Goal: Task Accomplishment & Management: Use online tool/utility

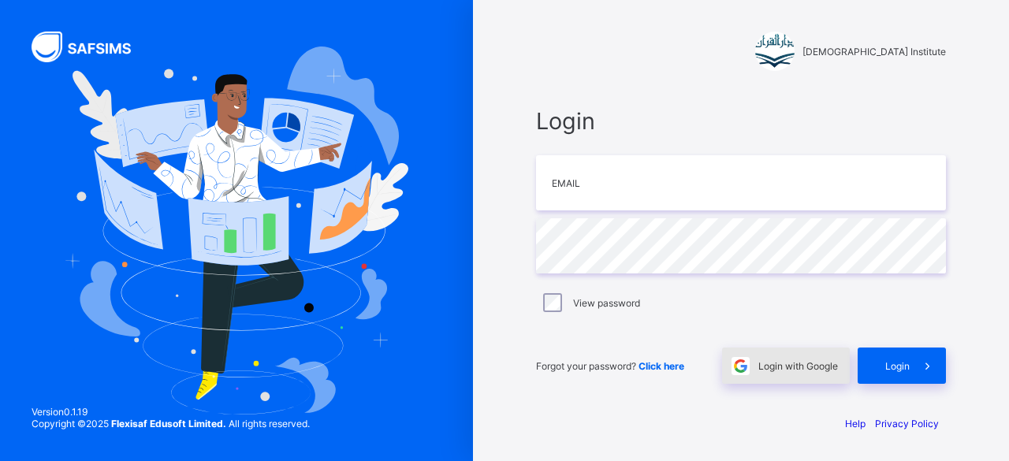
click at [796, 378] on div "Login with Google" at bounding box center [786, 366] width 128 height 36
click at [818, 362] on span "Login with Google" at bounding box center [798, 366] width 80 height 12
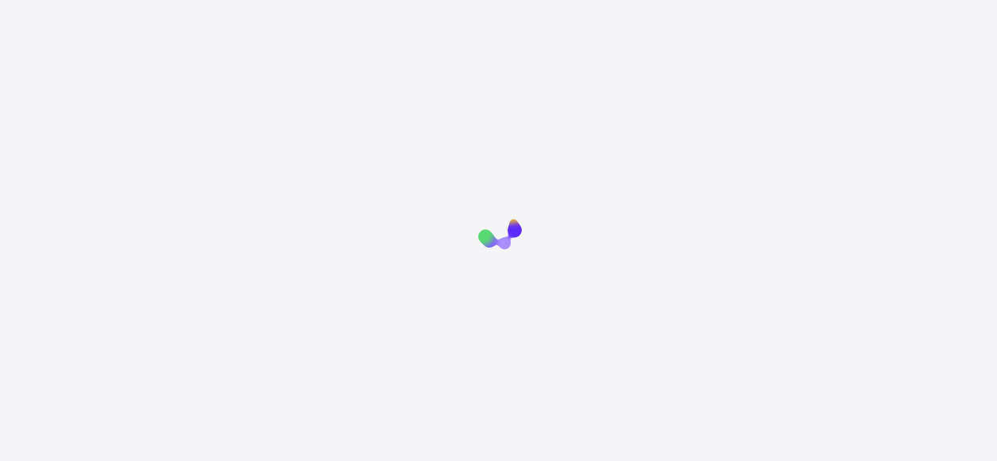
click at [279, 121] on html "New Update Available Hello there, You can install SAFSIMS on your device for ea…" at bounding box center [498, 329] width 997 height 658
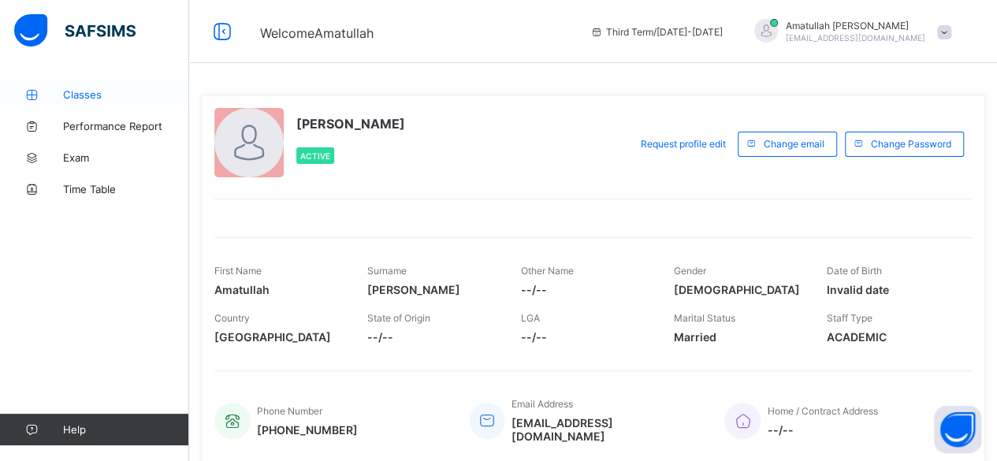
click at [114, 96] on span "Classes" at bounding box center [126, 94] width 126 height 13
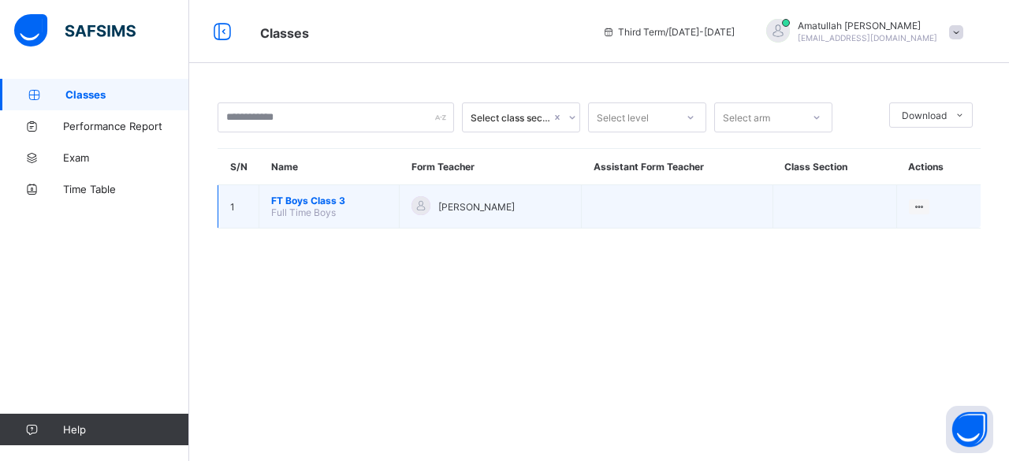
click at [321, 199] on span "FT Boys Class 3" at bounding box center [329, 201] width 116 height 12
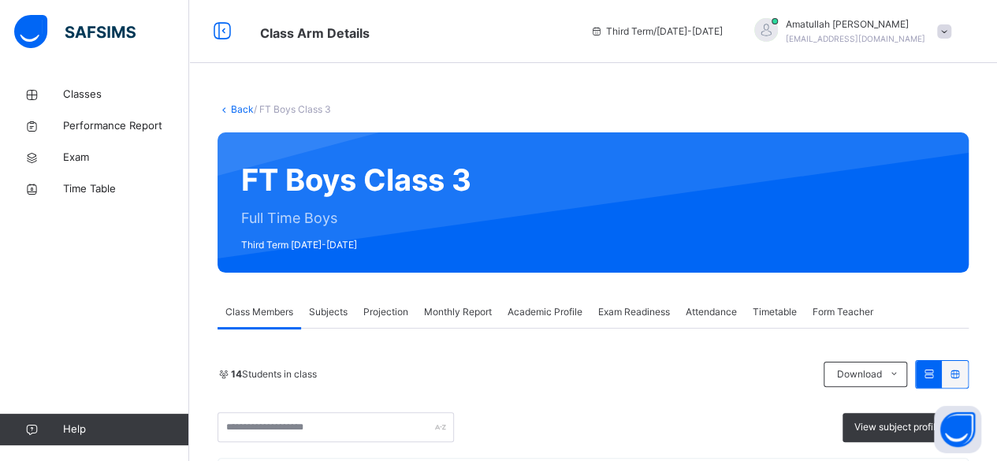
click at [385, 307] on span "Projection" at bounding box center [385, 312] width 45 height 14
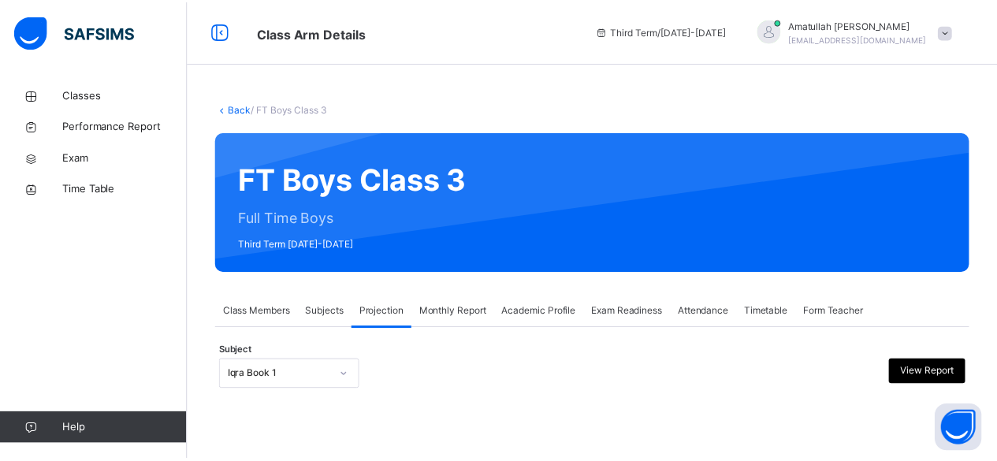
scroll to position [150, 0]
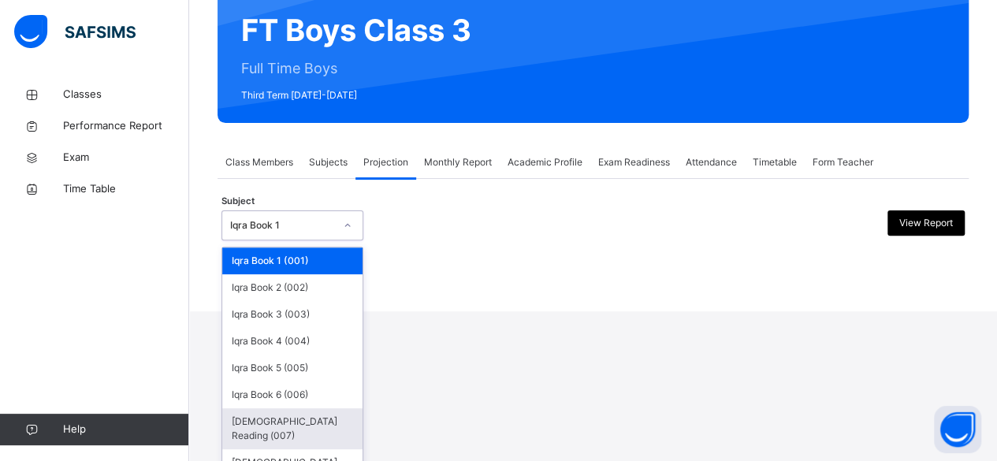
click at [243, 422] on div "Quran Reading (007)" at bounding box center [292, 428] width 140 height 41
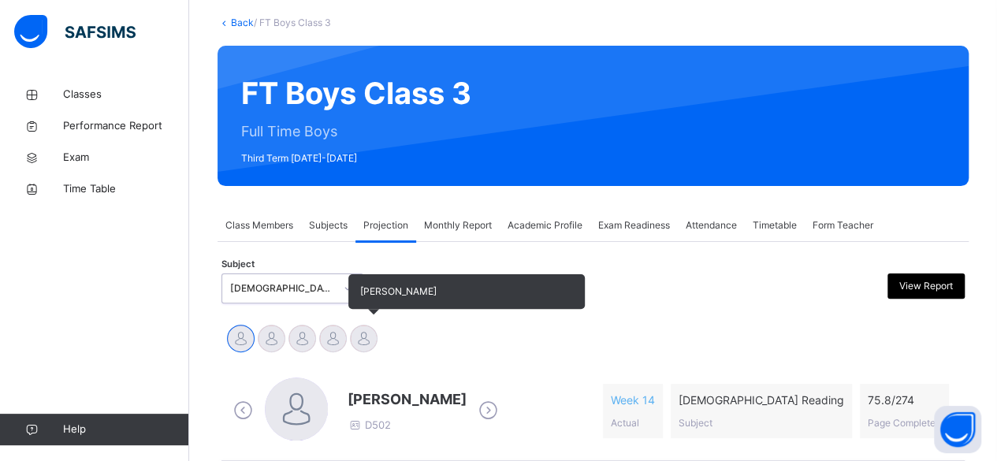
click at [358, 344] on div at bounding box center [364, 339] width 28 height 28
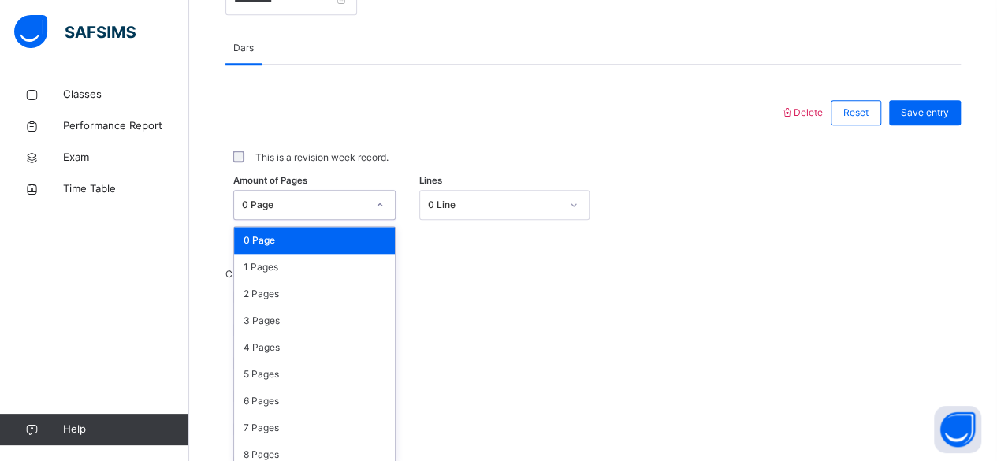
scroll to position [664, 0]
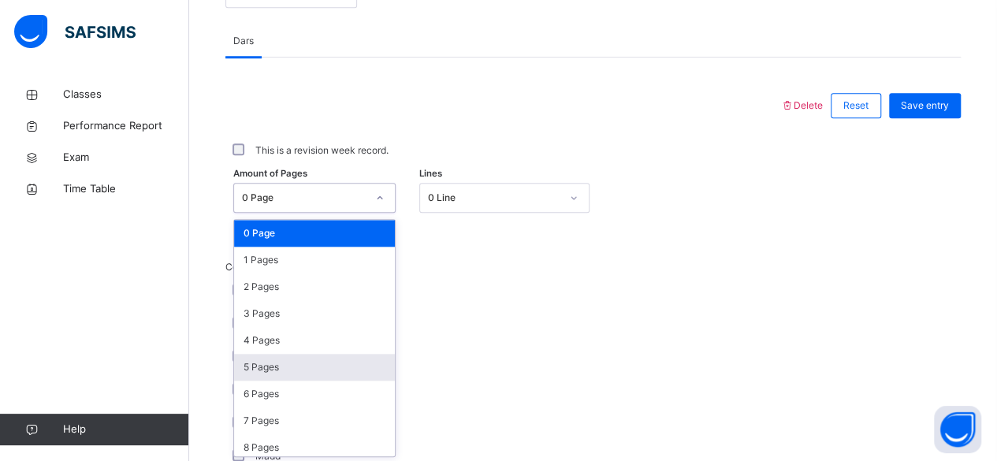
click at [244, 367] on div "5 Pages" at bounding box center [314, 367] width 161 height 27
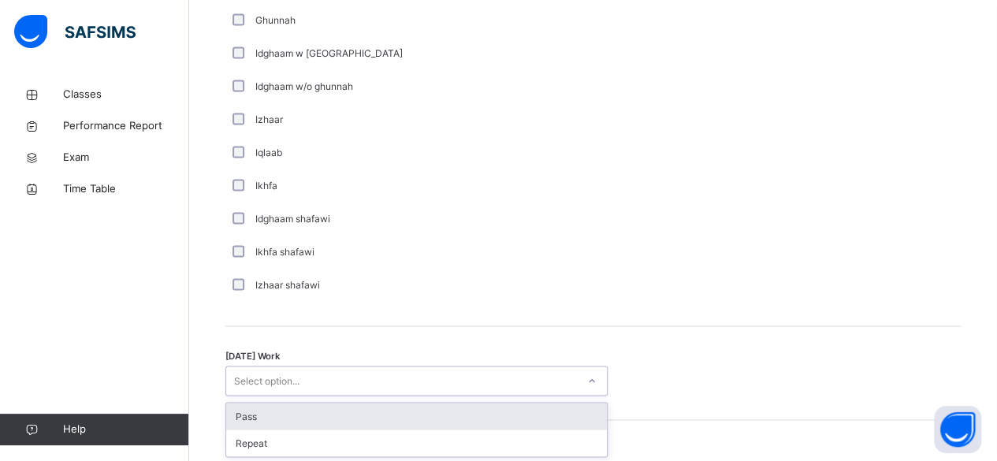
click at [237, 415] on div "Pass" at bounding box center [416, 416] width 381 height 27
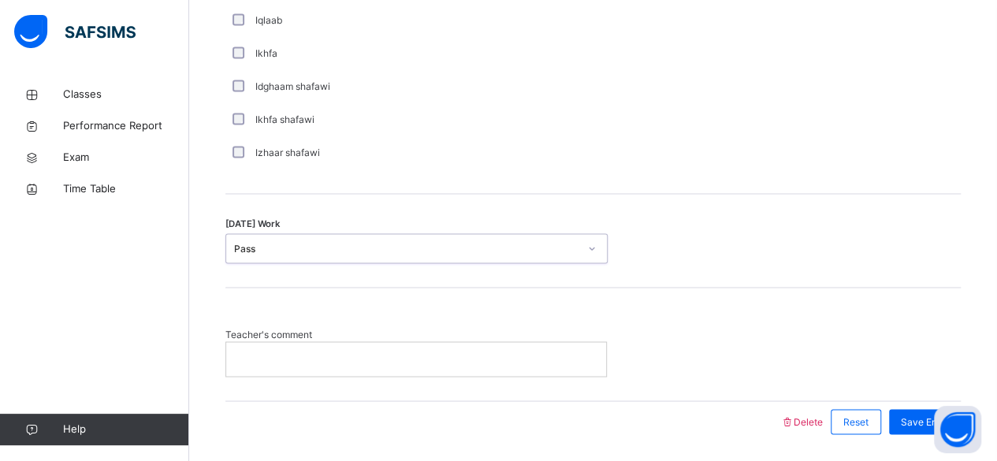
scroll to position [1313, 0]
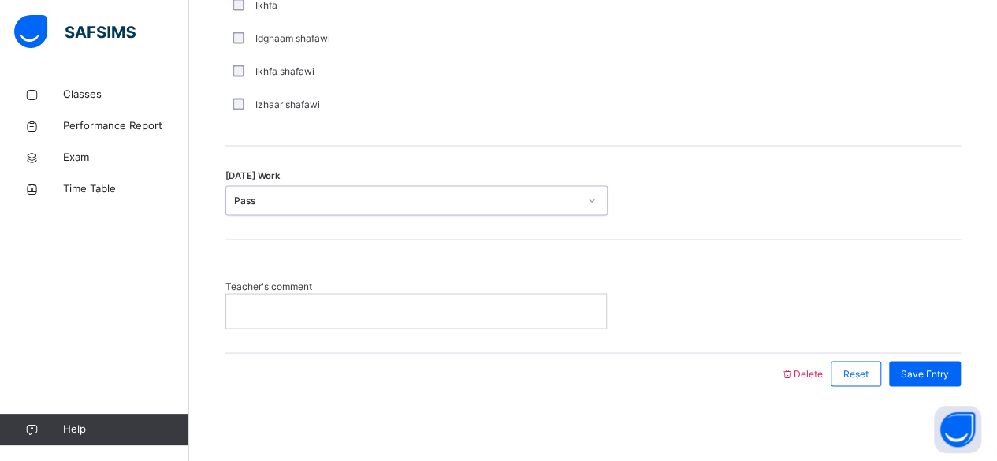
click at [254, 295] on div at bounding box center [416, 310] width 380 height 33
click at [247, 306] on p at bounding box center [416, 311] width 356 height 14
click at [959, 378] on div "Save Entry" at bounding box center [925, 373] width 72 height 25
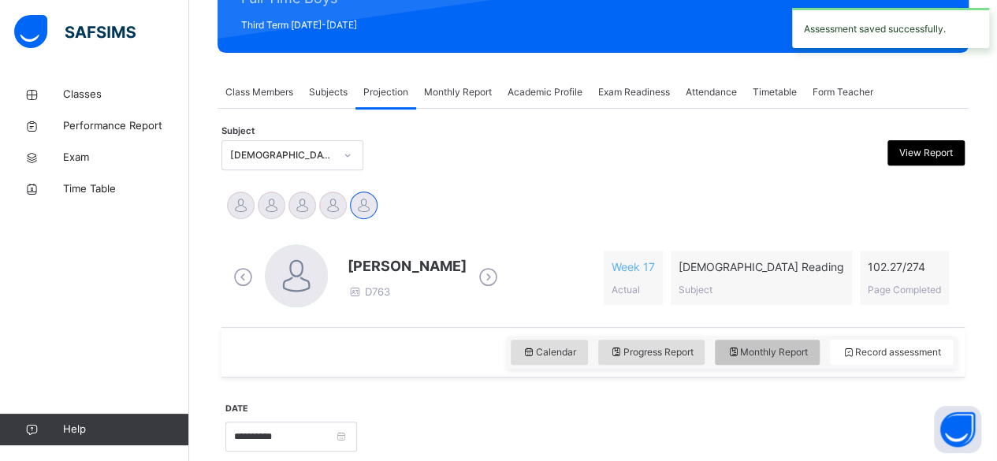
click at [803, 362] on div "Monthly Report" at bounding box center [767, 352] width 105 height 25
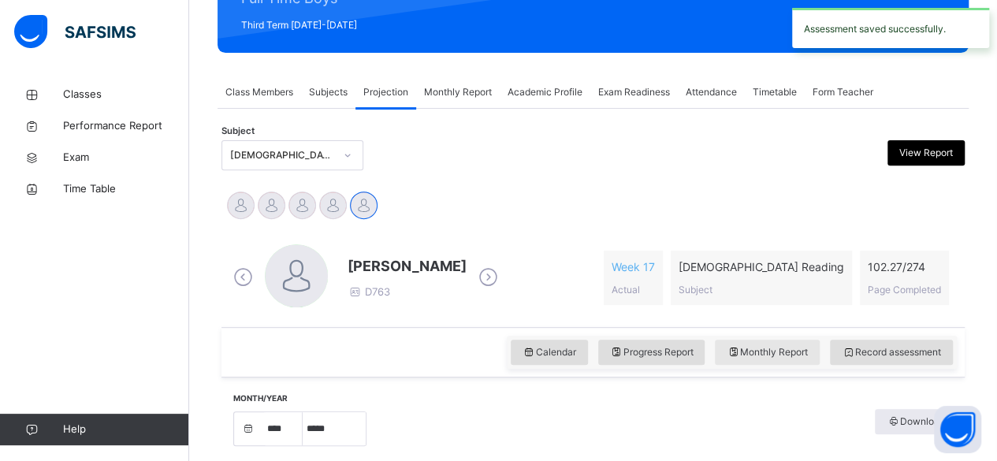
select select "****"
select select "*"
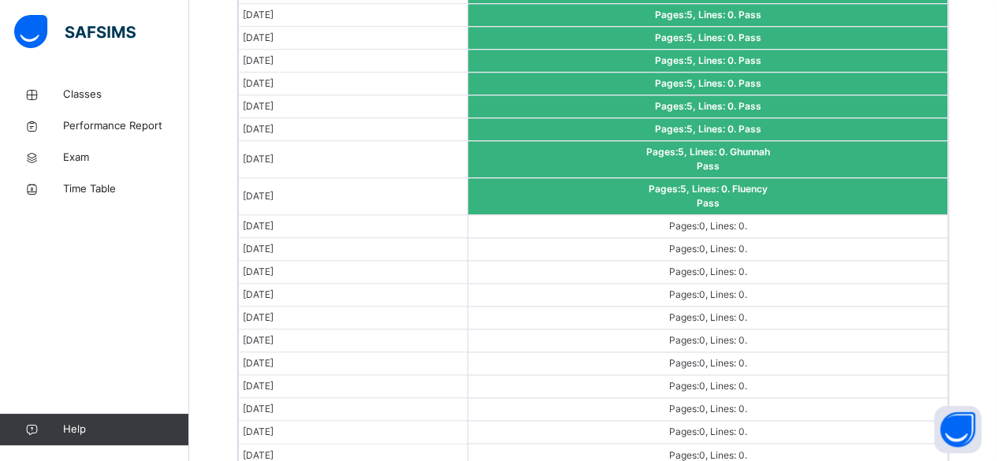
scroll to position [1060, 0]
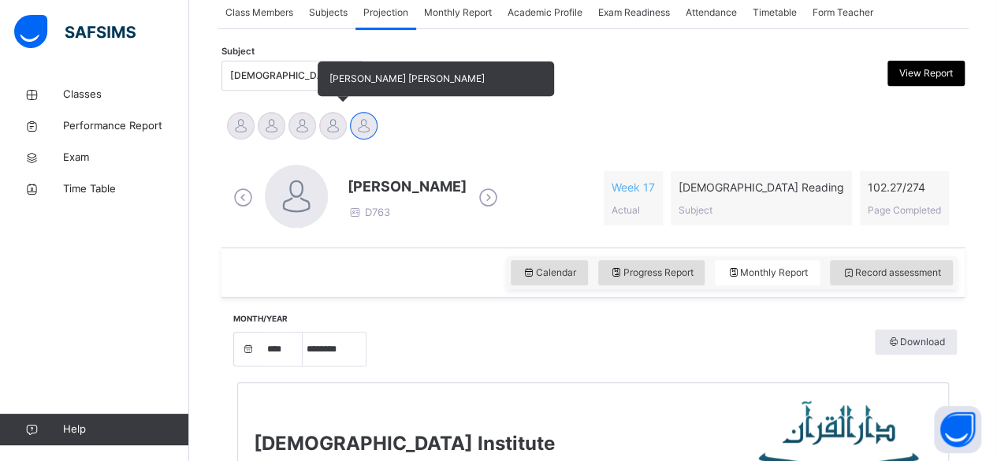
click at [323, 125] on div at bounding box center [333, 126] width 28 height 28
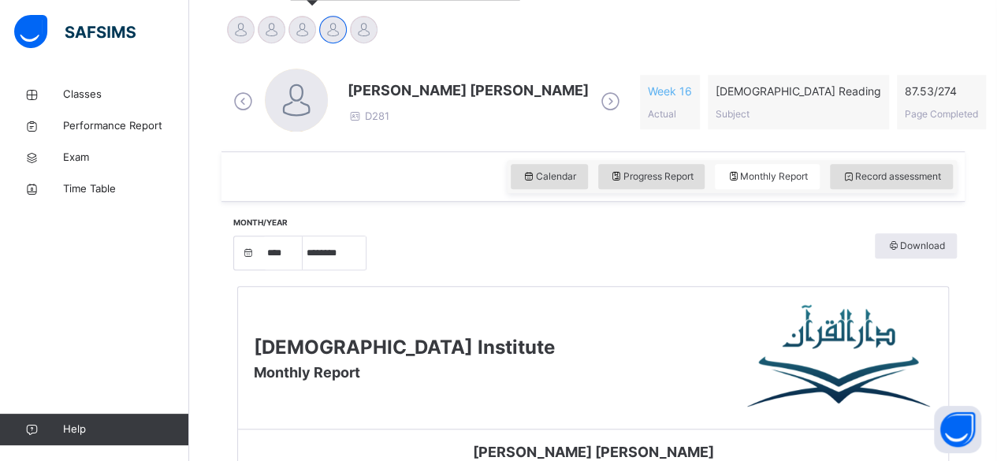
click at [308, 39] on div at bounding box center [303, 30] width 28 height 28
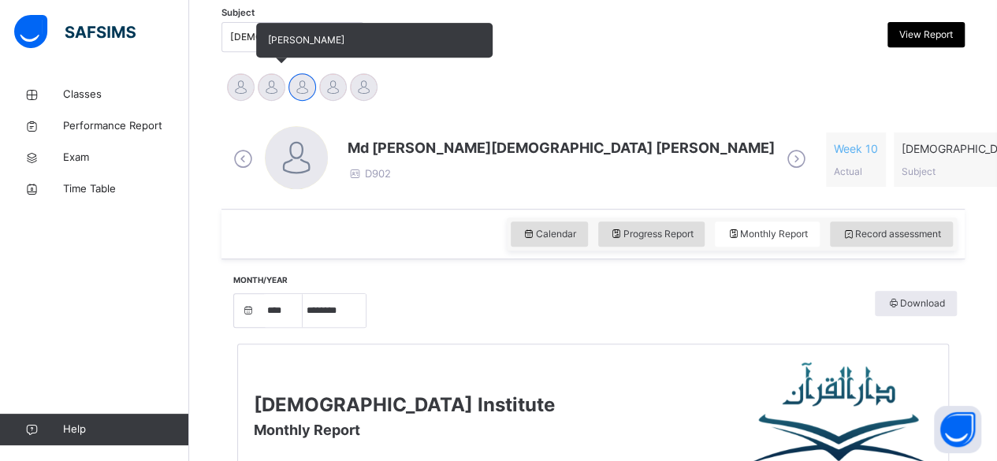
click at [270, 94] on div at bounding box center [272, 87] width 28 height 28
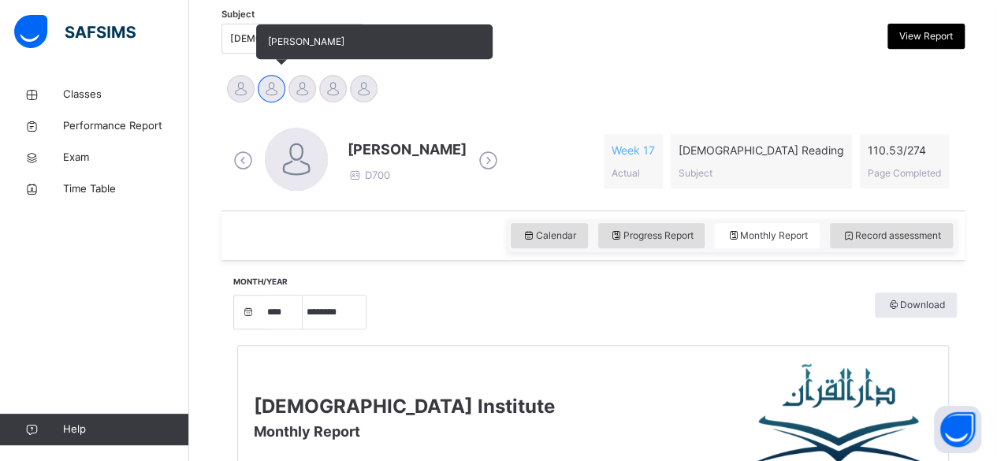
scroll to position [333, 0]
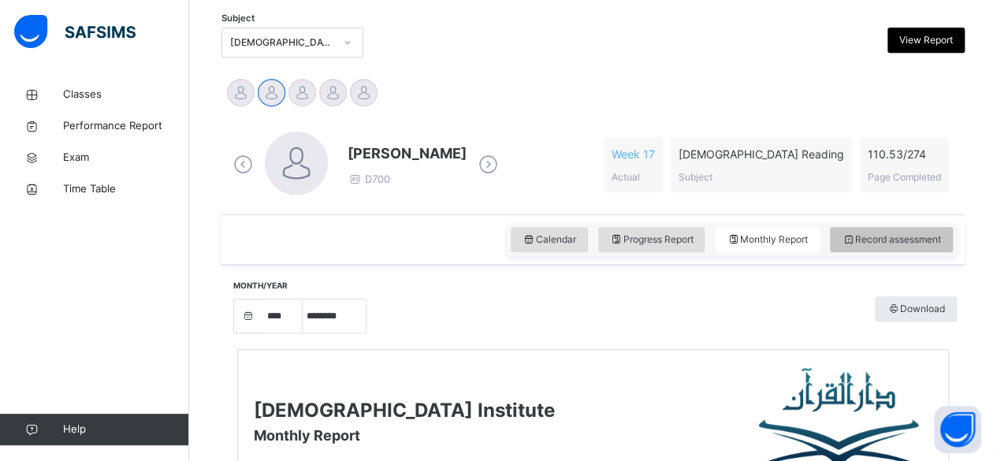
click at [933, 241] on span "Record assessment" at bounding box center [891, 240] width 99 height 14
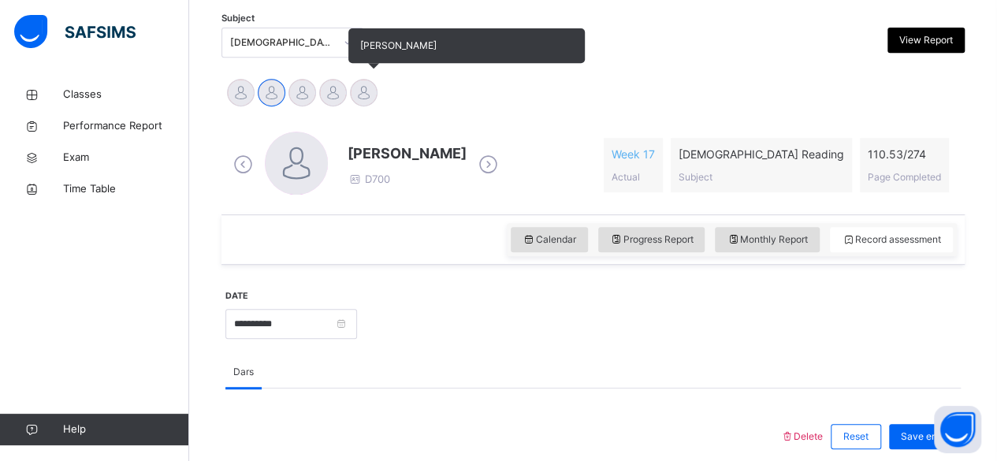
click at [367, 96] on div at bounding box center [364, 93] width 28 height 28
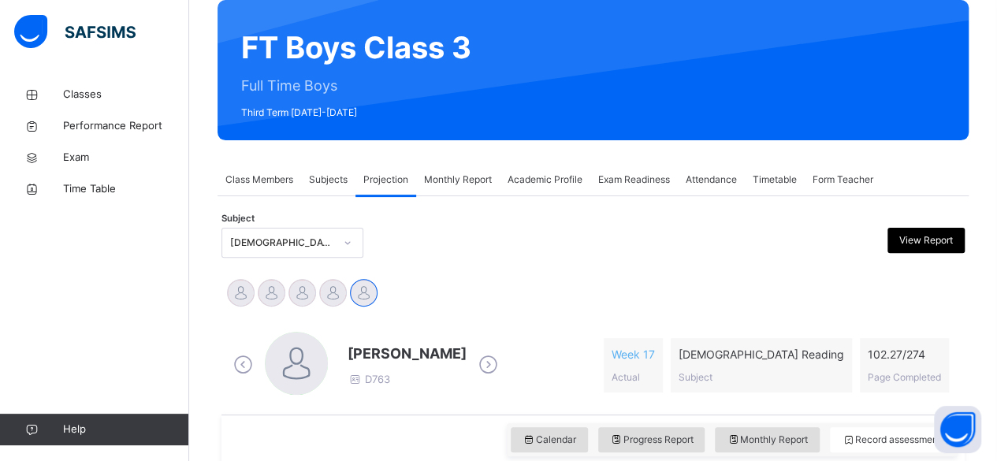
scroll to position [109, 0]
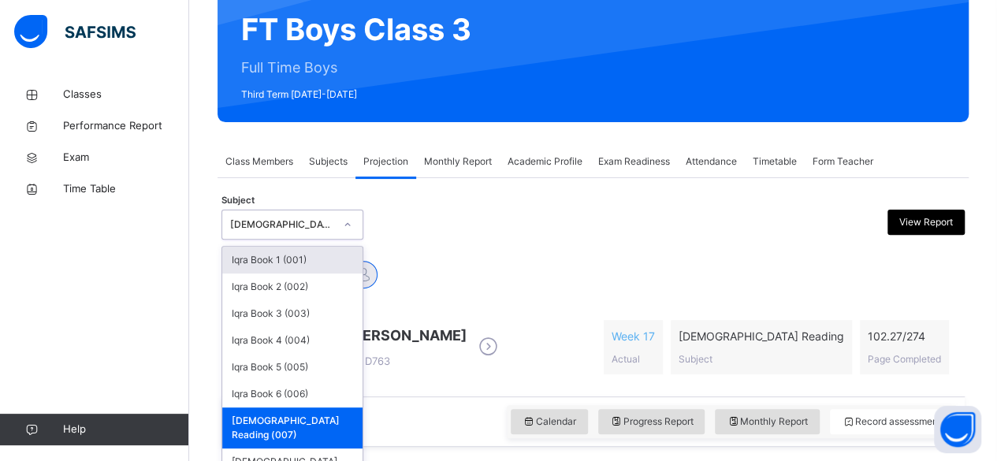
click at [249, 240] on div "option Quran Reading (007), selected. option Iqra Book 1 (001) focused, 1 of 8.…" at bounding box center [293, 225] width 142 height 30
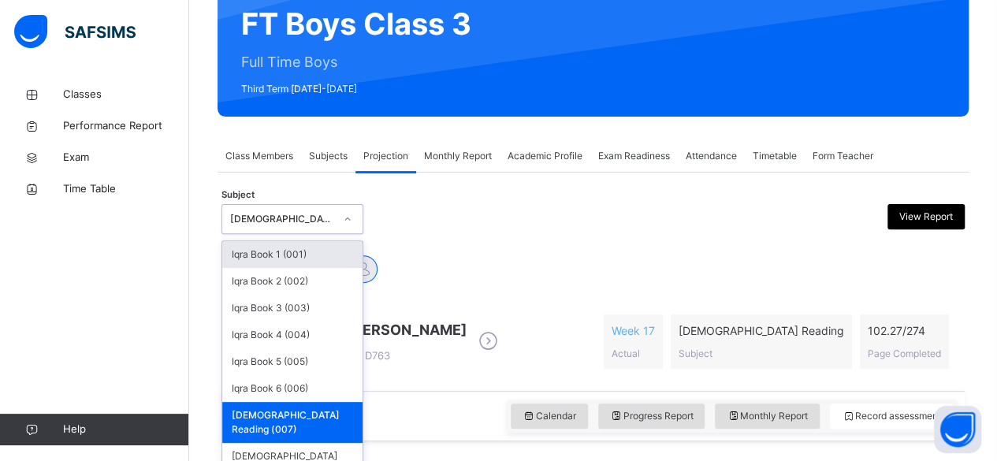
scroll to position [157, 0]
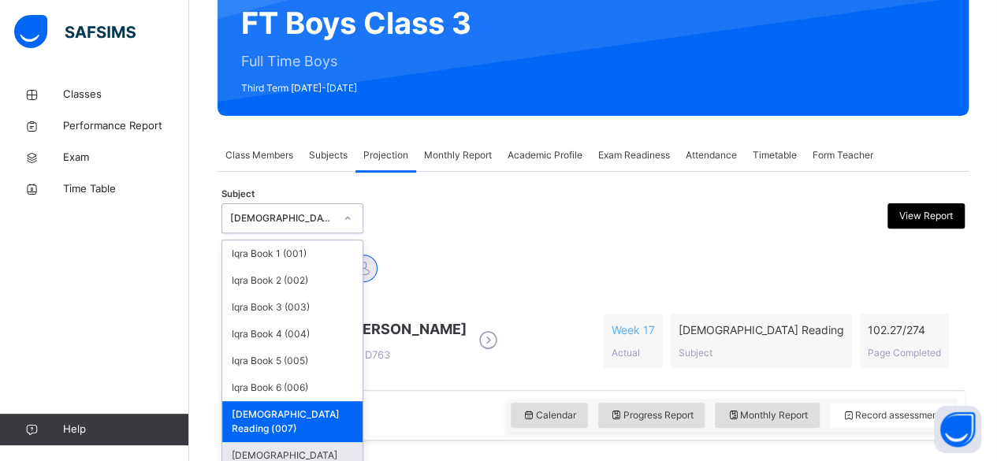
click at [253, 444] on div "[DEMOGRAPHIC_DATA] Memorisation (008)" at bounding box center [292, 462] width 140 height 41
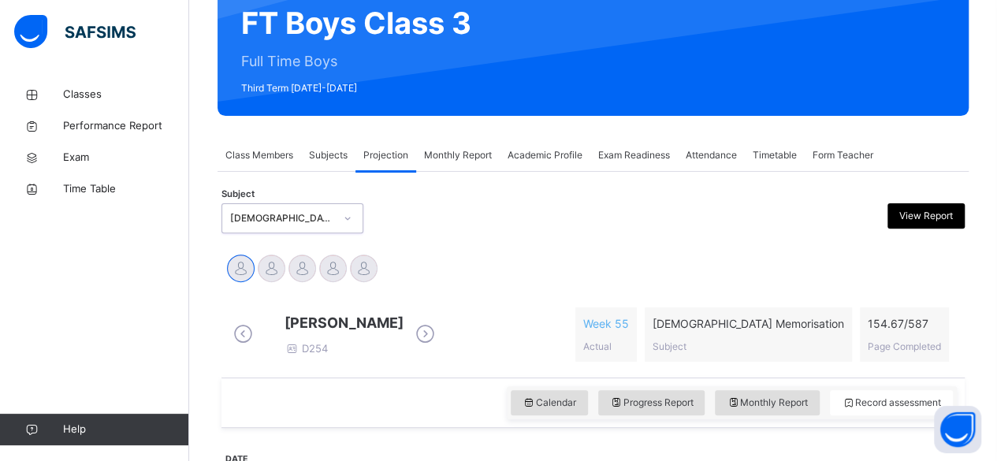
click at [439, 330] on icon at bounding box center [426, 334] width 28 height 24
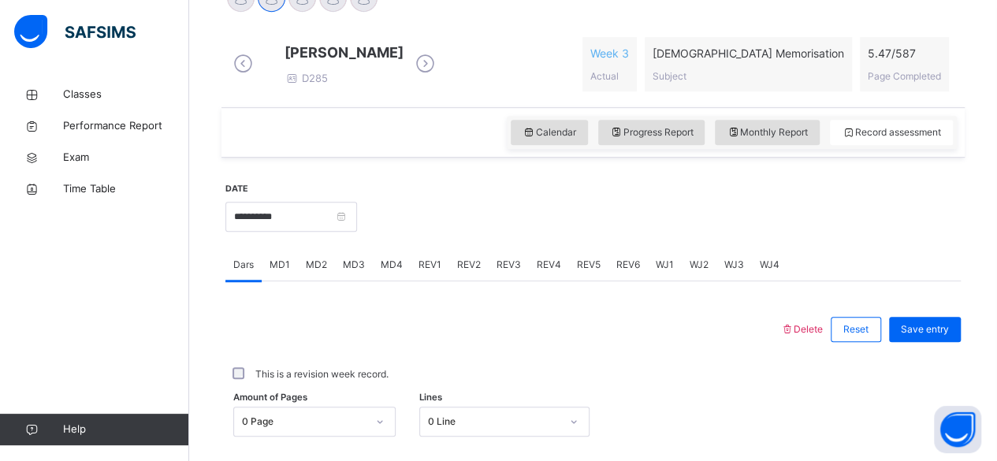
scroll to position [422, 0]
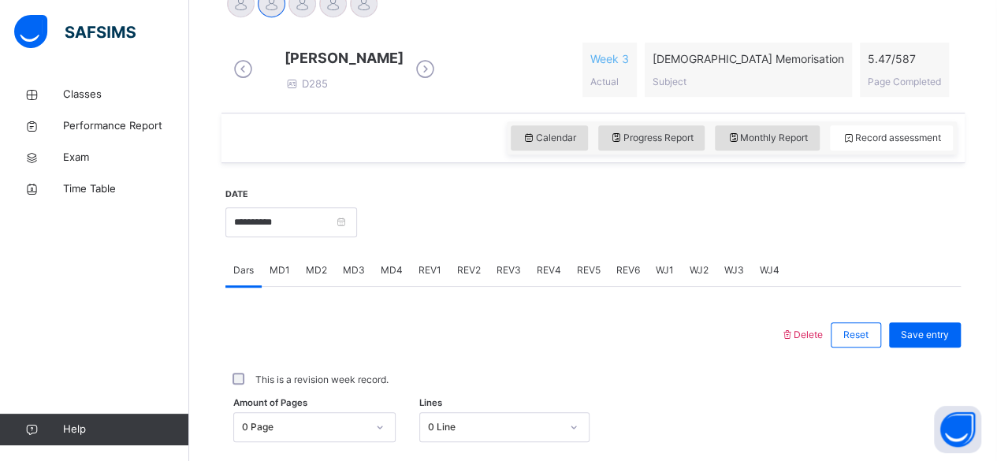
click at [377, 286] on div "MD4" at bounding box center [392, 271] width 38 height 32
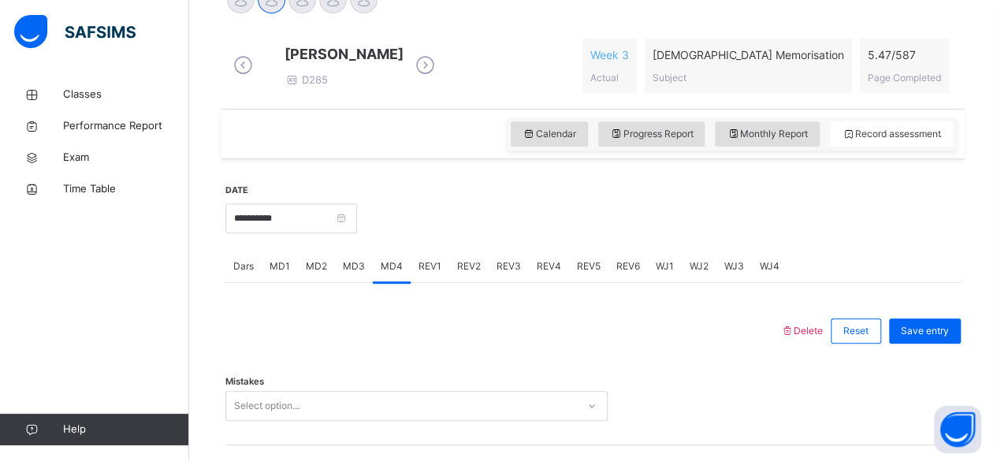
scroll to position [692, 0]
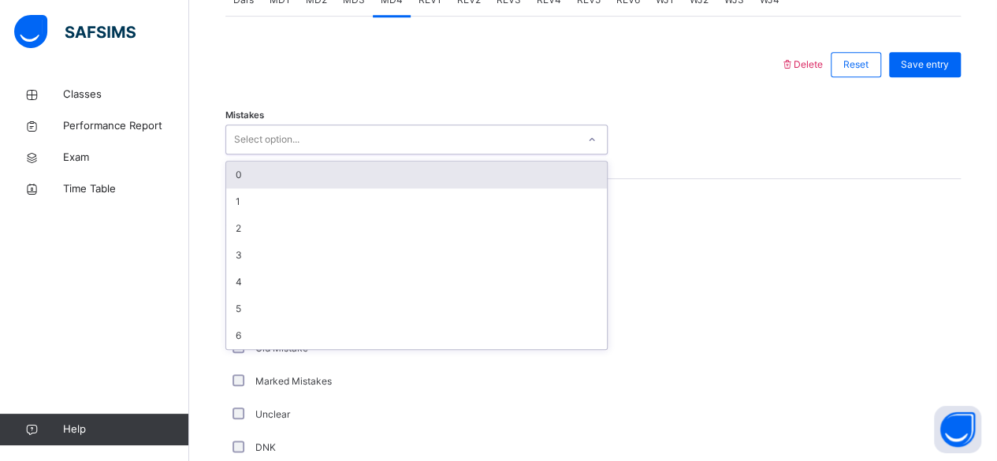
click at [296, 140] on div "Select option..." at bounding box center [416, 140] width 382 height 30
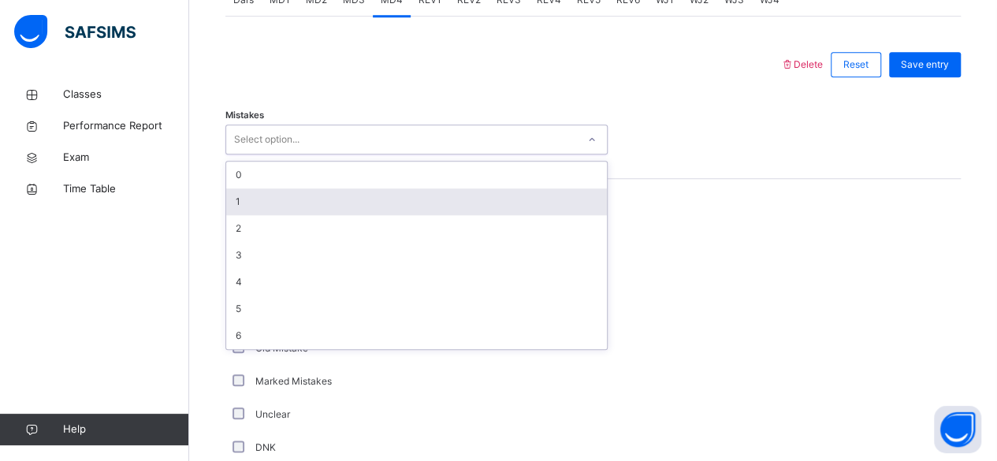
click at [259, 203] on div "1" at bounding box center [416, 201] width 381 height 27
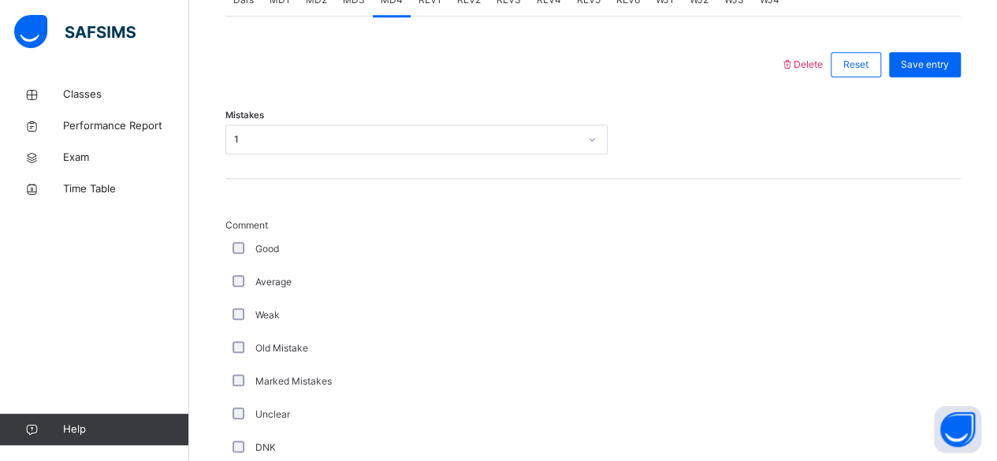
click at [231, 285] on div "Average" at bounding box center [422, 282] width 386 height 14
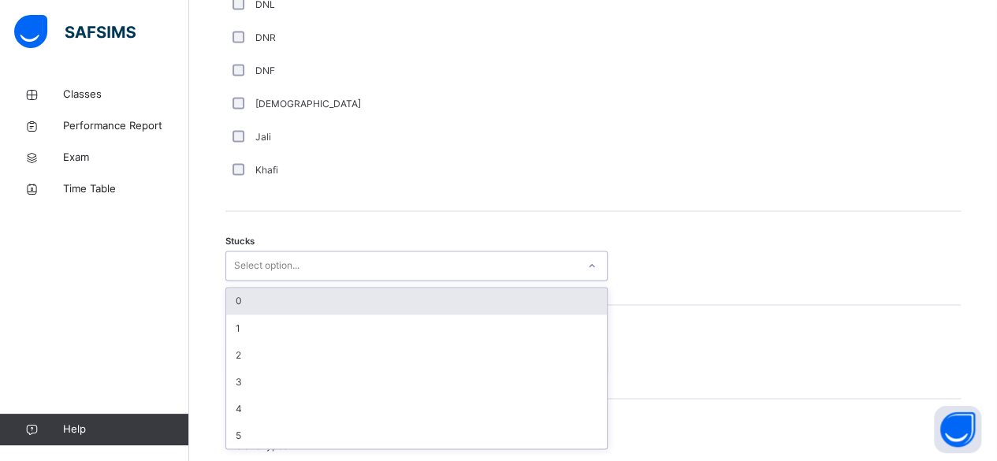
click at [438, 281] on div "option 0 focused, 1 of 6. 6 results available. Use Up and Down to choose option…" at bounding box center [416, 266] width 382 height 30
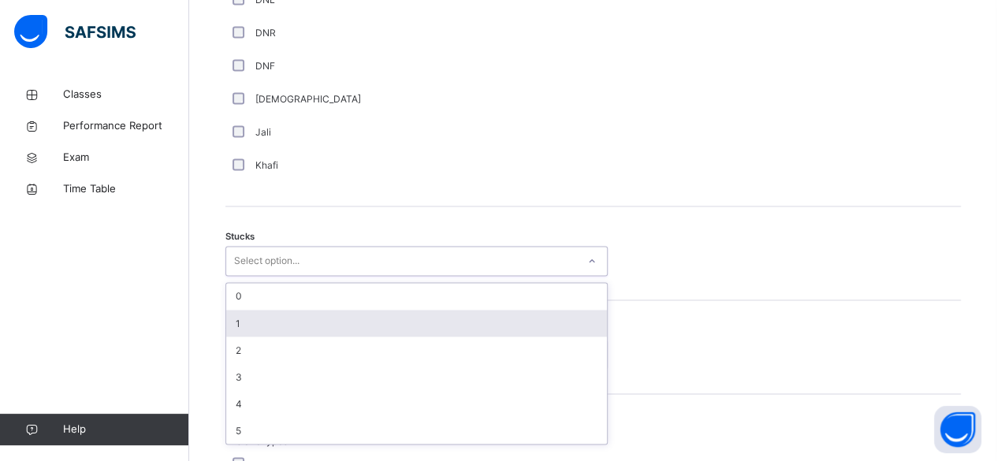
click at [233, 333] on div "1" at bounding box center [416, 323] width 381 height 27
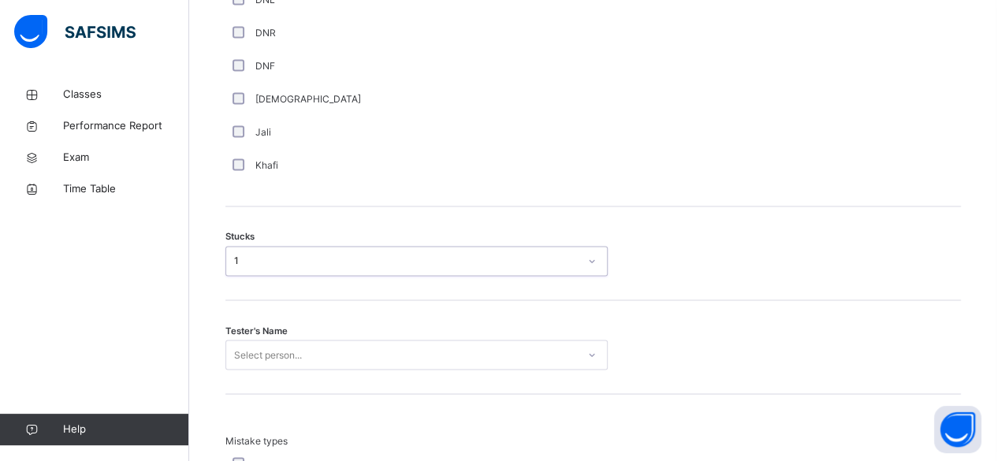
click at [292, 266] on div "1" at bounding box center [406, 261] width 345 height 14
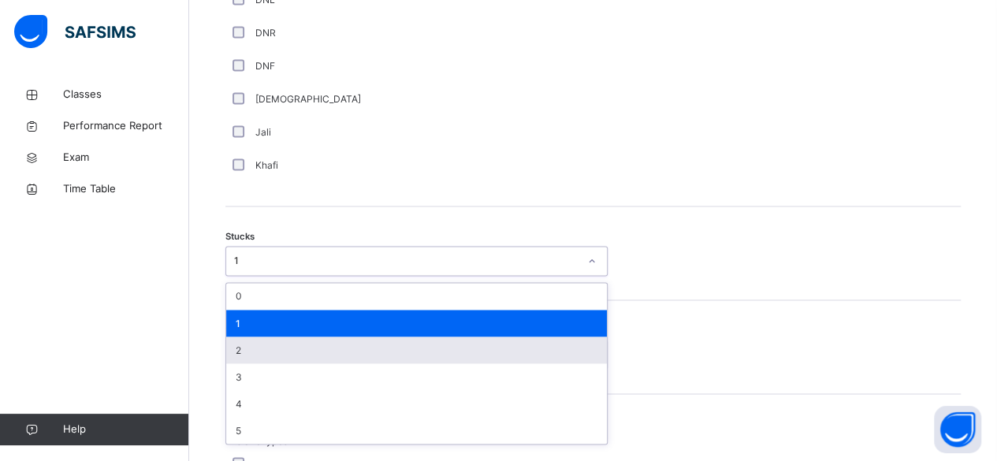
click at [218, 369] on div "**********" at bounding box center [593, 24] width 751 height 1691
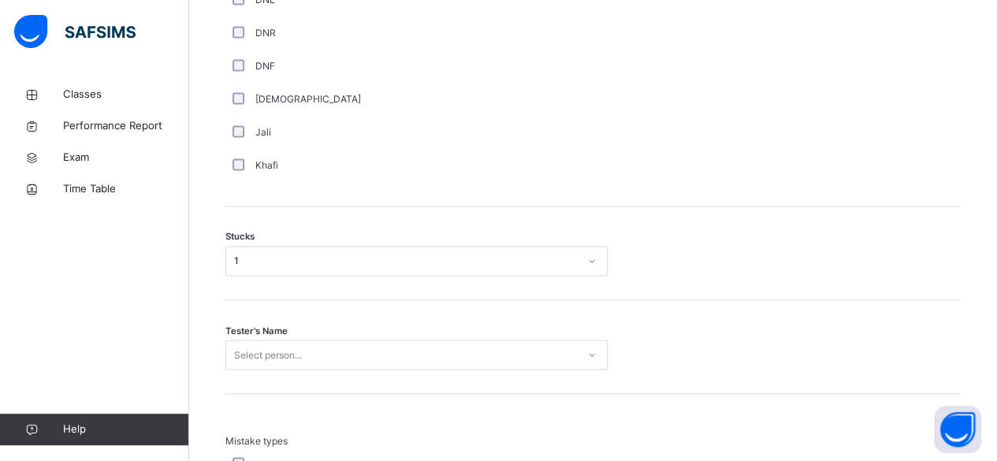
click at [257, 268] on div "1" at bounding box center [406, 261] width 345 height 14
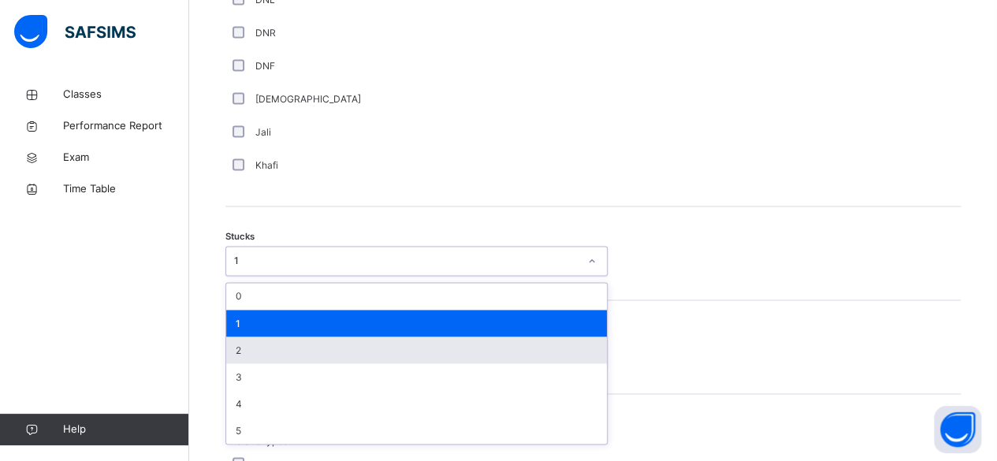
click at [269, 354] on div "2" at bounding box center [416, 350] width 381 height 27
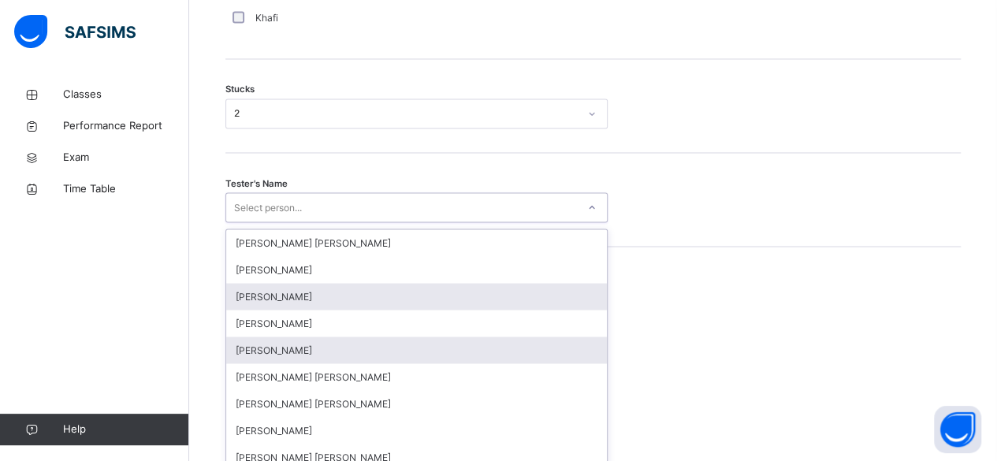
click at [279, 222] on div "option Ahmed Selami focused, 3 of 90. 90 results available. Use Up and Down to …" at bounding box center [416, 207] width 382 height 30
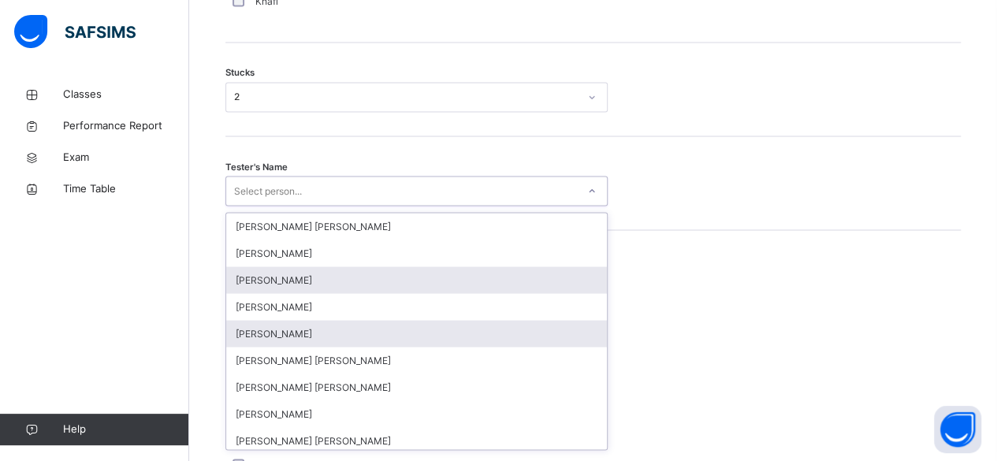
scroll to position [1342, 0]
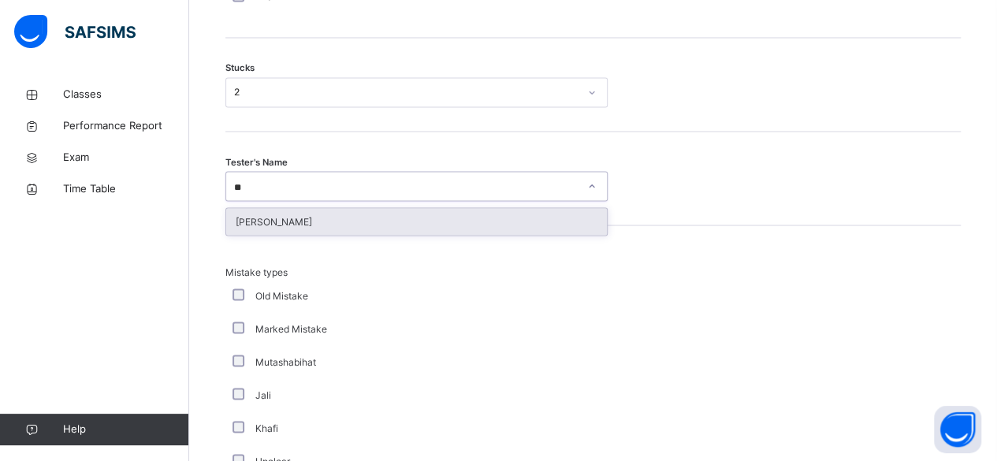
type input "*"
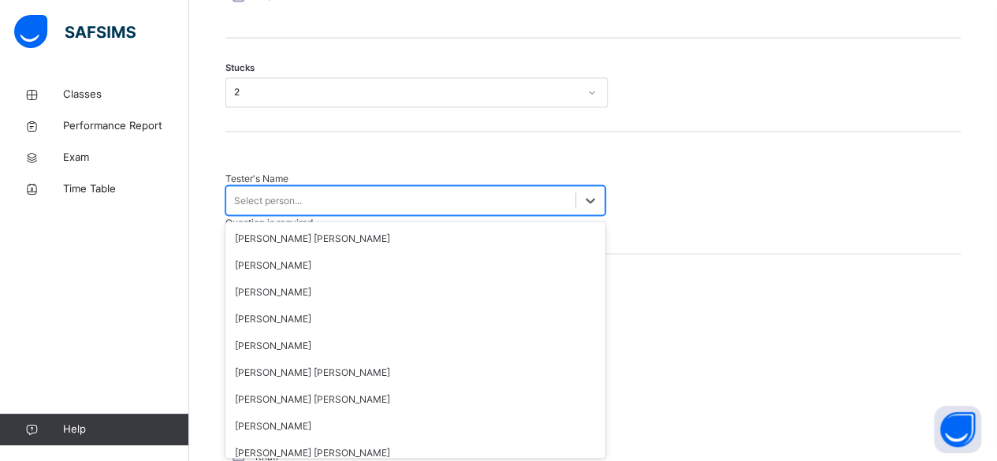
type input "*"
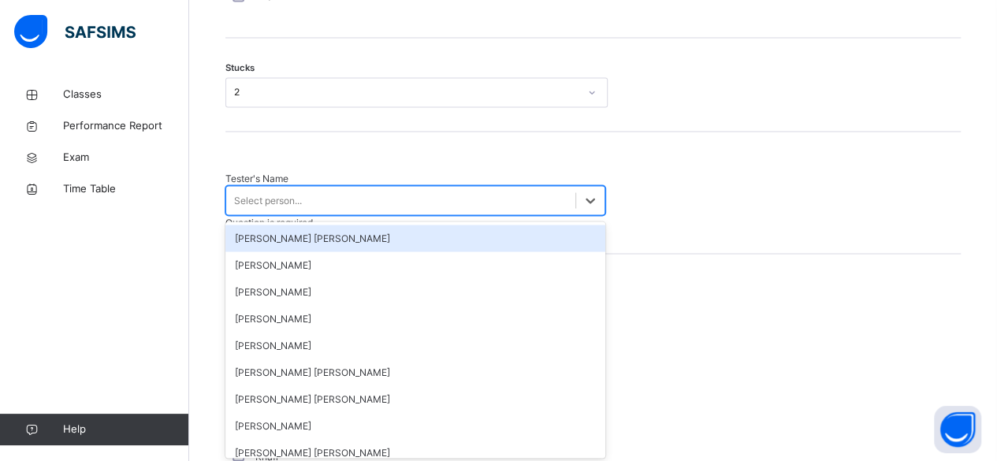
type input "*"
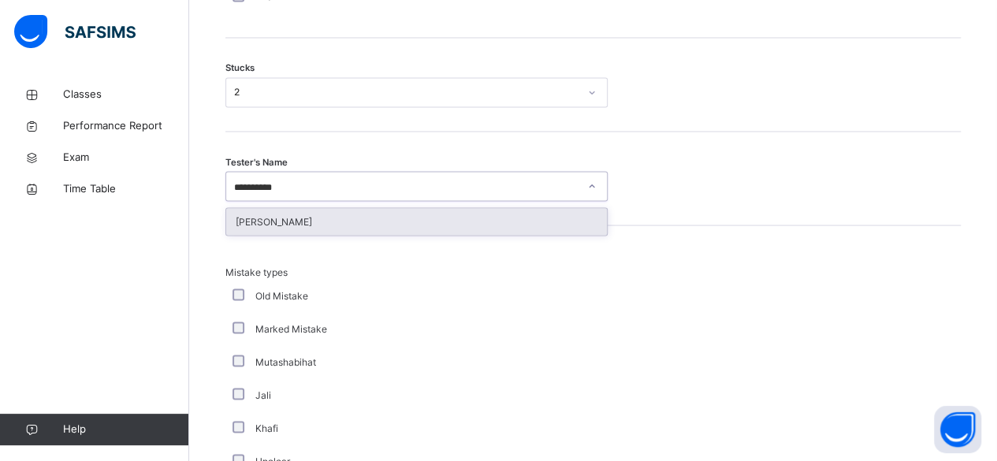
type input "**********"
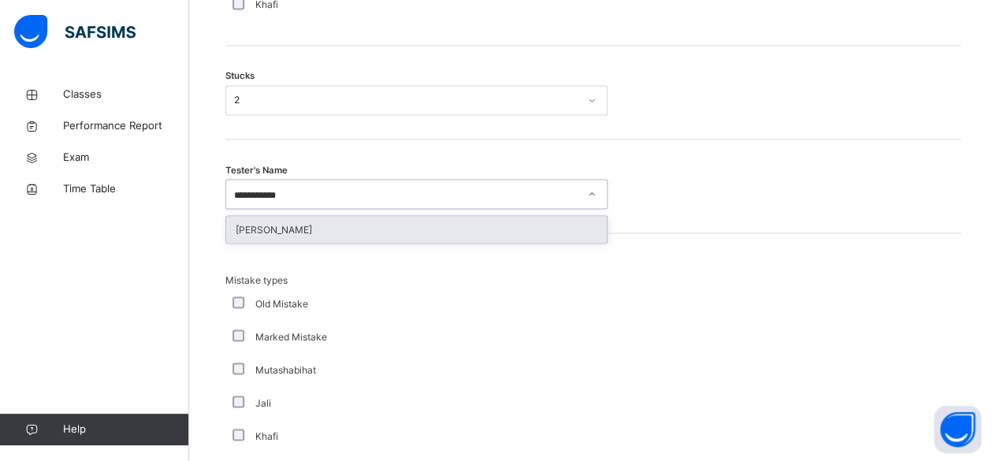
click at [281, 229] on div "[PERSON_NAME]" at bounding box center [416, 229] width 381 height 27
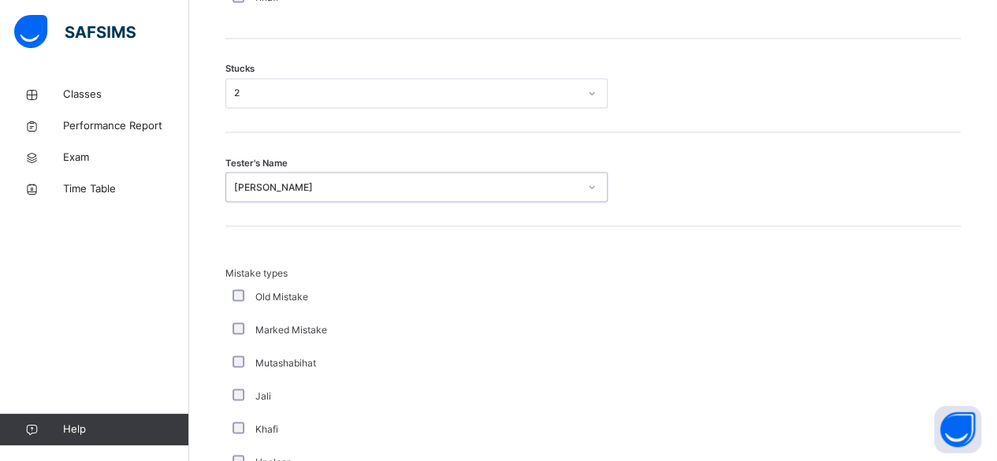
click at [563, 194] on div "[PERSON_NAME]" at bounding box center [406, 187] width 345 height 14
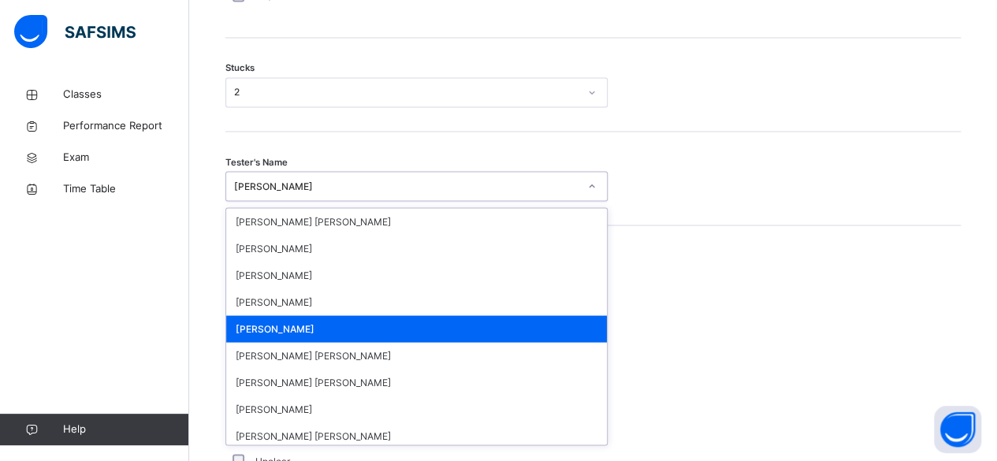
scroll to position [1342, 0]
click at [629, 155] on div "Tester's Name option Ammar Osman, selected. option Ammar Osman focused, 5 of 90…" at bounding box center [593, 179] width 736 height 94
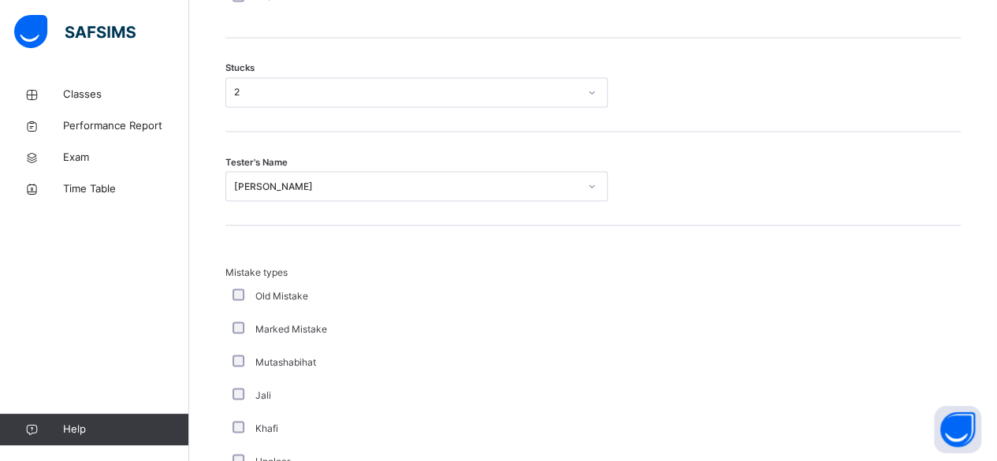
drag, startPoint x: 629, startPoint y: 155, endPoint x: 652, endPoint y: 155, distance: 22.9
click at [652, 155] on div "Tester's Name Ammar Osman" at bounding box center [593, 179] width 736 height 94
click at [232, 434] on div "Khafi" at bounding box center [422, 428] width 386 height 14
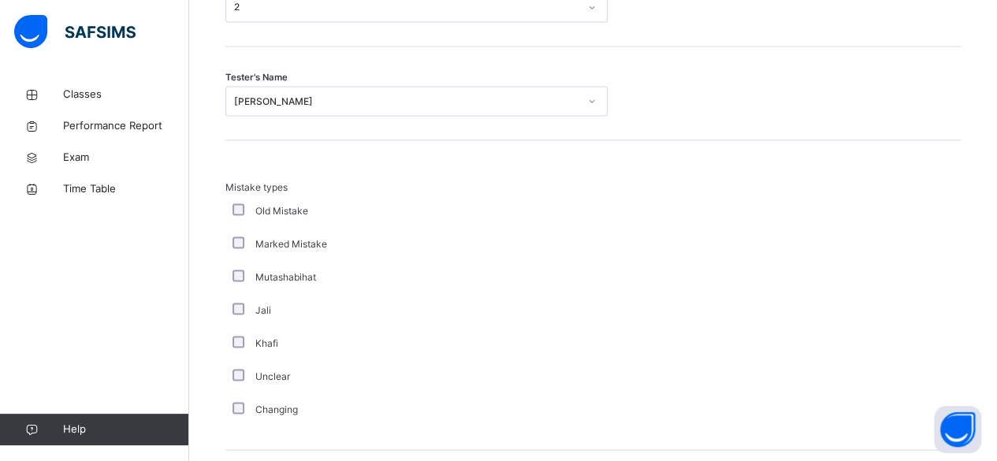
scroll to position [1630, 0]
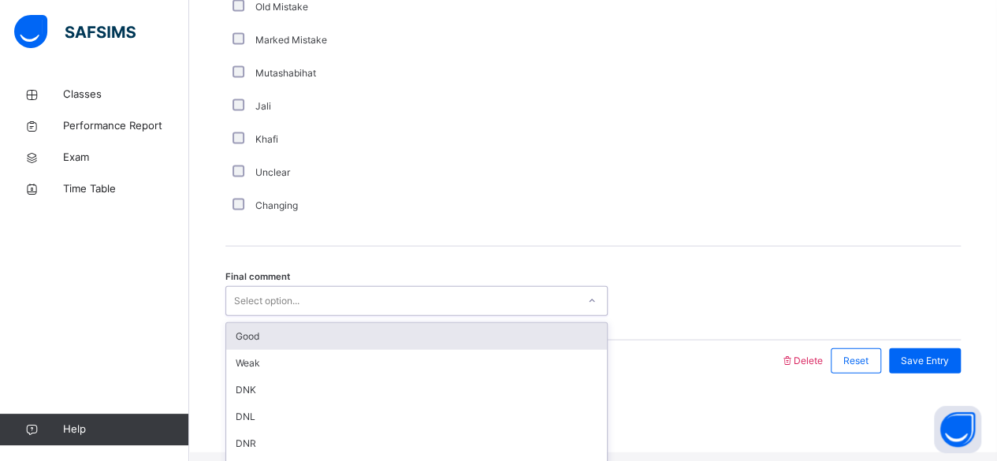
click at [595, 303] on div at bounding box center [592, 301] width 27 height 25
click at [468, 350] on div "Good" at bounding box center [416, 336] width 381 height 27
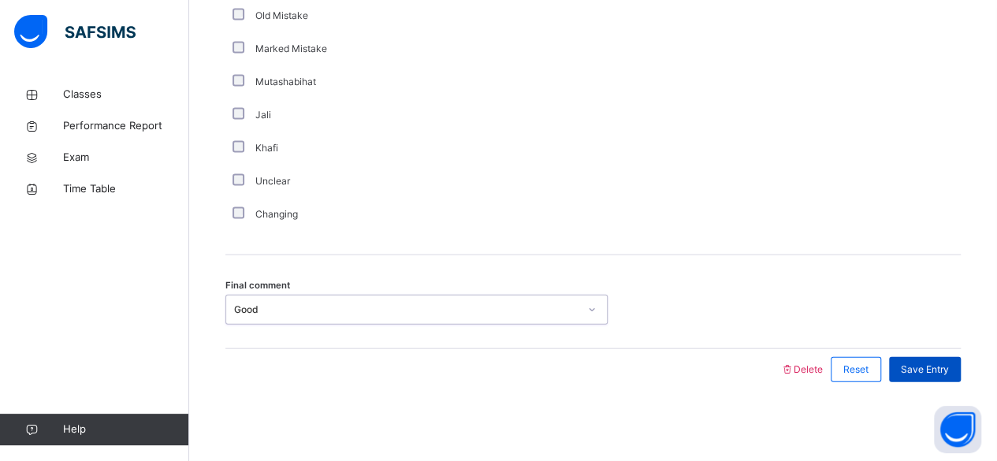
click at [949, 373] on span "Save Entry" at bounding box center [925, 370] width 48 height 14
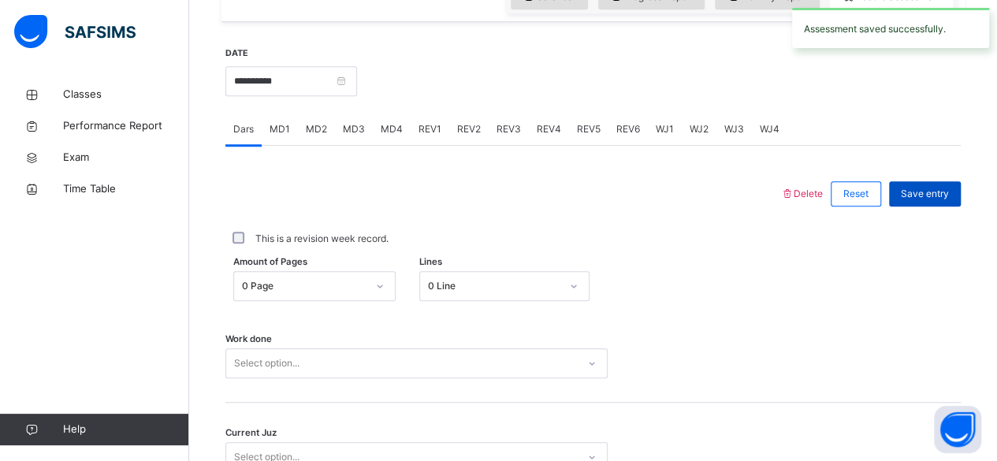
scroll to position [561, 0]
click at [937, 203] on span "Save entry" at bounding box center [925, 195] width 48 height 14
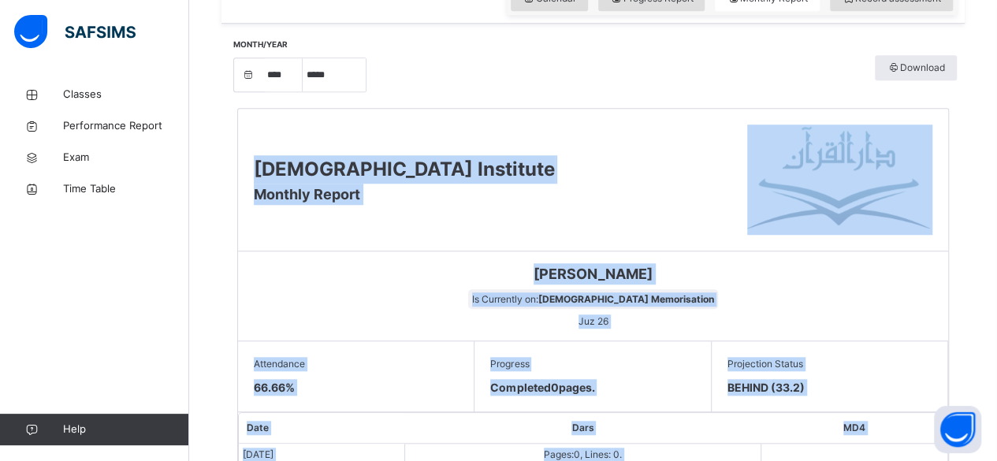
drag, startPoint x: 994, startPoint y: 244, endPoint x: 1001, endPoint y: 369, distance: 124.8
click at [997, 369] on html "Class Arm Details Third Term / 2024-2025 Amatullah Ahmed shammizaman91@gmail.co…" at bounding box center [498, 339] width 997 height 1800
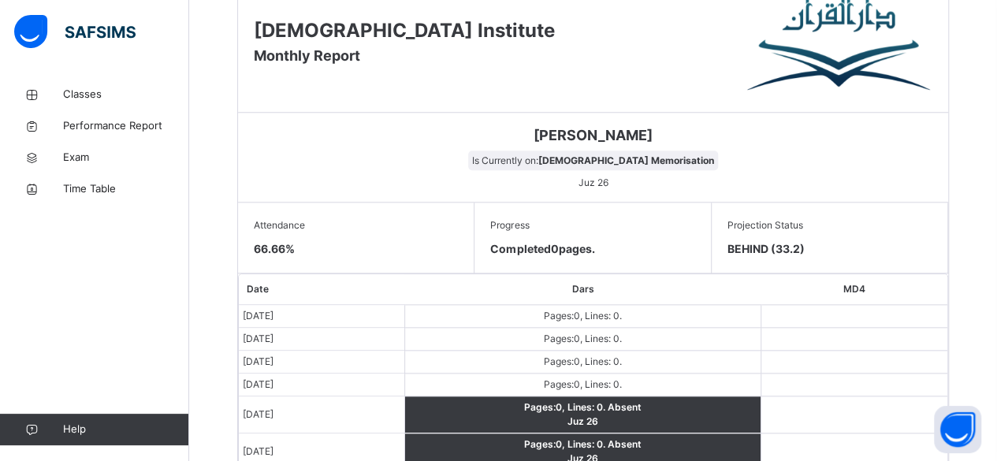
scroll to position [210, 0]
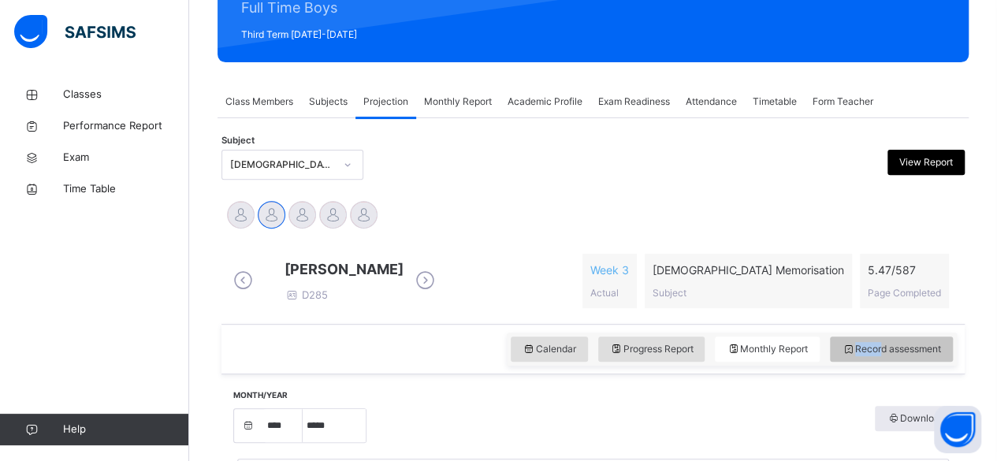
click at [892, 356] on span "Record assessment" at bounding box center [891, 349] width 99 height 14
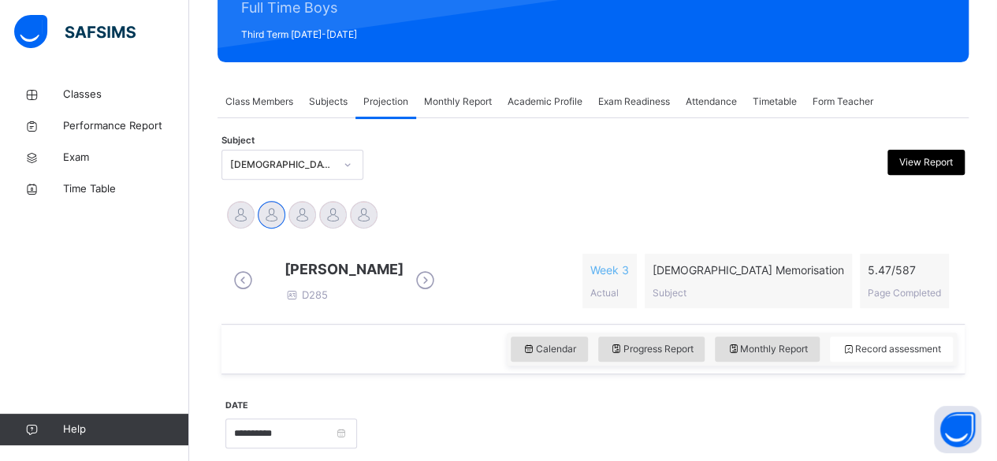
click at [648, 222] on div "Abubakr Adem Ali Ahmed Selami Aminah Cruse Ammar Osman Ibrahim Haydar" at bounding box center [593, 216] width 736 height 35
click at [439, 274] on icon at bounding box center [426, 281] width 28 height 24
click at [248, 292] on icon at bounding box center [243, 281] width 28 height 24
drag, startPoint x: 225, startPoint y: 294, endPoint x: 223, endPoint y: 309, distance: 15.1
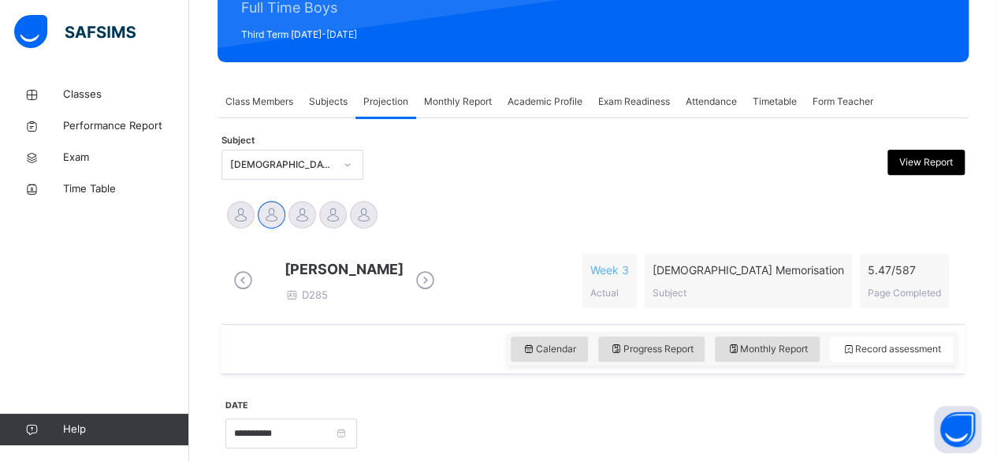
click at [251, 171] on div "[DEMOGRAPHIC_DATA] Memorisation (008)" at bounding box center [282, 165] width 104 height 14
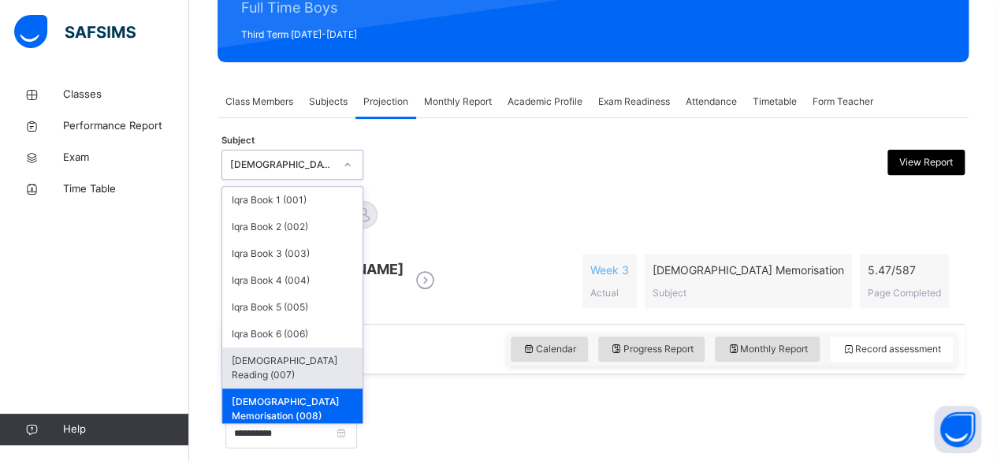
click at [291, 369] on div "[DEMOGRAPHIC_DATA] Reading (007)" at bounding box center [292, 368] width 140 height 41
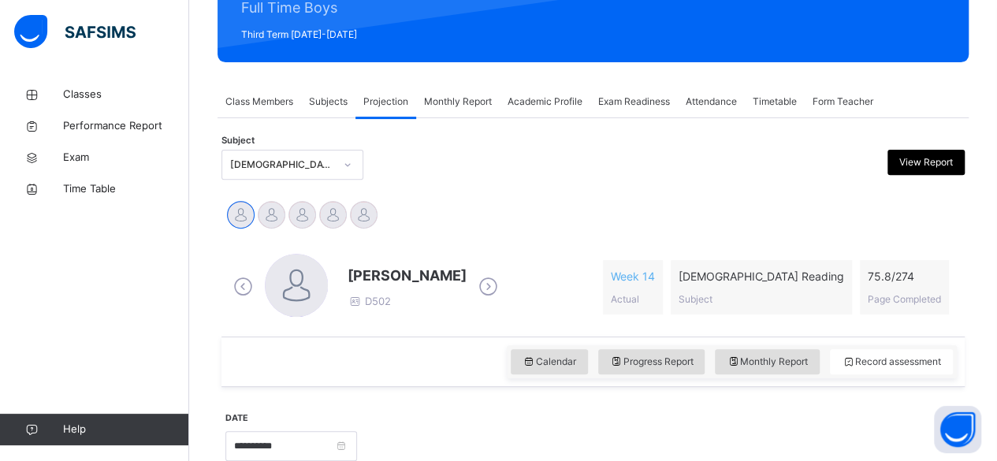
click at [470, 269] on div "Ibrahim Yusuf D502" at bounding box center [365, 287] width 273 height 67
click at [475, 292] on icon at bounding box center [489, 287] width 28 height 24
click at [462, 292] on div "Idris Boquizada D700" at bounding box center [365, 287] width 273 height 67
click at [475, 282] on icon at bounding box center [489, 287] width 28 height 24
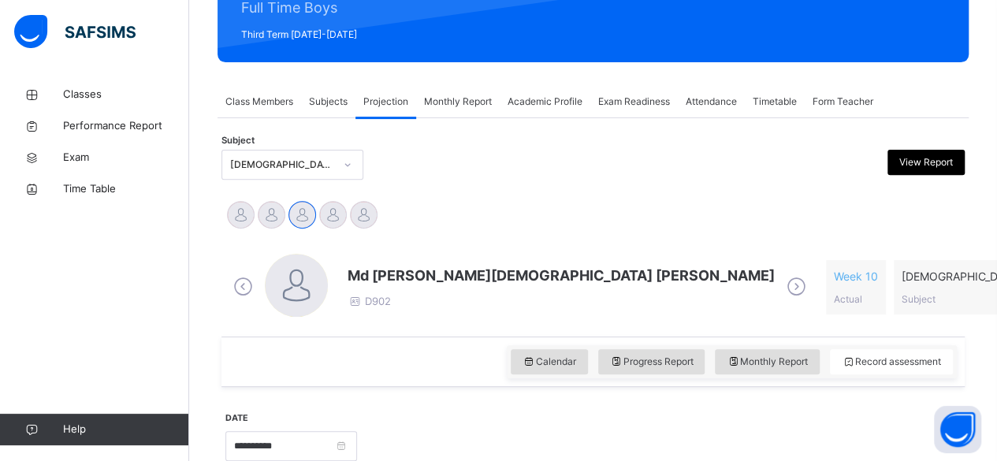
click at [422, 275] on span "Md [PERSON_NAME][DEMOGRAPHIC_DATA] [PERSON_NAME]" at bounding box center [561, 275] width 427 height 21
click at [422, 274] on span "Md [PERSON_NAME][DEMOGRAPHIC_DATA] [PERSON_NAME]" at bounding box center [561, 275] width 427 height 21
click at [422, 271] on span "Md [PERSON_NAME][DEMOGRAPHIC_DATA] [PERSON_NAME]" at bounding box center [561, 275] width 427 height 21
click at [421, 272] on span "Md [PERSON_NAME][DEMOGRAPHIC_DATA] [PERSON_NAME]" at bounding box center [561, 275] width 427 height 21
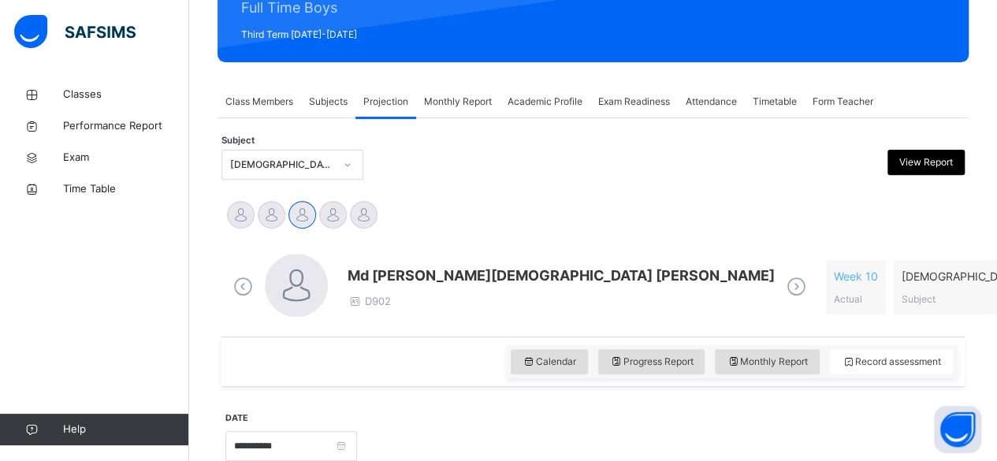
click at [420, 275] on span "Md [PERSON_NAME][DEMOGRAPHIC_DATA] [PERSON_NAME]" at bounding box center [561, 275] width 427 height 21
click at [418, 268] on span "Md [PERSON_NAME][DEMOGRAPHIC_DATA] [PERSON_NAME]" at bounding box center [561, 275] width 427 height 21
click at [421, 277] on span "Md [PERSON_NAME][DEMOGRAPHIC_DATA] [PERSON_NAME]" at bounding box center [561, 275] width 427 height 21
drag, startPoint x: 354, startPoint y: 269, endPoint x: 460, endPoint y: 266, distance: 106.5
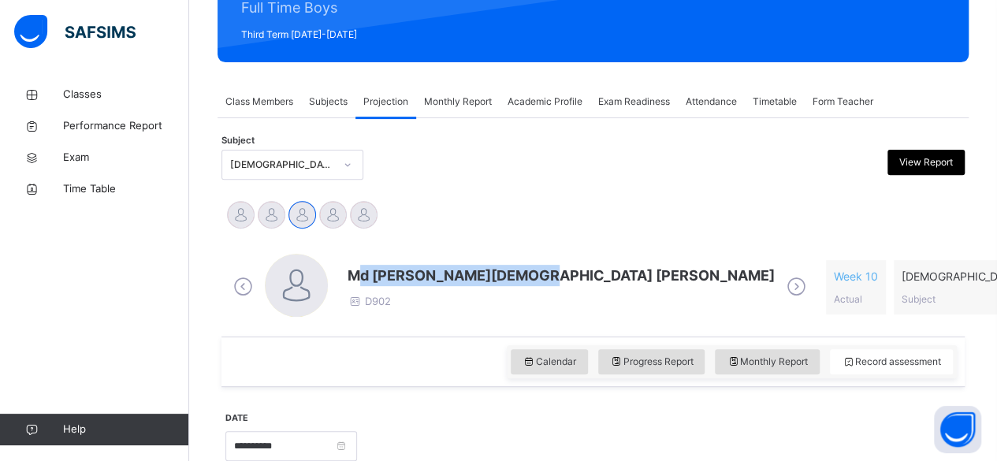
click at [479, 262] on div "Md Abarar Islam Ayash D902" at bounding box center [519, 287] width 581 height 67
click at [352, 270] on span "Md [PERSON_NAME][DEMOGRAPHIC_DATA] [PERSON_NAME]" at bounding box center [561, 275] width 427 height 21
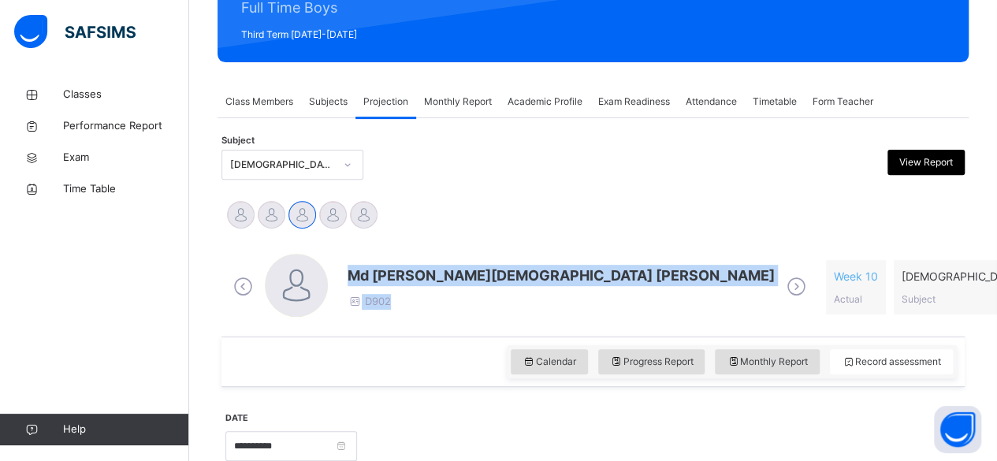
drag, startPoint x: 352, startPoint y: 270, endPoint x: 542, endPoint y: 270, distance: 190.0
click at [531, 272] on div "Md Abarar Islam Ayash D902" at bounding box center [519, 287] width 581 height 67
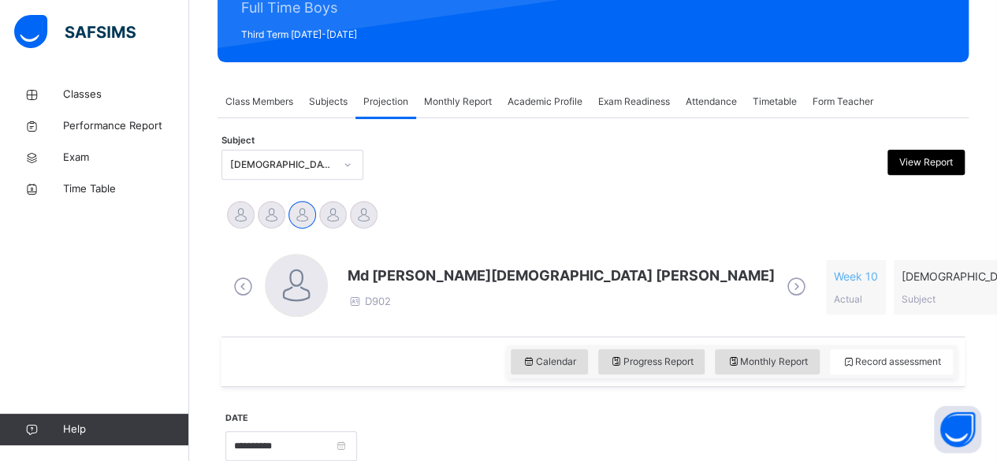
drag, startPoint x: 440, startPoint y: 201, endPoint x: 420, endPoint y: 206, distance: 20.3
click at [432, 203] on div "Ibrahim Yusuf Idris Boquizada Md Abarar Islam Ayash Mohammad Hanzalah Siddiqui …" at bounding box center [593, 216] width 736 height 35
drag, startPoint x: 348, startPoint y: 274, endPoint x: 505, endPoint y: 262, distance: 156.5
click at [503, 262] on div "Md Abarar Islam Ayash D902" at bounding box center [519, 287] width 581 height 67
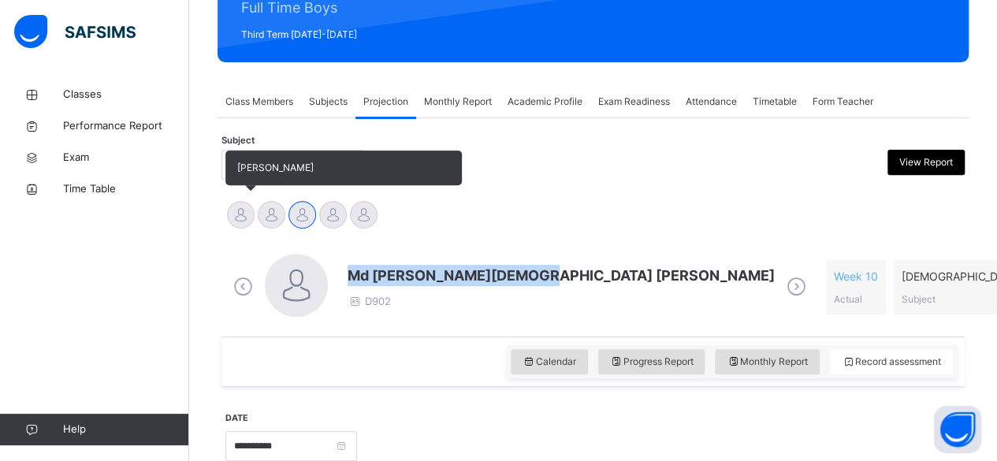
click at [250, 224] on div at bounding box center [241, 215] width 28 height 28
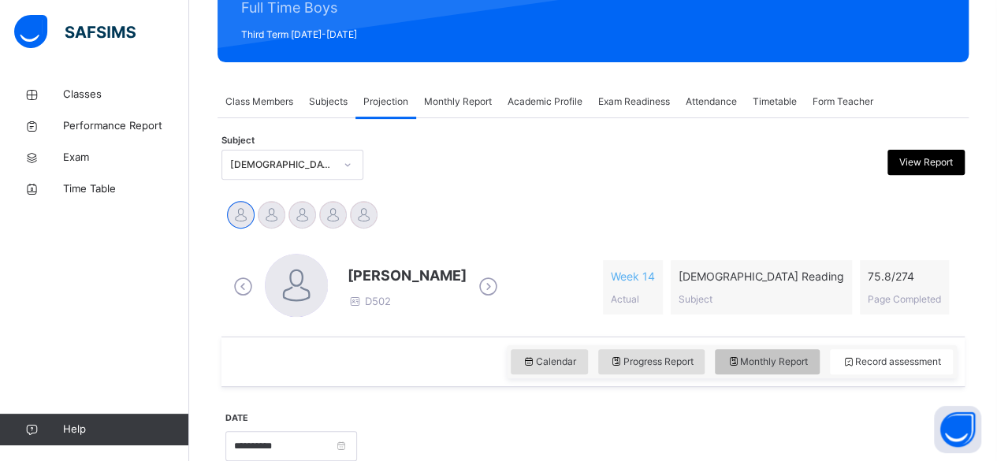
click at [804, 355] on span "Monthly Report" at bounding box center [767, 362] width 81 height 14
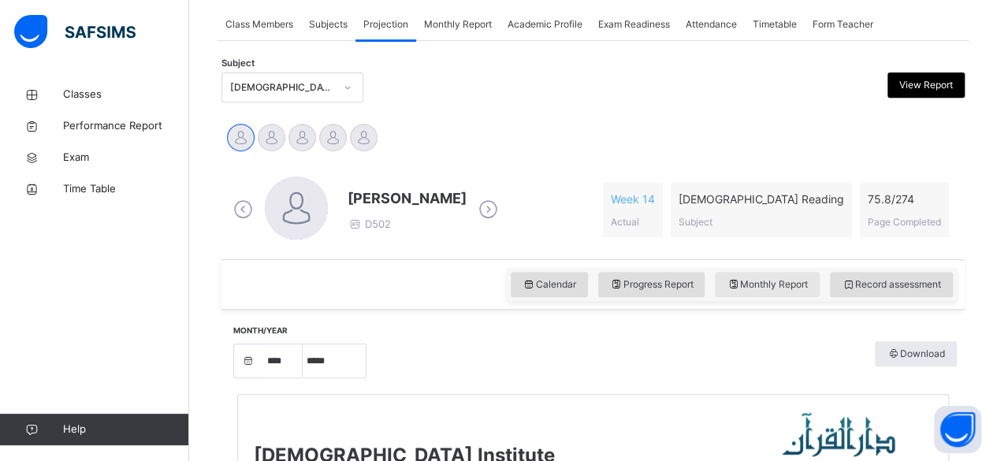
scroll to position [294, 0]
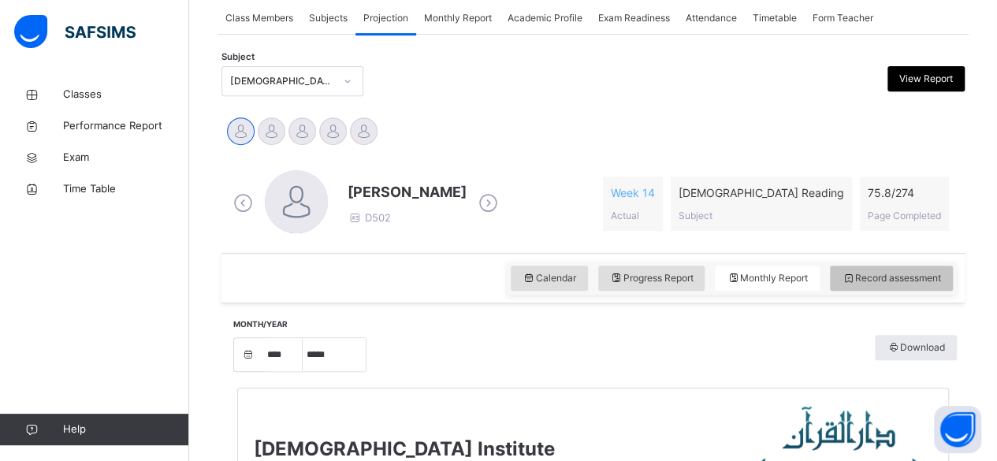
click at [889, 282] on span "Record assessment" at bounding box center [891, 278] width 99 height 14
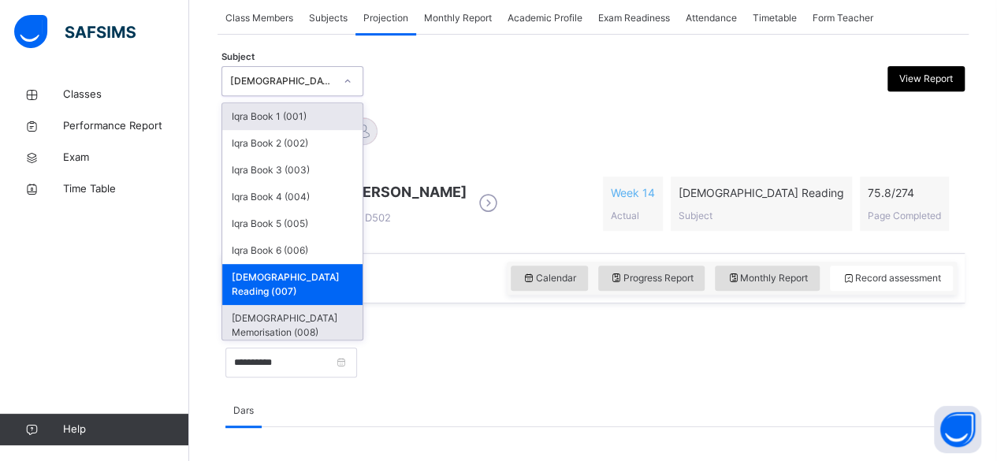
click at [317, 305] on div "[DEMOGRAPHIC_DATA] Memorisation (008)" at bounding box center [292, 325] width 140 height 41
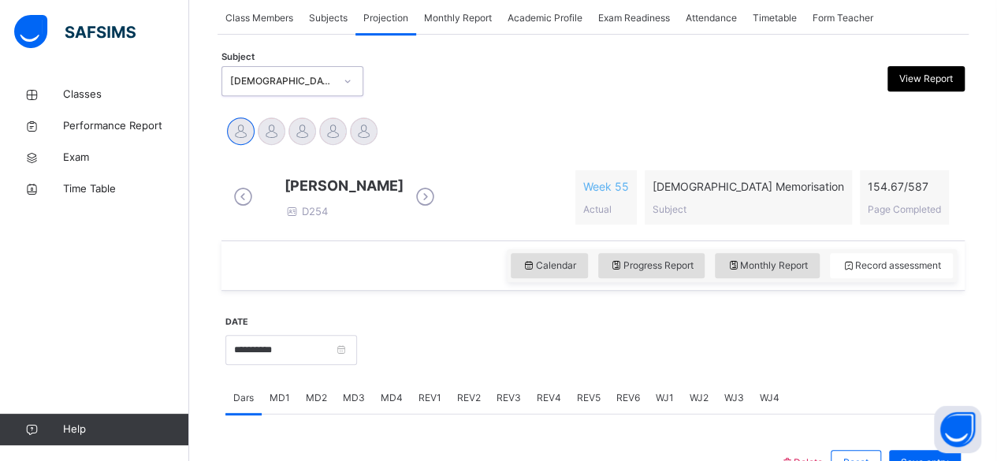
scroll to position [364, 0]
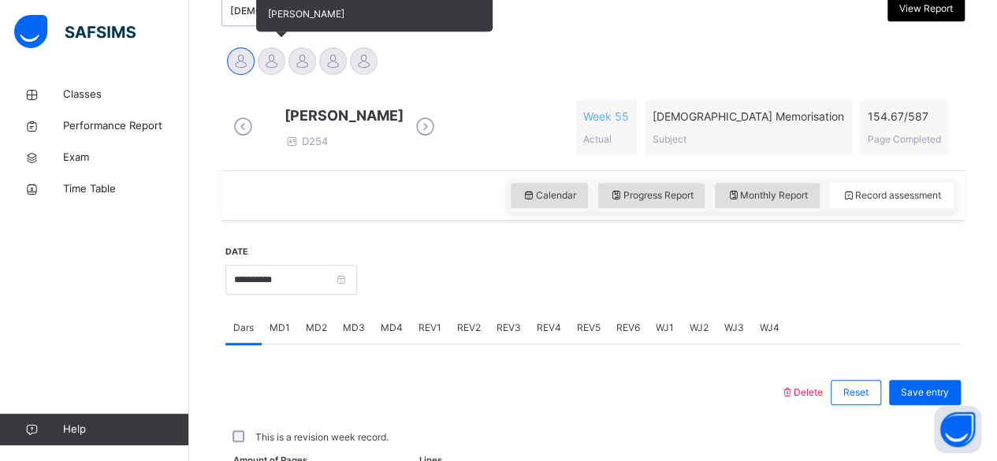
click at [276, 69] on div at bounding box center [272, 61] width 28 height 28
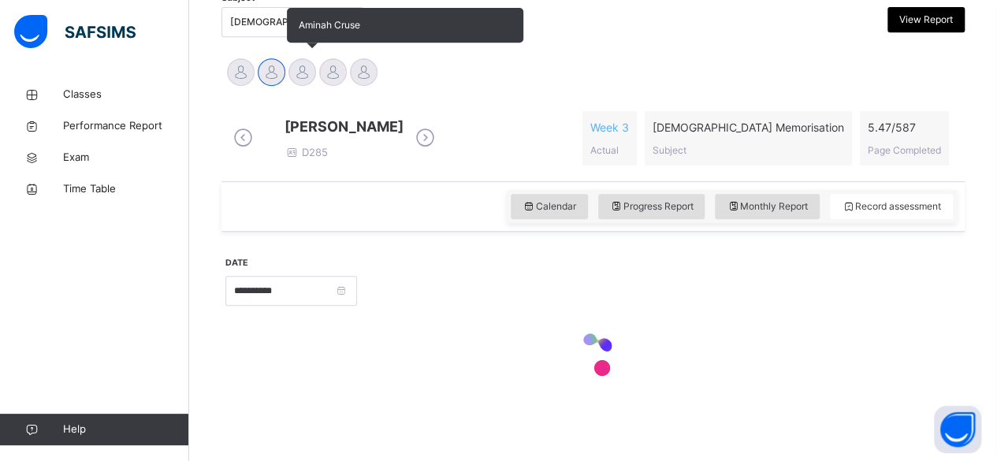
click at [301, 65] on div at bounding box center [303, 72] width 28 height 28
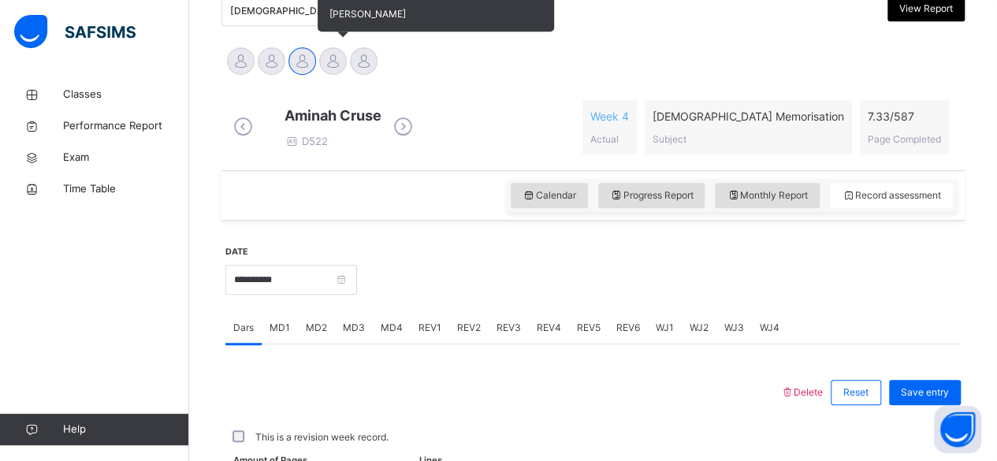
click at [325, 61] on div at bounding box center [333, 61] width 28 height 28
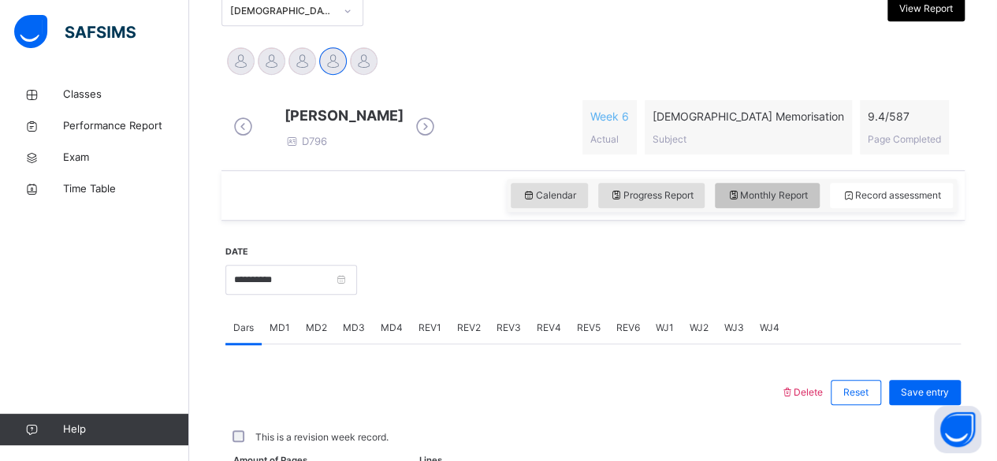
click at [784, 203] on span "Monthly Report" at bounding box center [767, 195] width 81 height 14
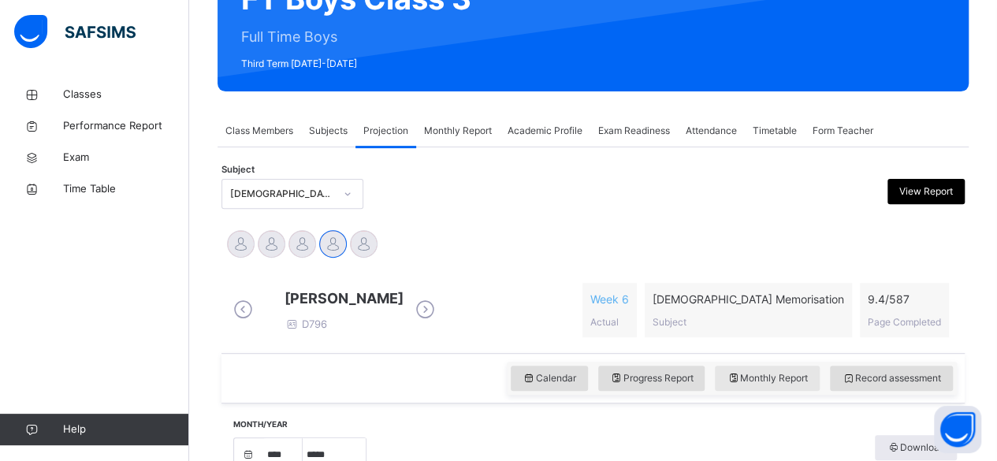
scroll to position [170, 0]
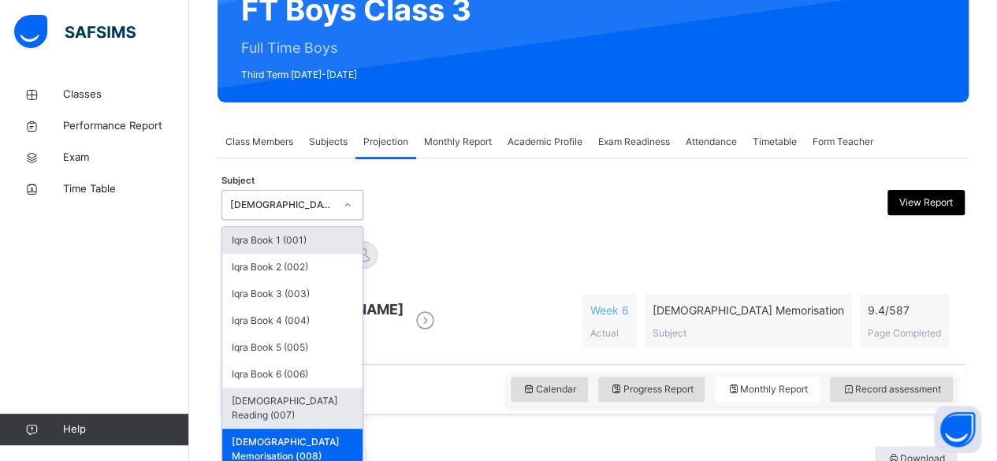
click at [306, 404] on div "[DEMOGRAPHIC_DATA] Reading (007)" at bounding box center [292, 408] width 140 height 41
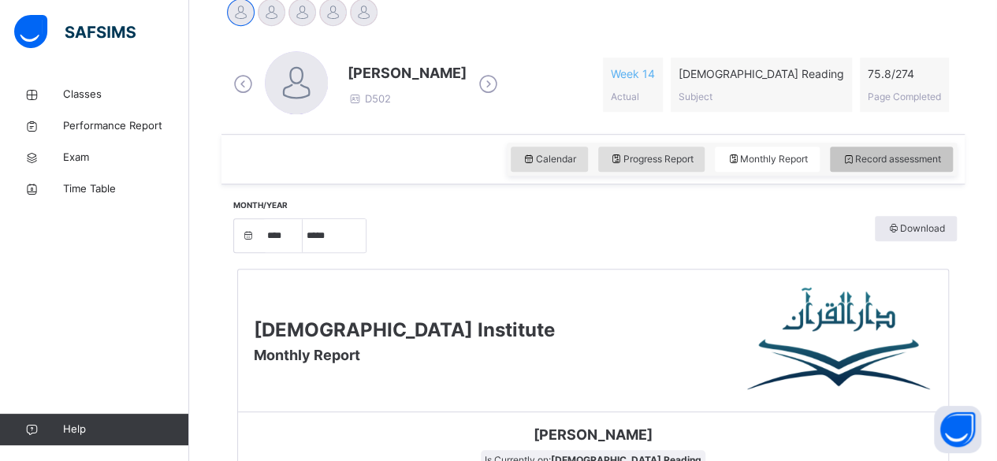
click at [913, 156] on span "Record assessment" at bounding box center [891, 159] width 99 height 14
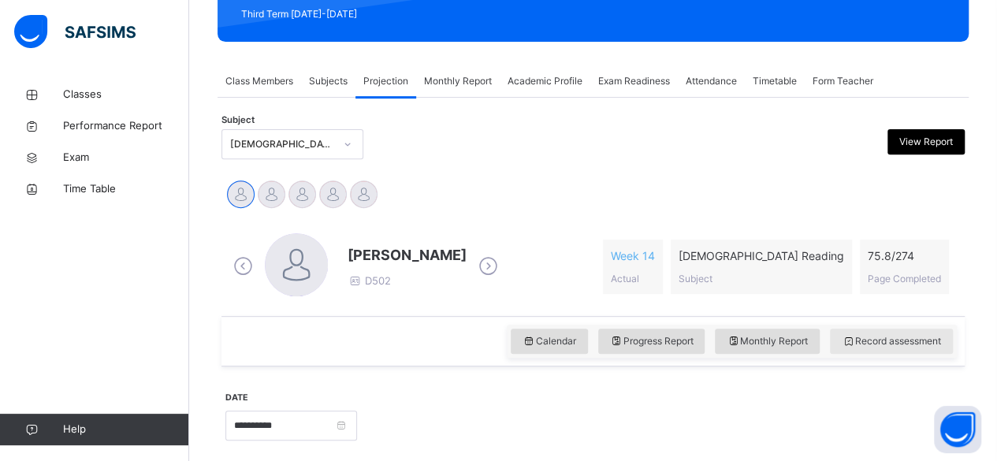
scroll to position [229, 0]
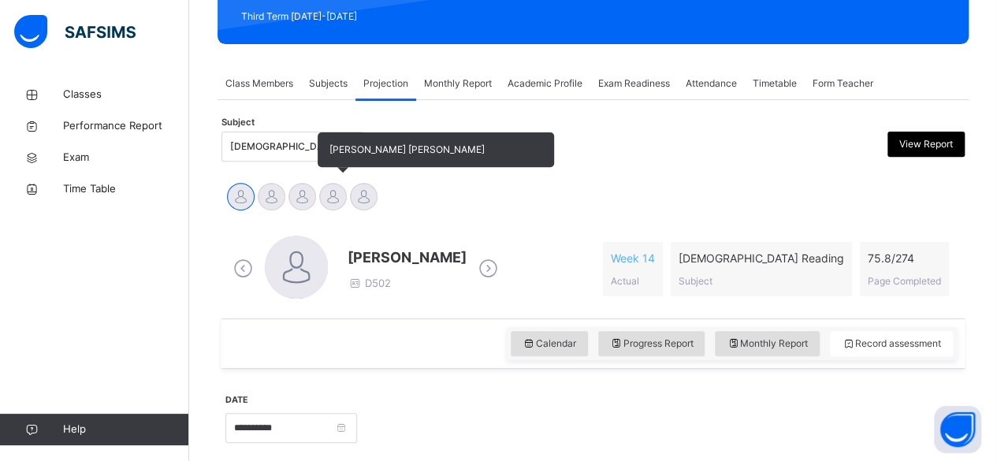
click at [327, 196] on div at bounding box center [333, 197] width 28 height 28
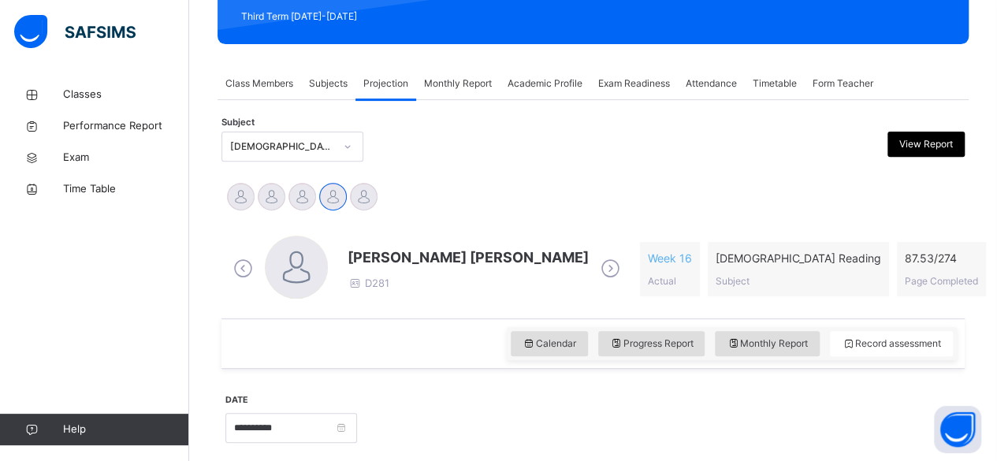
click at [395, 253] on span "[PERSON_NAME] [PERSON_NAME]" at bounding box center [468, 257] width 241 height 21
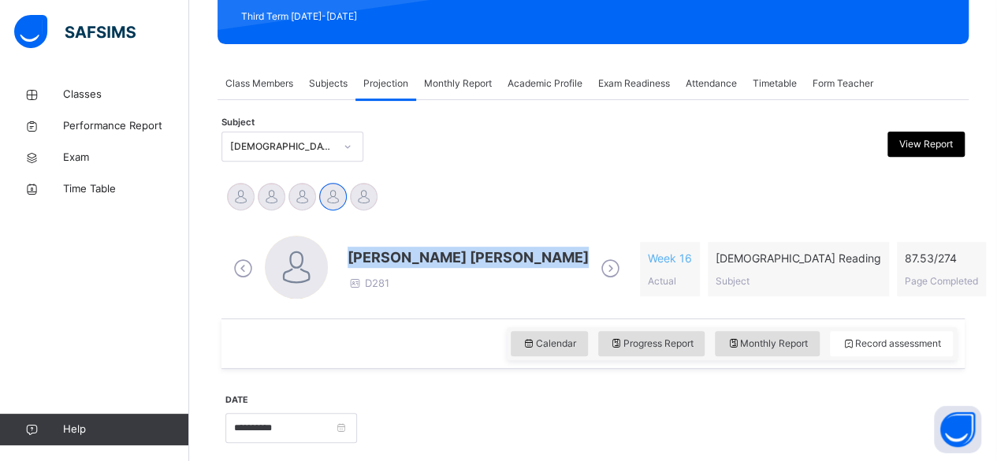
click at [395, 253] on span "[PERSON_NAME] [PERSON_NAME]" at bounding box center [468, 257] width 241 height 21
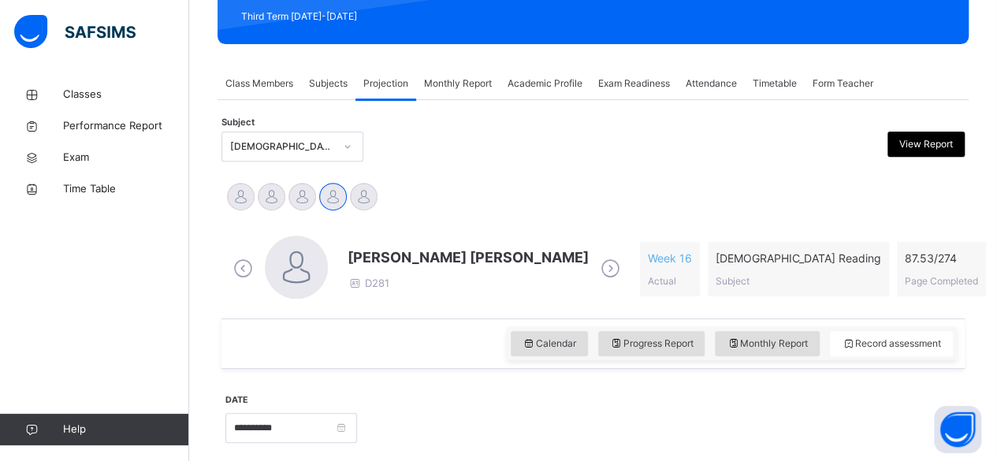
click at [505, 132] on div at bounding box center [499, 147] width 180 height 30
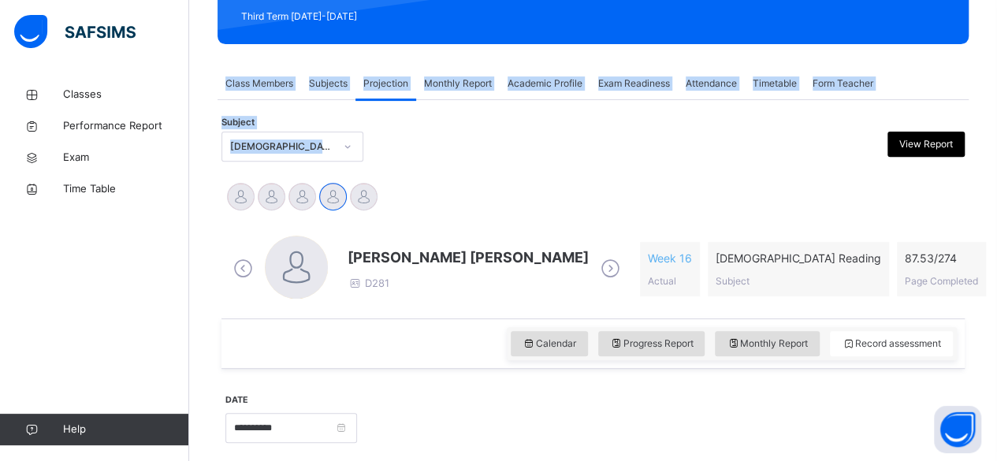
scroll to position [199, 0]
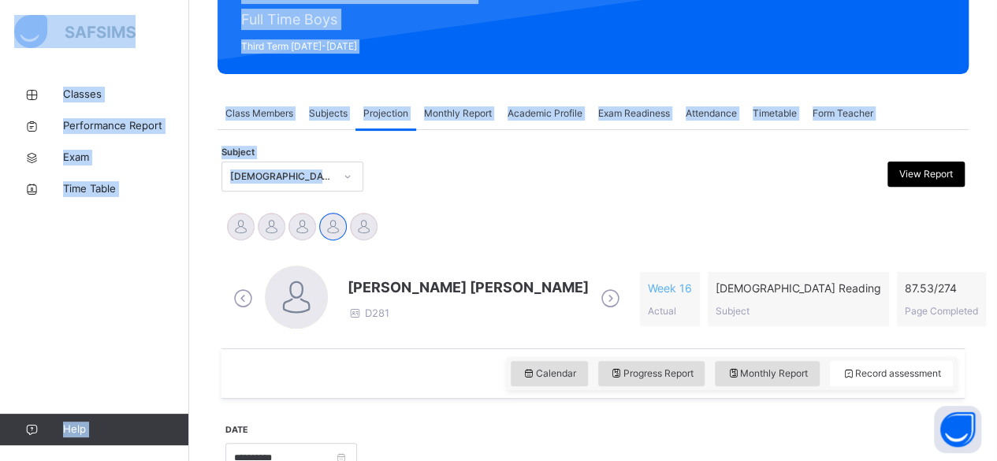
drag, startPoint x: 505, startPoint y: 132, endPoint x: 84, endPoint y: 23, distance: 434.3
click at [84, 23] on img at bounding box center [74, 31] width 121 height 33
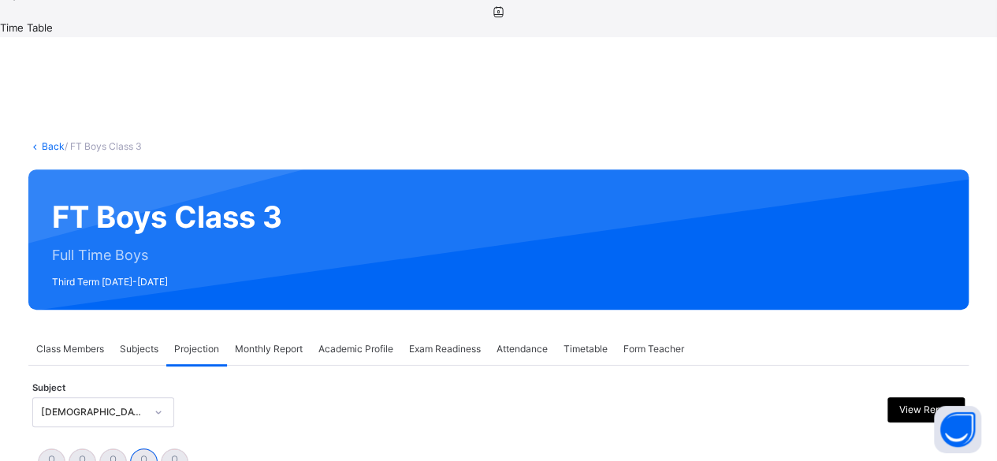
scroll to position [240, 0]
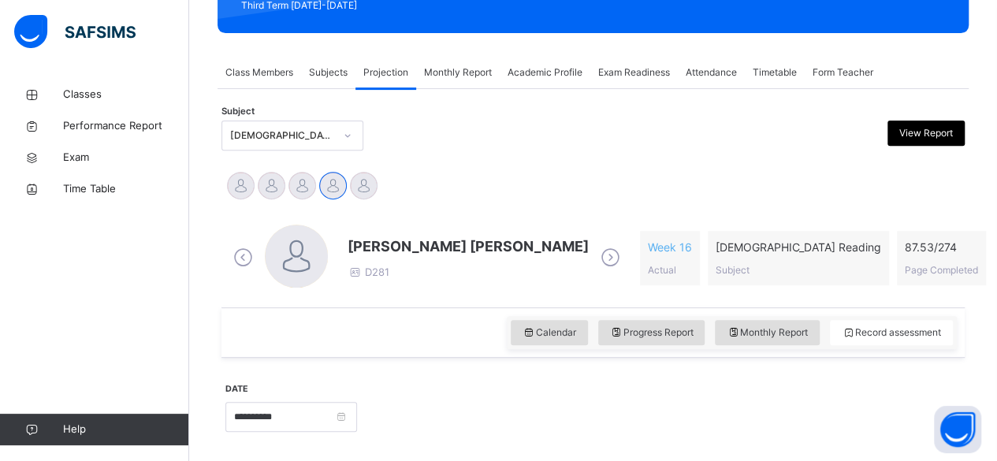
click at [402, 250] on span "[PERSON_NAME] [PERSON_NAME]" at bounding box center [468, 246] width 241 height 21
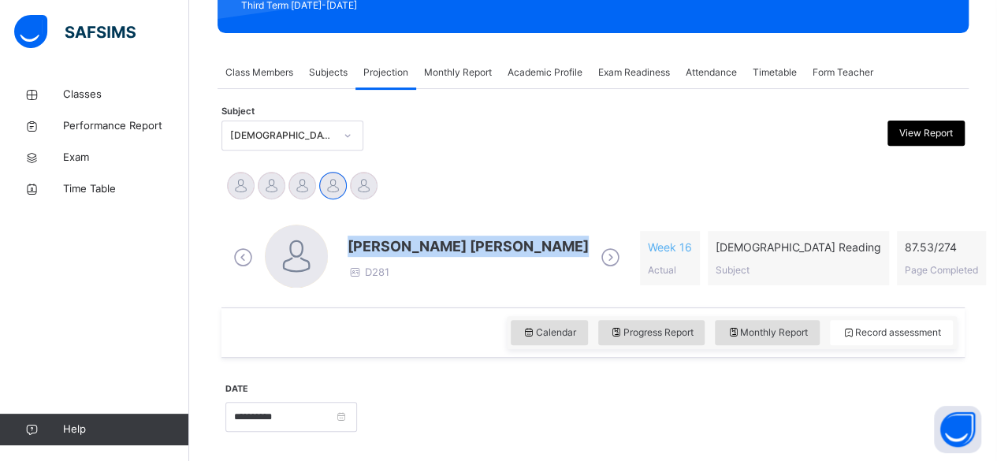
click at [402, 250] on span "[PERSON_NAME] [PERSON_NAME]" at bounding box center [468, 246] width 241 height 21
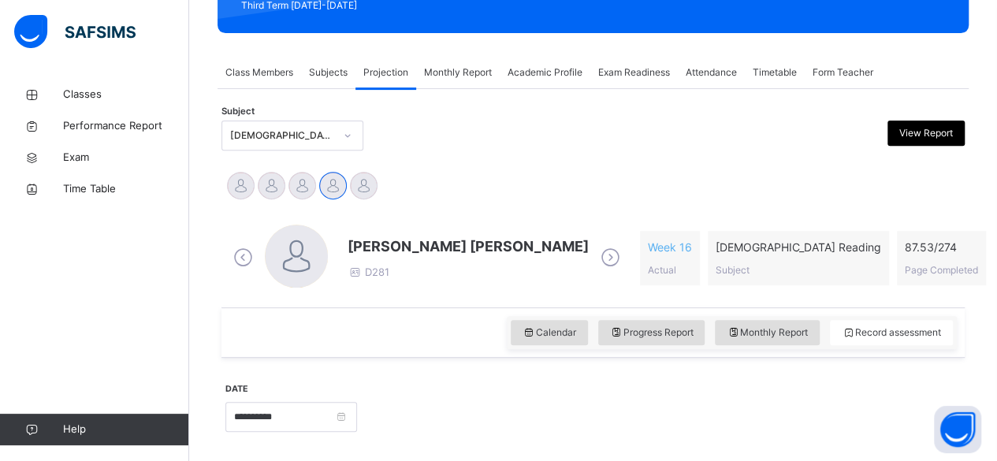
click at [416, 119] on div "Subject Quran Reading (007) View Report" at bounding box center [593, 136] width 743 height 46
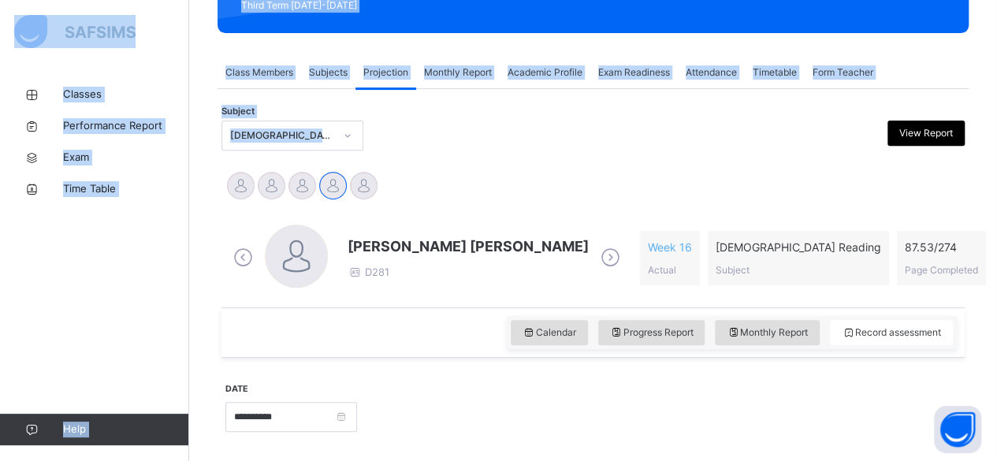
drag, startPoint x: 416, startPoint y: 119, endPoint x: 117, endPoint y: 17, distance: 316.6
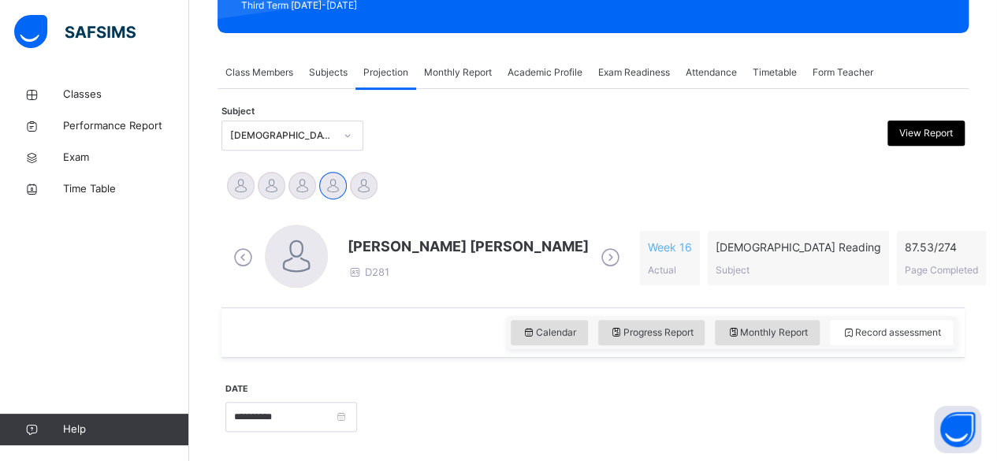
click at [602, 173] on div "Ibrahim Yusuf Idris Boquizada Md Abarar Islam Ayash Mohammad Hanzalah Siddiqui …" at bounding box center [593, 187] width 736 height 35
click at [73, 30] on img at bounding box center [74, 31] width 121 height 33
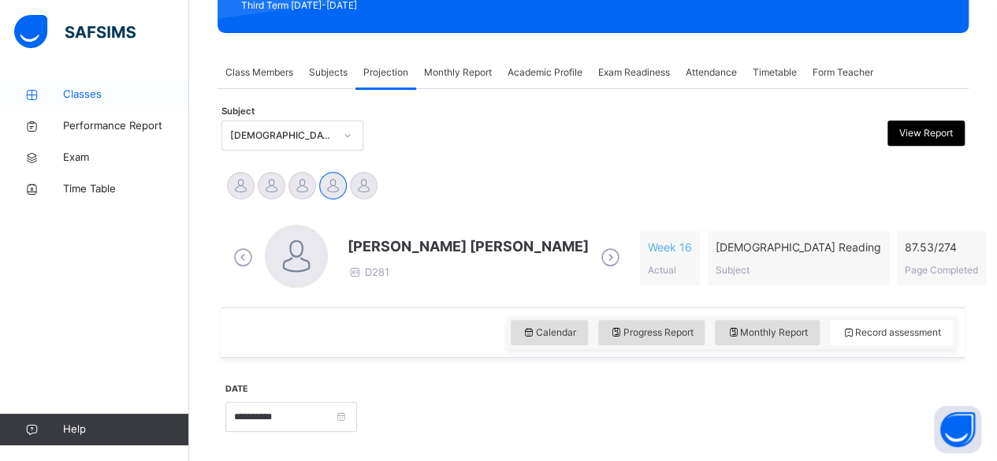
click at [89, 104] on link "Classes" at bounding box center [94, 95] width 189 height 32
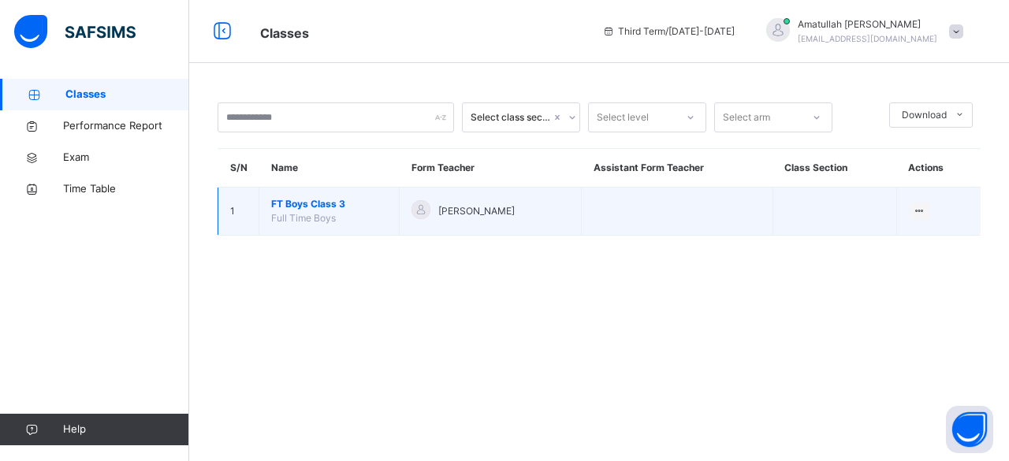
click at [307, 202] on span "FT Boys Class 3" at bounding box center [329, 204] width 116 height 14
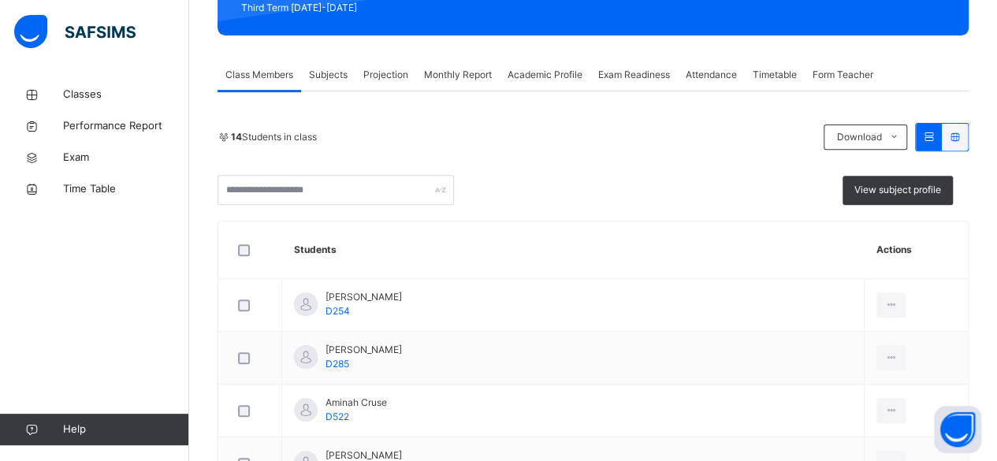
scroll to position [241, 0]
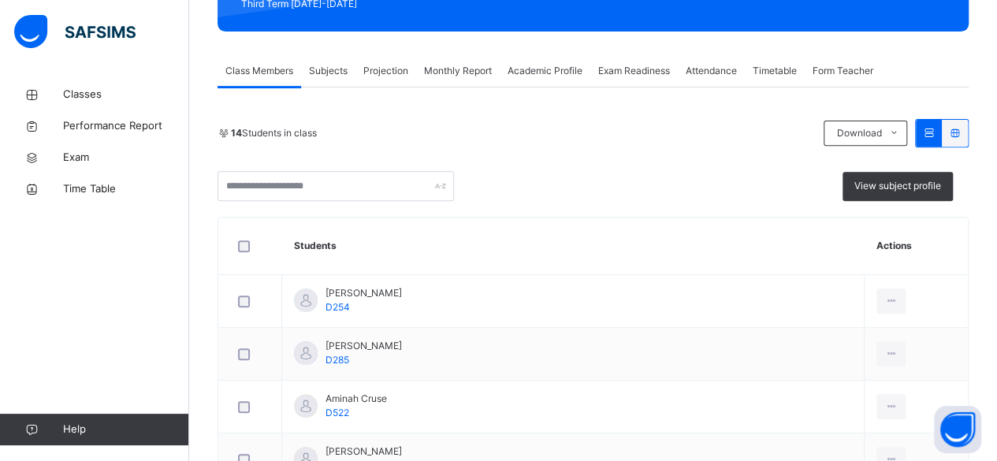
click at [380, 55] on div "Projection" at bounding box center [386, 71] width 61 height 32
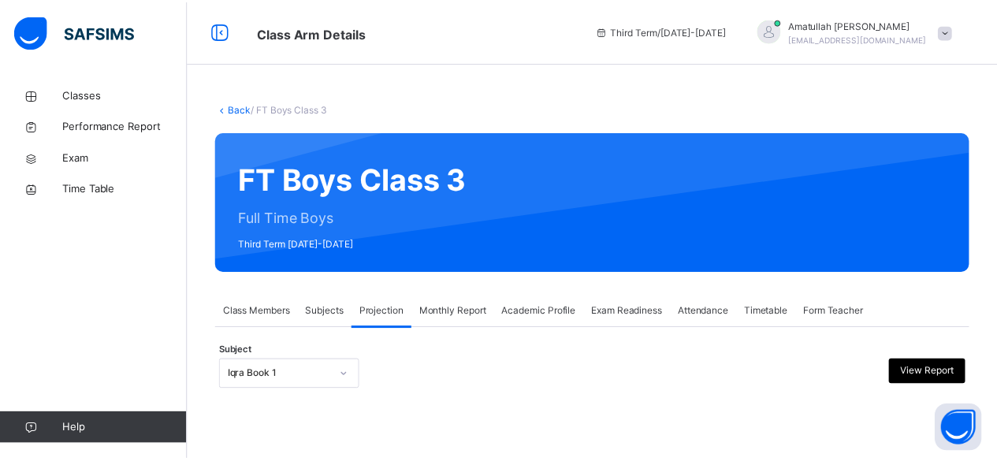
scroll to position [150, 0]
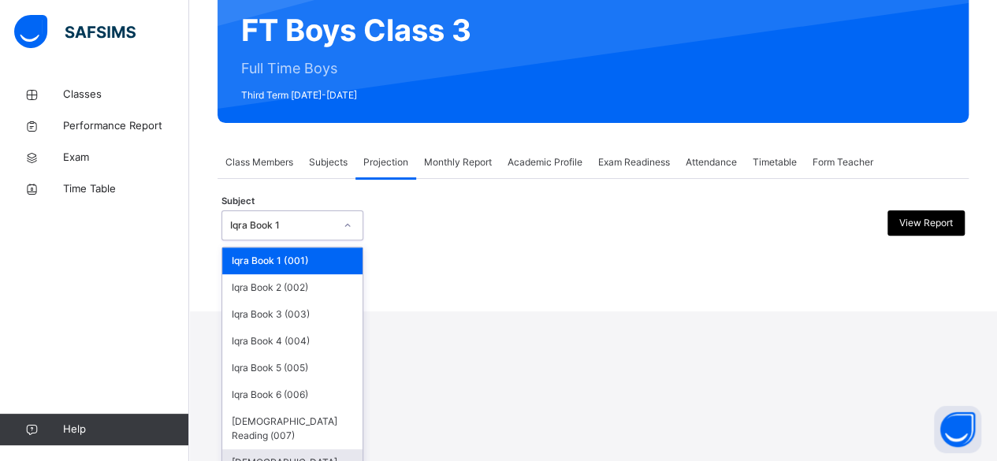
click at [278, 453] on div "[DEMOGRAPHIC_DATA] Memorisation (008)" at bounding box center [292, 469] width 140 height 41
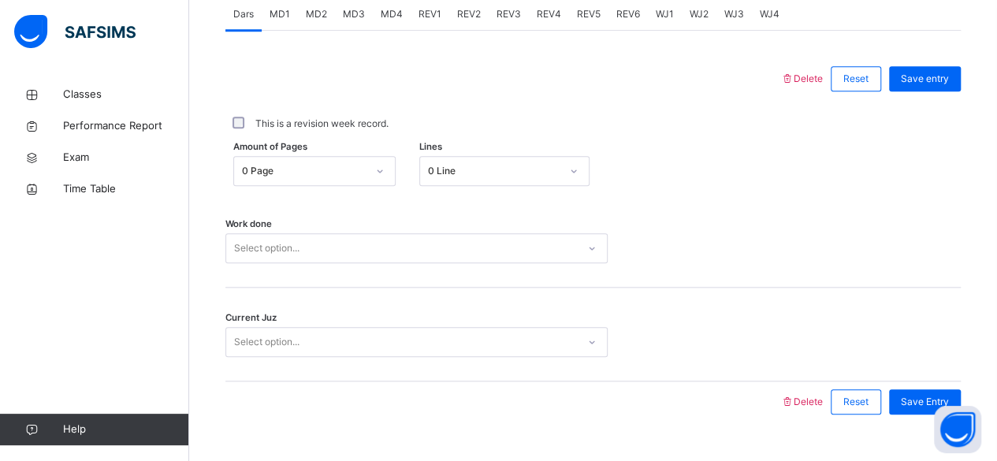
scroll to position [721, 0]
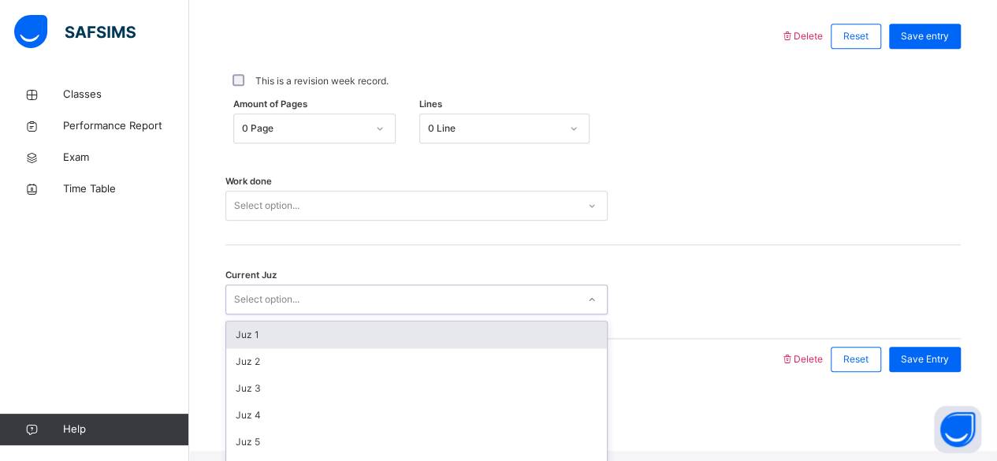
click at [611, 143] on div "Amount of Pages 0 Page Lines 0 Line" at bounding box center [593, 129] width 736 height 30
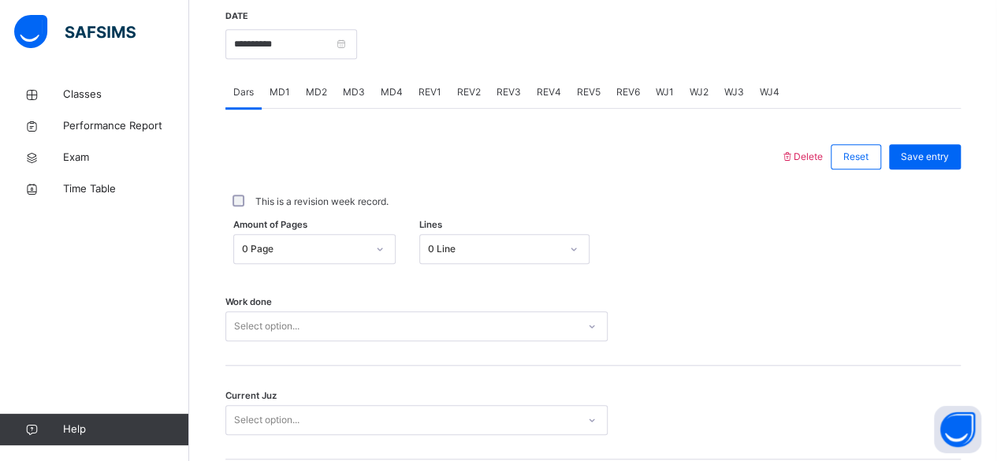
scroll to position [585, 0]
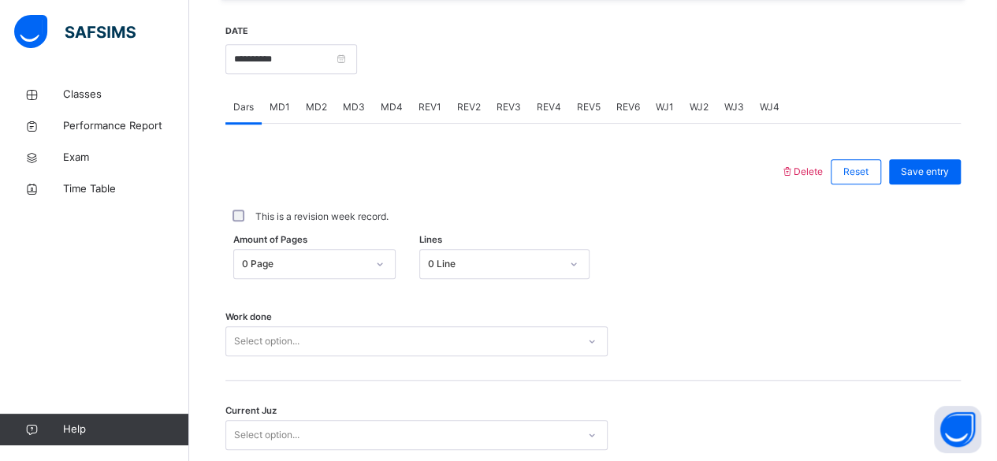
click at [389, 123] on div "MD4" at bounding box center [392, 107] width 38 height 32
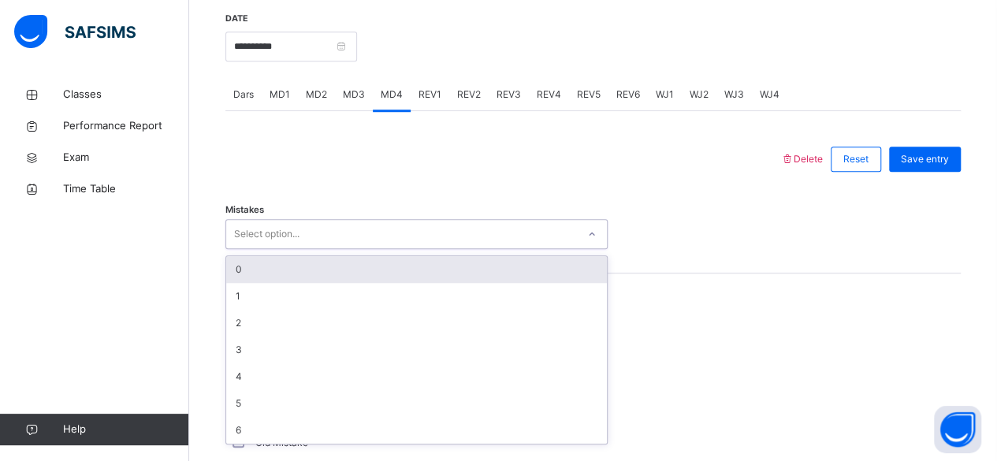
scroll to position [598, 0]
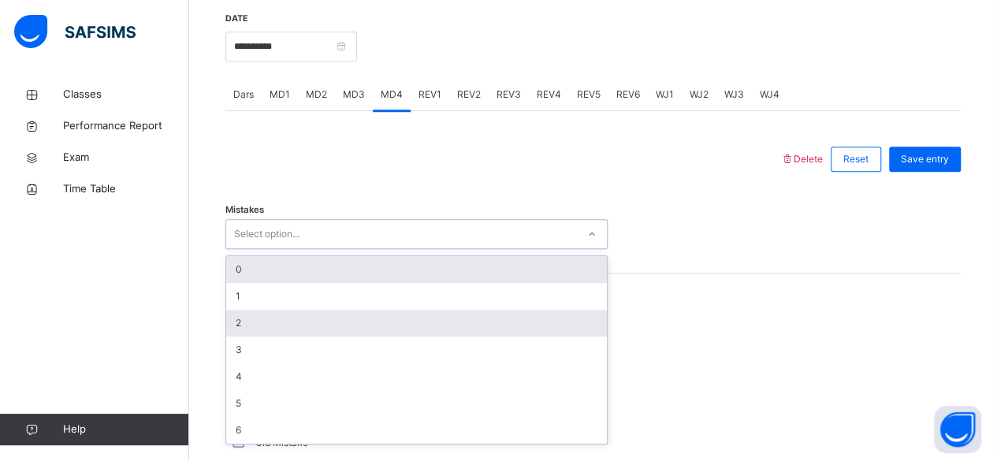
click at [281, 334] on div "2" at bounding box center [416, 323] width 381 height 27
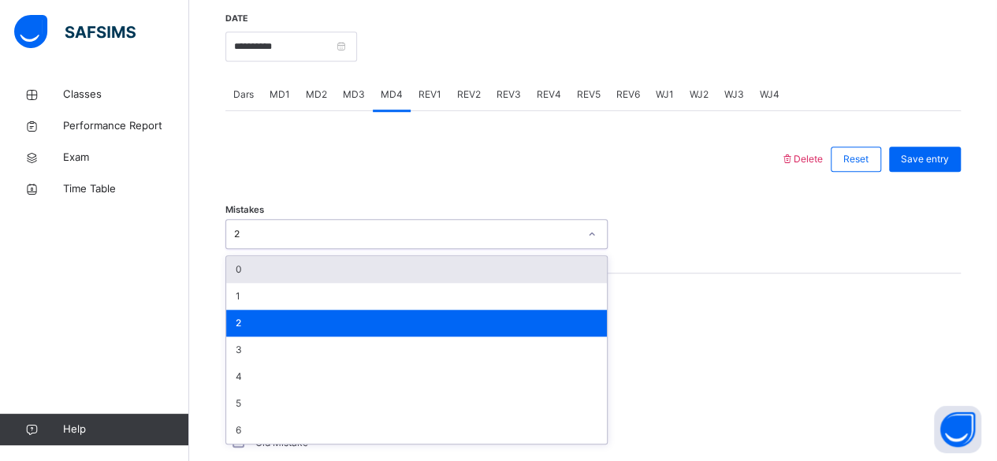
click at [317, 273] on div "0" at bounding box center [416, 269] width 381 height 27
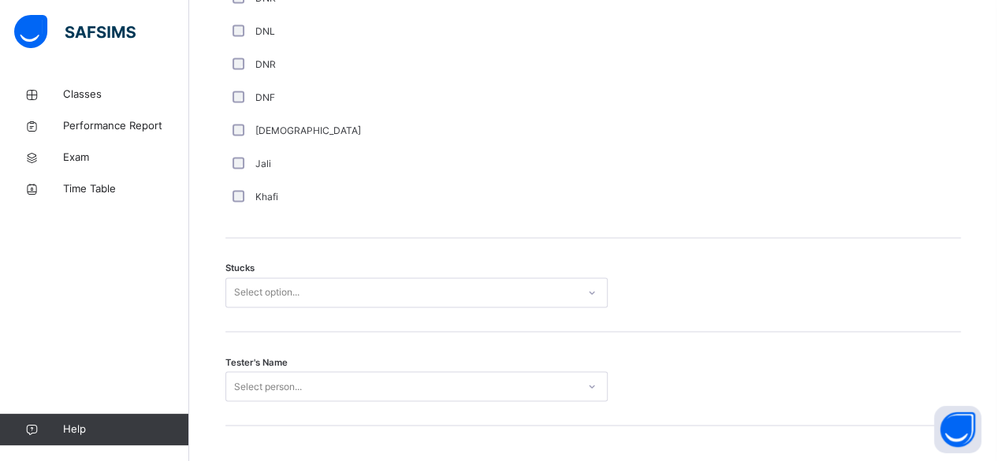
scroll to position [1209, 0]
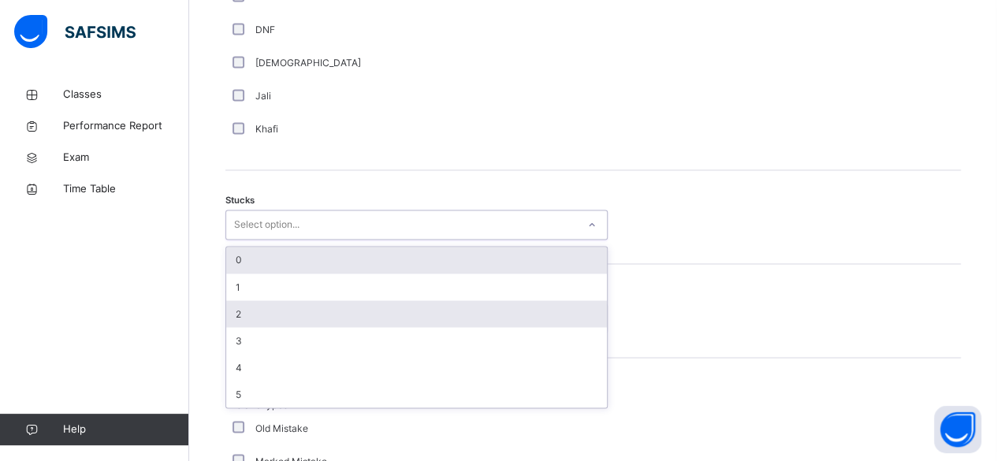
click at [258, 326] on div "2" at bounding box center [416, 313] width 381 height 27
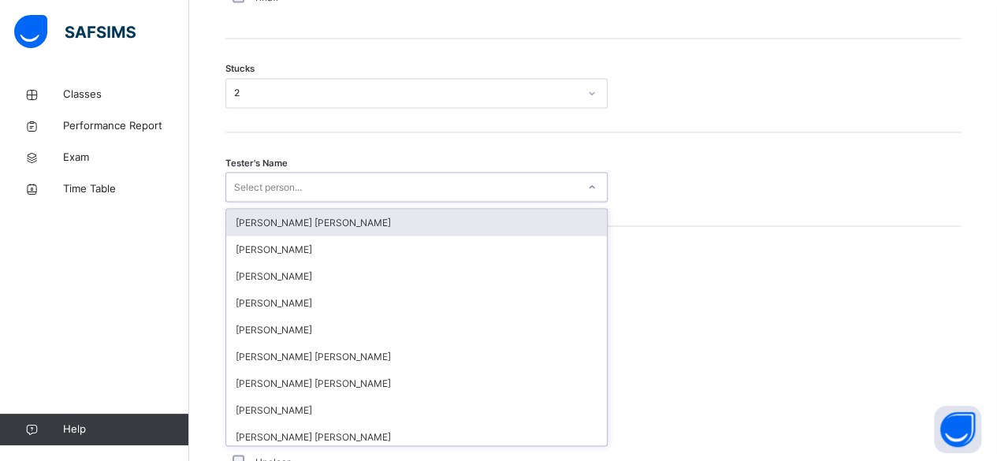
scroll to position [1342, 0]
type input "**"
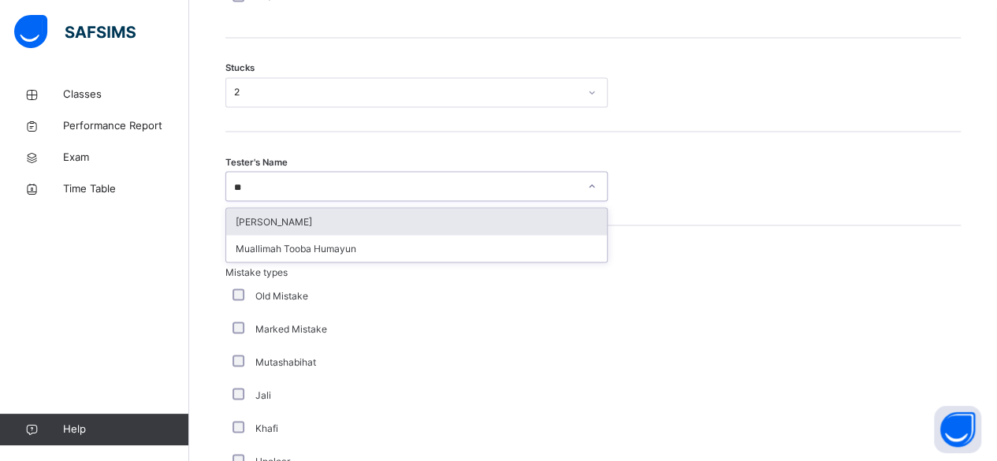
click at [313, 234] on div "Imran Topcagic" at bounding box center [416, 221] width 381 height 27
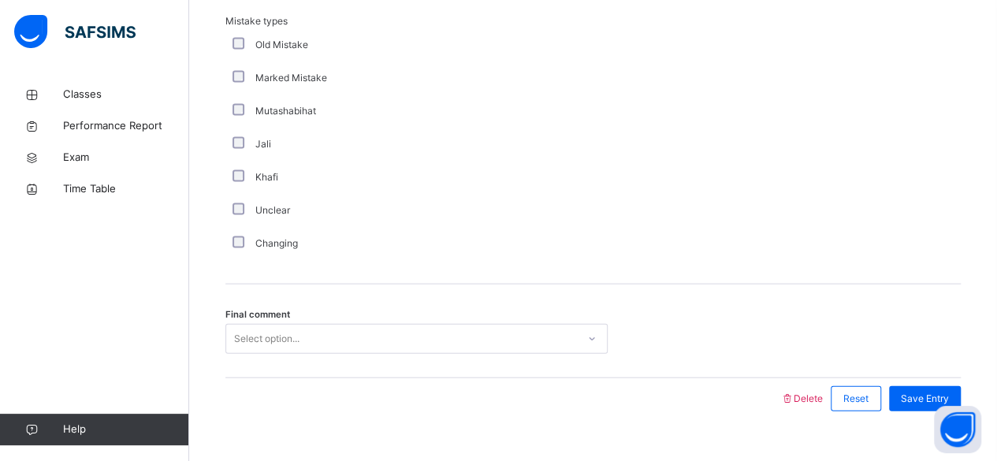
scroll to position [1630, 0]
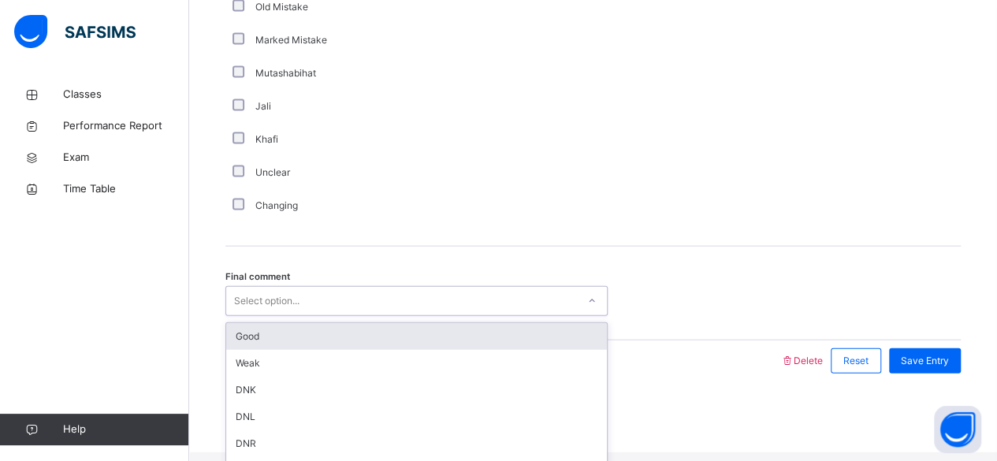
click at [306, 309] on div "Select option..." at bounding box center [401, 301] width 351 height 24
click at [300, 333] on div "Good" at bounding box center [416, 336] width 381 height 27
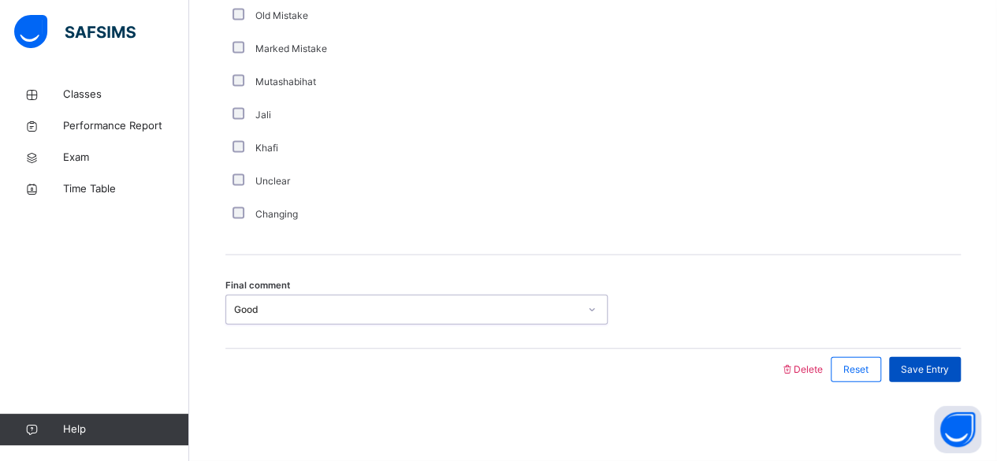
click at [961, 370] on div "Save Entry" at bounding box center [925, 369] width 72 height 25
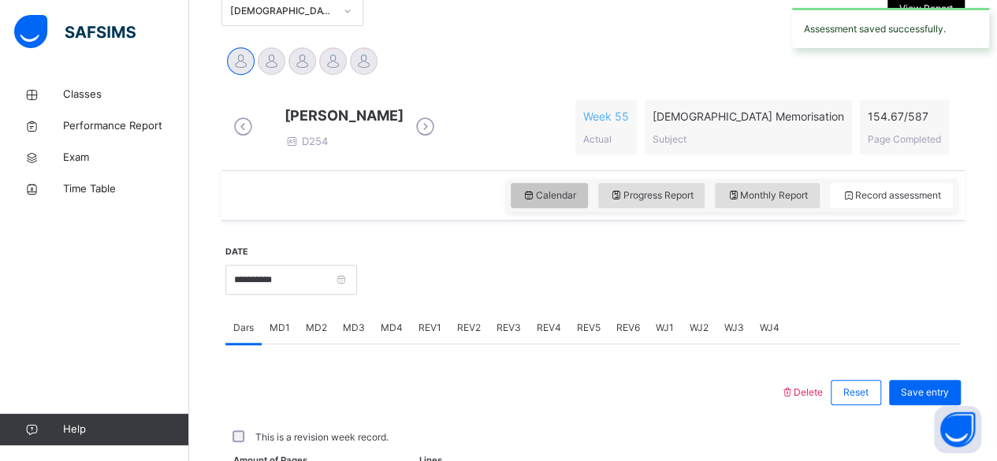
scroll to position [721, 0]
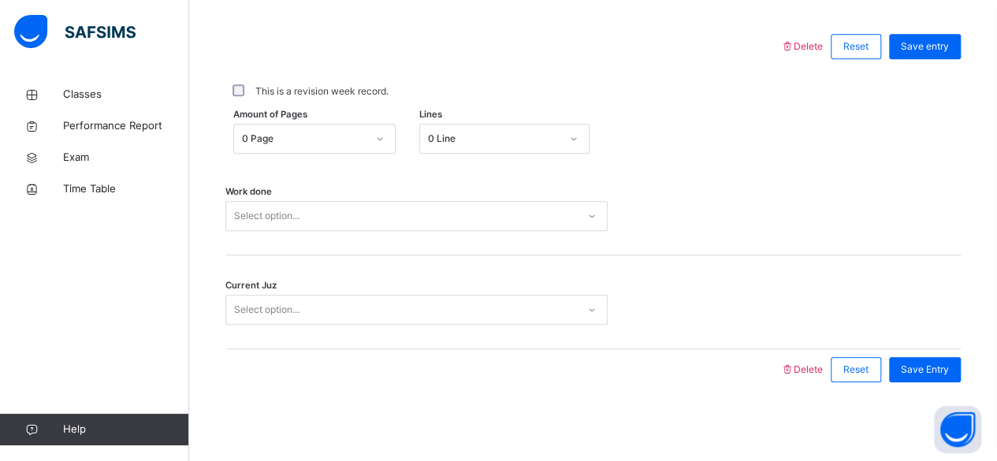
scroll to position [720, 0]
click at [78, 105] on link "Classes" at bounding box center [94, 95] width 189 height 32
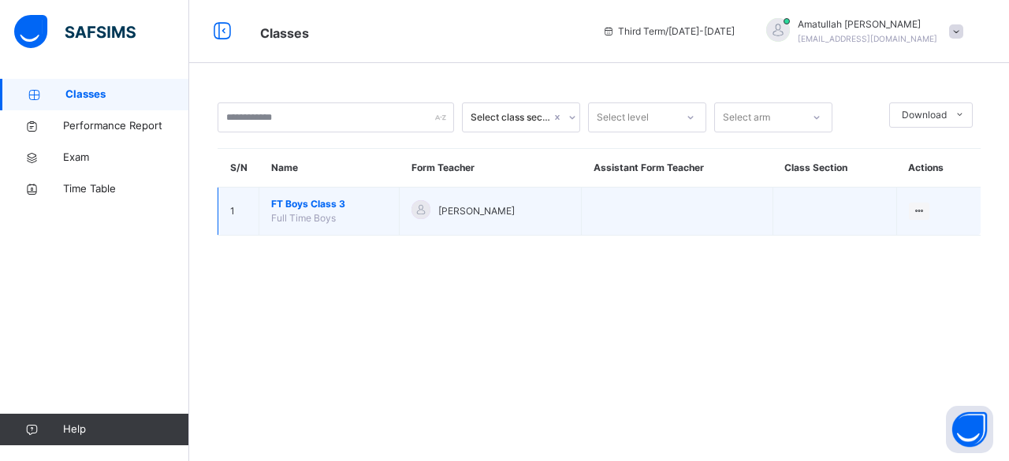
click at [319, 205] on span "FT Boys Class 3" at bounding box center [329, 204] width 116 height 14
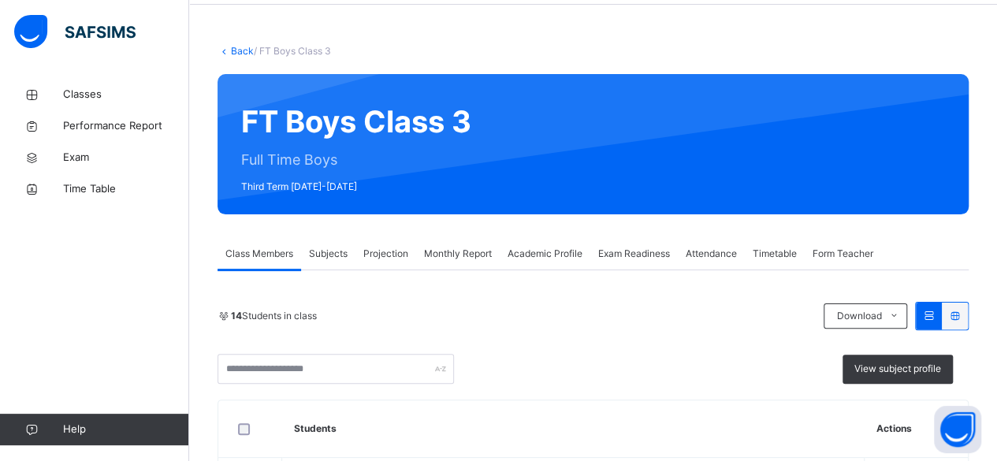
scroll to position [87, 0]
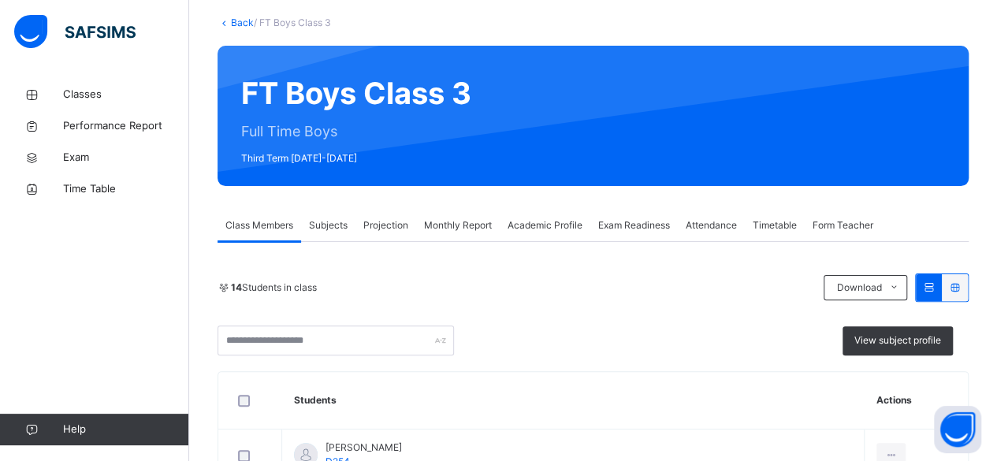
click at [384, 218] on span "Projection" at bounding box center [385, 225] width 45 height 14
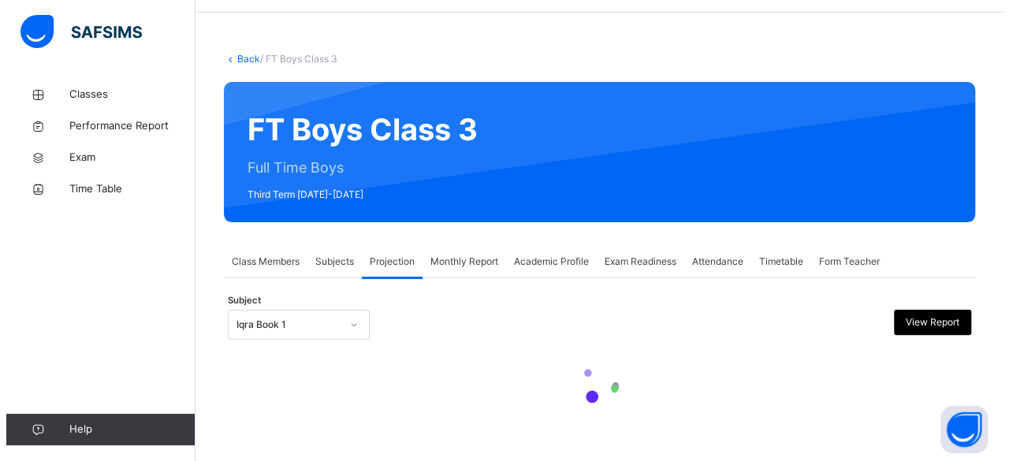
scroll to position [0, 0]
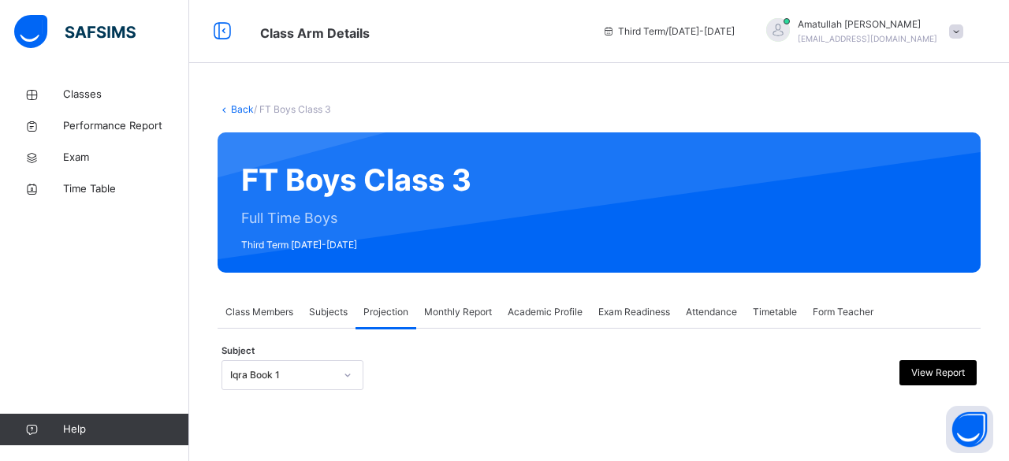
click at [290, 338] on div "**********" at bounding box center [599, 367] width 763 height 77
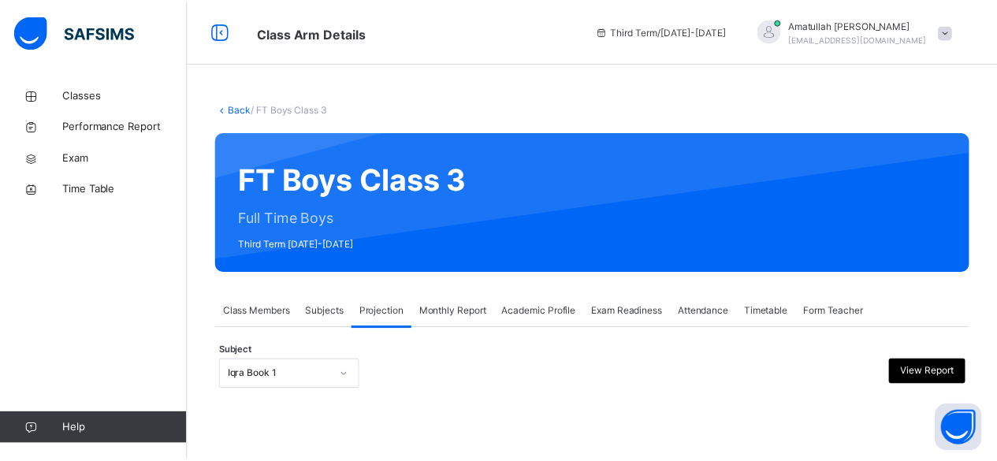
scroll to position [150, 0]
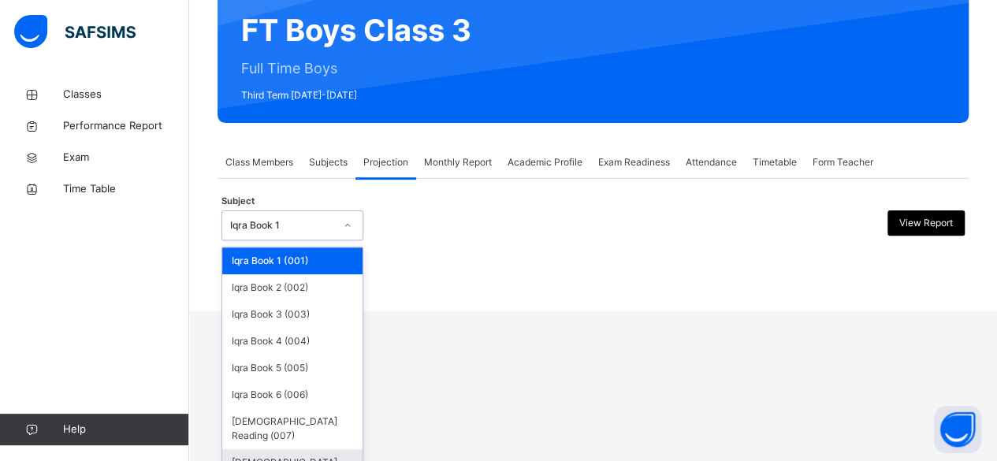
click at [243, 449] on div "[DEMOGRAPHIC_DATA] Memorisation (008)" at bounding box center [292, 469] width 140 height 41
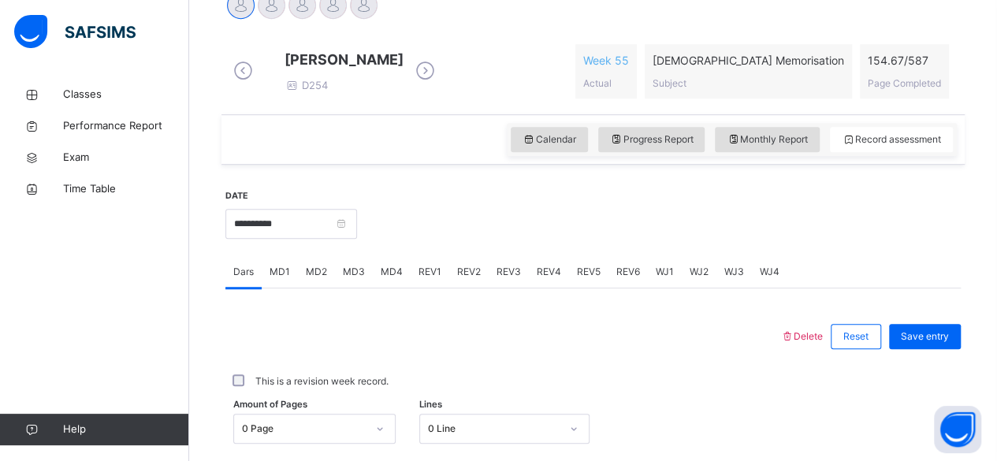
scroll to position [440, 0]
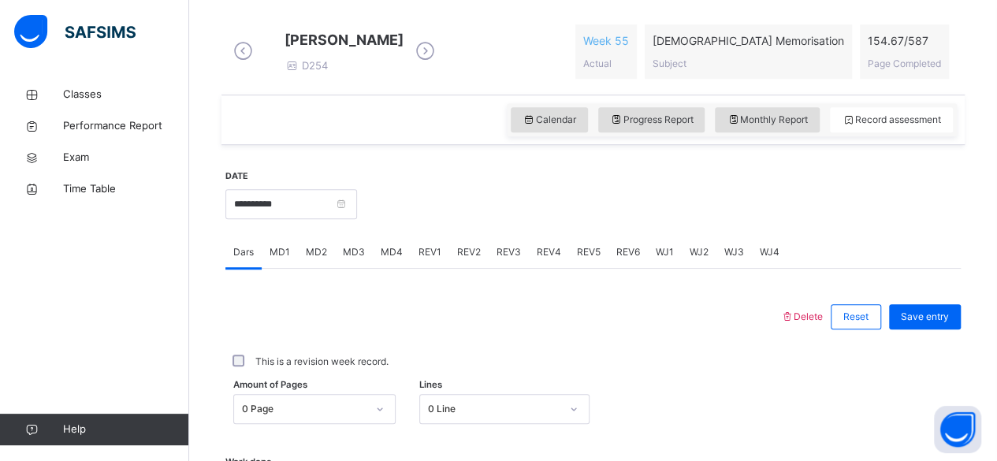
click at [435, 268] on div "REV1" at bounding box center [430, 253] width 39 height 32
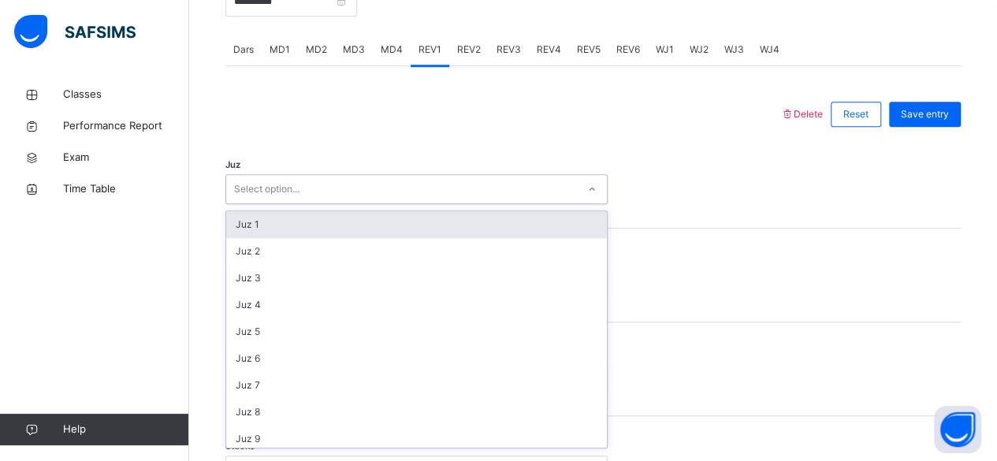
scroll to position [646, 0]
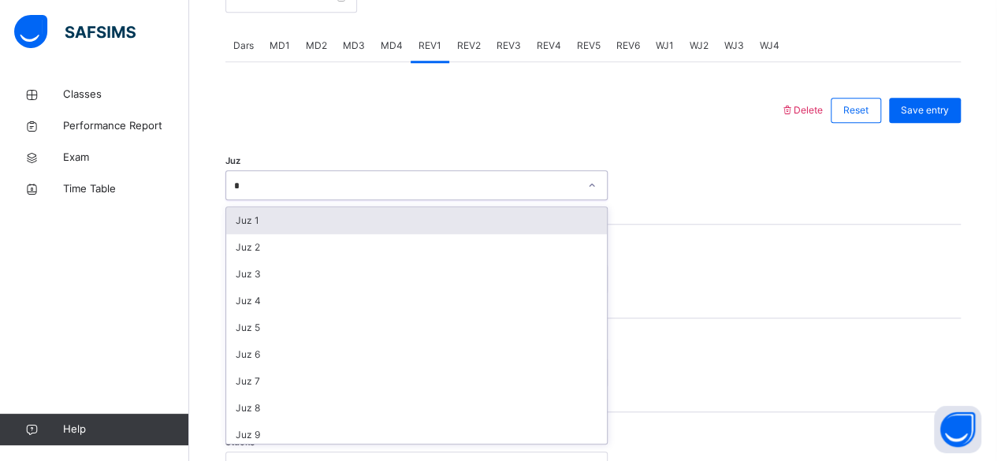
type input "**"
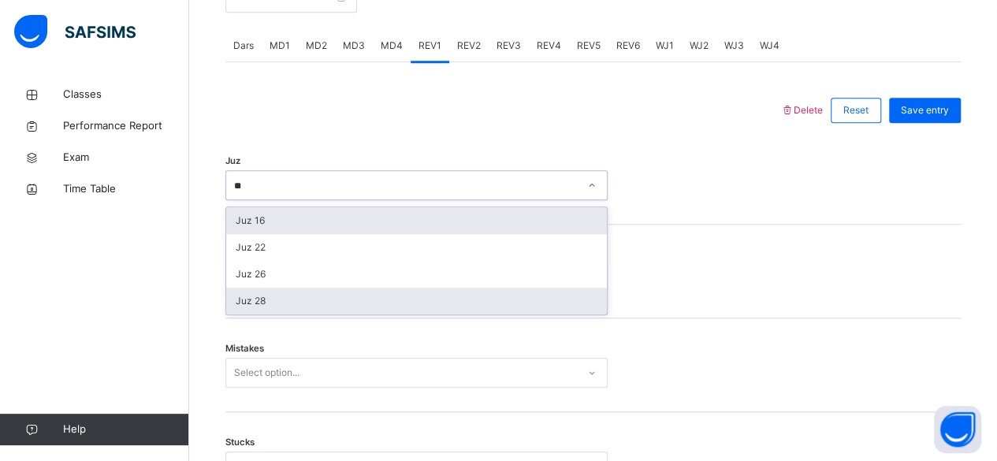
click at [309, 315] on div "Juz 28" at bounding box center [416, 301] width 381 height 27
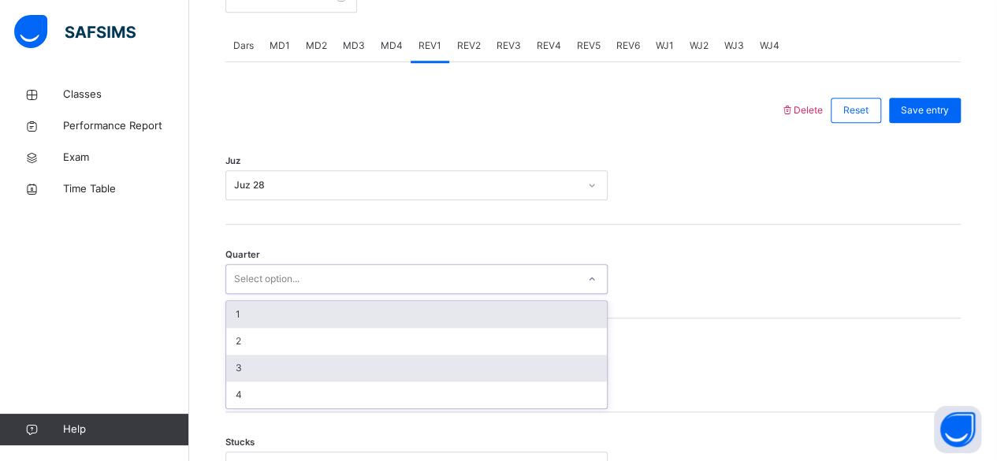
click at [361, 382] on div "3" at bounding box center [416, 368] width 381 height 27
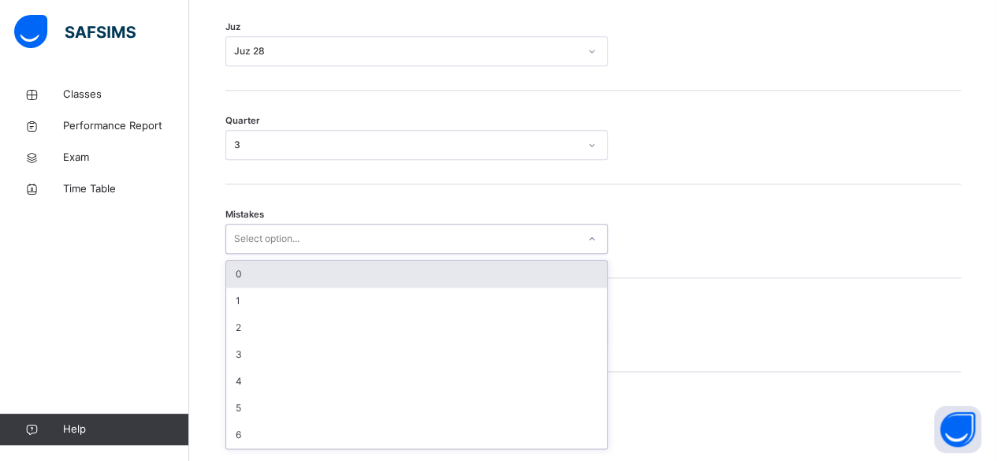
scroll to position [785, 0]
click at [433, 275] on div "0" at bounding box center [416, 269] width 381 height 27
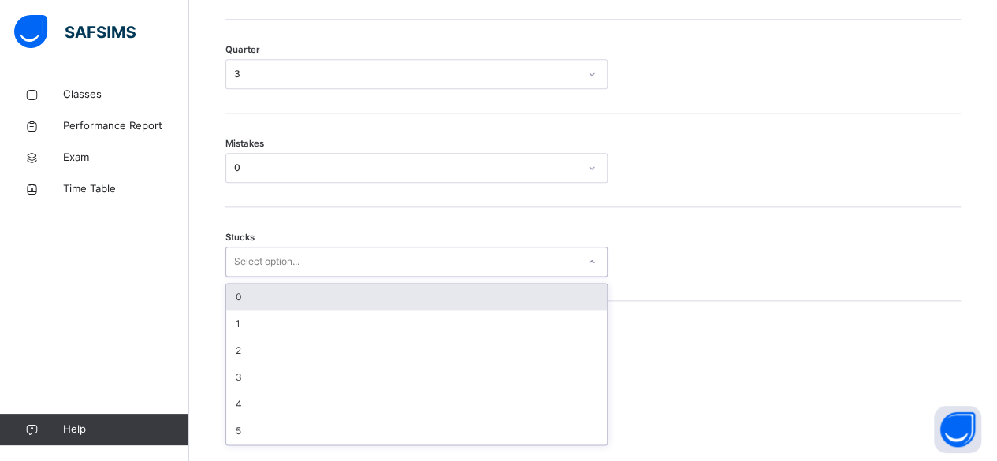
scroll to position [851, 0]
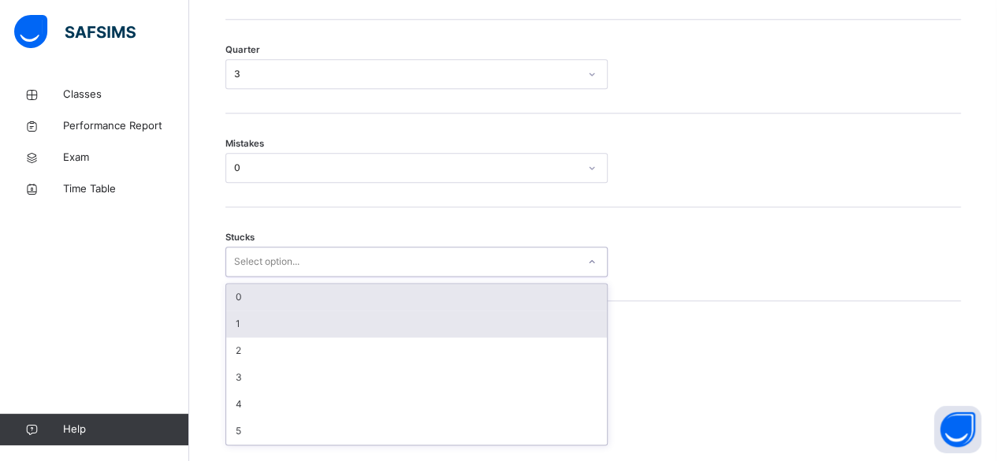
click at [374, 333] on div "1" at bounding box center [416, 324] width 381 height 27
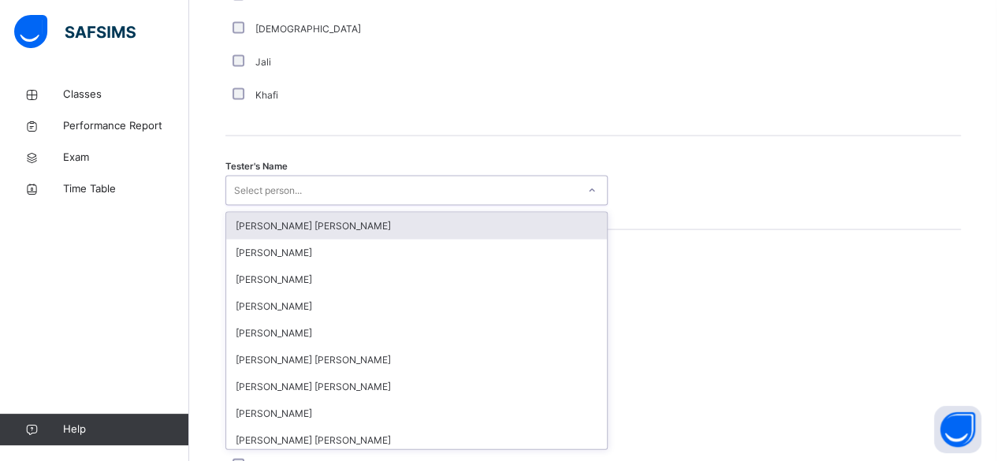
scroll to position [1529, 0]
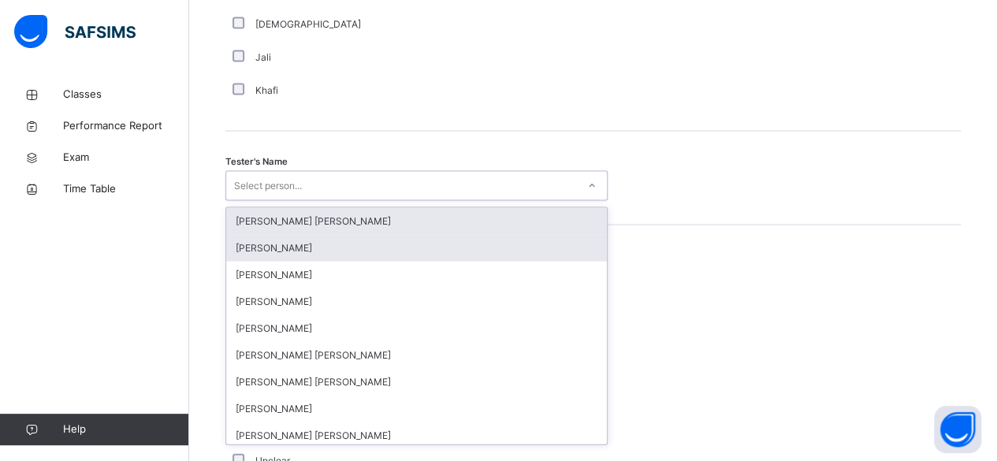
click at [445, 259] on div "Qais Rahimi" at bounding box center [416, 248] width 381 height 27
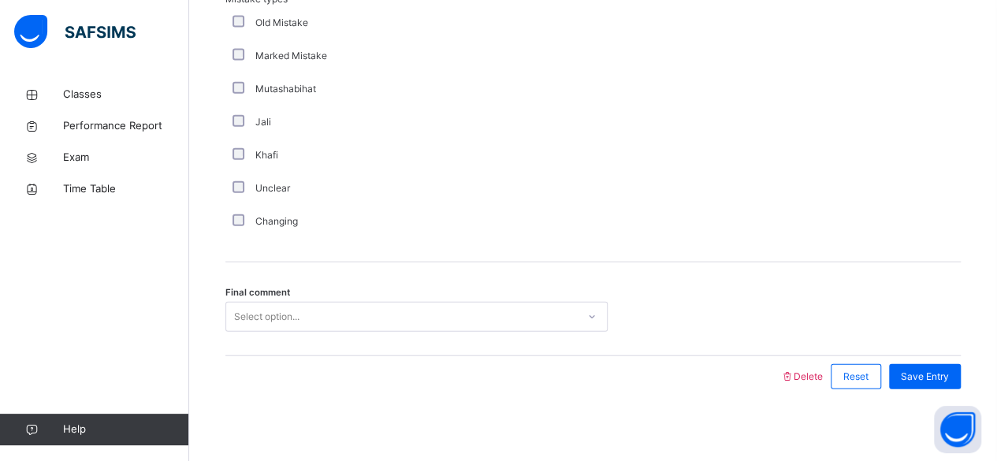
scroll to position [1818, 0]
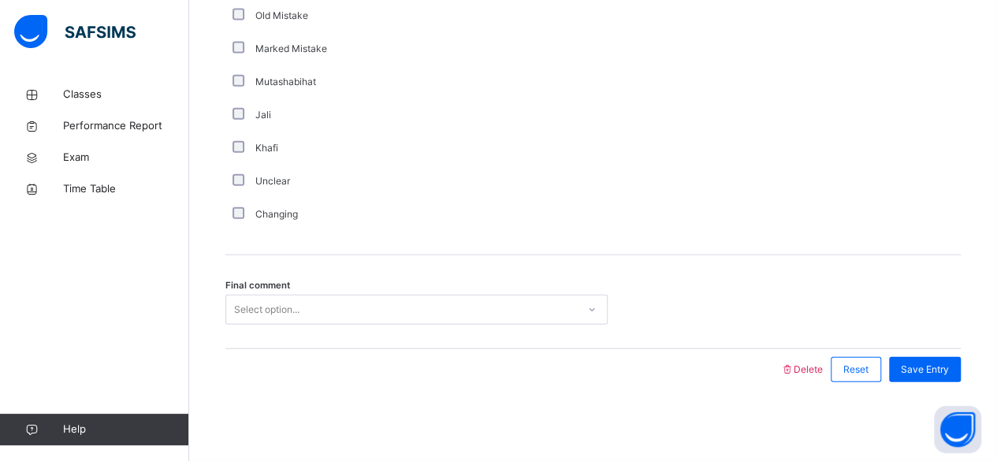
click at [392, 340] on div "Final comment Select option..." at bounding box center [593, 302] width 736 height 94
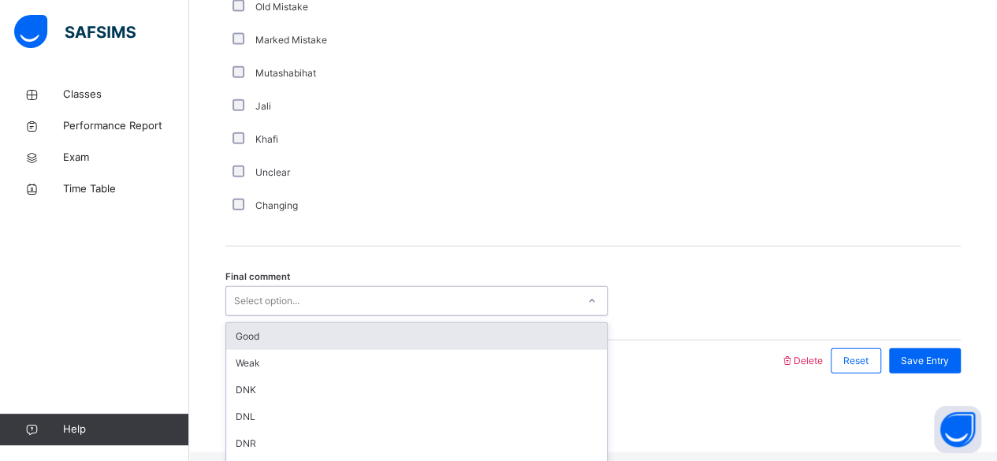
click at [397, 345] on div "Good" at bounding box center [416, 336] width 381 height 27
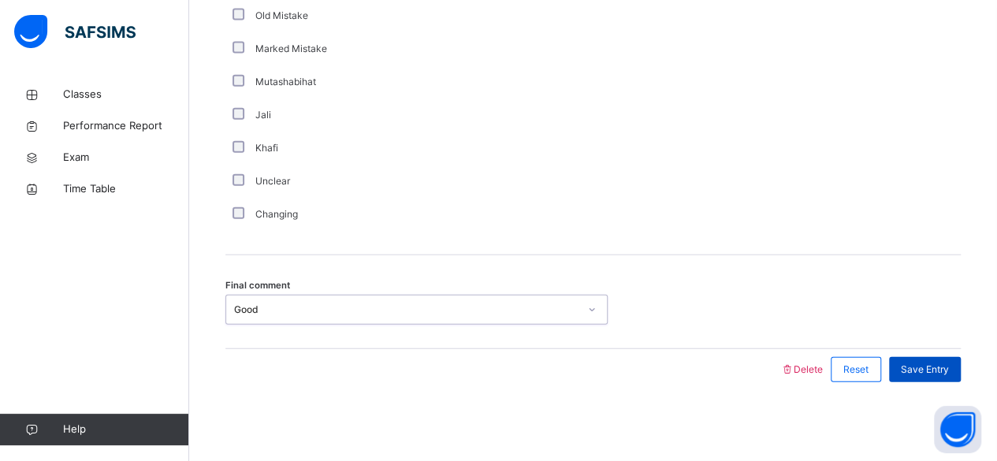
click at [943, 371] on span "Save Entry" at bounding box center [925, 370] width 48 height 14
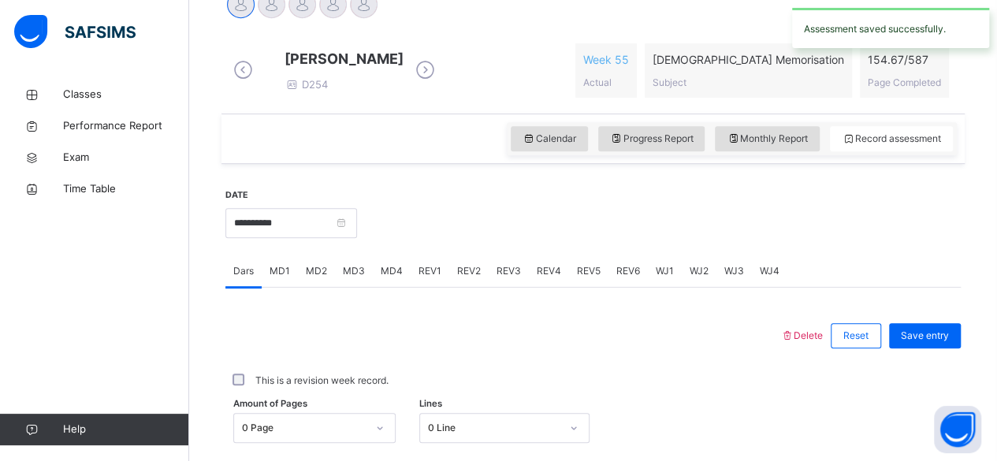
scroll to position [420, 0]
click at [403, 288] on div "MD4" at bounding box center [392, 272] width 38 height 32
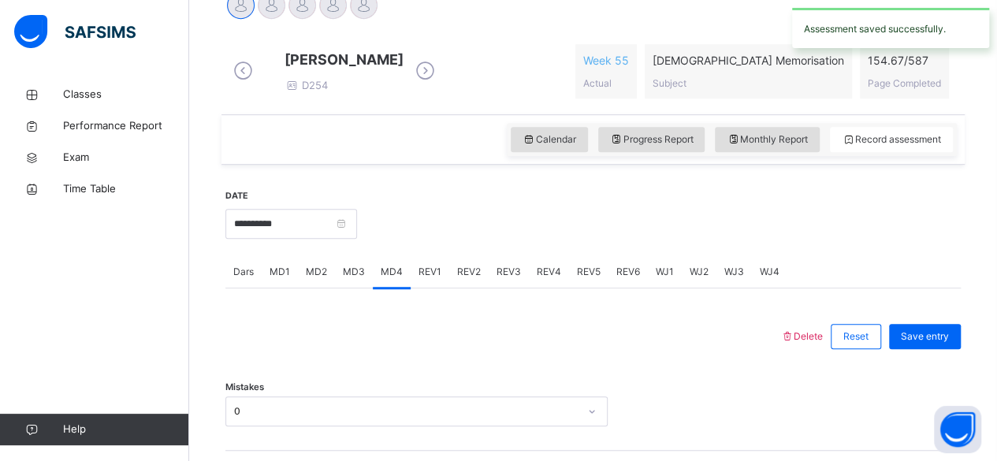
click at [436, 288] on div "REV1" at bounding box center [430, 272] width 39 height 32
click at [470, 288] on div "REV2" at bounding box center [468, 272] width 39 height 32
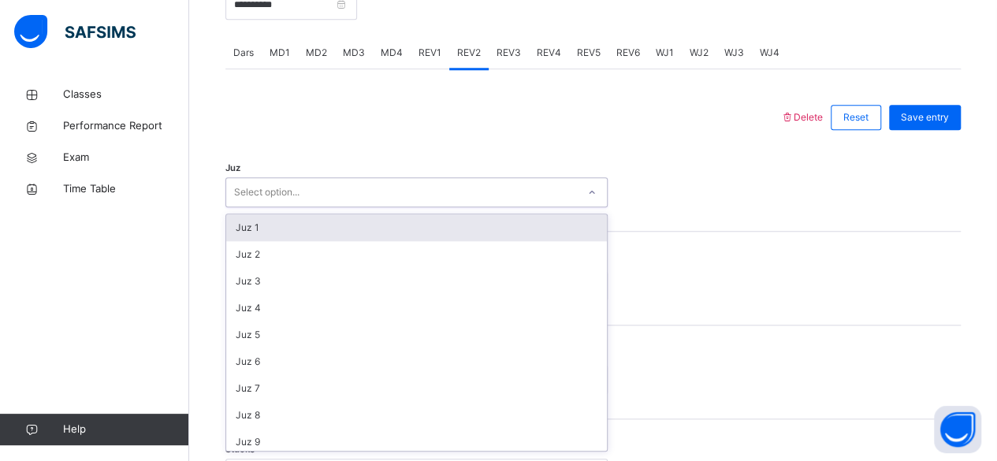
scroll to position [646, 0]
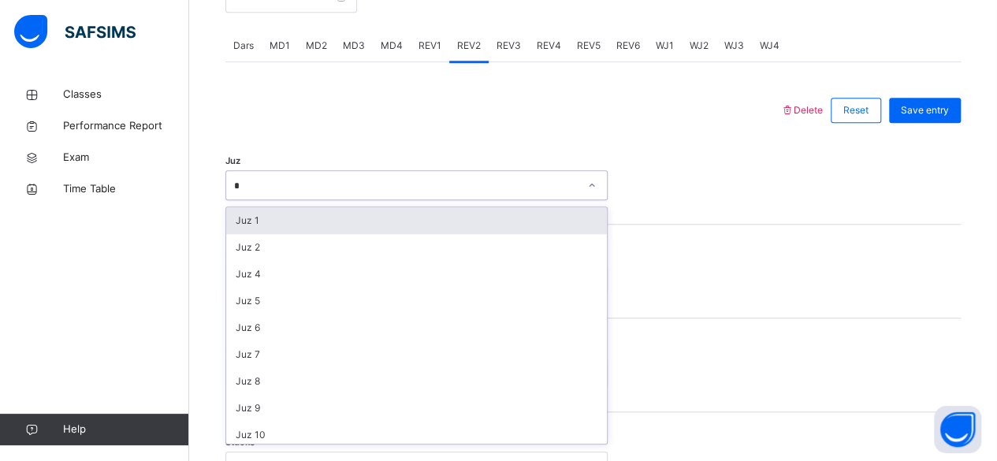
type input "**"
click at [549, 234] on div "Juz 28" at bounding box center [416, 220] width 381 height 27
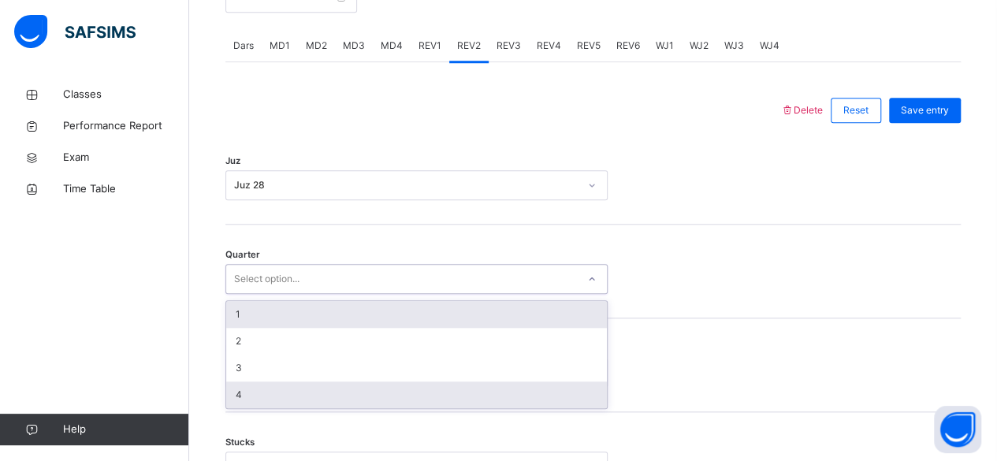
click at [400, 408] on div "4" at bounding box center [416, 395] width 381 height 27
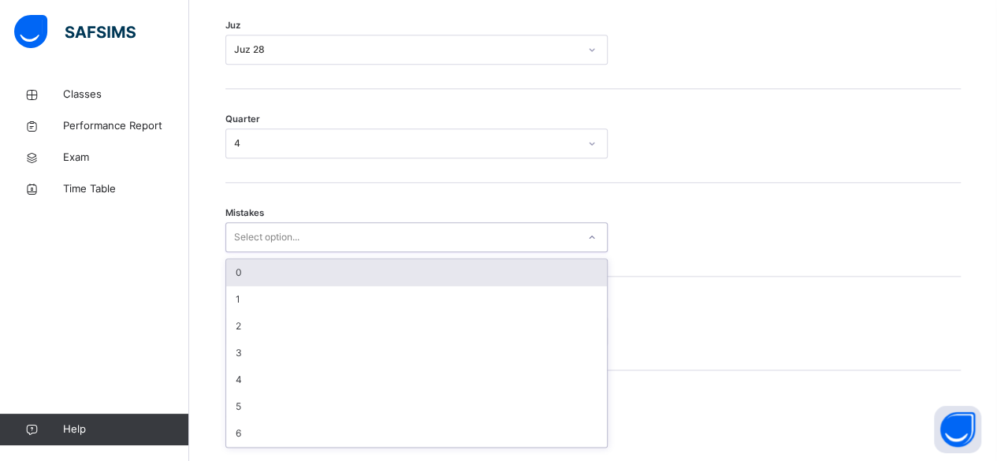
scroll to position [785, 0]
click at [367, 278] on div "0" at bounding box center [416, 269] width 381 height 27
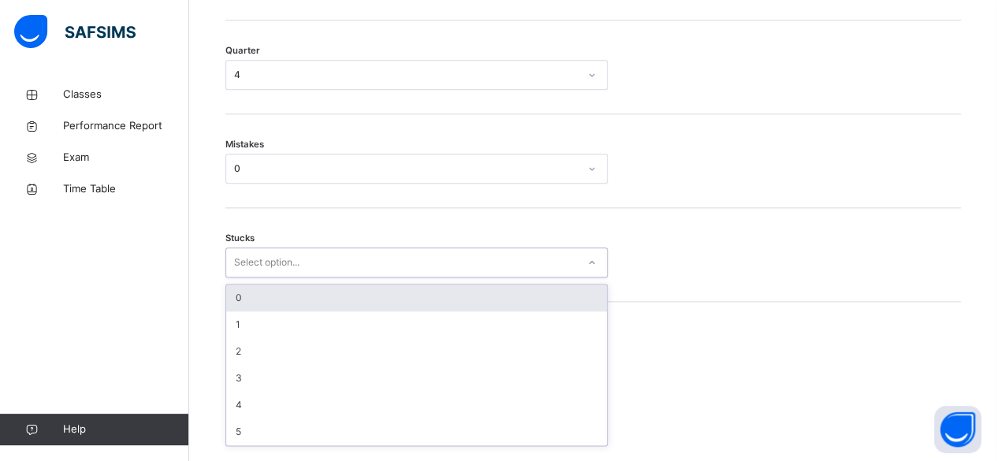
scroll to position [851, 0]
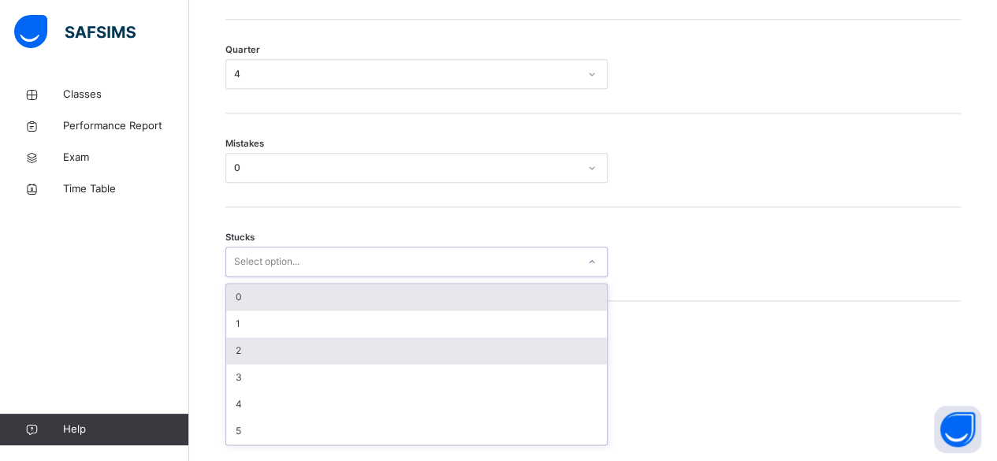
click at [366, 364] on div "2" at bounding box center [416, 350] width 381 height 27
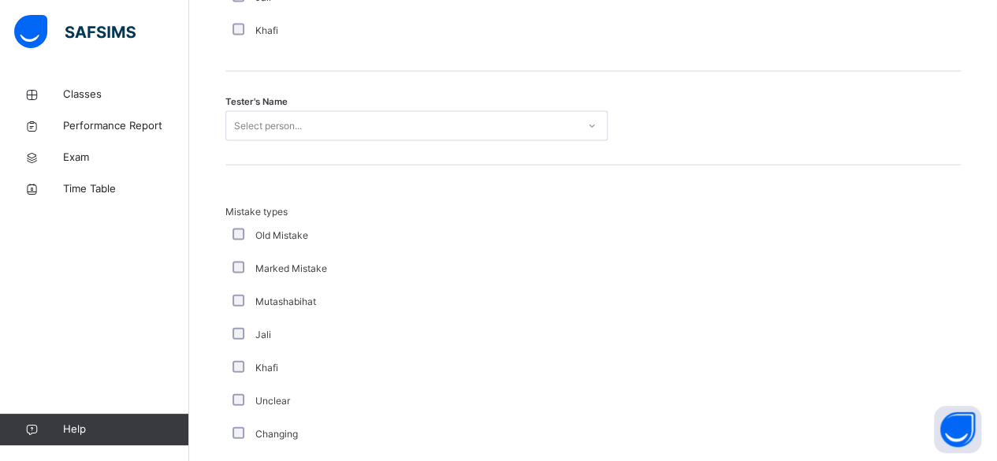
scroll to position [1602, 0]
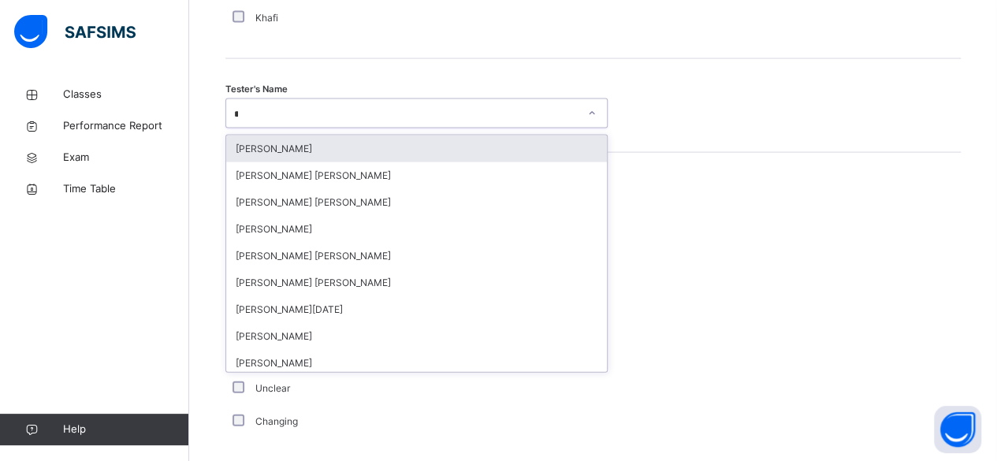
type input "**"
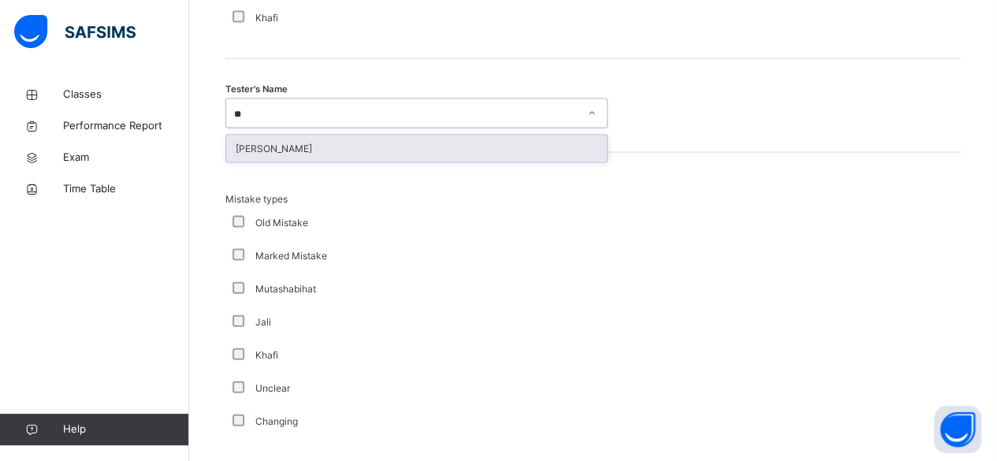
click at [466, 162] on div "Saifullah Lwin Myo" at bounding box center [416, 149] width 381 height 27
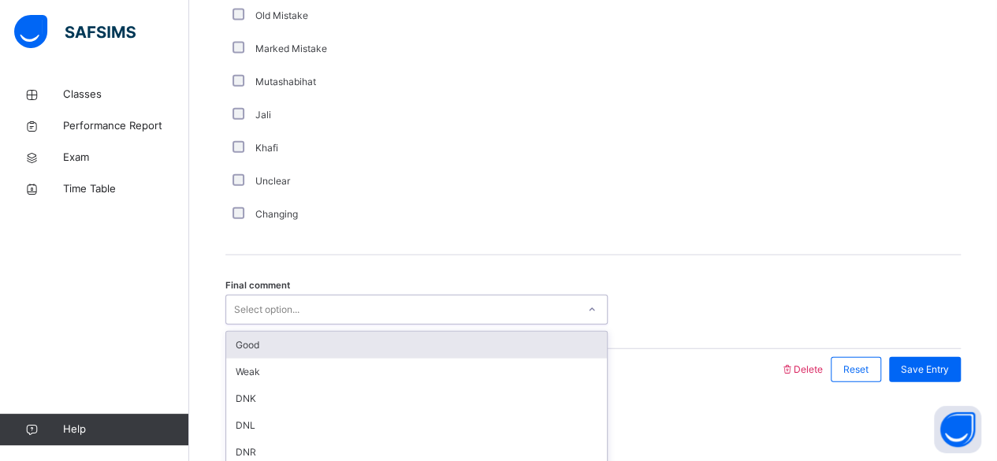
scroll to position [1818, 0]
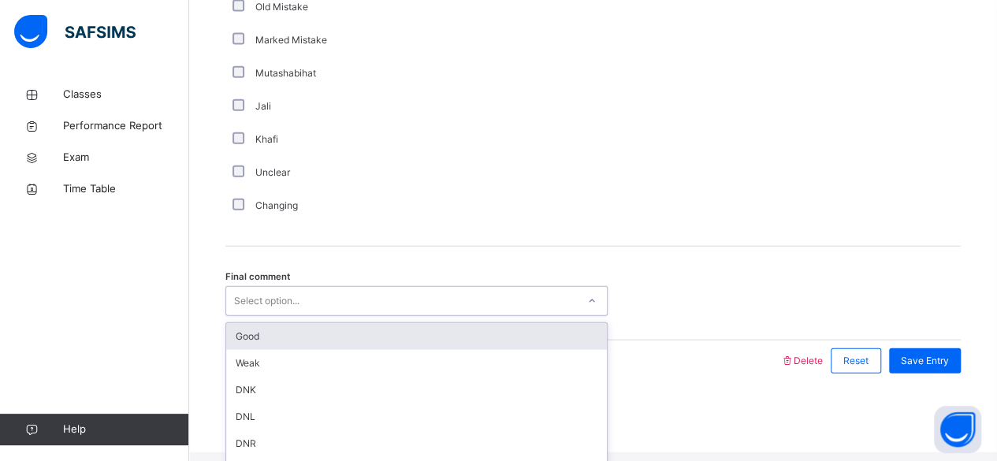
click at [392, 348] on div "Good" at bounding box center [416, 336] width 381 height 27
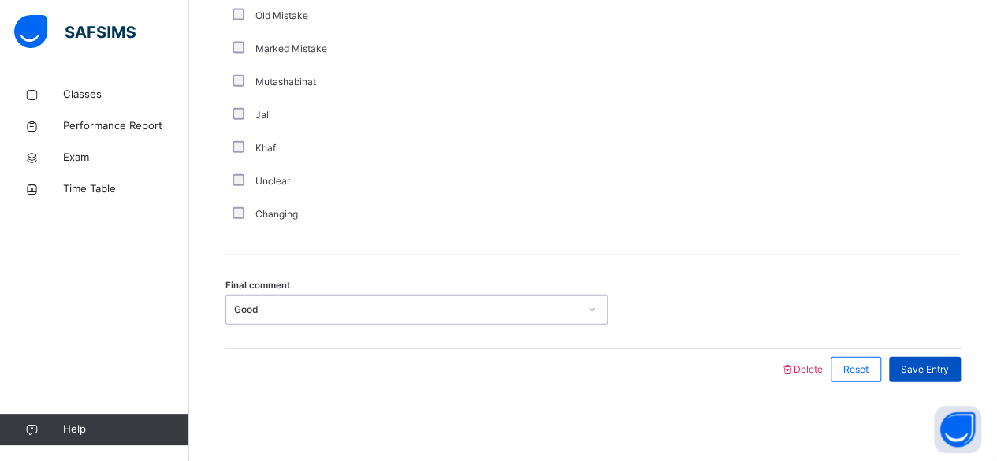
click at [931, 371] on span "Save Entry" at bounding box center [925, 370] width 48 height 14
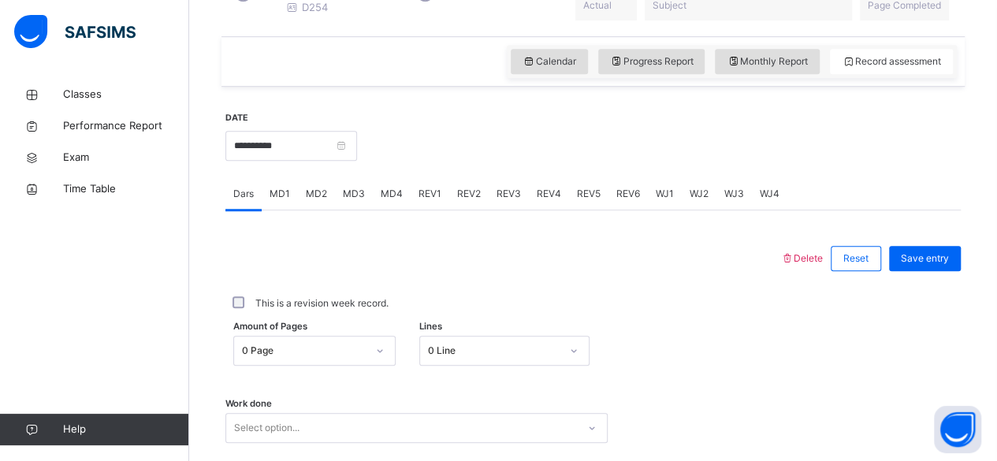
scroll to position [497, 0]
click at [434, 203] on span "REV1" at bounding box center [430, 195] width 23 height 14
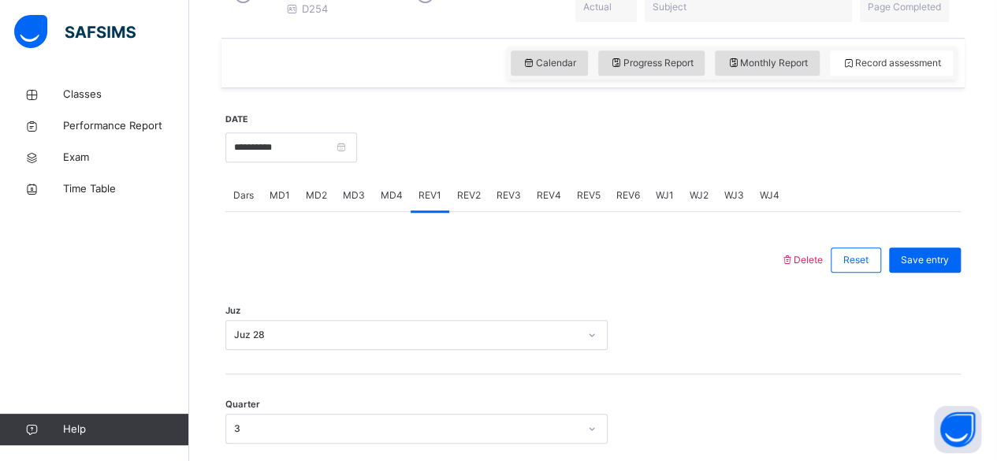
click at [478, 211] on div "REV2" at bounding box center [468, 196] width 39 height 32
click at [519, 211] on div "REV3" at bounding box center [509, 196] width 40 height 32
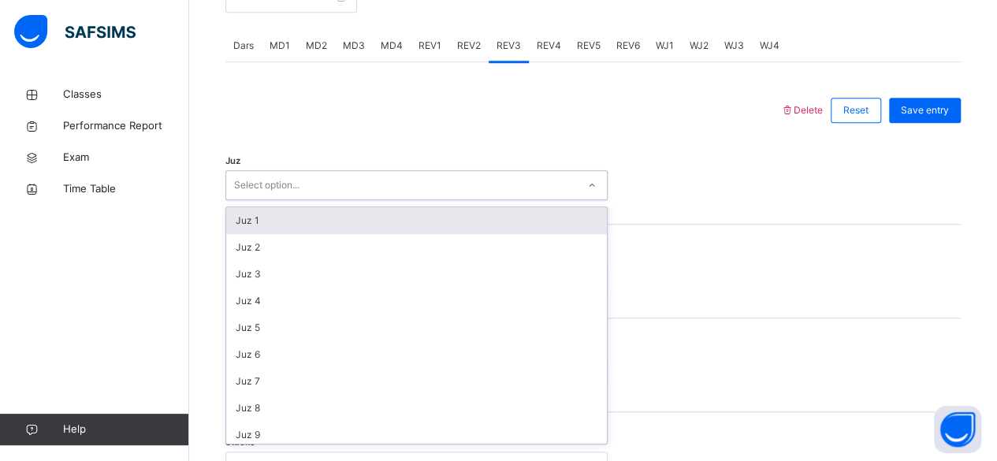
scroll to position [646, 0]
type input "**"
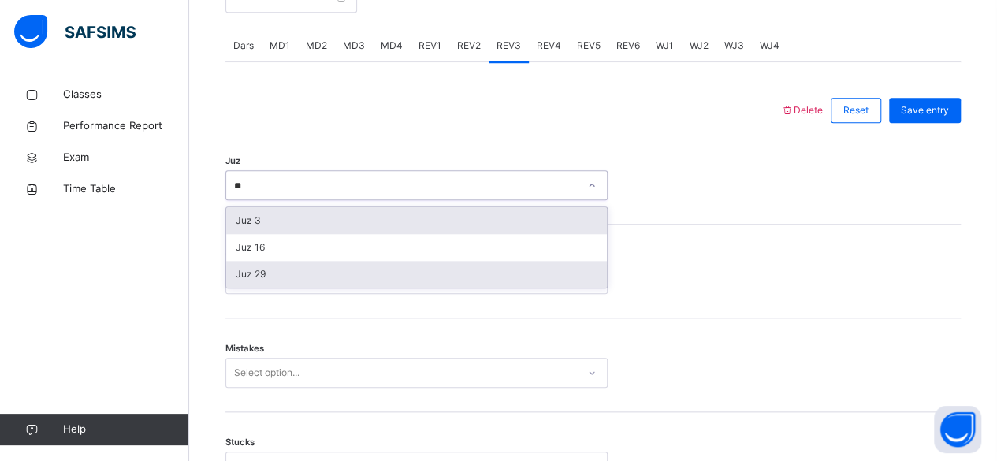
click at [427, 285] on div "Juz 29" at bounding box center [416, 274] width 381 height 27
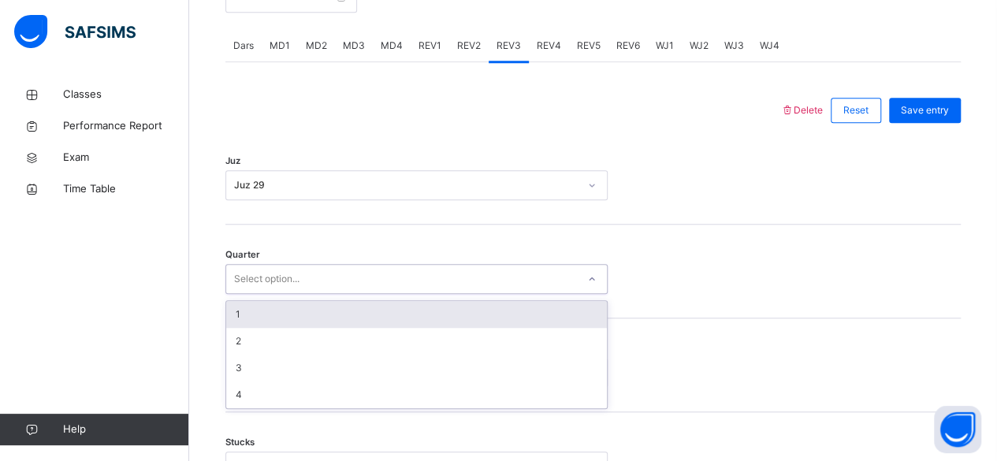
click at [257, 328] on div "1" at bounding box center [416, 314] width 381 height 27
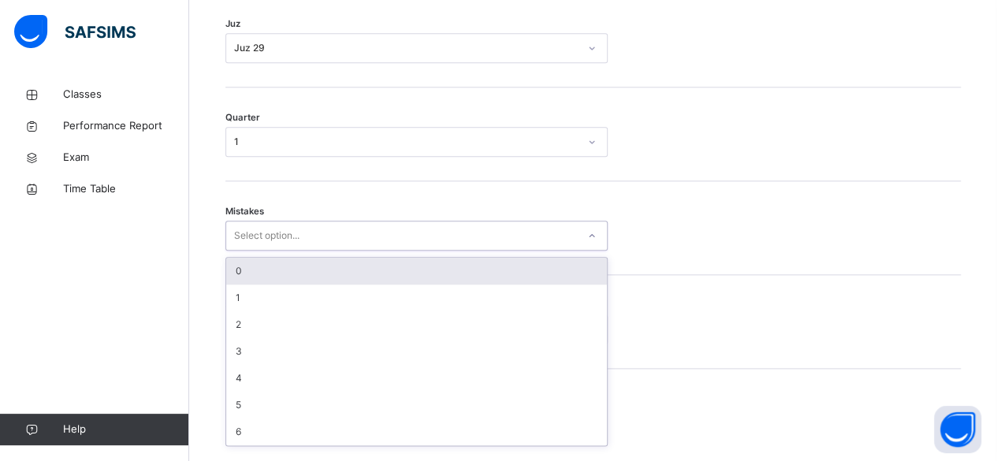
scroll to position [785, 0]
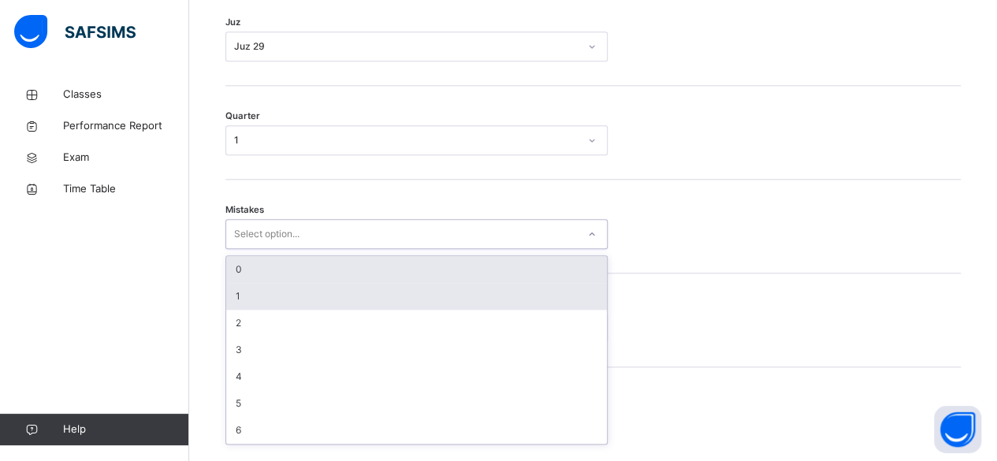
click at [276, 307] on div "1" at bounding box center [416, 296] width 381 height 27
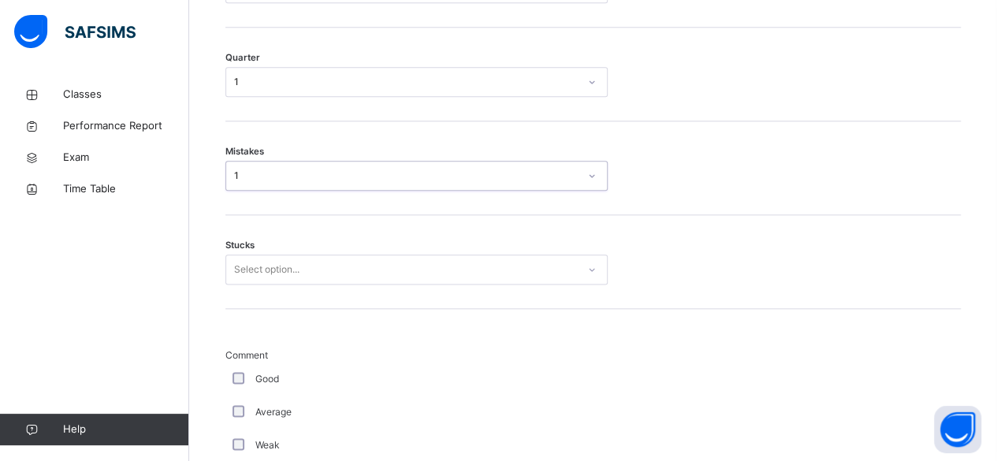
scroll to position [851, 0]
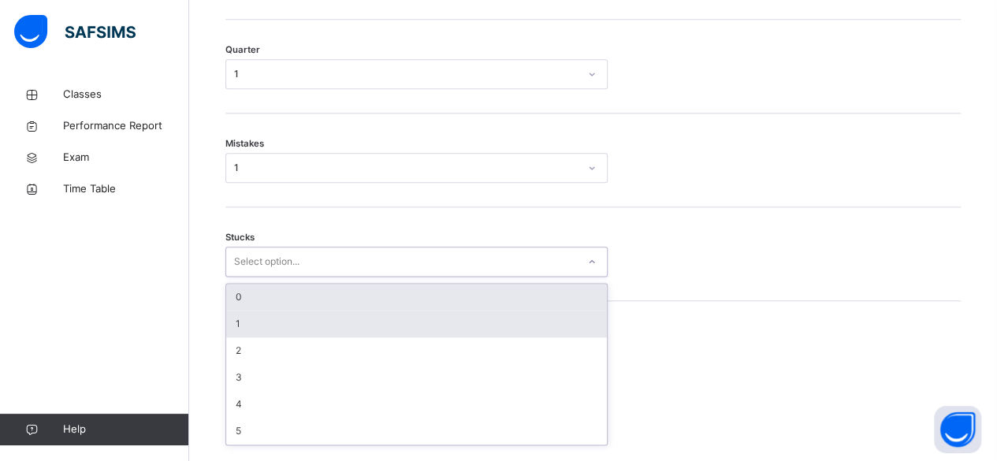
click at [299, 336] on div "1" at bounding box center [416, 324] width 381 height 27
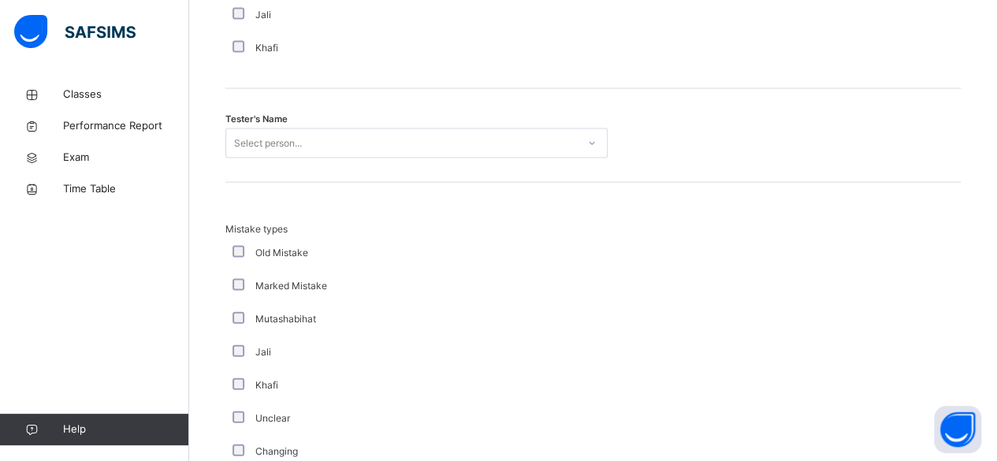
scroll to position [1578, 0]
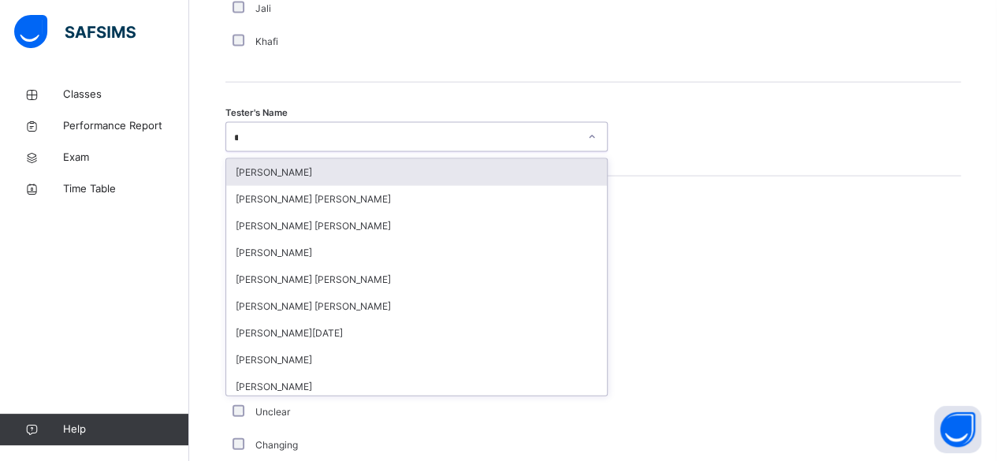
type input "**"
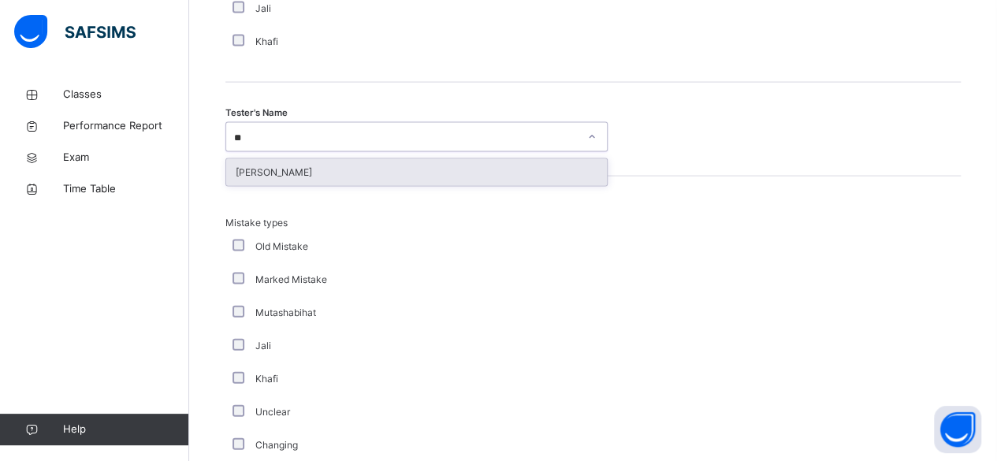
click at [404, 177] on div "Saifullah Lwin Myo" at bounding box center [416, 172] width 381 height 27
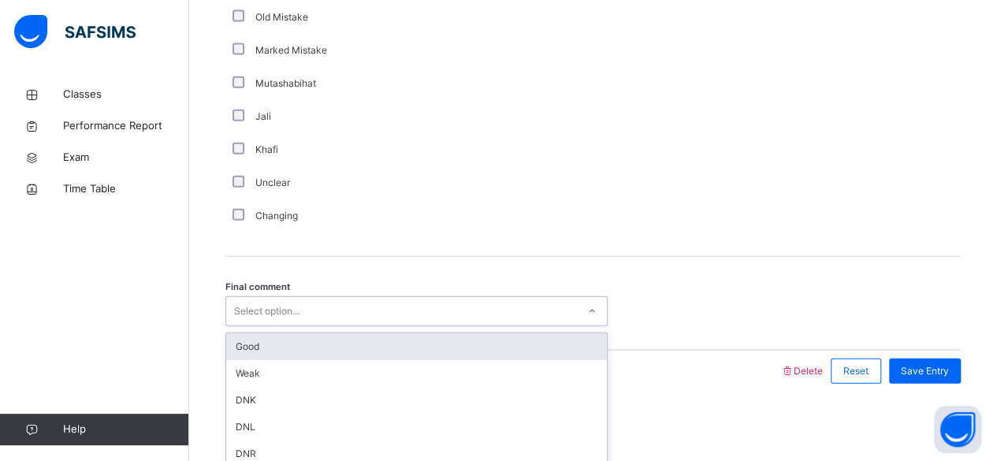
scroll to position [1818, 0]
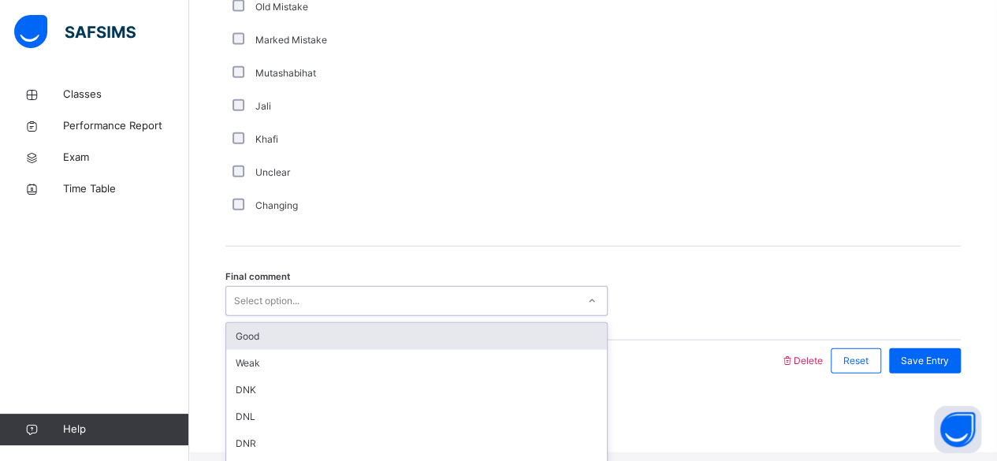
click at [359, 350] on div "Good" at bounding box center [416, 336] width 381 height 27
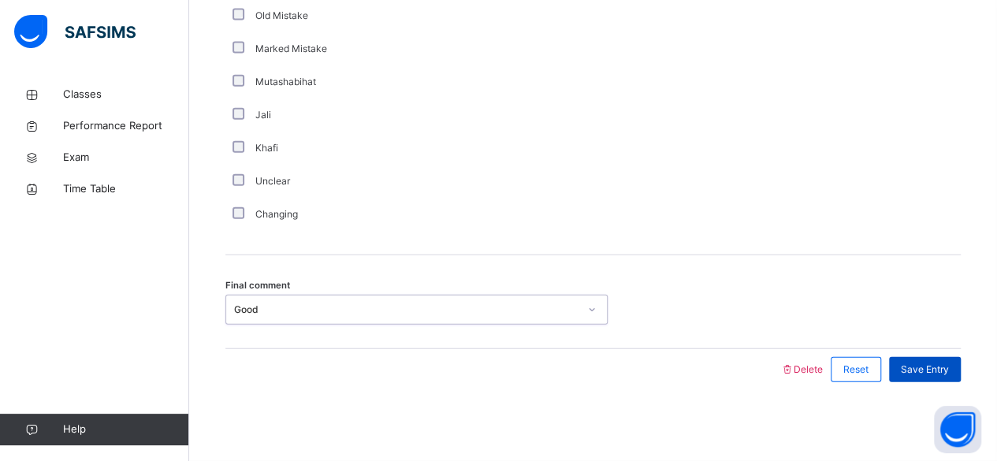
click at [942, 377] on div "Save Entry" at bounding box center [925, 369] width 72 height 25
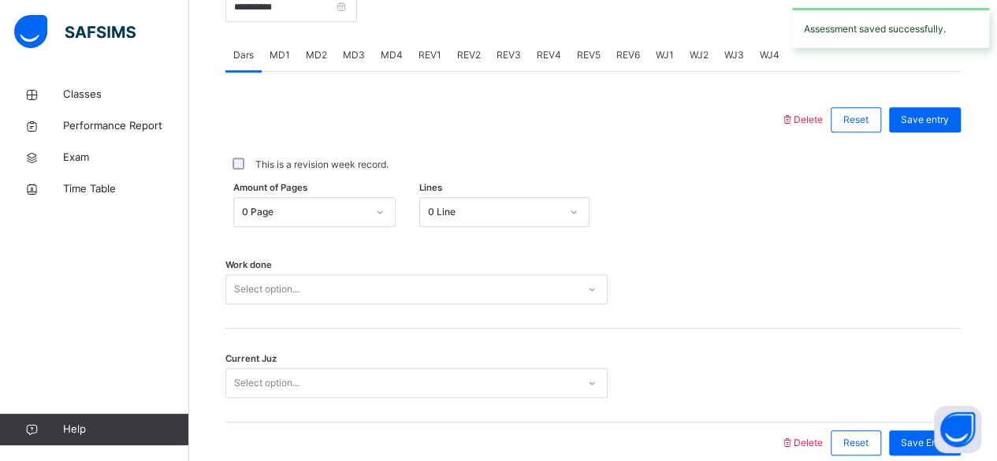
scroll to position [602, 0]
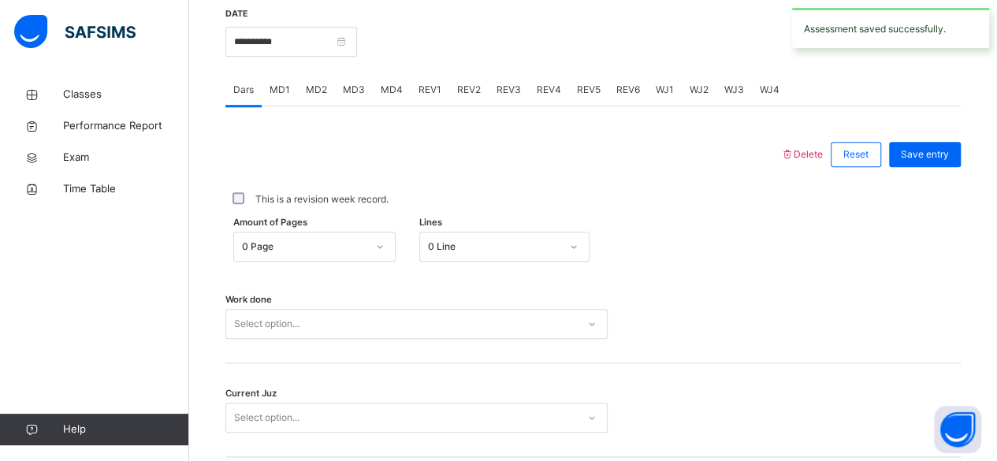
click at [351, 97] on span "MD3" at bounding box center [354, 90] width 22 height 14
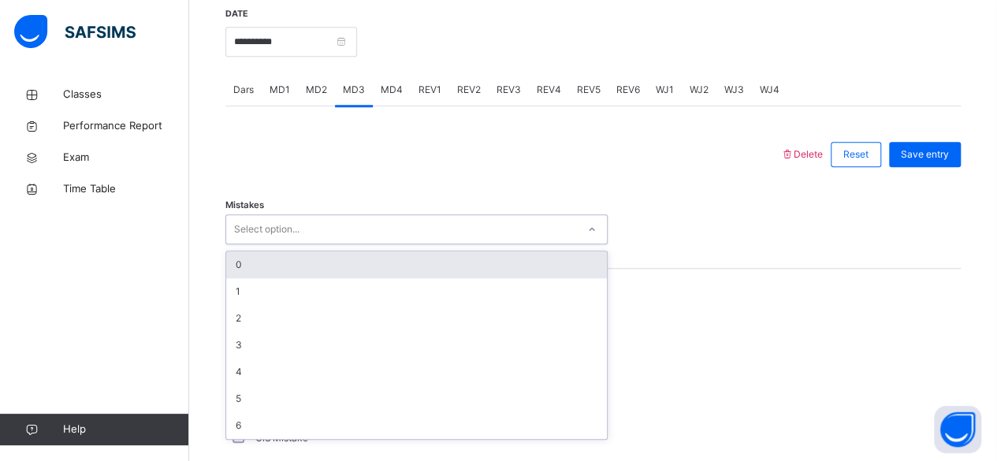
click at [303, 275] on div "0" at bounding box center [416, 264] width 381 height 27
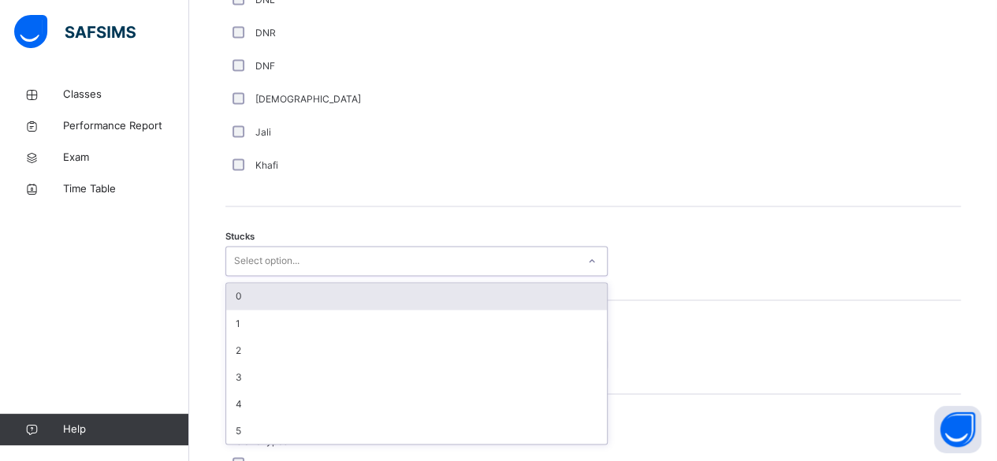
click at [270, 310] on div "0" at bounding box center [416, 296] width 381 height 27
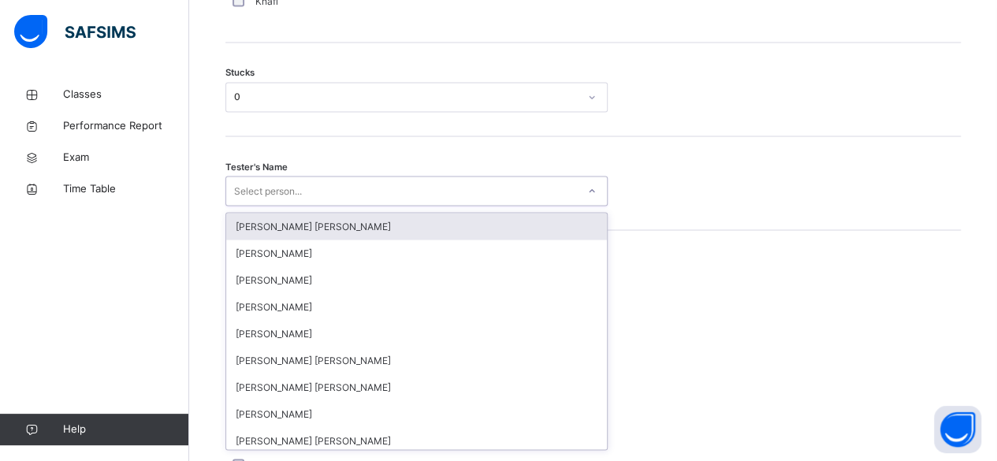
scroll to position [1342, 0]
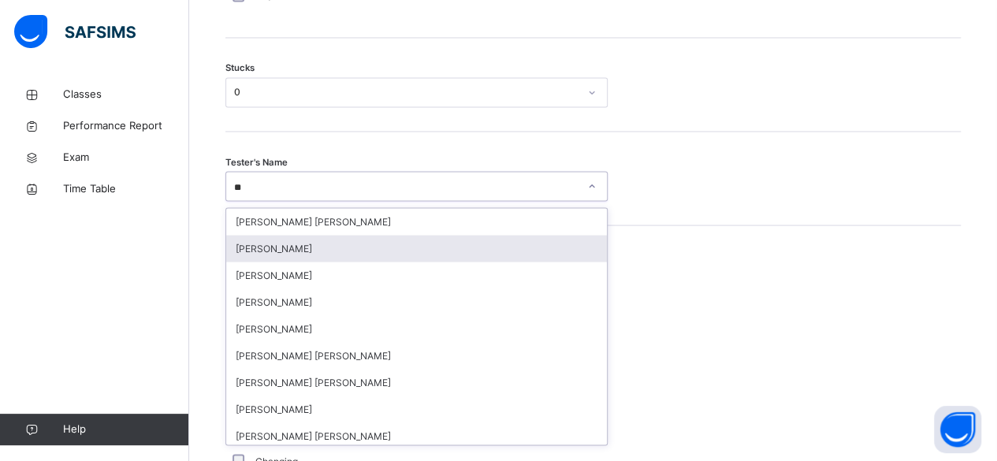
type input "***"
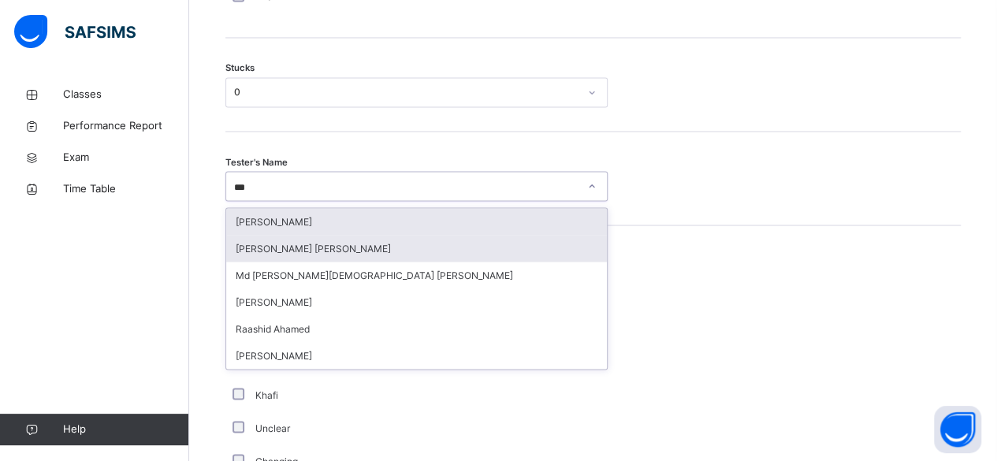
click at [369, 262] on div "Abdul Rahman Ashna" at bounding box center [416, 248] width 381 height 27
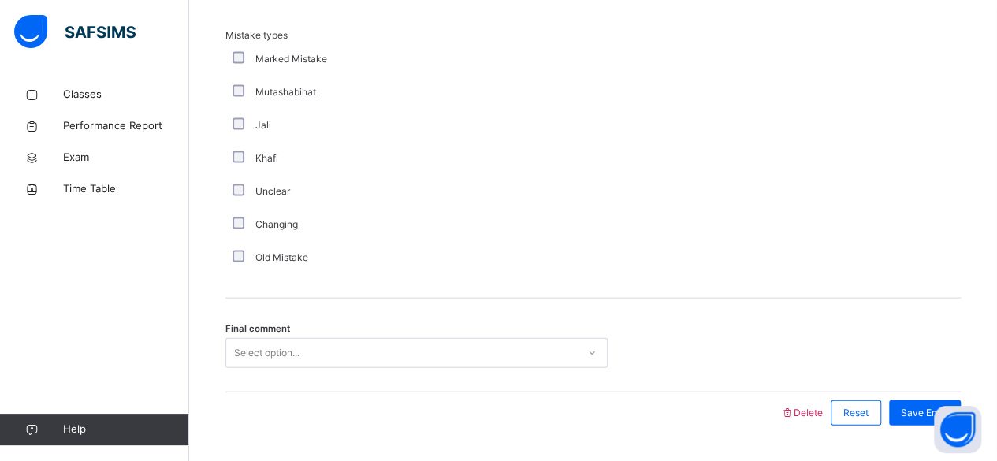
click at [328, 393] on div "Final comment Select option..." at bounding box center [593, 346] width 736 height 94
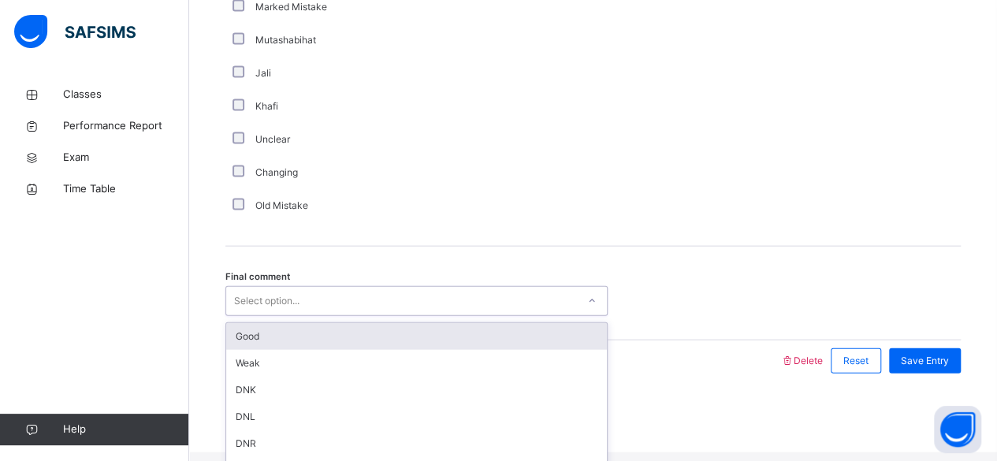
click at [593, 334] on div "Good" at bounding box center [416, 336] width 381 height 27
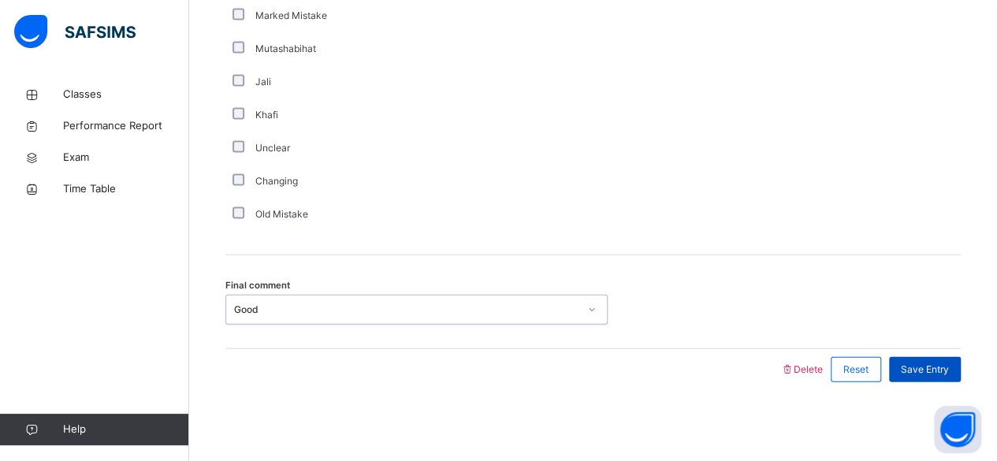
click at [948, 380] on div "Save Entry" at bounding box center [925, 369] width 72 height 25
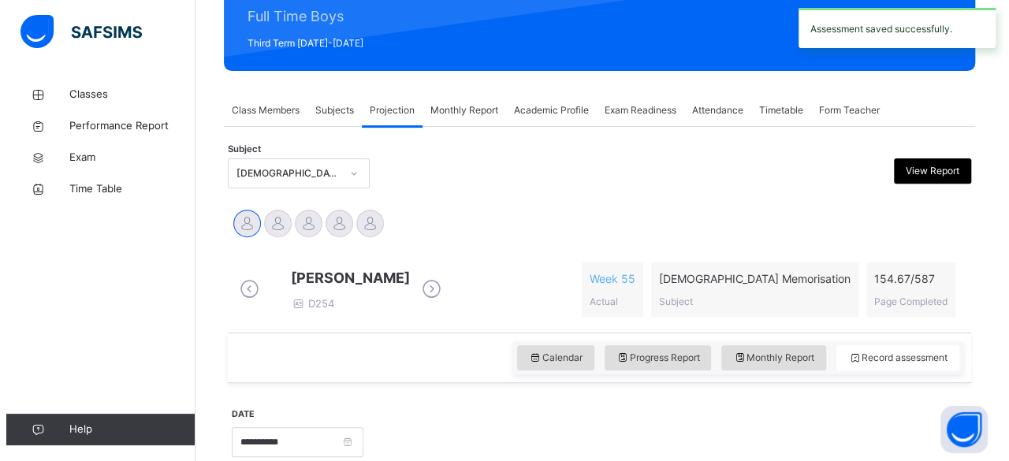
scroll to position [0, 0]
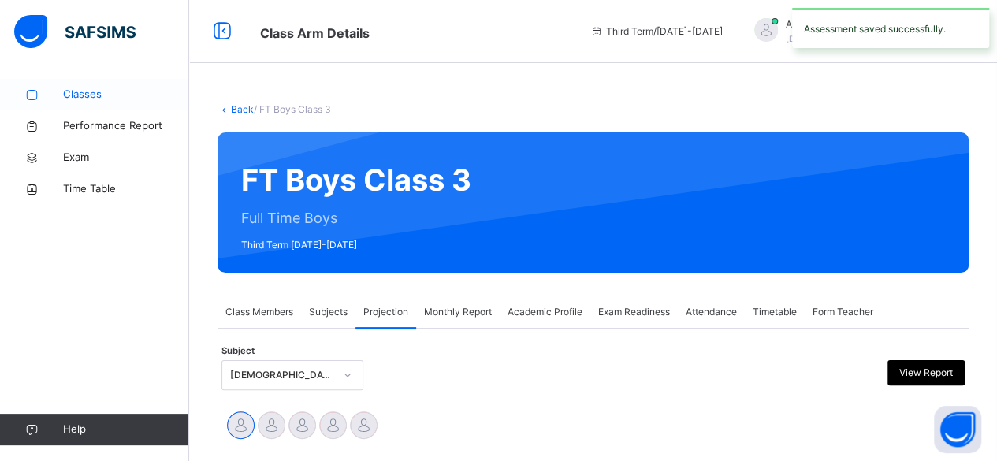
click at [99, 102] on link "Classes" at bounding box center [94, 95] width 189 height 32
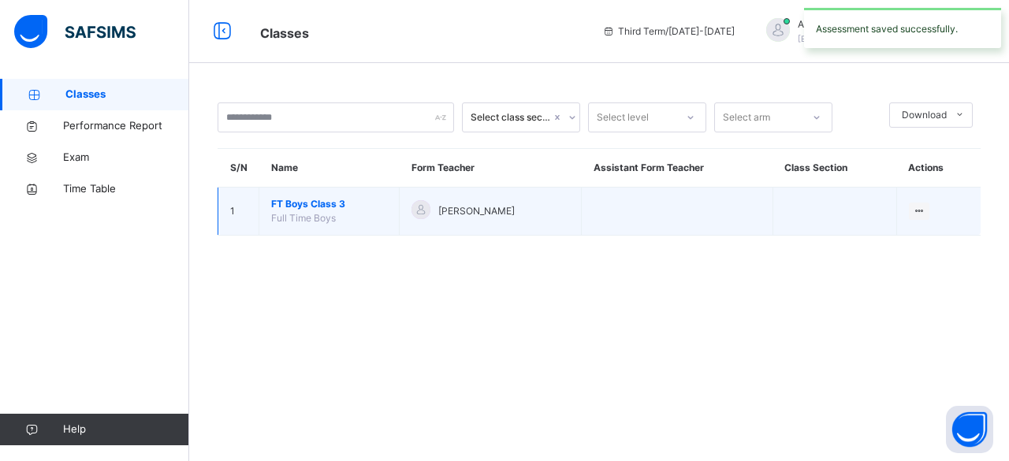
click at [314, 209] on span "FT Boys Class 3" at bounding box center [329, 204] width 116 height 14
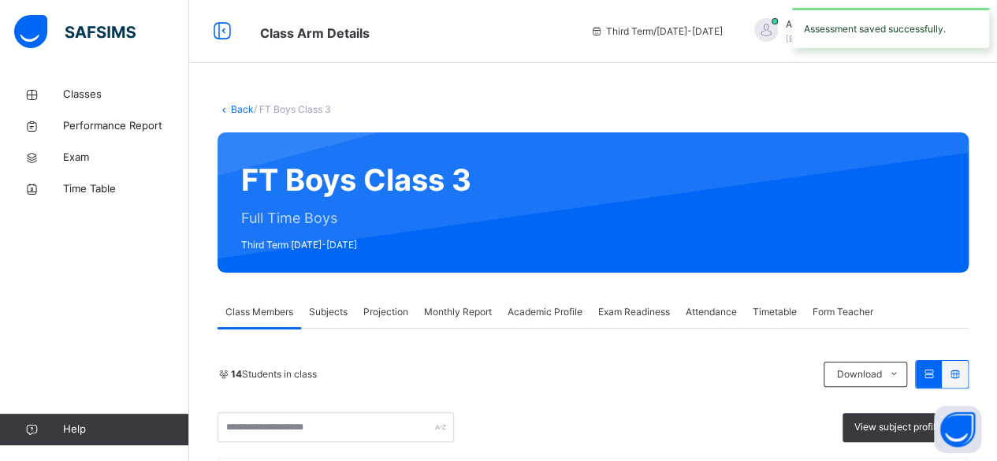
click at [396, 327] on div "Projection" at bounding box center [386, 312] width 61 height 32
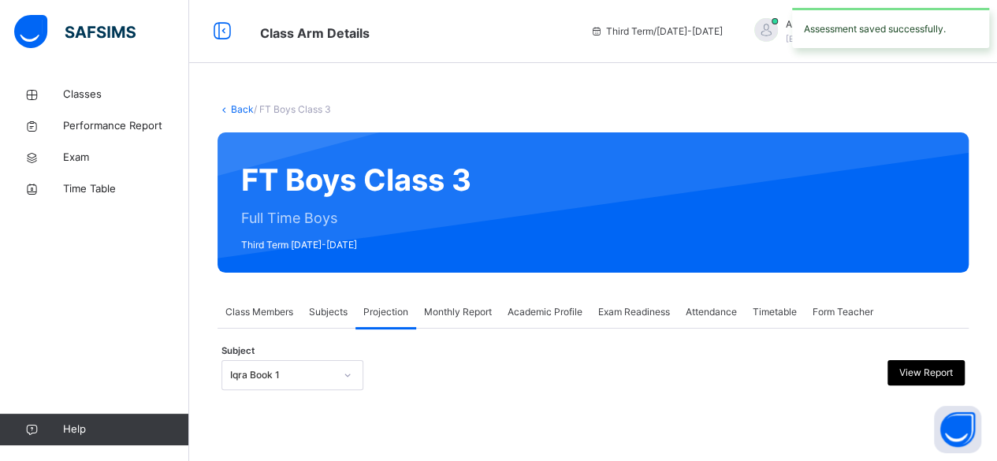
click at [341, 289] on div "Back / FT Boys Class 3 FT Boys Class 3 Full Time Boys Third Term 2024-2025 Clas…" at bounding box center [593, 262] width 808 height 367
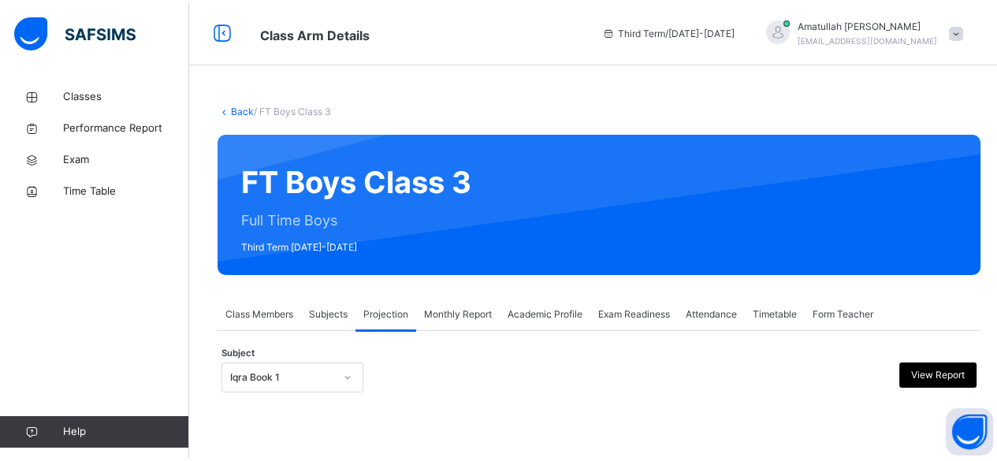
scroll to position [150, 0]
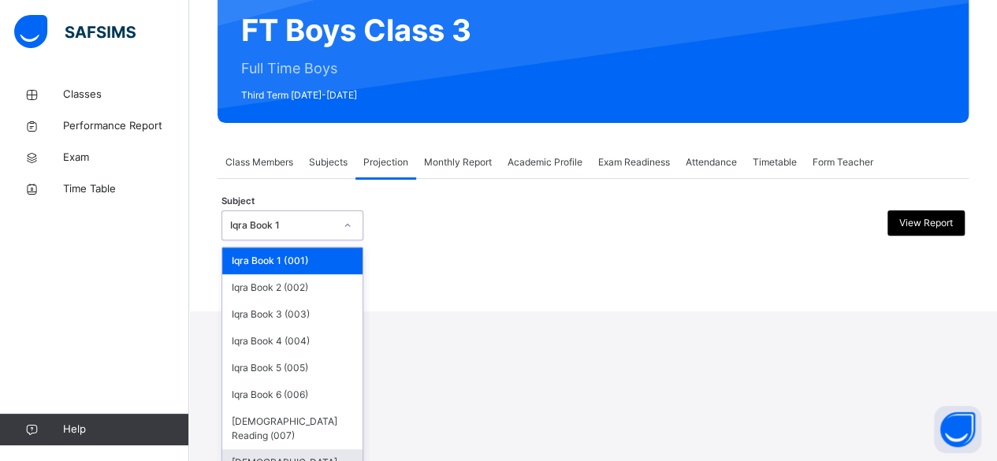
click at [330, 451] on div "[DEMOGRAPHIC_DATA] Memorisation (008)" at bounding box center [292, 469] width 140 height 41
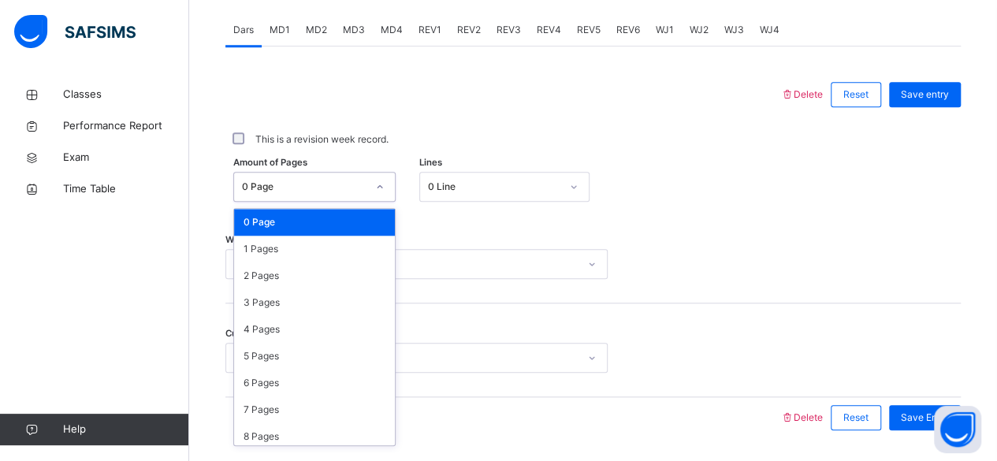
scroll to position [664, 0]
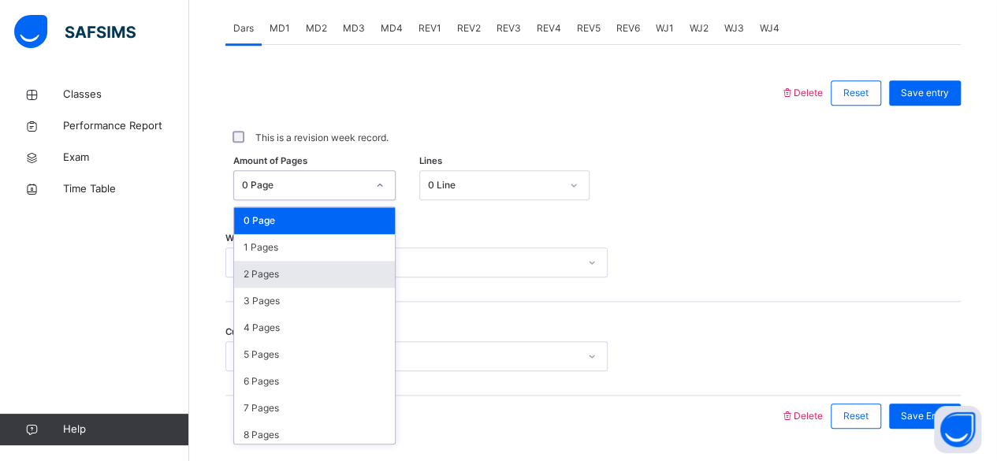
click at [317, 274] on div "2 Pages" at bounding box center [314, 274] width 161 height 27
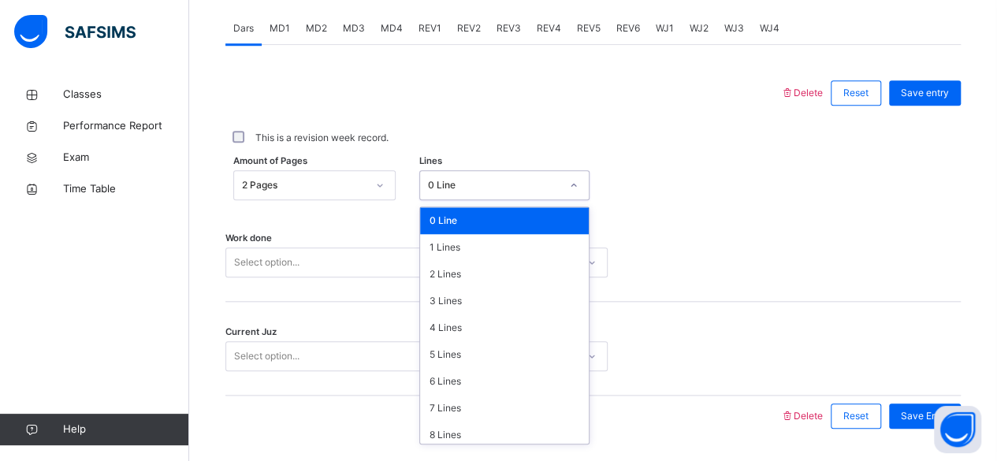
scroll to position [721, 0]
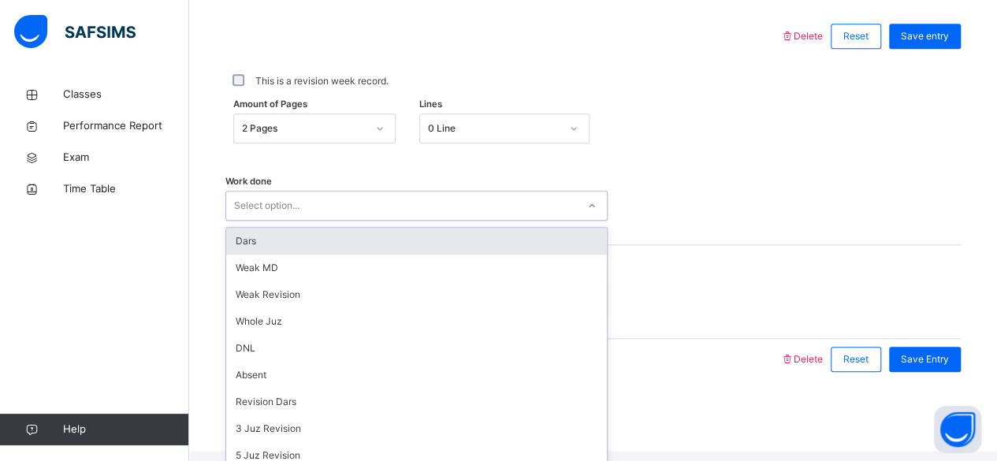
click at [371, 183] on div "Work done option Dars focused, 1 of 16. 16 results available. Use Up and Down t…" at bounding box center [593, 198] width 736 height 94
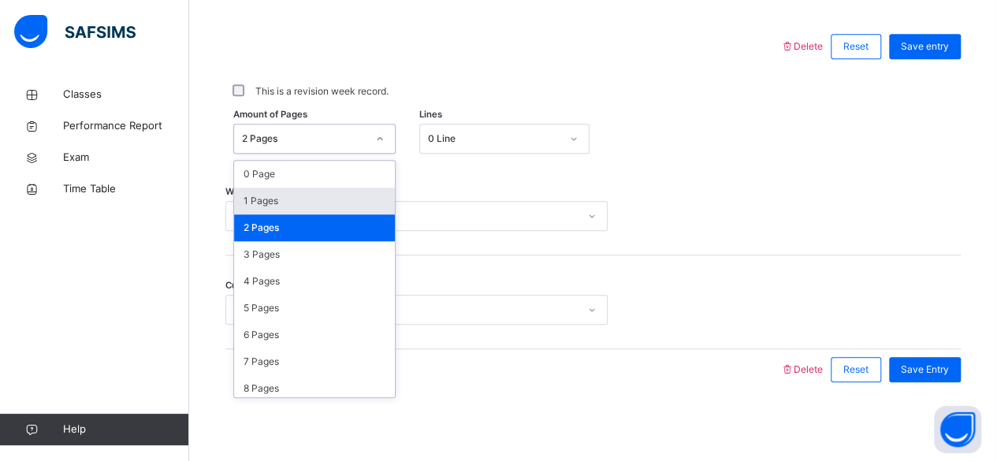
click at [337, 199] on div "1 Pages" at bounding box center [314, 201] width 161 height 27
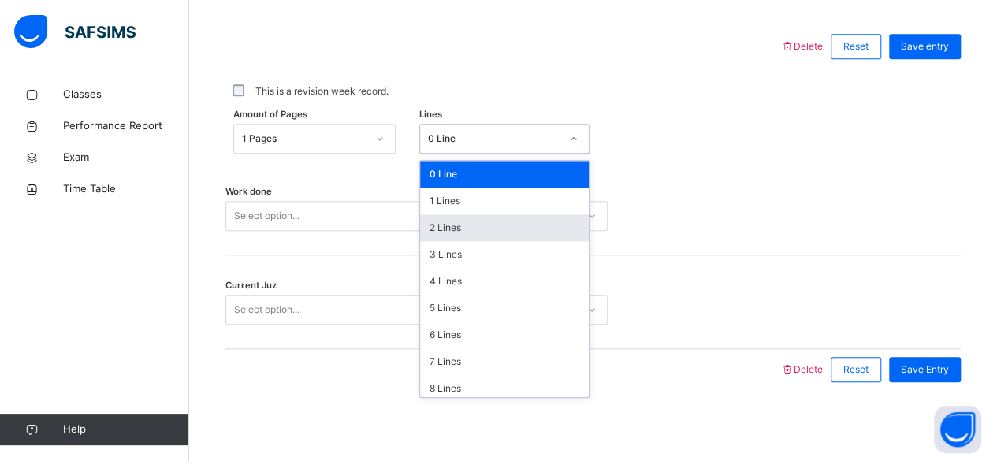
click at [490, 233] on div "2 Lines" at bounding box center [504, 227] width 169 height 27
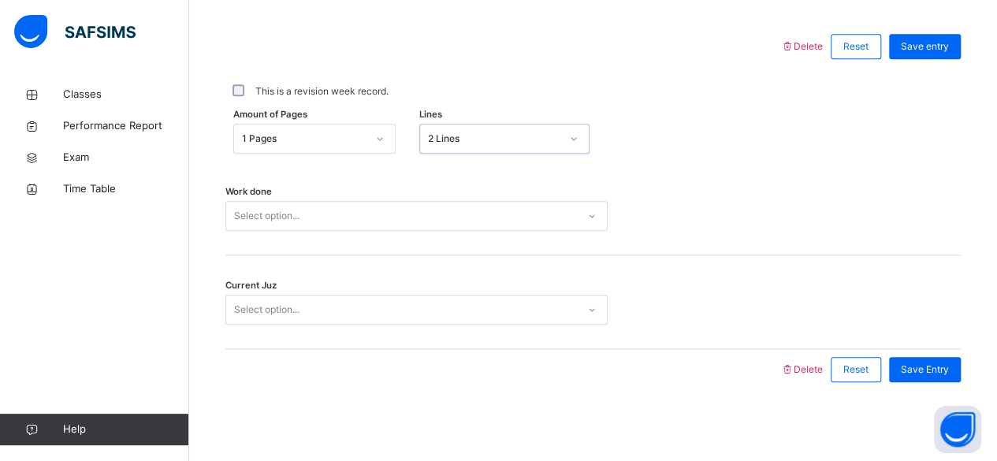
click at [473, 242] on div "Work done Select option..." at bounding box center [593, 209] width 736 height 94
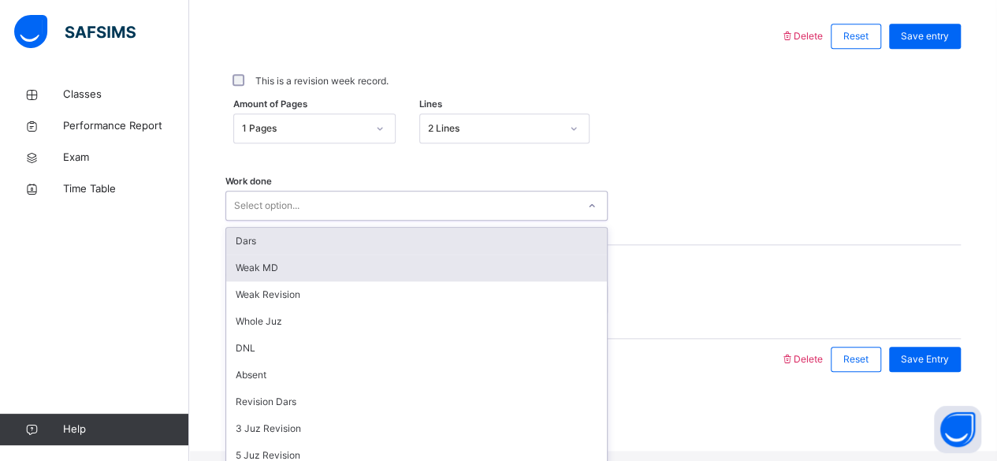
click at [235, 266] on div "Weak MD" at bounding box center [416, 268] width 381 height 27
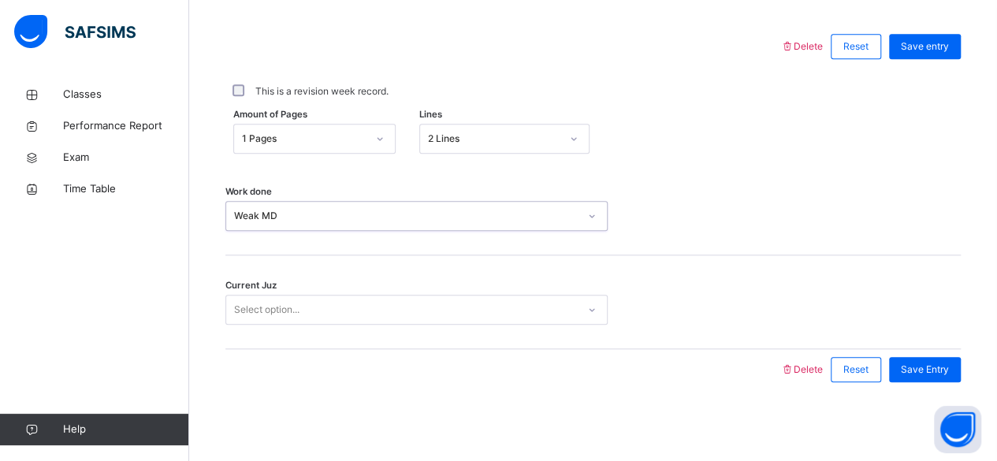
click at [234, 216] on div "Weak MD" at bounding box center [406, 216] width 345 height 14
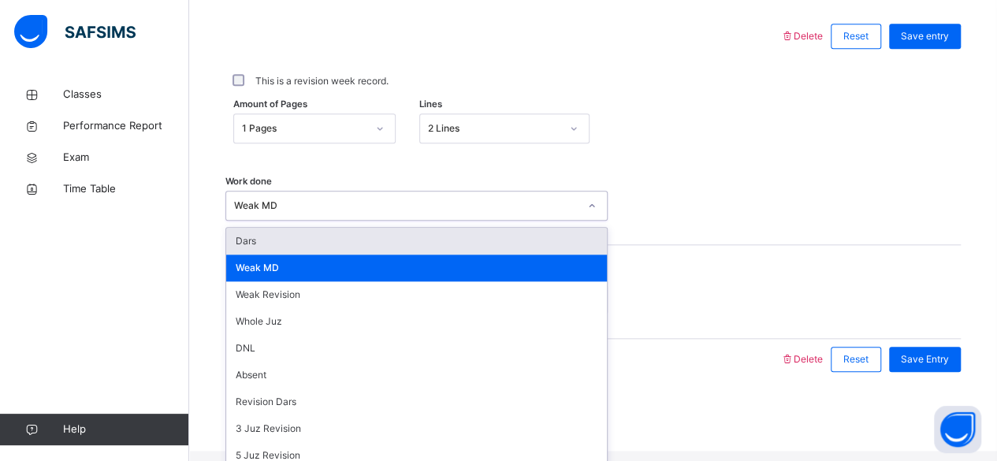
click at [255, 255] on div "Dars" at bounding box center [416, 241] width 381 height 27
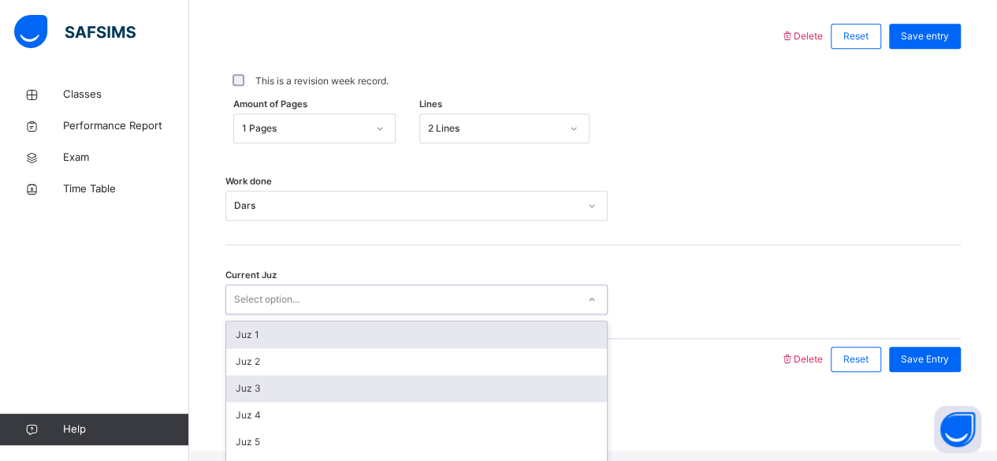
click at [248, 400] on div "Juz 3" at bounding box center [416, 388] width 381 height 27
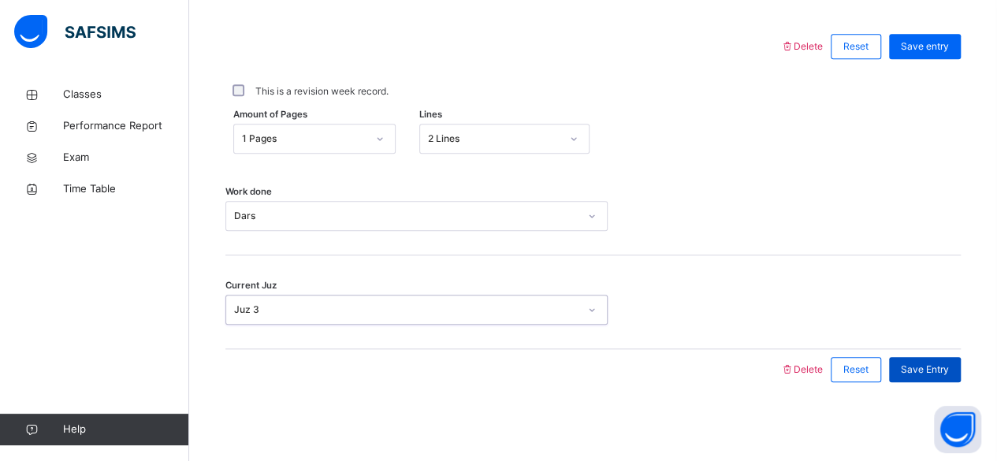
click at [946, 367] on span "Save Entry" at bounding box center [925, 370] width 48 height 14
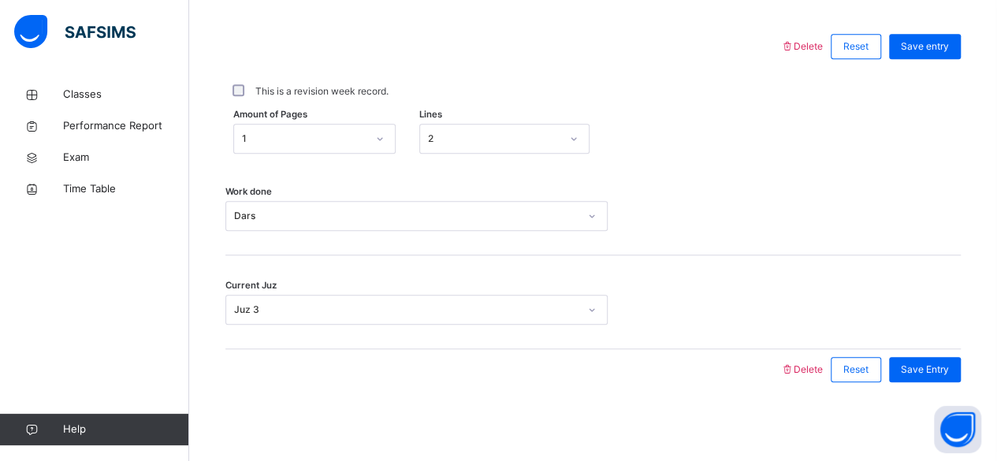
click at [642, 278] on div "Current Juz Juz 3" at bounding box center [593, 302] width 736 height 94
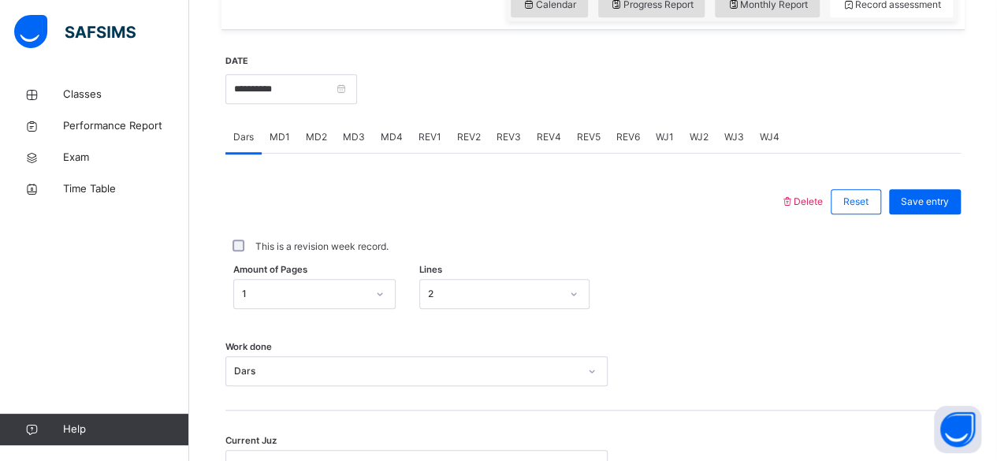
scroll to position [531, 0]
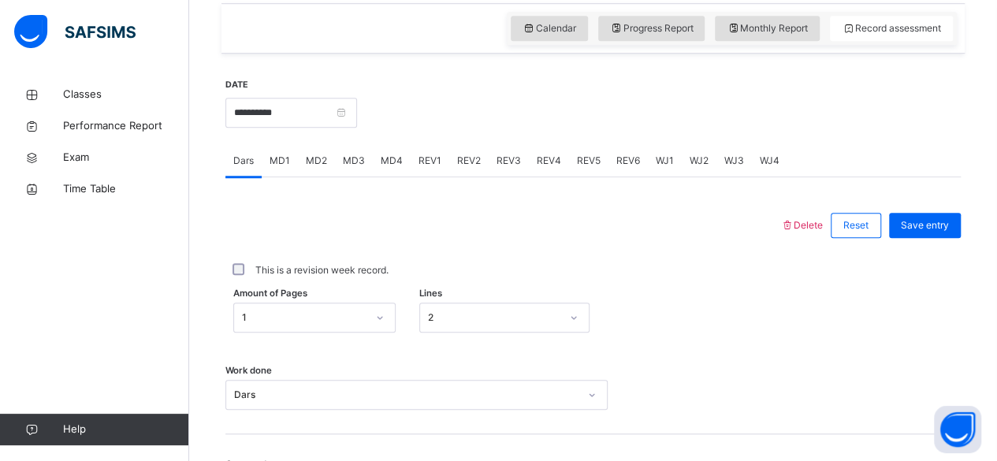
click at [395, 177] on div "MD4" at bounding box center [392, 161] width 38 height 32
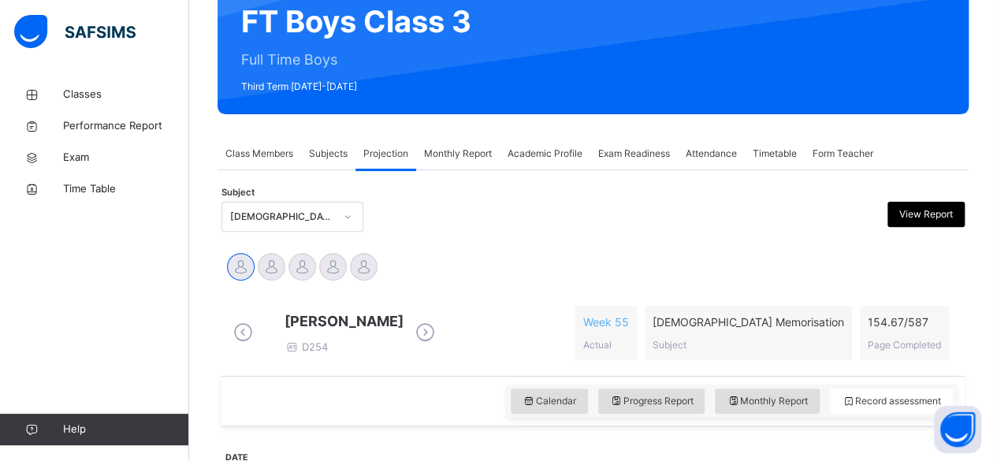
scroll to position [181, 0]
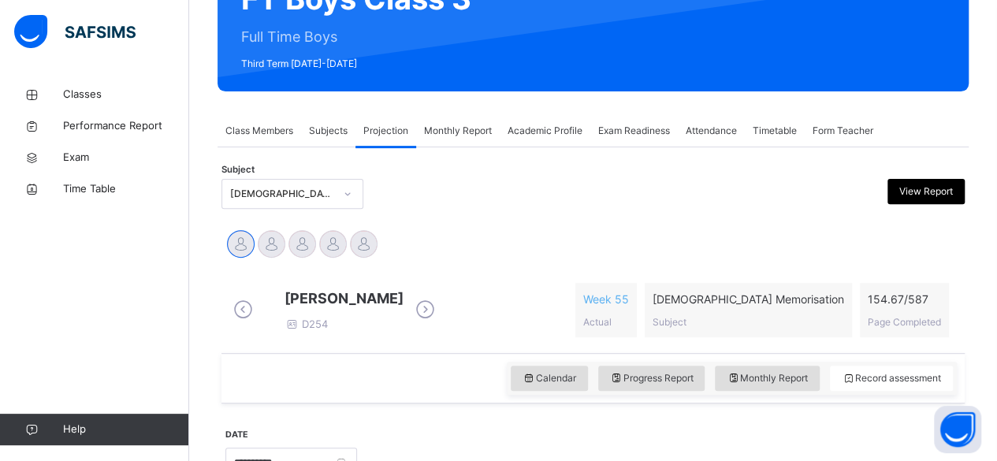
click at [404, 330] on div "Abubakr Adem Ali D254" at bounding box center [344, 310] width 119 height 45
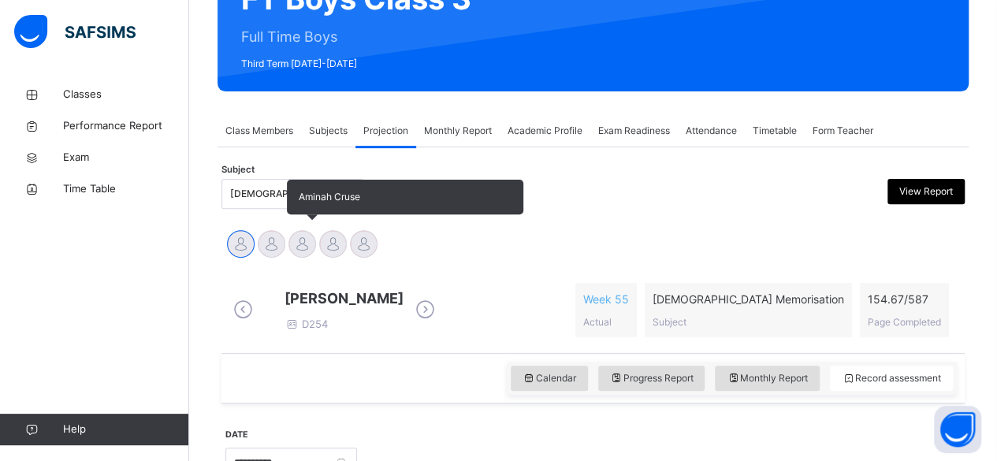
click at [309, 240] on div at bounding box center [303, 244] width 28 height 28
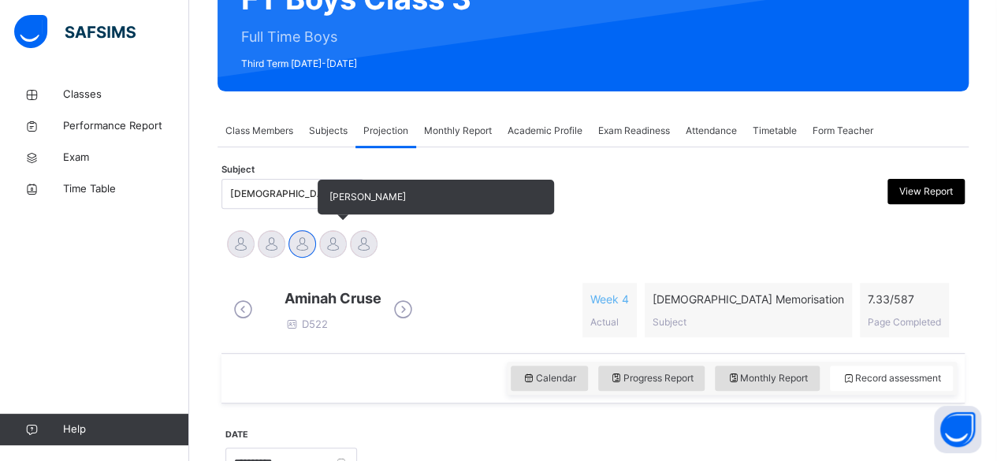
click at [328, 242] on div at bounding box center [333, 244] width 28 height 28
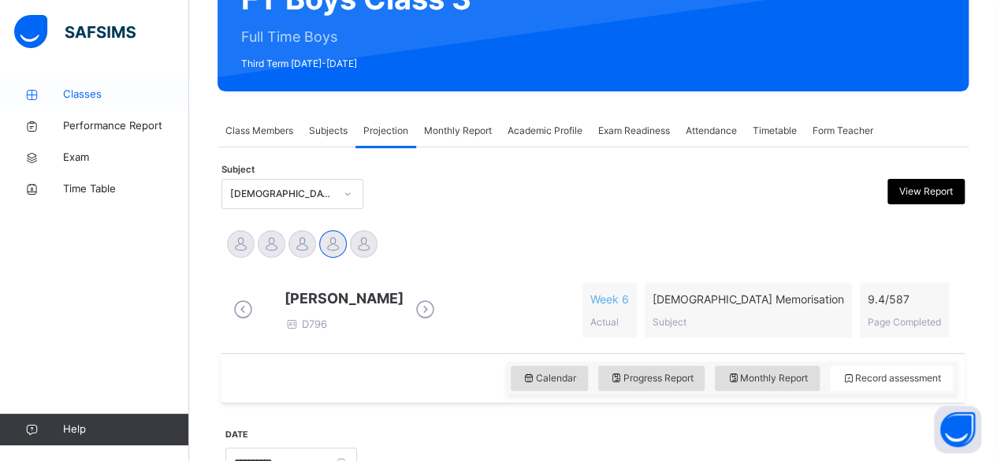
click at [99, 87] on span "Classes" at bounding box center [126, 95] width 126 height 16
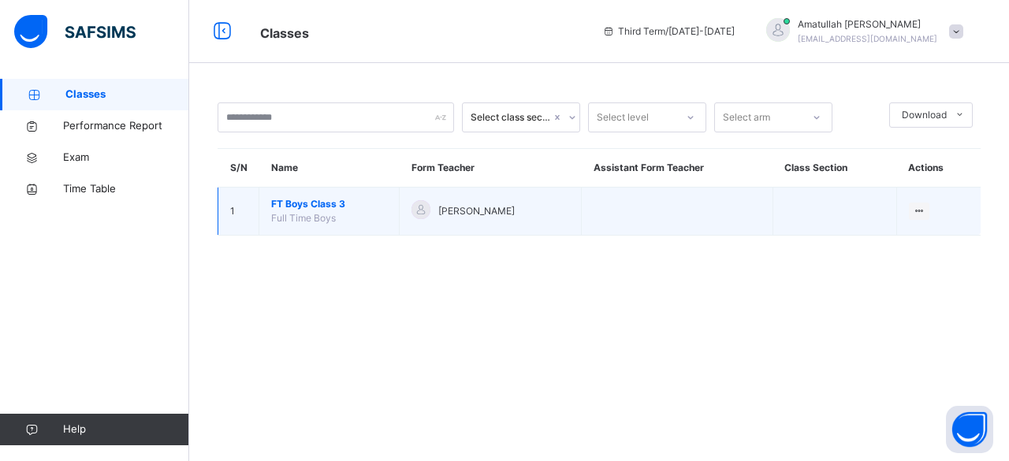
click at [322, 214] on span "Full Time Boys" at bounding box center [303, 218] width 65 height 12
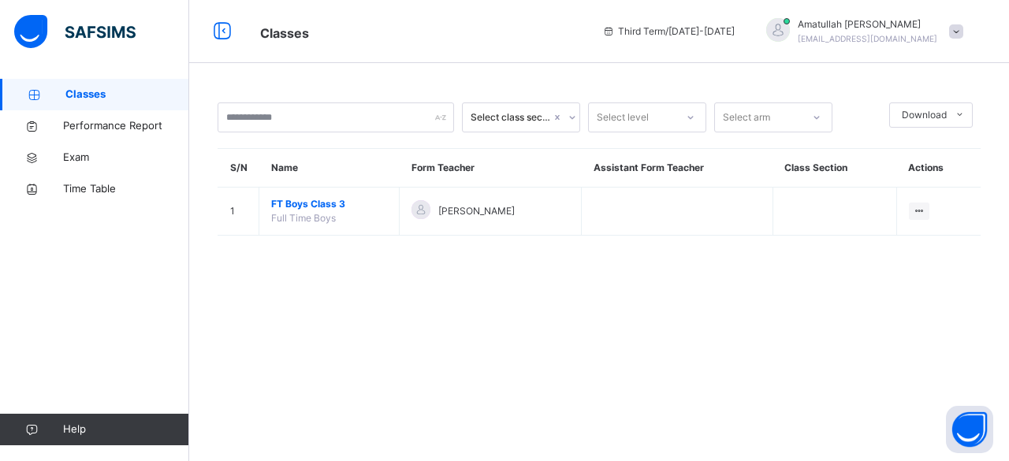
click at [585, 301] on div "Select class section Select level Select arm Download Pdf Report Excel Report S…" at bounding box center [599, 230] width 820 height 461
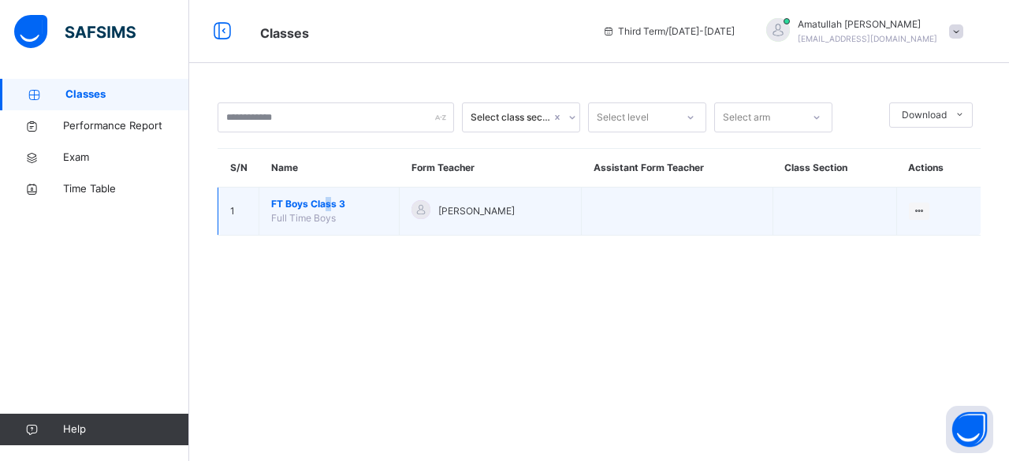
click at [327, 190] on td "FT Boys Class 3 Full Time Boys" at bounding box center [329, 212] width 140 height 48
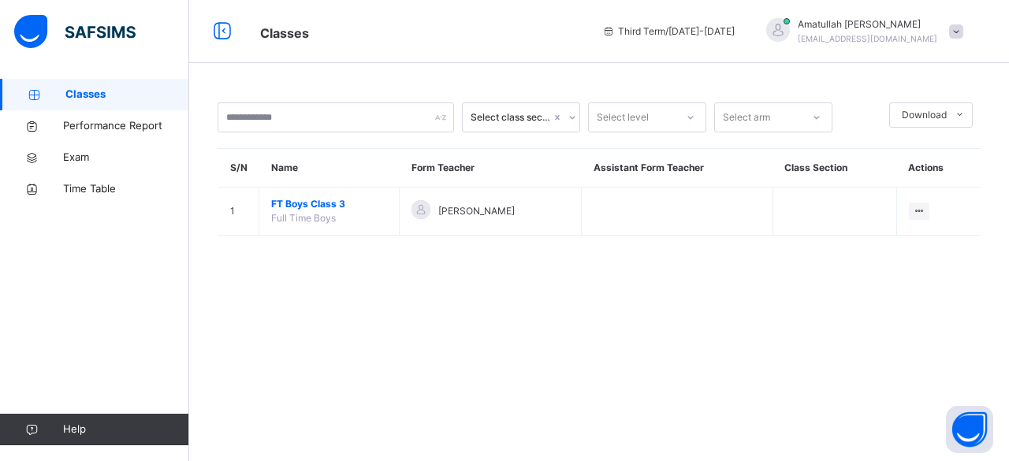
click at [345, 272] on div "Select class section Select level Select arm Download Pdf Report Excel Report S…" at bounding box center [599, 177] width 820 height 196
click at [309, 136] on div "Select class section Select level Select arm Download Pdf Report Excel Report S…" at bounding box center [599, 168] width 763 height 133
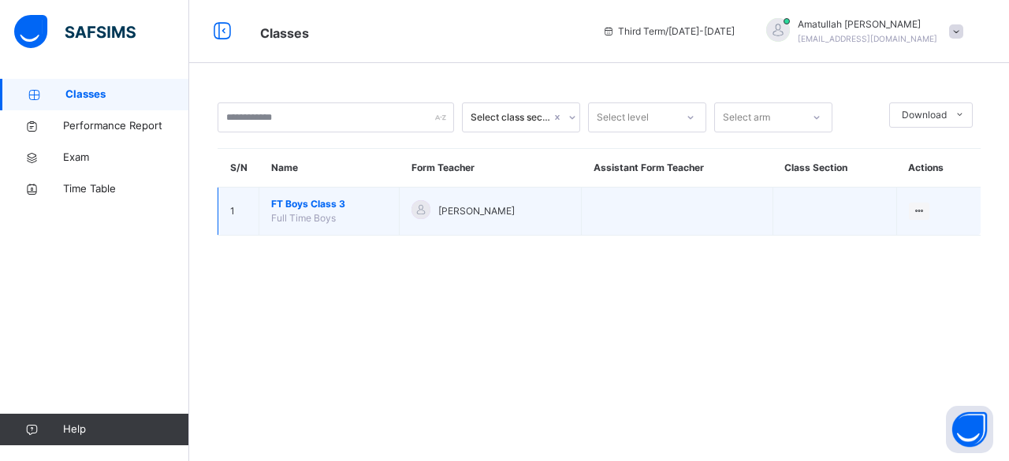
click at [312, 210] on td "FT Boys Class 3 Full Time Boys" at bounding box center [329, 212] width 140 height 48
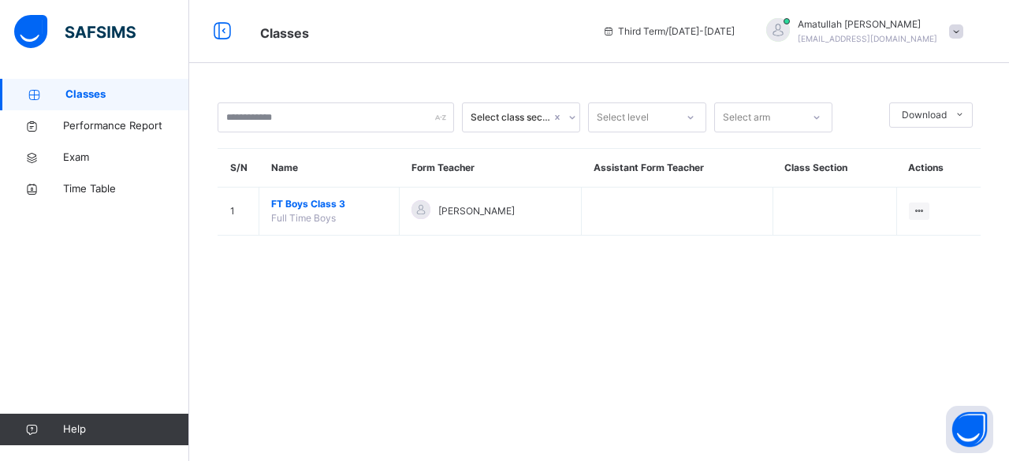
drag, startPoint x: 287, startPoint y: 281, endPoint x: 325, endPoint y: 295, distance: 40.1
click at [321, 292] on div "Select class section Select level Select arm Download Pdf Report Excel Report S…" at bounding box center [599, 230] width 820 height 461
drag, startPoint x: 793, startPoint y: 158, endPoint x: 756, endPoint y: 163, distance: 37.4
click at [757, 162] on tr "S/N Name Form Teacher Assistant Form Teacher Class Section Actions" at bounding box center [599, 168] width 763 height 39
click at [293, 186] on th "Name" at bounding box center [329, 168] width 140 height 39
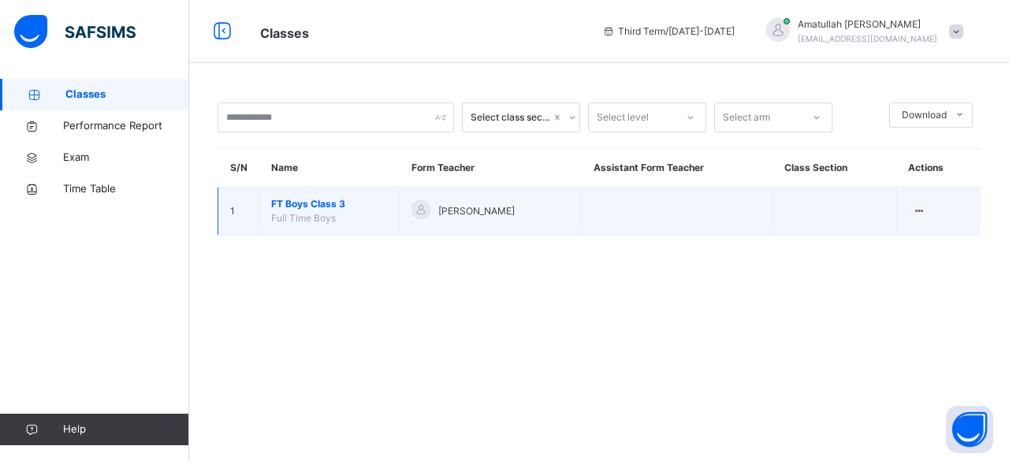
click at [309, 204] on span "FT Boys Class 3" at bounding box center [329, 204] width 116 height 14
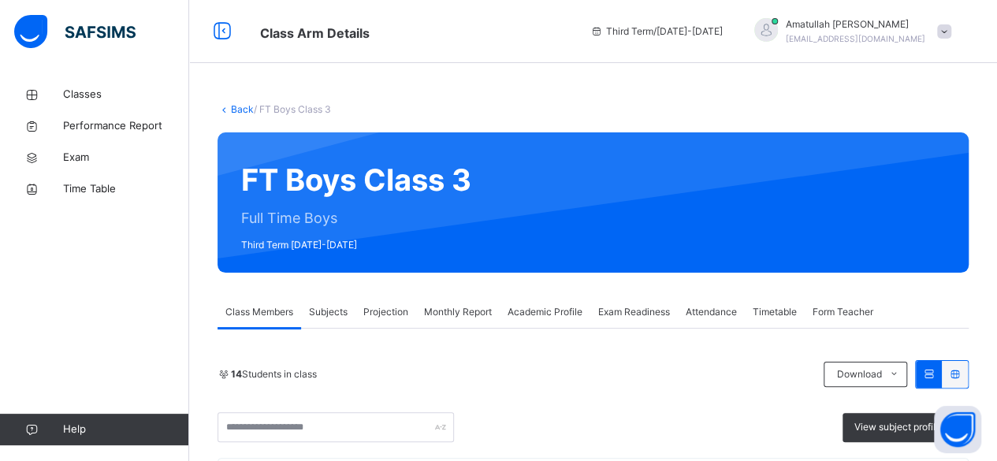
click at [410, 310] on div "Projection" at bounding box center [386, 312] width 61 height 32
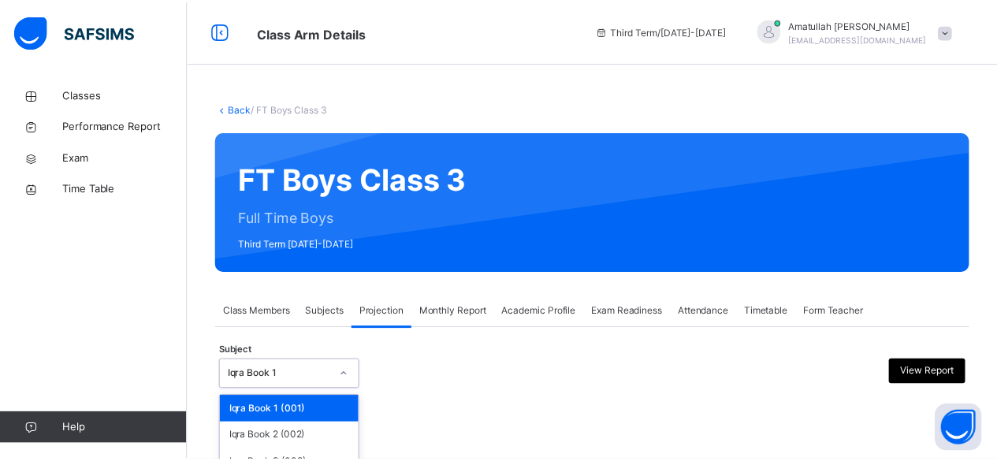
scroll to position [150, 0]
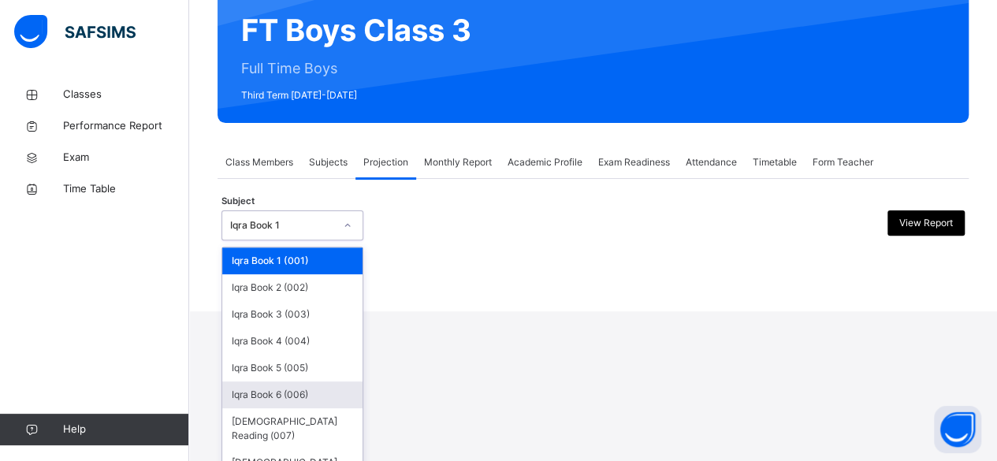
click at [325, 240] on div "option Iqra Book 6 (006) focused, 6 of 8. 8 results available. Use Up and Down …" at bounding box center [293, 225] width 142 height 30
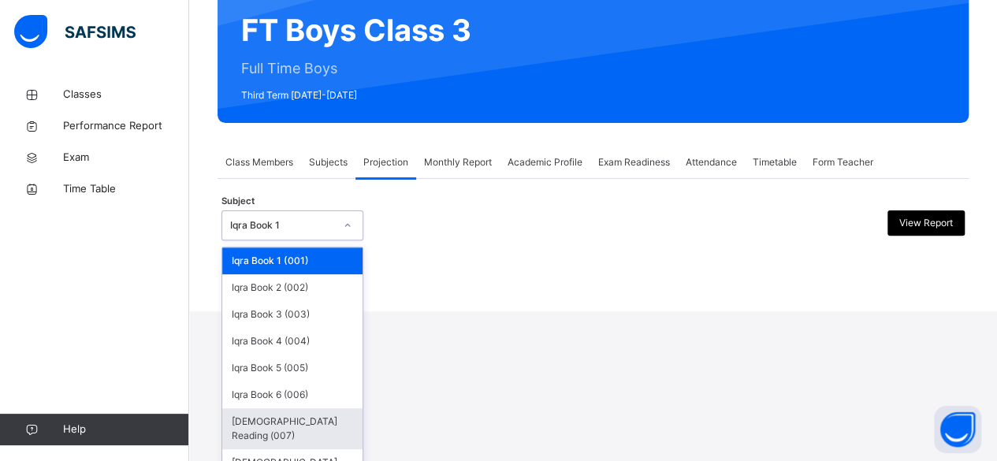
click at [313, 419] on div "[DEMOGRAPHIC_DATA] Reading (007)" at bounding box center [292, 428] width 140 height 41
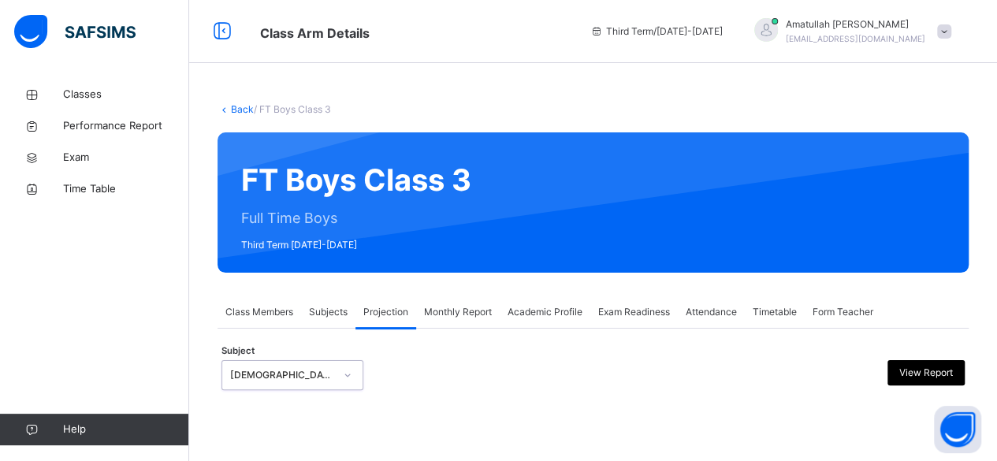
scroll to position [0, 0]
click at [319, 416] on div at bounding box center [593, 435] width 743 height 67
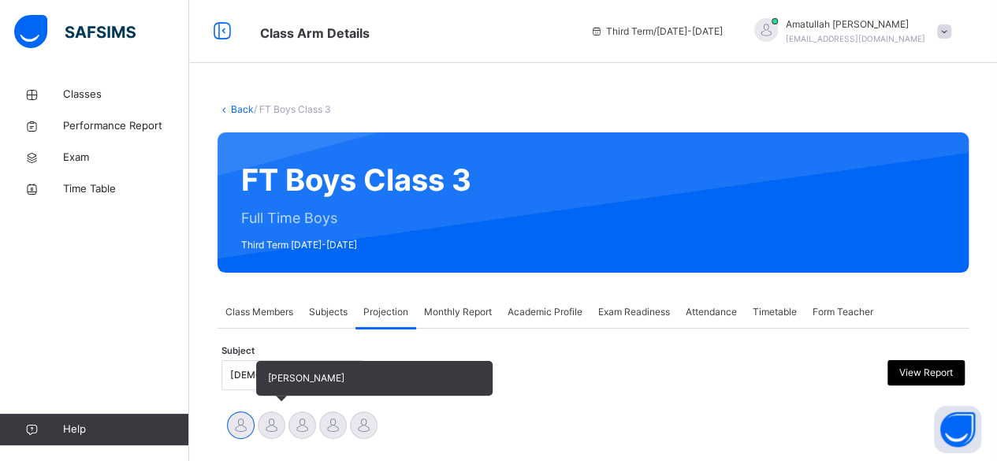
click at [265, 420] on div at bounding box center [272, 426] width 28 height 28
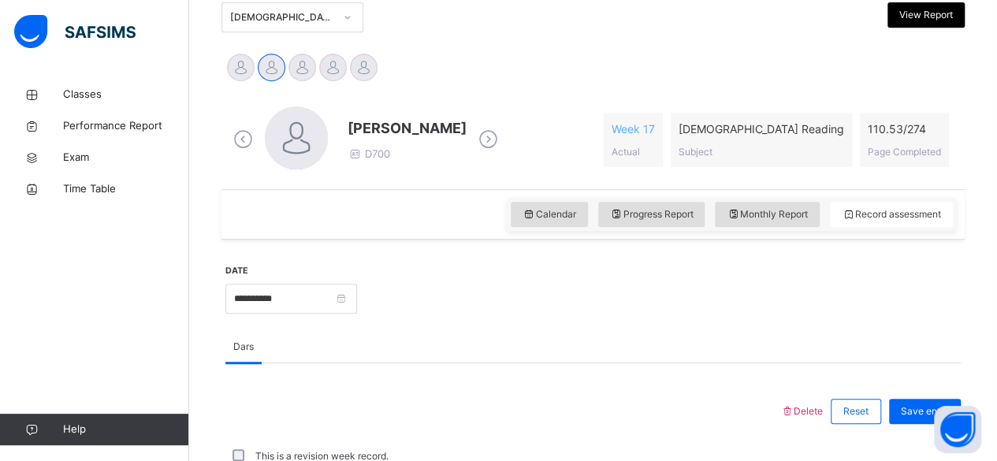
scroll to position [365, 0]
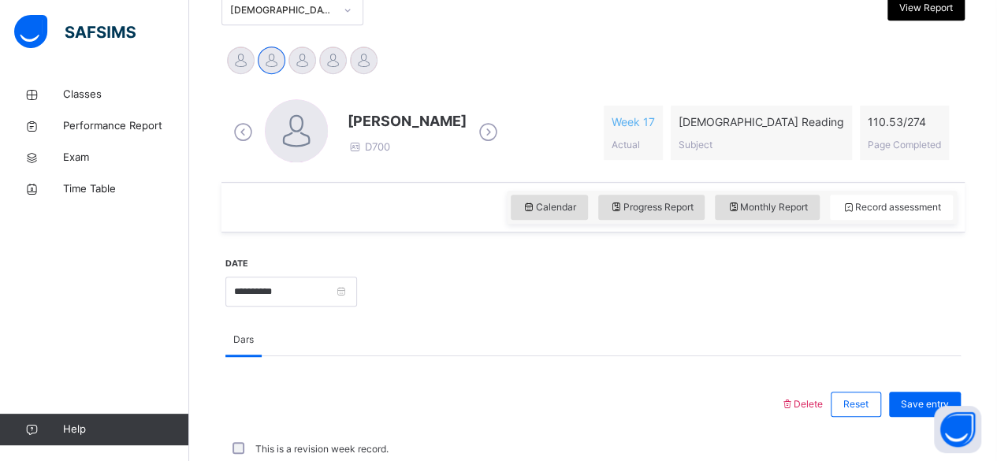
click at [378, 117] on span "[PERSON_NAME]" at bounding box center [407, 120] width 119 height 21
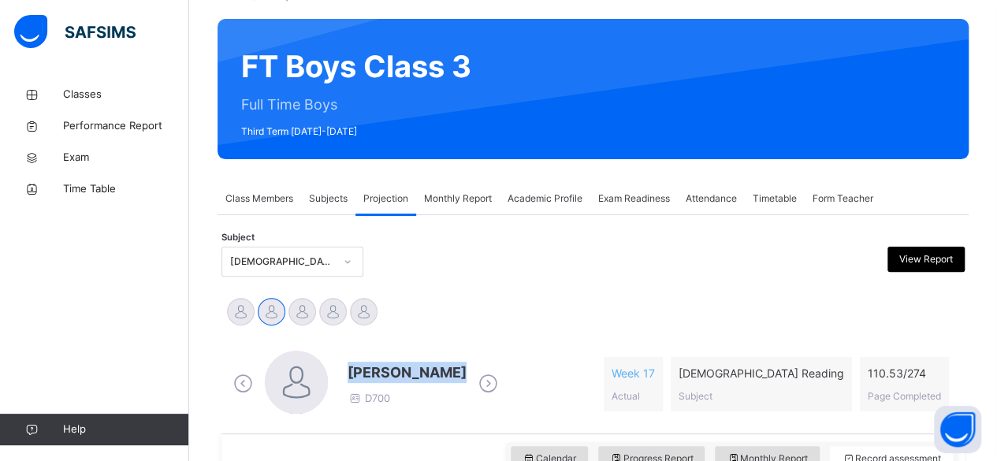
scroll to position [129, 0]
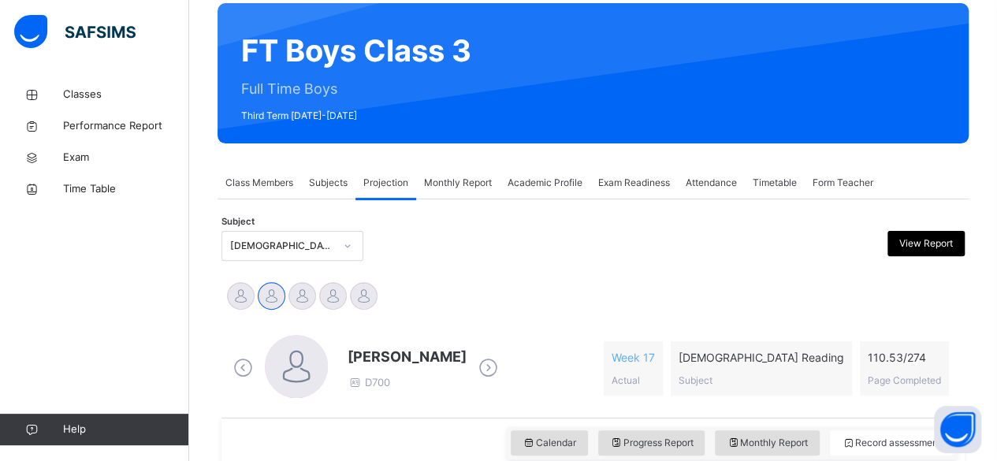
click at [498, 79] on div "FT Boys Class 3 Full Time Boys Third Term 2024-2025" at bounding box center [593, 73] width 751 height 140
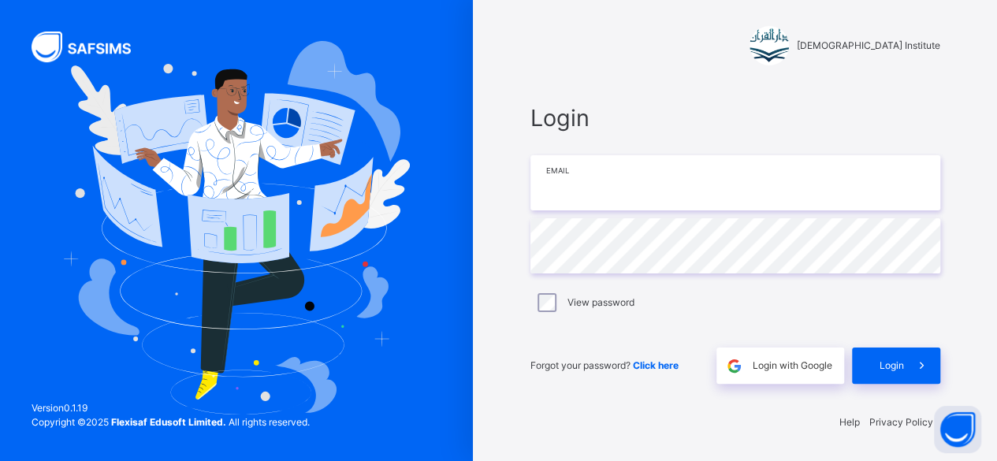
scroll to position [5, 0]
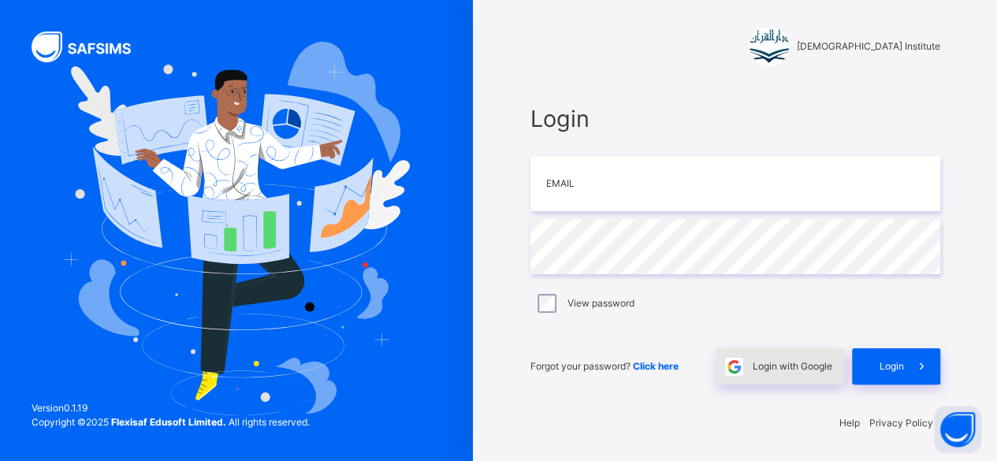
click at [795, 377] on div "Login with Google" at bounding box center [781, 366] width 128 height 36
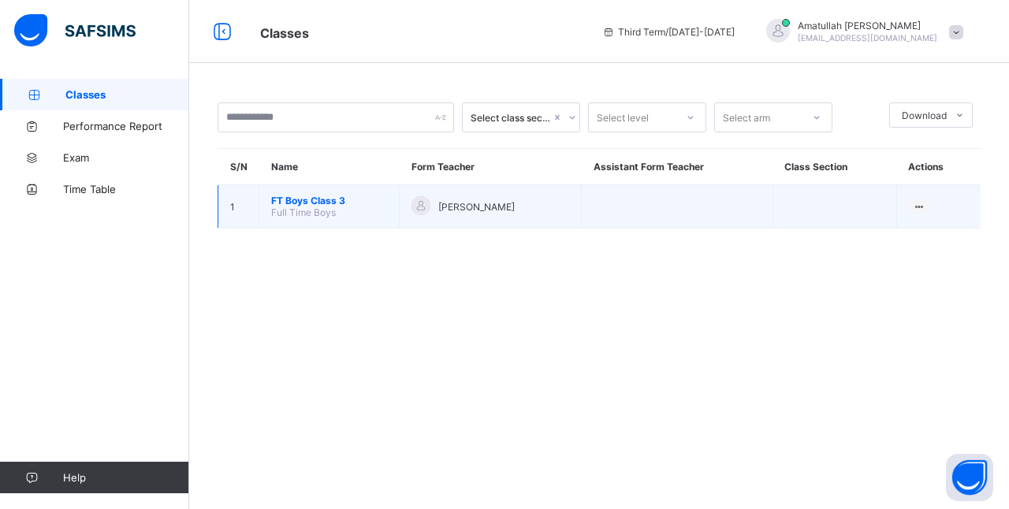
click at [296, 185] on td "FT Boys Class 3 Full Time Boys" at bounding box center [329, 206] width 140 height 43
click at [294, 199] on span "FT Boys Class 3" at bounding box center [329, 201] width 116 height 12
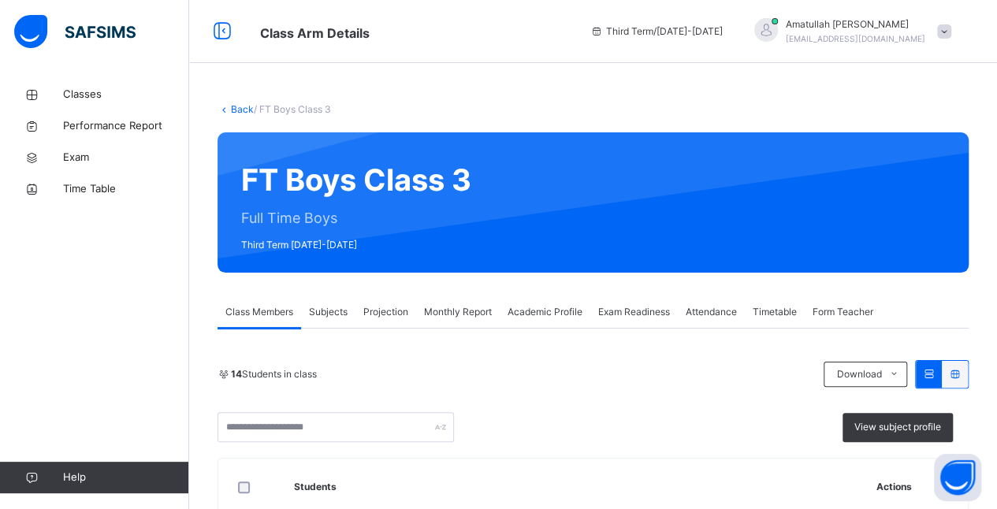
click at [377, 314] on span "Projection" at bounding box center [385, 312] width 45 height 14
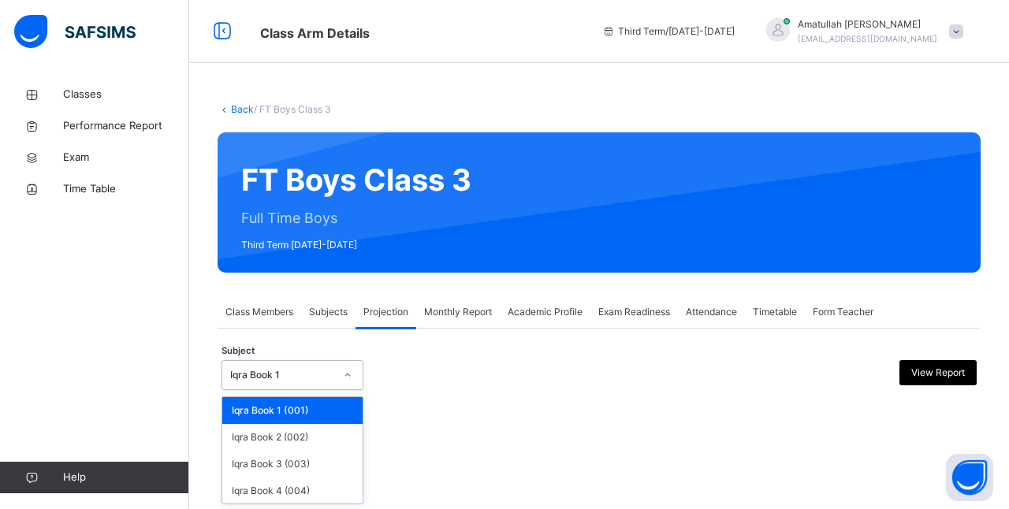
click at [297, 380] on div "Iqra Book 1" at bounding box center [282, 375] width 104 height 14
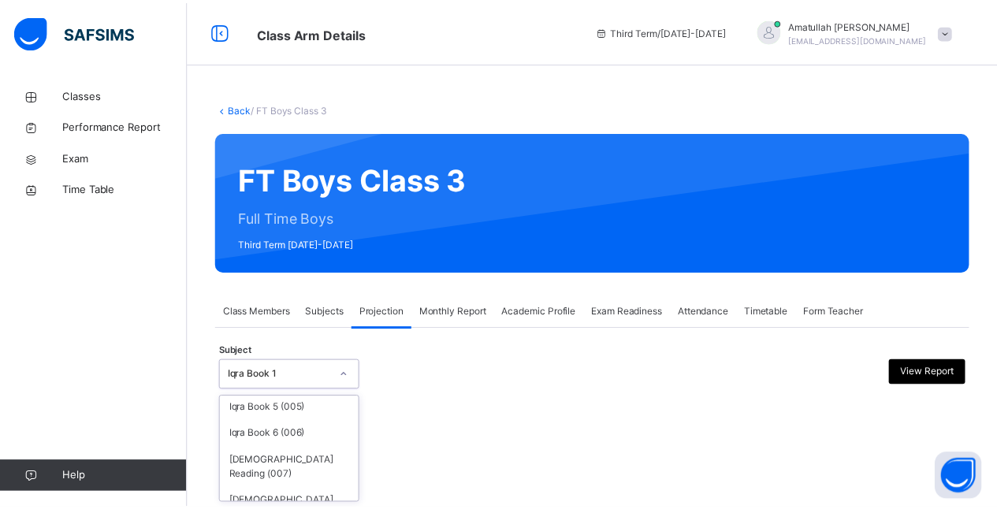
scroll to position [121, 0]
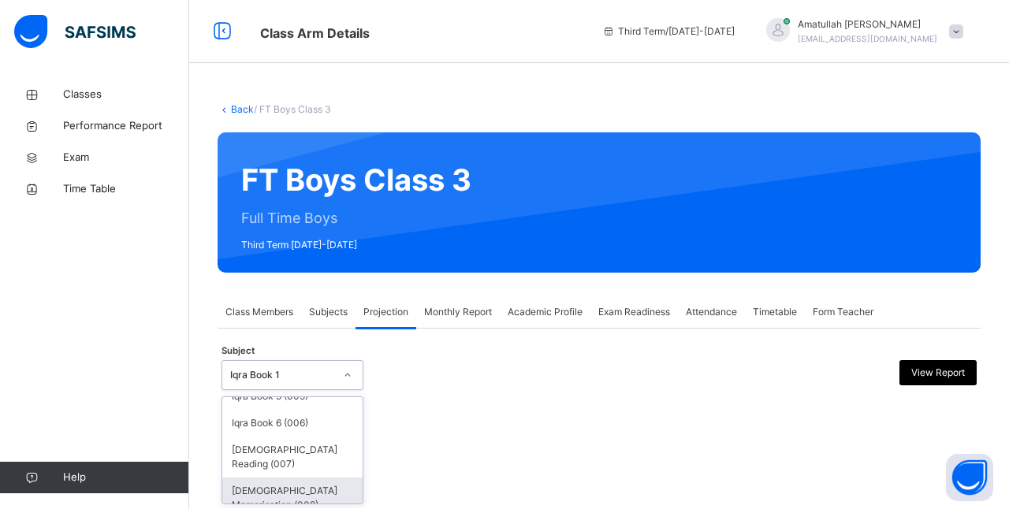
click at [307, 490] on div "Quran Memorisation (008)" at bounding box center [292, 498] width 140 height 41
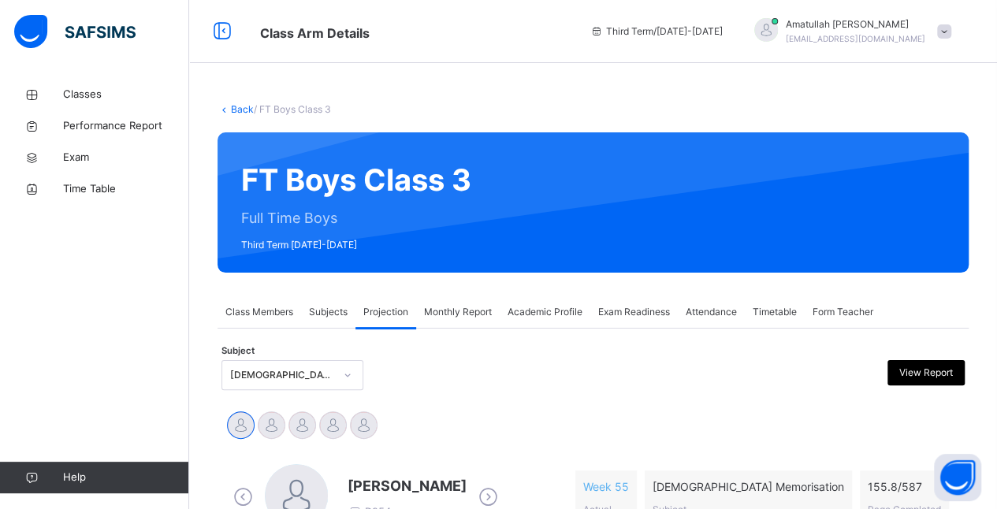
drag, startPoint x: 979, startPoint y: 143, endPoint x: 1004, endPoint y: 125, distance: 31.1
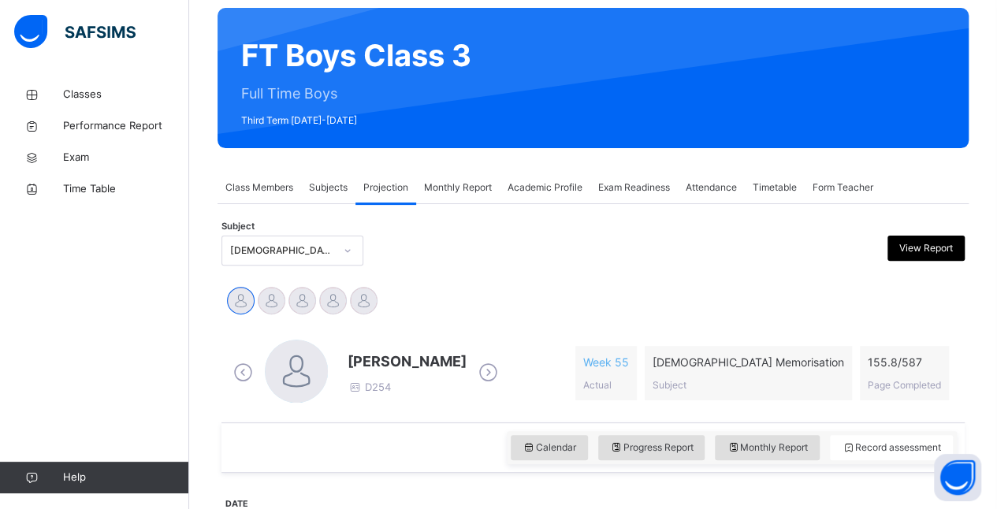
scroll to position [132, 0]
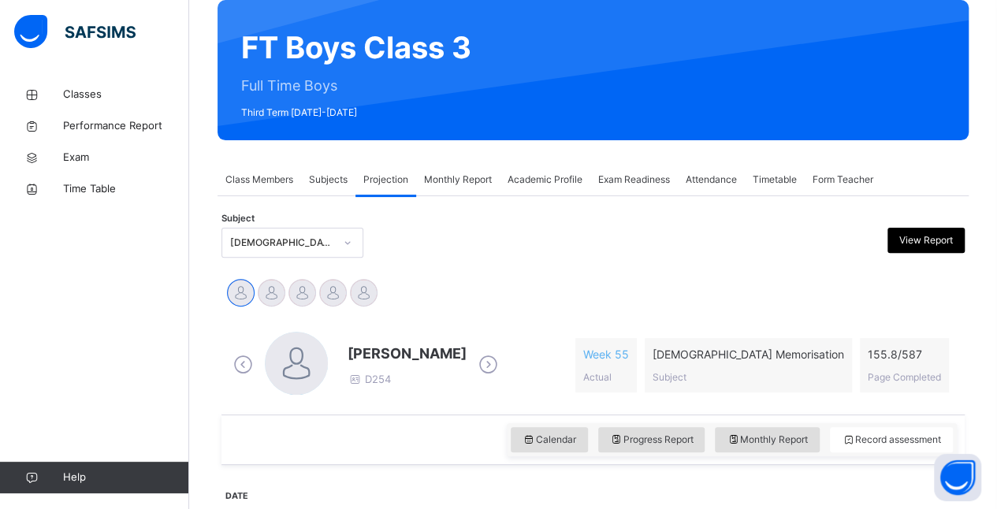
click at [502, 356] on icon at bounding box center [489, 365] width 28 height 24
click at [336, 238] on div at bounding box center [347, 242] width 27 height 25
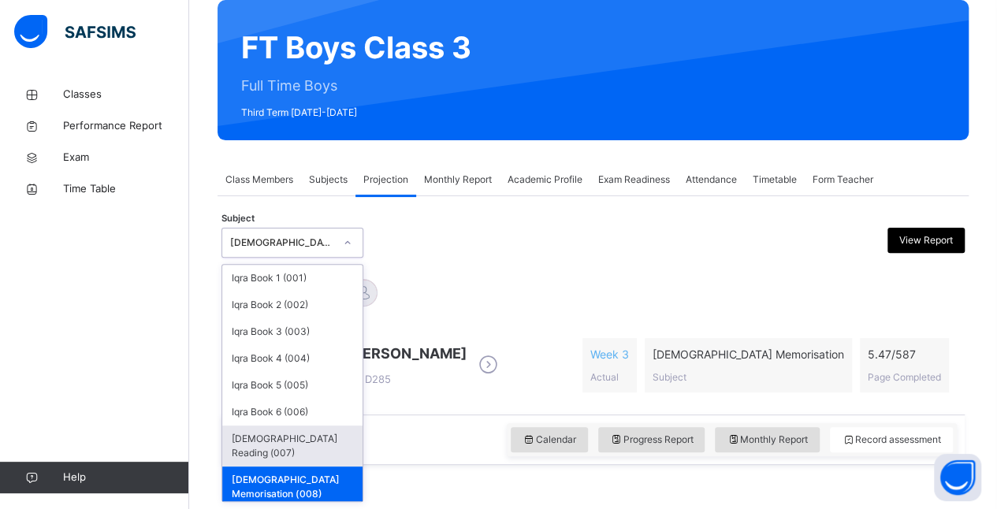
click at [296, 438] on div "Quran Reading (007)" at bounding box center [292, 446] width 140 height 41
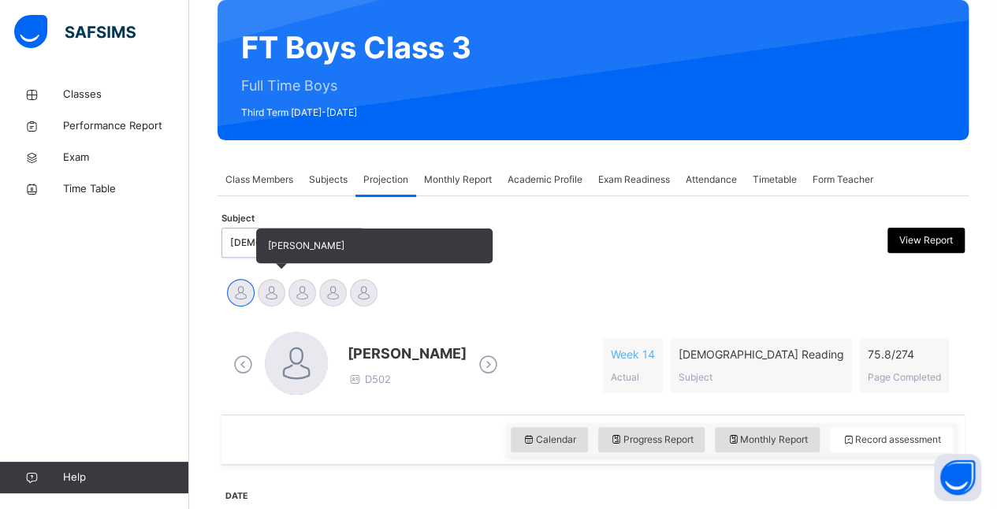
click at [273, 287] on div at bounding box center [272, 293] width 28 height 28
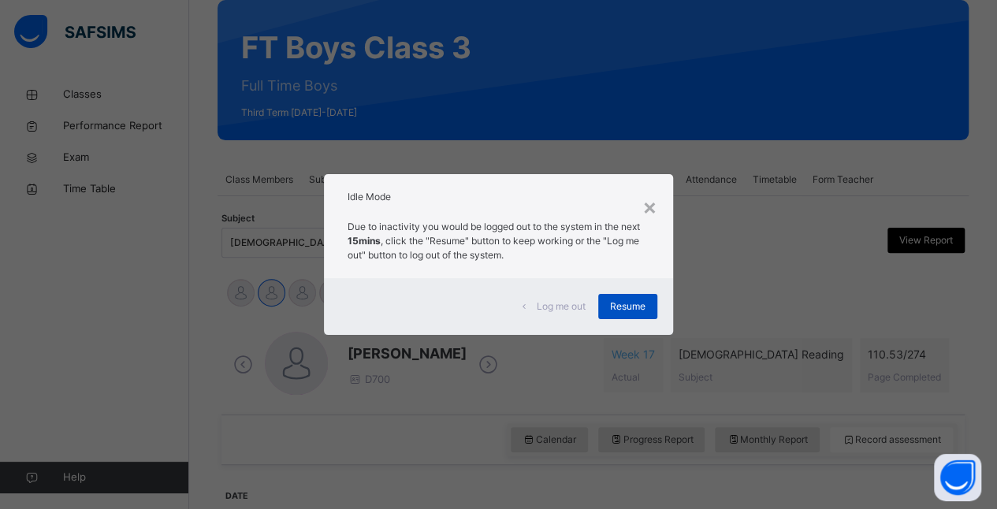
click at [639, 318] on div "Resume" at bounding box center [627, 306] width 59 height 25
click at [620, 309] on span "Resume" at bounding box center [627, 307] width 35 height 14
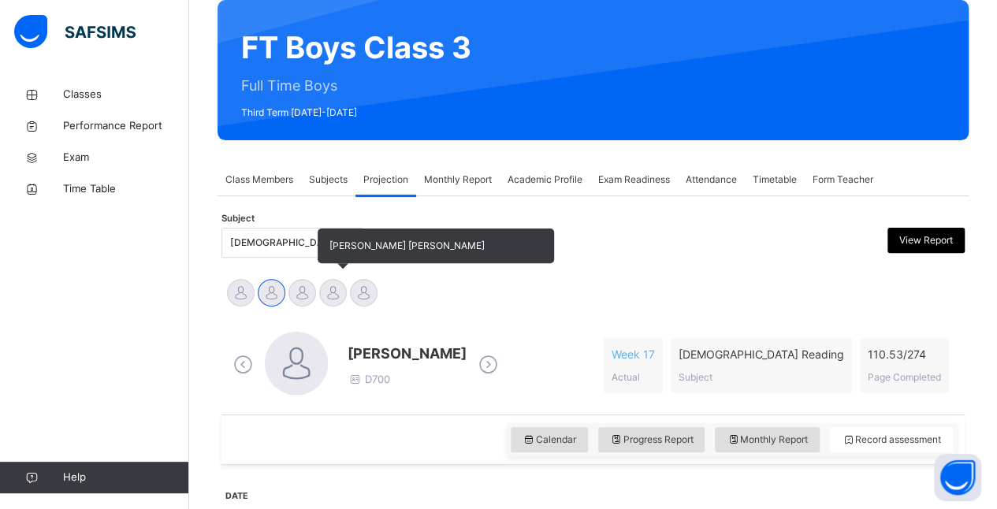
click at [330, 284] on div at bounding box center [333, 293] width 28 height 28
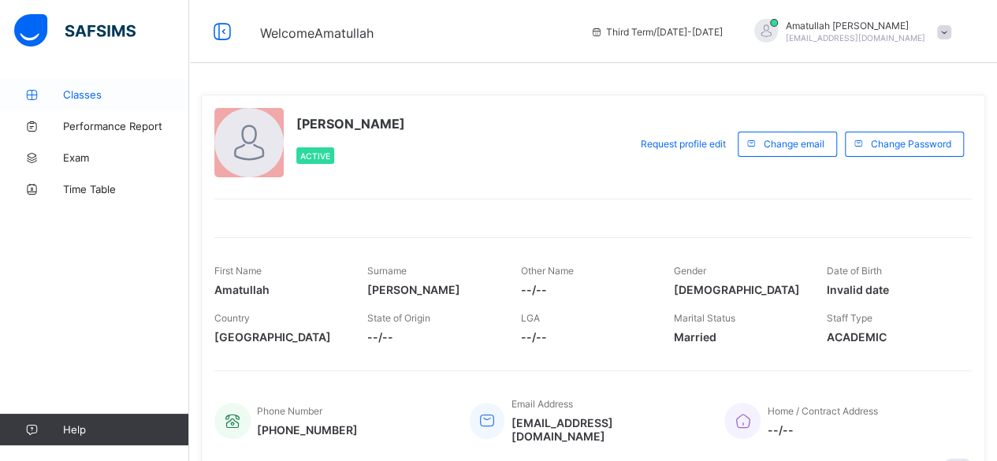
click at [156, 91] on span "Classes" at bounding box center [126, 94] width 126 height 13
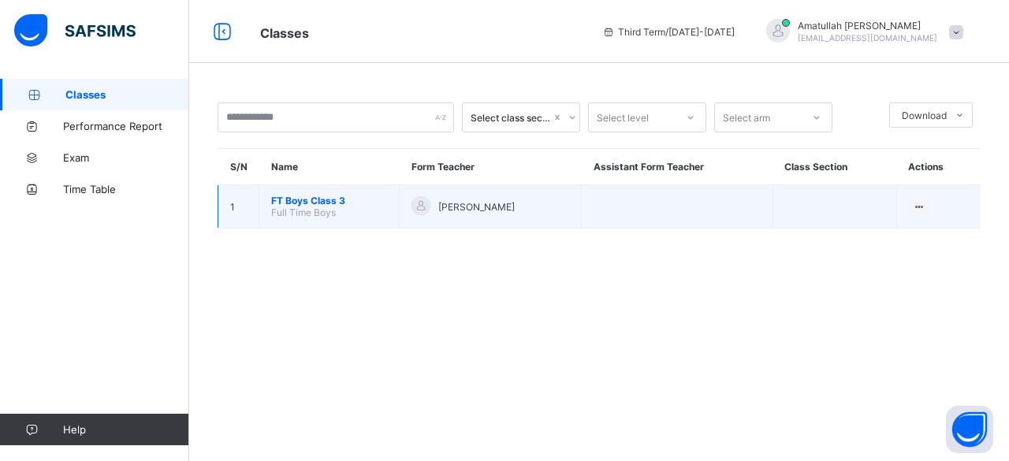
click at [328, 203] on span "FT Boys Class 3" at bounding box center [329, 201] width 116 height 12
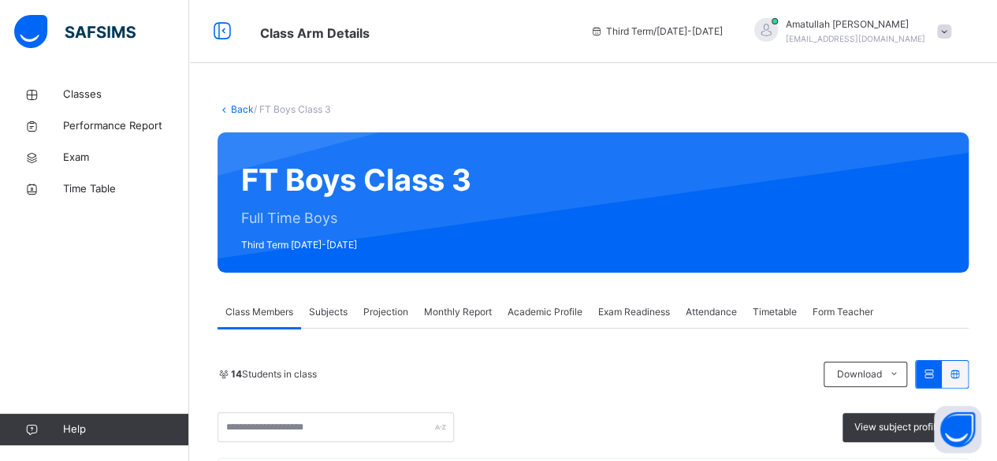
click at [388, 311] on span "Projection" at bounding box center [385, 312] width 45 height 14
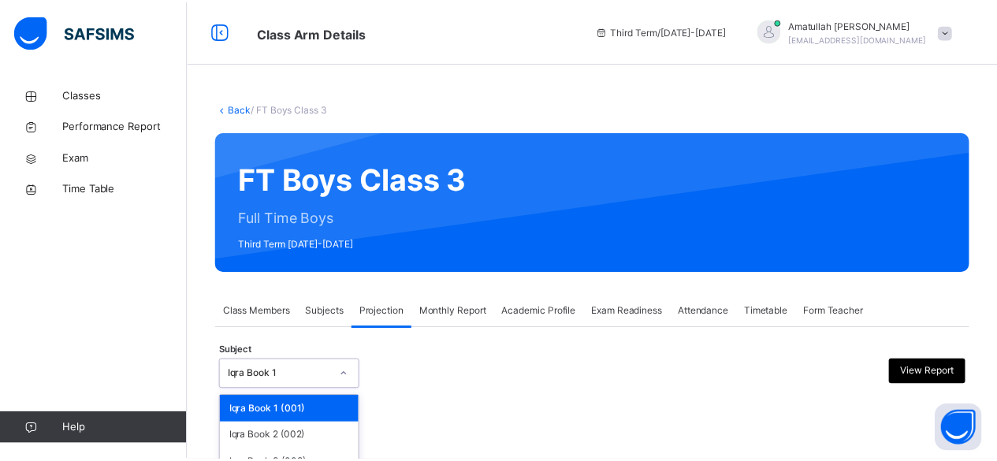
scroll to position [150, 0]
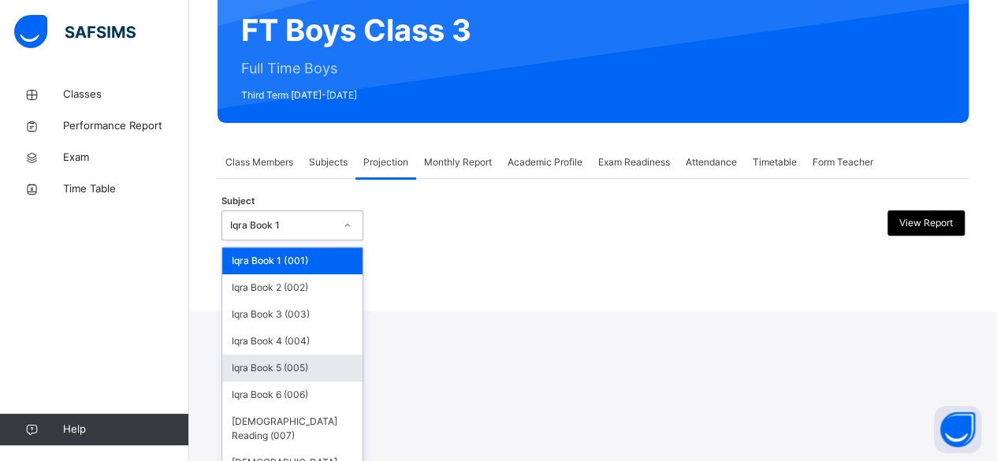
click at [309, 240] on div "option Iqra Book 5 (005) focused, 5 of 8. 8 results available. Use Up and Down …" at bounding box center [293, 225] width 142 height 30
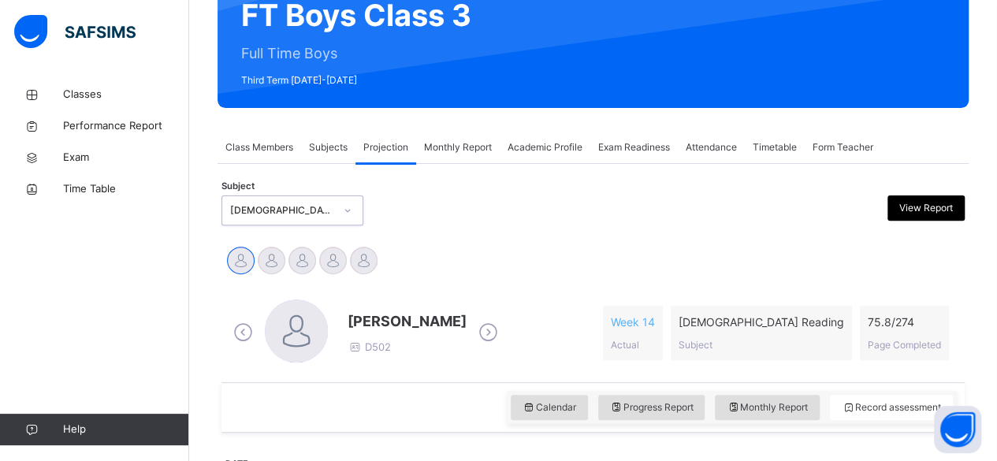
scroll to position [166, 0]
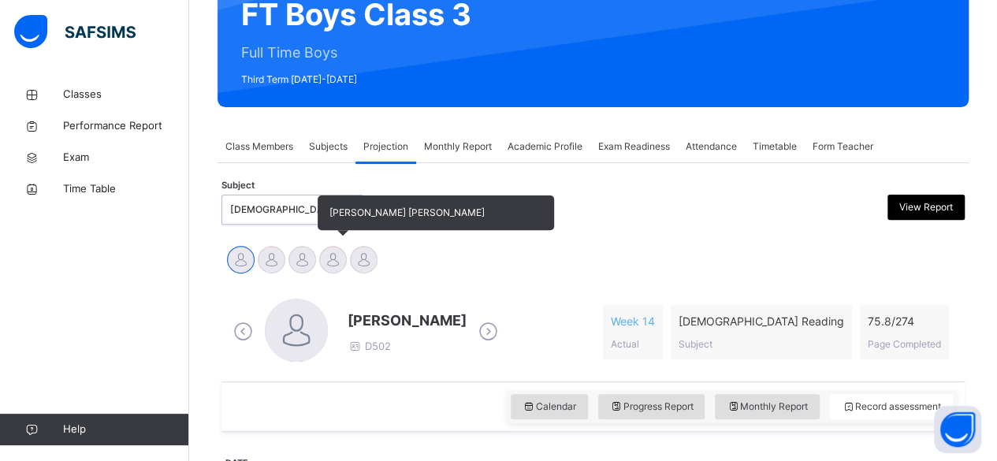
click at [330, 271] on div at bounding box center [333, 260] width 28 height 28
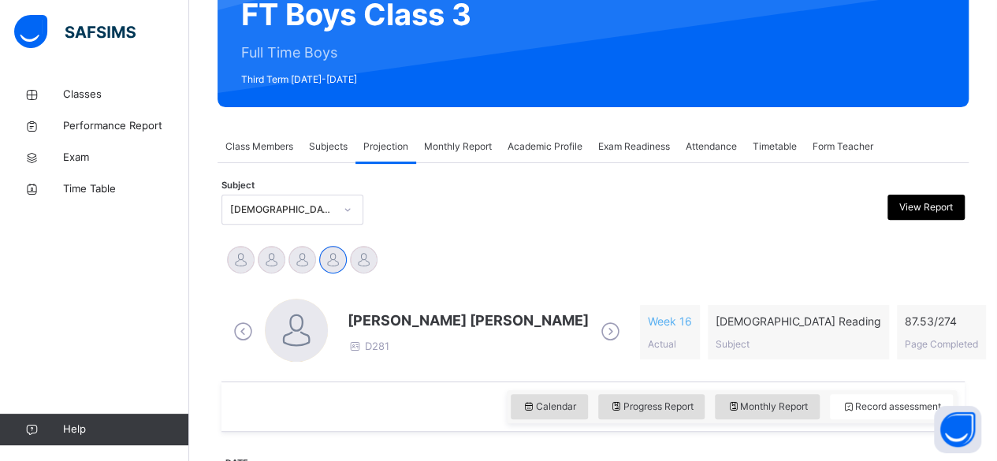
click at [380, 318] on span "[PERSON_NAME] [PERSON_NAME]" at bounding box center [468, 320] width 241 height 21
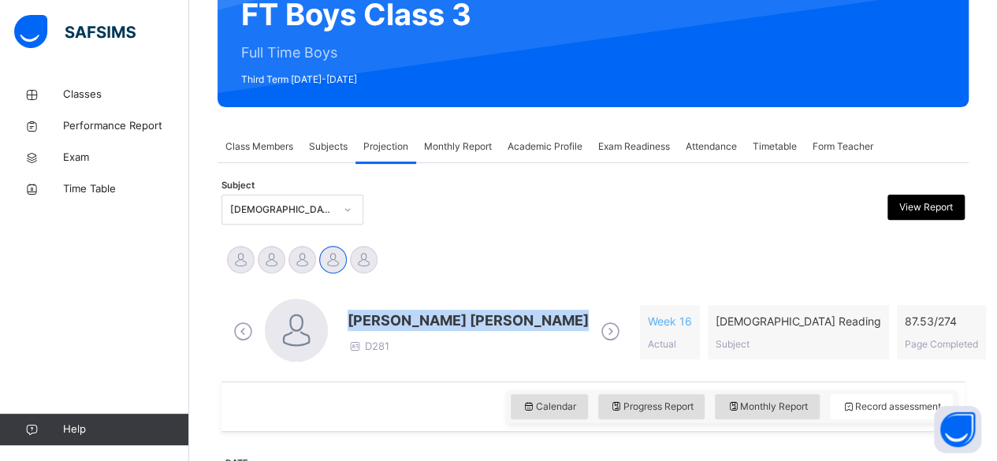
click at [380, 318] on span "[PERSON_NAME] [PERSON_NAME]" at bounding box center [468, 320] width 241 height 21
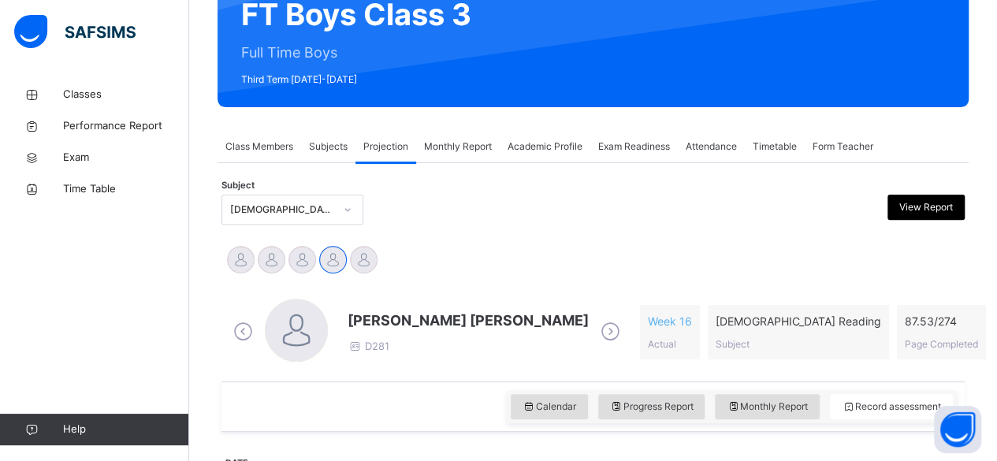
click at [444, 248] on div "Ibrahim Yusuf Idris Boquizada Md Abarar Islam Ayash Mohammad Hanzalah Siddiqui …" at bounding box center [593, 261] width 736 height 35
click at [448, 246] on div "Ibrahim Yusuf Idris Boquizada Md Abarar Islam Ayash Mohammad Hanzalah Siddiqui …" at bounding box center [593, 261] width 736 height 35
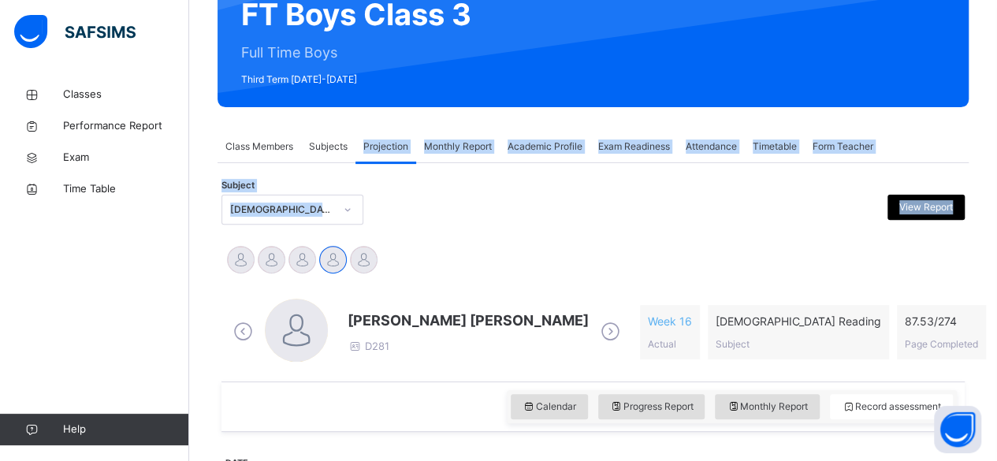
drag, startPoint x: 448, startPoint y: 246, endPoint x: 344, endPoint y: 105, distance: 175.3
click at [424, 203] on div at bounding box center [499, 210] width 180 height 30
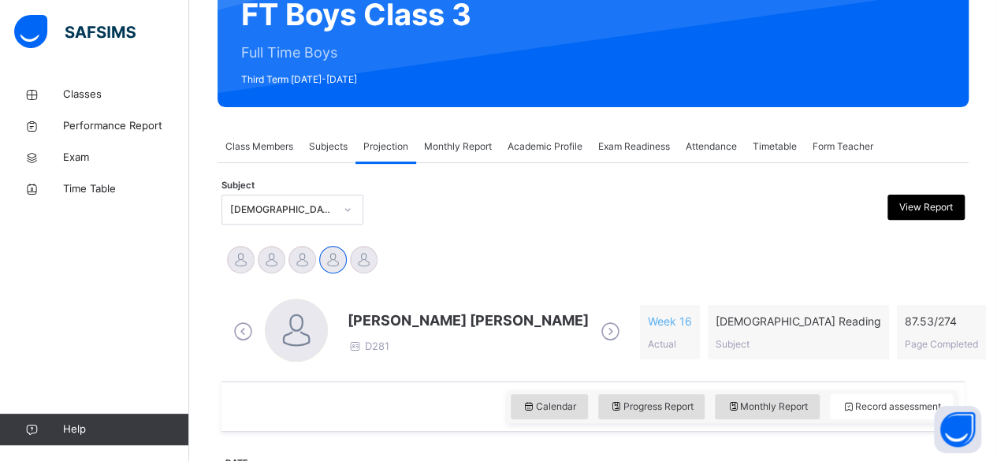
click at [505, 240] on div "Ibrahim Yusuf Idris Boquizada Md Abarar Islam Ayash Mohammad Hanzalah Siddiqui …" at bounding box center [593, 261] width 743 height 43
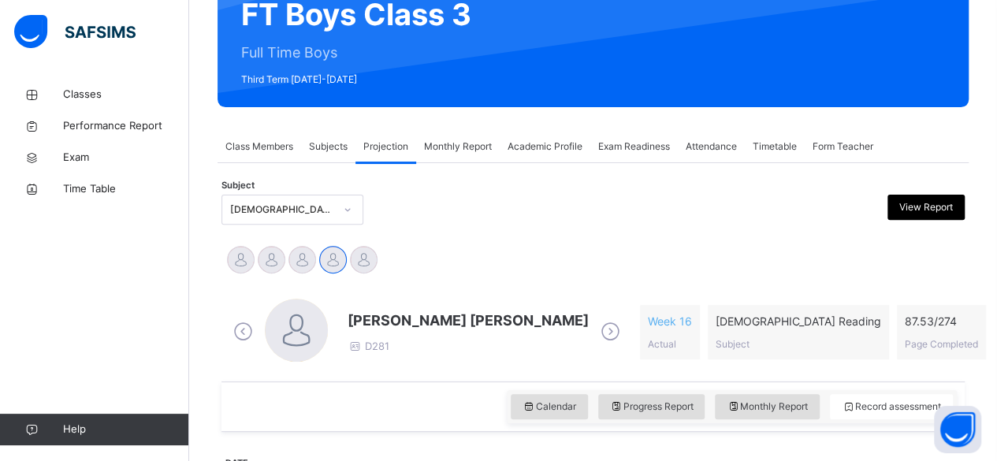
click at [540, 248] on div "Ibrahim Yusuf Idris Boquizada Md Abarar Islam Ayash Mohammad Hanzalah Siddiqui …" at bounding box center [593, 261] width 736 height 35
click at [539, 224] on div at bounding box center [499, 210] width 180 height 30
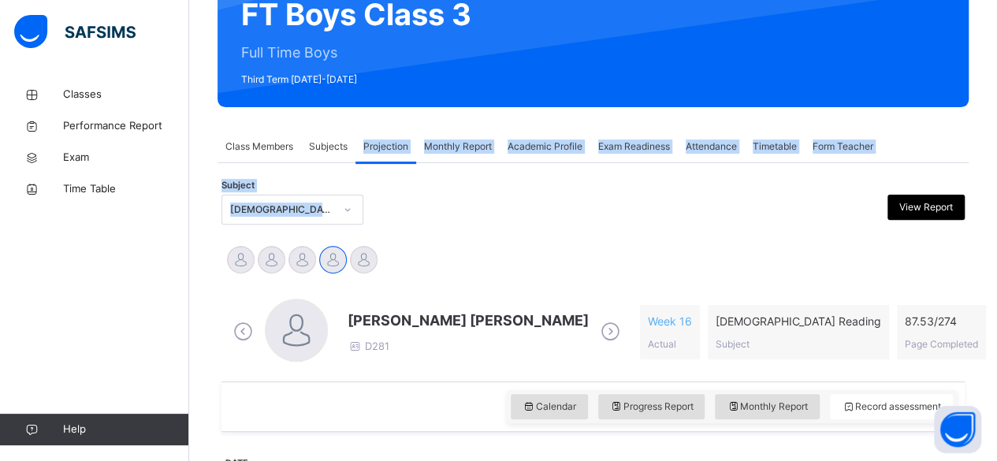
drag, startPoint x: 539, startPoint y: 224, endPoint x: 349, endPoint y: 135, distance: 209.8
click at [464, 203] on div at bounding box center [499, 210] width 180 height 30
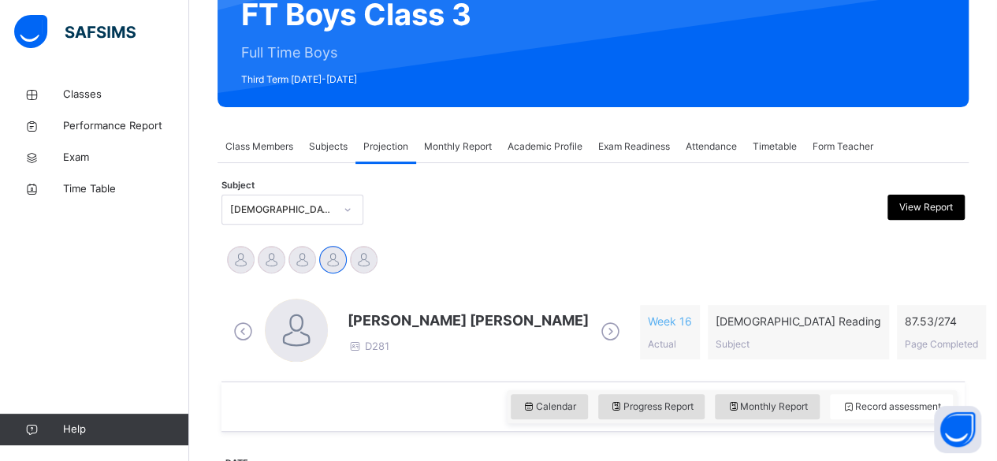
click at [464, 203] on div at bounding box center [499, 210] width 180 height 30
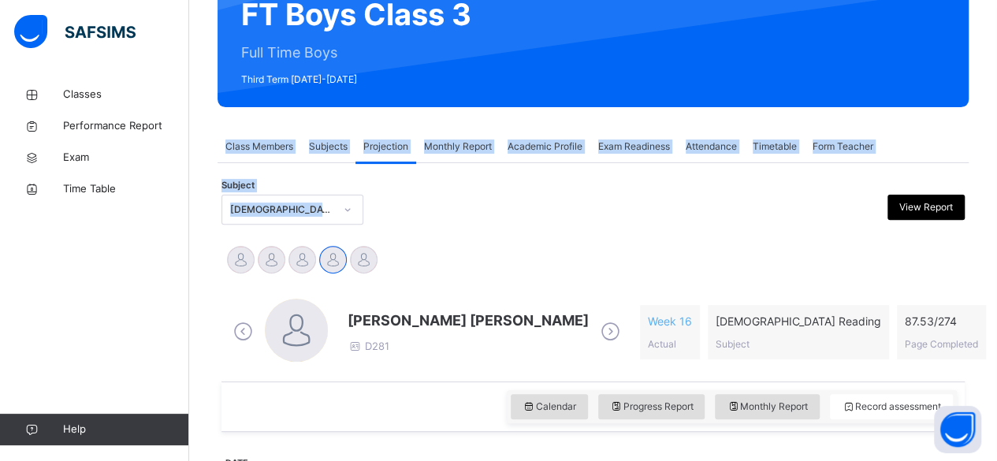
drag, startPoint x: 464, startPoint y: 203, endPoint x: 252, endPoint y: 72, distance: 248.5
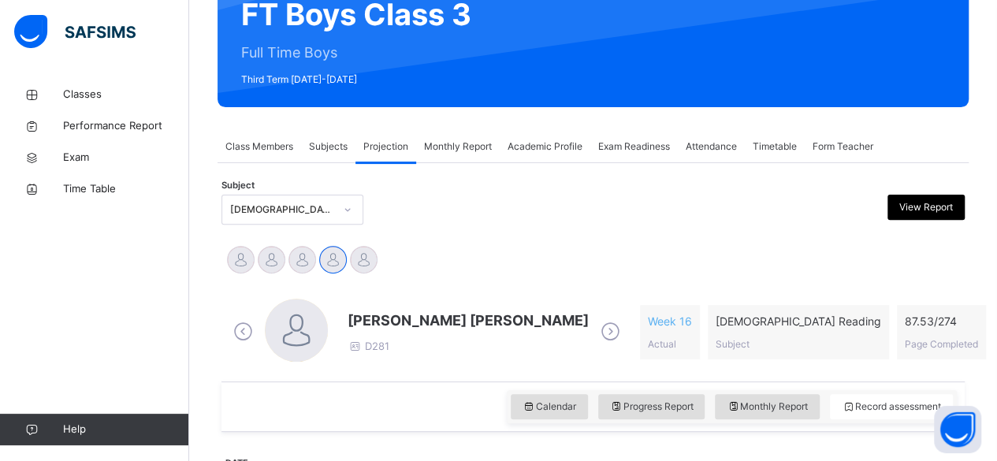
click at [396, 319] on span "[PERSON_NAME] [PERSON_NAME]" at bounding box center [468, 320] width 241 height 21
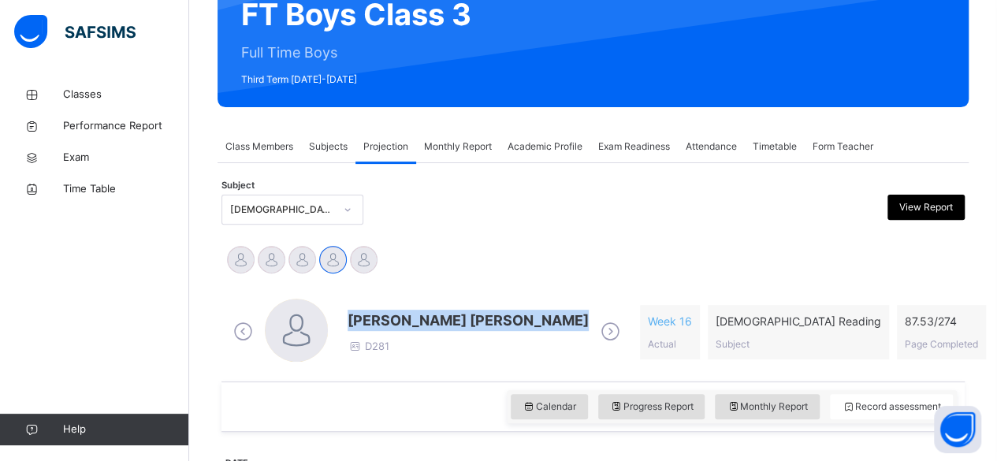
click at [396, 319] on span "[PERSON_NAME] [PERSON_NAME]" at bounding box center [468, 320] width 241 height 21
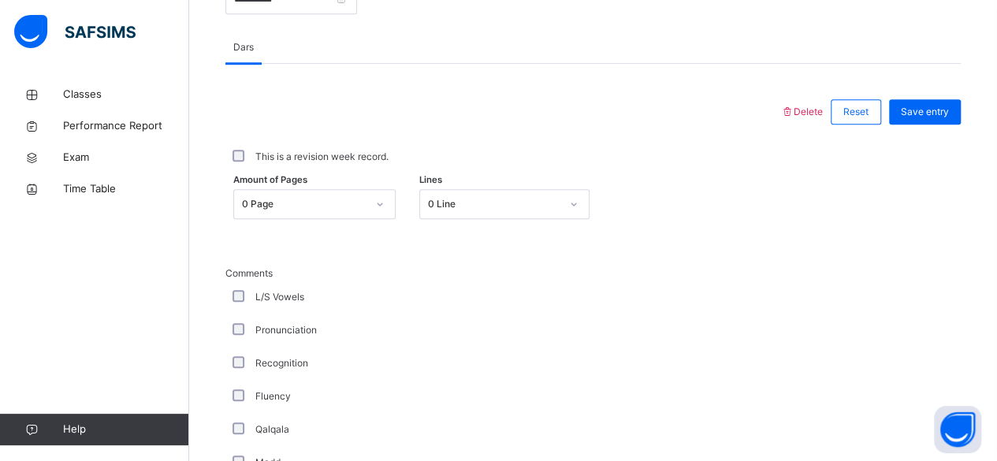
scroll to position [662, 0]
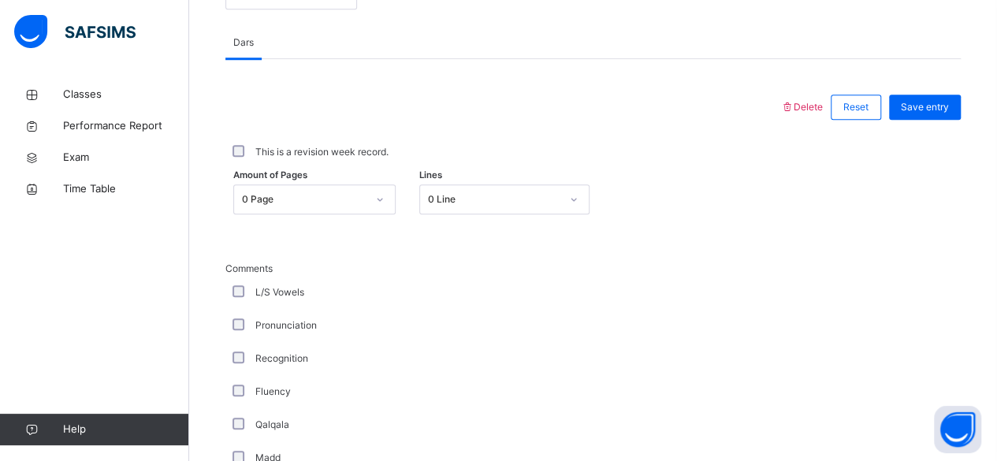
click at [280, 198] on div "0 Page" at bounding box center [304, 199] width 125 height 14
click at [456, 105] on div at bounding box center [502, 107] width 539 height 41
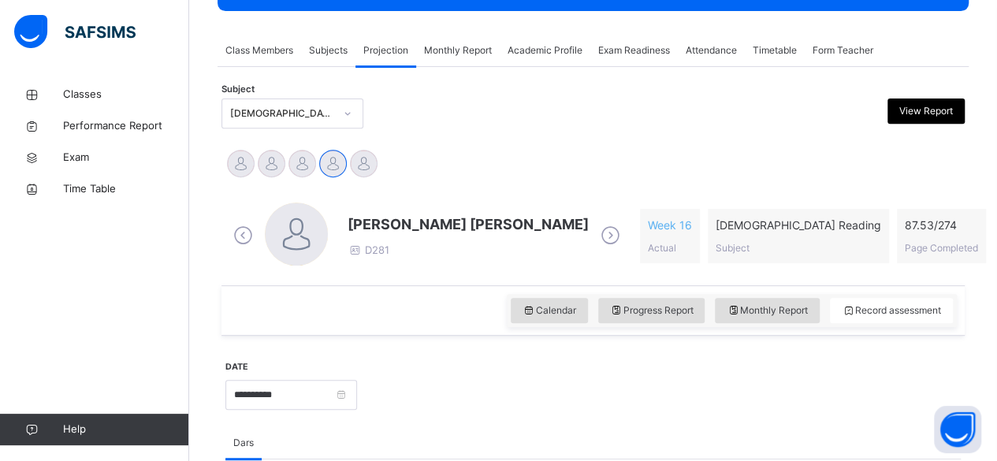
scroll to position [263, 0]
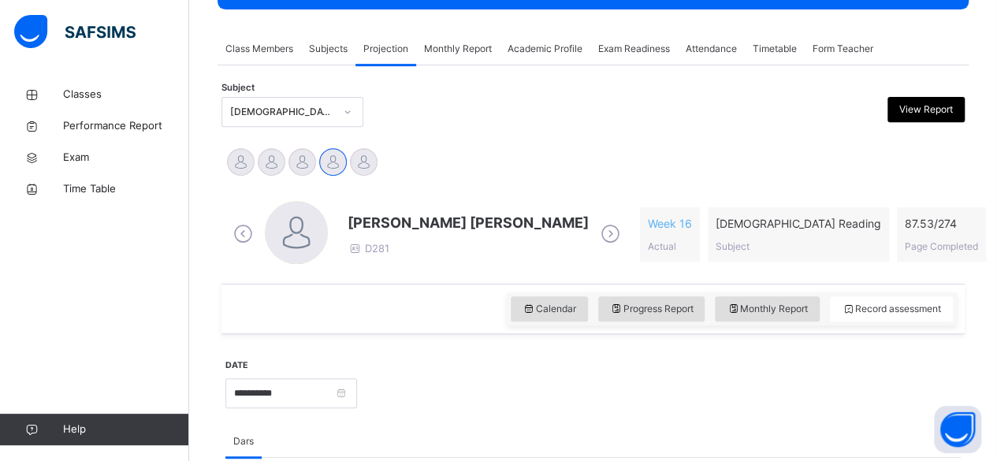
click at [386, 217] on span "[PERSON_NAME] [PERSON_NAME]" at bounding box center [468, 222] width 241 height 21
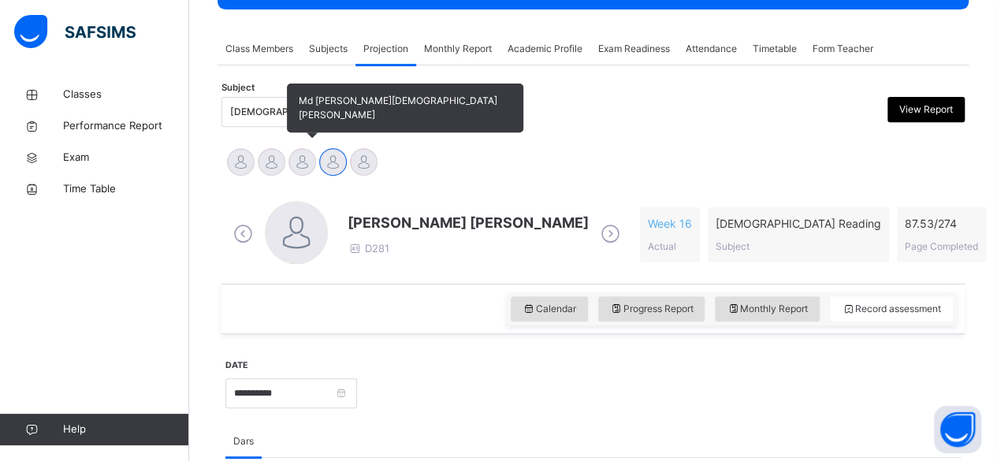
drag, startPoint x: 386, startPoint y: 217, endPoint x: 296, endPoint y: 161, distance: 105.2
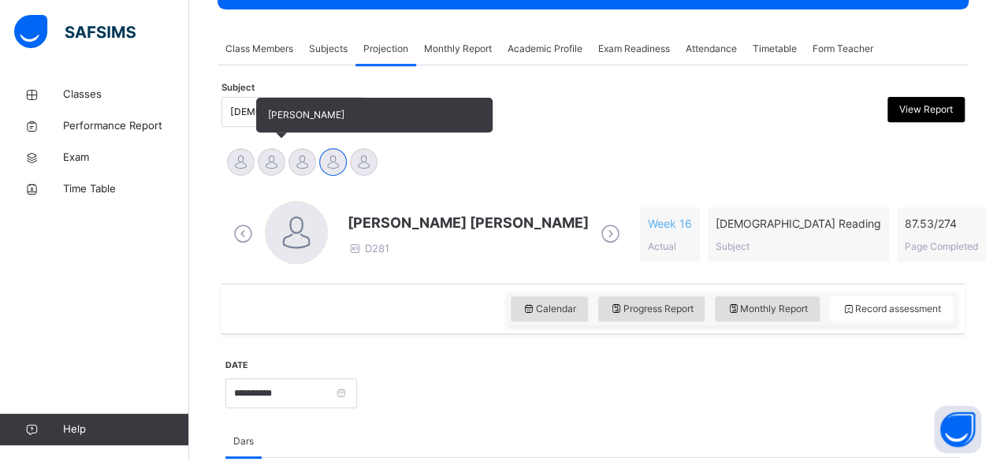
click at [272, 167] on div at bounding box center [272, 162] width 28 height 28
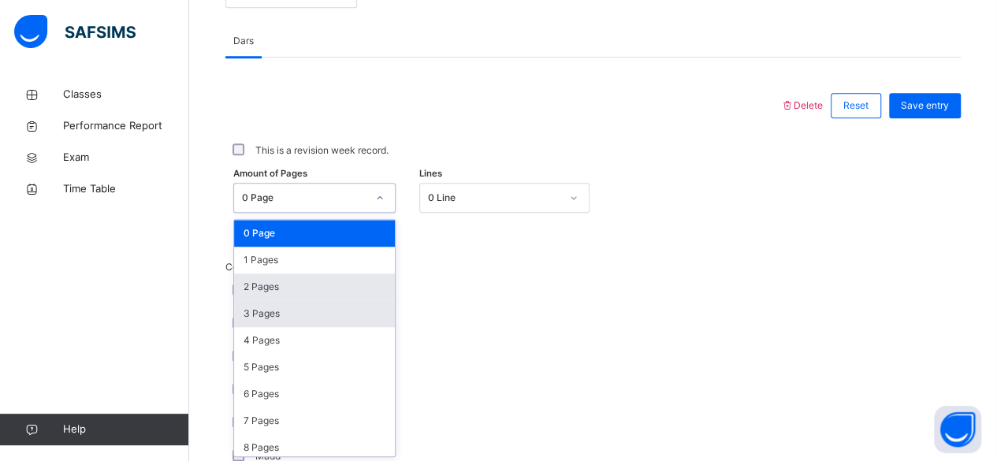
scroll to position [664, 0]
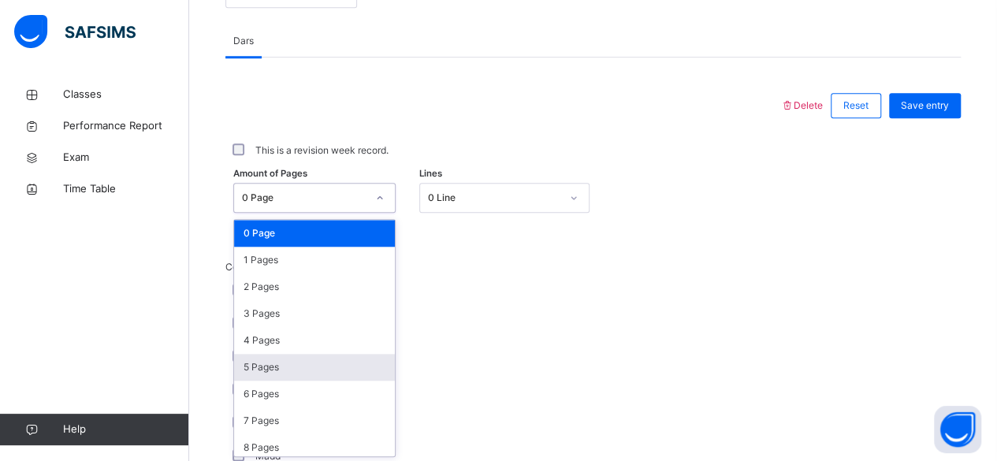
drag, startPoint x: 311, startPoint y: 278, endPoint x: 326, endPoint y: 357, distance: 80.2
click at [326, 213] on div "option 5 Pages focused, 6 of 275. 275 results available. Use Up and Down to cho…" at bounding box center [314, 198] width 162 height 30
click at [326, 357] on div "5 Pages" at bounding box center [314, 367] width 161 height 27
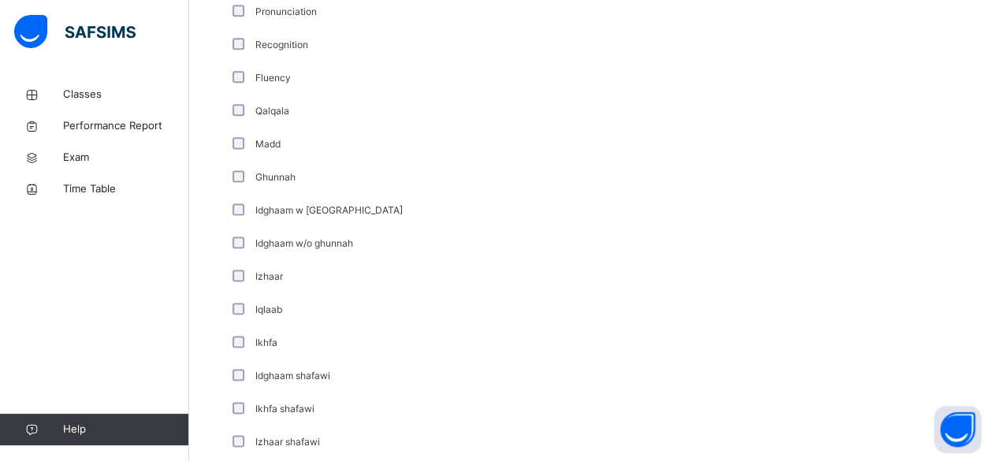
scroll to position [1313, 0]
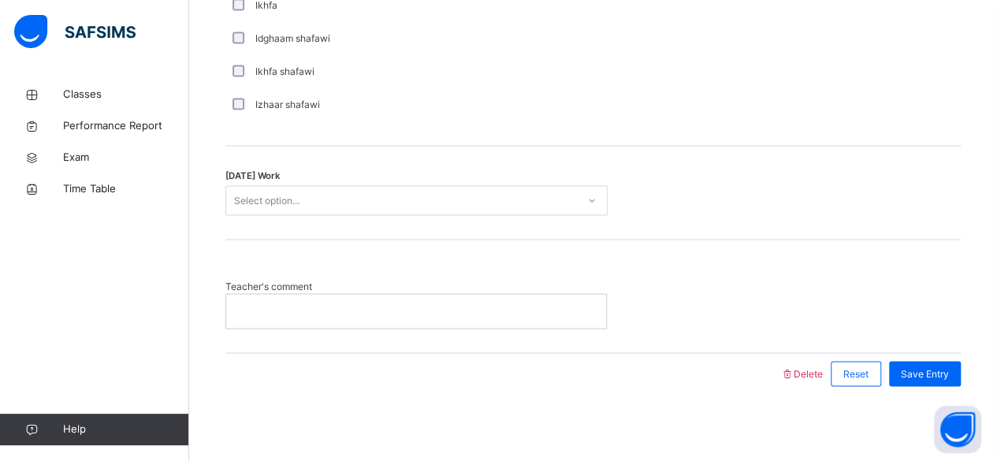
type input "*"
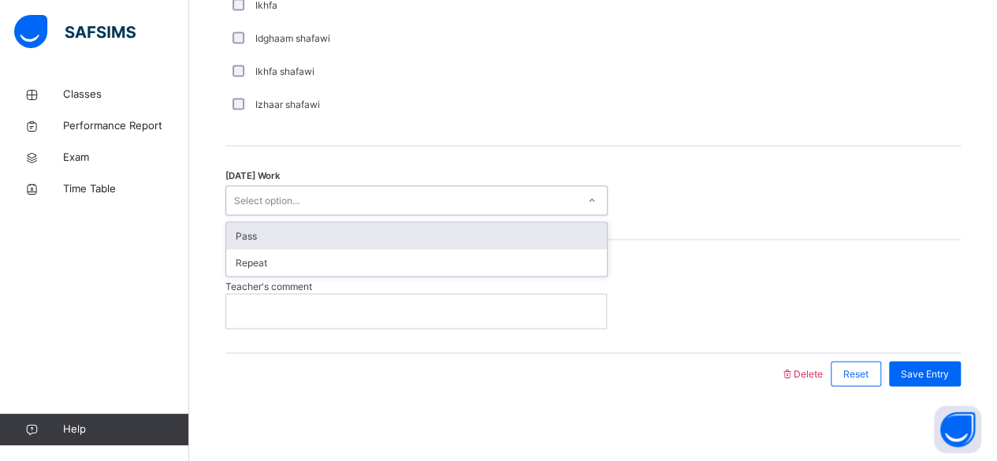
drag, startPoint x: 415, startPoint y: 202, endPoint x: 404, endPoint y: 239, distance: 38.9
click at [404, 215] on div "option Pass focused, 1 of 2. 2 results available. Use Up and Down to choose opt…" at bounding box center [416, 200] width 382 height 30
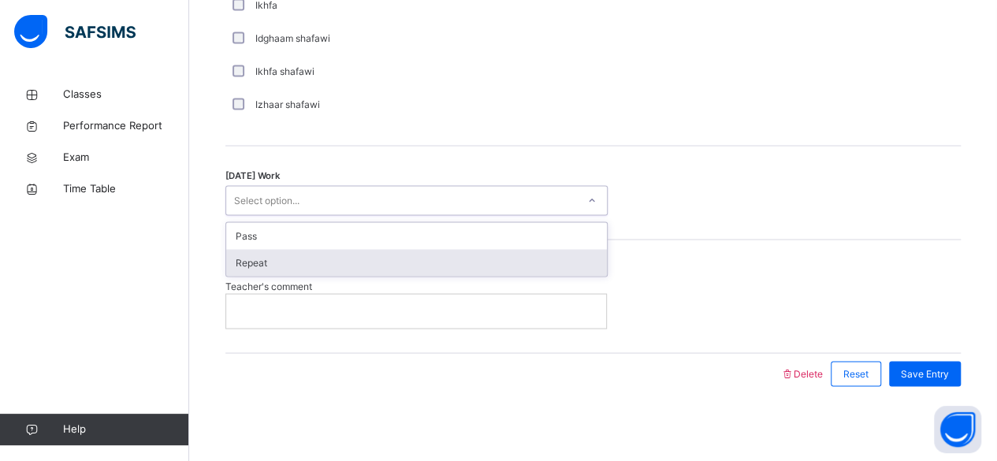
drag, startPoint x: 523, startPoint y: 225, endPoint x: 506, endPoint y: 280, distance: 57.8
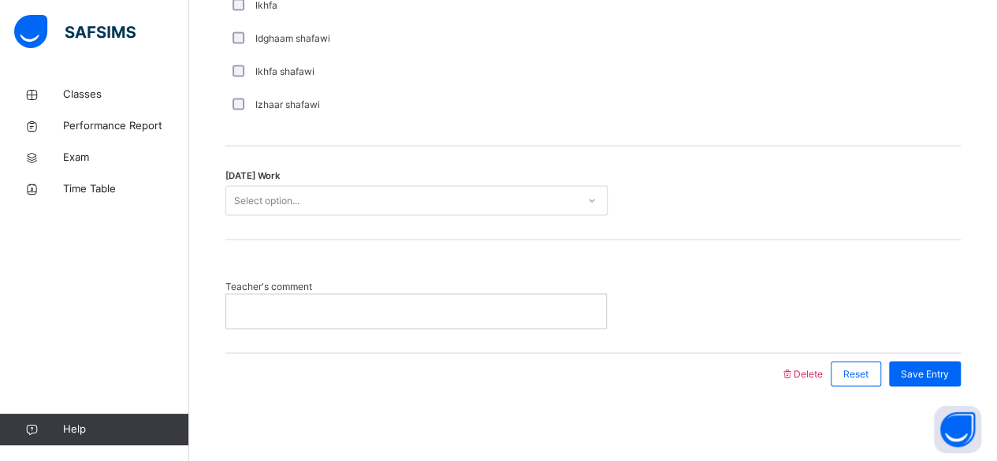
click at [506, 280] on span "Teacher's comment" at bounding box center [416, 286] width 382 height 14
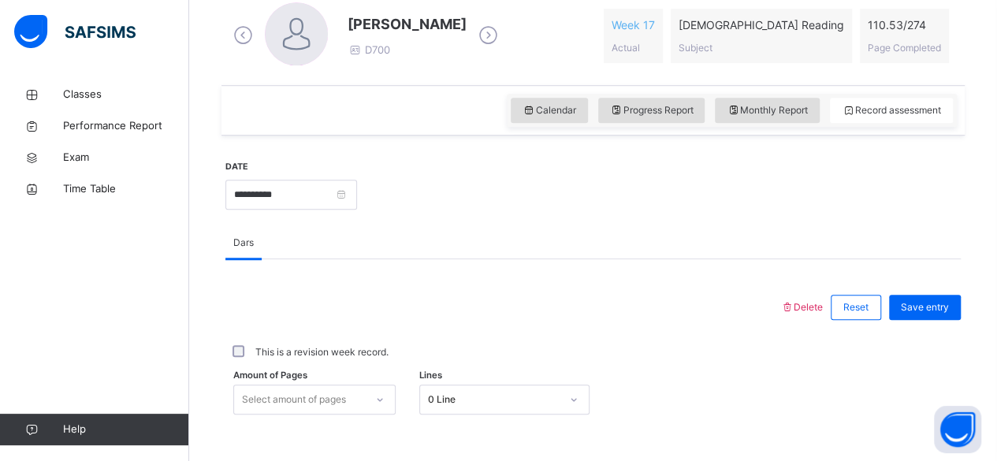
scroll to position [465, 0]
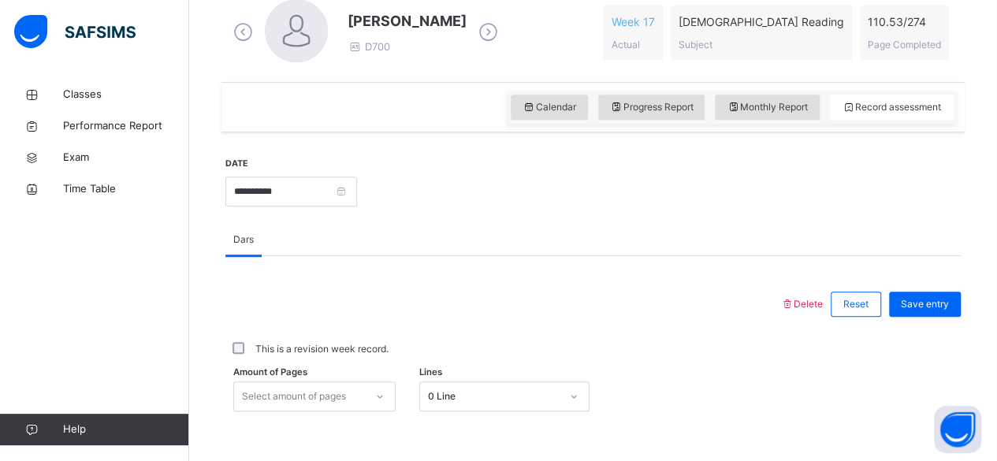
click at [933, 289] on div "Save entry" at bounding box center [921, 304] width 80 height 41
click at [936, 306] on span "Save entry" at bounding box center [925, 304] width 48 height 14
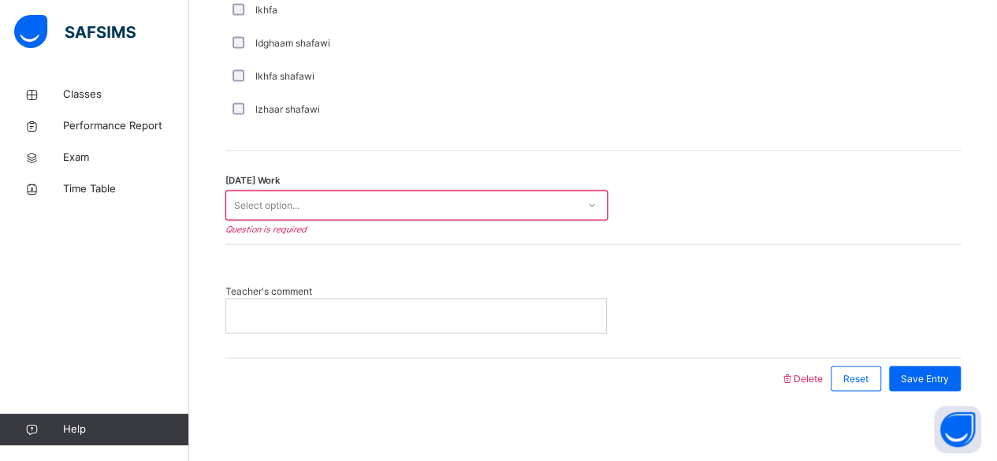
scroll to position [1313, 0]
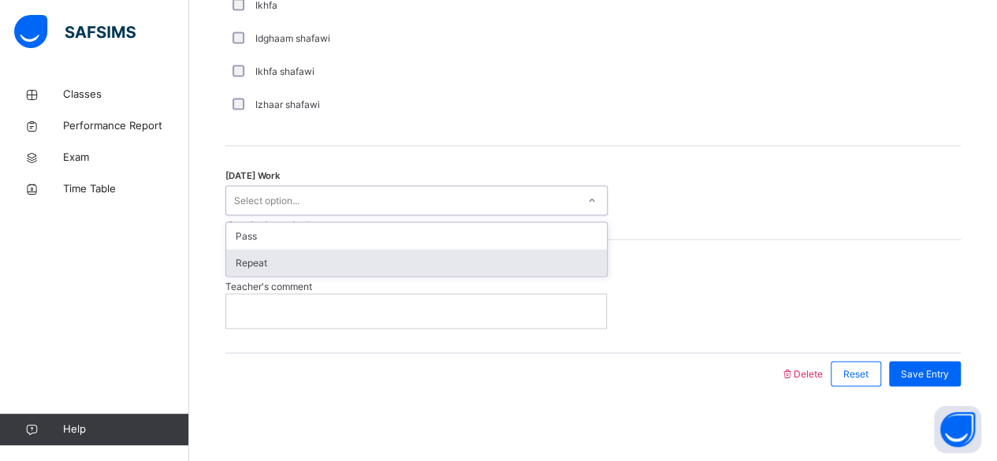
drag, startPoint x: 456, startPoint y: 196, endPoint x: 460, endPoint y: 255, distance: 58.4
click at [460, 215] on div "option Repeat focused, 2 of 2. 2 results available. Use Up and Down to choose o…" at bounding box center [416, 200] width 382 height 30
click at [460, 255] on div "Repeat" at bounding box center [416, 262] width 381 height 27
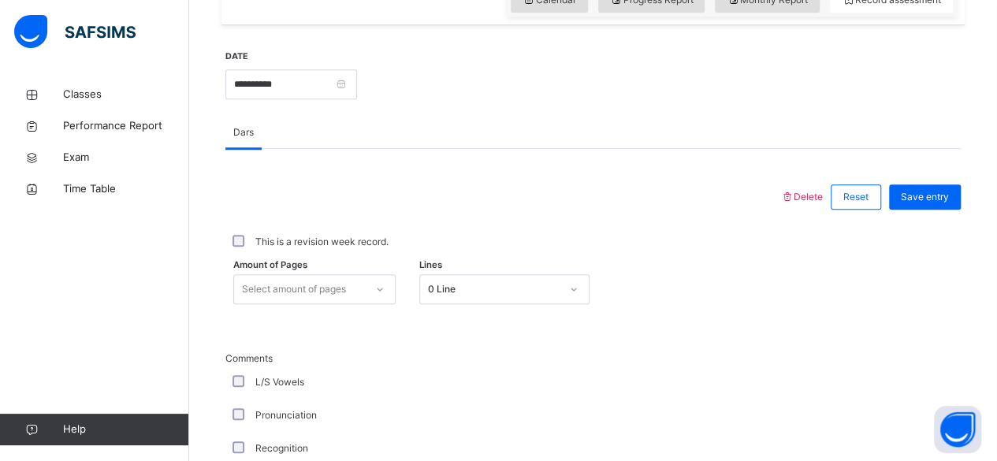
scroll to position [550, 0]
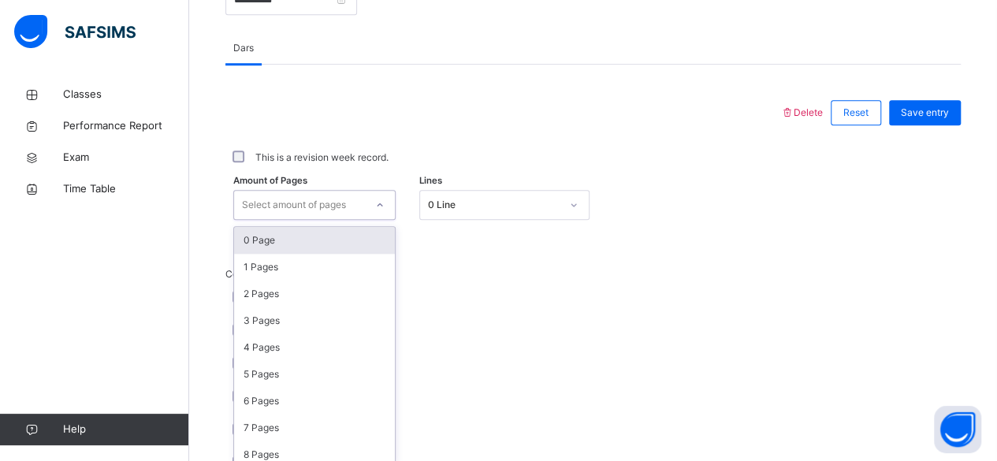
click at [289, 220] on div "option 5 Pages, selected. option 0 Page focused, 1 of 275. 275 results availabl…" at bounding box center [314, 205] width 162 height 30
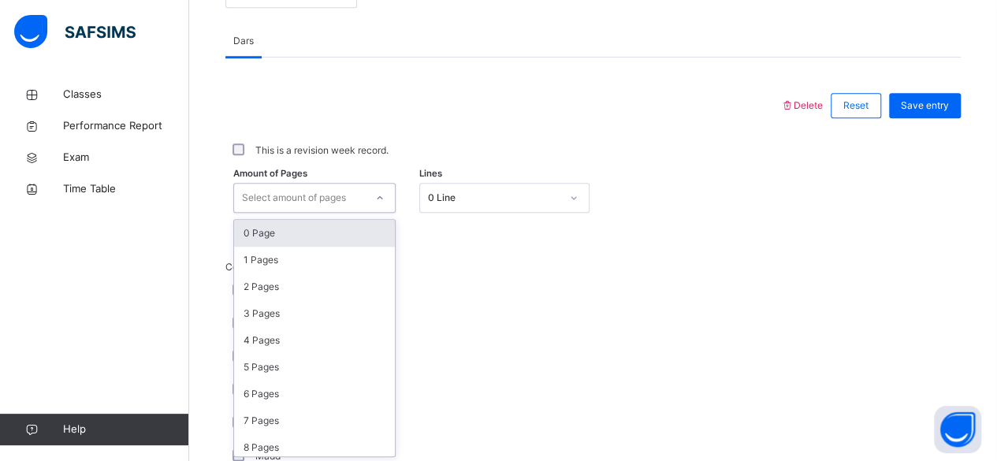
scroll to position [664, 0]
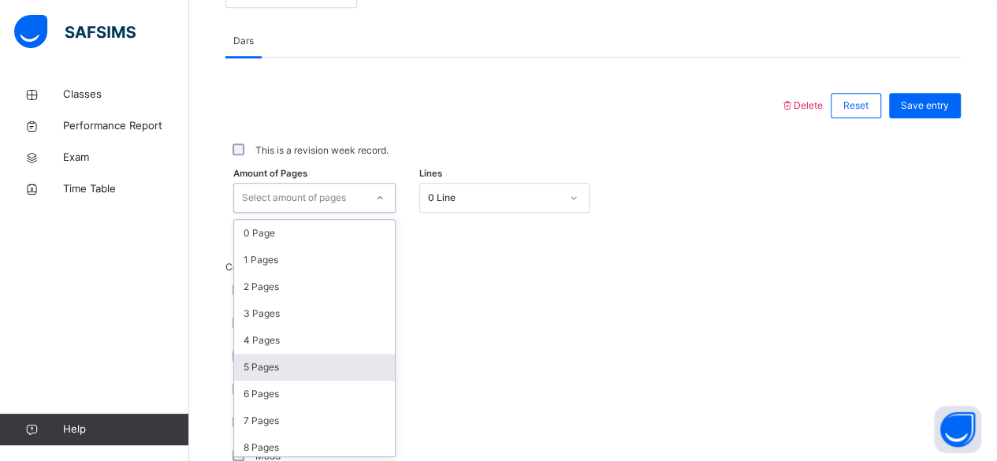
click at [292, 362] on div "5 Pages" at bounding box center [314, 367] width 161 height 27
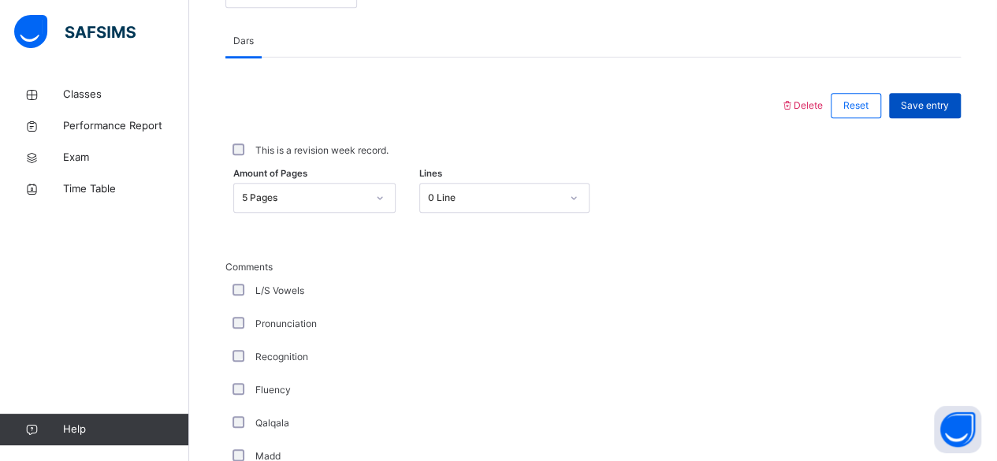
click at [935, 99] on span "Save entry" at bounding box center [925, 106] width 48 height 14
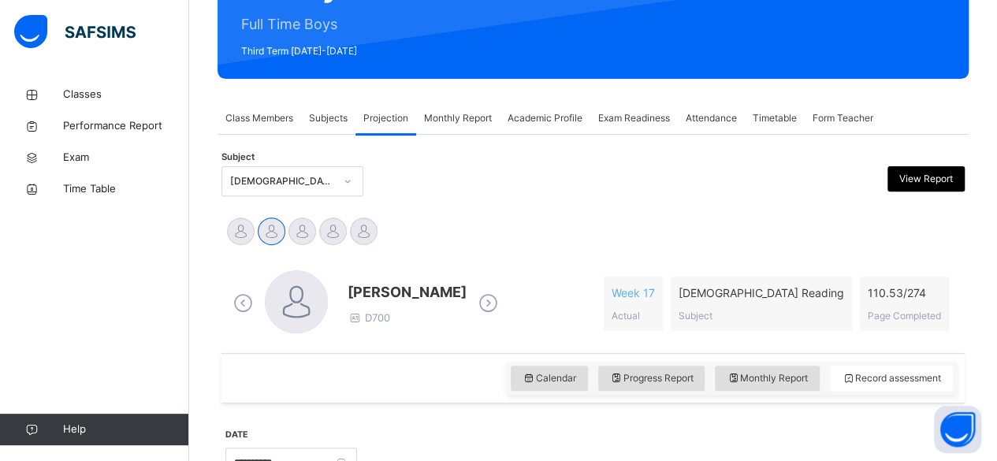
scroll to position [204, 0]
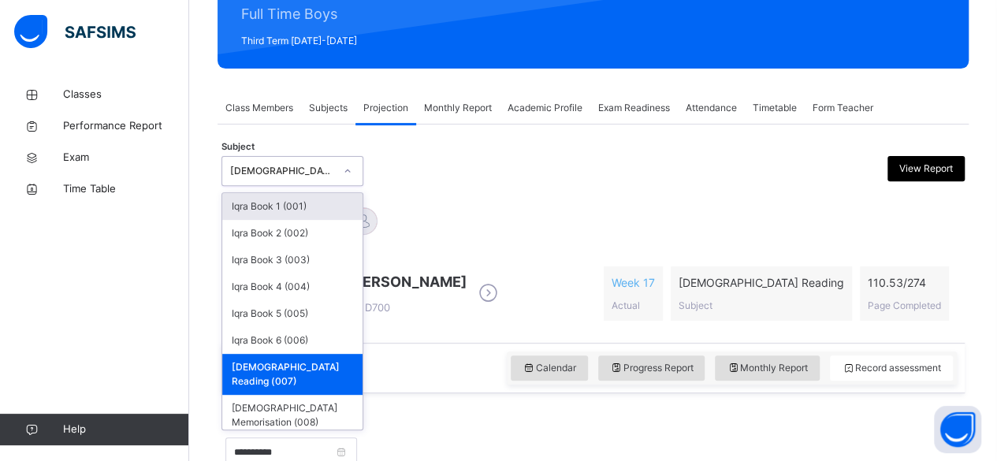
click at [270, 166] on div "[DEMOGRAPHIC_DATA] Reading (007)" at bounding box center [282, 171] width 104 height 14
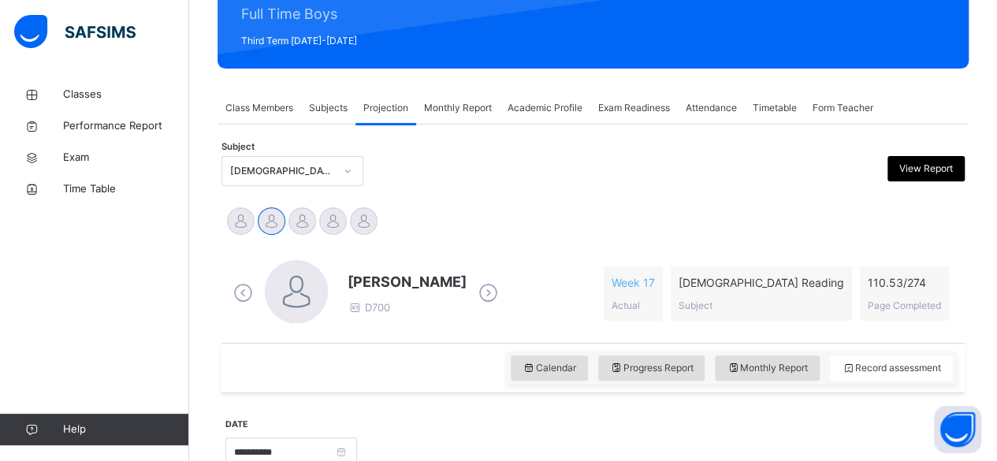
drag, startPoint x: 348, startPoint y: 187, endPoint x: 440, endPoint y: 184, distance: 92.3
click at [440, 184] on div "Subject Quran Reading (007) View Report" at bounding box center [593, 171] width 743 height 46
drag, startPoint x: 325, startPoint y: 223, endPoint x: 469, endPoint y: 270, distance: 151.8
click at [492, 179] on div at bounding box center [499, 171] width 180 height 30
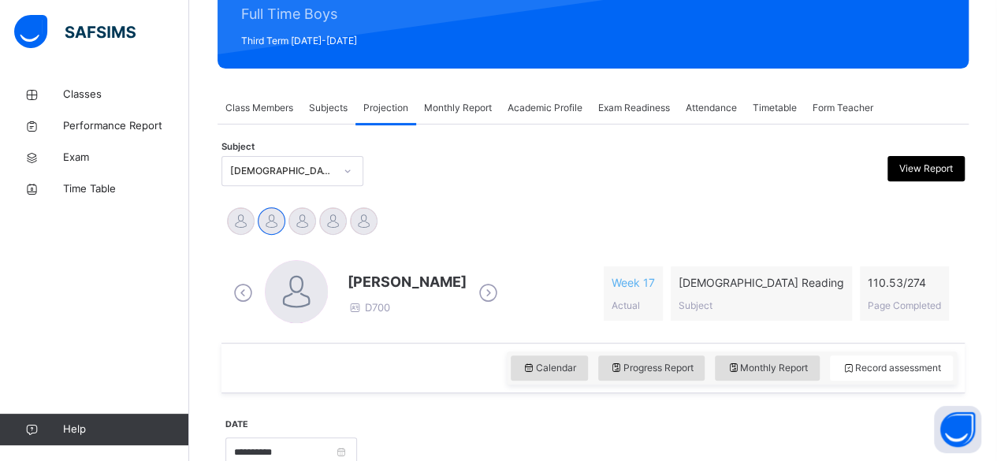
click at [369, 279] on span "[PERSON_NAME]" at bounding box center [407, 281] width 119 height 21
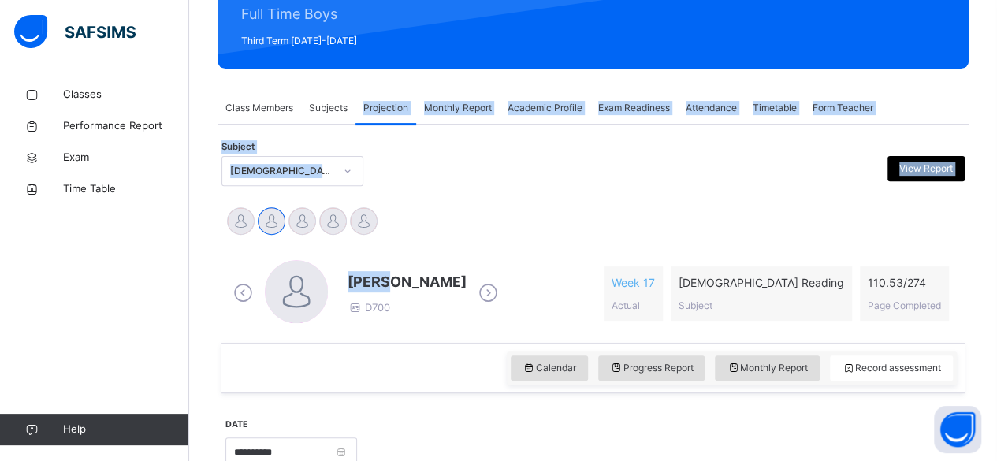
drag, startPoint x: 369, startPoint y: 279, endPoint x: 382, endPoint y: 125, distance: 155.1
click at [390, 177] on div "Subject Quran Reading (007) View Report" at bounding box center [593, 171] width 743 height 30
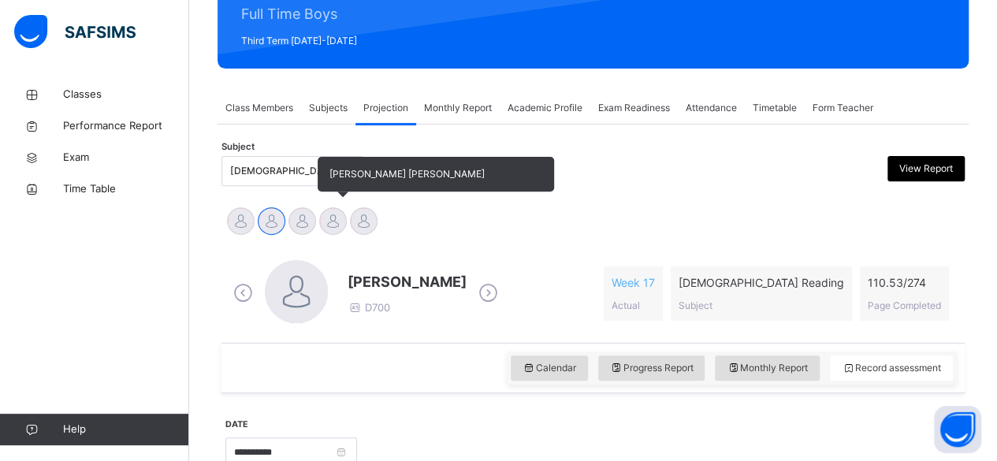
click at [341, 228] on div at bounding box center [333, 221] width 28 height 28
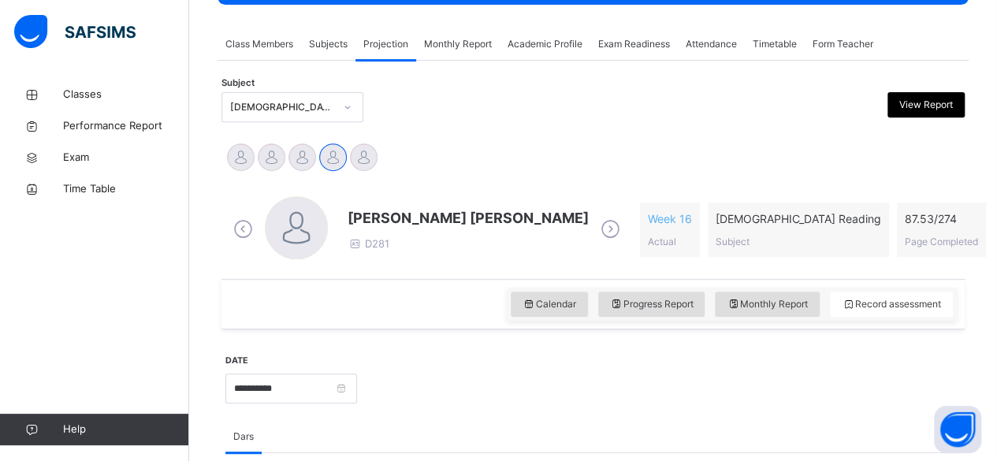
scroll to position [267, 0]
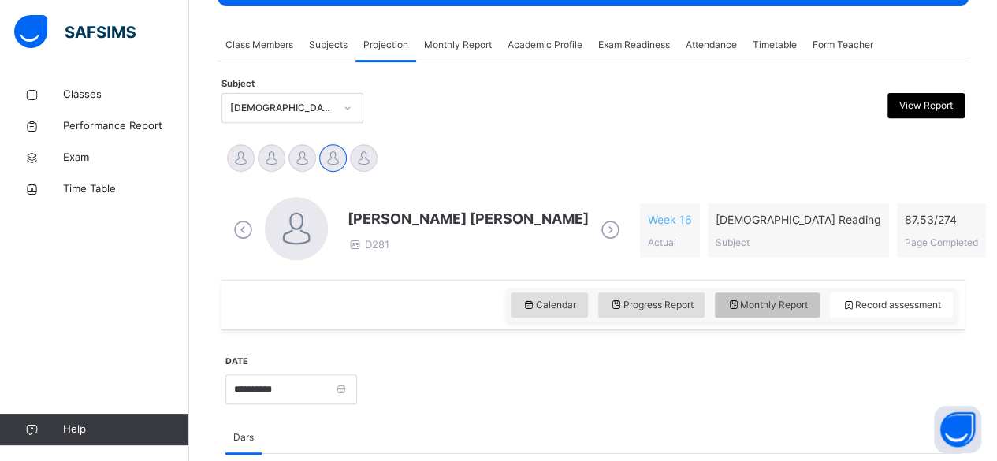
click at [740, 303] on icon at bounding box center [733, 305] width 13 height 14
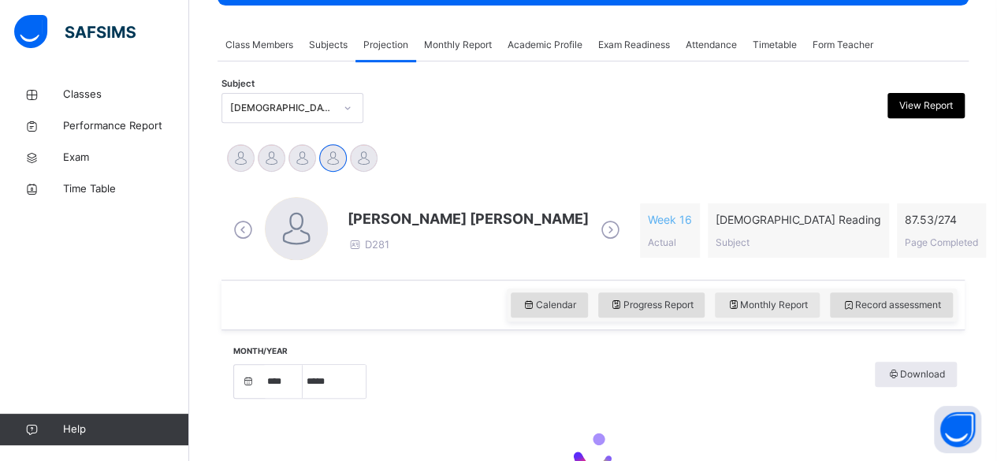
select select "****"
select select "*"
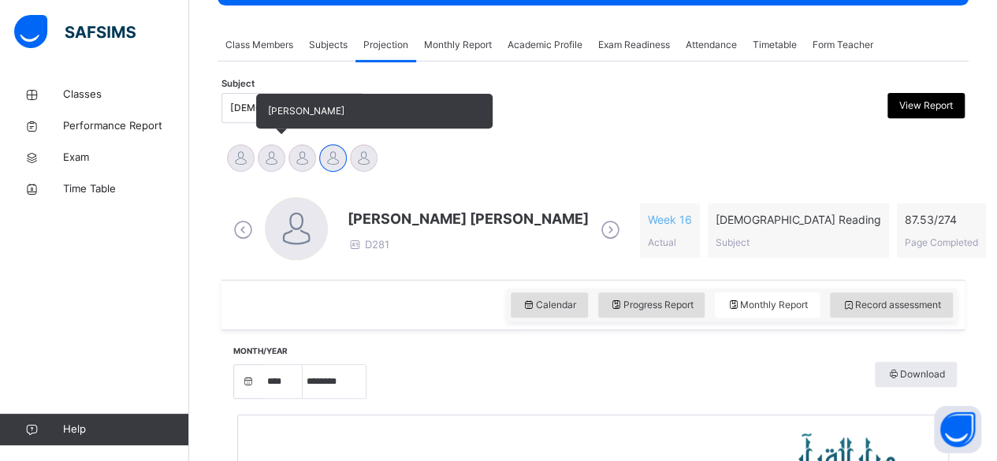
click at [263, 162] on div at bounding box center [272, 158] width 28 height 28
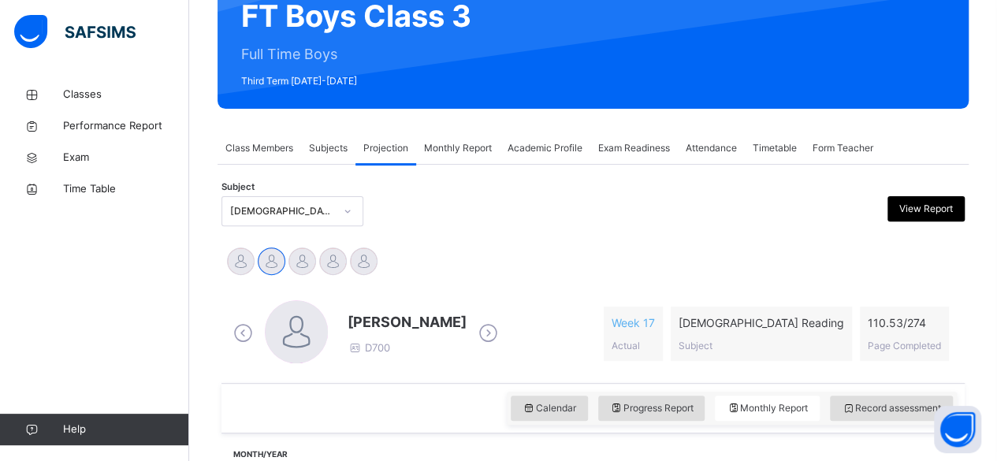
scroll to position [165, 0]
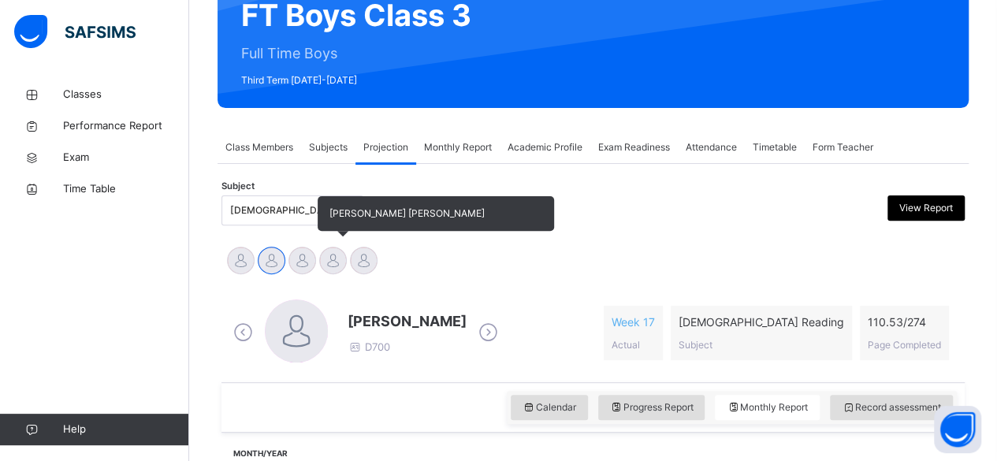
click at [335, 272] on div at bounding box center [333, 261] width 28 height 28
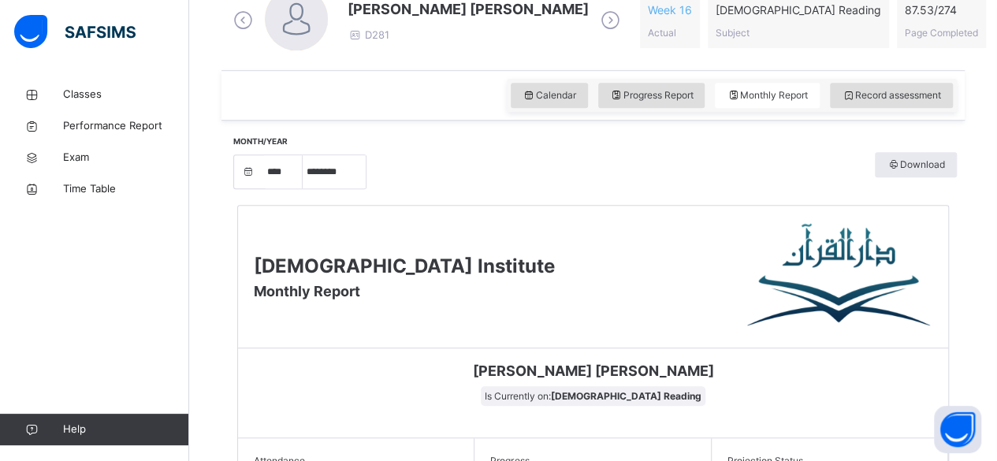
scroll to position [479, 0]
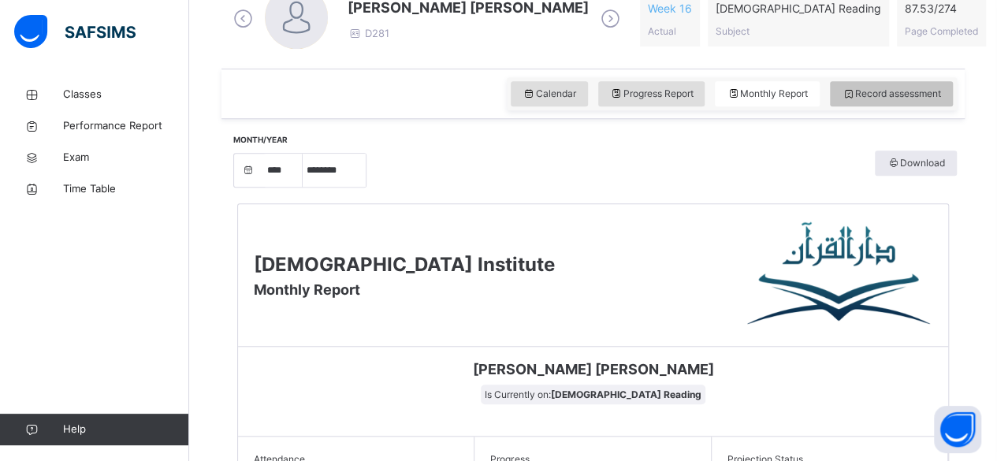
click at [932, 87] on span "Record assessment" at bounding box center [891, 94] width 99 height 14
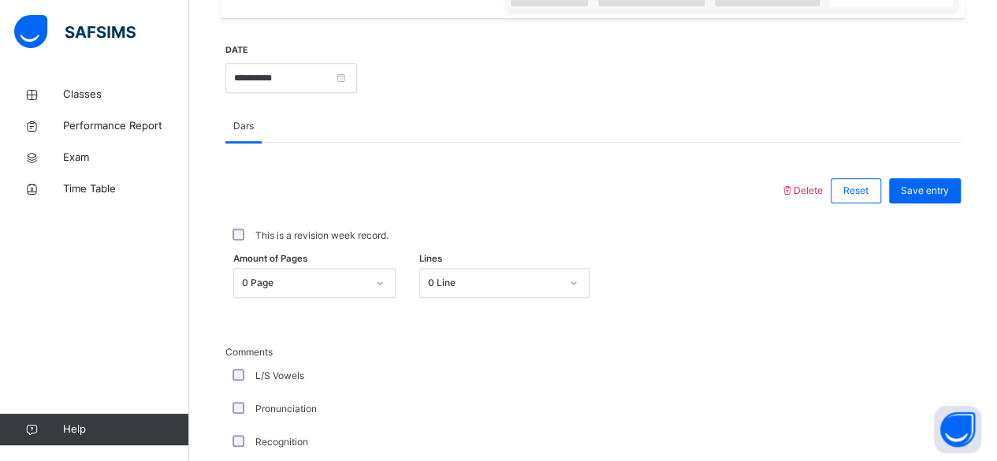
scroll to position [580, 0]
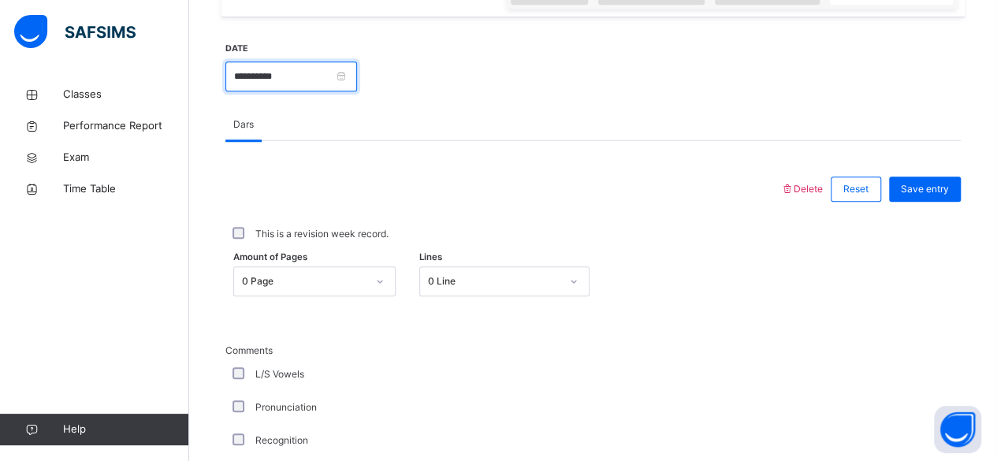
click at [327, 73] on input "**********" at bounding box center [291, 76] width 132 height 30
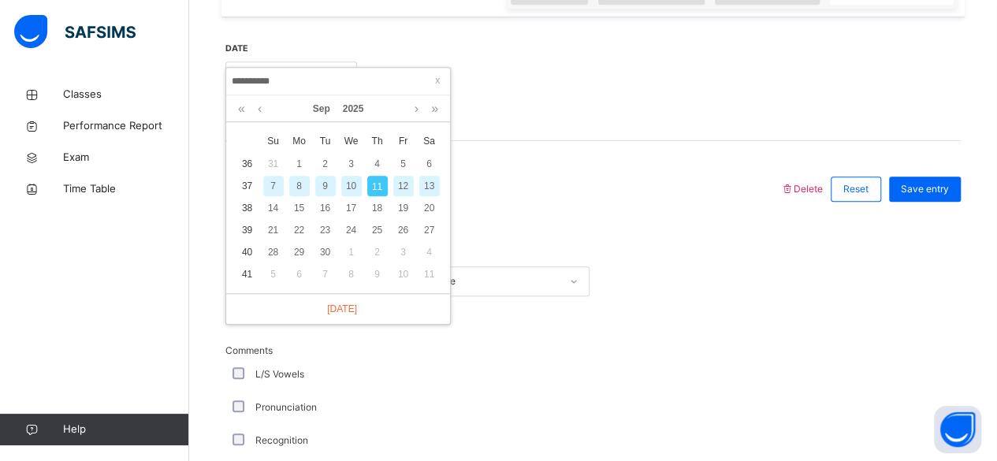
click at [354, 188] on div "10" at bounding box center [351, 186] width 20 height 20
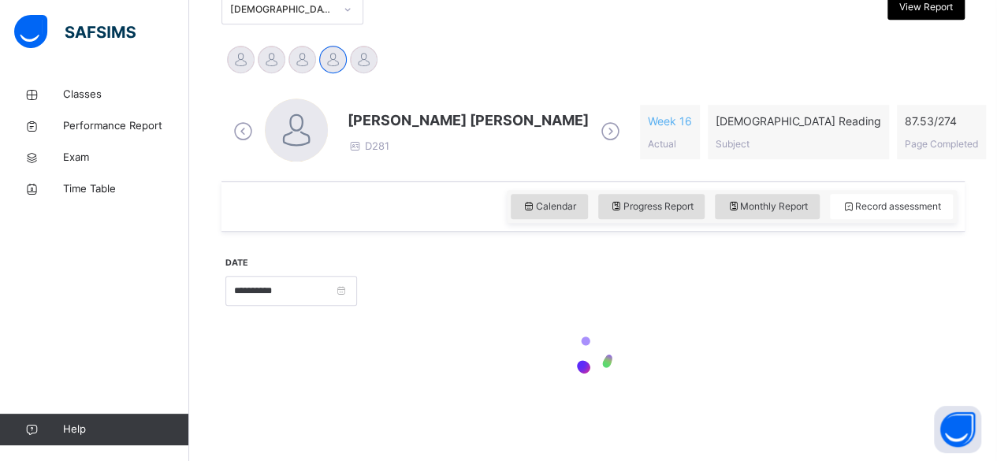
type input "**********"
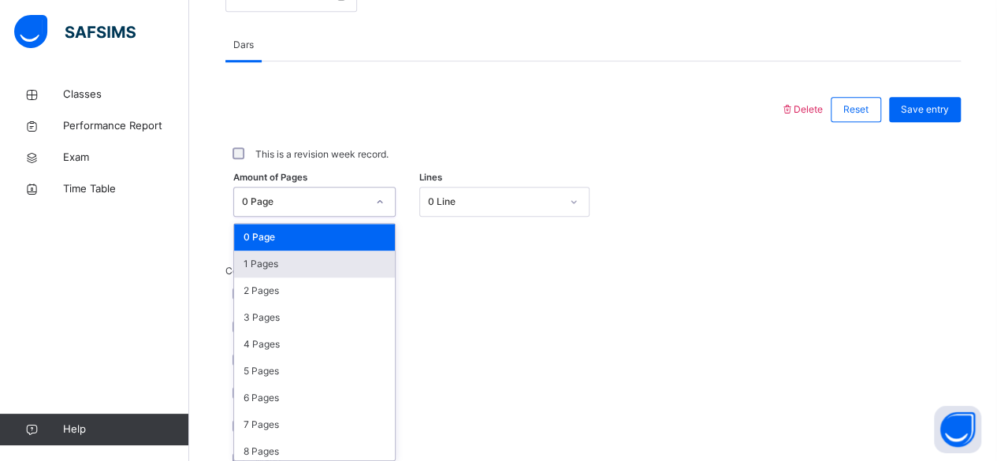
click at [325, 217] on div "option 1 Pages focused, 2 of 275. 275 results available. Use Up and Down to cho…" at bounding box center [314, 202] width 162 height 30
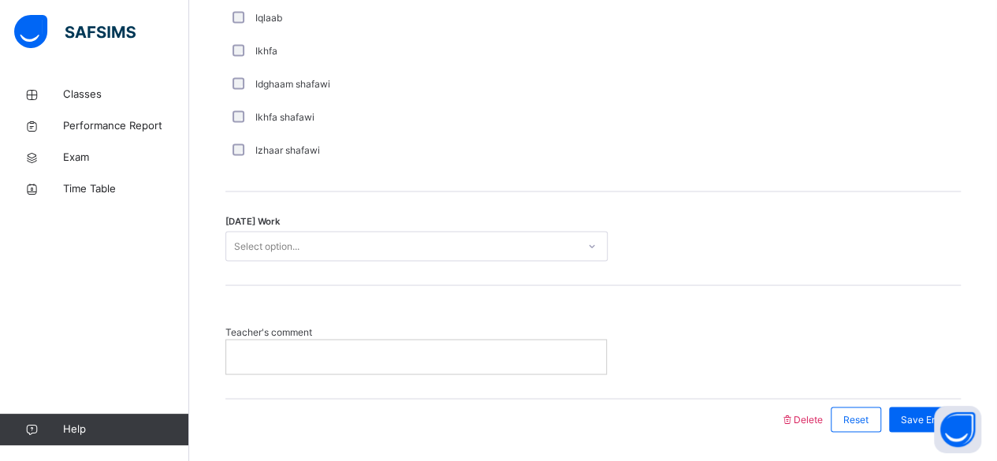
scroll to position [1272, 0]
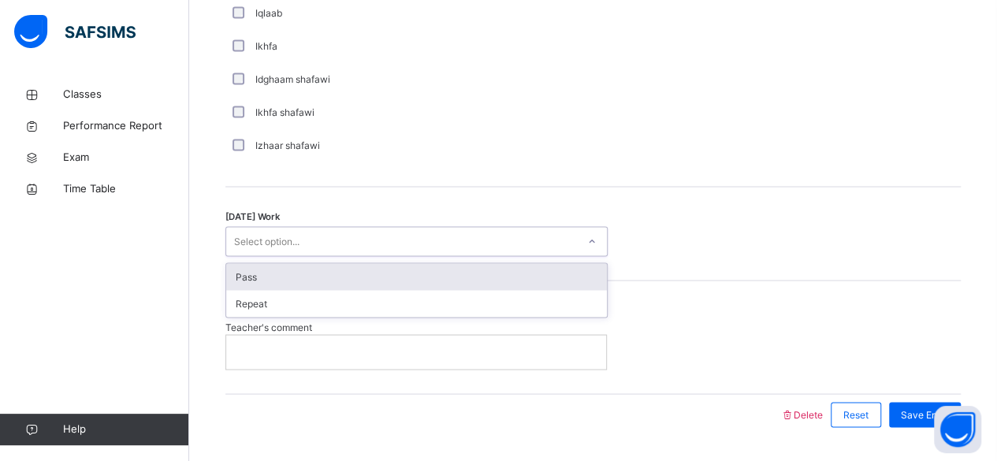
click at [372, 241] on div "Select option..." at bounding box center [401, 241] width 351 height 24
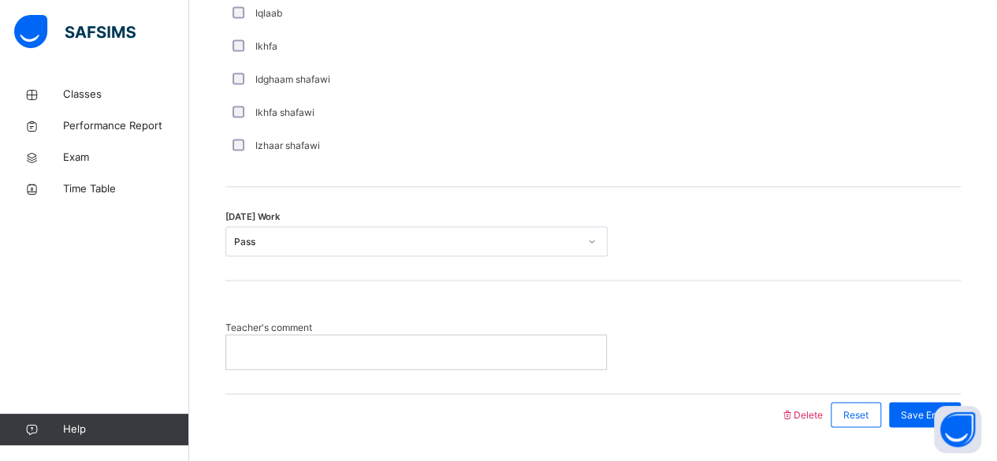
drag, startPoint x: 382, startPoint y: 353, endPoint x: 396, endPoint y: 195, distance: 159.1
click at [931, 402] on div "Save Entry" at bounding box center [925, 414] width 72 height 25
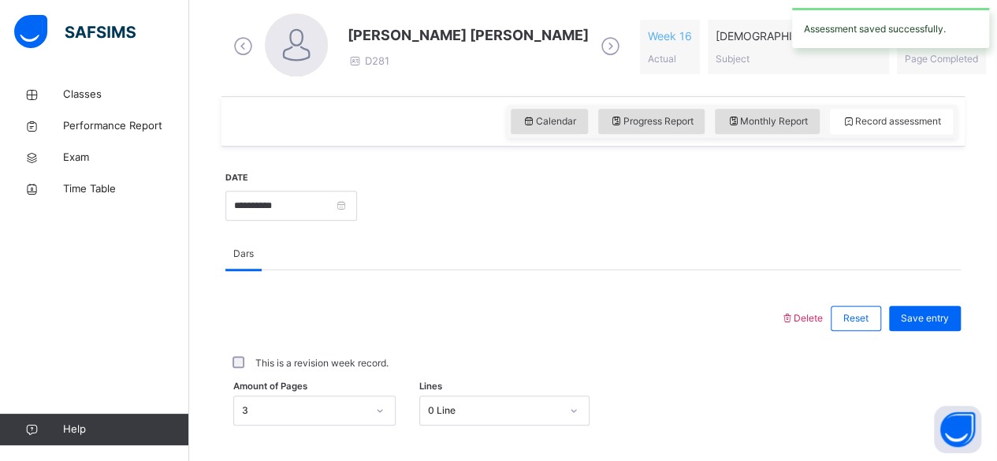
scroll to position [453, 0]
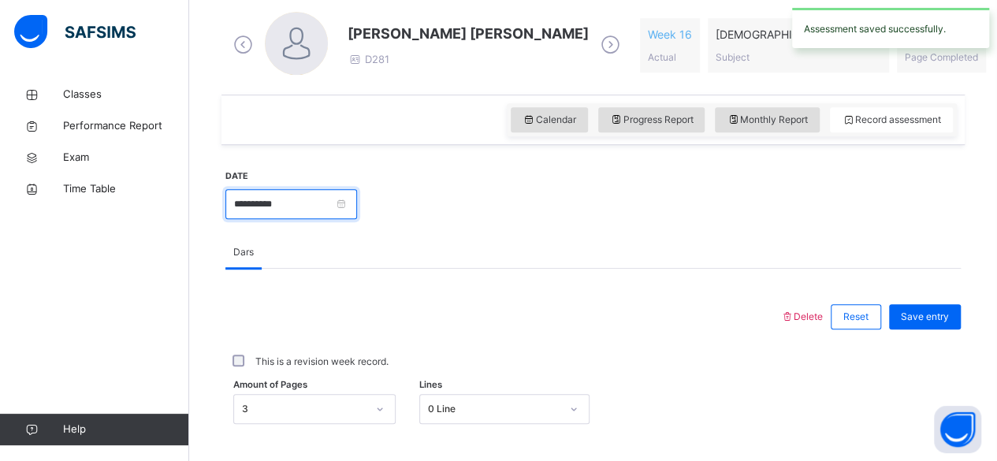
click at [313, 204] on input "**********" at bounding box center [291, 204] width 132 height 30
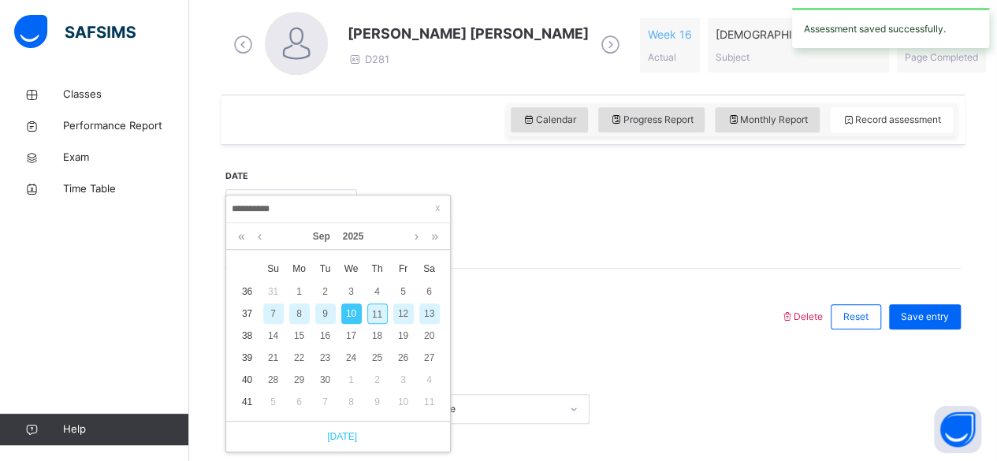
click at [337, 430] on link "Today" at bounding box center [338, 437] width 38 height 14
type input "**********"
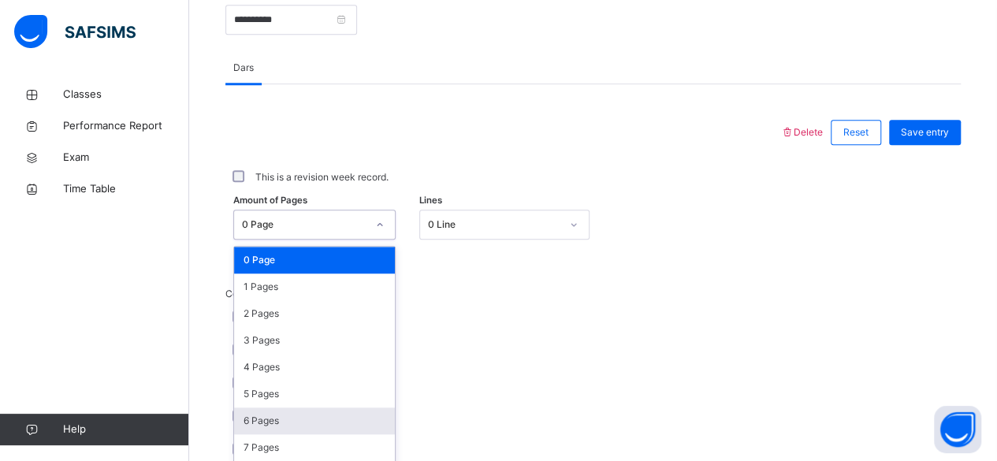
click at [319, 240] on div "option 6 Pages focused, 7 of 275. 275 results available. Use Up and Down to cho…" at bounding box center [314, 225] width 162 height 30
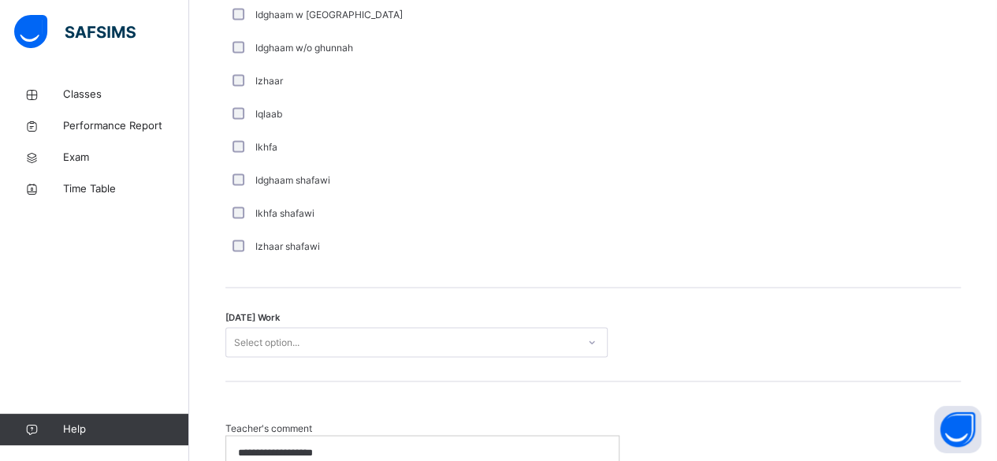
scroll to position [1176, 0]
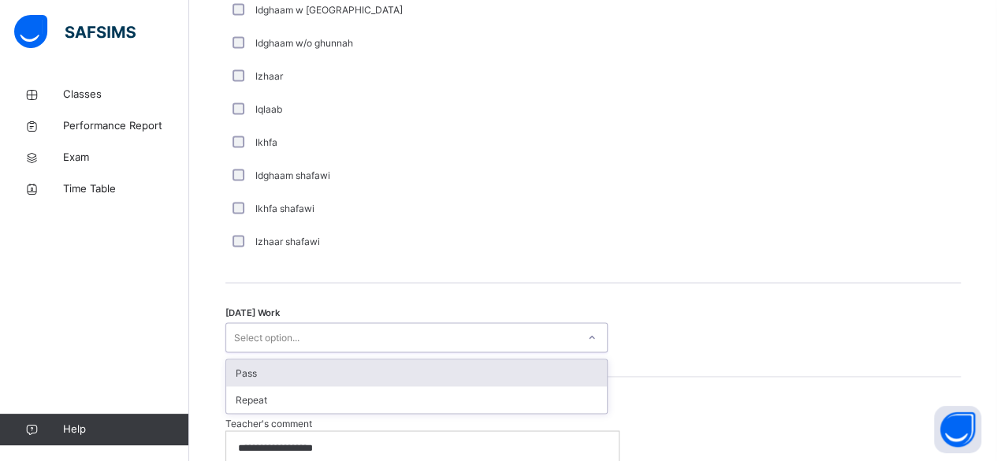
click at [315, 329] on div "Select option..." at bounding box center [401, 338] width 351 height 24
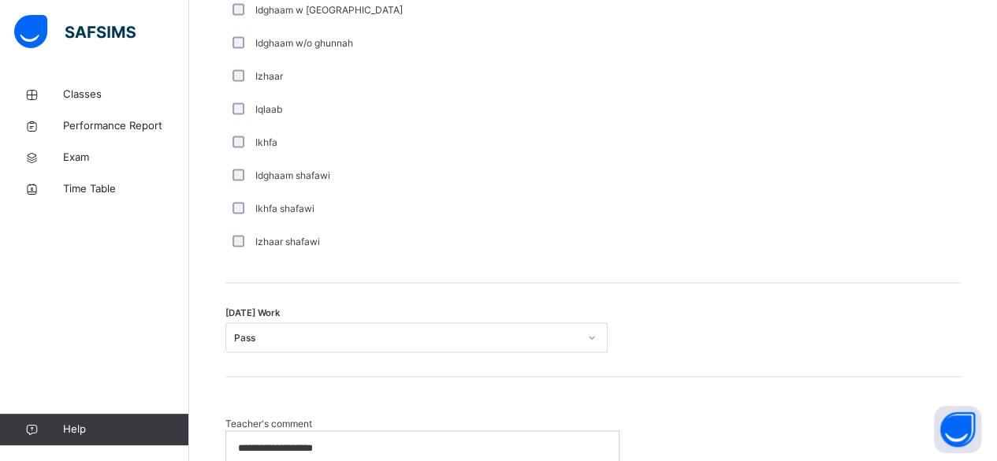
click at [372, 441] on p "**********" at bounding box center [423, 448] width 370 height 14
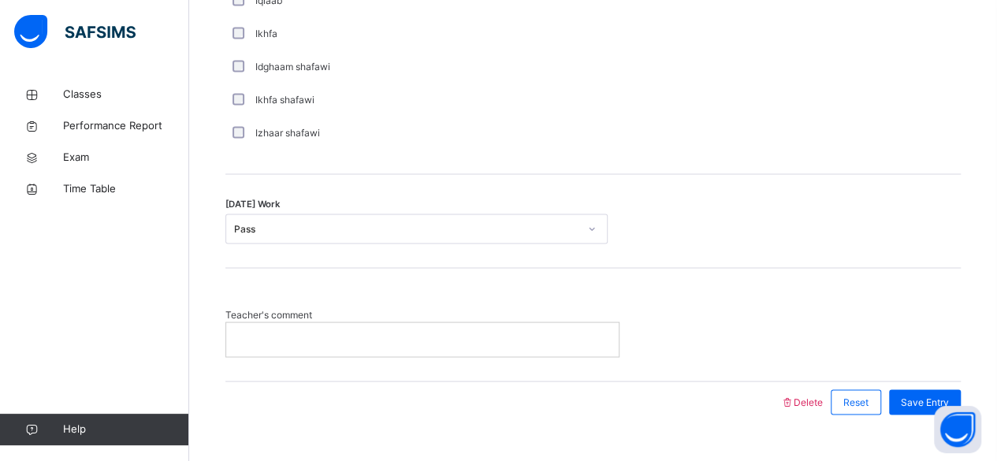
scroll to position [1286, 0]
click at [928, 404] on div "Save Entry" at bounding box center [925, 401] width 72 height 25
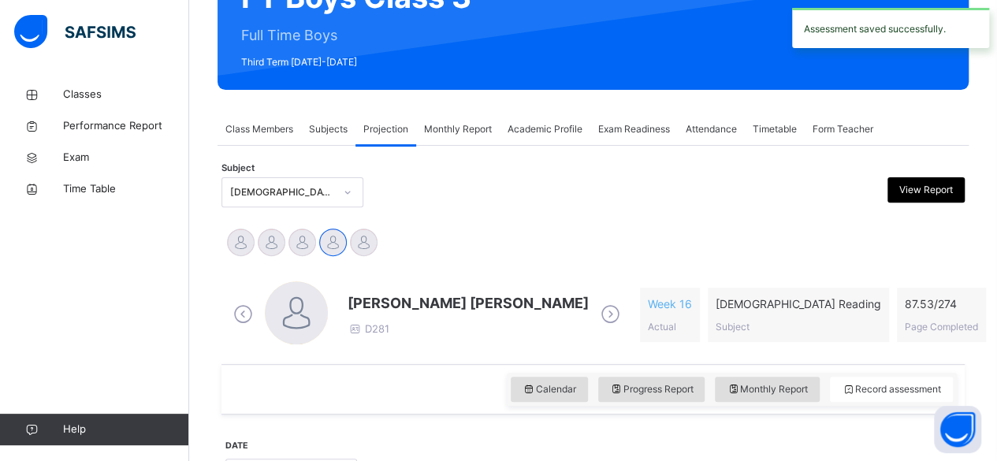
scroll to position [199, 0]
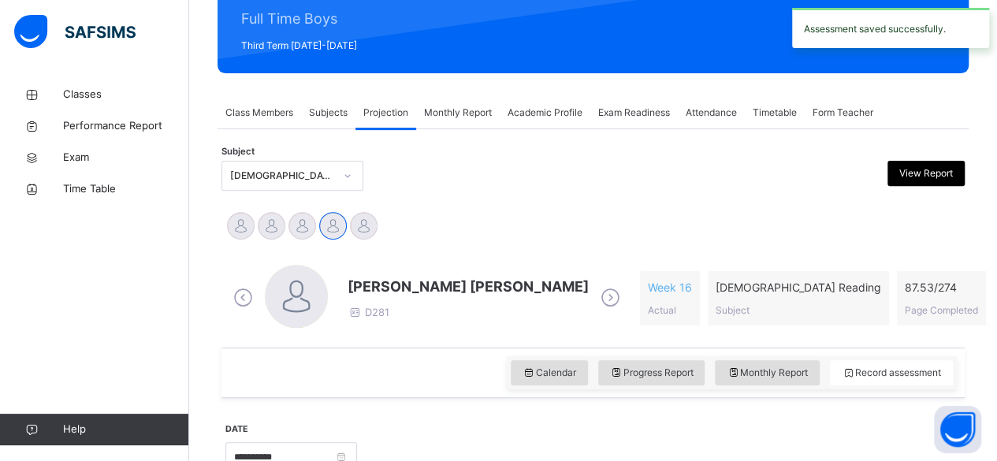
click at [374, 289] on span "[PERSON_NAME] [PERSON_NAME]" at bounding box center [468, 286] width 241 height 21
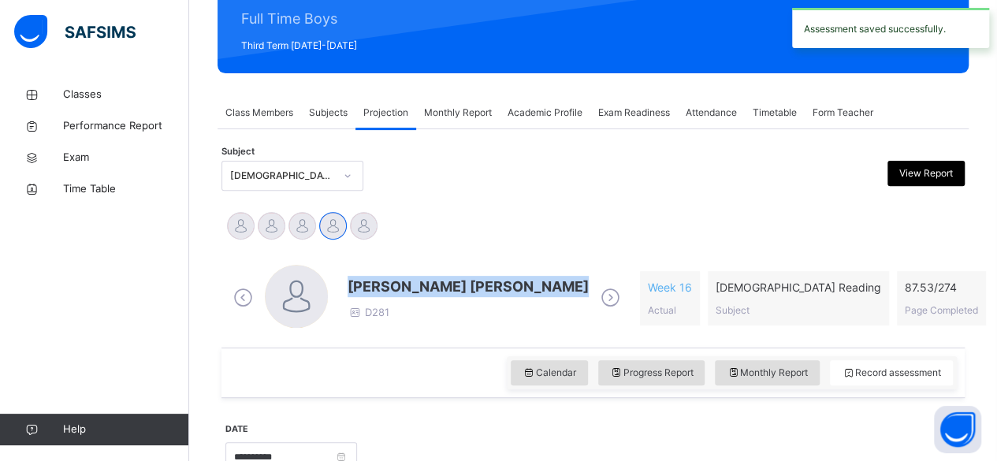
click at [374, 289] on span "[PERSON_NAME] [PERSON_NAME]" at bounding box center [468, 286] width 241 height 21
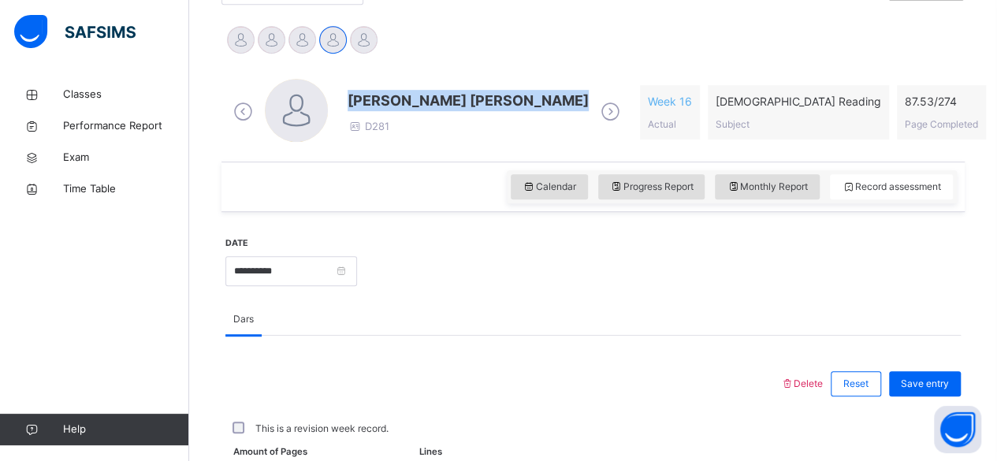
scroll to position [386, 0]
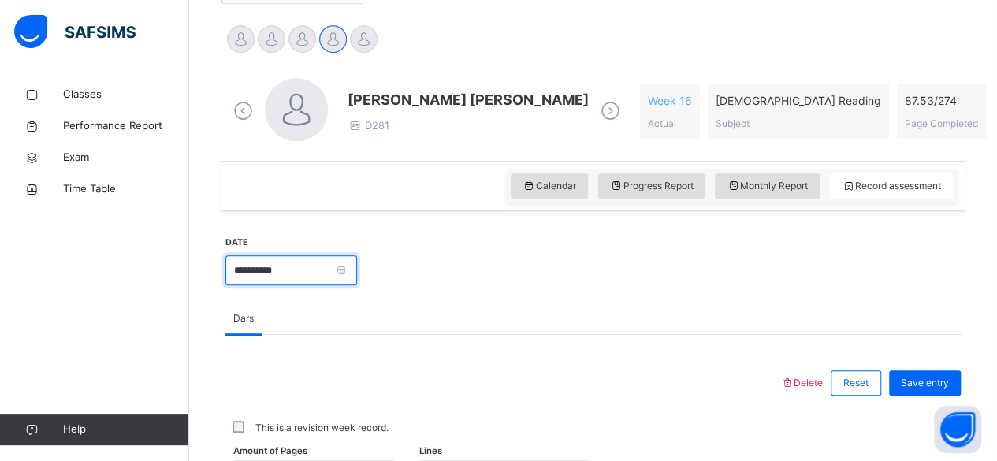
click at [287, 278] on input "**********" at bounding box center [291, 270] width 132 height 30
click at [758, 196] on div "Monthly Report" at bounding box center [767, 185] width 105 height 25
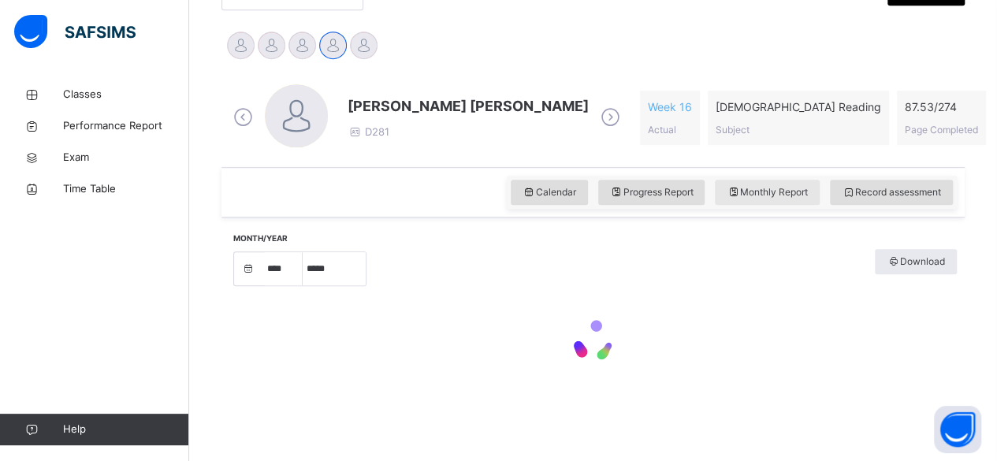
select select "****"
select select "*"
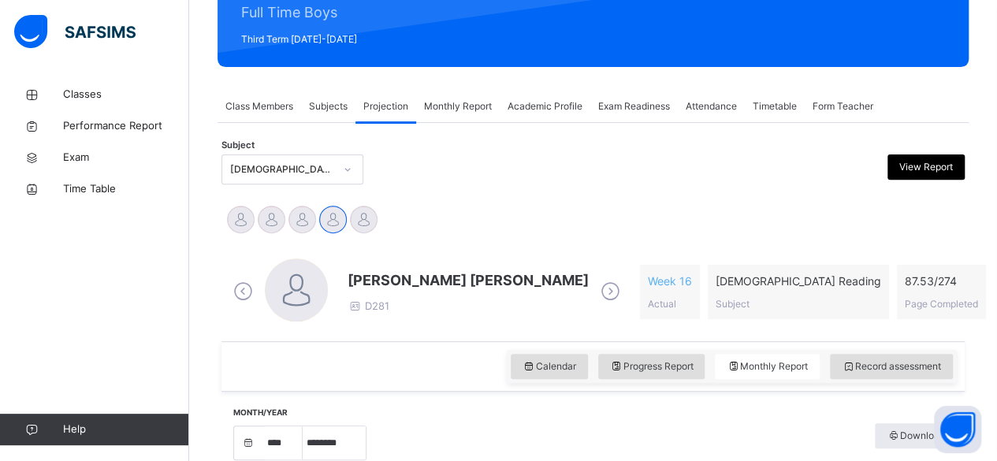
scroll to position [207, 0]
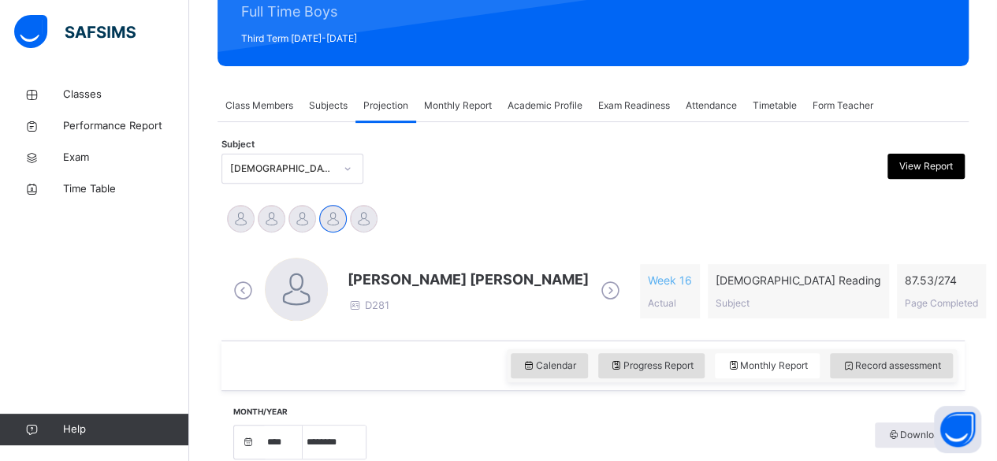
click at [873, 379] on div "Calendar Progress Report Monthly Report Record assessment" at bounding box center [732, 365] width 450 height 33
click at [867, 367] on span "Record assessment" at bounding box center [891, 366] width 99 height 14
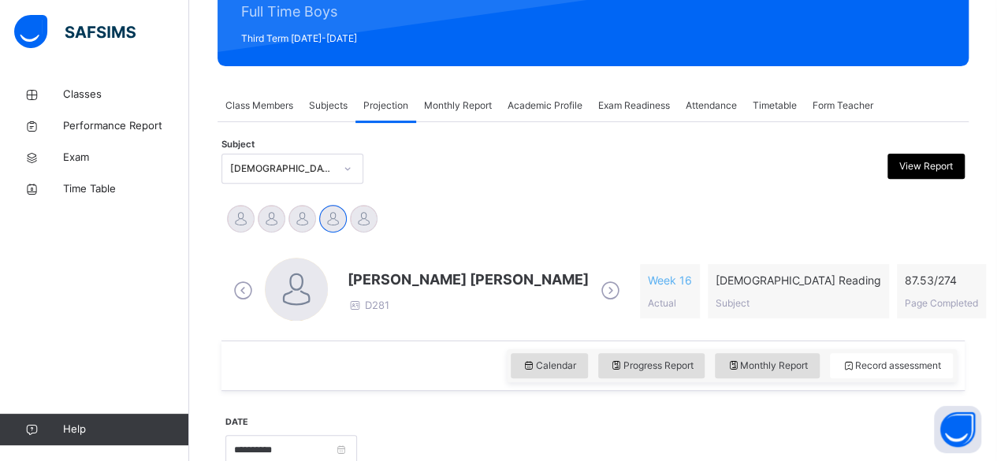
click at [382, 281] on span "[PERSON_NAME] [PERSON_NAME]" at bounding box center [468, 279] width 241 height 21
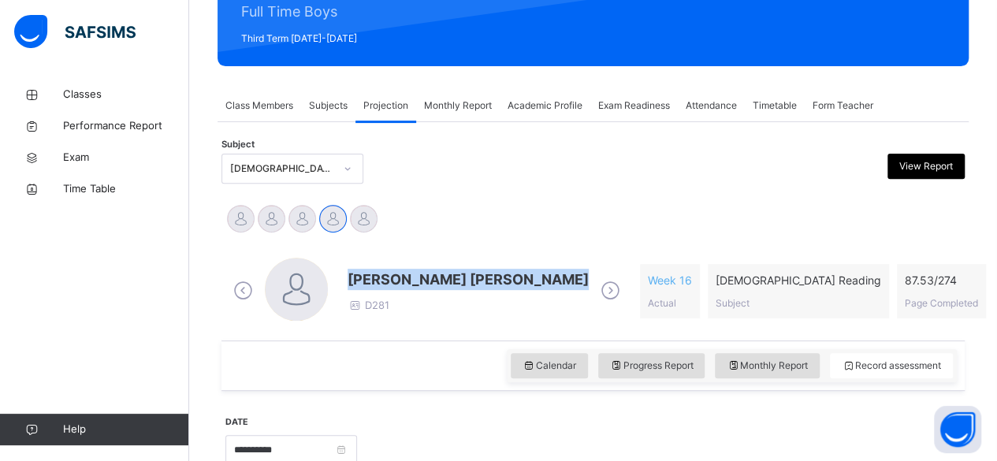
click at [382, 281] on span "[PERSON_NAME] [PERSON_NAME]" at bounding box center [468, 279] width 241 height 21
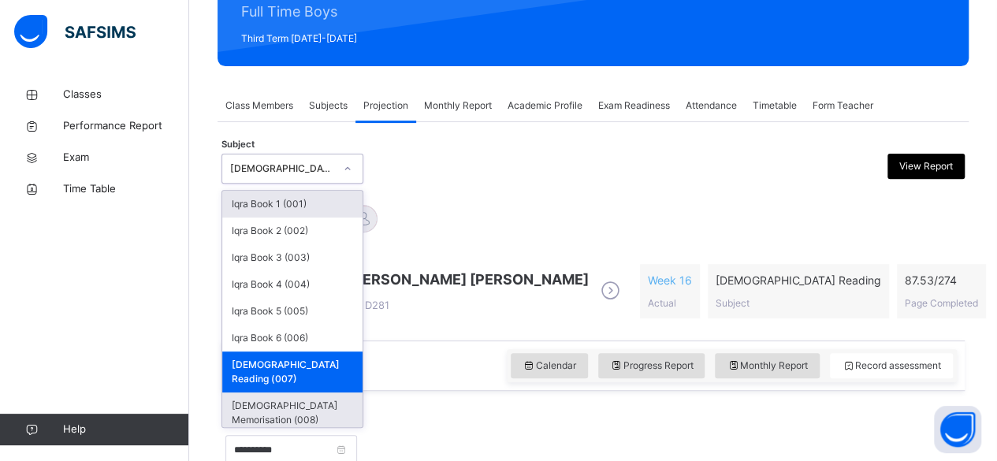
click at [270, 401] on div "[DEMOGRAPHIC_DATA] Memorisation (008)" at bounding box center [292, 413] width 140 height 41
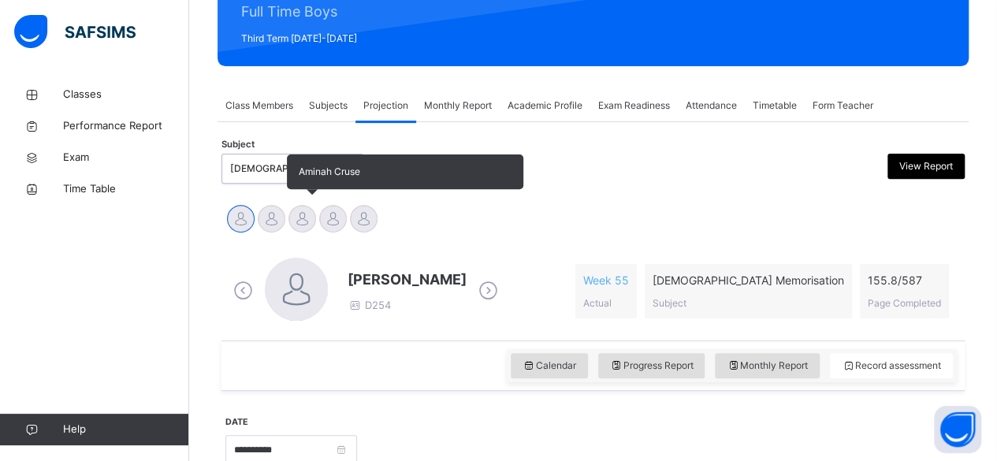
click at [298, 227] on div at bounding box center [303, 219] width 28 height 28
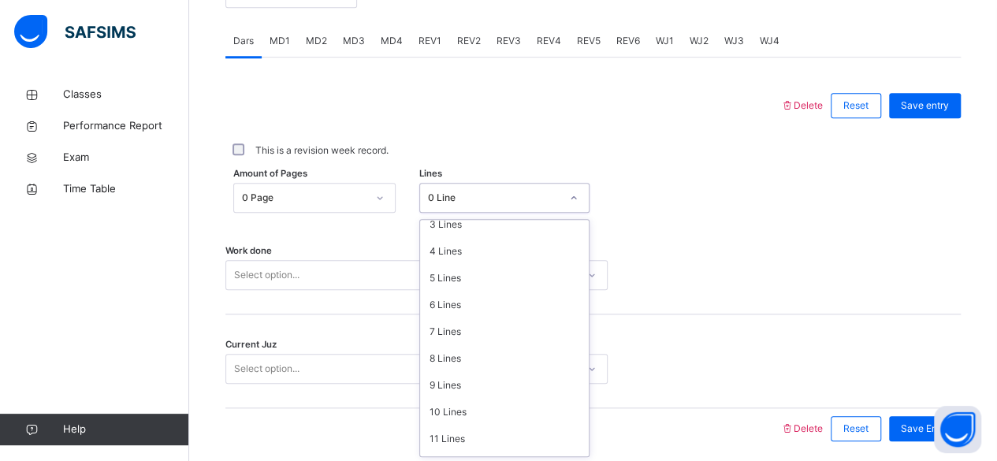
scroll to position [192, 0]
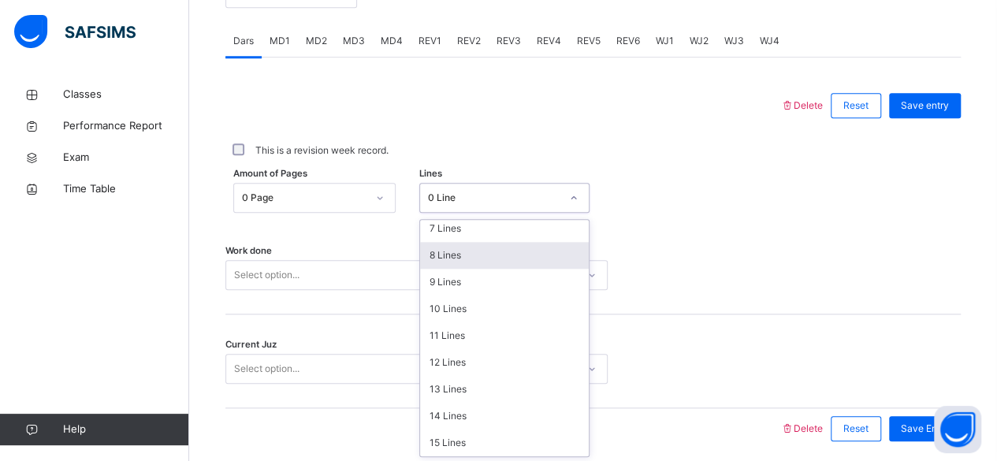
click at [441, 260] on div "8 Lines" at bounding box center [504, 255] width 169 height 27
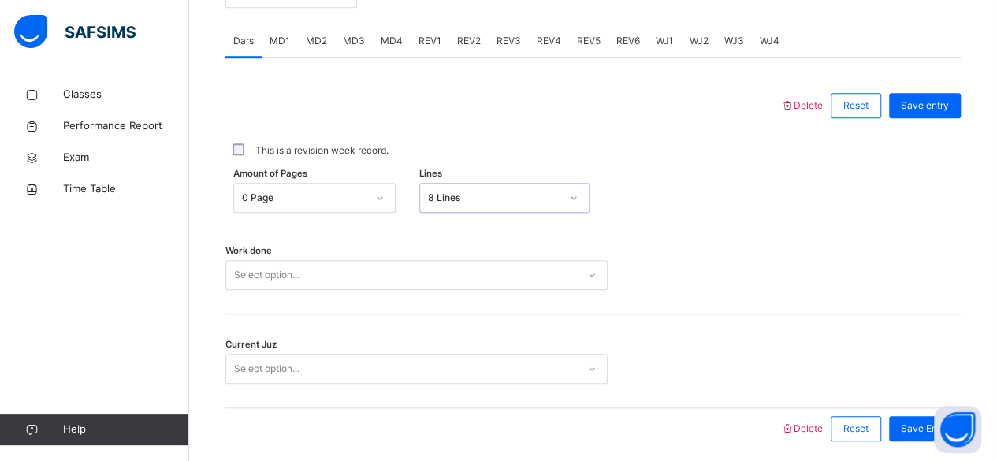
scroll to position [721, 0]
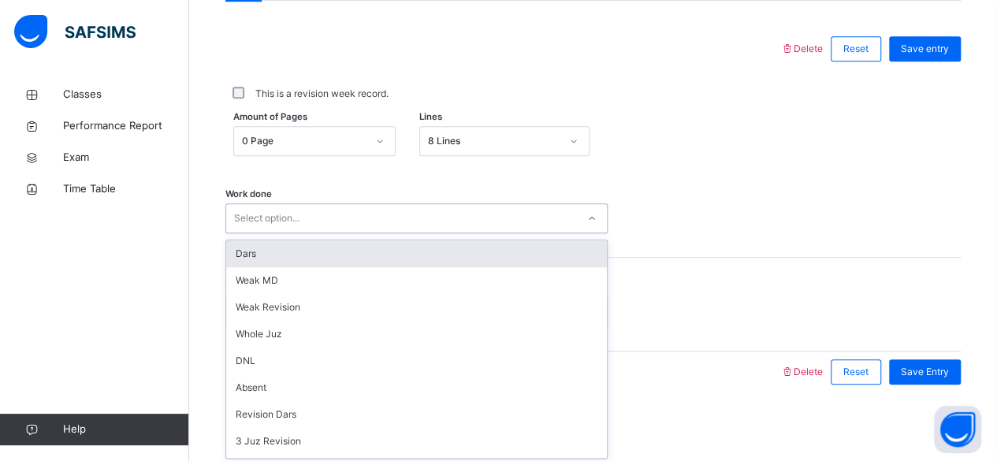
click at [255, 257] on div "Dars" at bounding box center [416, 253] width 381 height 27
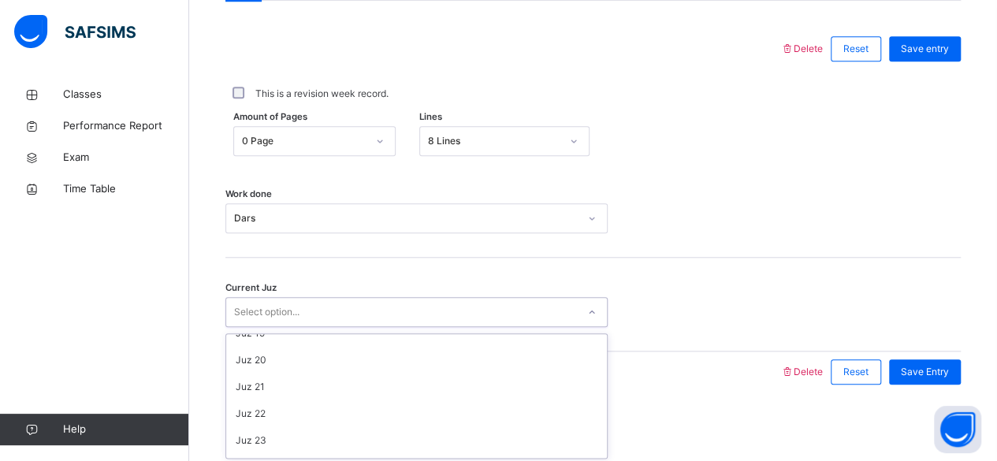
scroll to position [680, 0]
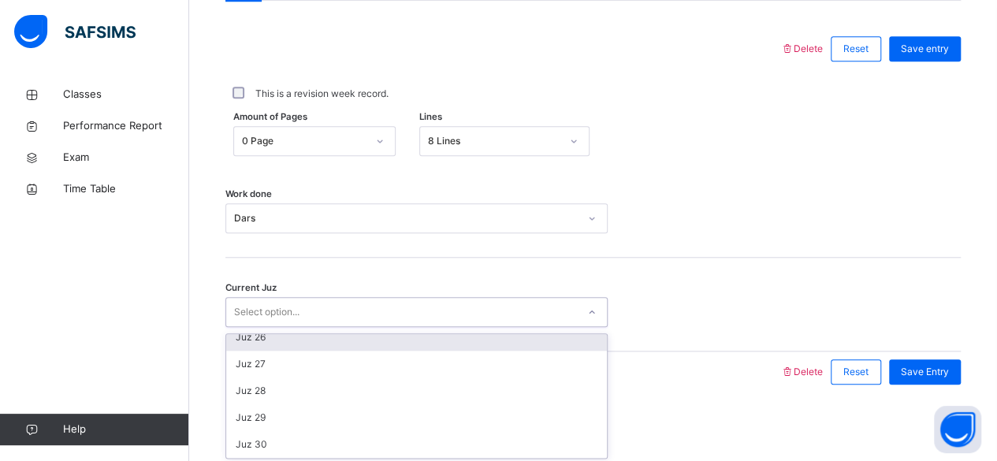
click at [257, 337] on div "Juz 26" at bounding box center [416, 337] width 381 height 27
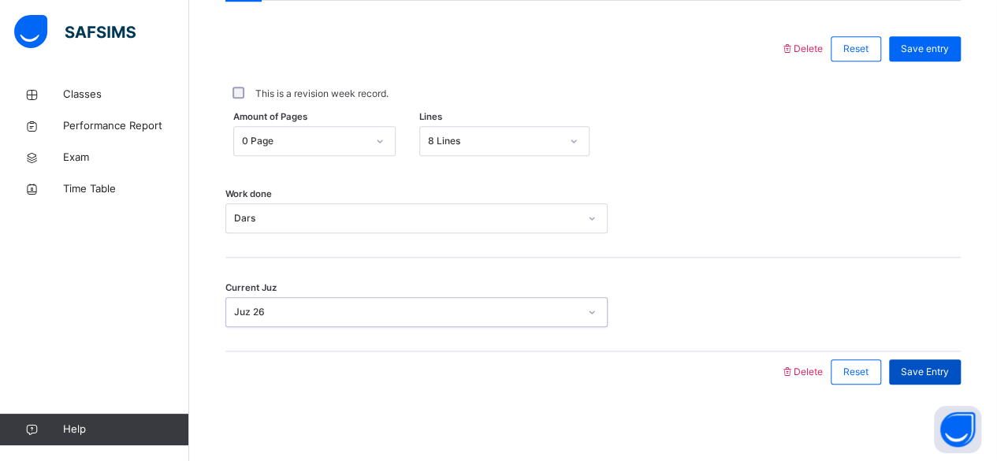
click at [948, 371] on span "Save Entry" at bounding box center [925, 372] width 48 height 14
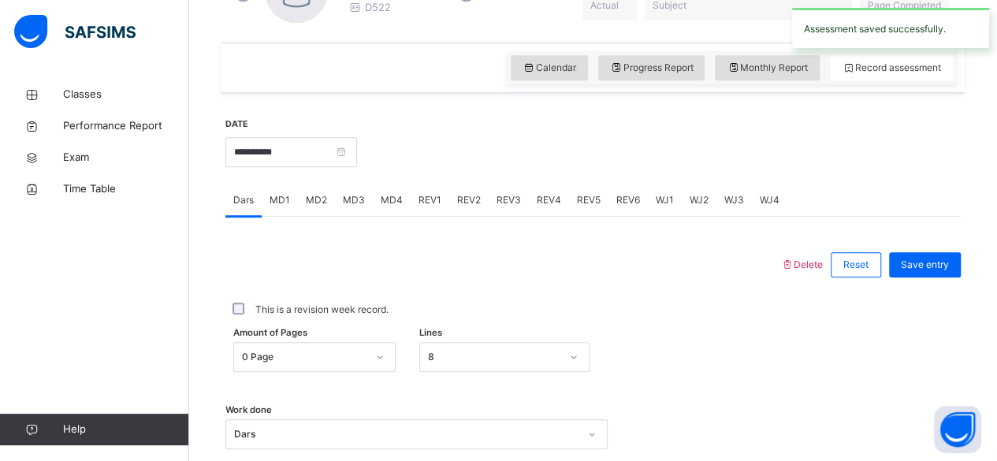
scroll to position [501, 0]
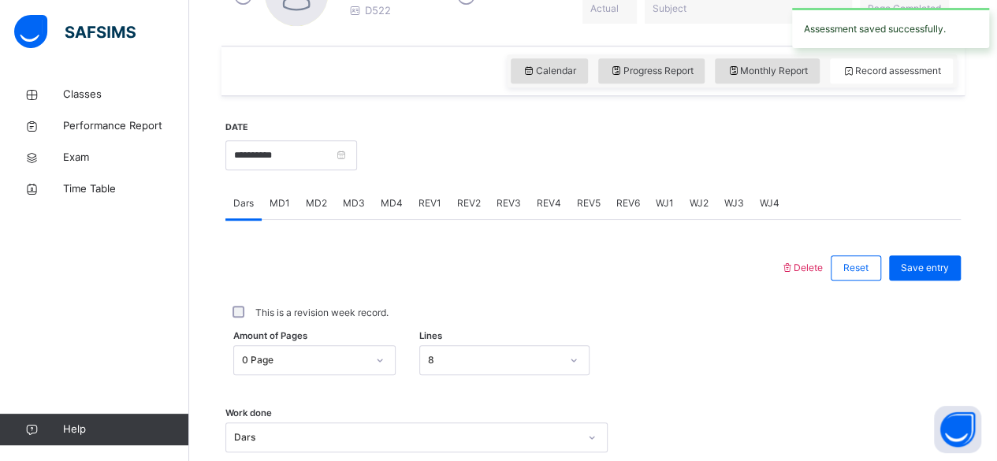
click at [396, 204] on span "MD4" at bounding box center [392, 203] width 22 height 14
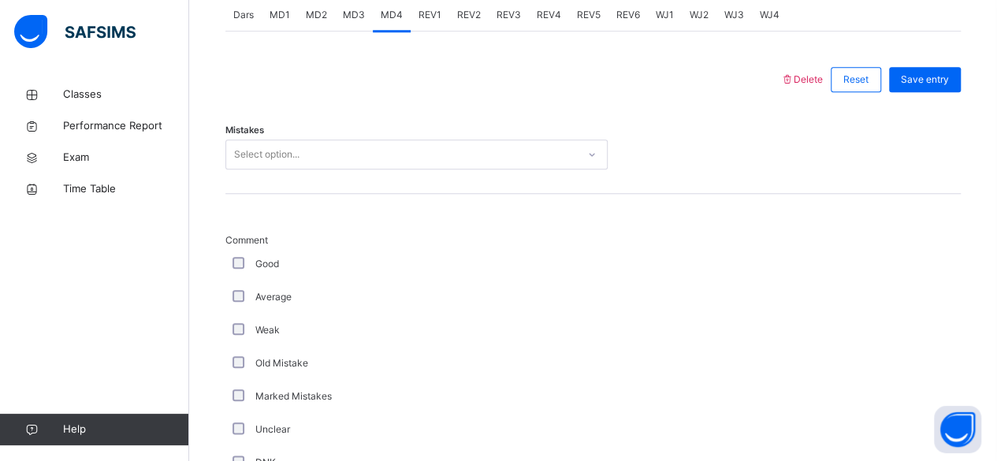
scroll to position [699, 0]
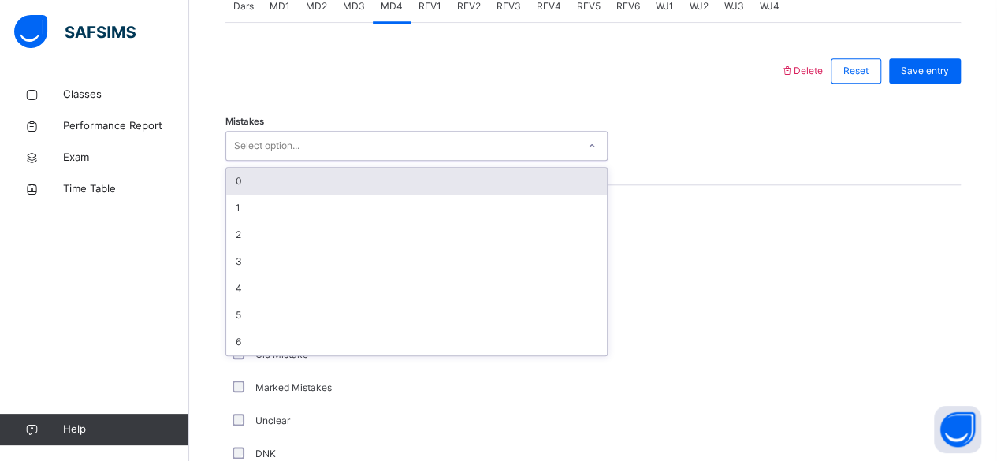
click at [238, 188] on div "0" at bounding box center [416, 181] width 381 height 27
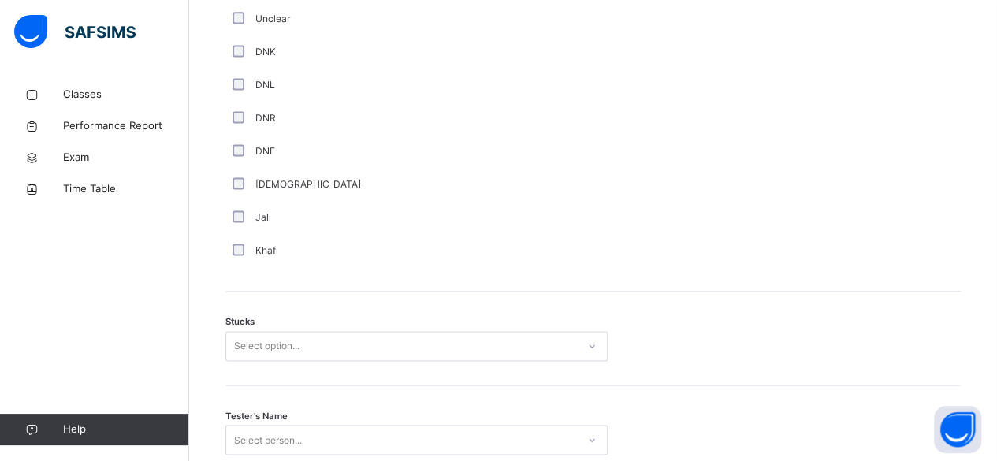
scroll to position [1104, 0]
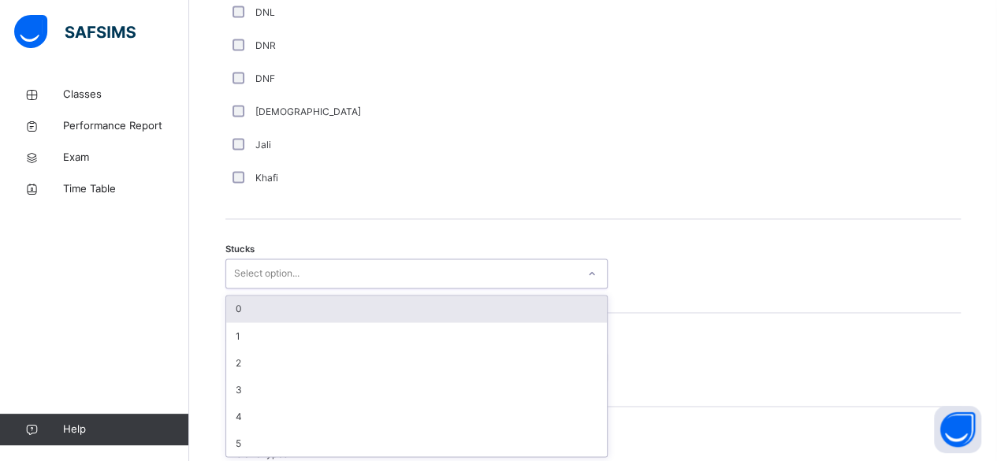
click at [238, 306] on div "0" at bounding box center [416, 309] width 381 height 27
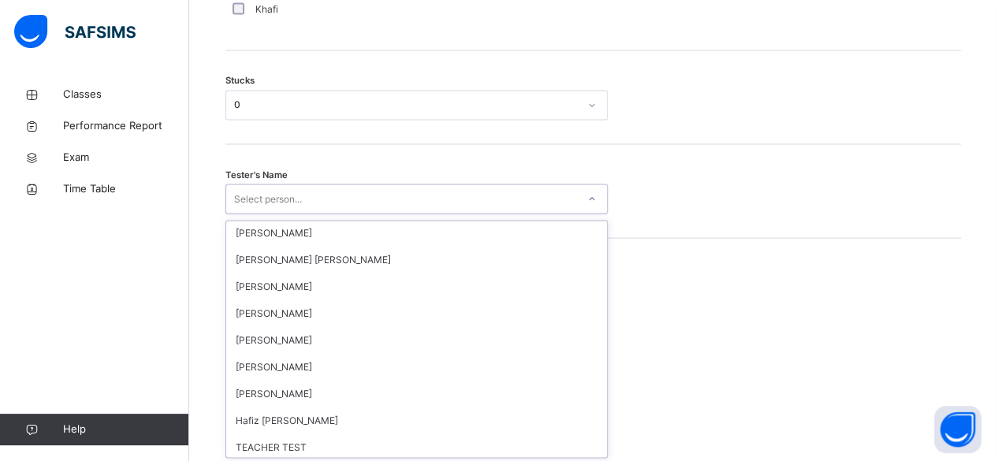
scroll to position [1429, 0]
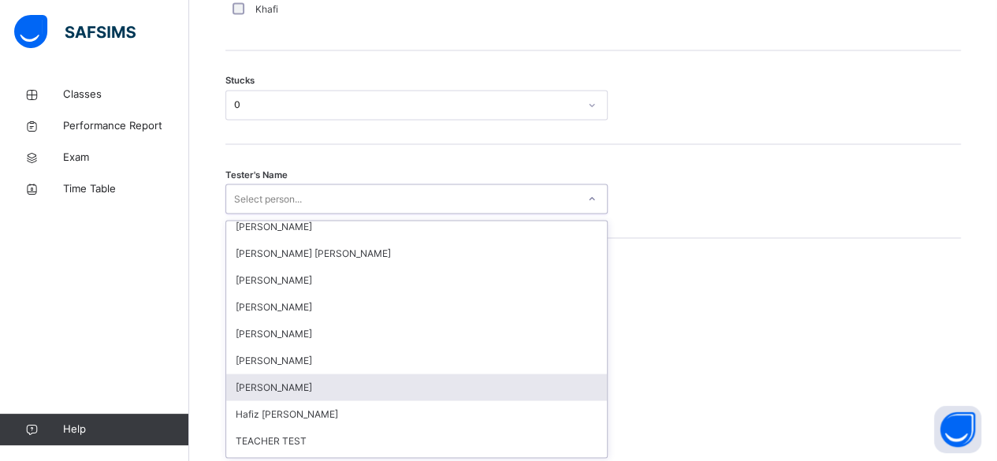
click at [291, 391] on div "Amatullah Ahmed" at bounding box center [416, 387] width 381 height 27
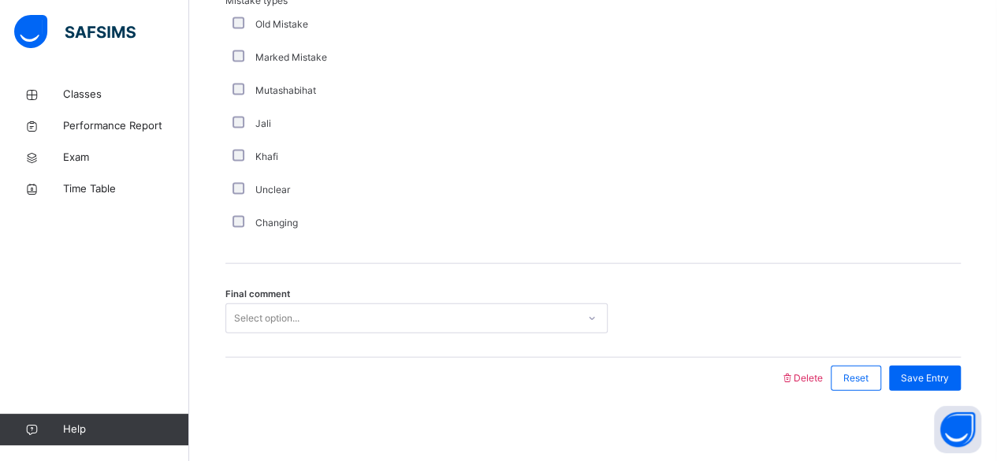
scroll to position [1630, 0]
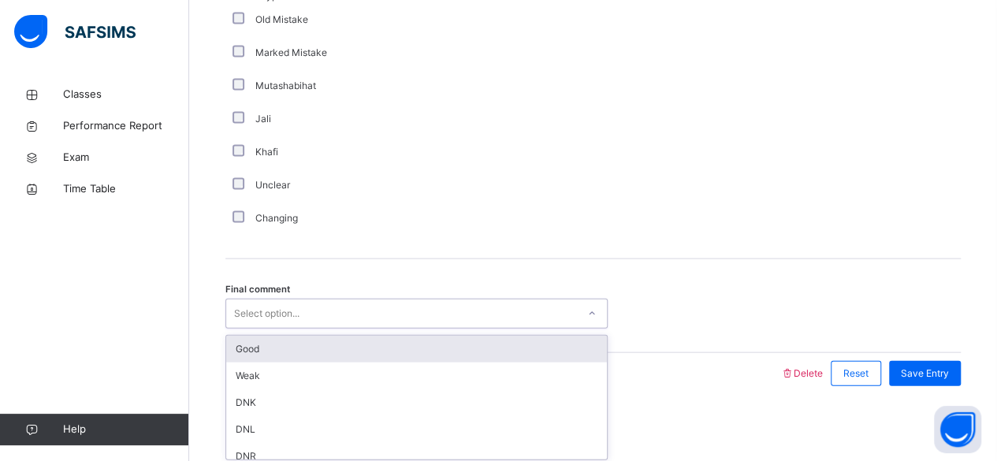
click at [257, 357] on div "Good" at bounding box center [416, 349] width 381 height 27
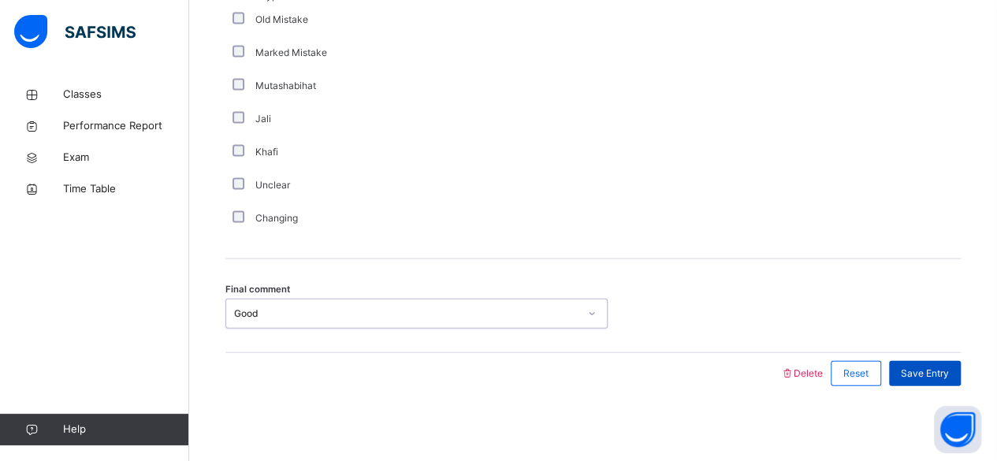
click at [940, 371] on span "Save Entry" at bounding box center [925, 374] width 48 height 14
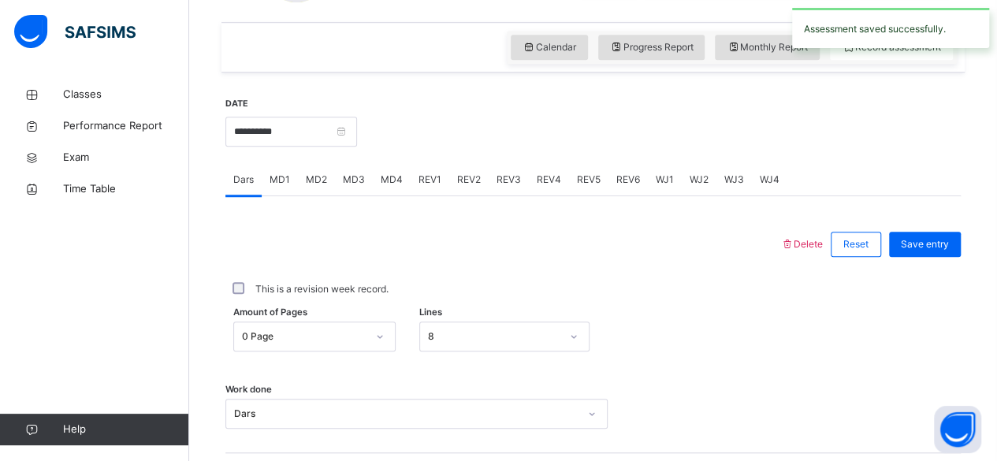
scroll to position [523, 0]
click at [350, 180] on span "MD3" at bounding box center [354, 181] width 22 height 14
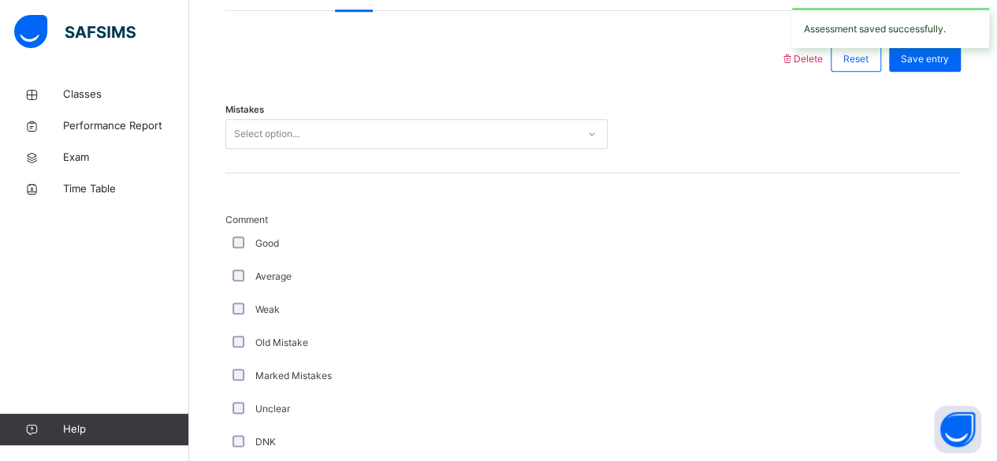
scroll to position [713, 0]
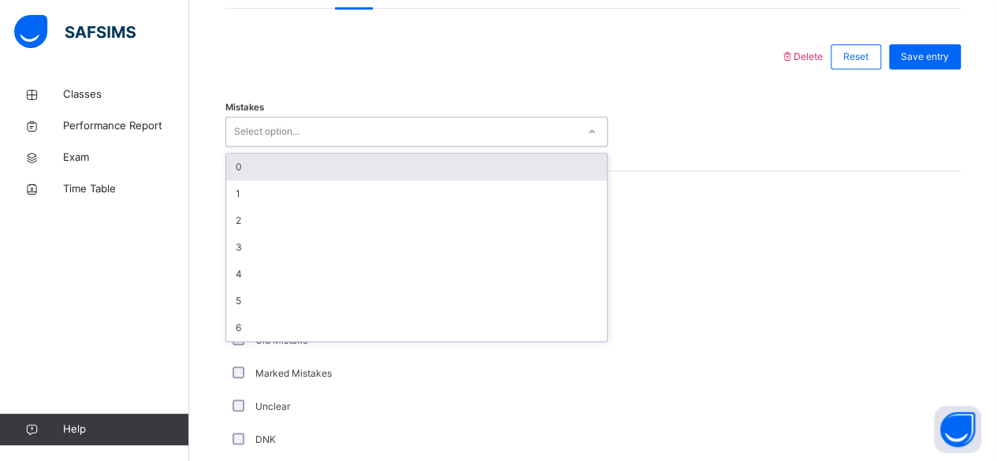
click at [238, 164] on div "0" at bounding box center [416, 167] width 381 height 27
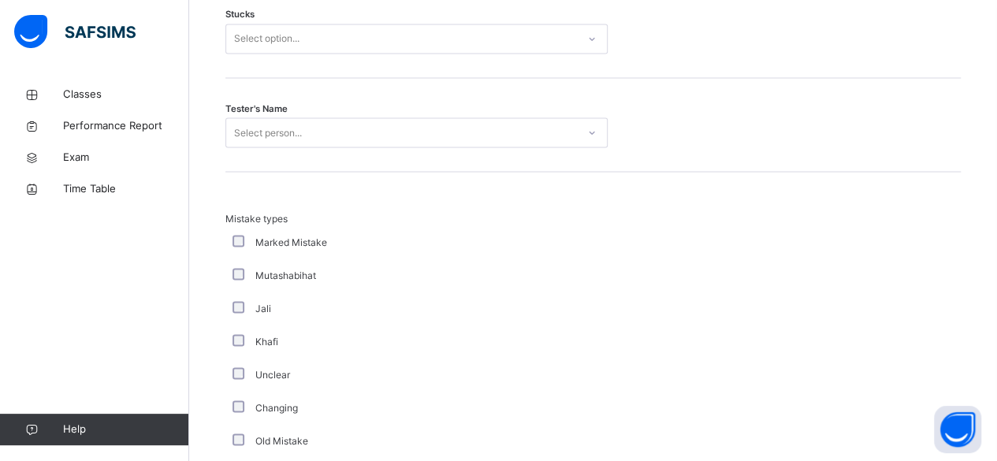
scroll to position [1395, 0]
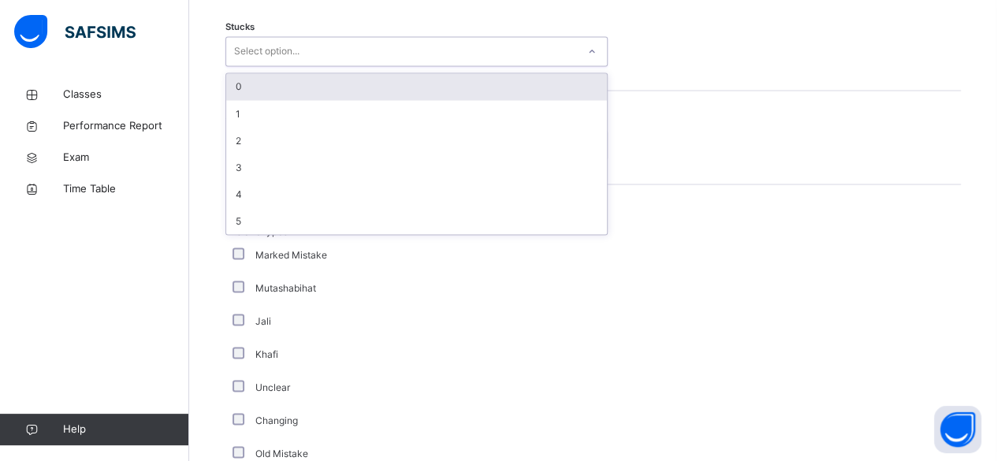
click at [238, 84] on div "0" at bounding box center [416, 86] width 381 height 27
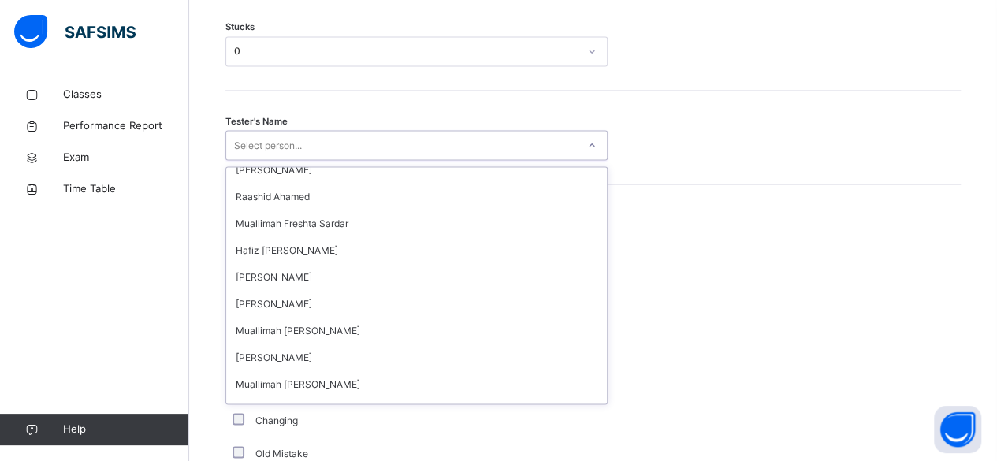
scroll to position [1968, 0]
click at [445, 427] on div "Changing" at bounding box center [422, 420] width 394 height 33
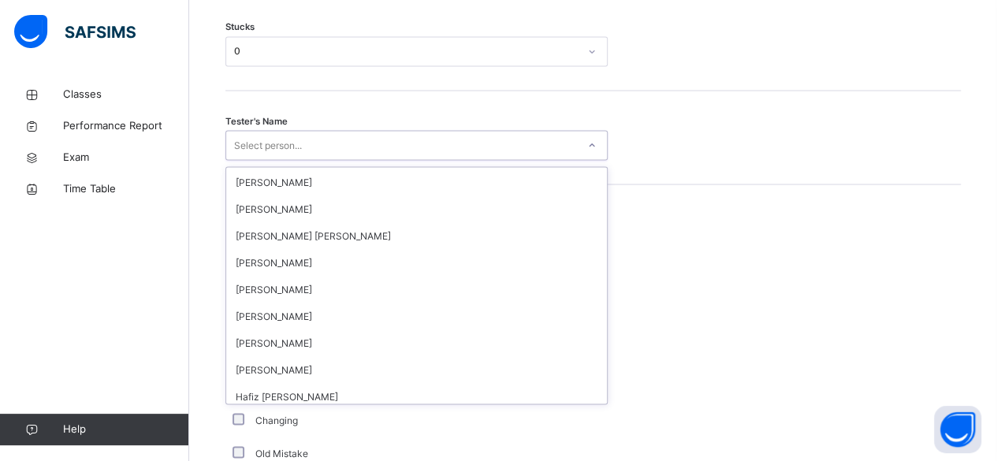
scroll to position [1402, 0]
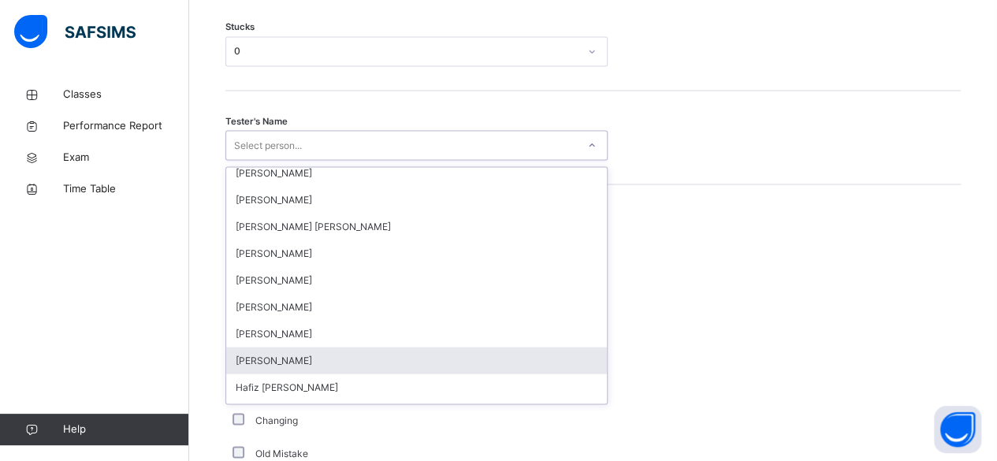
click at [301, 361] on div "Amatullah Ahmed" at bounding box center [416, 360] width 381 height 27
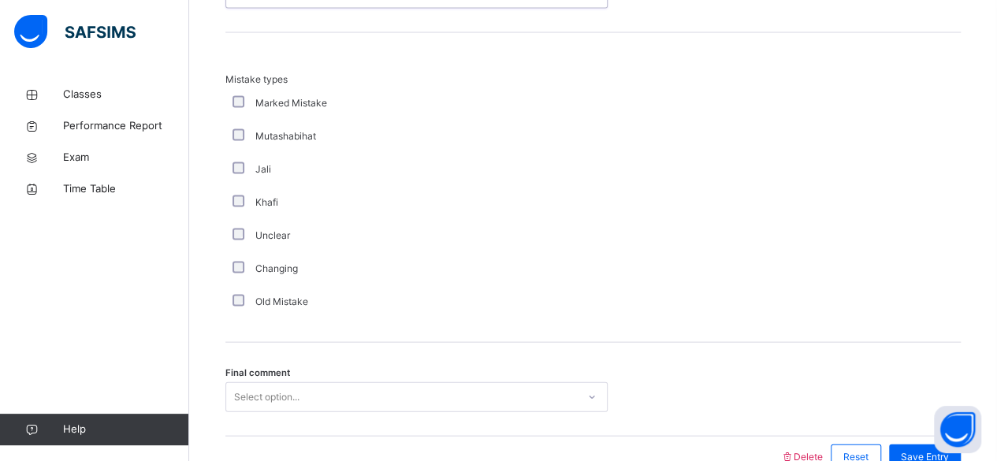
scroll to position [1630, 0]
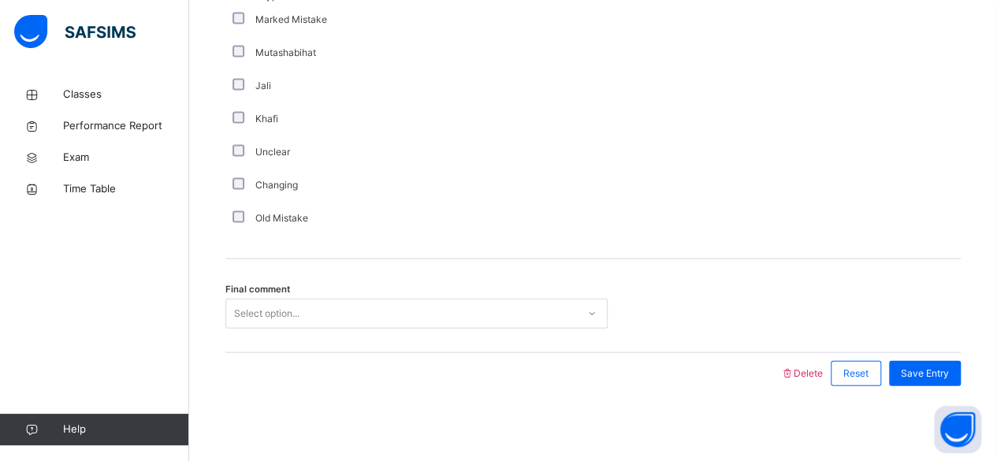
click at [293, 342] on div "Final comment Select option..." at bounding box center [593, 306] width 736 height 94
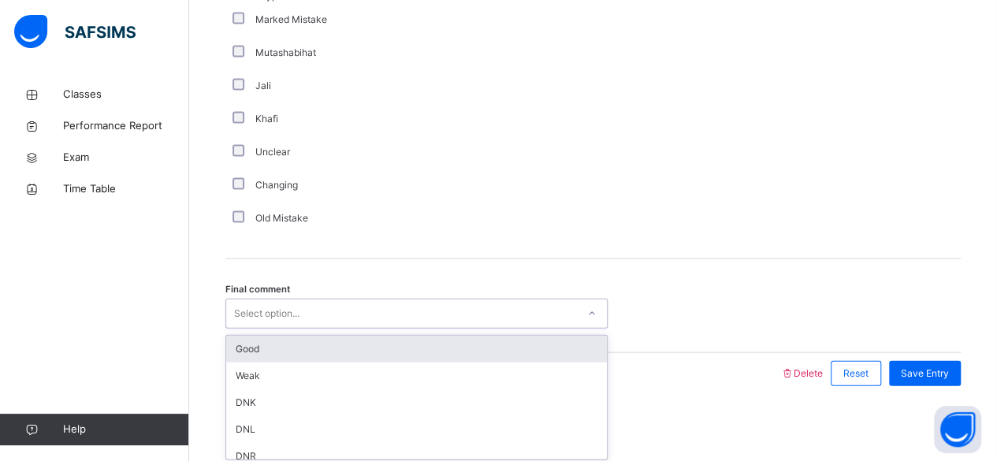
click at [249, 345] on div "Good" at bounding box center [416, 349] width 381 height 27
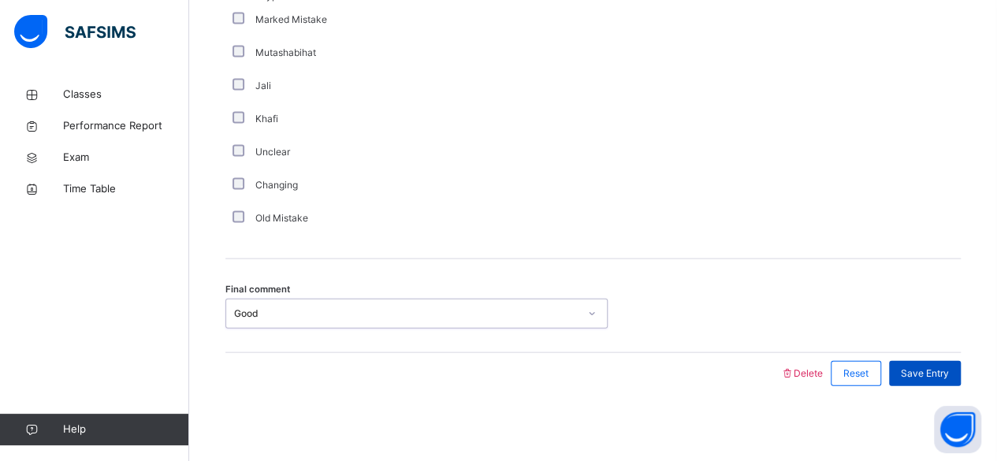
click at [941, 369] on span "Save Entry" at bounding box center [925, 374] width 48 height 14
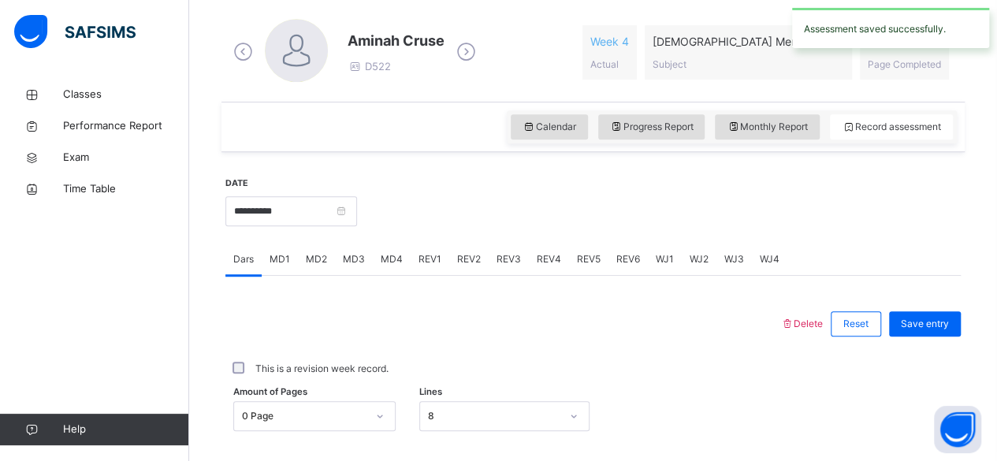
scroll to position [444, 0]
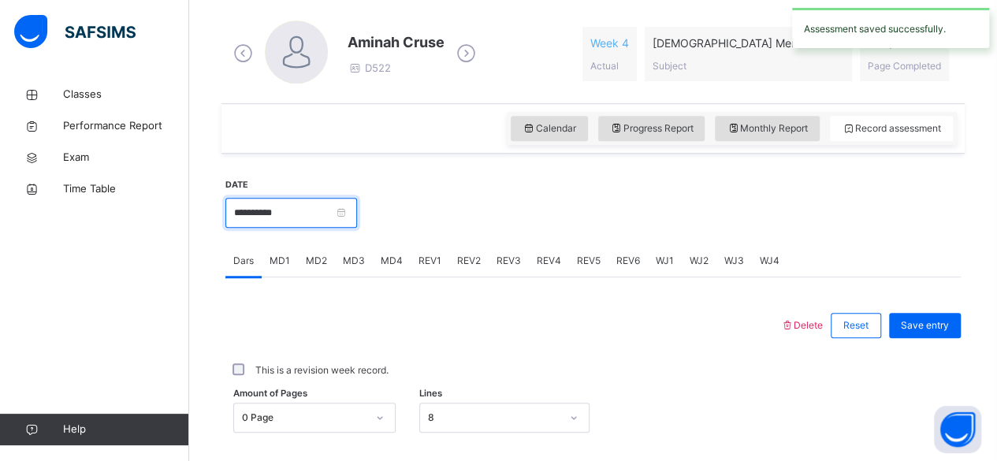
click at [228, 214] on input "**********" at bounding box center [291, 213] width 132 height 30
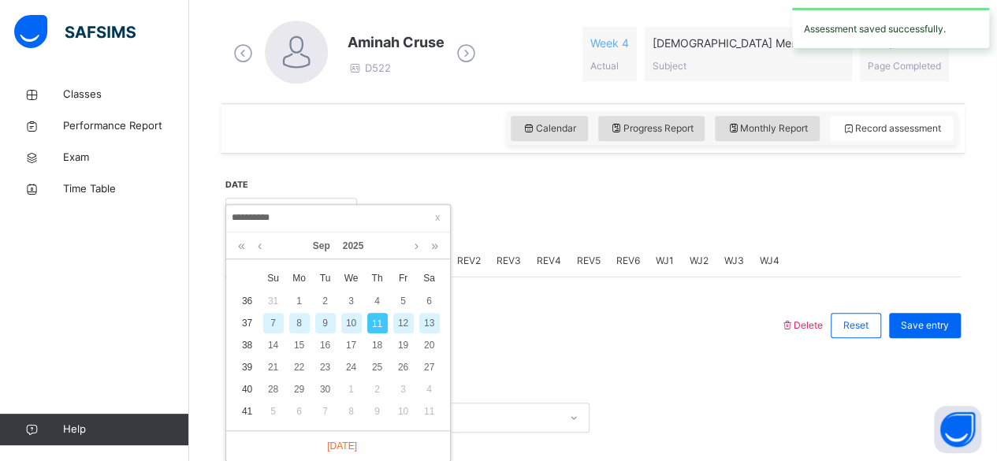
click at [351, 322] on div "10" at bounding box center [351, 323] width 20 height 20
type input "**********"
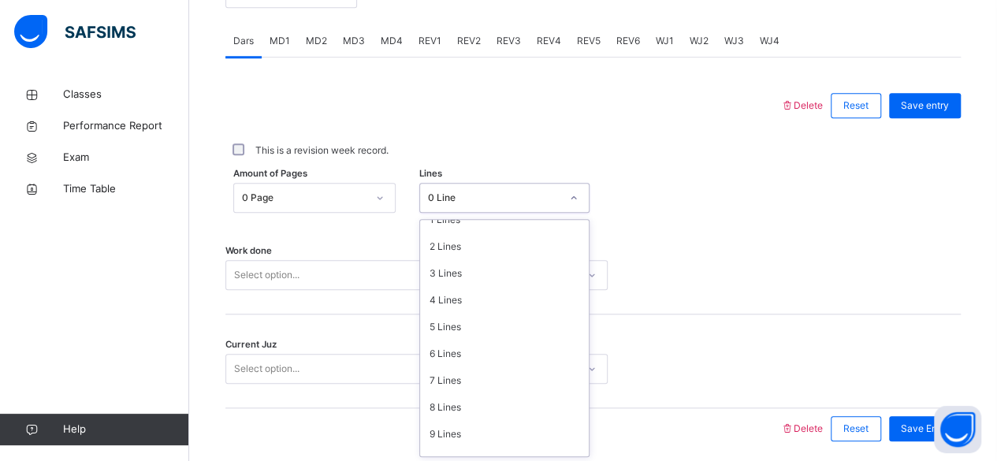
scroll to position [43, 0]
click at [440, 408] on div "8 Lines" at bounding box center [504, 405] width 169 height 27
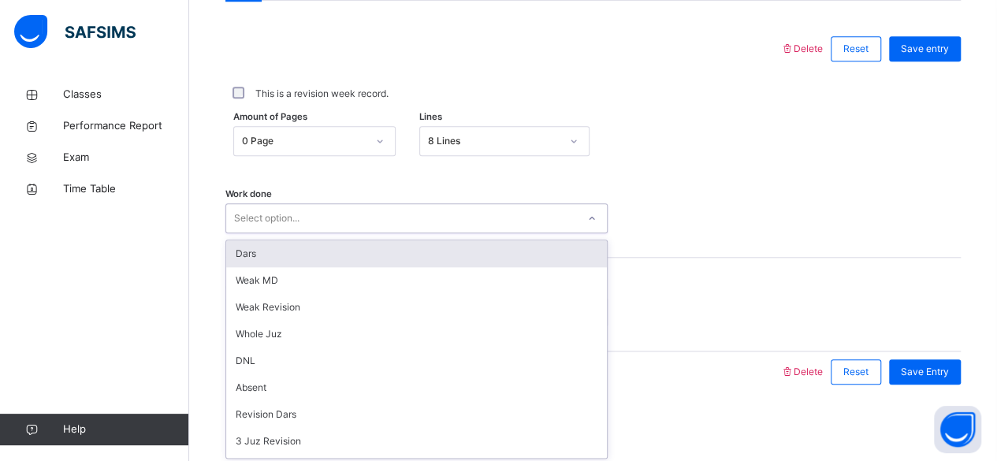
click at [243, 251] on div "Dars" at bounding box center [416, 253] width 381 height 27
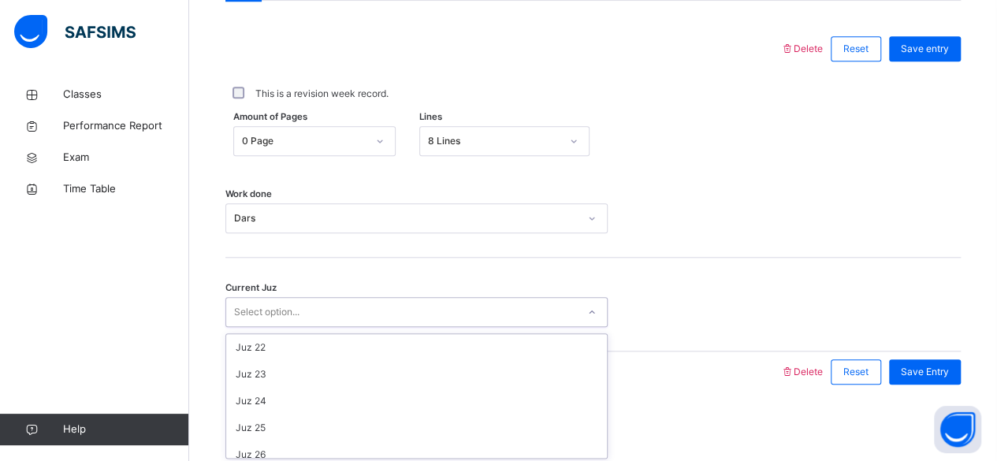
scroll to position [680, 0]
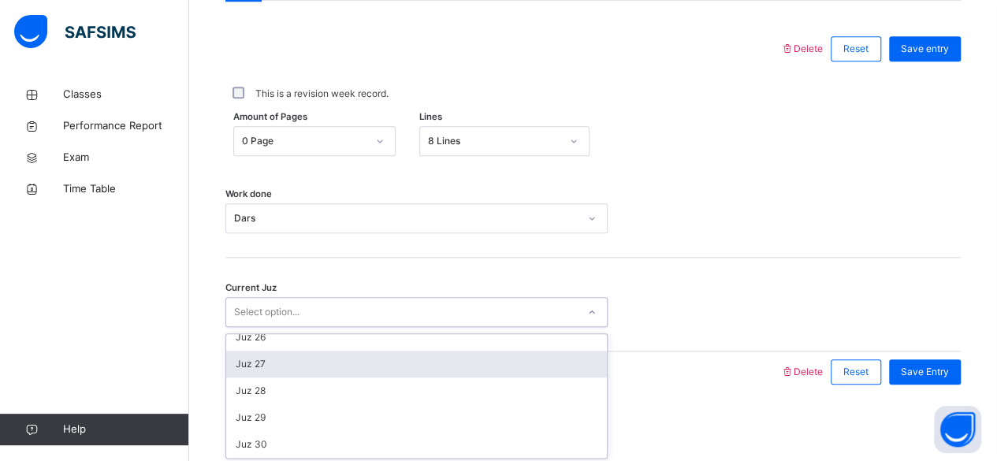
click at [255, 351] on div "Juz 27" at bounding box center [416, 364] width 381 height 27
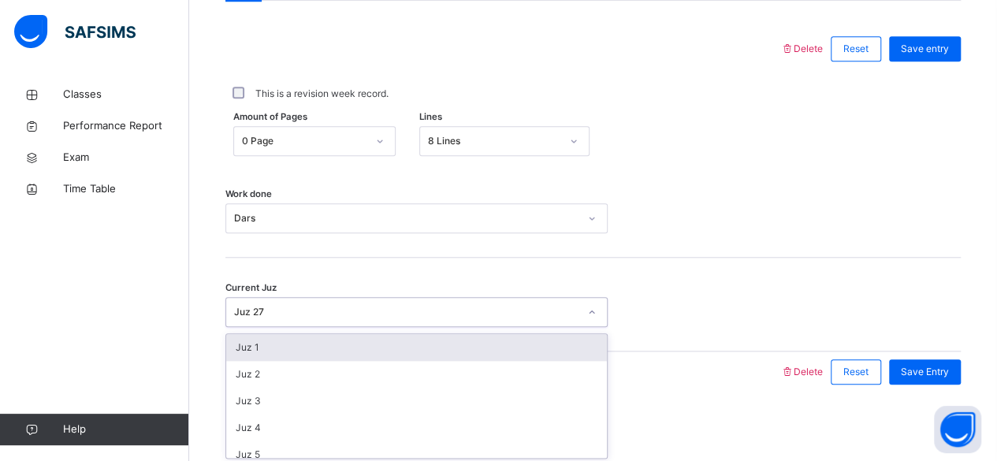
click at [665, 373] on div at bounding box center [502, 372] width 539 height 41
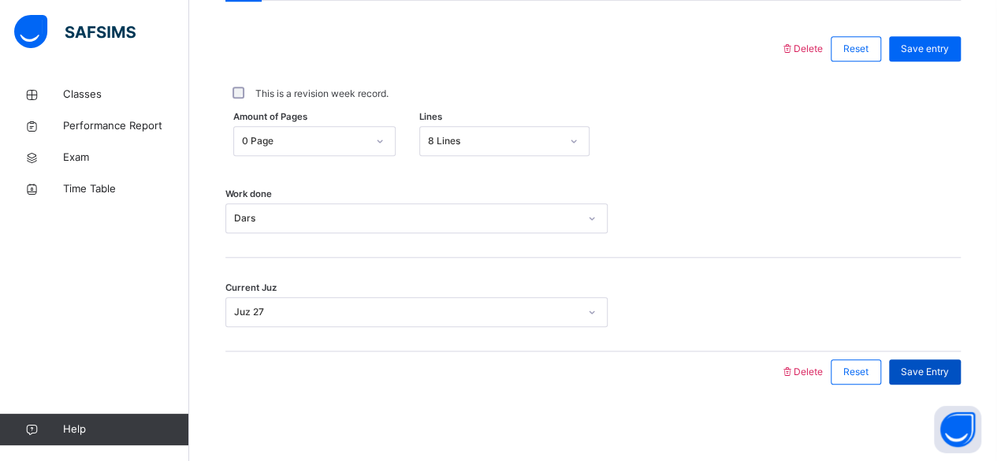
click at [937, 381] on div "Save Entry" at bounding box center [925, 372] width 72 height 25
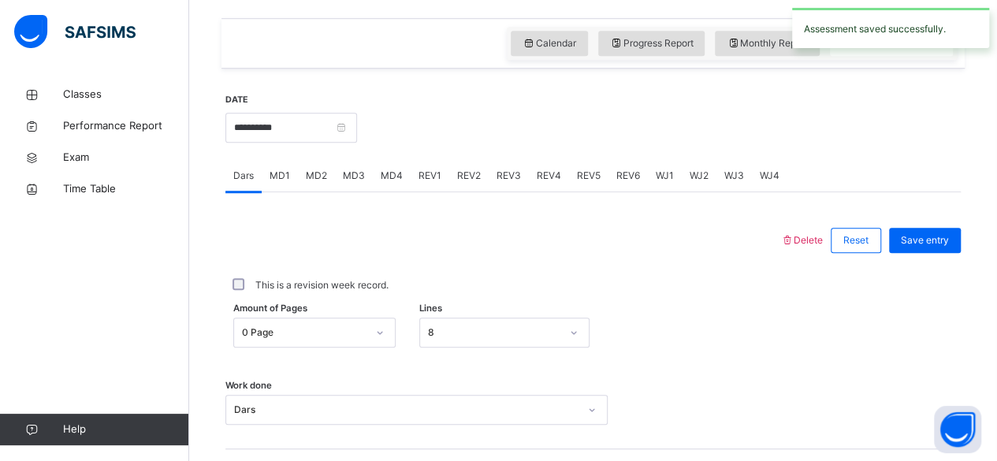
scroll to position [528, 0]
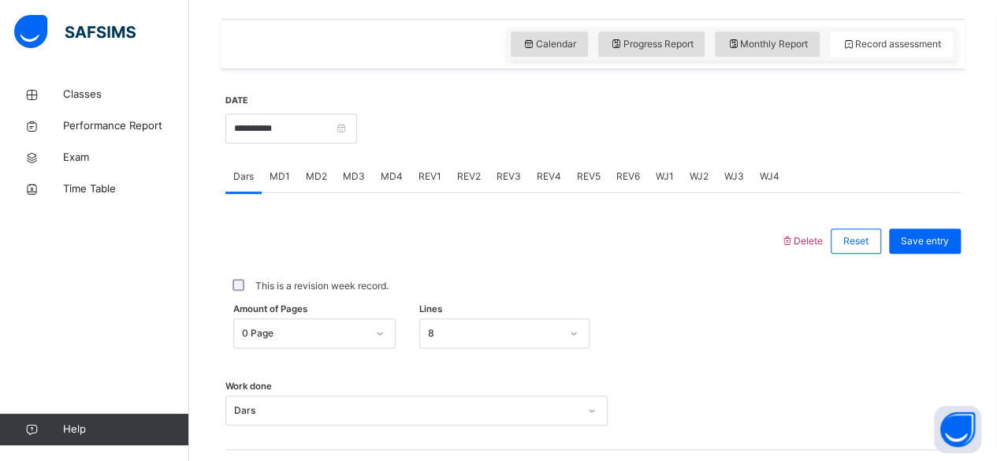
click at [373, 168] on div "MD4" at bounding box center [392, 177] width 38 height 32
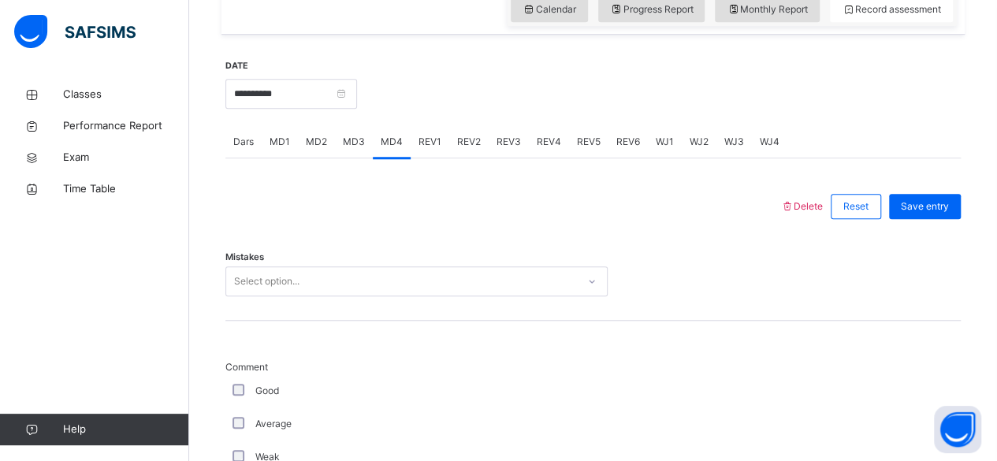
scroll to position [633, 0]
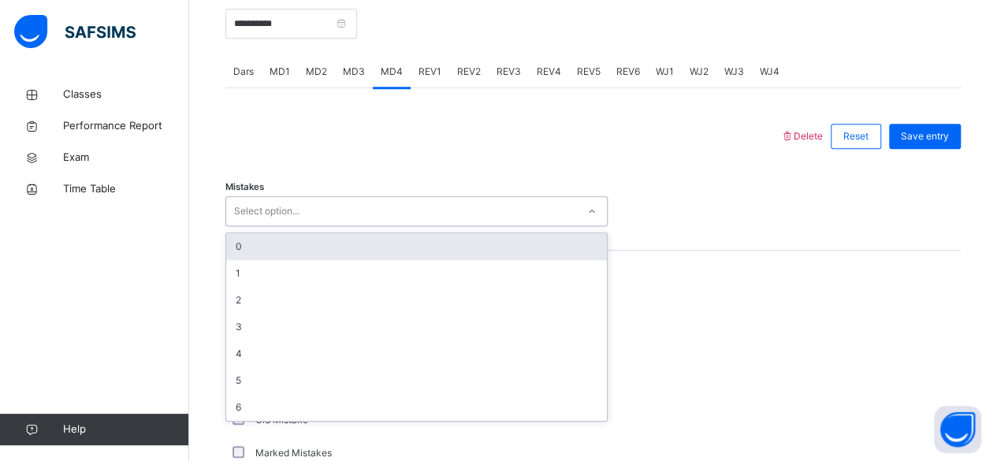
click at [238, 244] on div "0" at bounding box center [416, 246] width 381 height 27
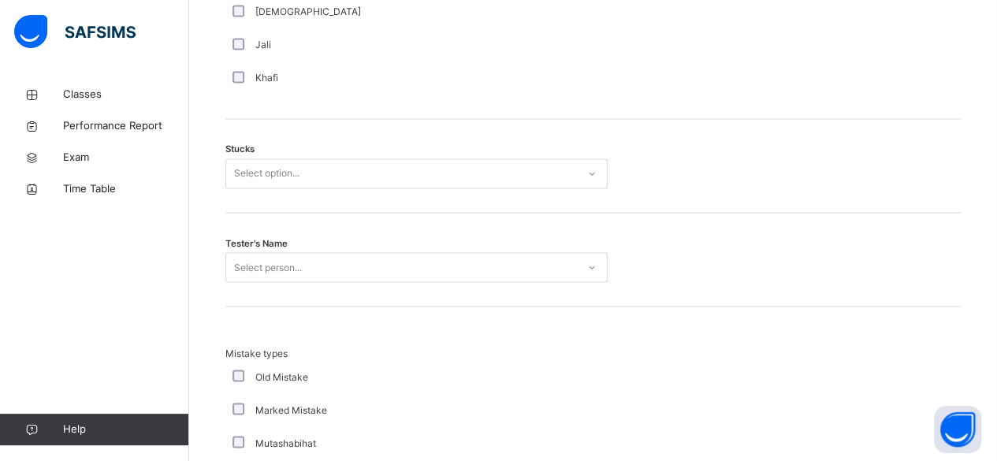
scroll to position [1274, 0]
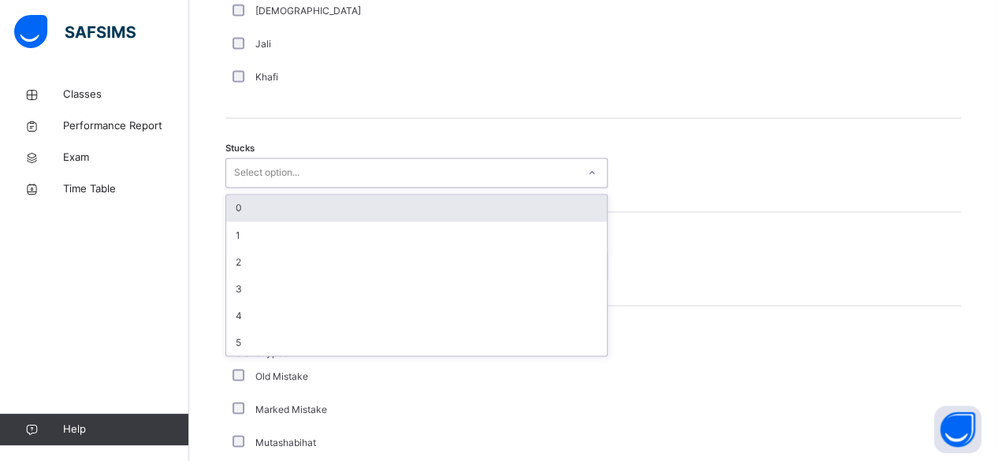
click at [240, 202] on div "0" at bounding box center [416, 208] width 381 height 27
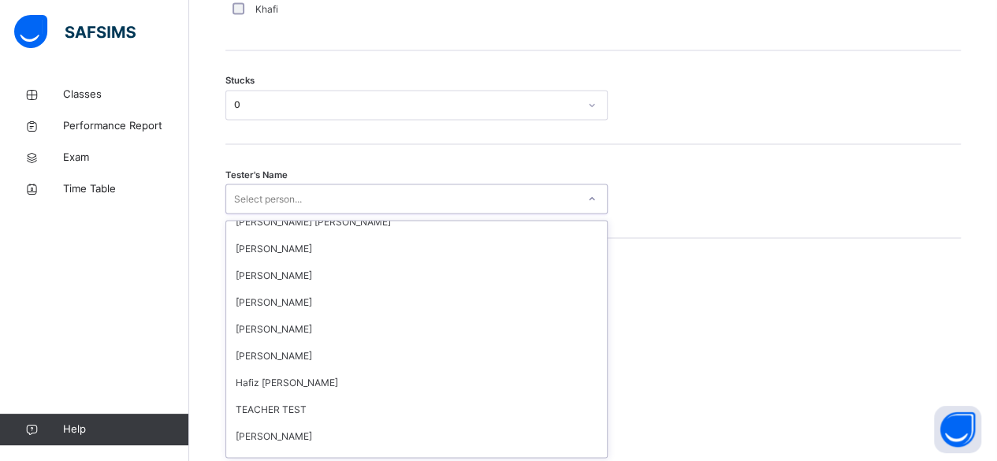
scroll to position [1485, 0]
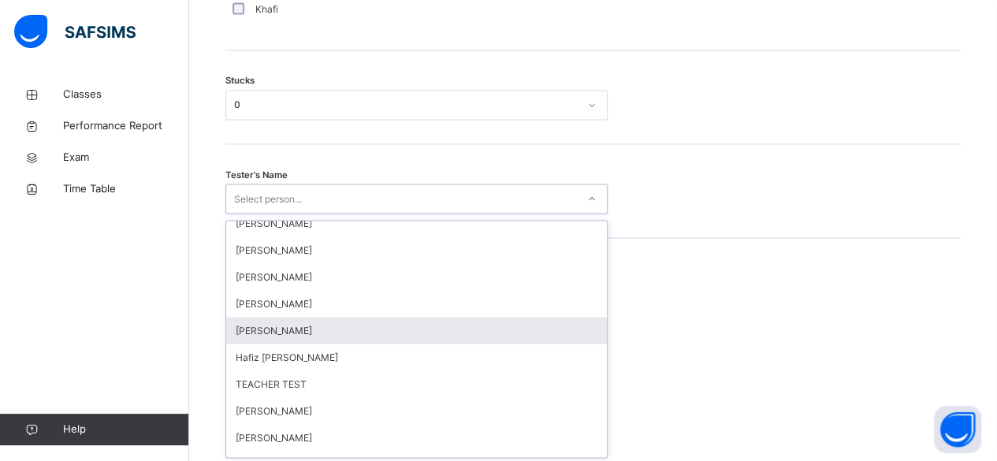
click at [313, 333] on div "Amatullah Ahmed" at bounding box center [416, 330] width 381 height 27
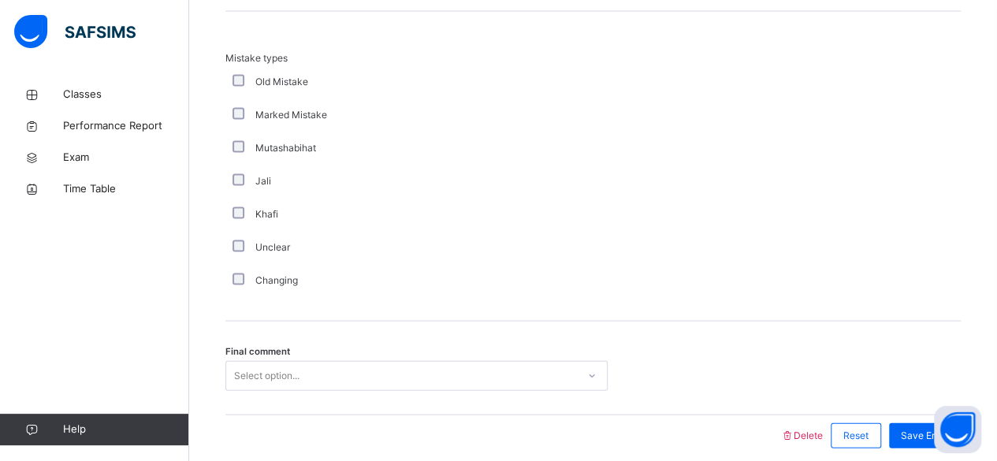
scroll to position [1630, 0]
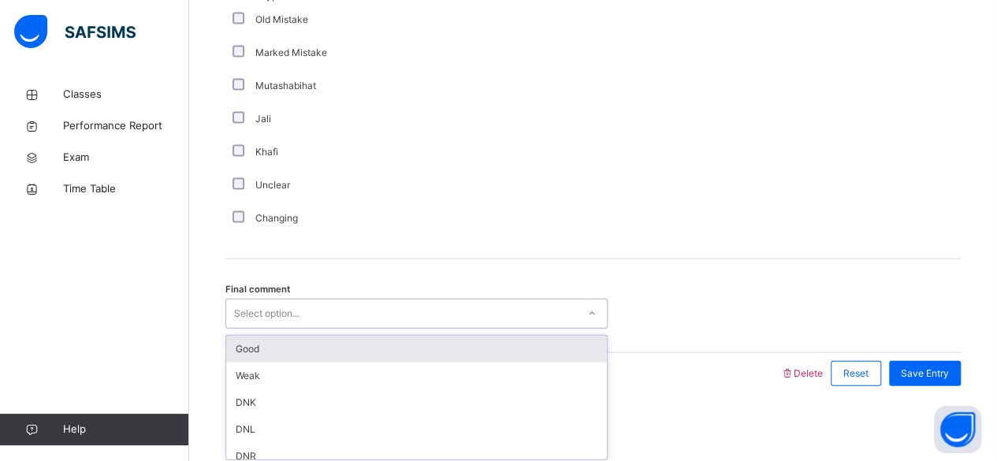
click at [253, 349] on div "Good" at bounding box center [416, 349] width 381 height 27
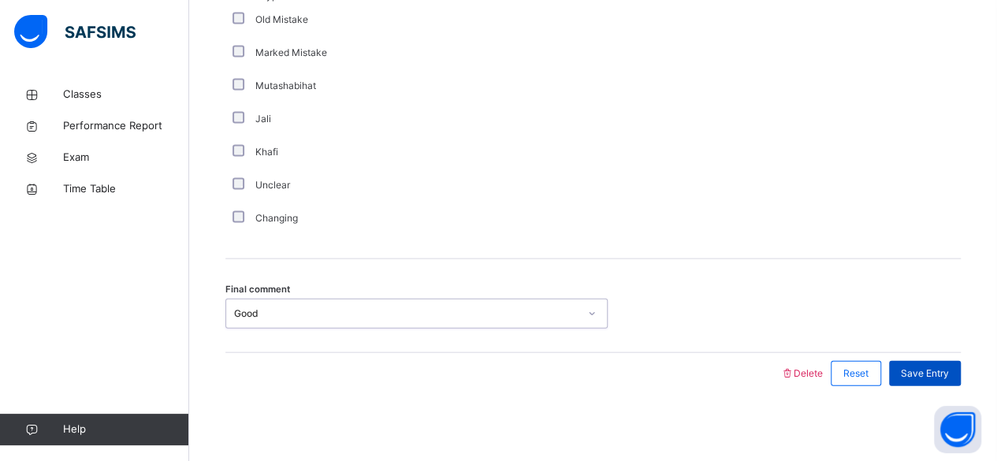
click at [961, 378] on div "Save Entry" at bounding box center [925, 373] width 72 height 25
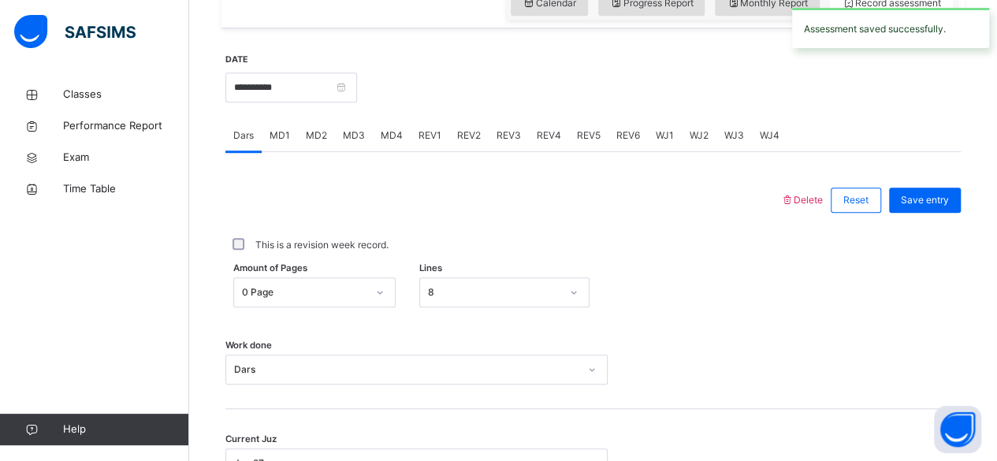
scroll to position [564, 0]
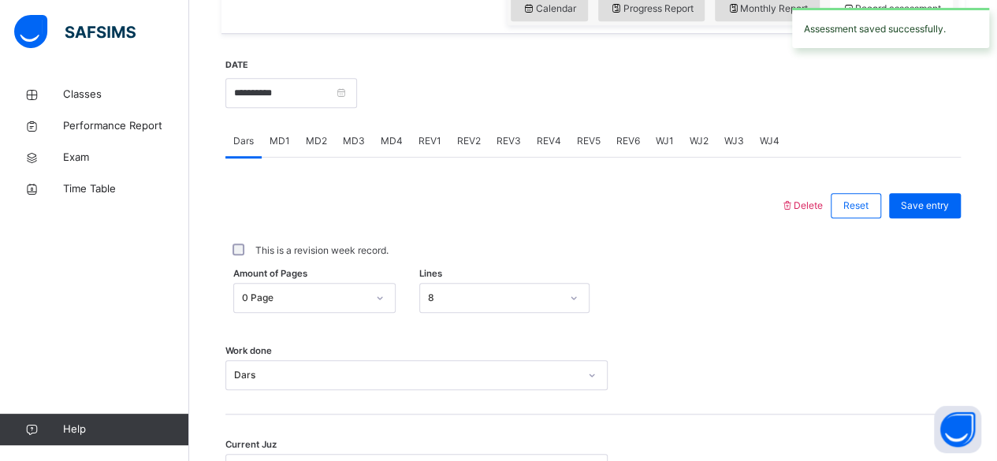
click at [351, 147] on div "MD3" at bounding box center [354, 141] width 38 height 32
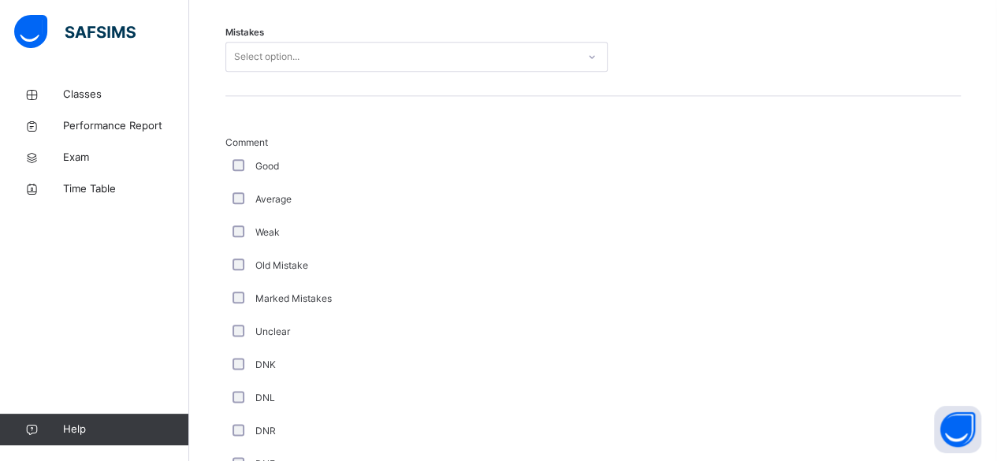
scroll to position [784, 0]
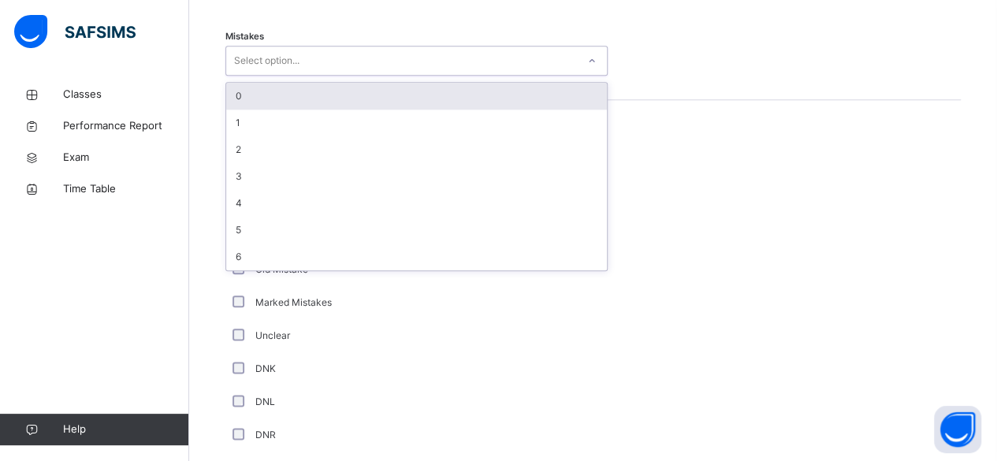
click at [238, 93] on div "0" at bounding box center [416, 96] width 381 height 27
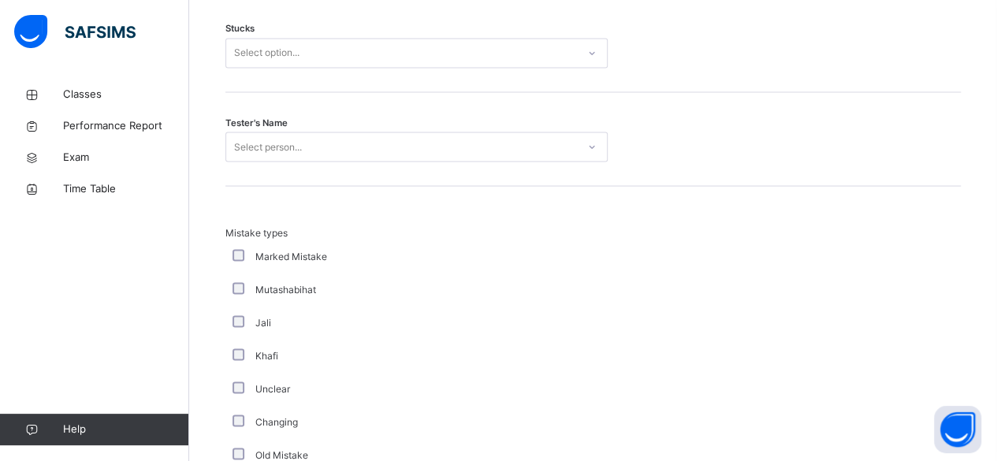
scroll to position [1403, 0]
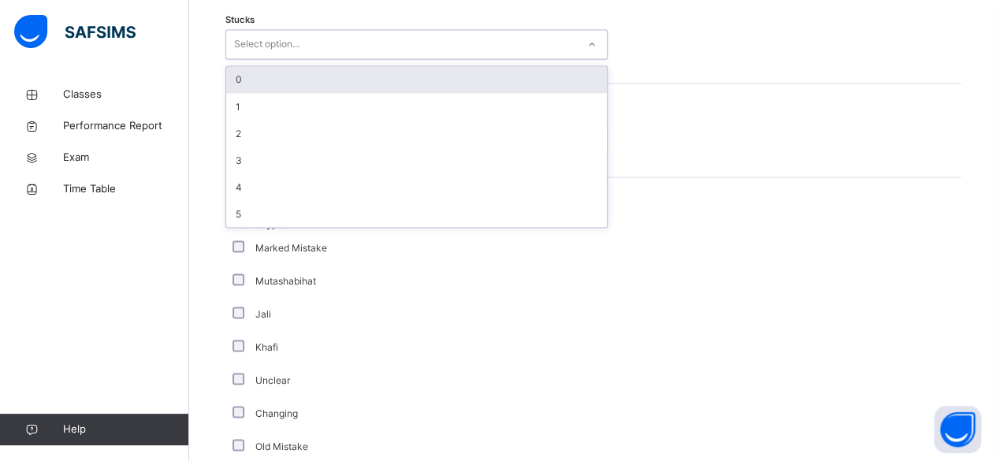
click at [238, 76] on div "0" at bounding box center [416, 79] width 381 height 27
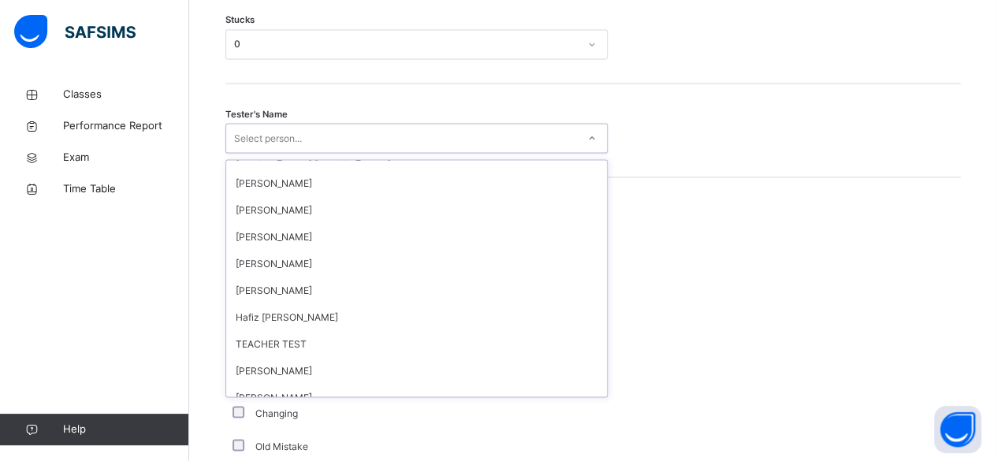
scroll to position [1466, 0]
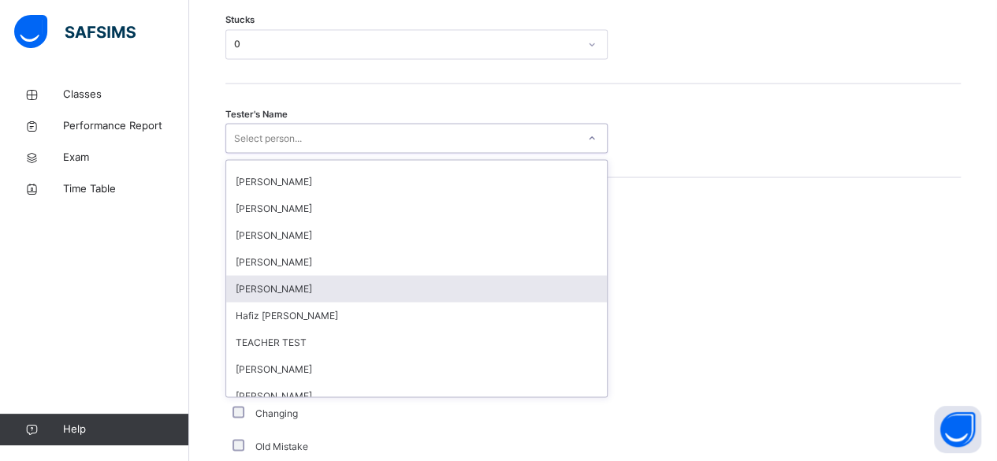
click at [281, 290] on div "Amatullah Ahmed" at bounding box center [416, 288] width 381 height 27
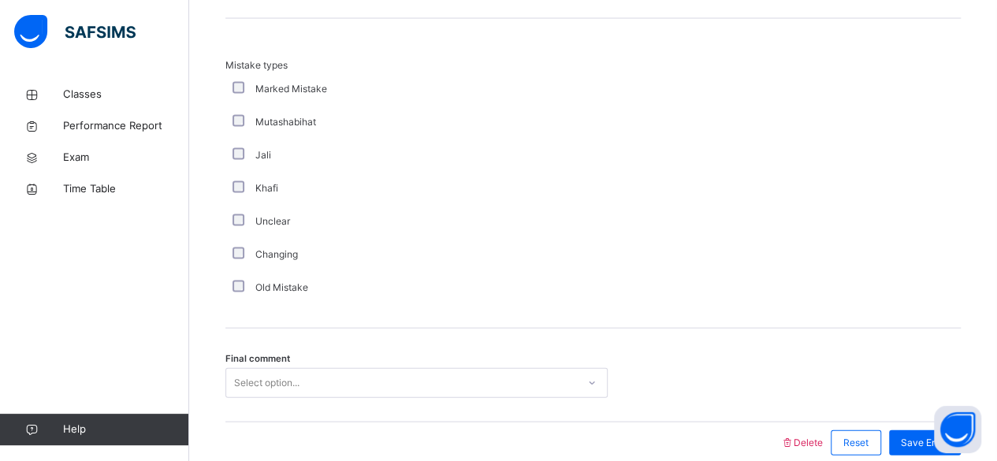
scroll to position [1630, 0]
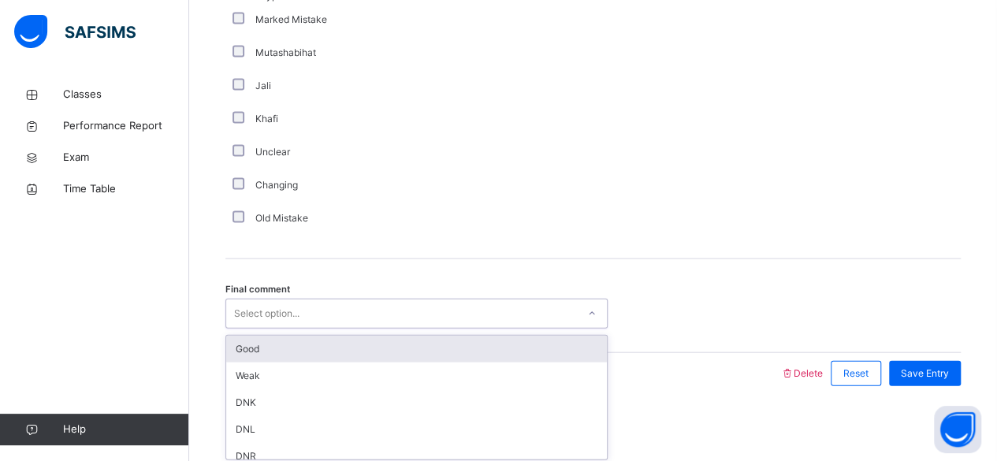
click at [249, 349] on div "Good" at bounding box center [416, 349] width 381 height 27
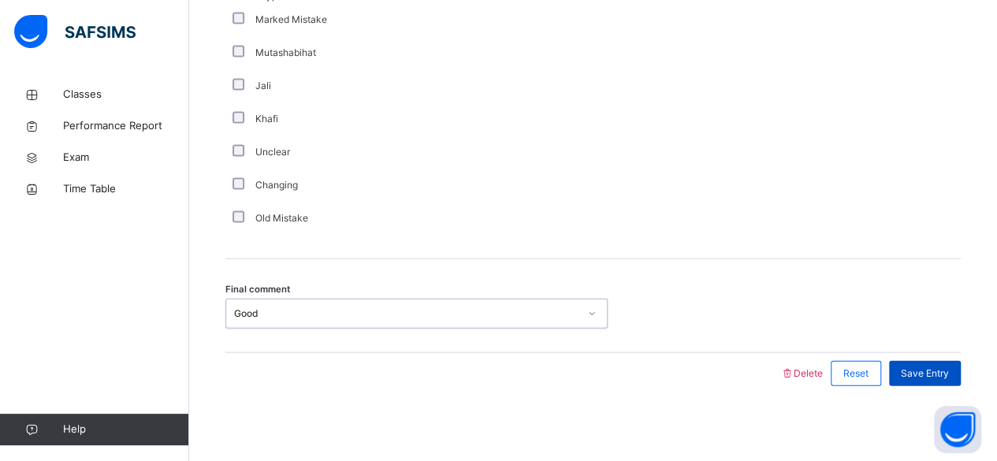
click at [944, 368] on span "Save Entry" at bounding box center [925, 374] width 48 height 14
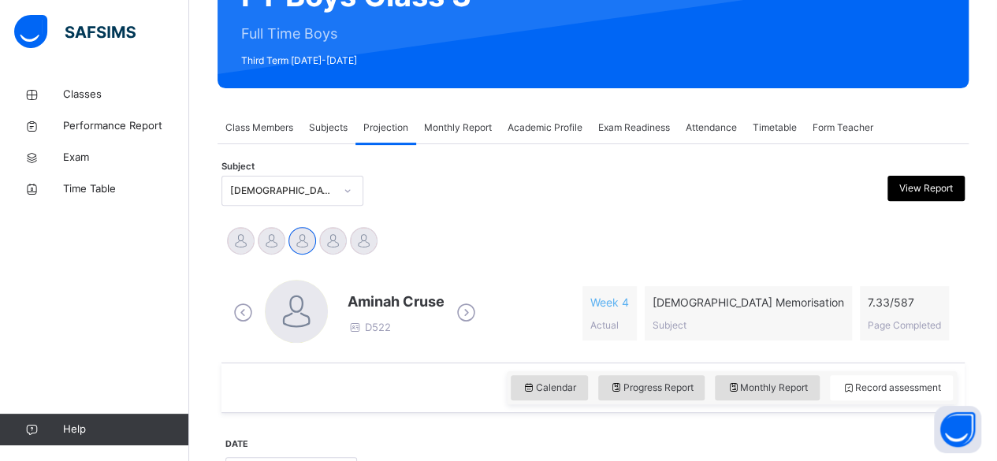
scroll to position [184, 0]
click at [310, 185] on div "[DEMOGRAPHIC_DATA] Memorisation (008)" at bounding box center [282, 191] width 104 height 14
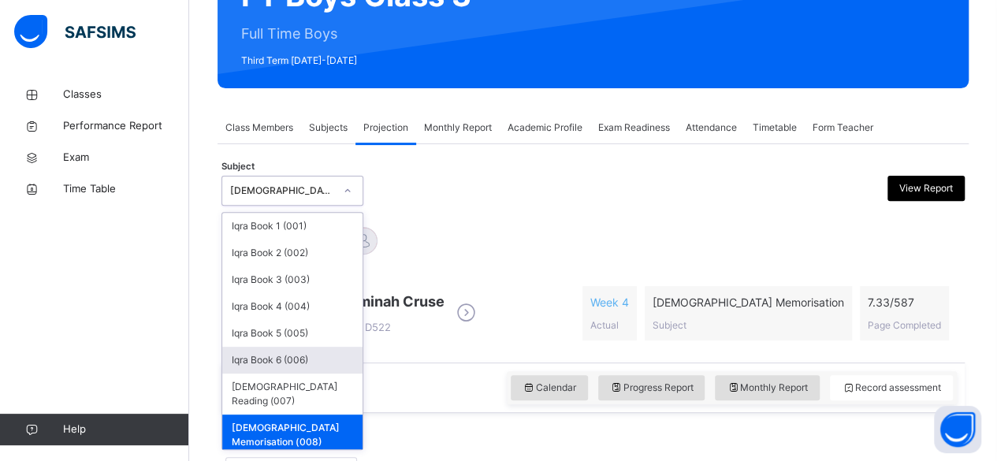
click at [313, 351] on div "Iqra Book 6 (006)" at bounding box center [292, 360] width 140 height 27
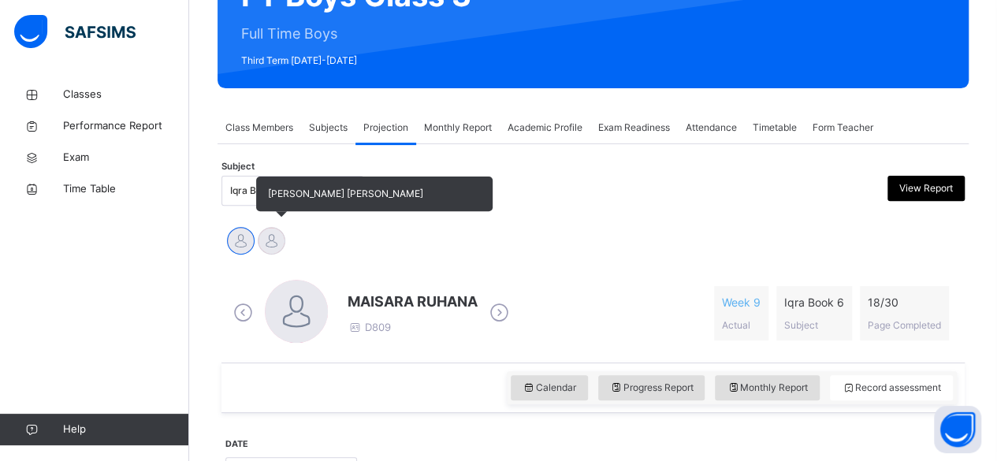
click at [259, 246] on div at bounding box center [272, 241] width 28 height 28
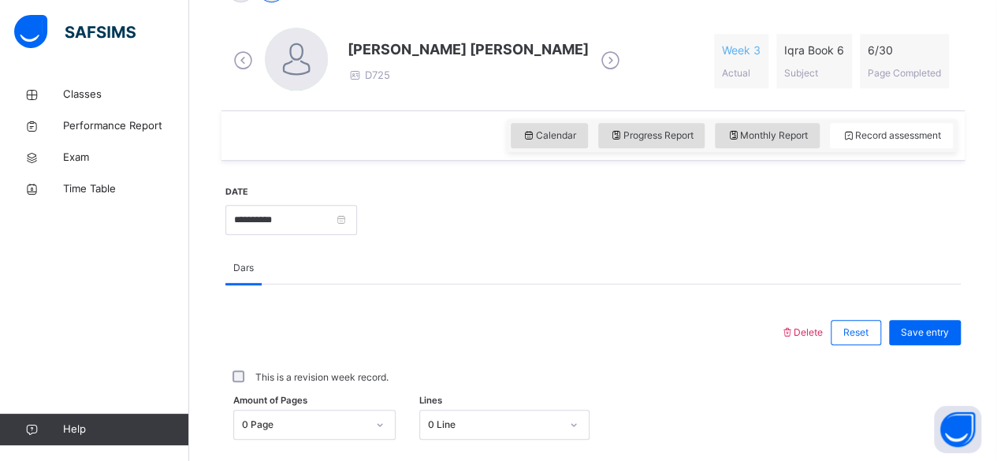
scroll to position [468, 0]
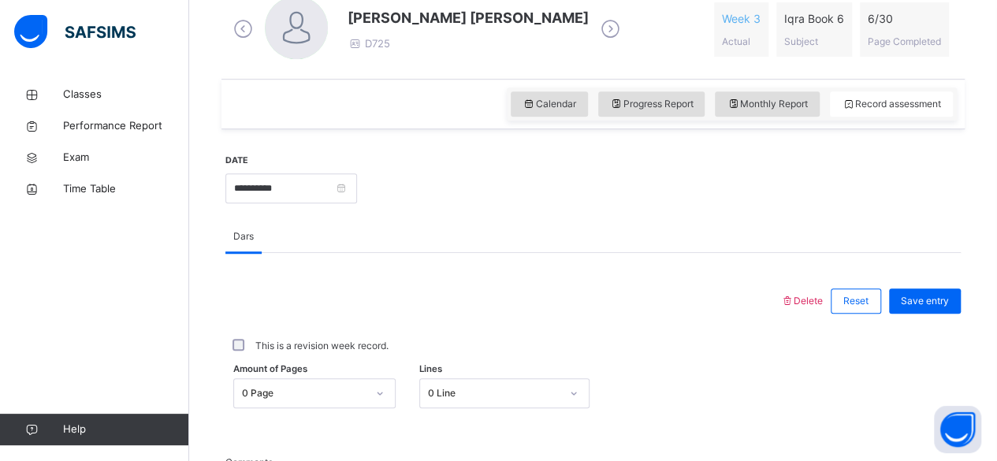
click at [509, 250] on div "Dars" at bounding box center [593, 237] width 736 height 32
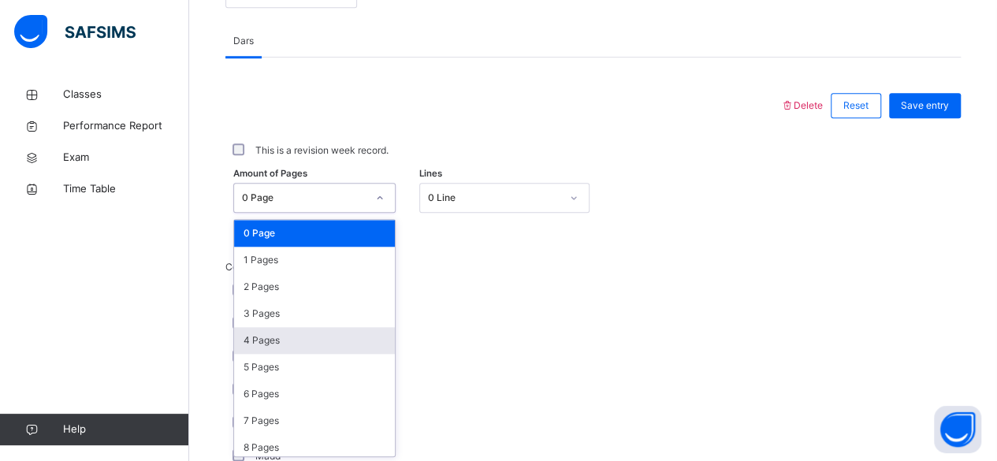
click at [344, 213] on div "option 4 Pages focused, 5 of 31. 31 results available. Use Up and Down to choos…" at bounding box center [314, 198] width 162 height 30
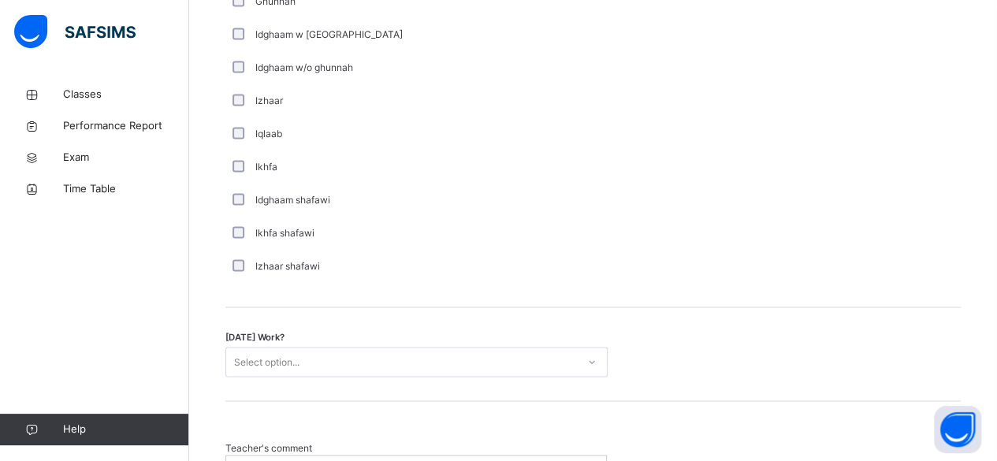
scroll to position [1263, 0]
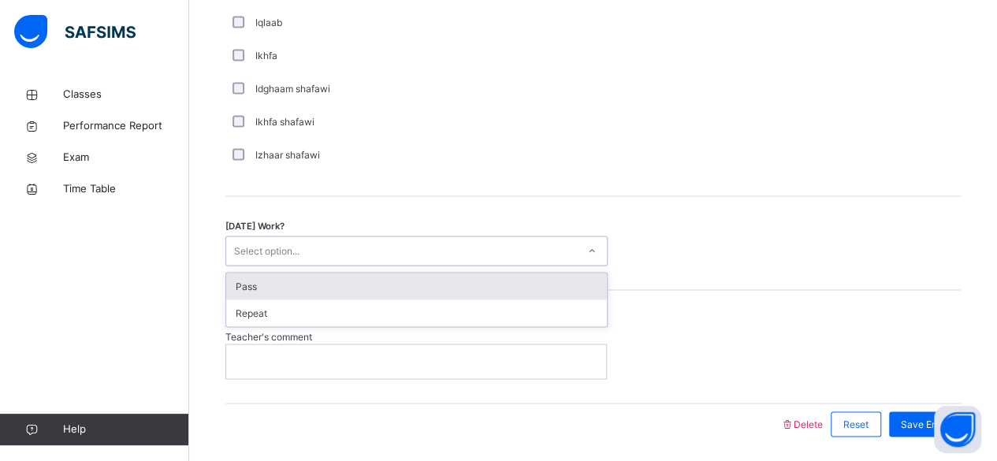
click at [266, 239] on div "Select option..." at bounding box center [266, 251] width 65 height 30
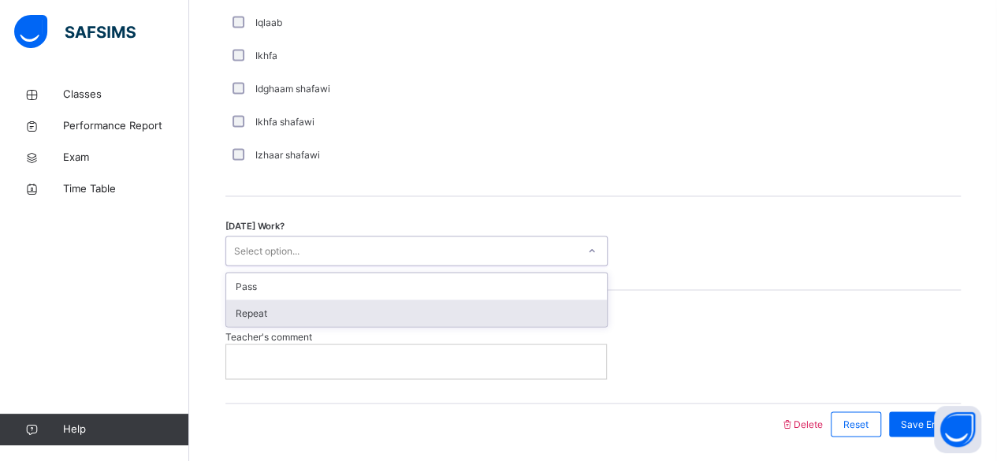
click at [248, 304] on div "Repeat" at bounding box center [416, 313] width 381 height 27
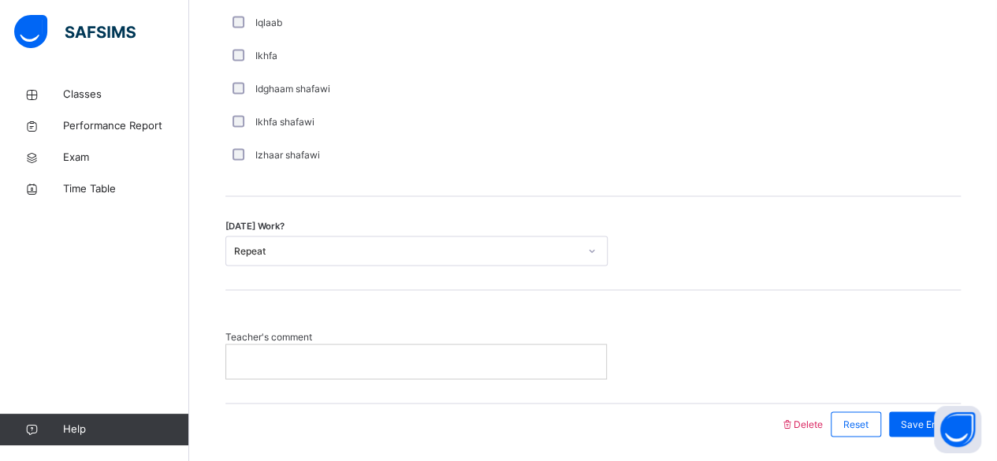
click at [248, 357] on p at bounding box center [416, 361] width 356 height 14
click at [915, 419] on span "Save Entry" at bounding box center [925, 424] width 48 height 14
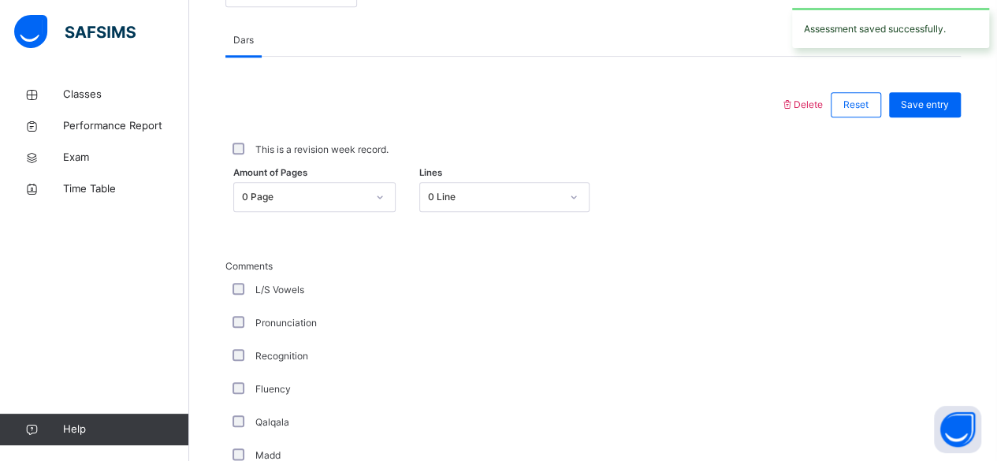
scroll to position [664, 0]
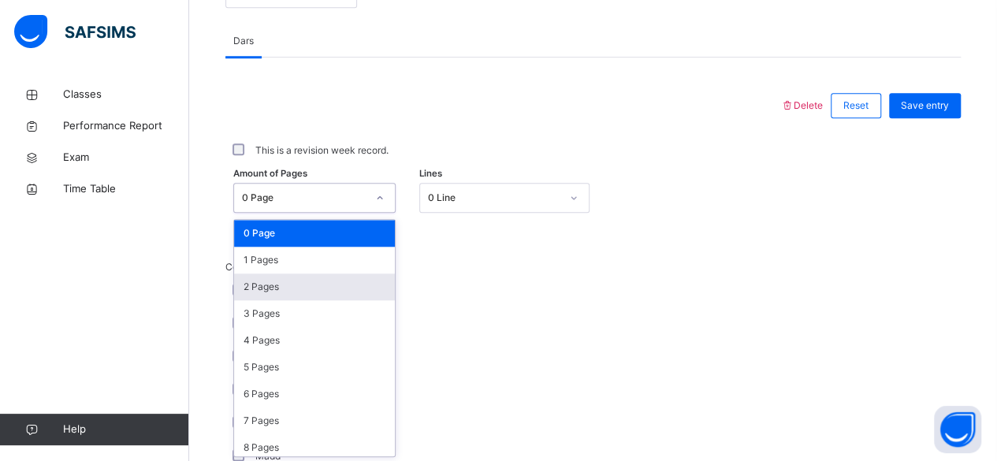
click at [268, 285] on div "2 Pages" at bounding box center [314, 287] width 161 height 27
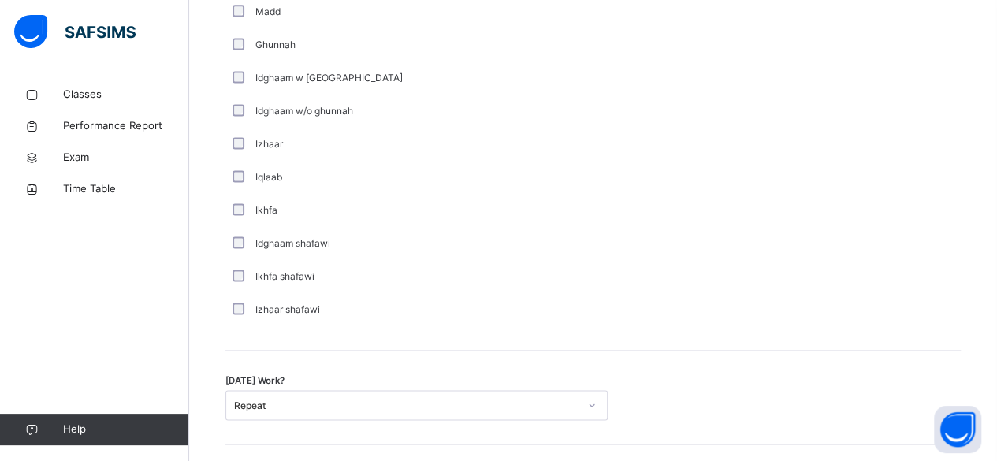
scroll to position [1092, 0]
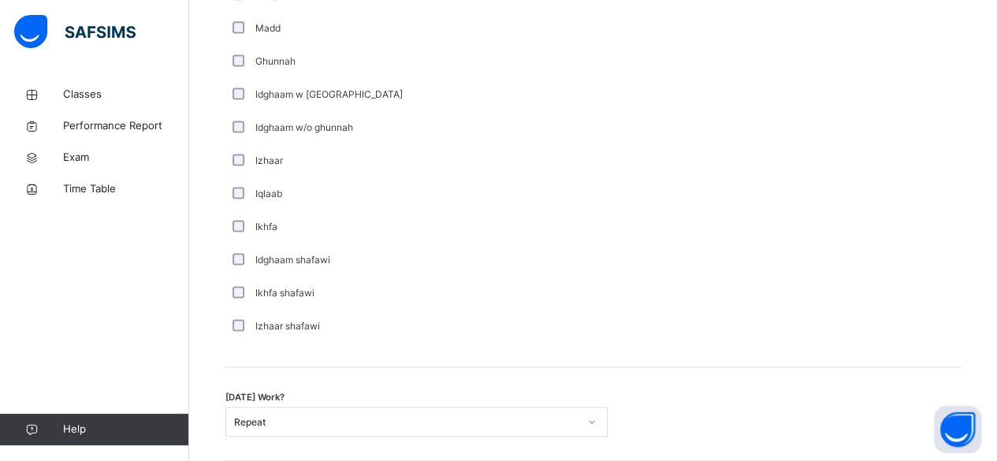
click at [128, 379] on div "Classes Performance Report Exam Time Table Help" at bounding box center [94, 262] width 189 height 398
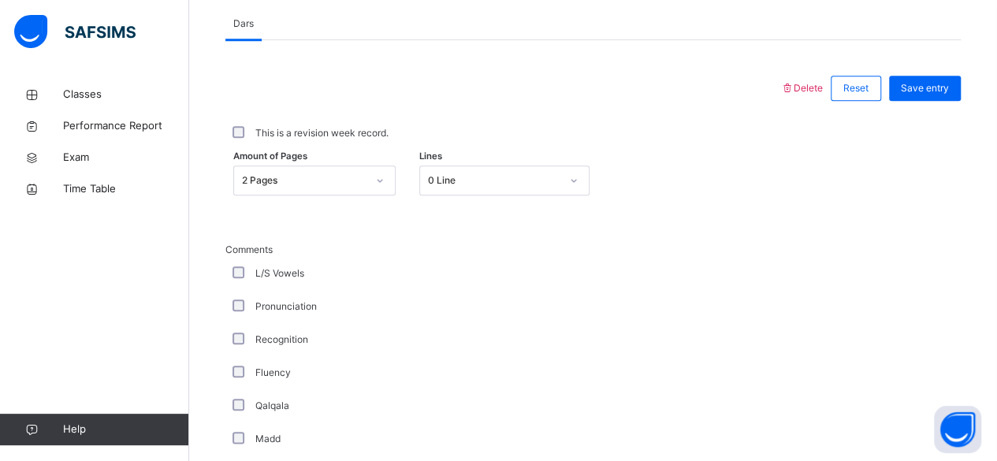
scroll to position [518, 0]
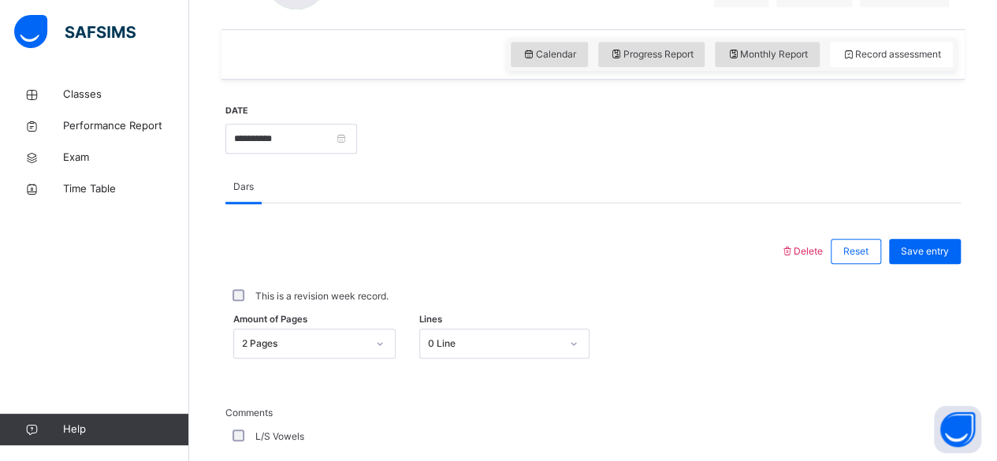
click at [528, 257] on div at bounding box center [502, 251] width 539 height 41
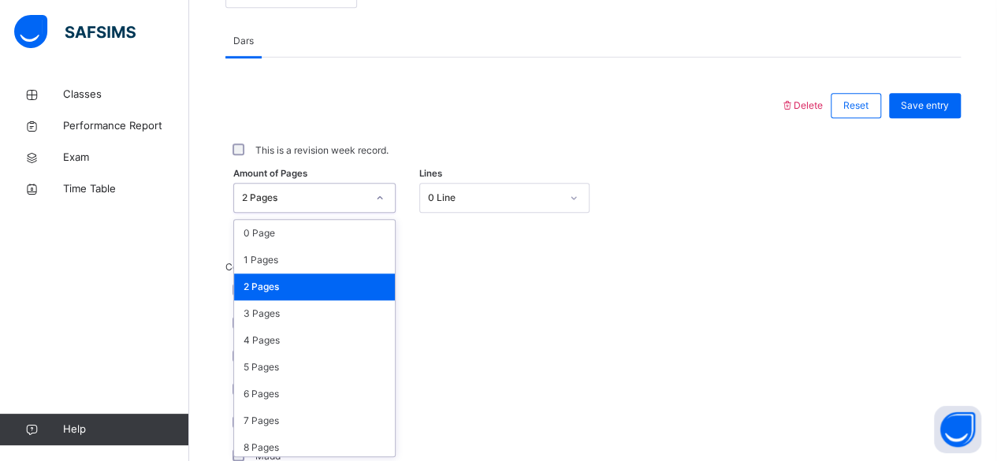
scroll to position [664, 0]
click at [363, 230] on div "0 Page" at bounding box center [314, 233] width 161 height 27
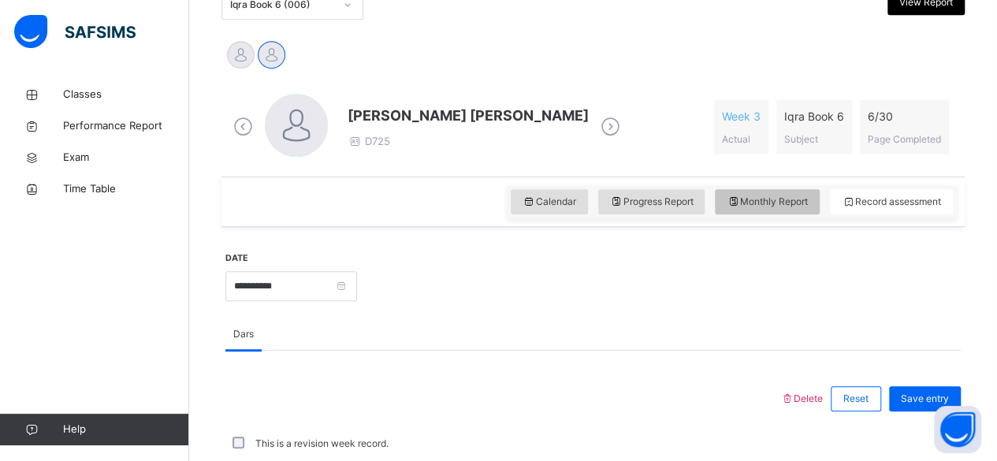
click at [790, 200] on span "Monthly Report" at bounding box center [767, 202] width 81 height 14
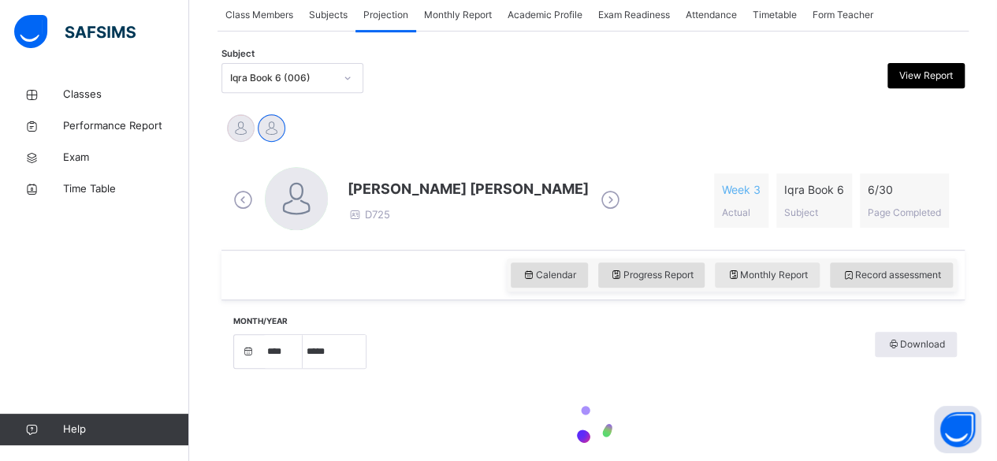
scroll to position [371, 0]
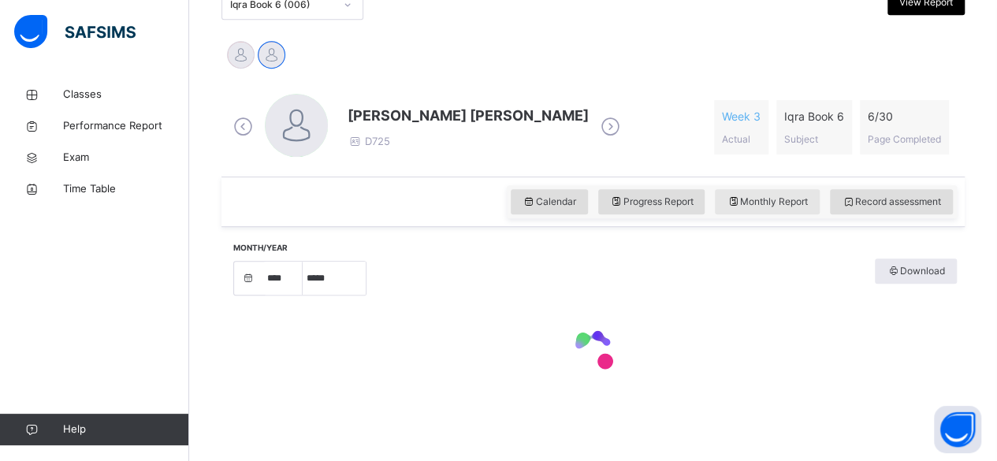
select select "****"
select select "*"
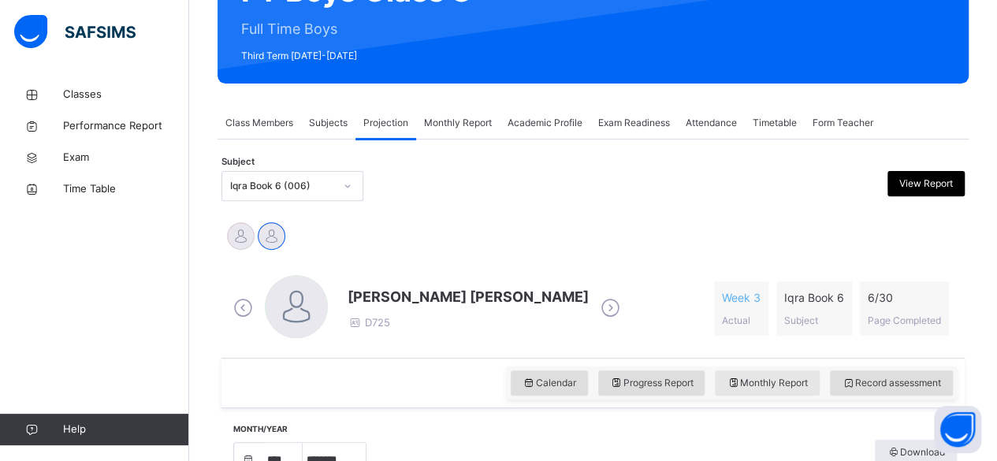
scroll to position [191, 0]
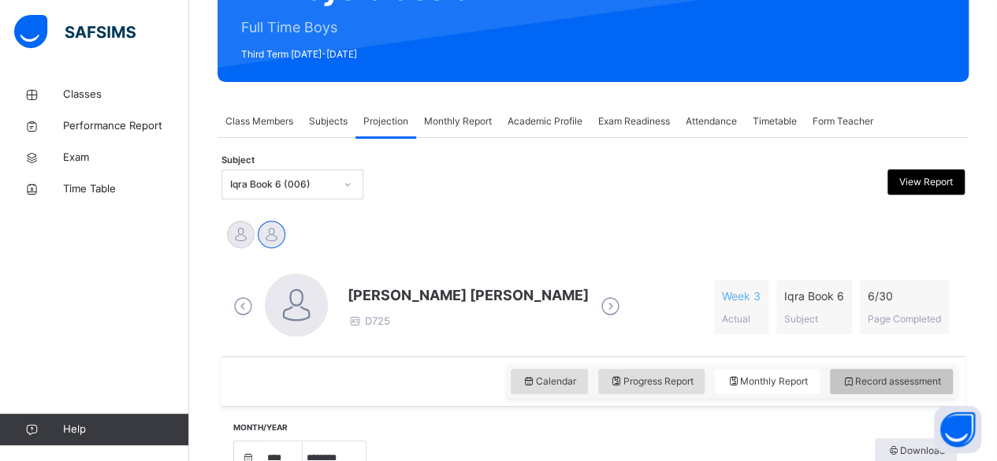
click at [923, 387] on span "Record assessment" at bounding box center [891, 381] width 99 height 14
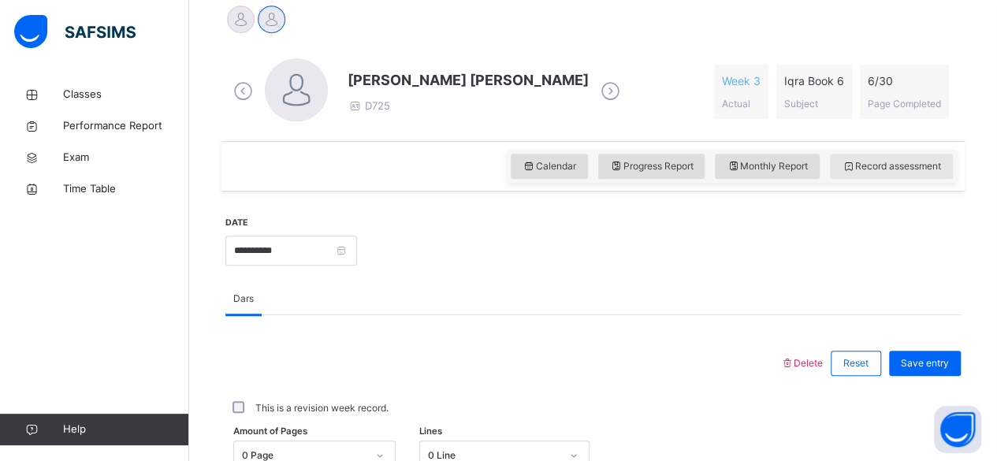
scroll to position [407, 0]
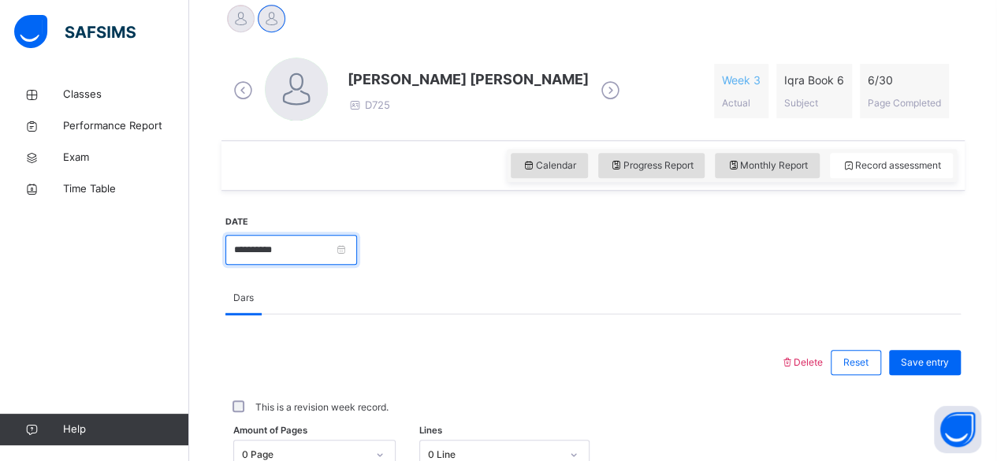
click at [319, 259] on input "**********" at bounding box center [291, 250] width 132 height 30
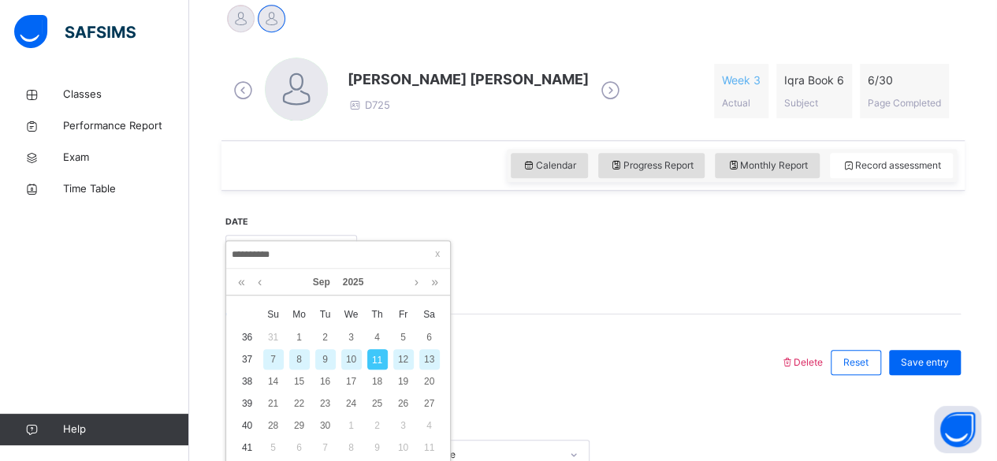
click at [325, 358] on div "9" at bounding box center [325, 359] width 20 height 20
type input "**********"
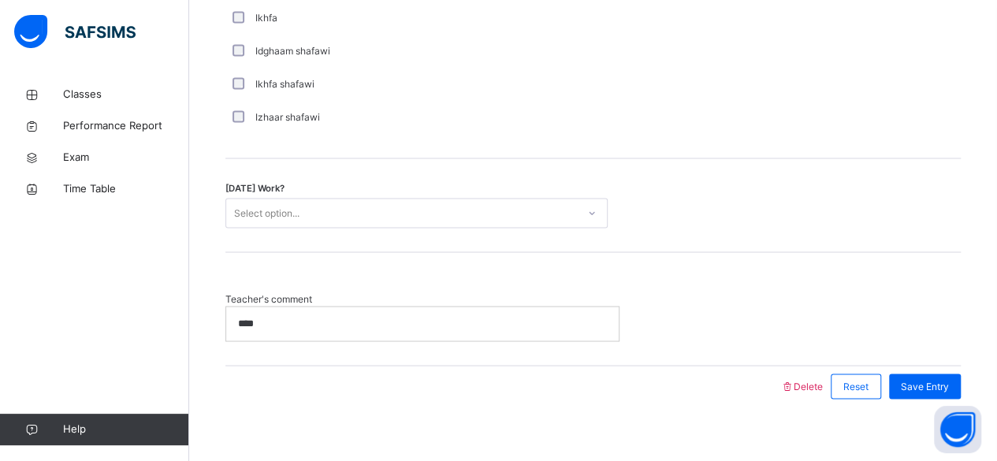
scroll to position [1313, 0]
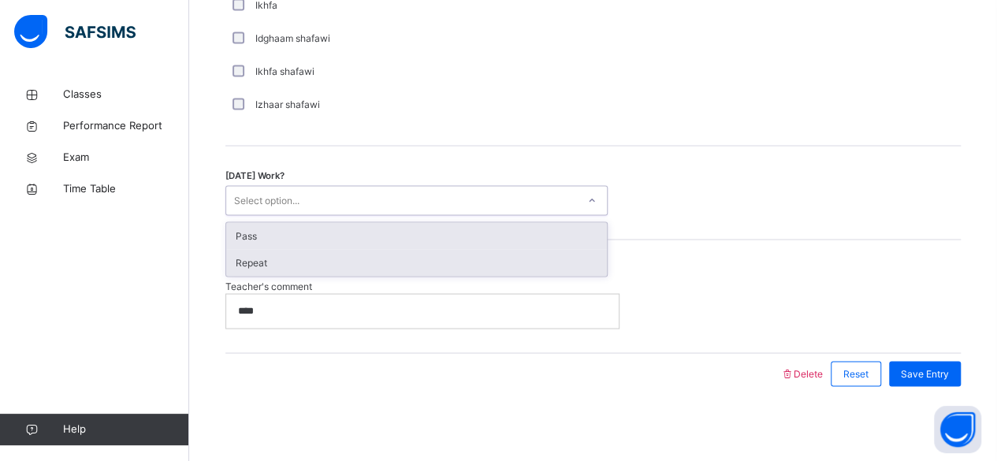
click at [468, 263] on div "Repeat" at bounding box center [416, 262] width 381 height 27
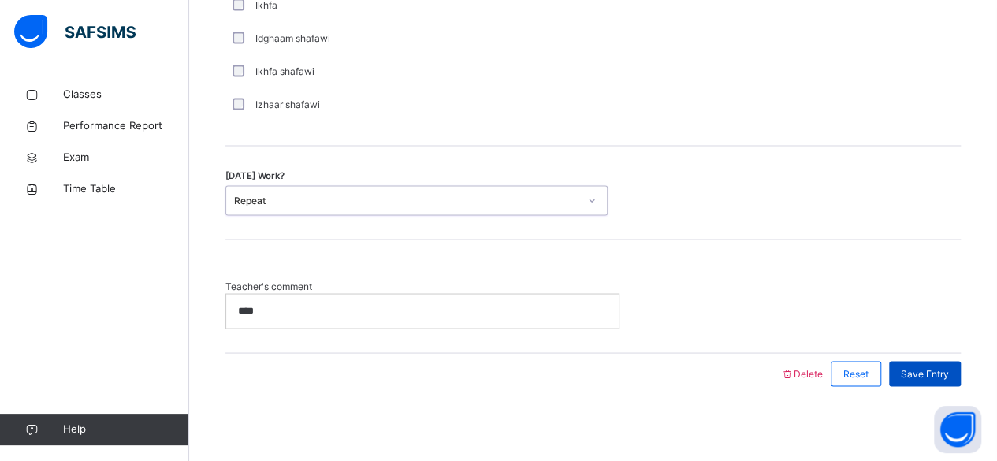
click at [948, 367] on span "Save Entry" at bounding box center [925, 374] width 48 height 14
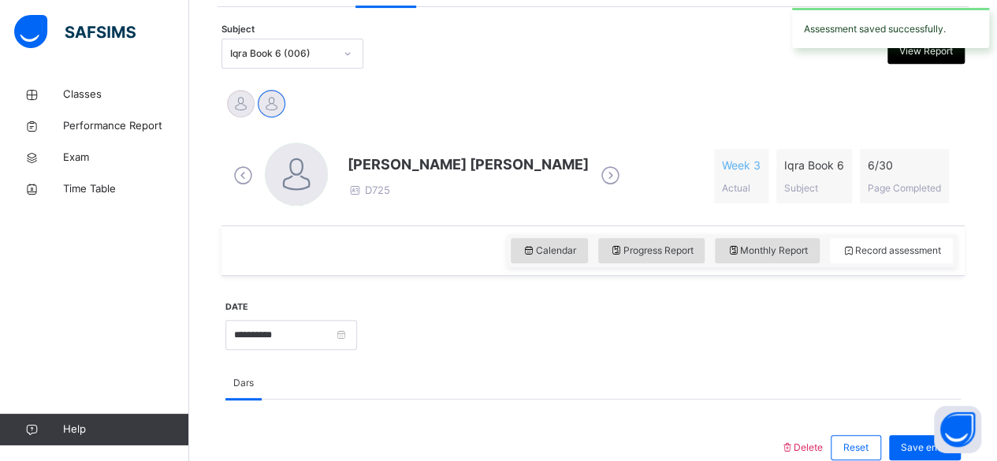
scroll to position [313, 0]
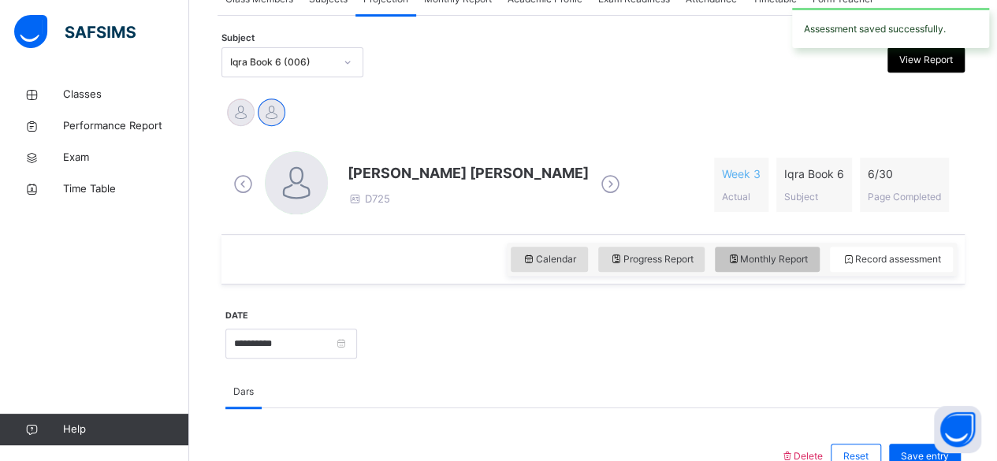
click at [794, 259] on span "Monthly Report" at bounding box center [767, 259] width 81 height 14
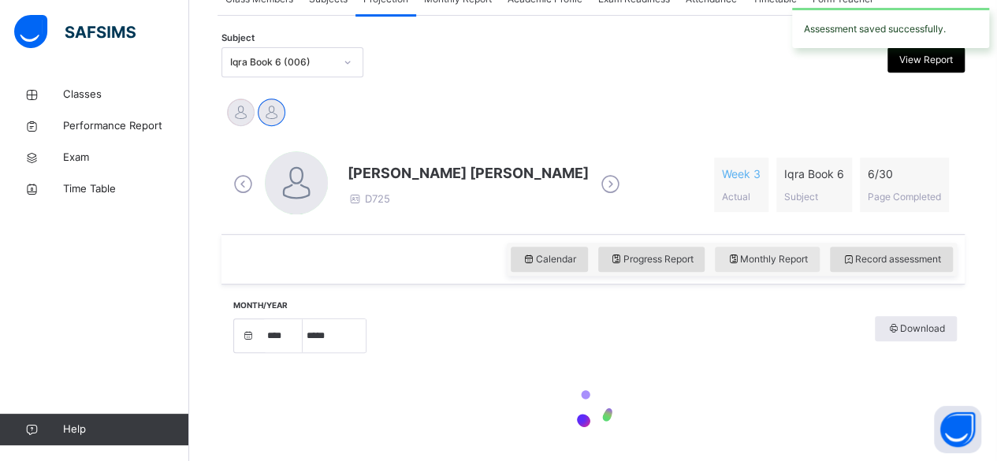
select select "****"
select select "*"
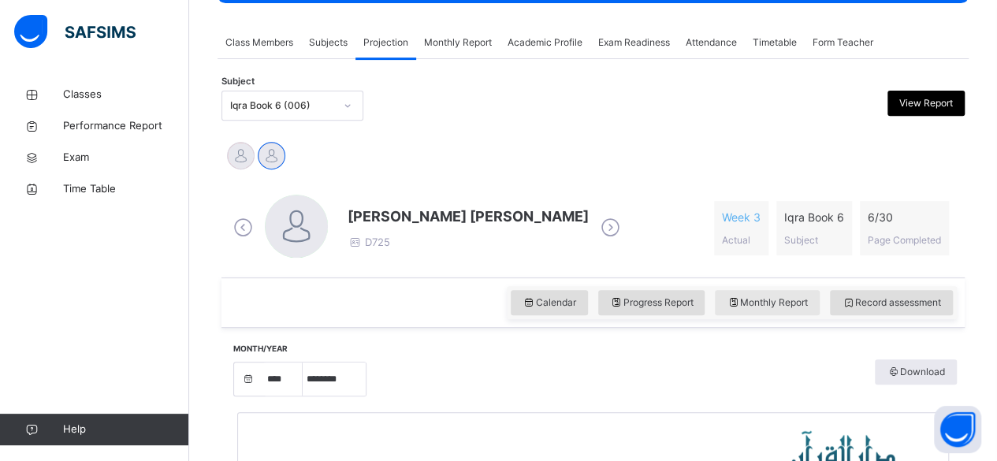
scroll to position [273, 0]
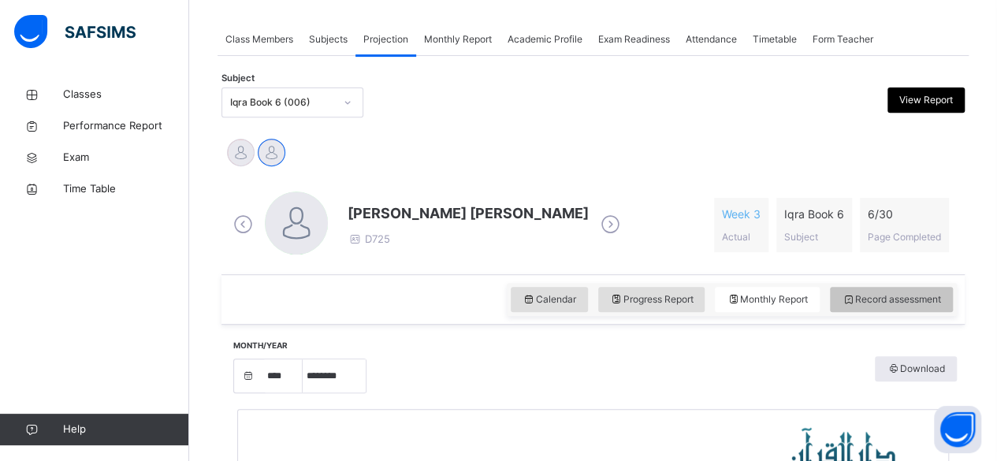
click at [926, 300] on span "Record assessment" at bounding box center [891, 299] width 99 height 14
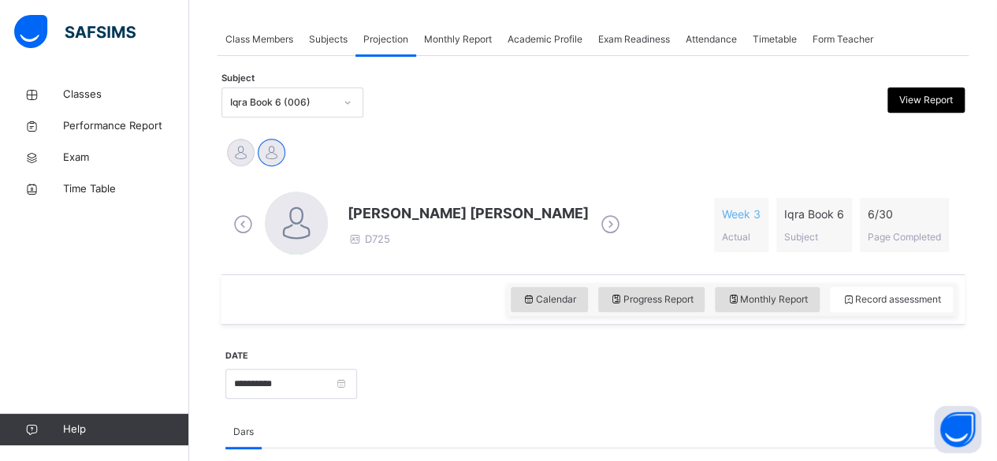
click at [916, 445] on div "Dars" at bounding box center [593, 432] width 736 height 32
click at [730, 252] on div "Mohammed Zufar Khan D725 Week 3 Actual Iqra Book 6 Subject 6 / 30 Page Completed" at bounding box center [593, 225] width 728 height 67
click at [876, 220] on div "6 / 30 Page Completed" at bounding box center [904, 225] width 89 height 54
click at [879, 219] on div "6 / 30 Page Completed" at bounding box center [904, 225] width 89 height 54
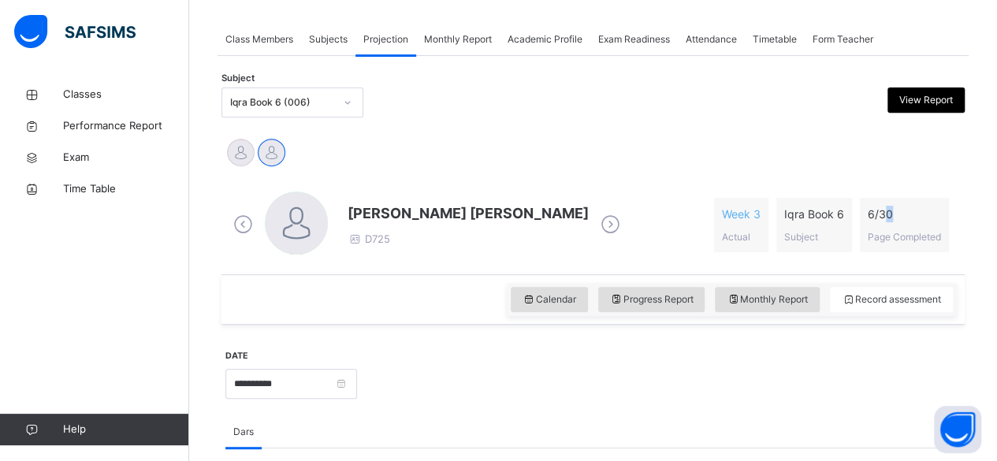
drag, startPoint x: 897, startPoint y: 212, endPoint x: 905, endPoint y: 210, distance: 8.0
click at [903, 212] on span "6 / 30" at bounding box center [904, 214] width 73 height 17
drag, startPoint x: 884, startPoint y: 210, endPoint x: 871, endPoint y: 214, distance: 13.0
click at [870, 214] on div "Week 3 Actual Iqra Book 6 Subject 6 / 30 Page Completed" at bounding box center [835, 225] width 243 height 54
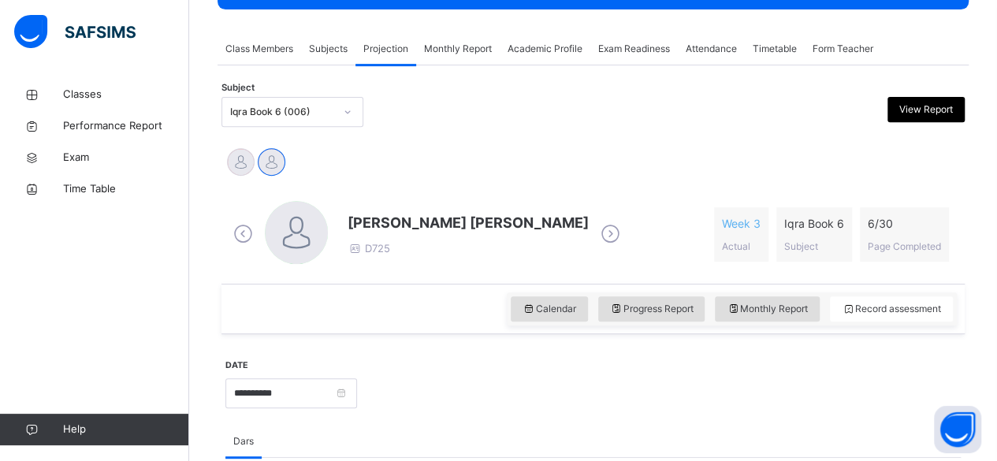
click at [445, 131] on div "Subject Iqra Book 6 (006) View Report" at bounding box center [593, 112] width 743 height 46
click at [278, 53] on div "Class Members" at bounding box center [260, 49] width 84 height 32
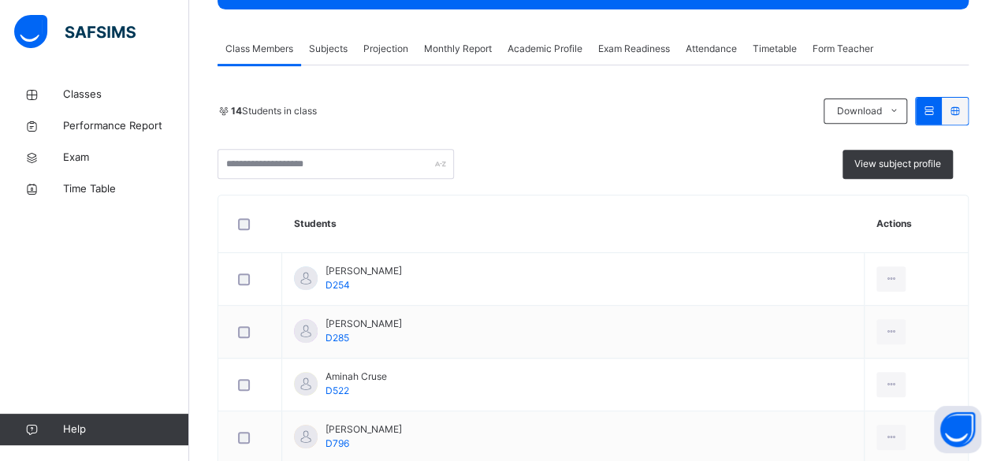
click at [390, 48] on span "Projection" at bounding box center [385, 49] width 45 height 14
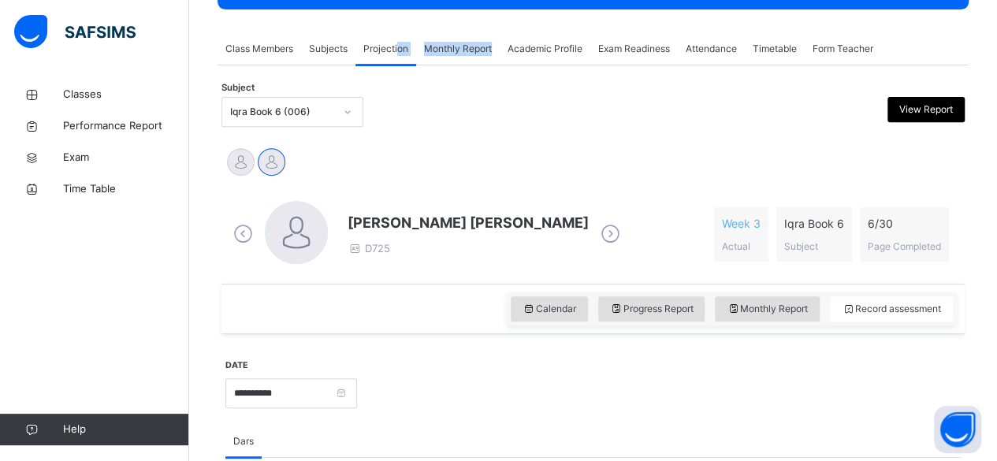
drag, startPoint x: 394, startPoint y: 45, endPoint x: 497, endPoint y: 55, distance: 103.8
click at [497, 55] on div "Class Members Subjects Projection Monthly Report Academic Profile Exam Readines…" at bounding box center [593, 49] width 751 height 32
click at [308, 111] on div "Iqra Book 6 (006)" at bounding box center [282, 112] width 104 height 14
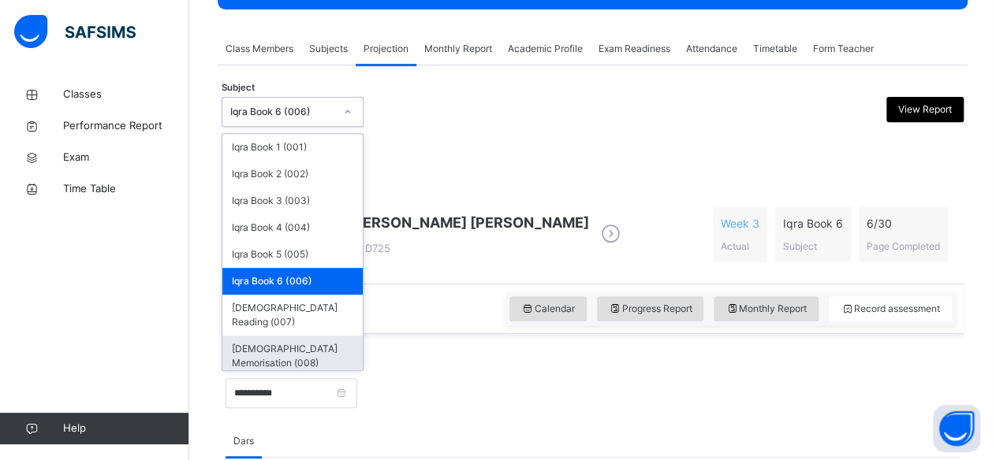
click at [311, 341] on div "Iqra Book 1 (001) Iqra Book 2 (002) Iqra Book 3 (003) Iqra Book 4 (004) Iqra Bo…" at bounding box center [293, 252] width 142 height 238
click at [309, 336] on div "[DEMOGRAPHIC_DATA] Memorisation (008)" at bounding box center [292, 356] width 140 height 41
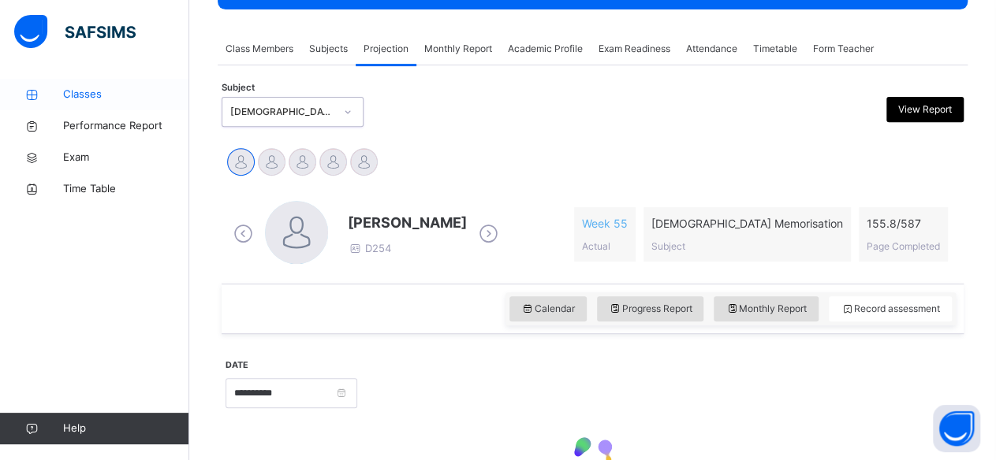
click at [114, 108] on div "Classes Performance Report Exam Time Table" at bounding box center [94, 142] width 189 height 126
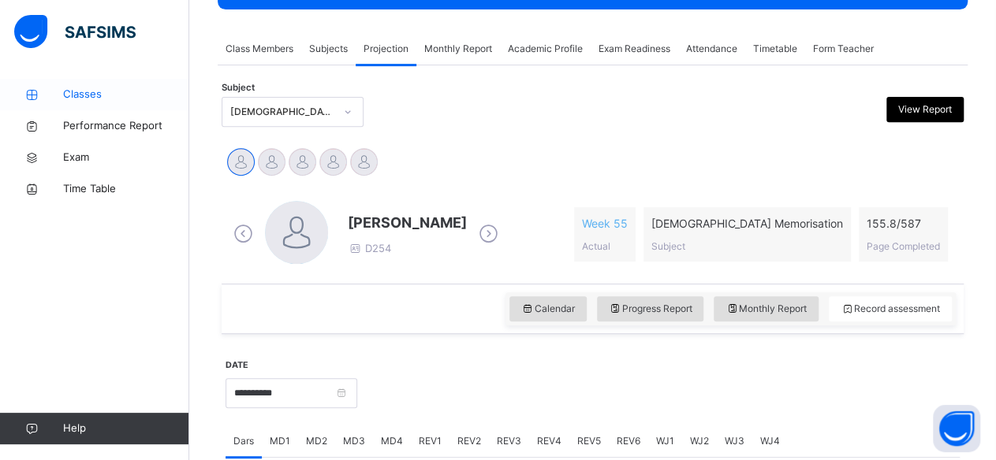
click at [98, 95] on span "Classes" at bounding box center [126, 95] width 126 height 16
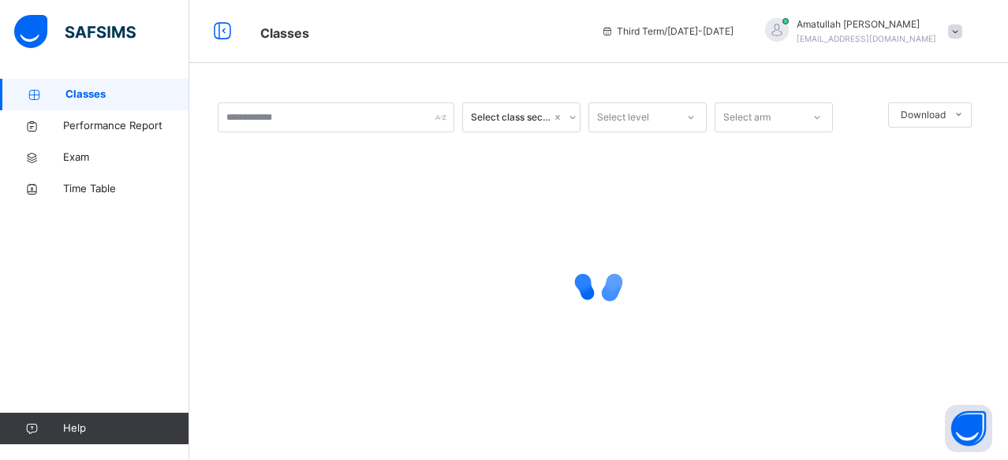
click at [98, 95] on span "Classes" at bounding box center [127, 95] width 124 height 16
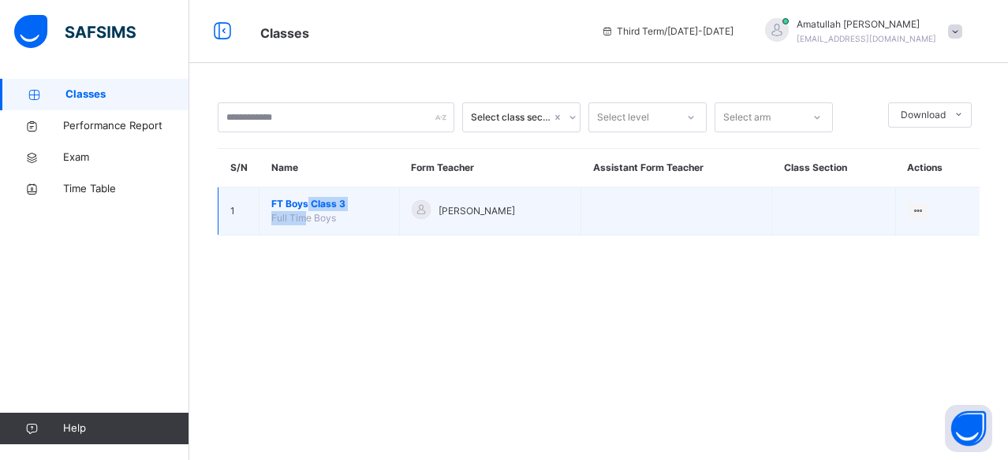
click at [307, 207] on td "FT Boys Class 3 Full Time Boys" at bounding box center [329, 212] width 140 height 48
click at [296, 197] on span "FT Boys Class 3" at bounding box center [329, 204] width 116 height 14
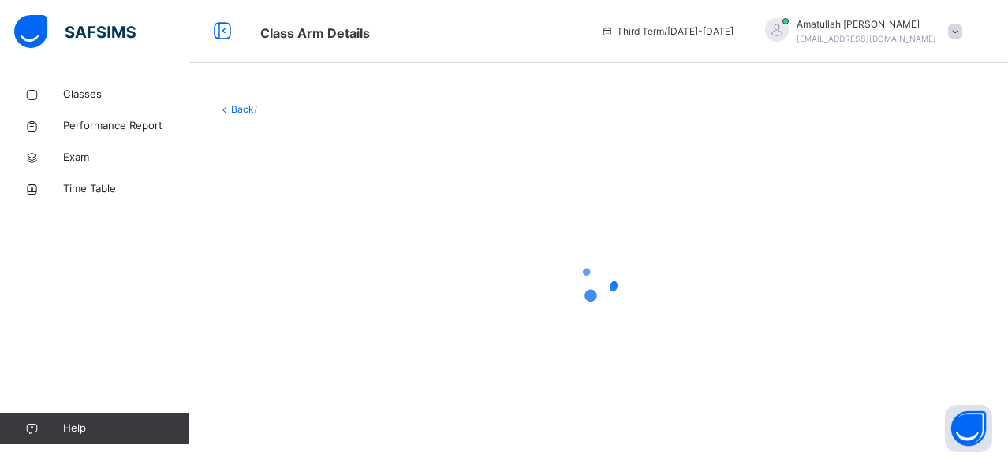
click at [296, 197] on div at bounding box center [599, 282] width 762 height 300
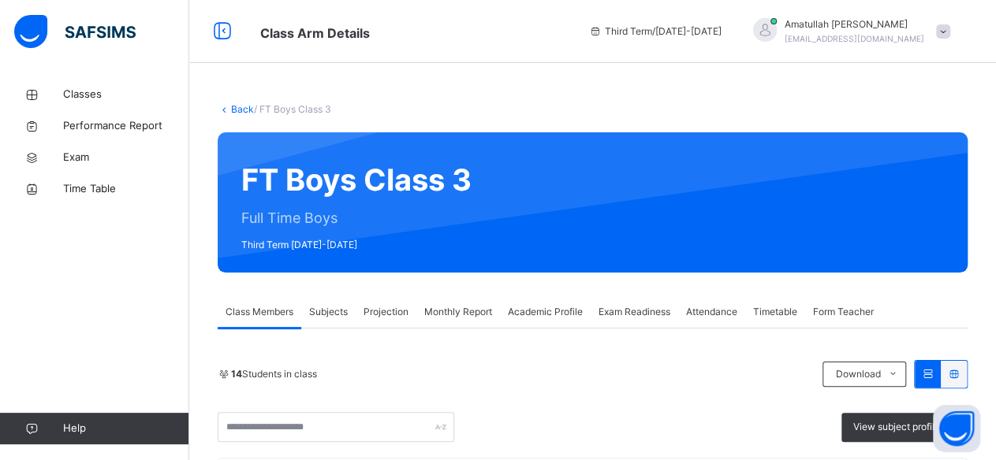
click at [386, 318] on span "Projection" at bounding box center [385, 312] width 45 height 14
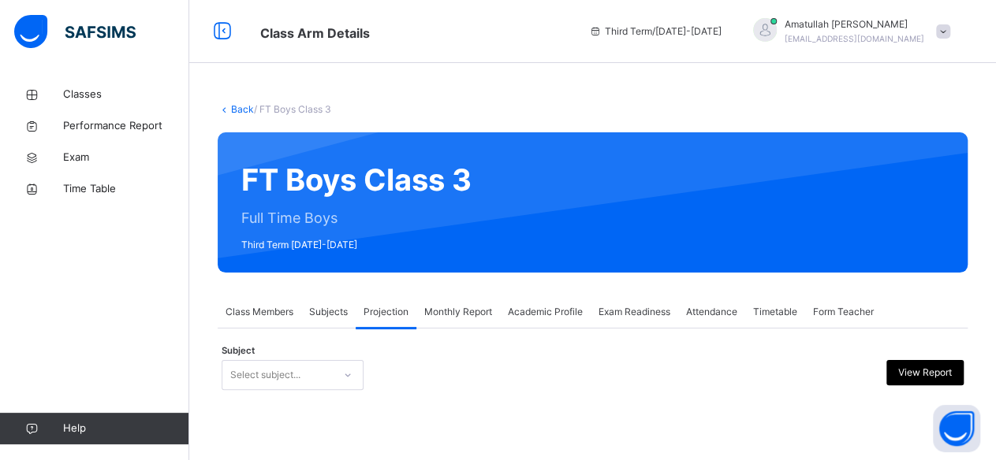
click at [378, 310] on span "Projection" at bounding box center [385, 312] width 45 height 14
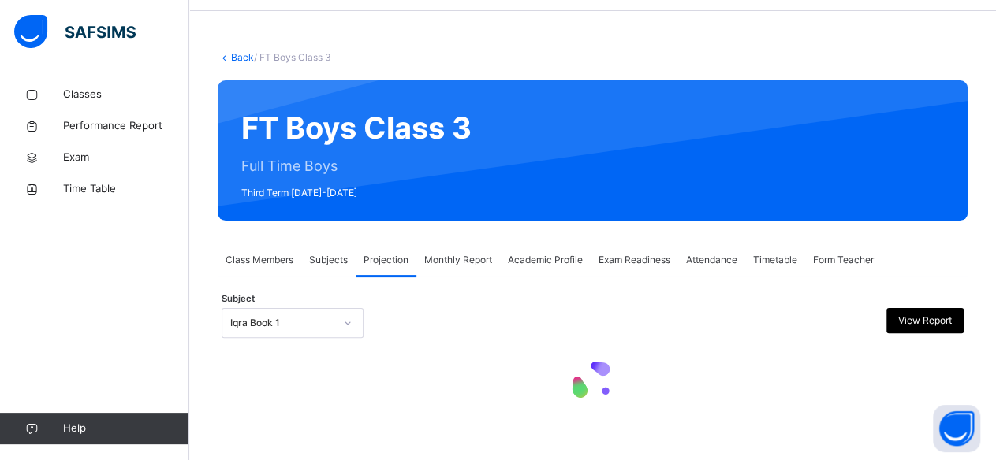
click at [330, 338] on div "Iqra Book 1" at bounding box center [293, 323] width 142 height 30
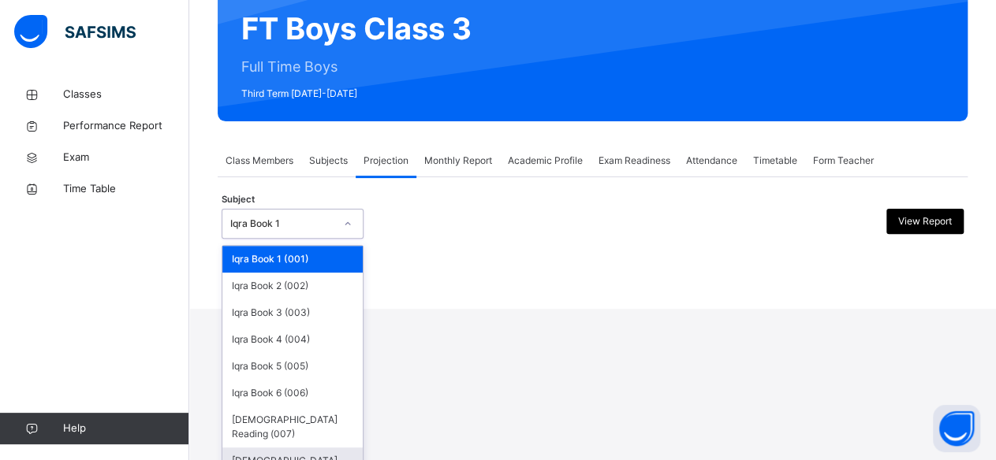
click at [315, 448] on div "[DEMOGRAPHIC_DATA] Memorisation (008)" at bounding box center [292, 468] width 140 height 41
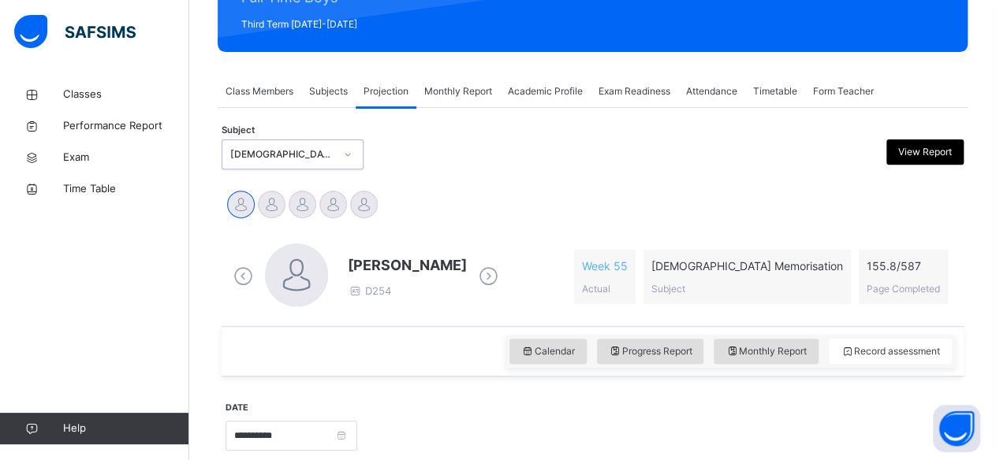
scroll to position [223, 0]
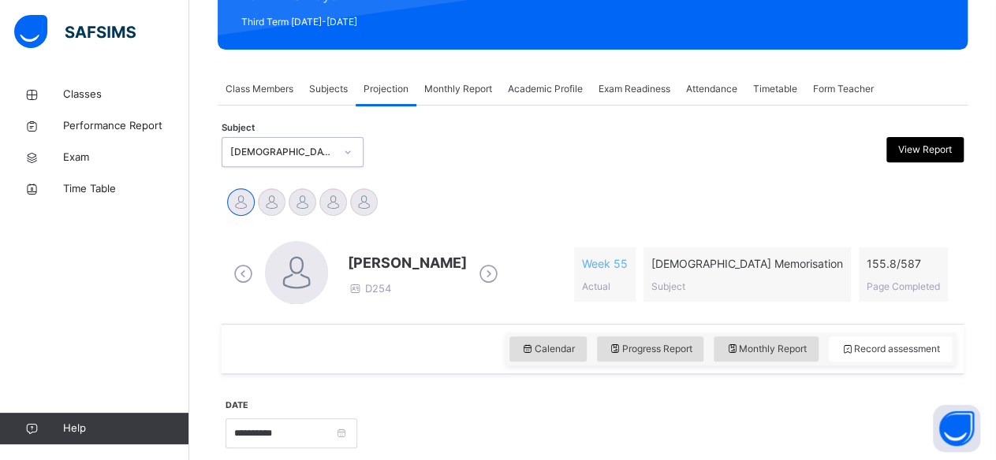
click at [438, 263] on span "[PERSON_NAME]" at bounding box center [407, 262] width 119 height 21
drag, startPoint x: 509, startPoint y: 255, endPoint x: 504, endPoint y: 263, distance: 9.6
click at [509, 259] on div "Abubakr Adem Ali D254 Week 55 Actual Quran Memorisation Subject 155.8 / 587 Pag…" at bounding box center [592, 274] width 726 height 67
click at [492, 288] on span at bounding box center [489, 275] width 28 height 30
click at [492, 281] on icon at bounding box center [489, 275] width 28 height 24
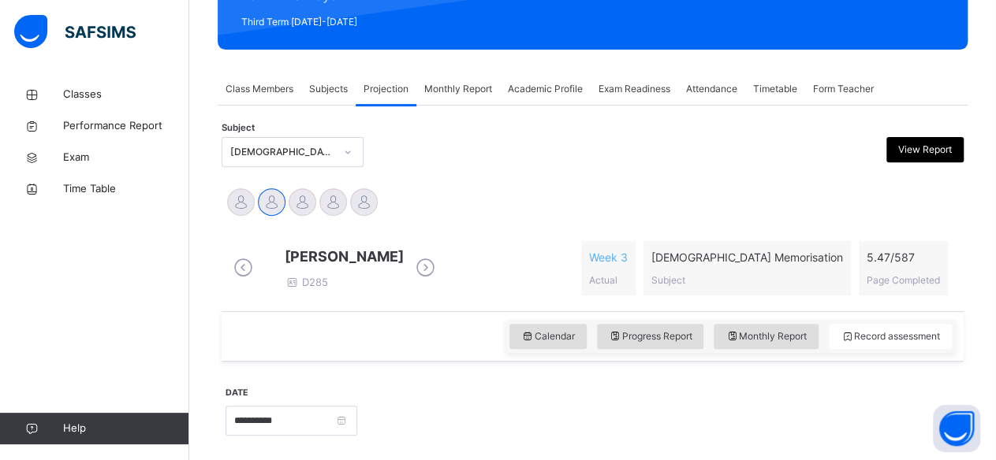
click at [494, 270] on div "Ahmed Selami D285 Week 3 Actual Quran Memorisation Subject 5.47 / 587 Page Comp…" at bounding box center [592, 268] width 726 height 54
click at [439, 264] on div "Ahmed Selami D285" at bounding box center [334, 268] width 210 height 45
click at [439, 272] on icon at bounding box center [426, 268] width 28 height 24
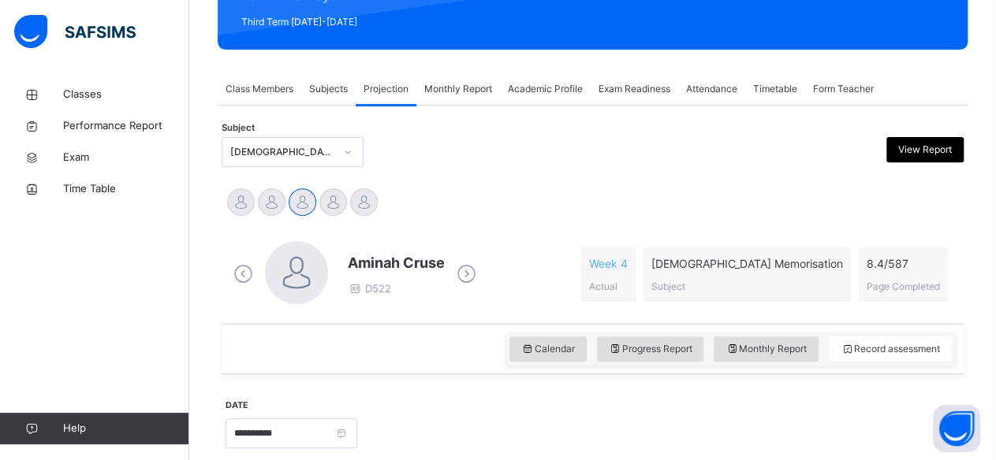
click at [471, 274] on icon at bounding box center [467, 275] width 28 height 24
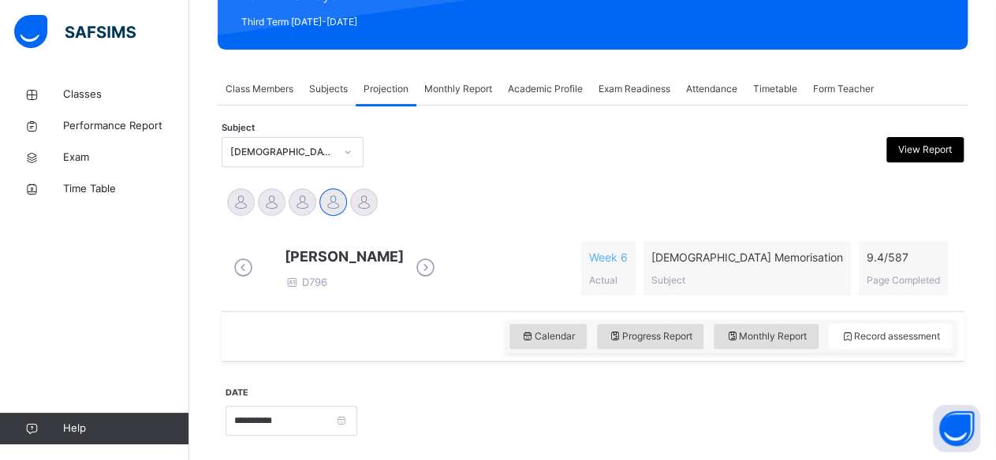
click at [439, 274] on icon at bounding box center [426, 268] width 28 height 24
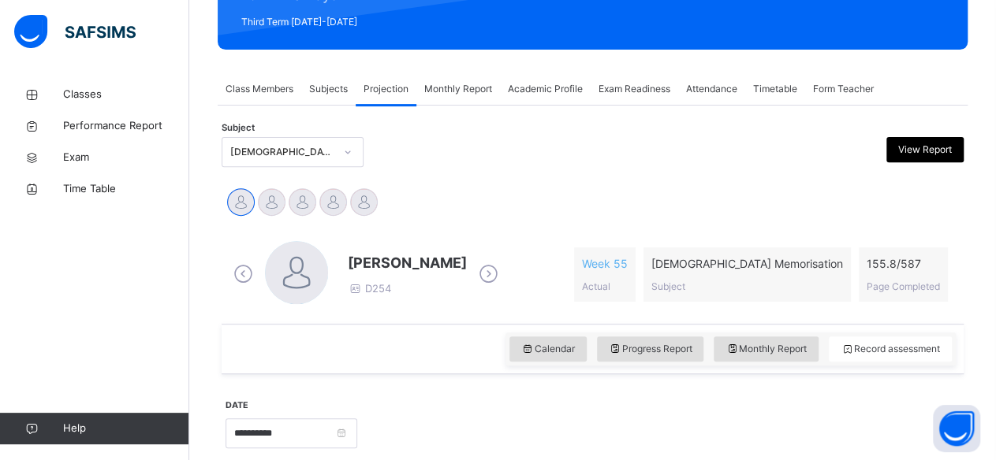
click at [234, 278] on icon at bounding box center [243, 275] width 28 height 24
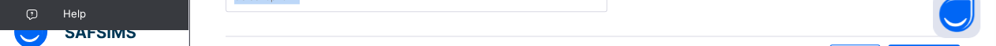
scroll to position [1136, 0]
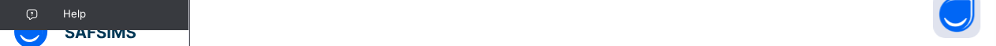
drag, startPoint x: 599, startPoint y: 42, endPoint x: 533, endPoint y: 43, distance: 66.2
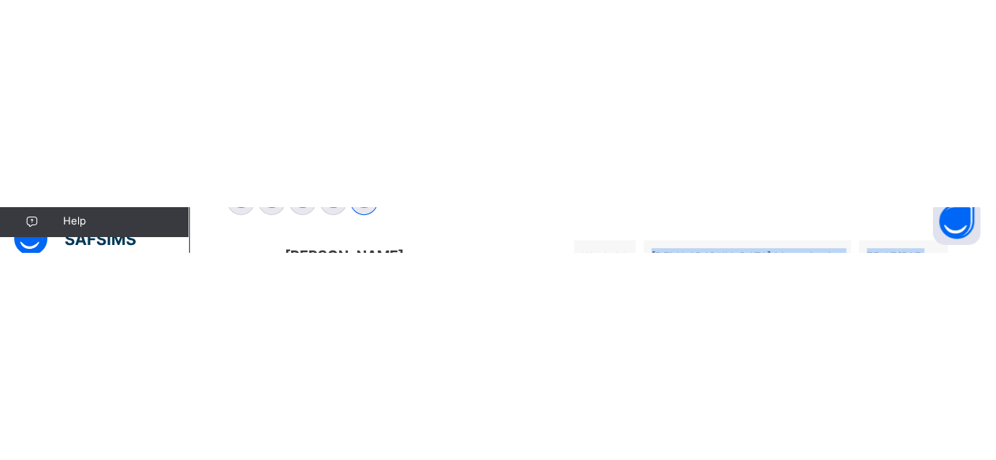
scroll to position [411, 0]
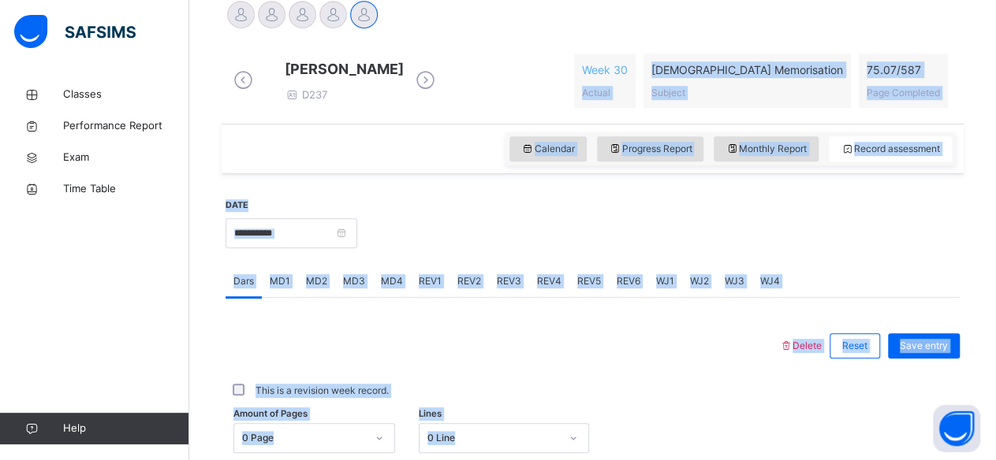
click at [584, 240] on div at bounding box center [658, 232] width 587 height 68
click at [583, 238] on div at bounding box center [658, 232] width 587 height 68
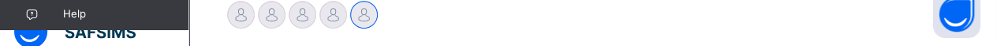
drag, startPoint x: 544, startPoint y: 40, endPoint x: 550, endPoint y: 65, distance: 26.0
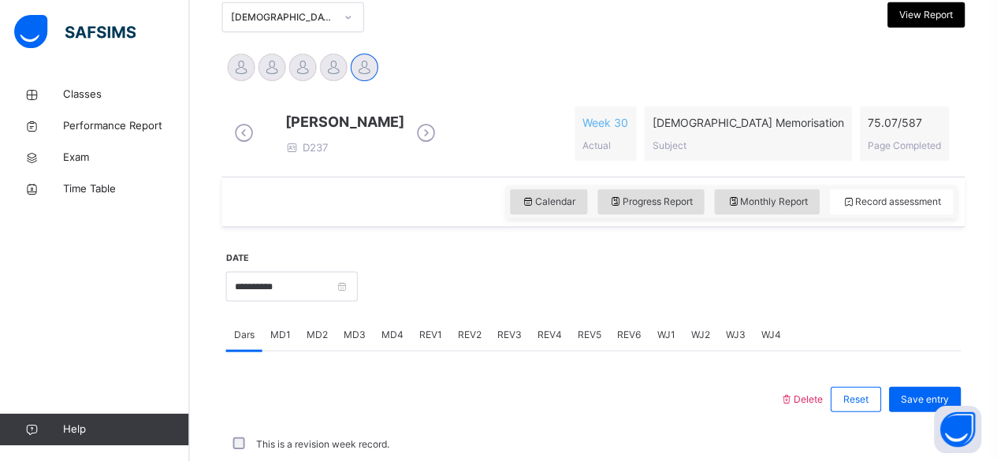
scroll to position [358, 0]
click at [400, 127] on span "[PERSON_NAME]" at bounding box center [344, 121] width 119 height 21
click at [400, 125] on span "[PERSON_NAME]" at bounding box center [344, 121] width 119 height 21
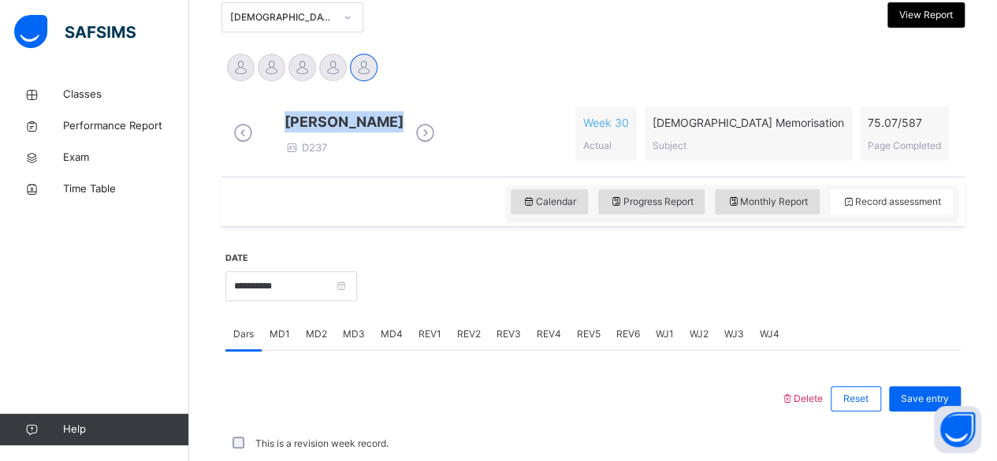
click at [398, 127] on span "[PERSON_NAME]" at bounding box center [344, 121] width 119 height 21
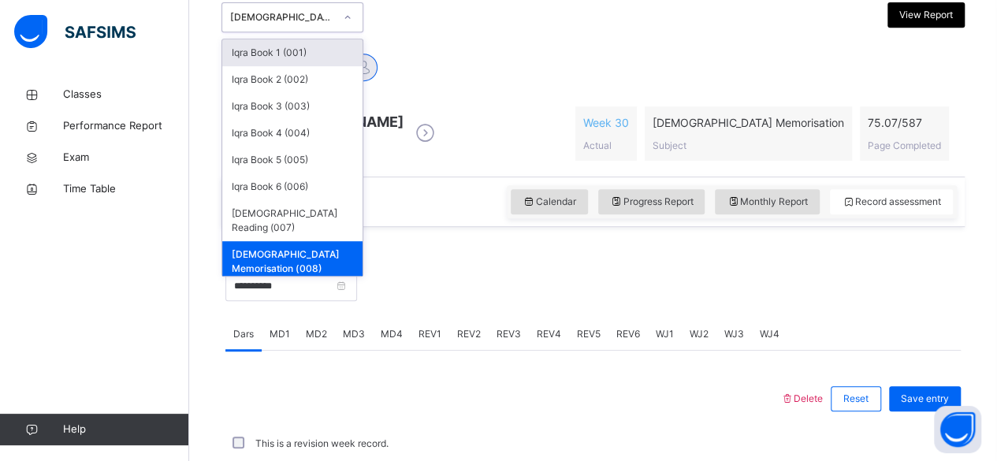
click at [323, 12] on div "[DEMOGRAPHIC_DATA] Memorisation (008)" at bounding box center [282, 17] width 104 height 14
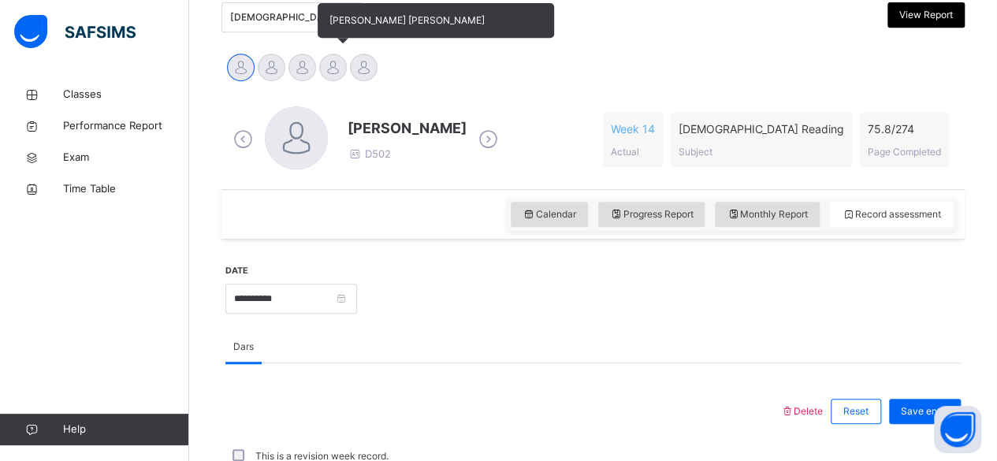
click at [326, 69] on div at bounding box center [333, 68] width 28 height 28
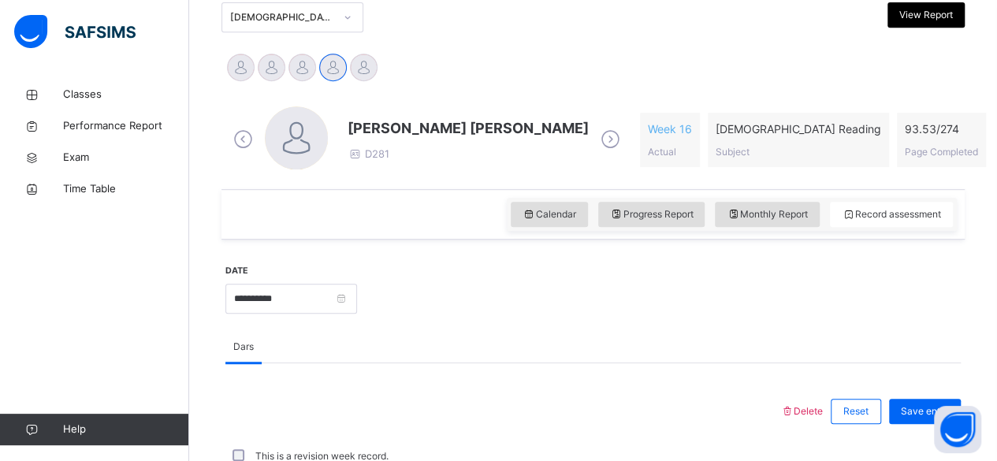
click at [377, 127] on span "[PERSON_NAME] [PERSON_NAME]" at bounding box center [468, 127] width 241 height 21
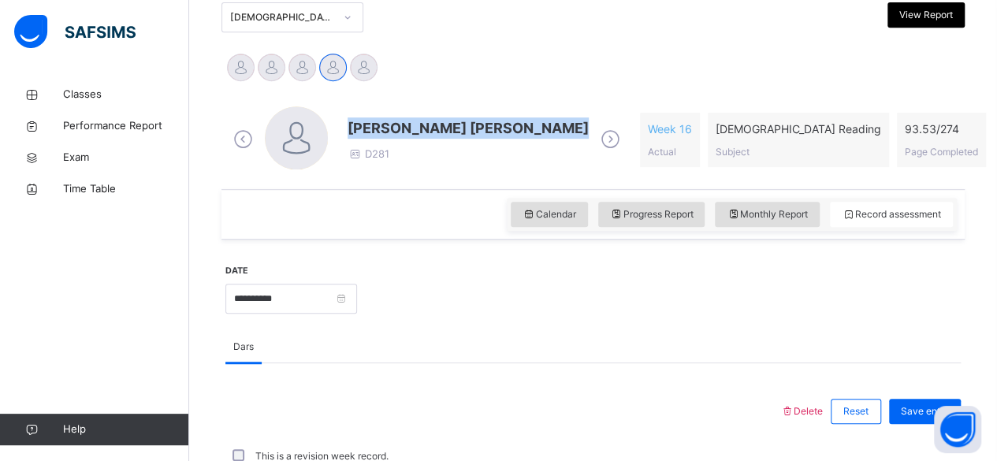
click at [377, 127] on span "[PERSON_NAME] [PERSON_NAME]" at bounding box center [468, 127] width 241 height 21
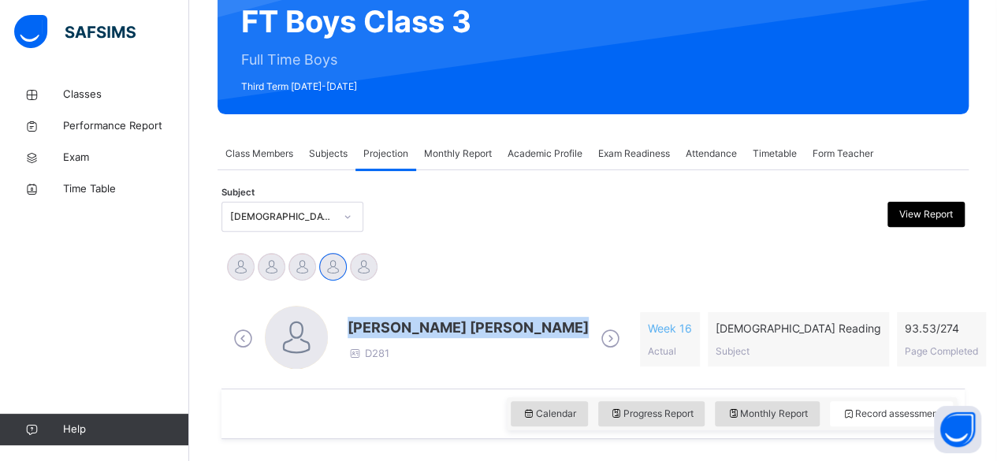
scroll to position [162, 0]
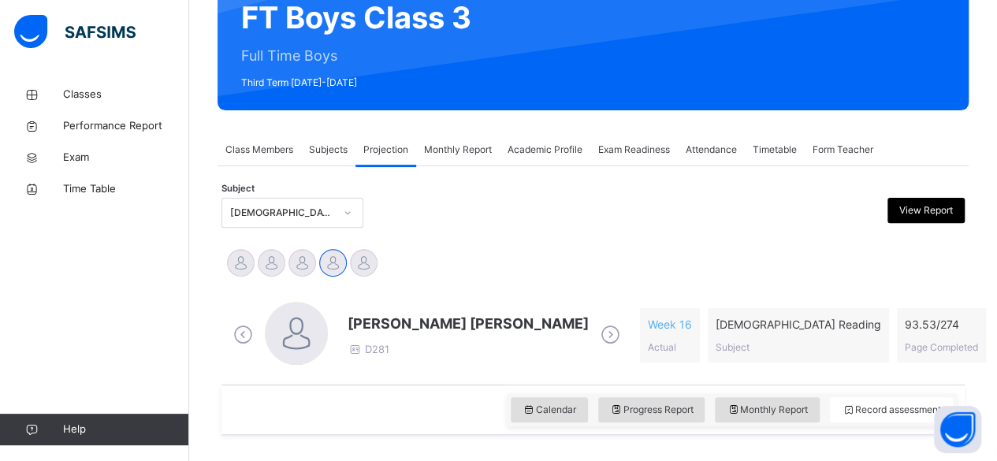
click at [396, 322] on span "[PERSON_NAME] [PERSON_NAME]" at bounding box center [468, 323] width 241 height 21
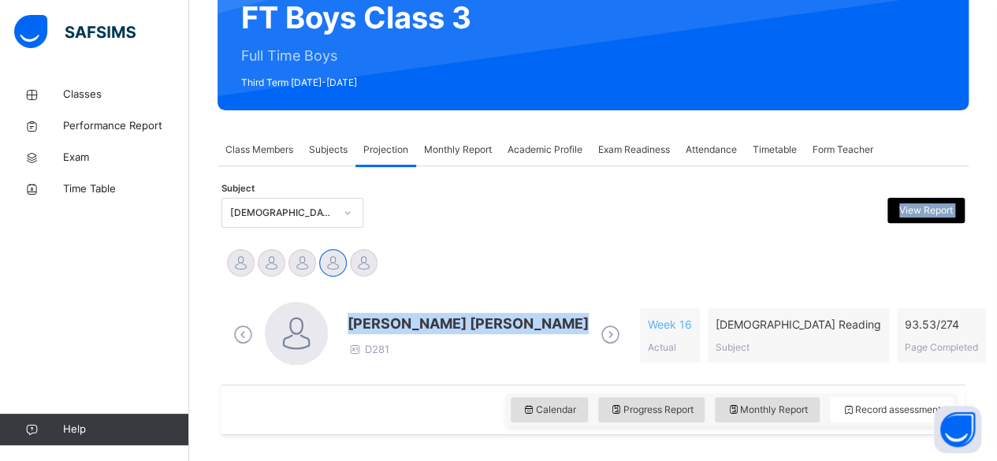
drag, startPoint x: 396, startPoint y: 322, endPoint x: 465, endPoint y: 210, distance: 131.7
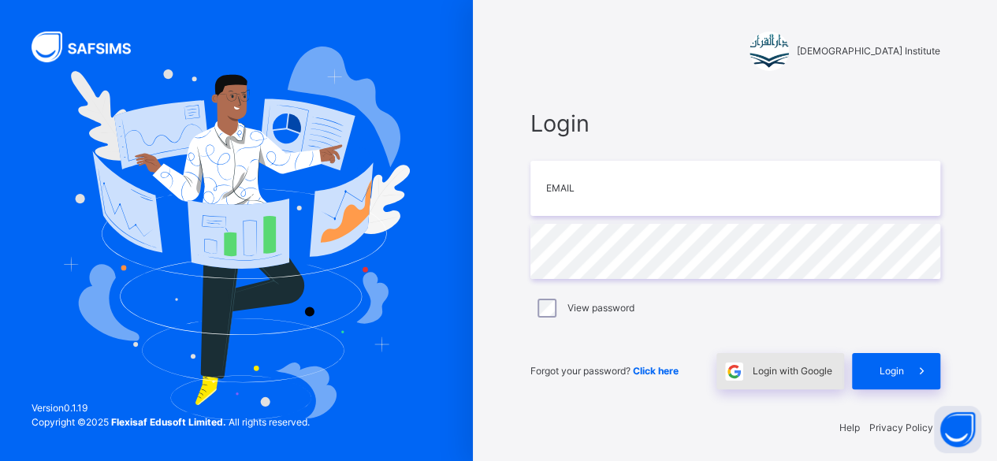
click at [804, 360] on div "Login with Google" at bounding box center [781, 371] width 128 height 36
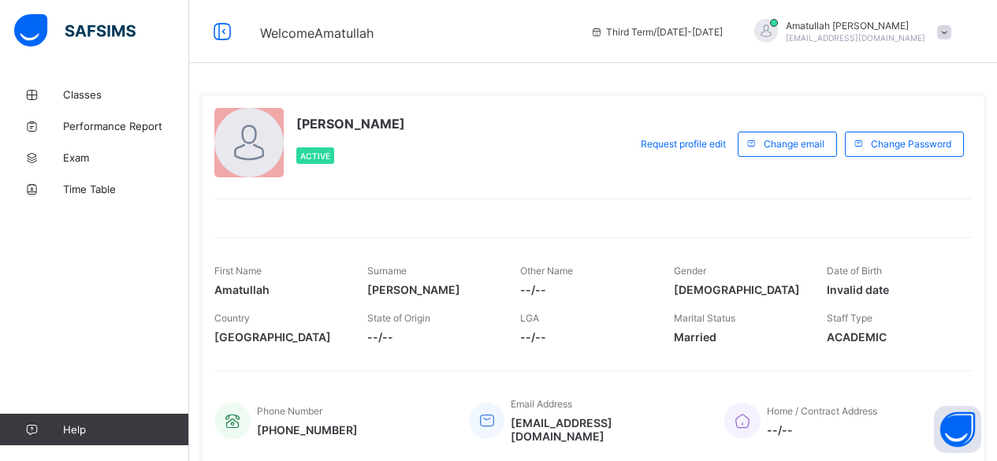
scroll to position [88, 0]
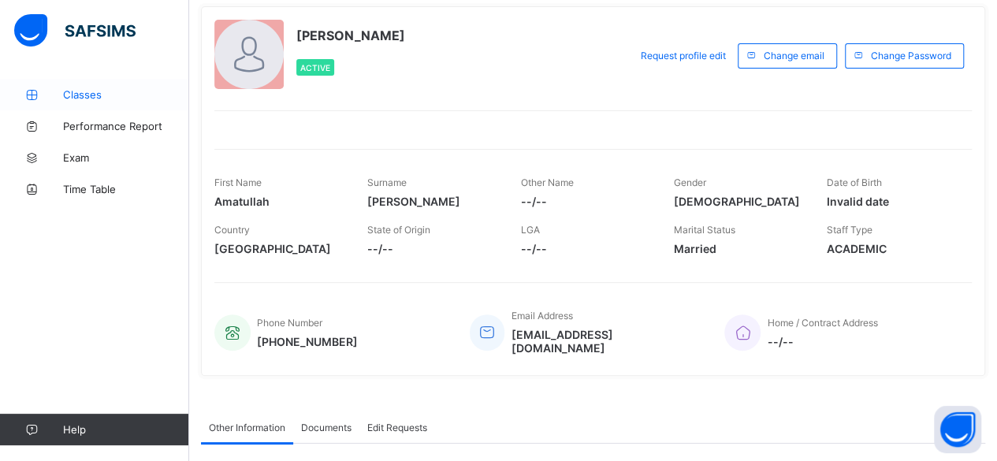
click at [111, 93] on span "Classes" at bounding box center [126, 94] width 126 height 13
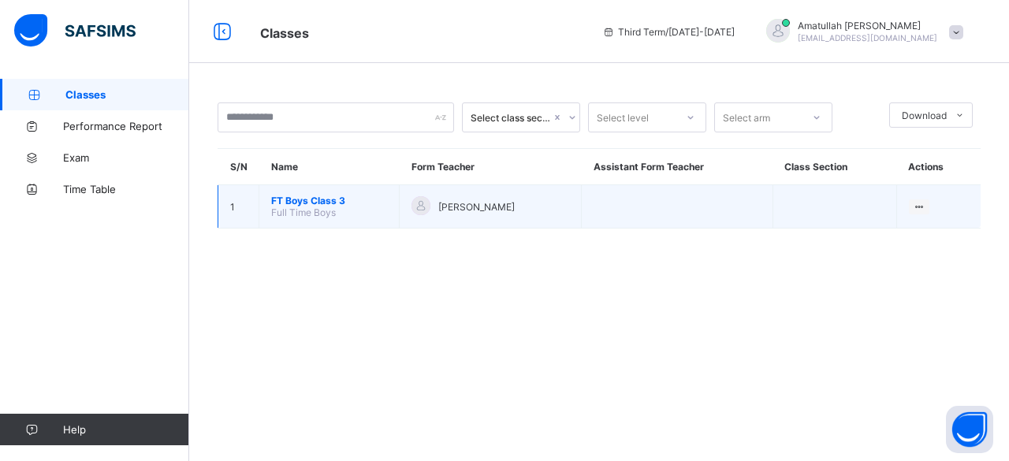
click at [336, 198] on span "FT Boys Class 3" at bounding box center [329, 201] width 116 height 12
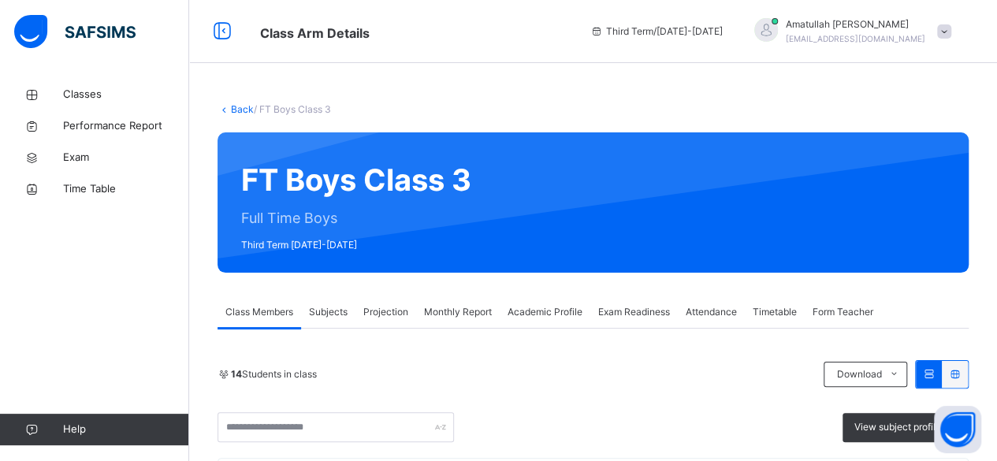
click at [404, 300] on div "Projection" at bounding box center [386, 312] width 61 height 32
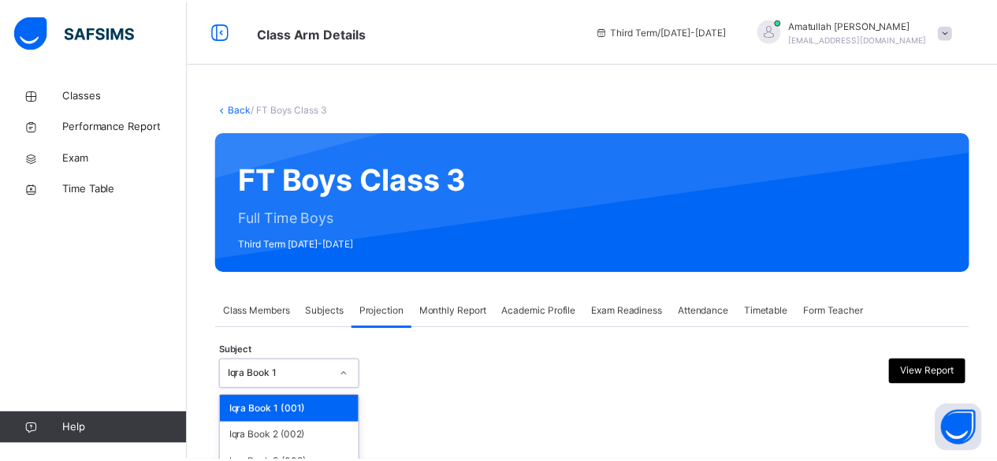
scroll to position [150, 0]
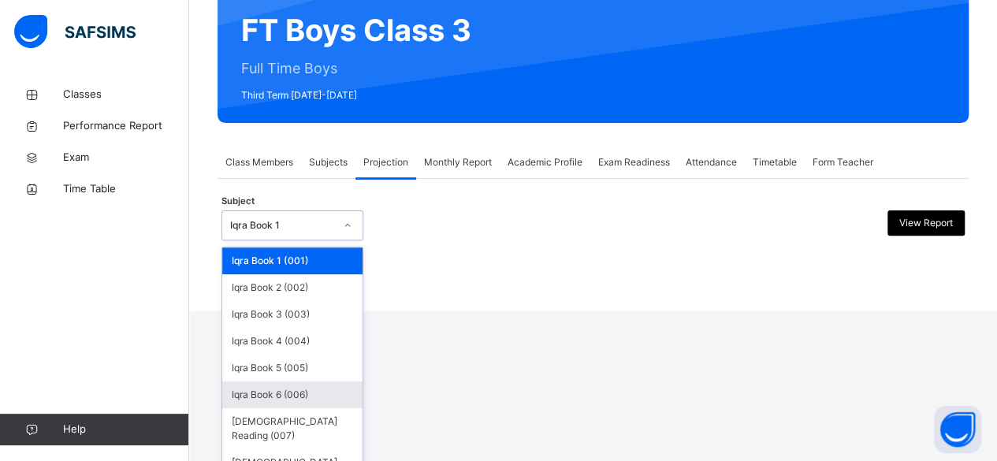
click at [310, 240] on div "option Iqra Book 6 (006) focused, 6 of 8. 8 results available. Use Up and Down …" at bounding box center [293, 225] width 142 height 30
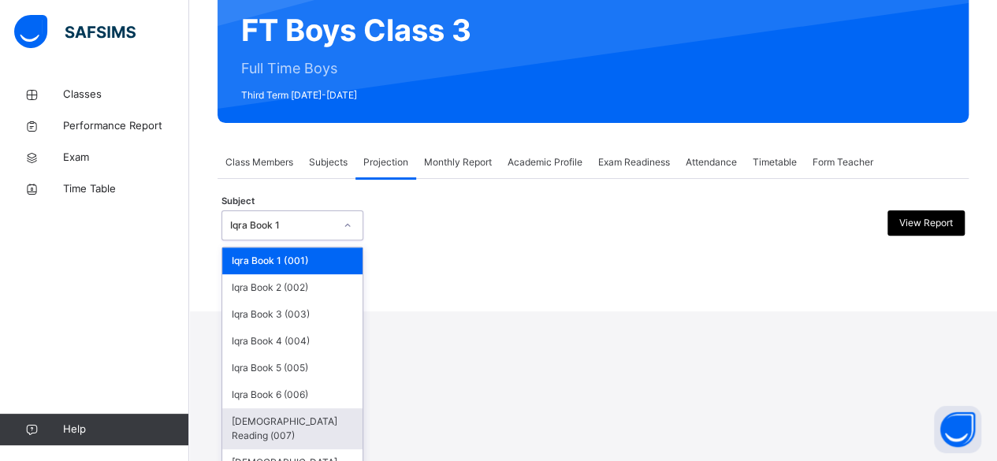
scroll to position [0, 0]
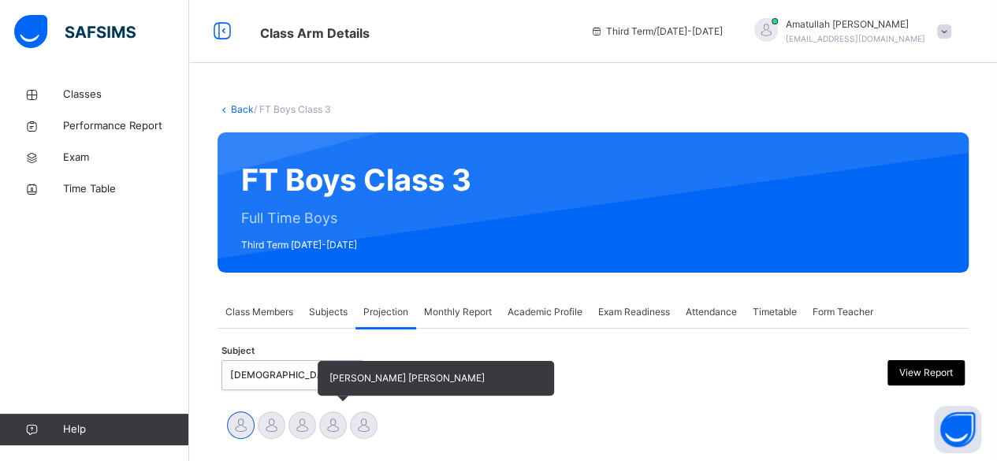
click at [336, 422] on div at bounding box center [333, 426] width 28 height 28
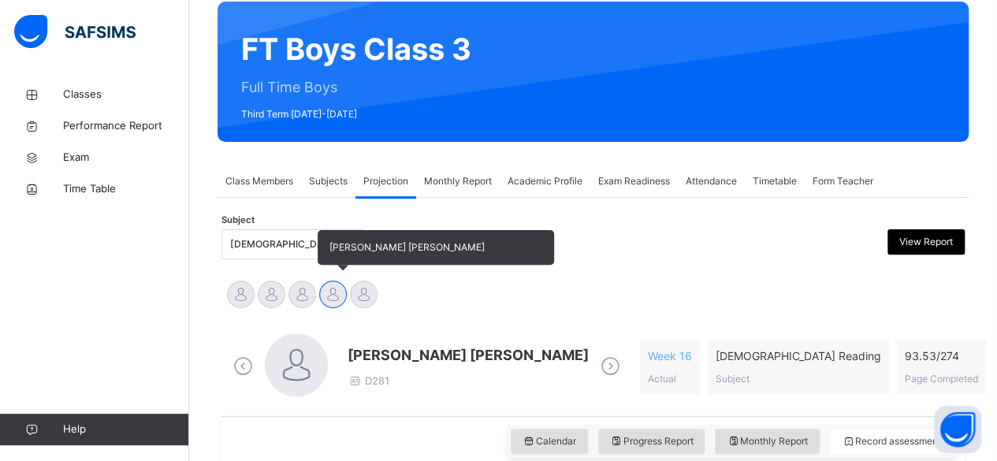
scroll to position [199, 0]
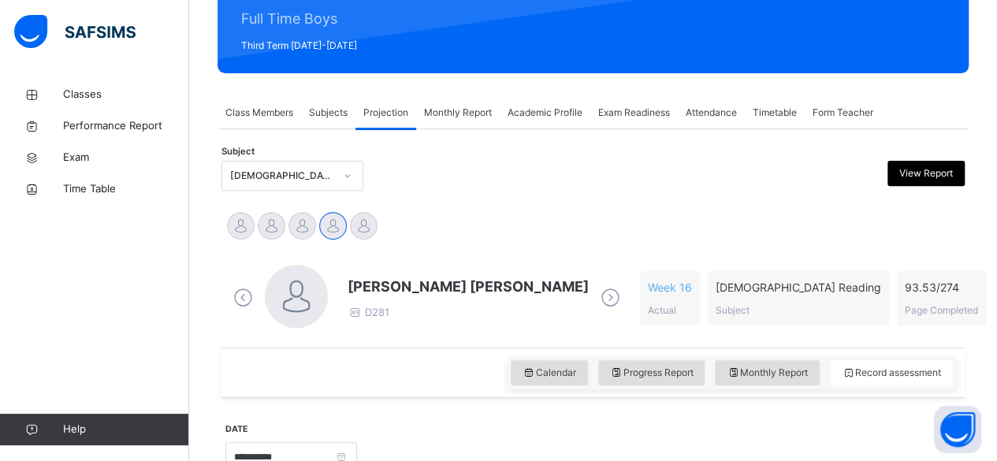
click at [409, 285] on span "[PERSON_NAME] [PERSON_NAME]" at bounding box center [468, 286] width 241 height 21
click at [423, 277] on span "[PERSON_NAME] [PERSON_NAME]" at bounding box center [468, 286] width 241 height 21
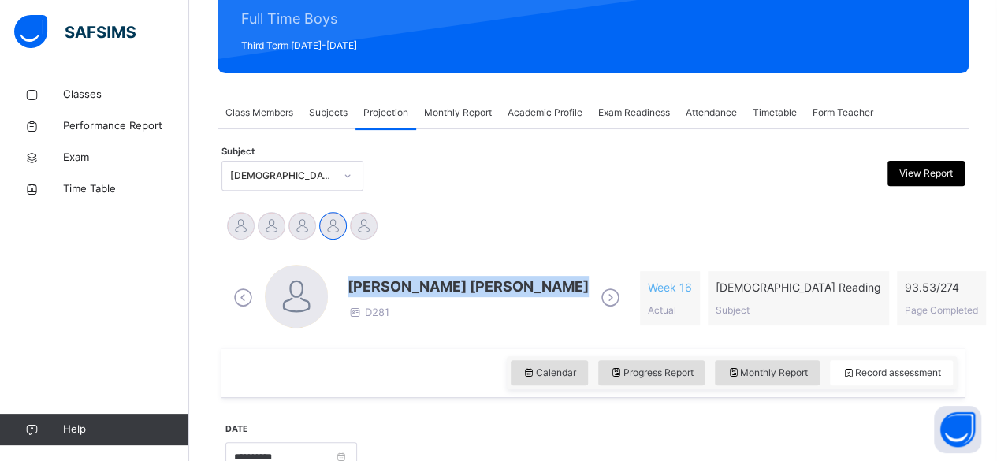
click at [423, 277] on span "[PERSON_NAME] [PERSON_NAME]" at bounding box center [468, 286] width 241 height 21
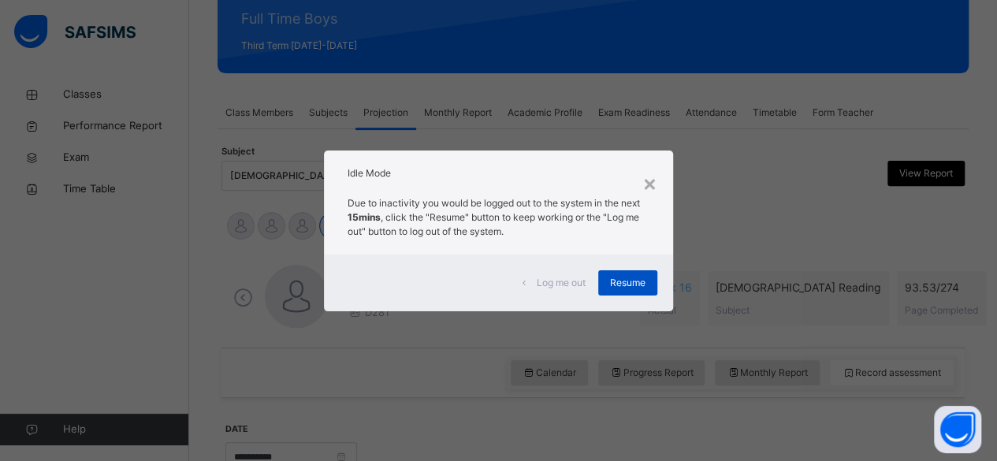
click at [620, 288] on span "Resume" at bounding box center [627, 283] width 35 height 14
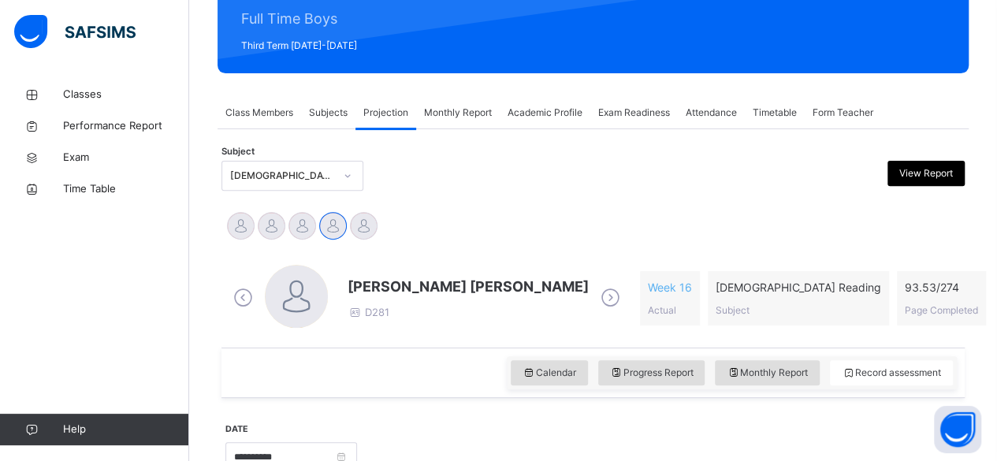
click at [400, 281] on span "[PERSON_NAME] [PERSON_NAME]" at bounding box center [468, 286] width 241 height 21
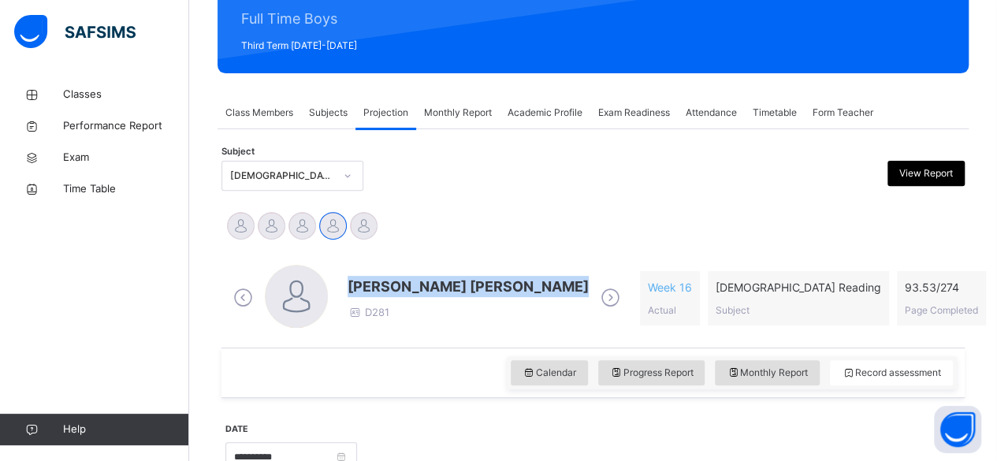
click at [400, 281] on span "[PERSON_NAME] [PERSON_NAME]" at bounding box center [468, 286] width 241 height 21
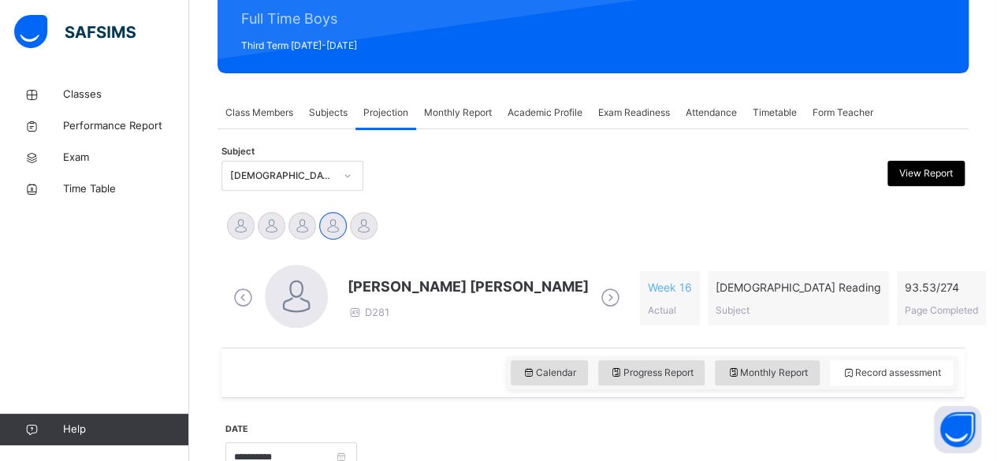
click at [453, 222] on div "Ibrahim Yusuf Idris Boquizada Md Abarar Islam Ayash Mohammad Hanzalah Siddiqui …" at bounding box center [593, 227] width 736 height 35
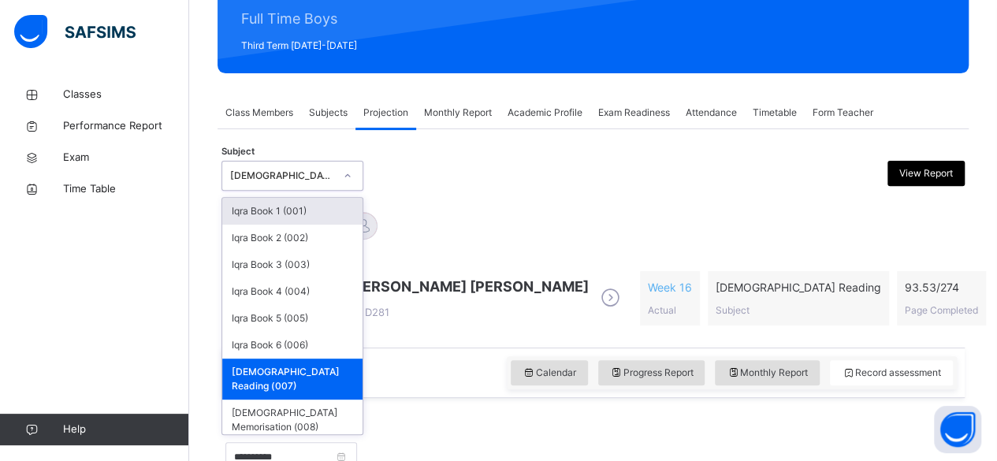
click at [266, 171] on div "[DEMOGRAPHIC_DATA] Reading (007)" at bounding box center [282, 176] width 104 height 14
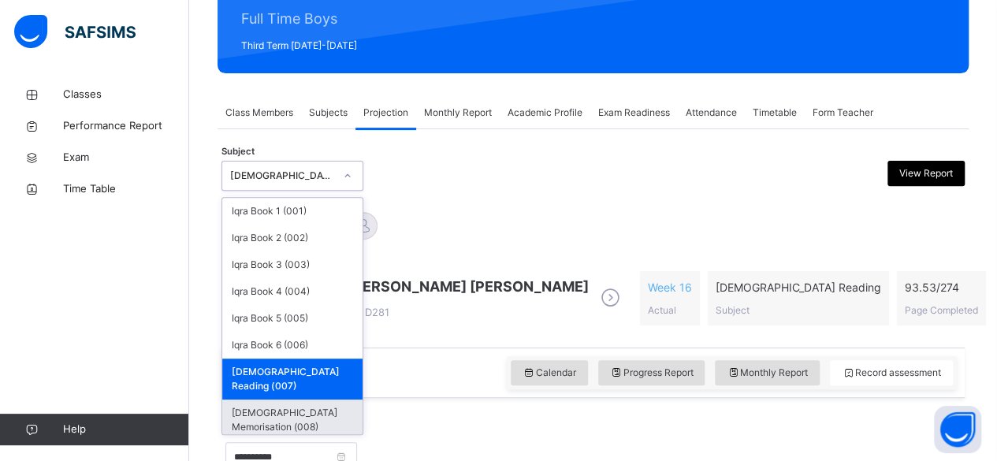
click at [290, 400] on div "[DEMOGRAPHIC_DATA] Memorisation (008)" at bounding box center [292, 420] width 140 height 41
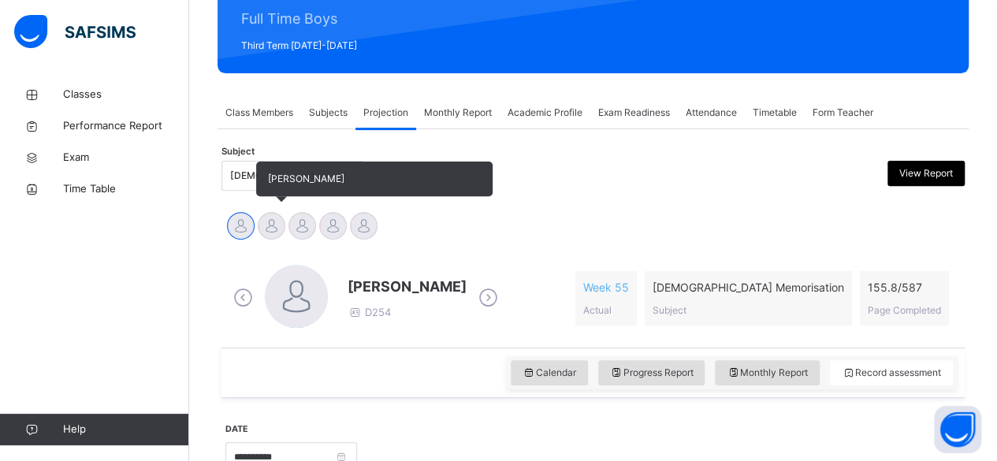
click at [274, 224] on div at bounding box center [272, 226] width 28 height 28
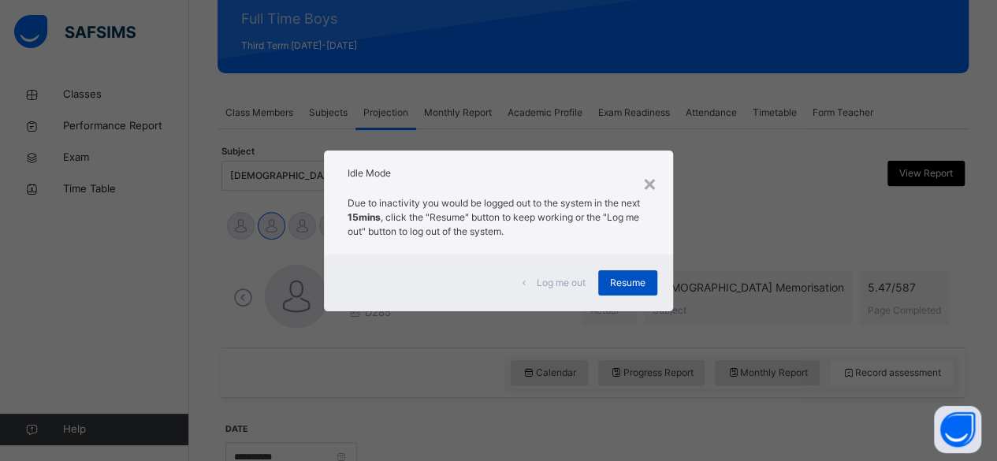
click at [630, 286] on span "Resume" at bounding box center [627, 283] width 35 height 14
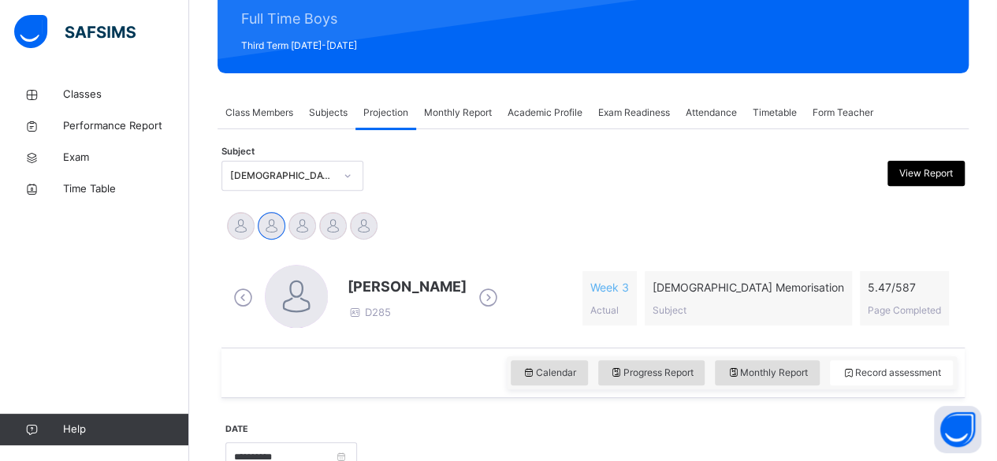
click at [368, 288] on span "[PERSON_NAME]" at bounding box center [407, 286] width 119 height 21
click at [371, 288] on span "[PERSON_NAME]" at bounding box center [407, 286] width 119 height 21
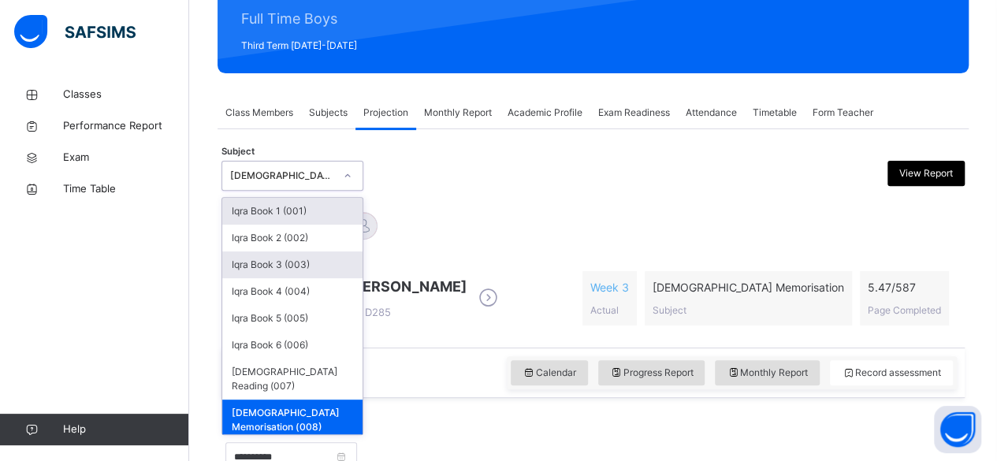
click at [331, 257] on div "Iqra Book 3 (003)" at bounding box center [292, 264] width 140 height 27
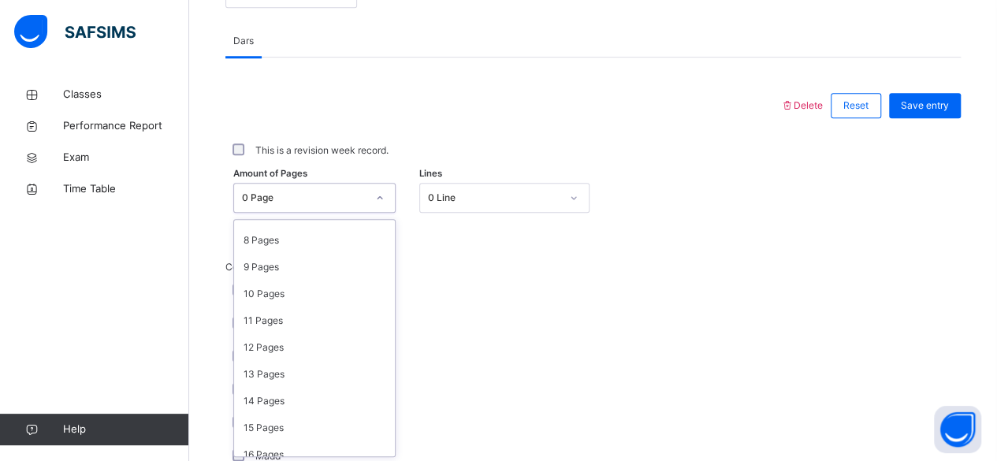
scroll to position [218, 0]
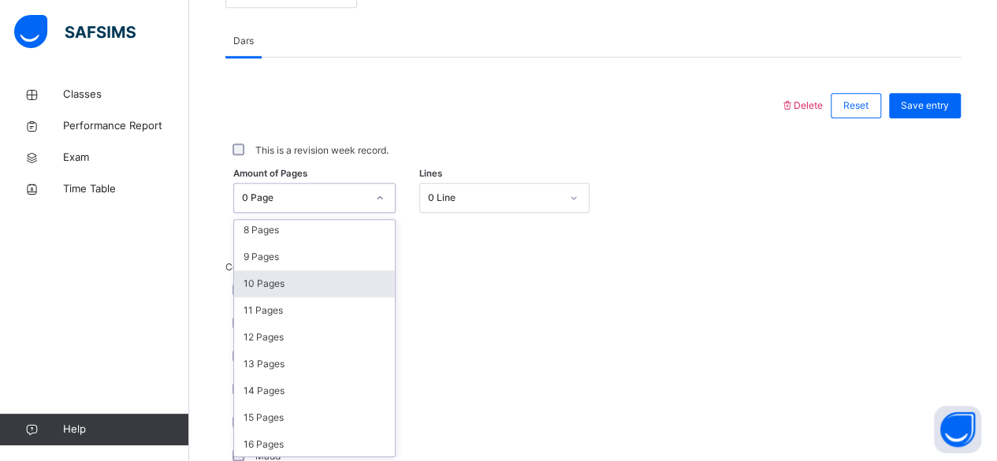
click at [308, 282] on div "10 Pages" at bounding box center [314, 283] width 161 height 27
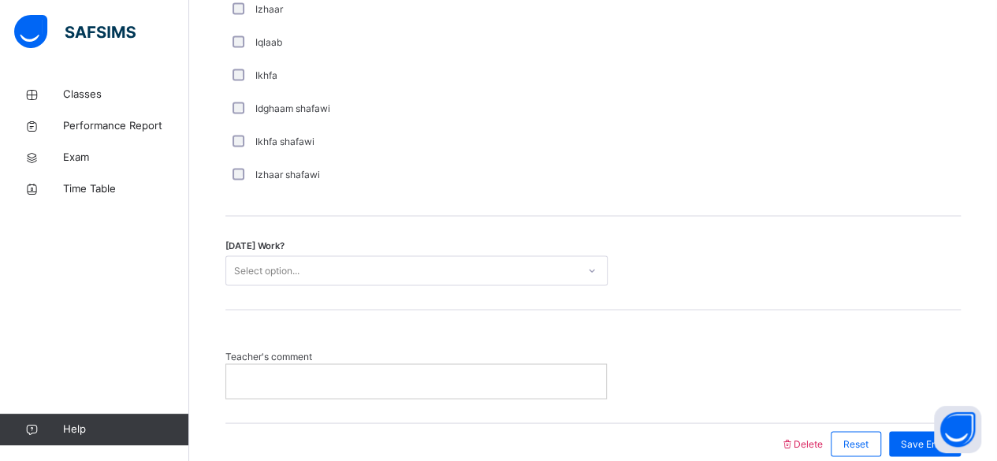
scroll to position [1313, 0]
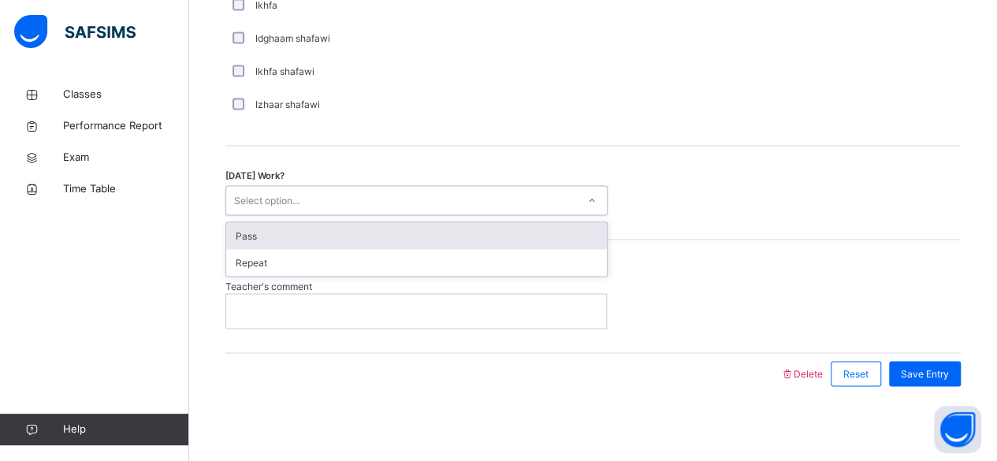
click at [493, 224] on div "Pass" at bounding box center [416, 235] width 381 height 27
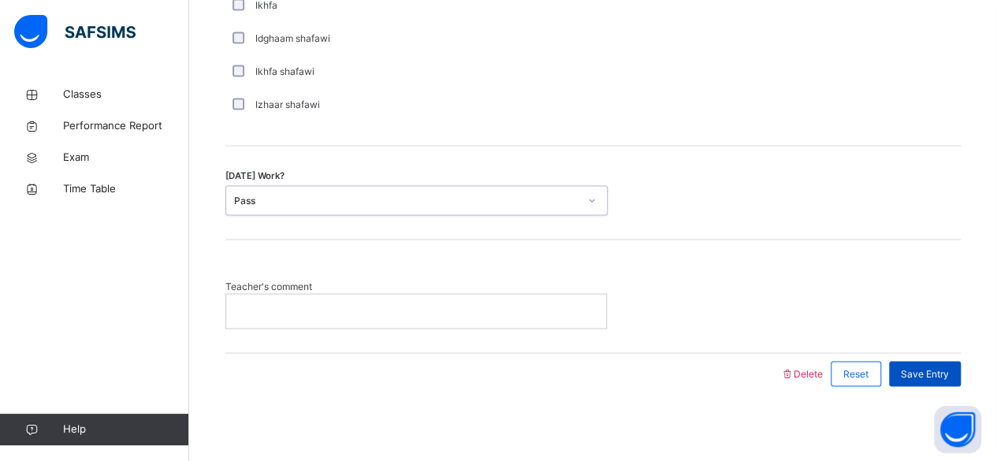
click at [938, 367] on span "Save Entry" at bounding box center [925, 374] width 48 height 14
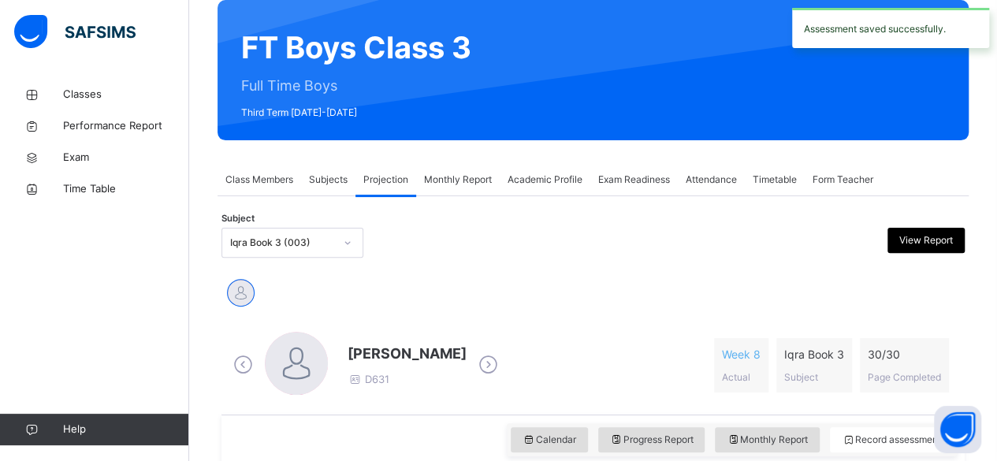
scroll to position [136, 0]
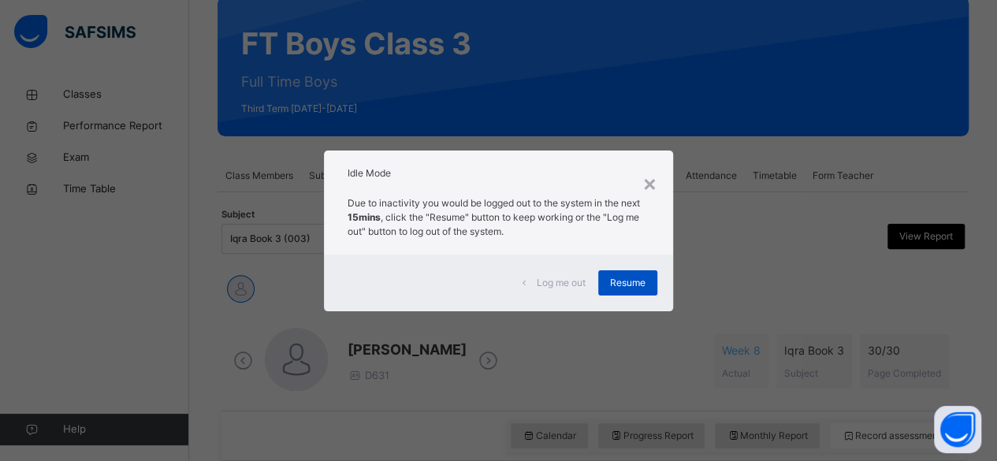
click at [624, 271] on div "Resume" at bounding box center [627, 282] width 59 height 25
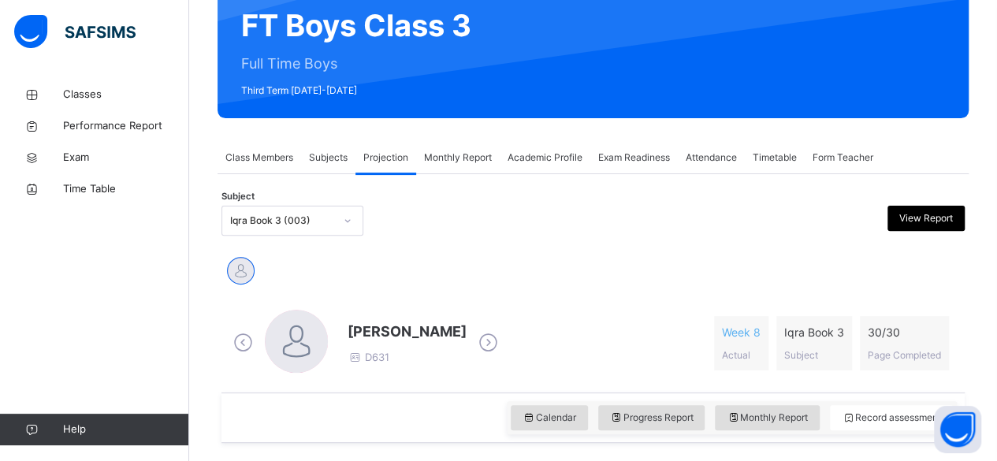
click at [310, 235] on div "Subject Iqra Book 3 (003) View Report" at bounding box center [593, 221] width 743 height 46
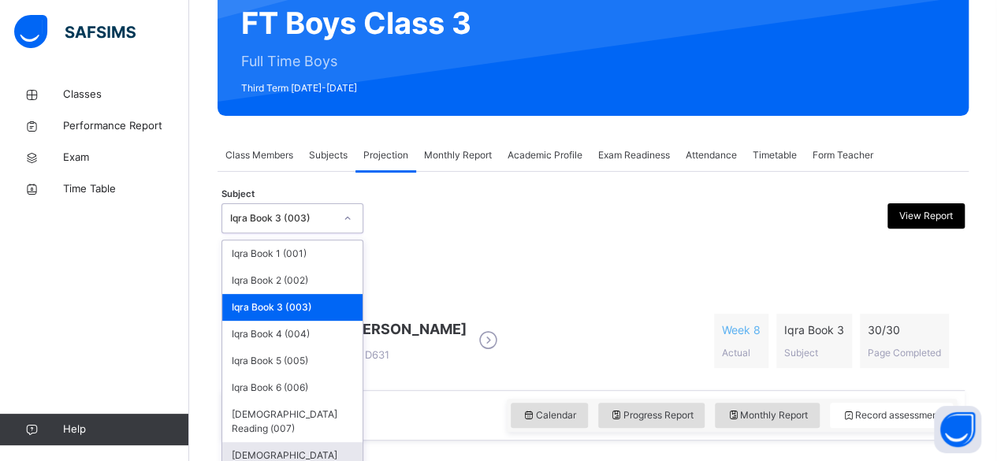
click at [301, 442] on div "[DEMOGRAPHIC_DATA] Memorisation (008)" at bounding box center [292, 462] width 140 height 41
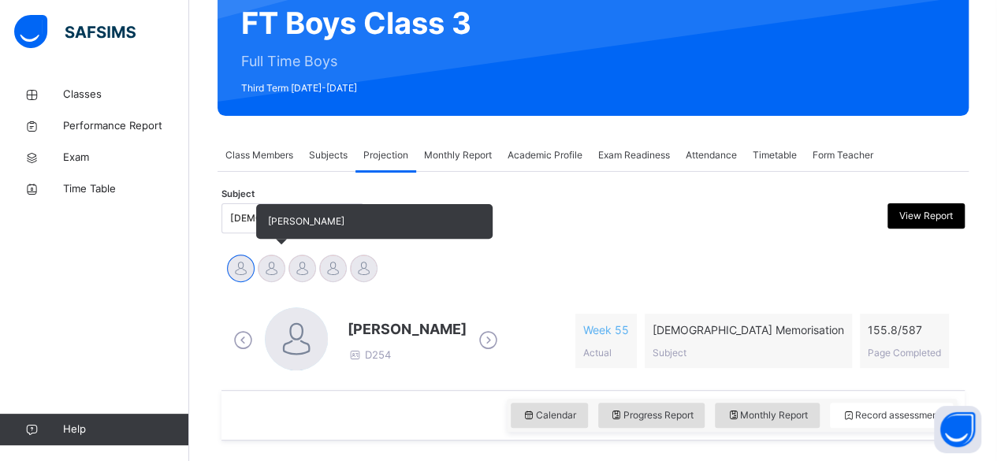
click at [266, 266] on div at bounding box center [272, 269] width 28 height 28
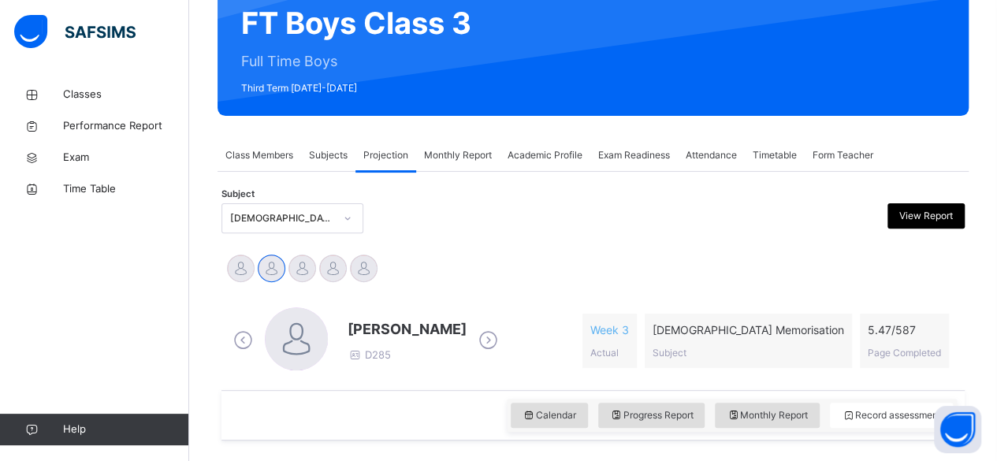
click at [379, 329] on span "[PERSON_NAME]" at bounding box center [407, 329] width 119 height 21
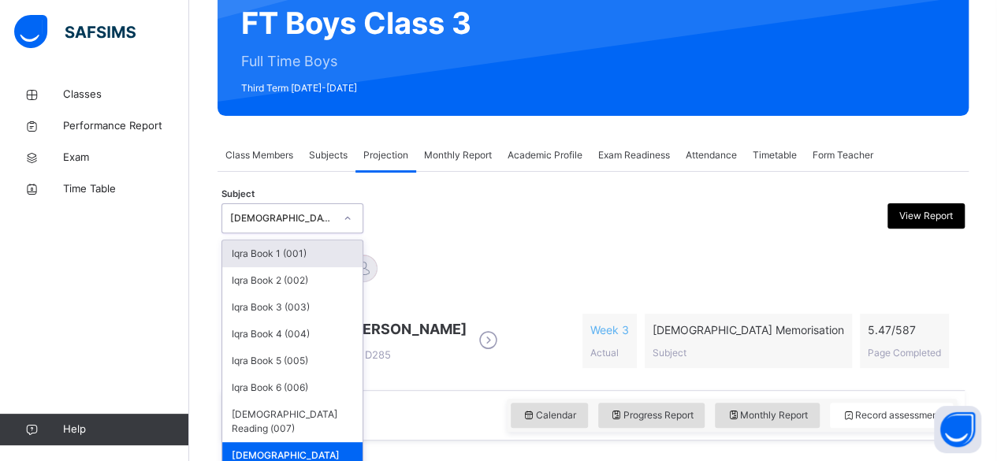
click at [259, 207] on div "[DEMOGRAPHIC_DATA] Memorisation (008)" at bounding box center [277, 219] width 110 height 24
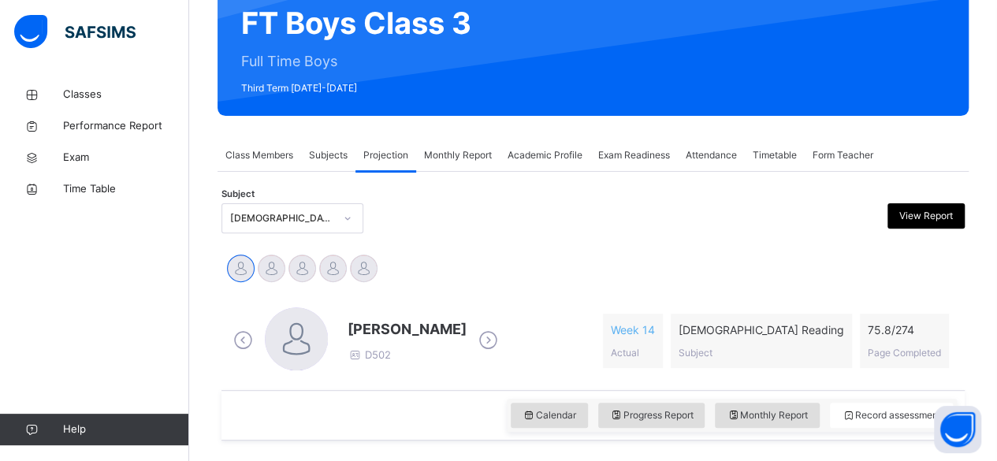
click at [358, 332] on span "[PERSON_NAME]" at bounding box center [407, 329] width 119 height 21
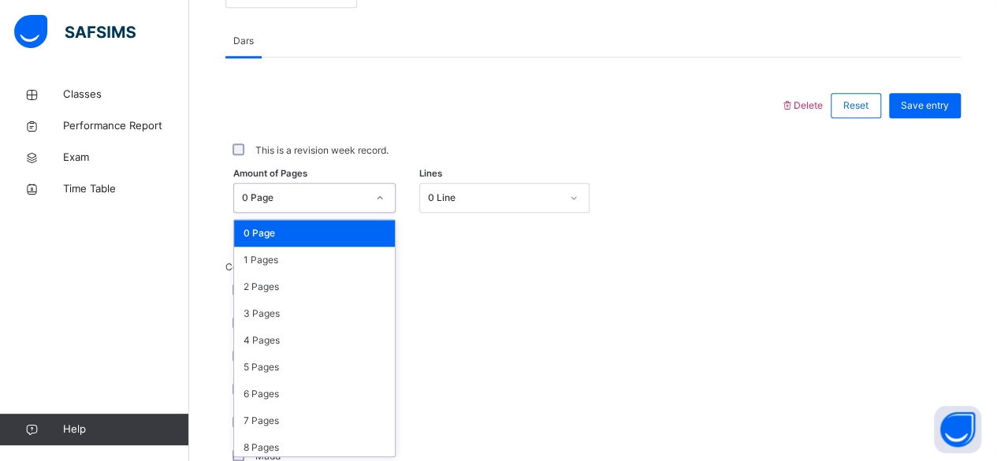
scroll to position [664, 0]
click at [271, 366] on div "5 Pages" at bounding box center [314, 367] width 161 height 27
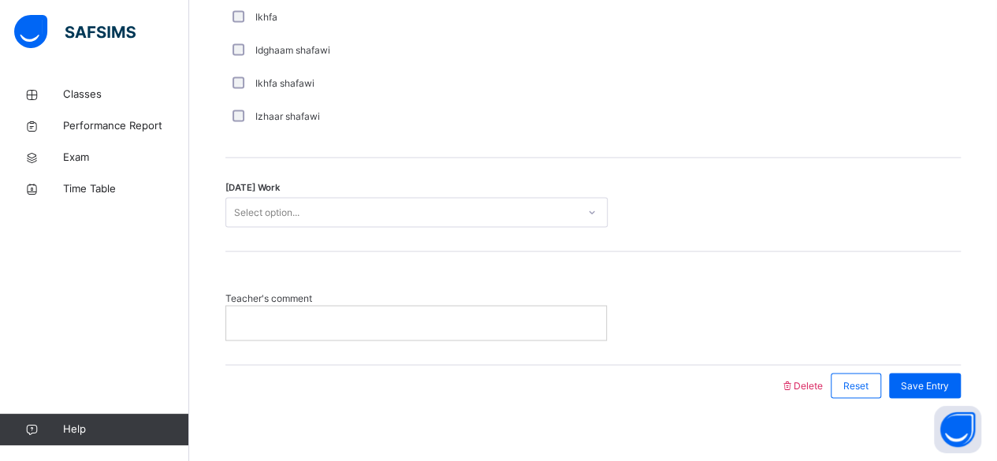
scroll to position [1303, 0]
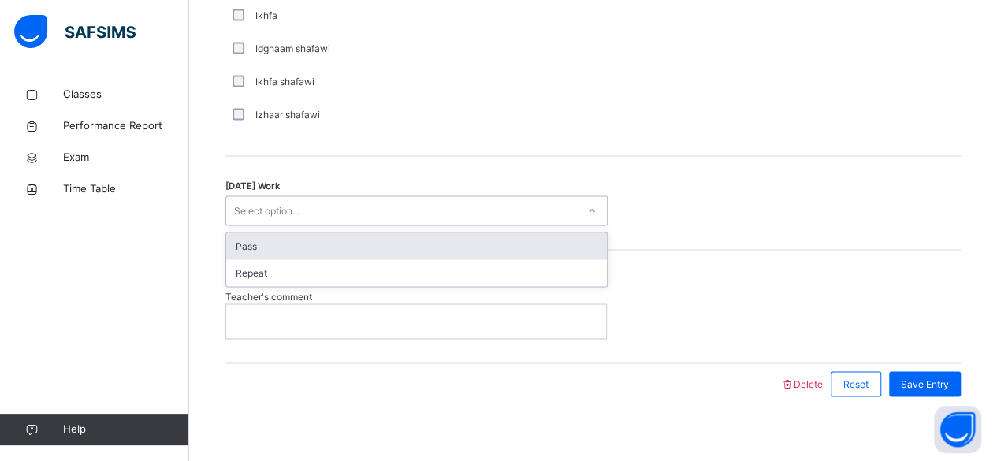
click at [330, 240] on div "Pass" at bounding box center [416, 246] width 381 height 27
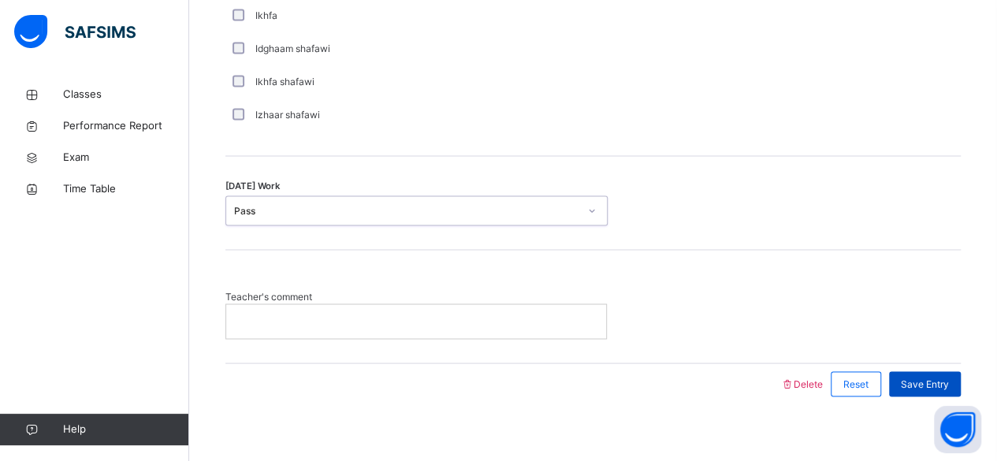
click at [945, 380] on span "Save Entry" at bounding box center [925, 384] width 48 height 14
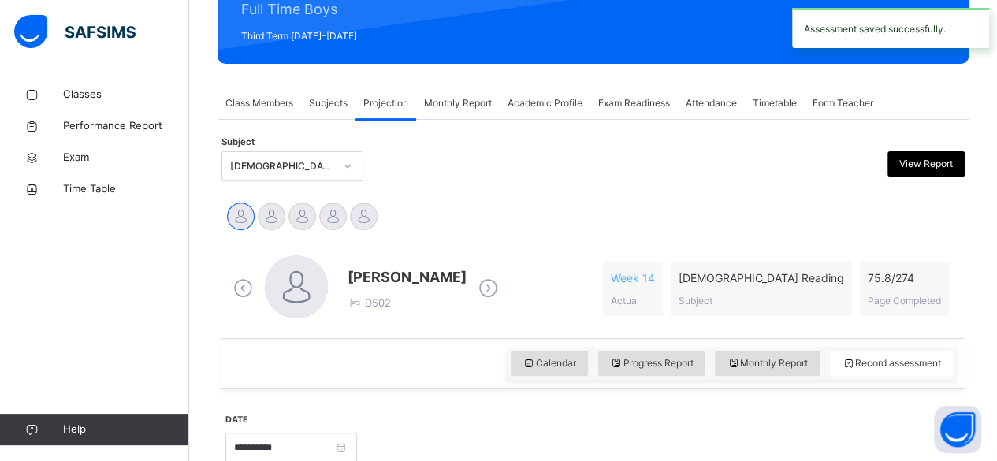
scroll to position [231, 0]
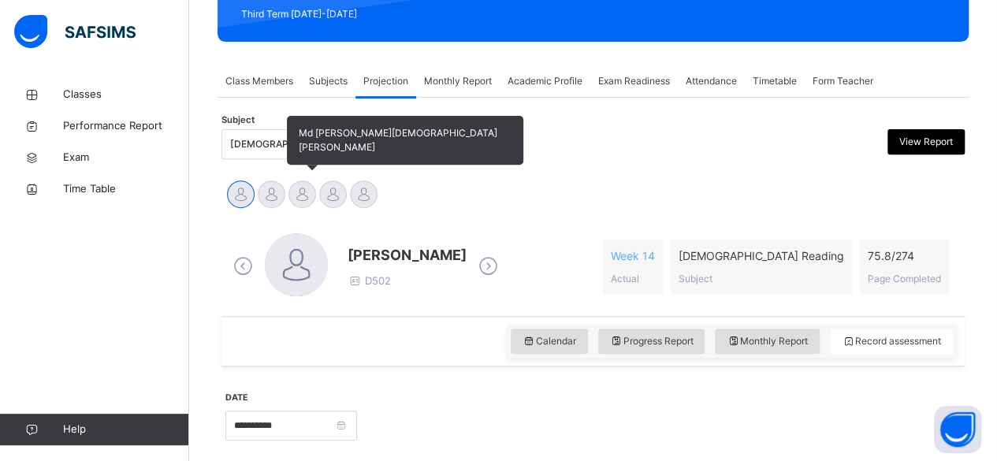
click at [311, 194] on div at bounding box center [303, 195] width 28 height 28
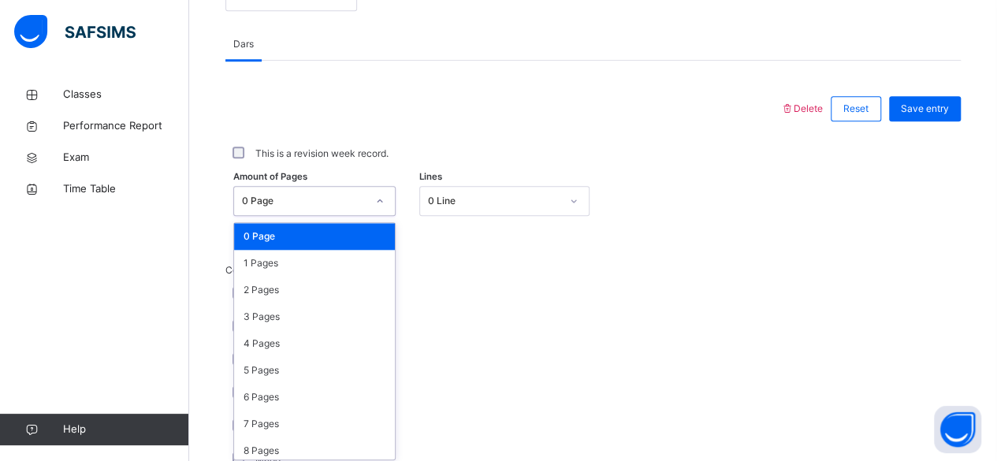
scroll to position [664, 0]
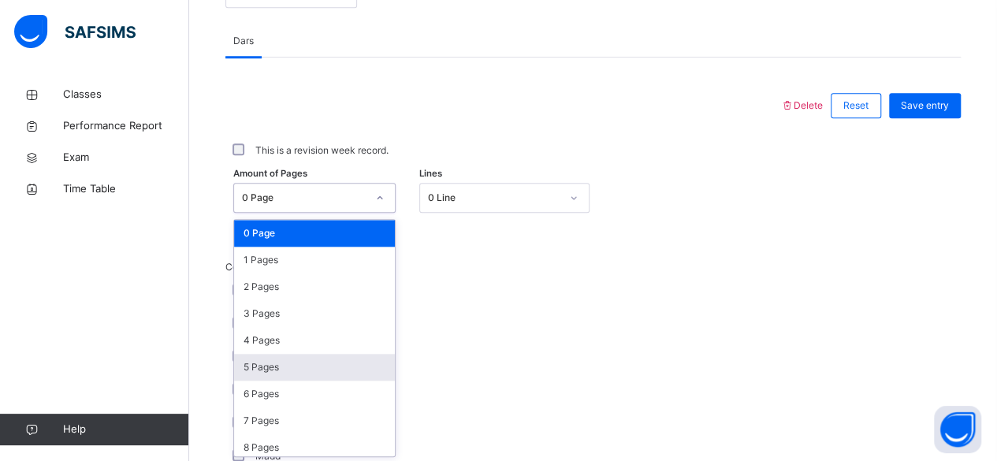
click at [277, 363] on div "5 Pages" at bounding box center [314, 367] width 161 height 27
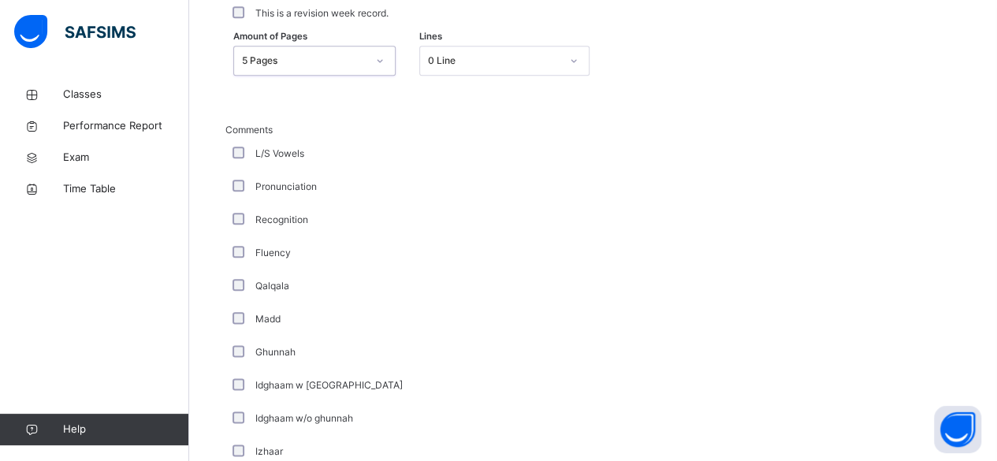
scroll to position [829, 0]
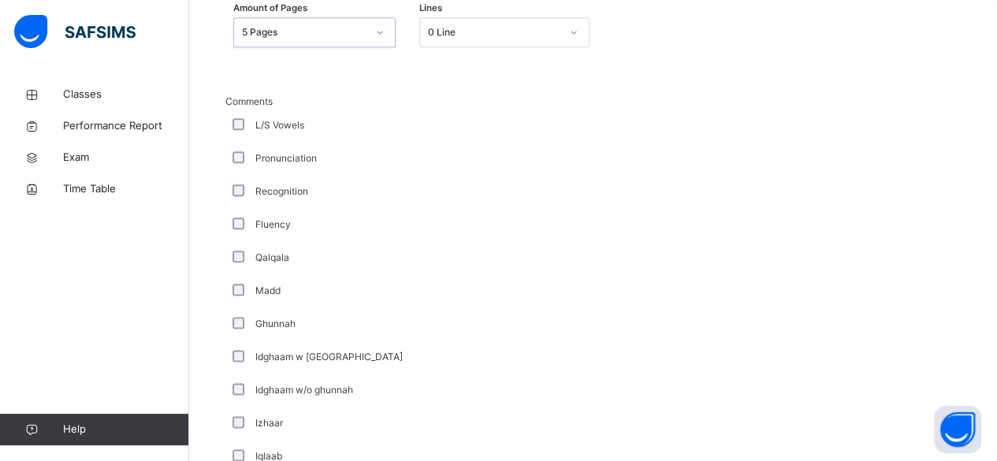
click at [300, 227] on div "Fluency" at bounding box center [422, 225] width 386 height 14
click at [557, 168] on div "Pronunciation" at bounding box center [422, 158] width 394 height 33
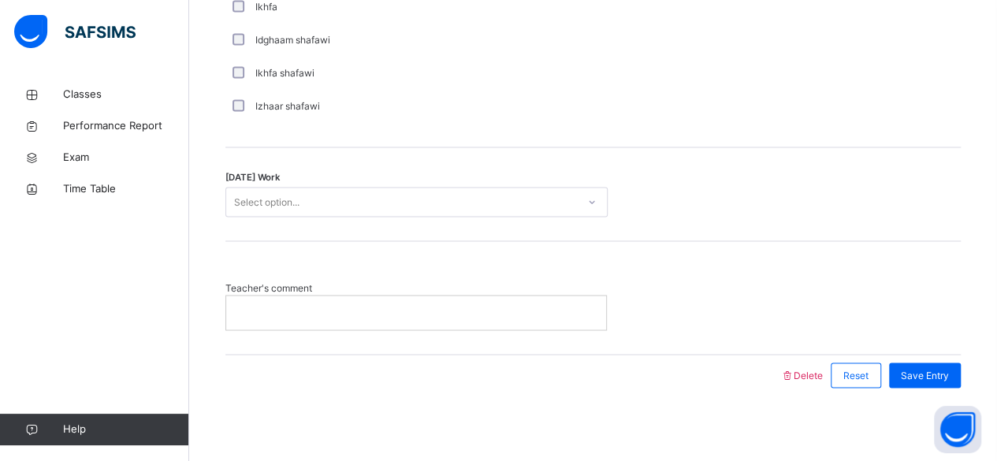
scroll to position [1313, 0]
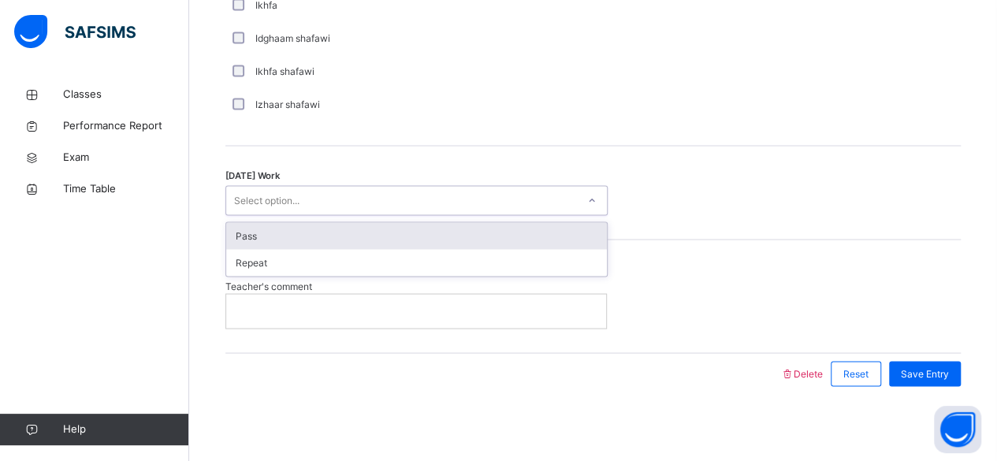
click at [285, 226] on div "Pass" at bounding box center [416, 235] width 381 height 27
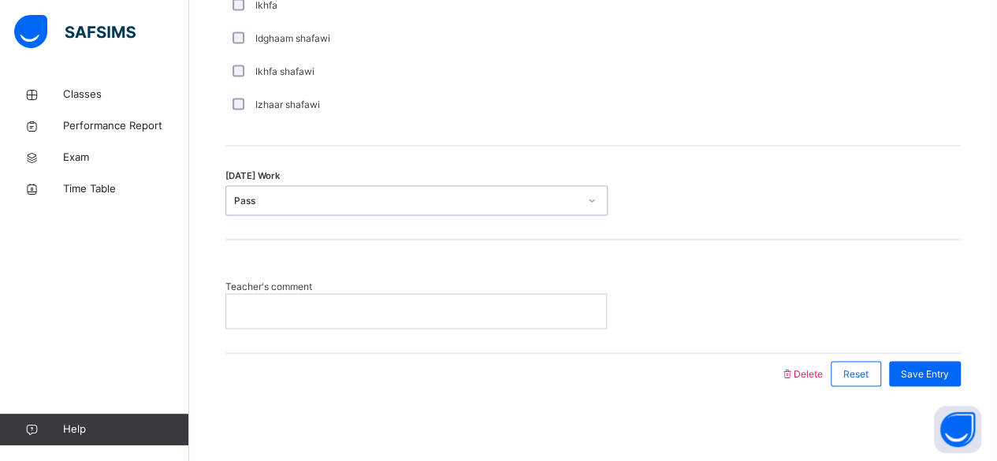
click at [319, 304] on p at bounding box center [416, 311] width 356 height 14
click at [941, 370] on span "Save Entry" at bounding box center [925, 374] width 48 height 14
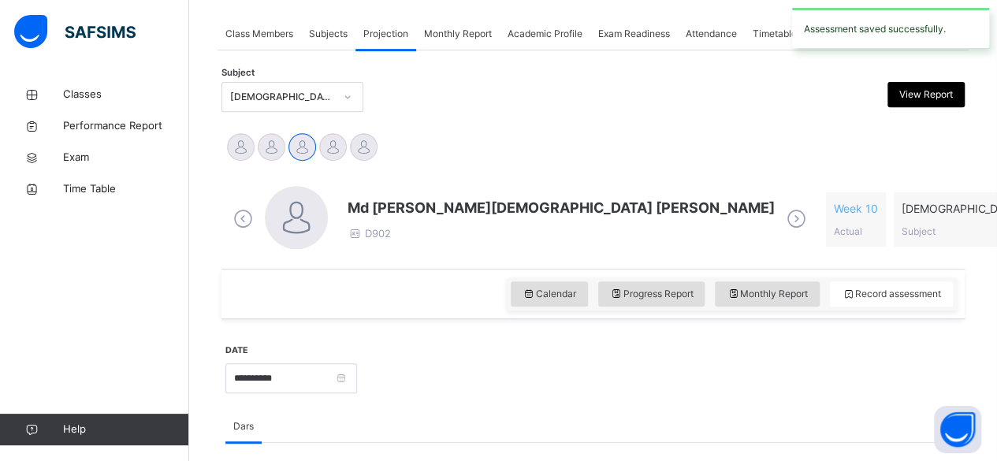
scroll to position [274, 0]
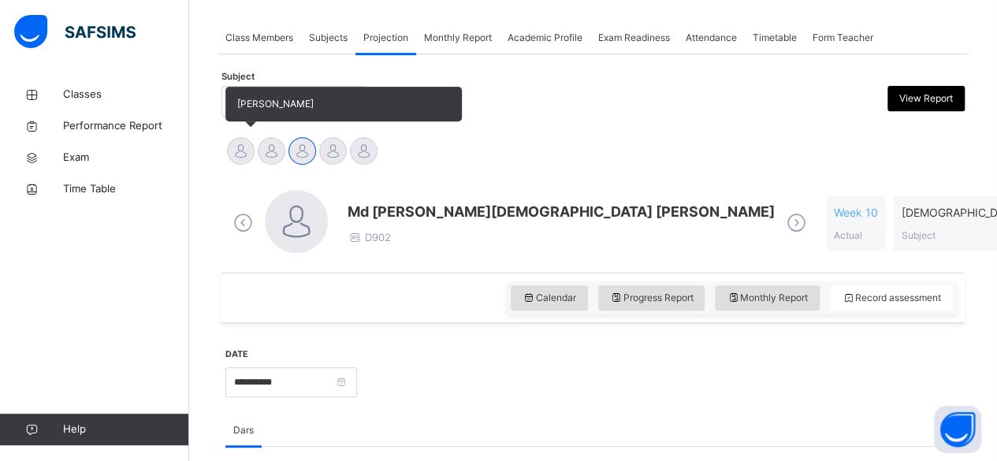
click at [236, 152] on div at bounding box center [241, 151] width 28 height 28
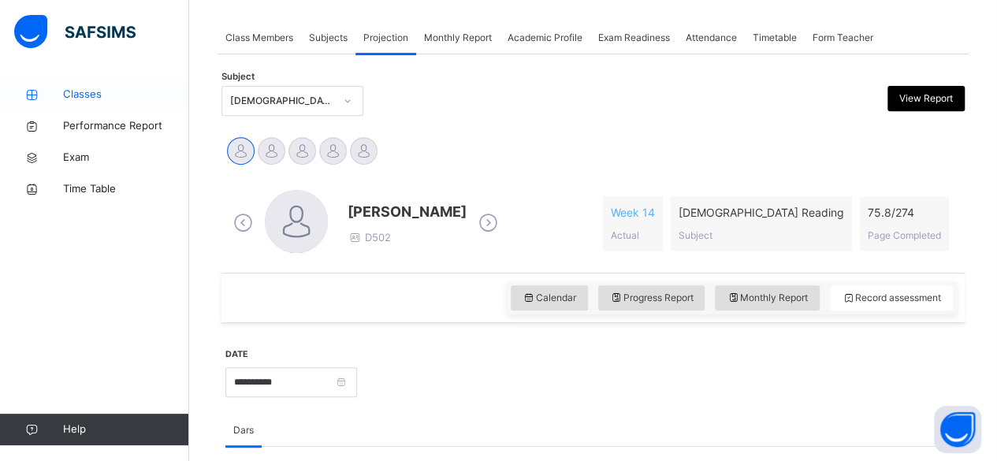
click at [58, 89] on icon at bounding box center [31, 95] width 63 height 12
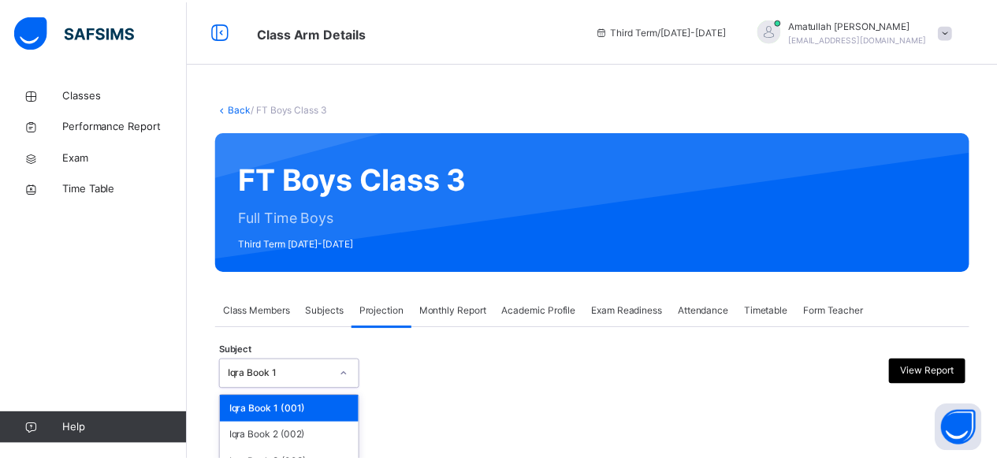
scroll to position [150, 0]
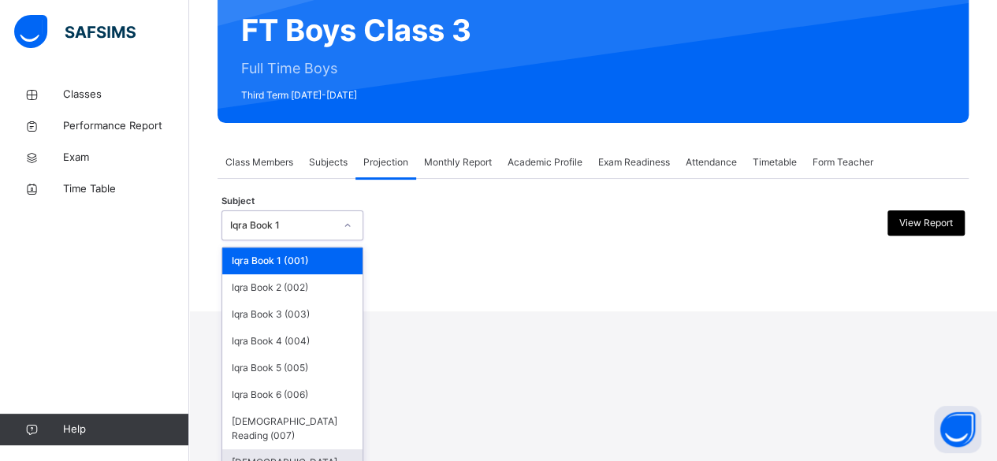
click at [296, 449] on div "[DEMOGRAPHIC_DATA] Memorisation (008)" at bounding box center [292, 469] width 140 height 41
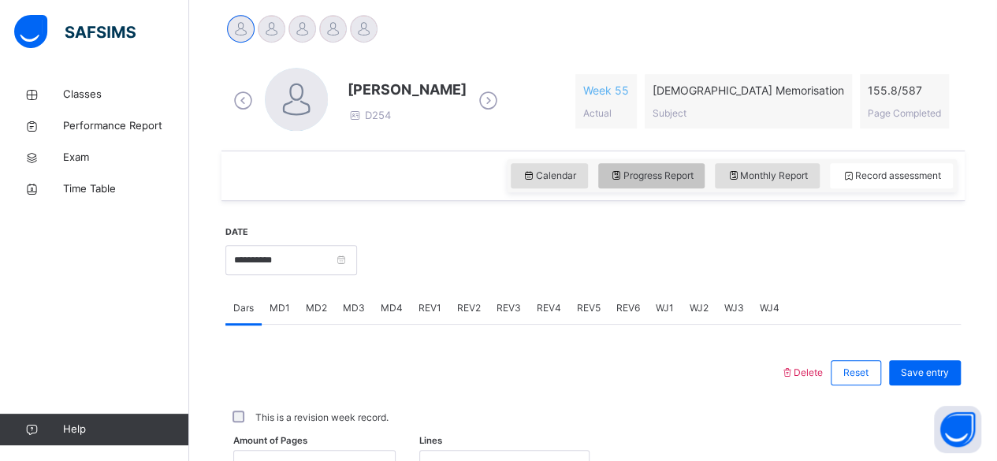
scroll to position [397, 0]
click at [393, 308] on span "MD4" at bounding box center [392, 307] width 22 height 14
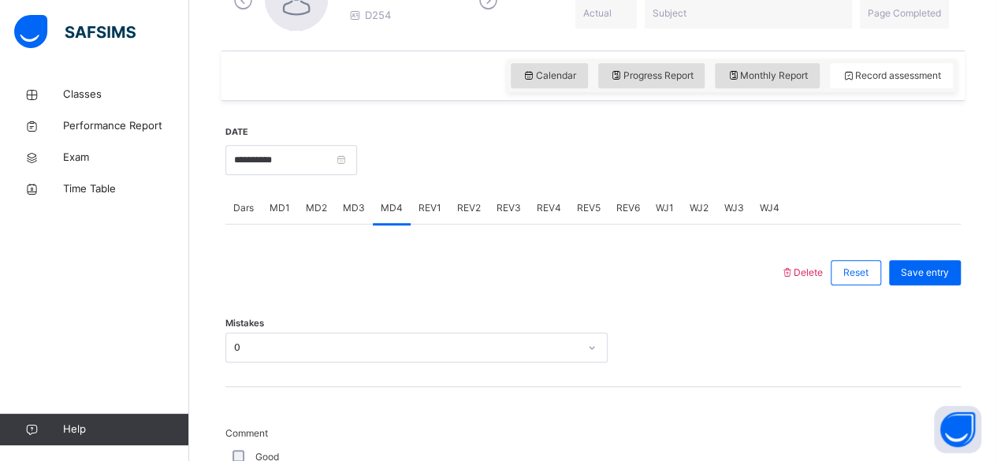
scroll to position [494, 0]
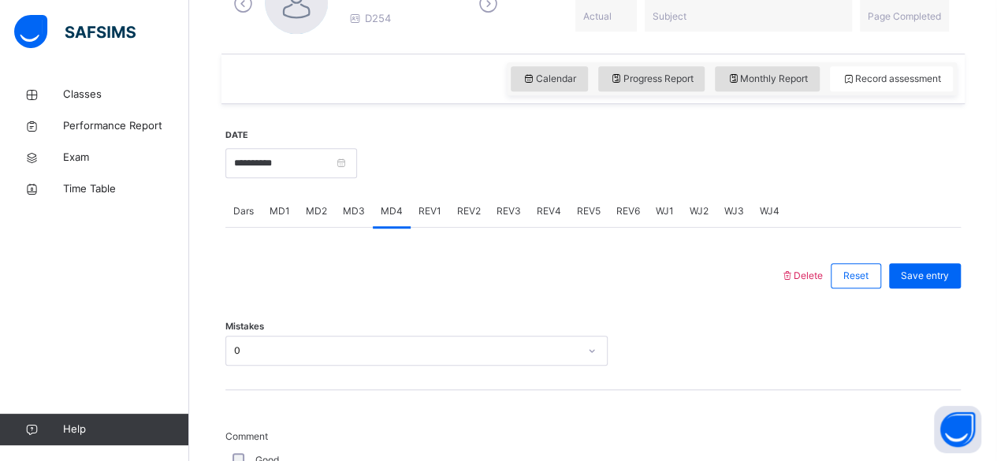
click at [430, 210] on span "REV1" at bounding box center [430, 211] width 23 height 14
click at [459, 212] on span "REV2" at bounding box center [469, 211] width 24 height 14
click at [507, 211] on span "REV3" at bounding box center [509, 211] width 24 height 14
click at [549, 212] on span "REV4" at bounding box center [549, 211] width 24 height 14
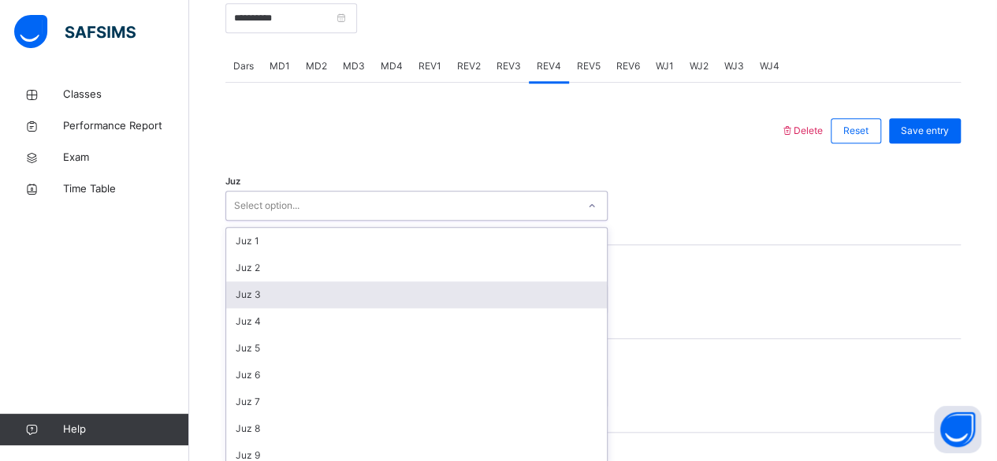
click at [471, 221] on div "option Juz 3 focused, 3 of 30. 30 results available. Use Up and Down to choose …" at bounding box center [416, 206] width 382 height 30
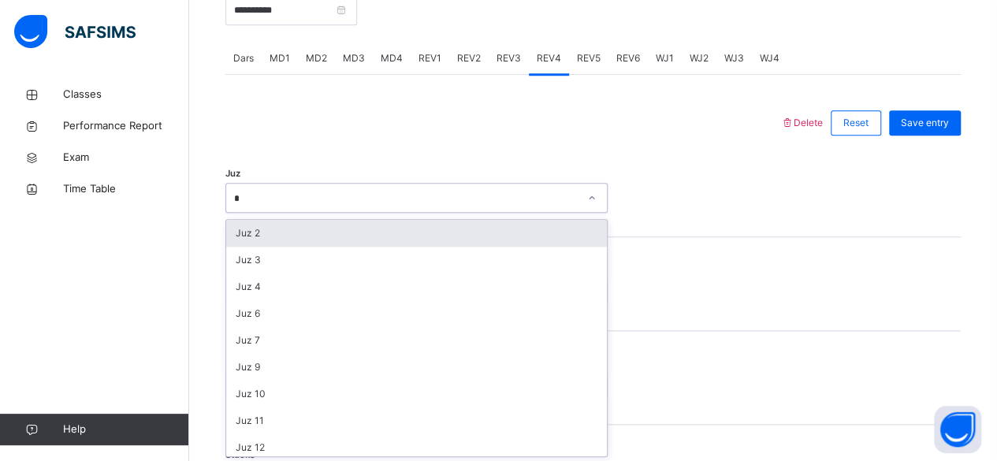
type input "**"
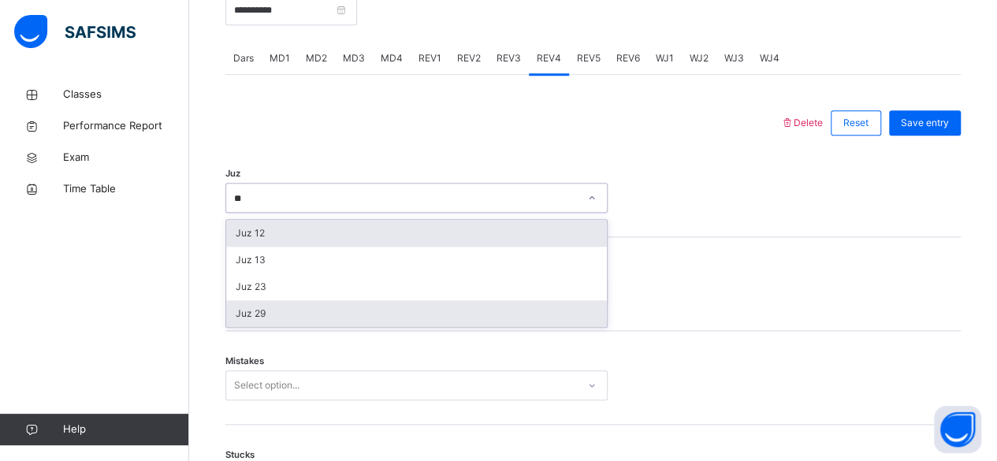
click at [445, 311] on div "Juz 29" at bounding box center [416, 313] width 381 height 27
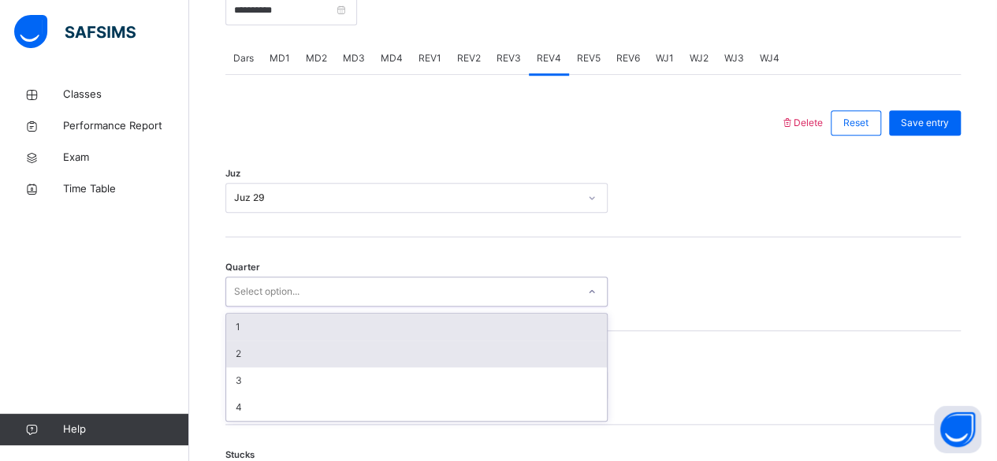
click at [448, 345] on div "2" at bounding box center [416, 354] width 381 height 27
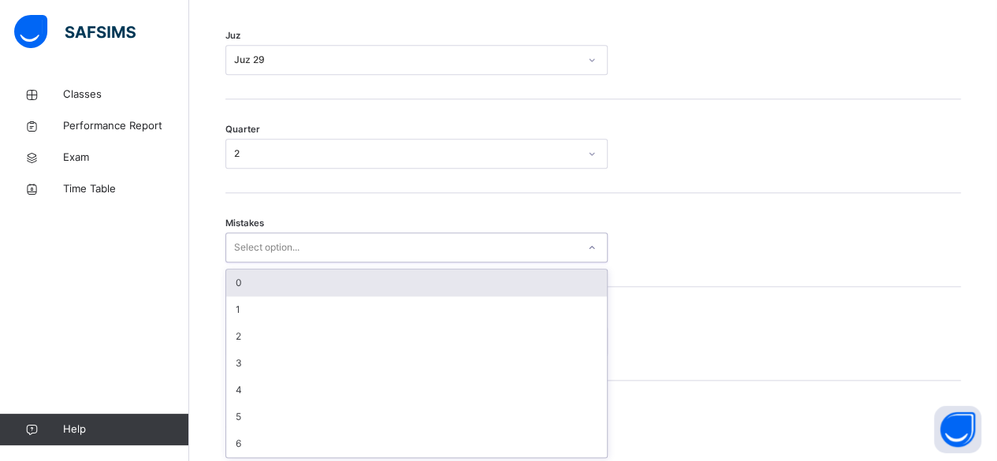
scroll to position [785, 0]
click at [486, 285] on div "0" at bounding box center [416, 282] width 381 height 27
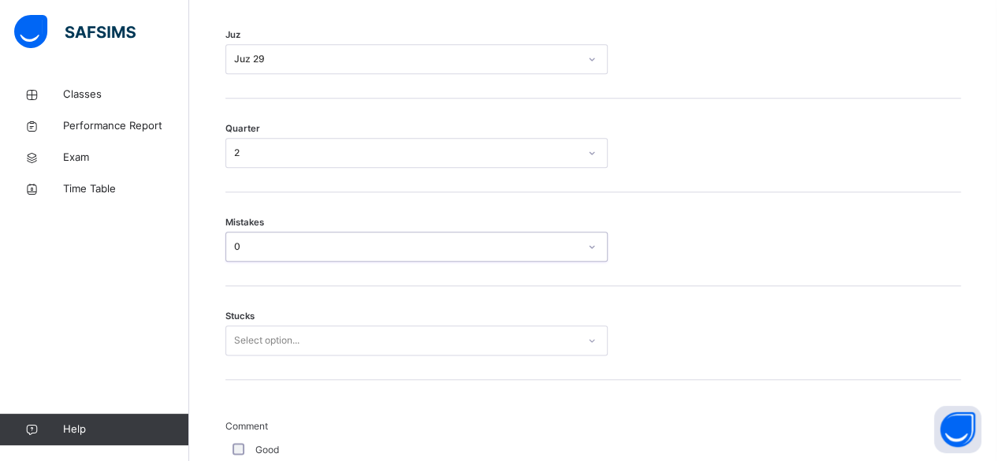
click at [462, 366] on div "Stucks Select option..." at bounding box center [593, 333] width 736 height 94
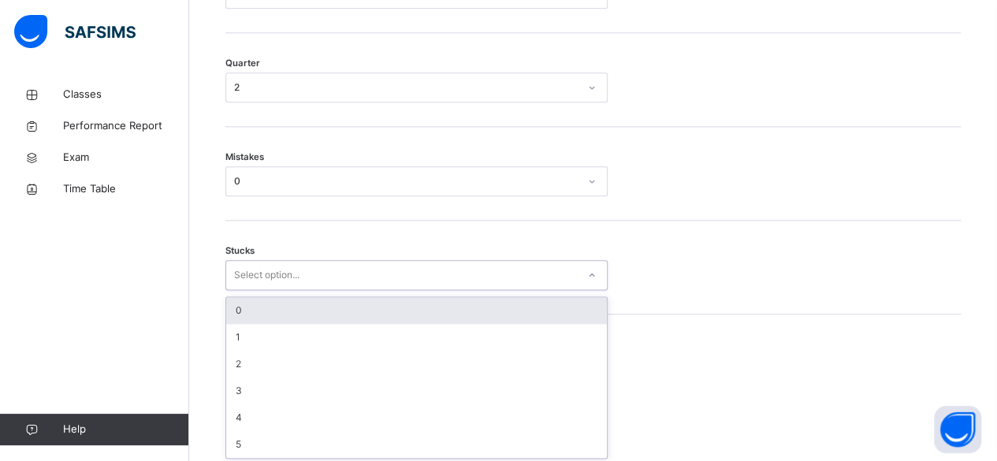
scroll to position [851, 0]
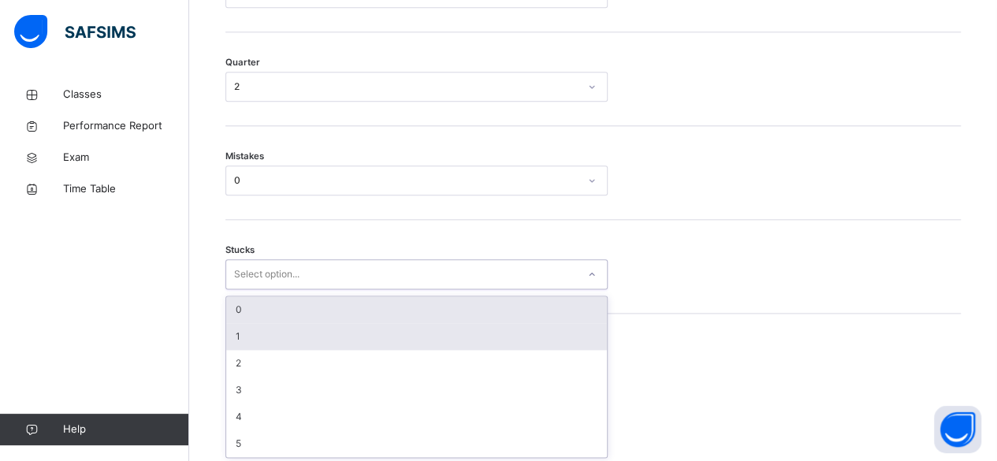
click at [477, 344] on div "1" at bounding box center [416, 336] width 381 height 27
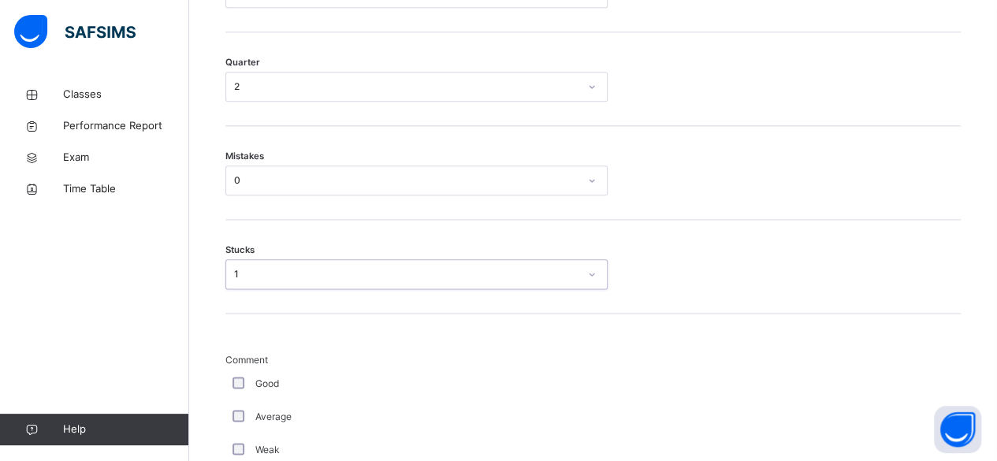
click at [215, 366] on div "Back / FT Boys Class 3 FT Boys Class 3 Full Time Boys Third Term [DATE]-[DATE] …" at bounding box center [593, 329] width 808 height 2204
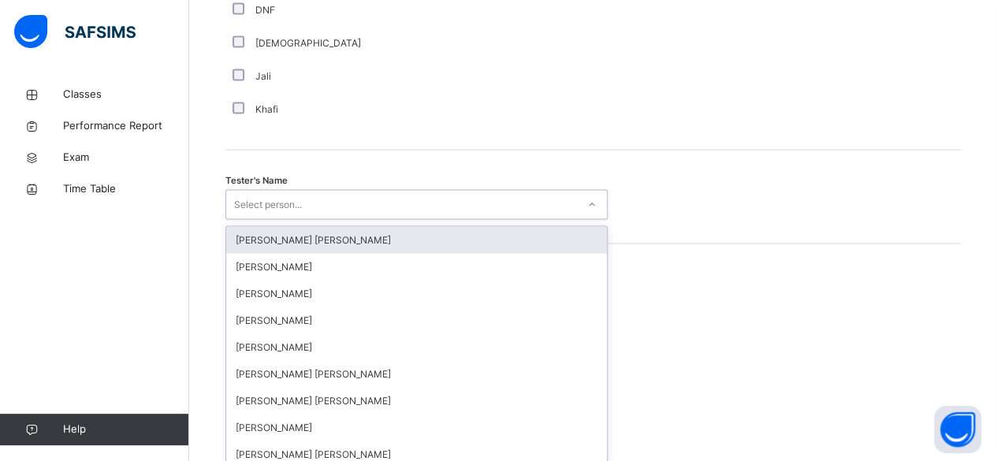
scroll to position [1529, 0]
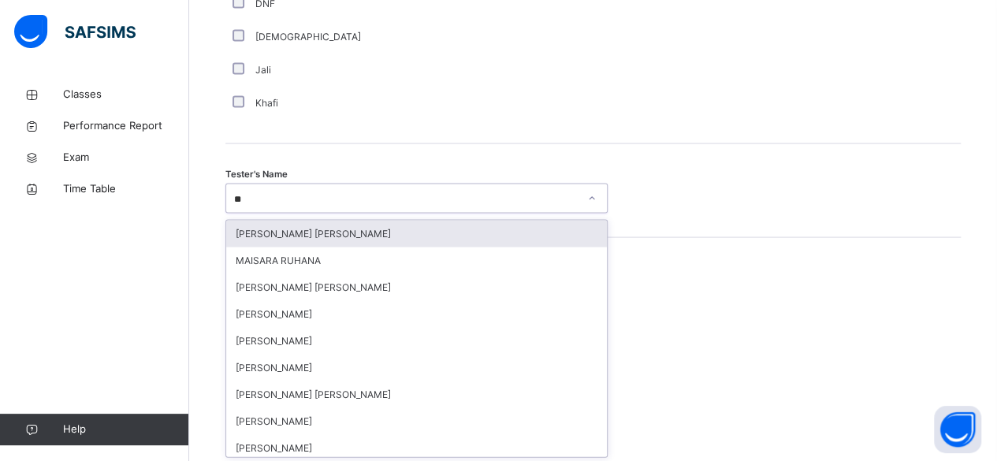
type input "***"
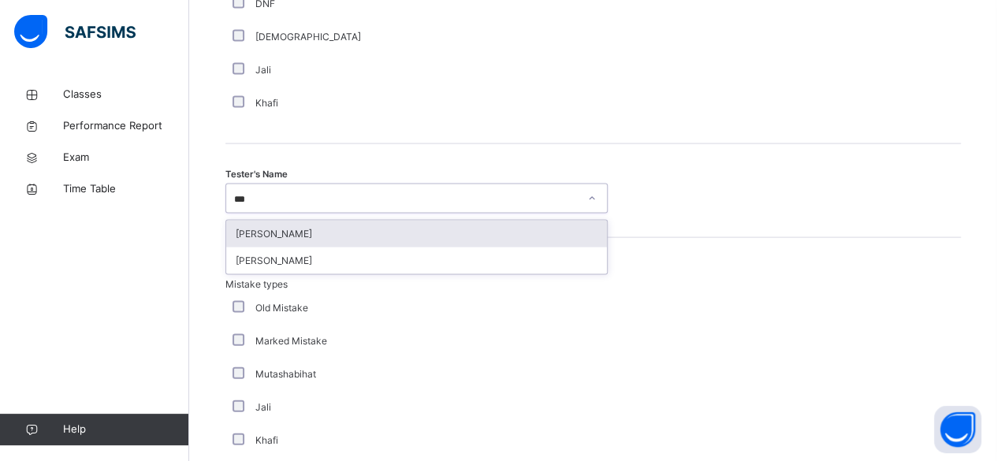
click at [535, 230] on div "[PERSON_NAME]" at bounding box center [416, 234] width 381 height 27
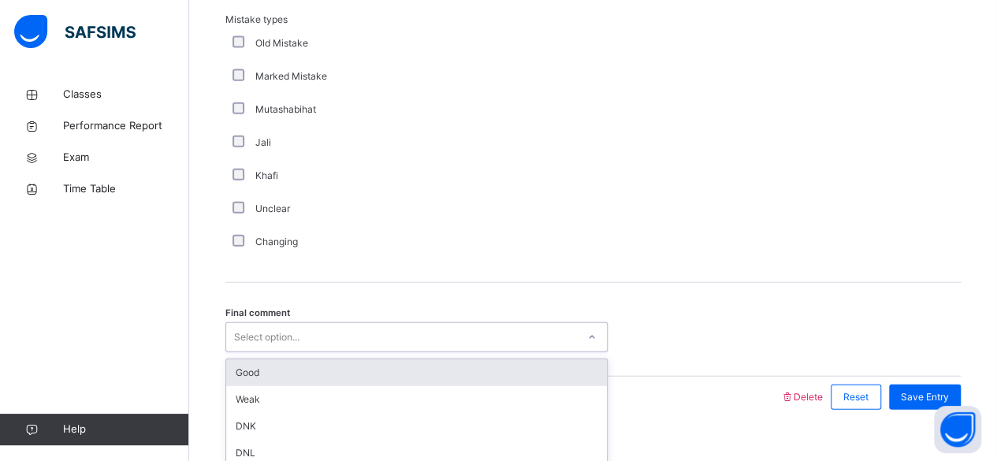
scroll to position [1818, 0]
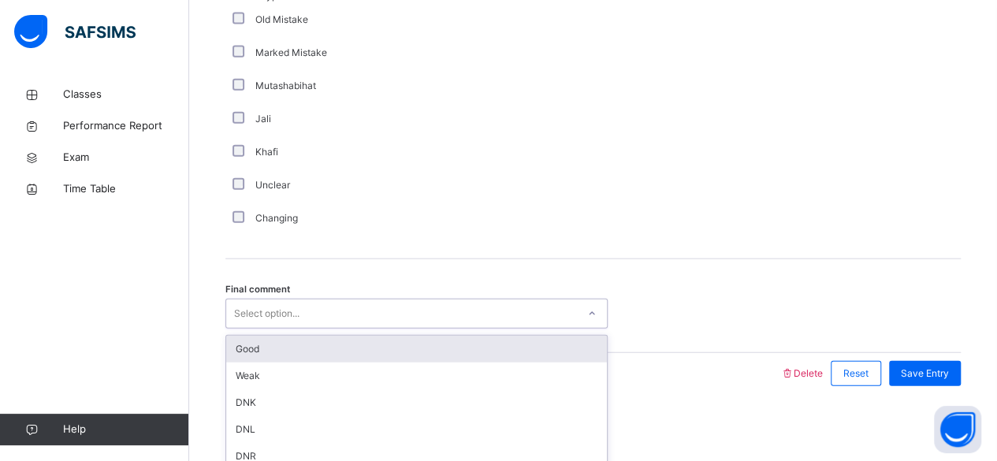
click at [483, 350] on div "Good" at bounding box center [416, 349] width 381 height 27
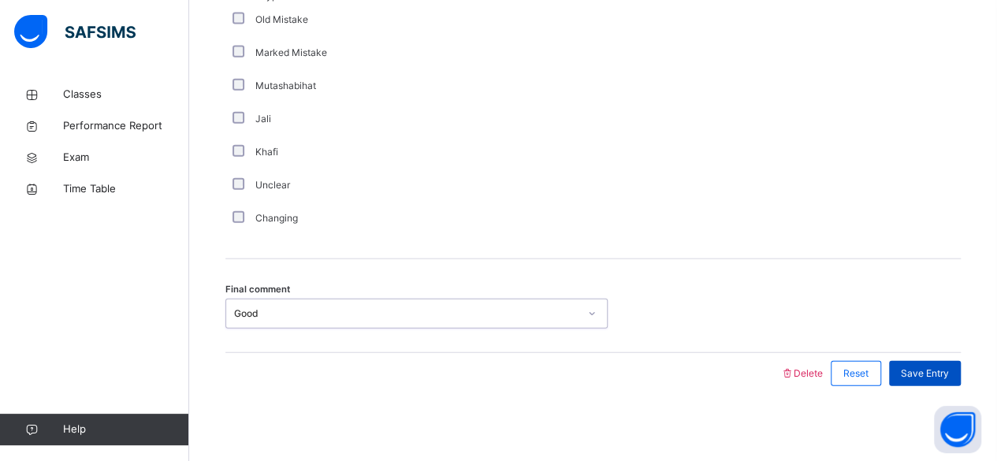
click at [944, 369] on span "Save Entry" at bounding box center [925, 374] width 48 height 14
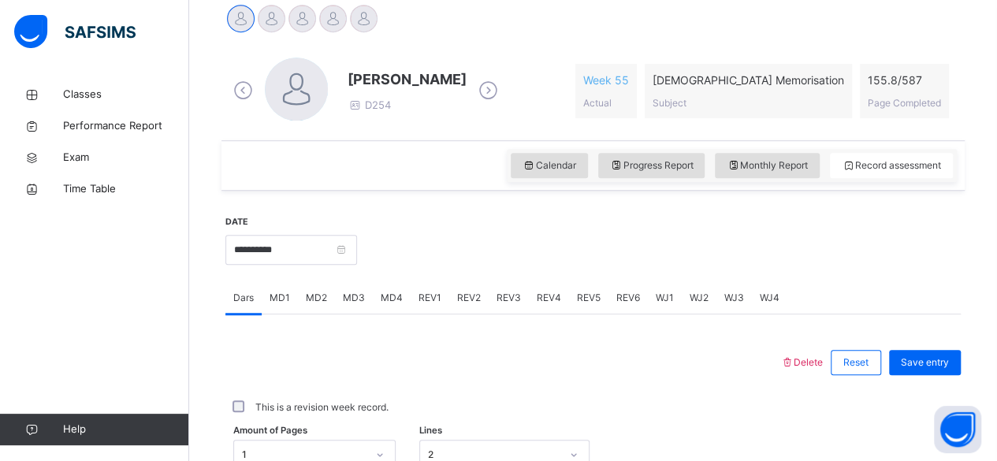
scroll to position [393, 0]
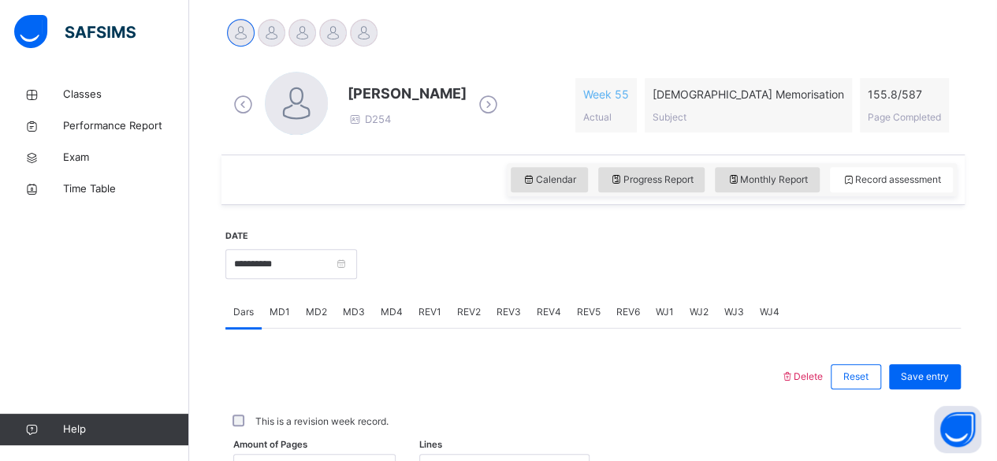
click at [420, 314] on span "REV1" at bounding box center [430, 312] width 23 height 14
click at [392, 315] on span "MD4" at bounding box center [392, 312] width 22 height 14
click at [331, 320] on div "MD2" at bounding box center [316, 312] width 37 height 32
click at [362, 320] on div "MD3" at bounding box center [354, 312] width 38 height 32
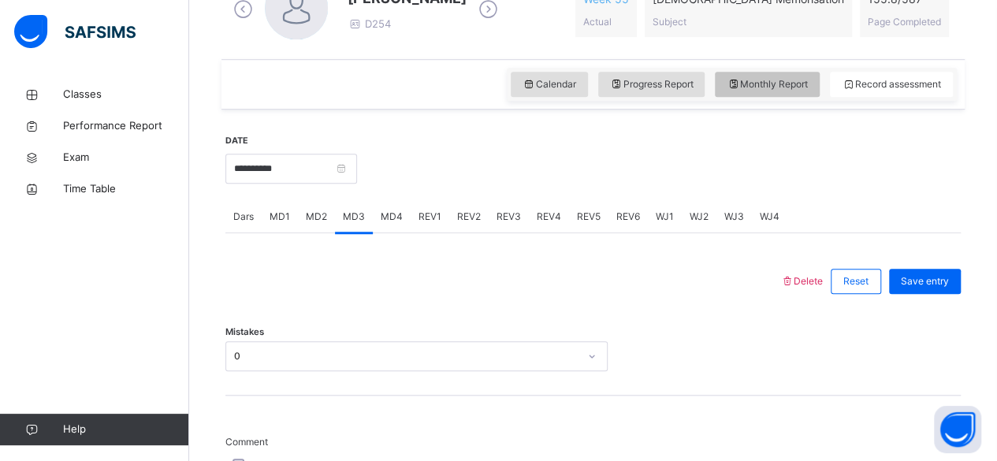
click at [812, 91] on div "Monthly Report" at bounding box center [767, 84] width 105 height 25
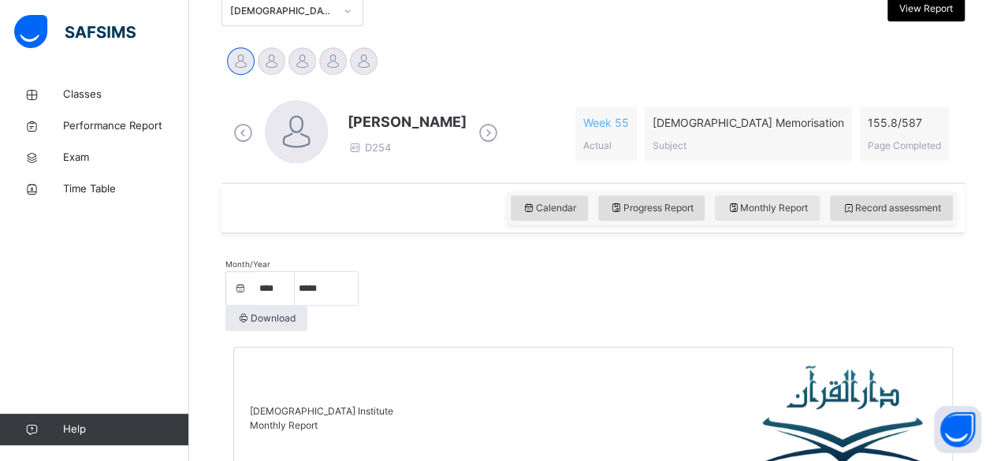
scroll to position [363, 0]
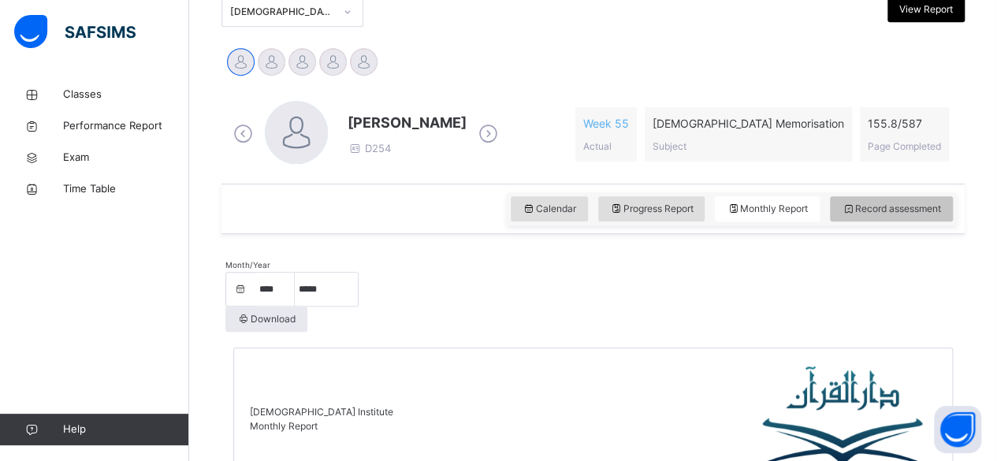
click at [881, 217] on div "Record assessment" at bounding box center [891, 208] width 123 height 25
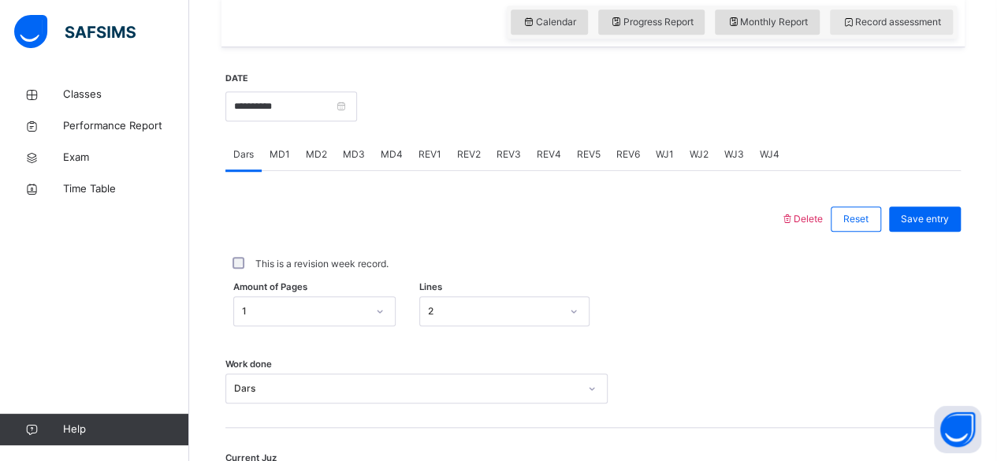
scroll to position [553, 0]
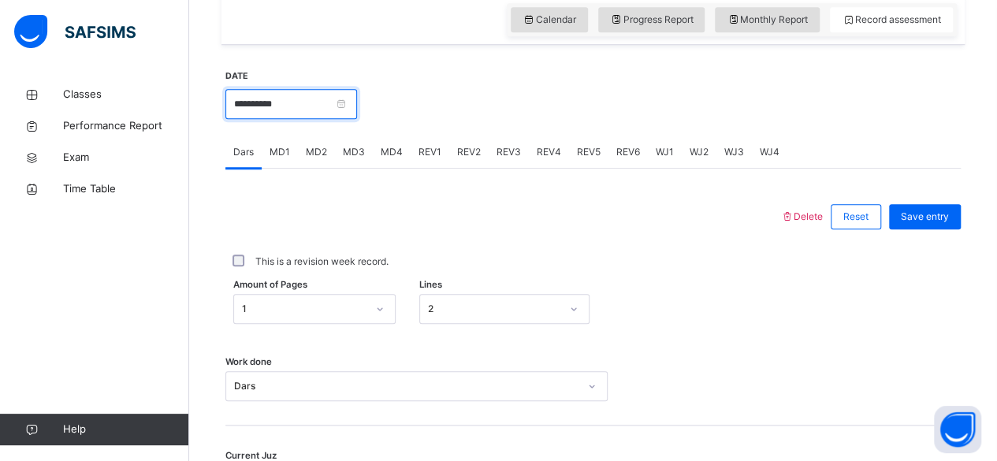
click at [343, 101] on input "**********" at bounding box center [291, 104] width 132 height 30
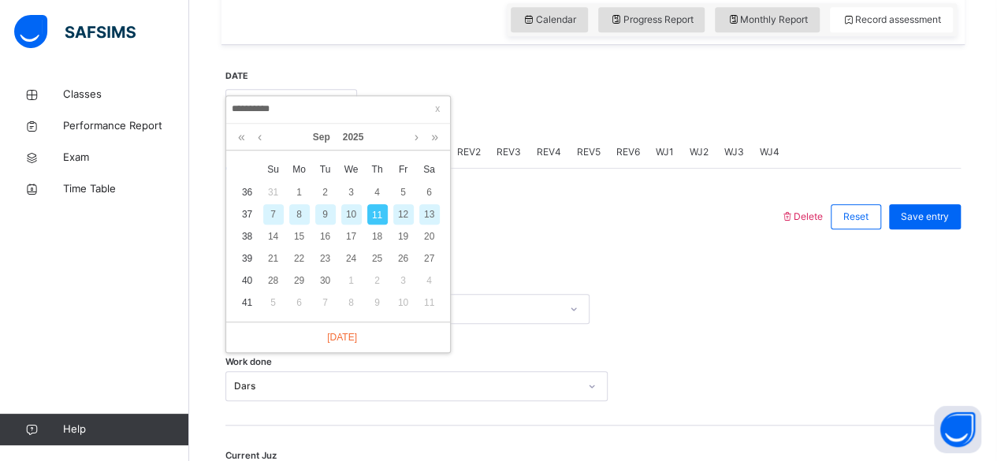
click at [352, 213] on div "10" at bounding box center [351, 214] width 20 height 20
type input "**********"
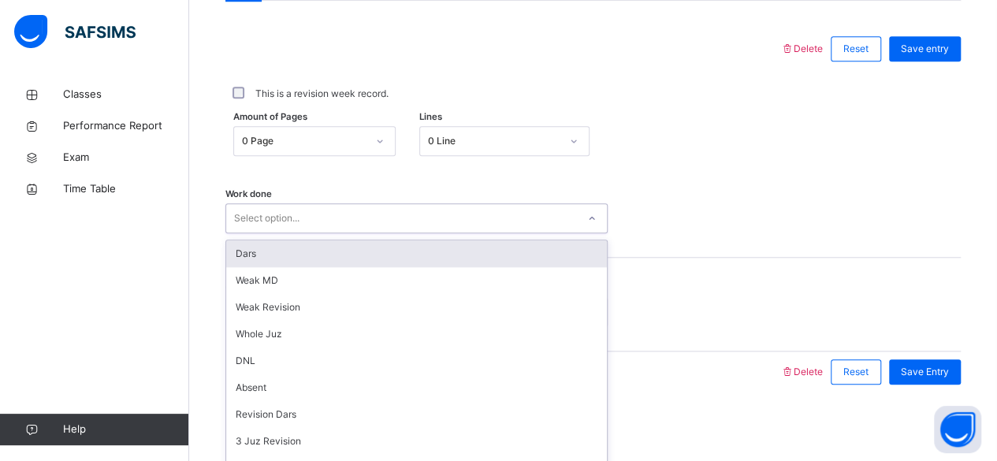
scroll to position [211, 0]
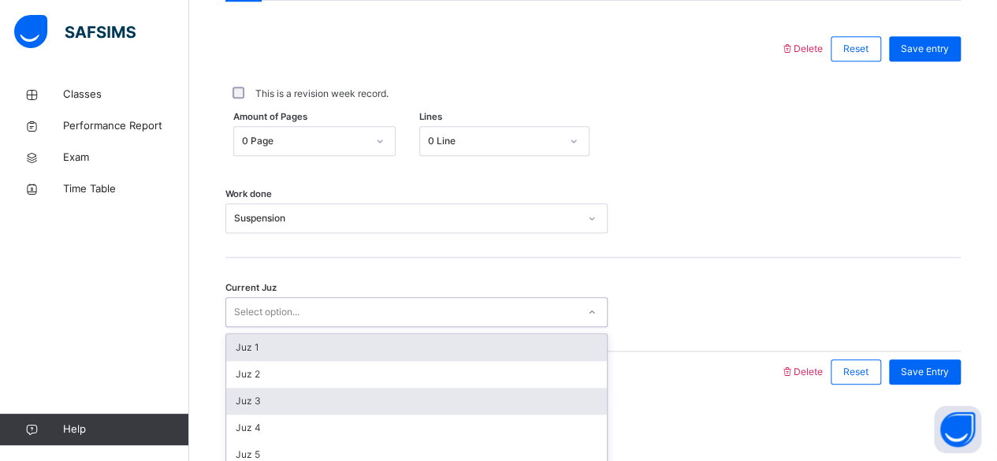
click at [325, 407] on div "Juz 3" at bounding box center [416, 401] width 381 height 27
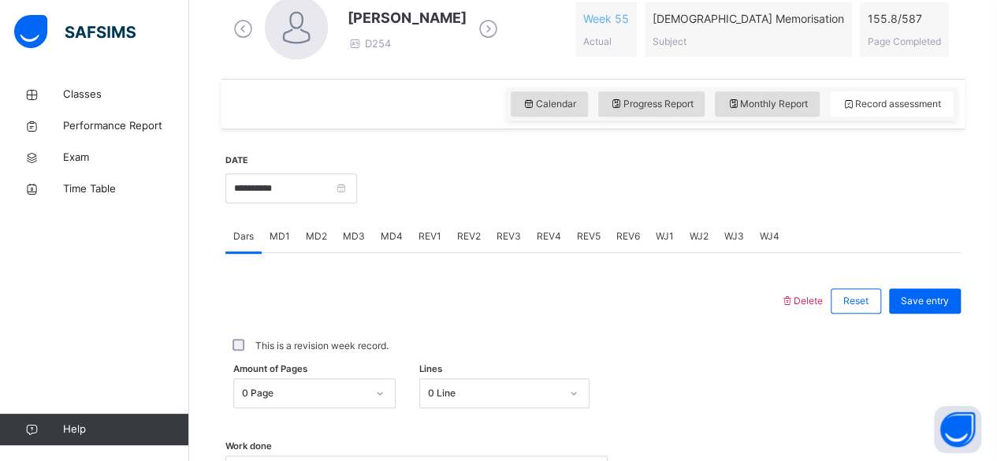
scroll to position [467, 0]
click at [949, 301] on span "Save entry" at bounding box center [925, 303] width 48 height 14
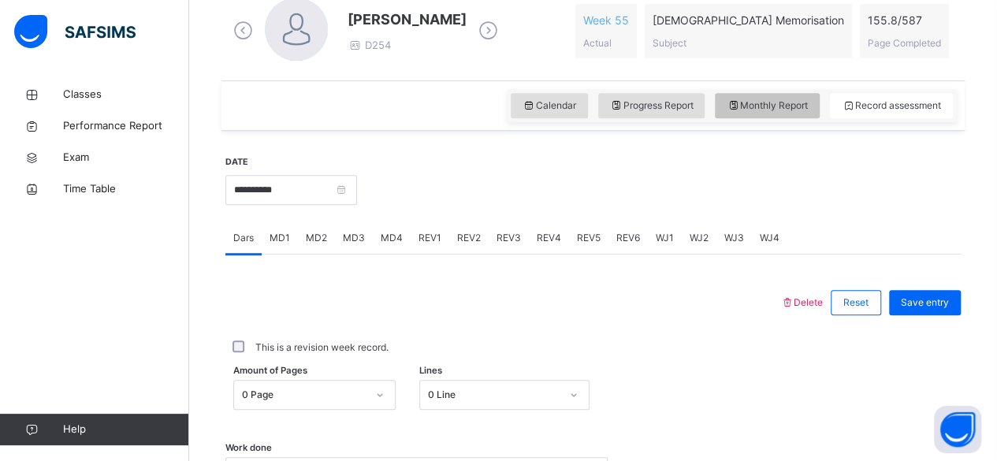
click at [767, 104] on span "Monthly Report" at bounding box center [767, 106] width 81 height 14
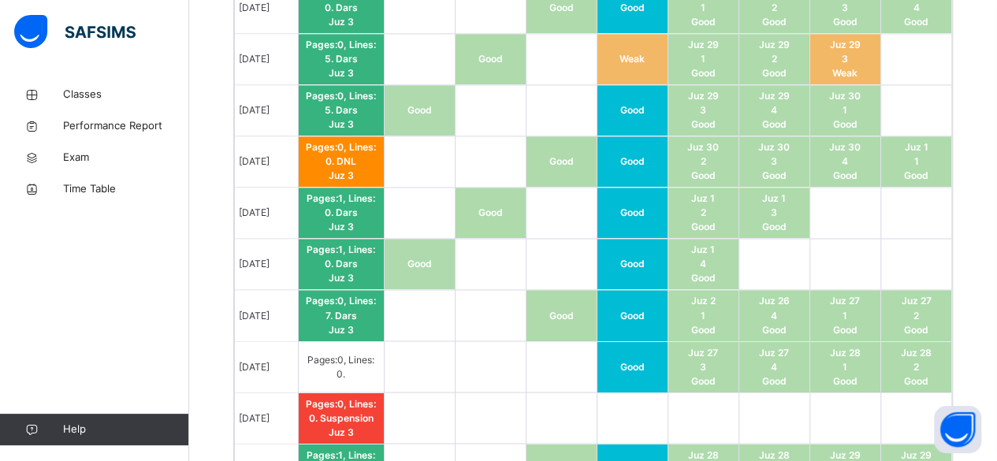
scroll to position [1181, 0]
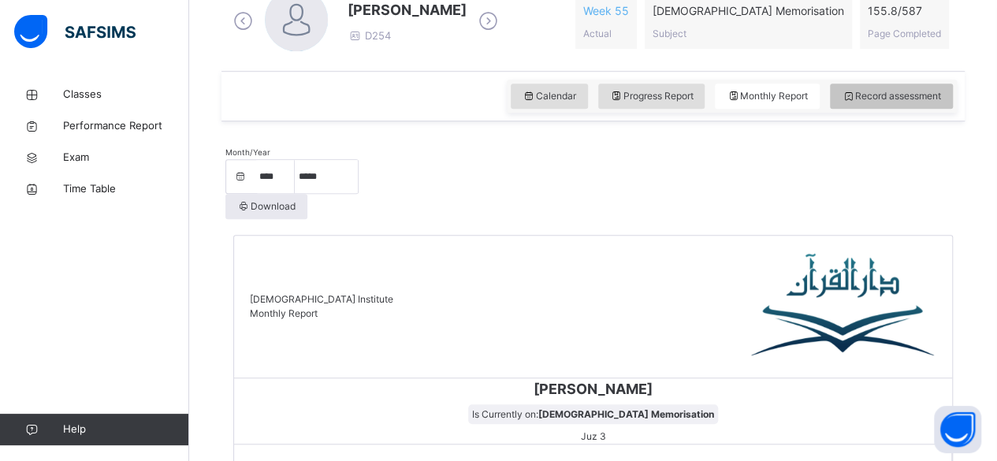
click at [872, 104] on div "Record assessment" at bounding box center [891, 96] width 123 height 25
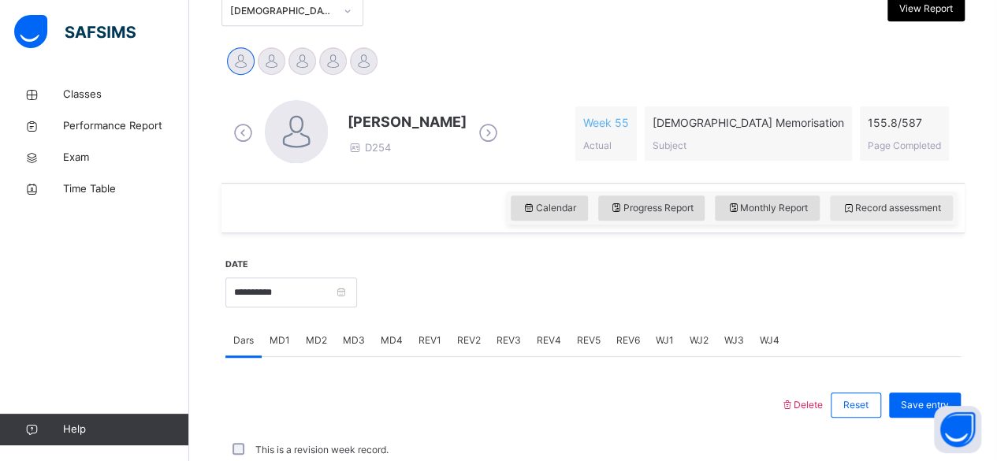
scroll to position [476, 0]
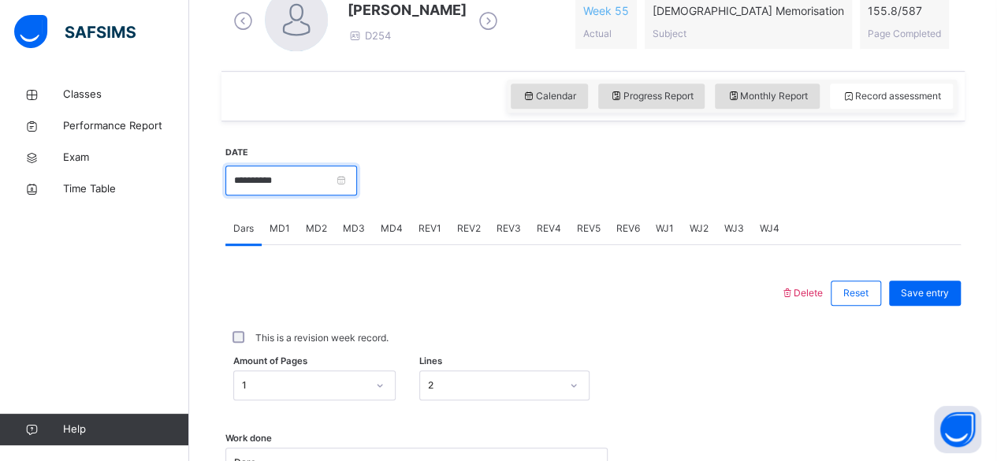
click at [336, 173] on input "**********" at bounding box center [291, 181] width 132 height 30
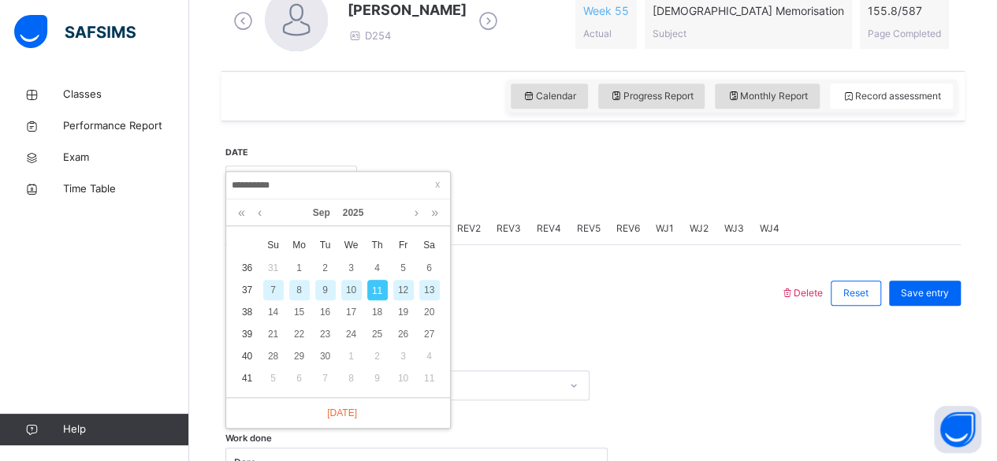
click at [325, 289] on div "9" at bounding box center [325, 290] width 20 height 20
type input "**********"
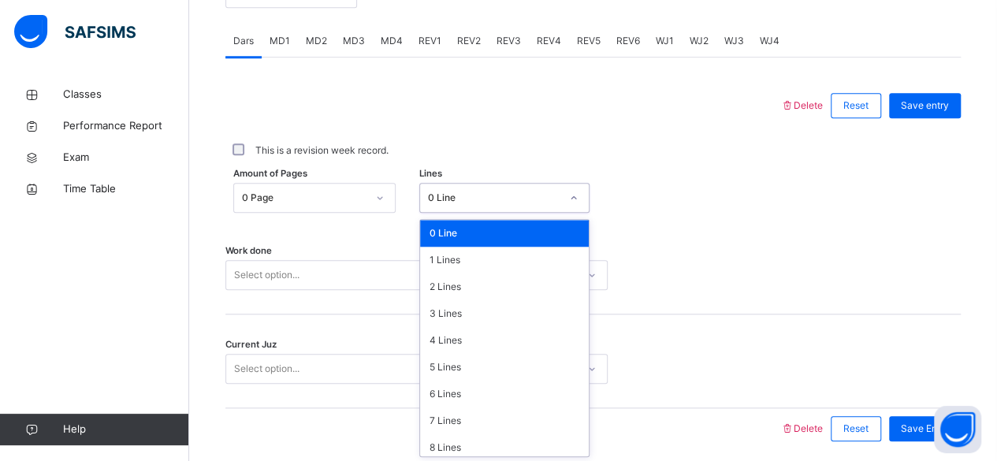
scroll to position [664, 0]
click at [482, 427] on div "7 Lines" at bounding box center [504, 421] width 169 height 27
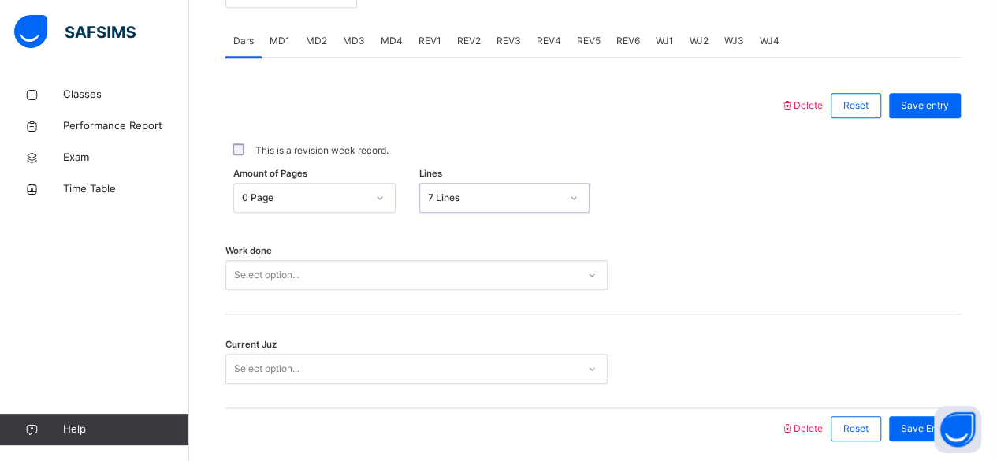
click at [475, 308] on div "Work done Select option..." at bounding box center [593, 268] width 736 height 94
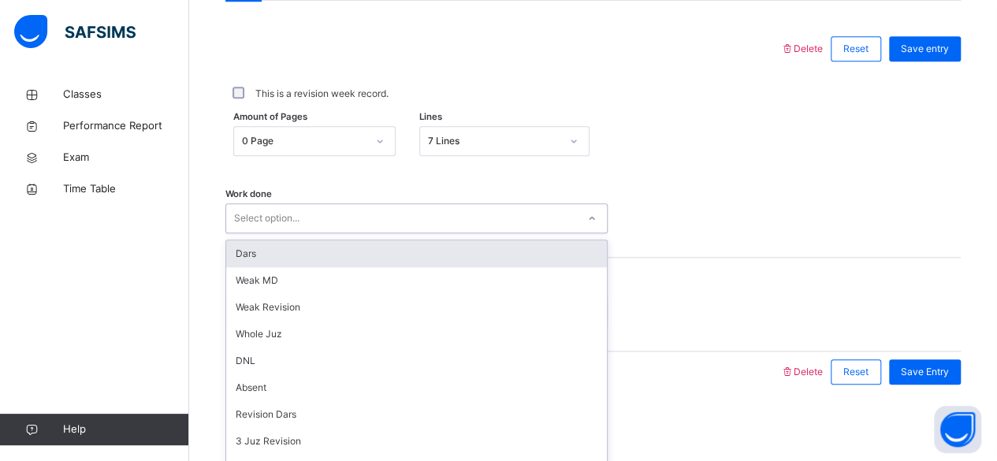
click at [478, 248] on div "Dars" at bounding box center [416, 253] width 381 height 27
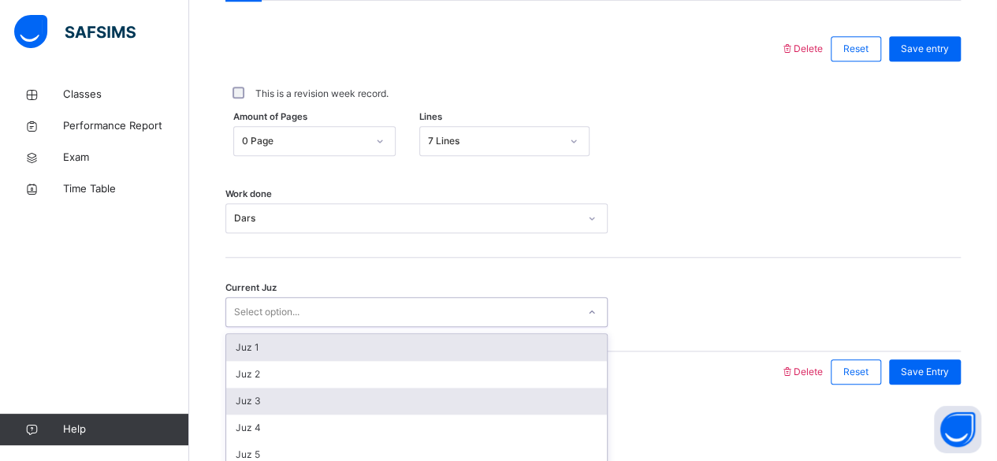
click at [329, 404] on div "Juz 3" at bounding box center [416, 401] width 381 height 27
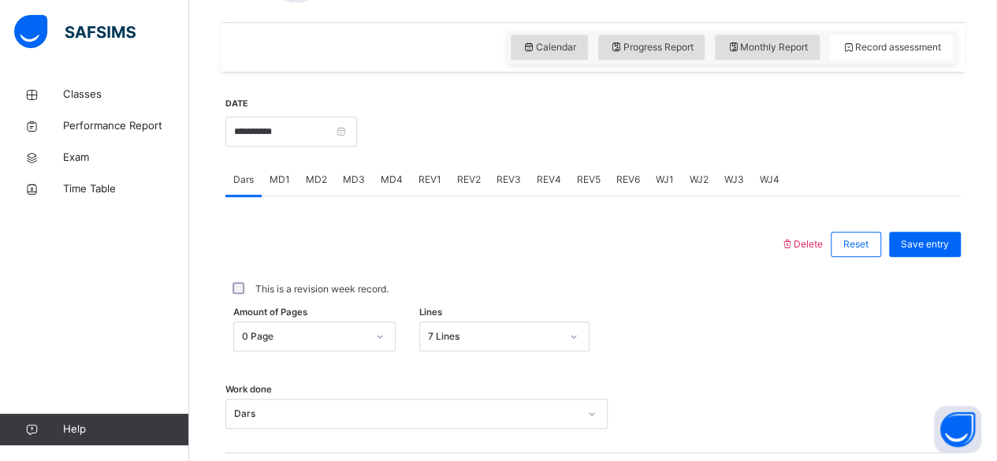
scroll to position [525, 0]
click at [940, 249] on span "Save entry" at bounding box center [925, 244] width 48 height 14
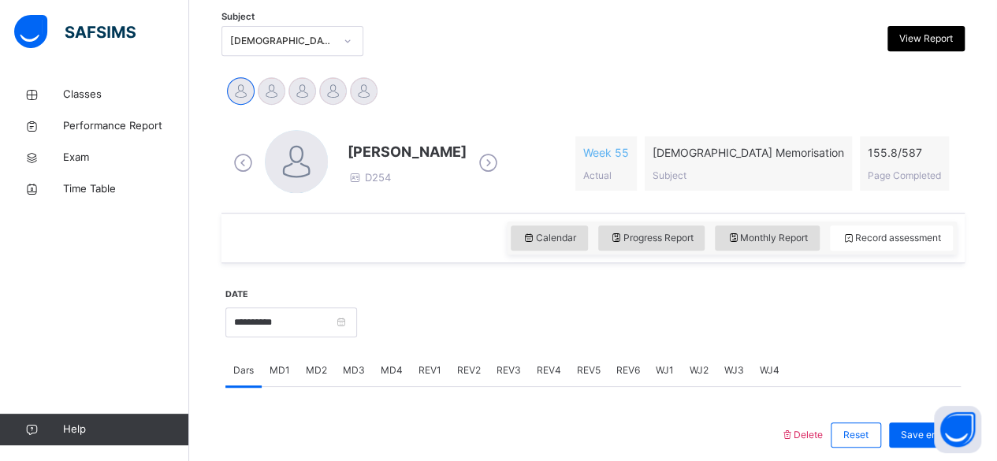
scroll to position [315, 0]
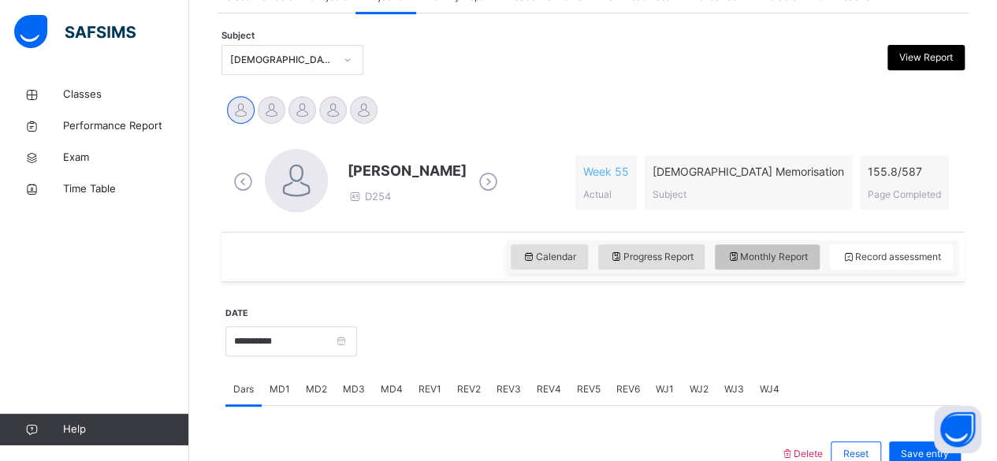
click at [804, 263] on div "Monthly Report" at bounding box center [767, 256] width 105 height 25
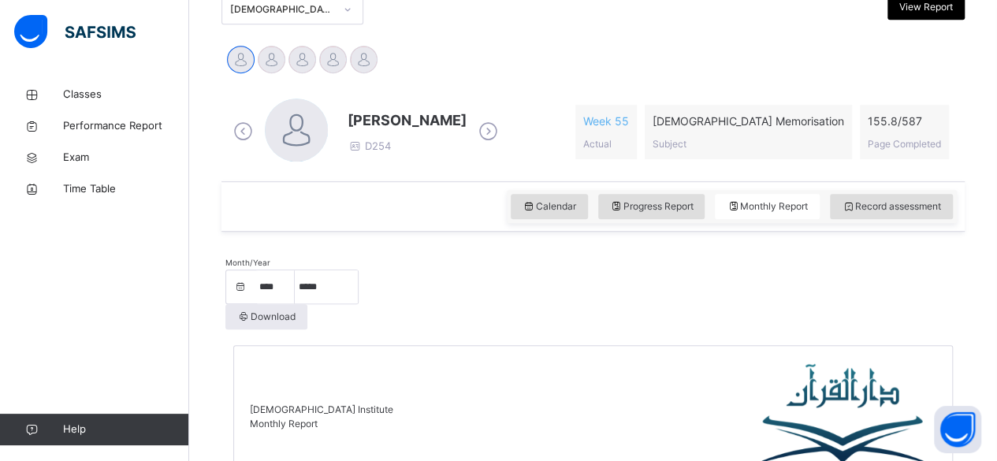
scroll to position [447, 0]
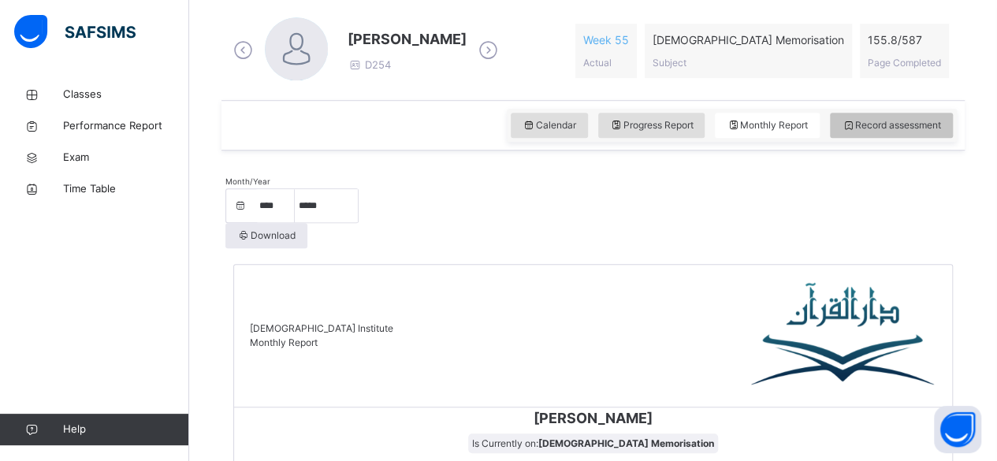
click at [910, 131] on span "Record assessment" at bounding box center [891, 125] width 99 height 14
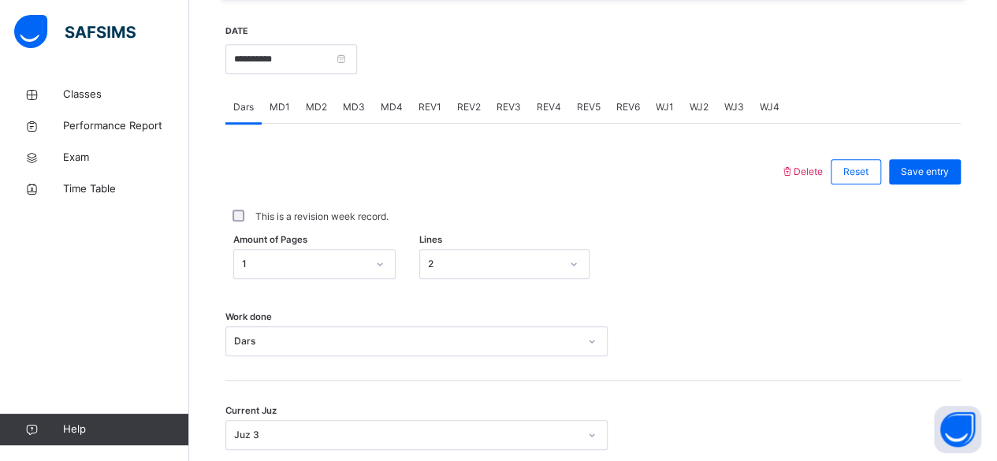
scroll to position [599, 0]
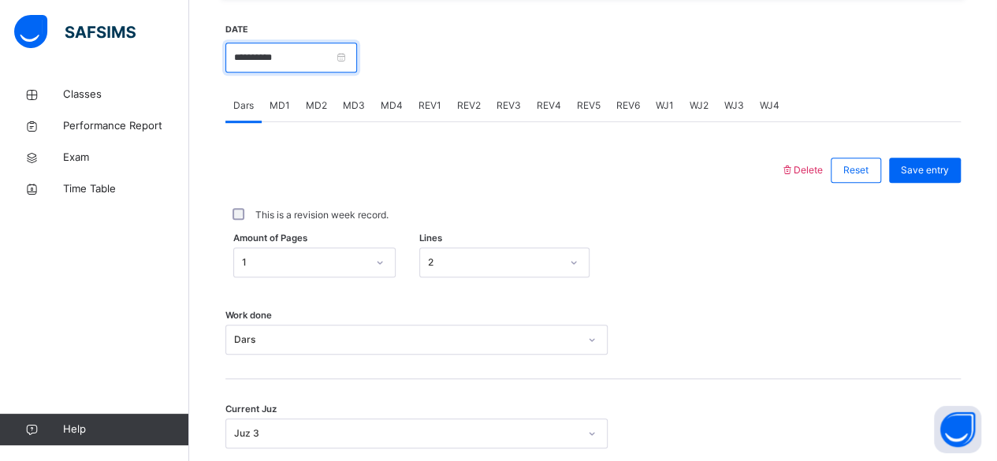
click at [309, 55] on input "**********" at bounding box center [291, 58] width 132 height 30
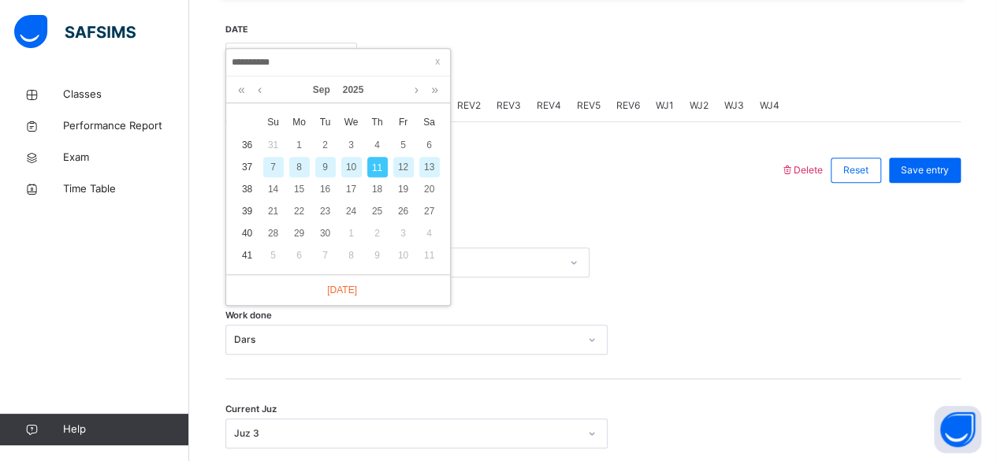
click at [331, 170] on div "9" at bounding box center [325, 167] width 20 height 20
type input "**********"
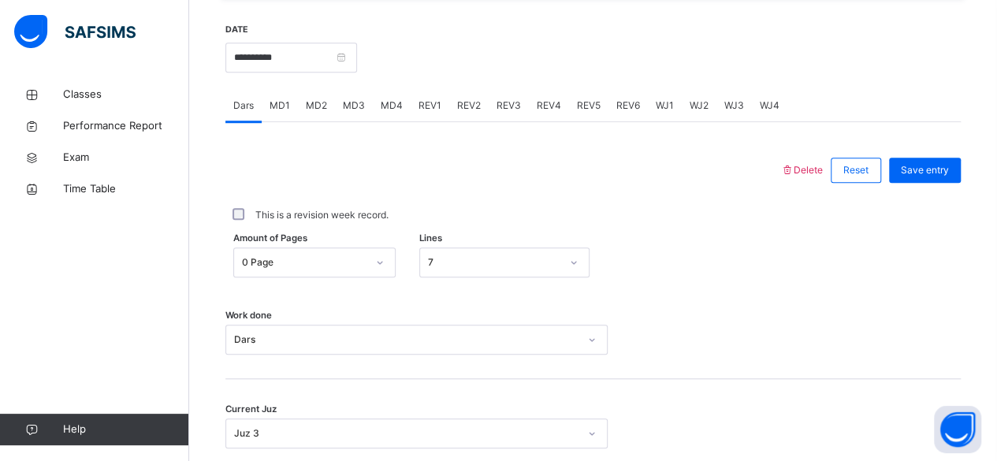
click at [315, 103] on span "MD2" at bounding box center [316, 106] width 21 height 14
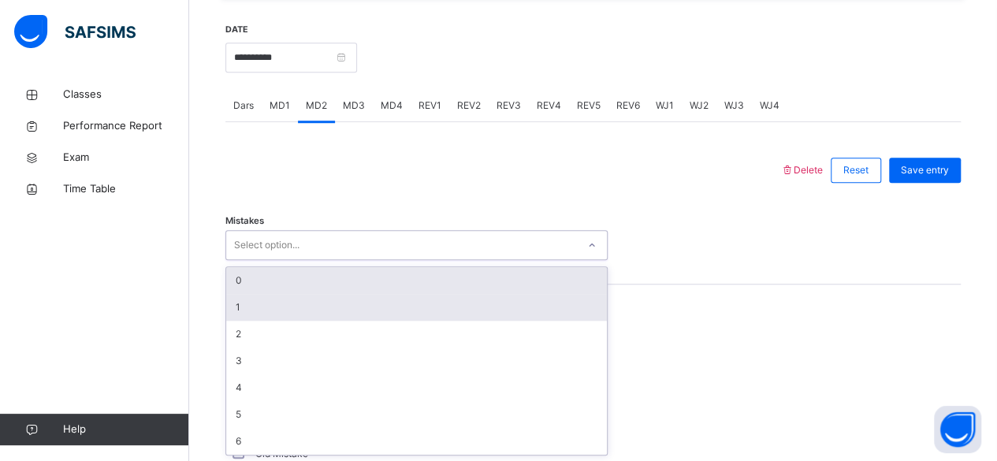
click at [382, 307] on div "1" at bounding box center [416, 307] width 381 height 27
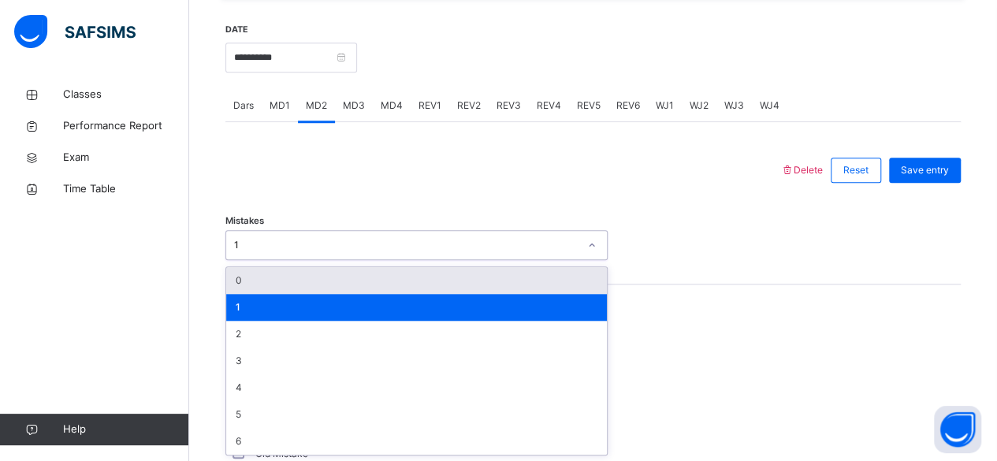
click at [382, 296] on div "1" at bounding box center [416, 307] width 381 height 27
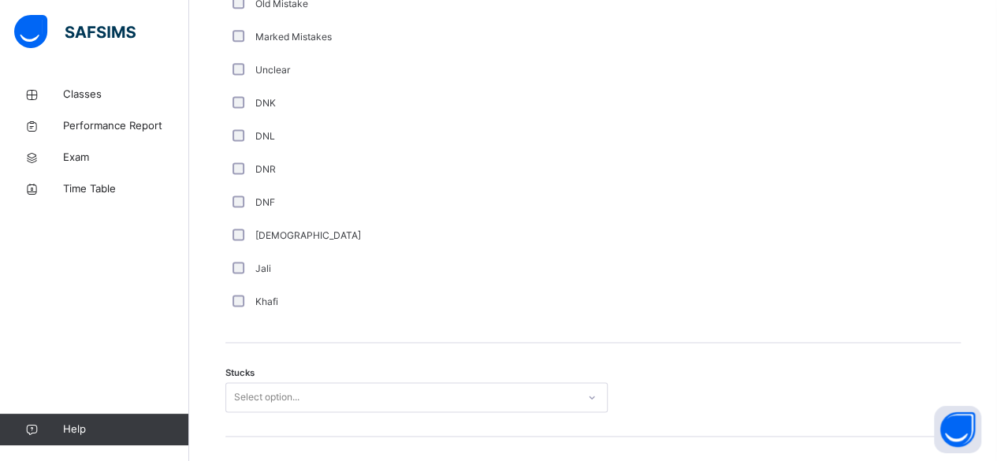
scroll to position [1124, 0]
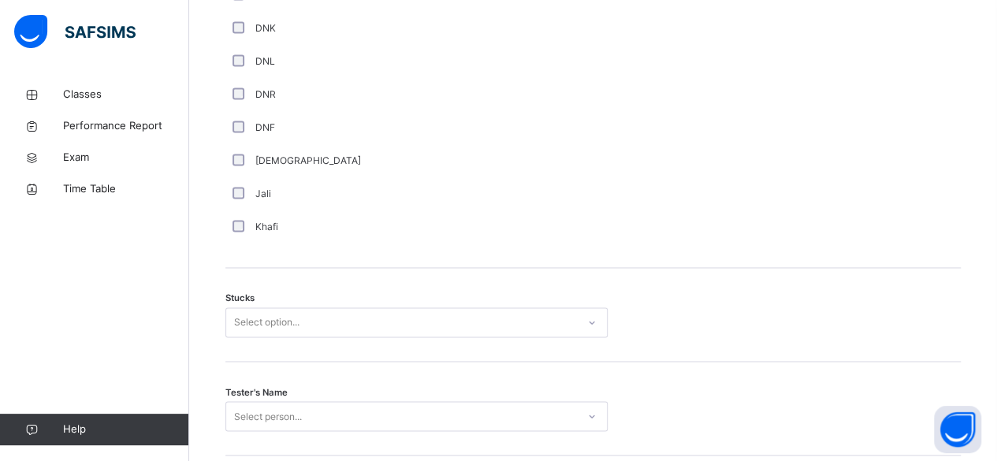
click at [337, 350] on div "Stucks Select option..." at bounding box center [593, 315] width 736 height 94
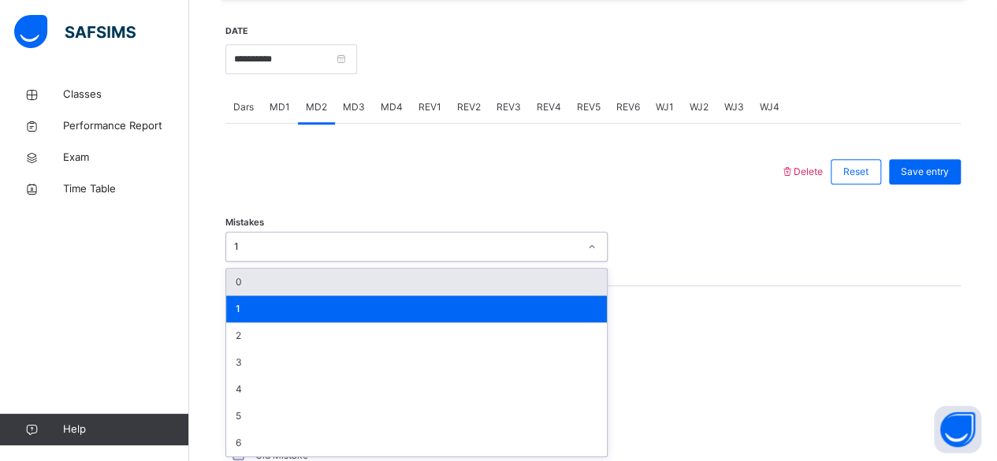
click at [410, 286] on div "0" at bounding box center [416, 282] width 381 height 27
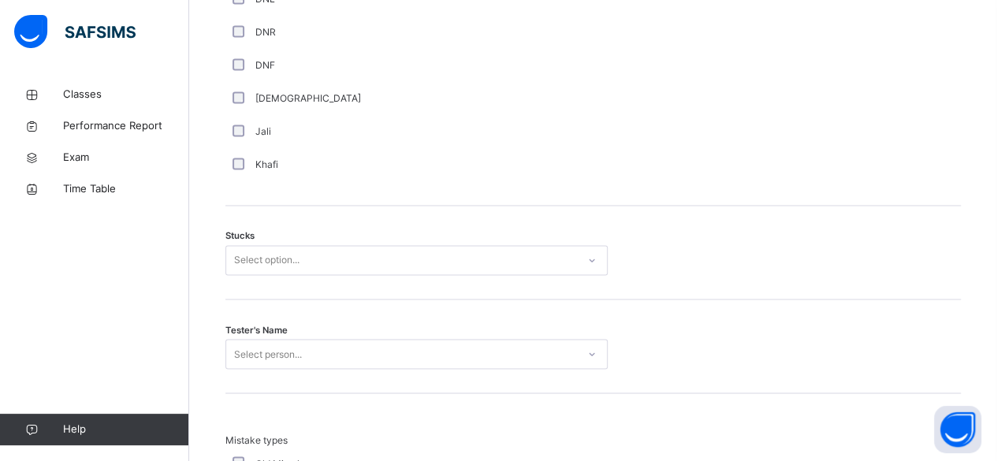
scroll to position [1187, 0]
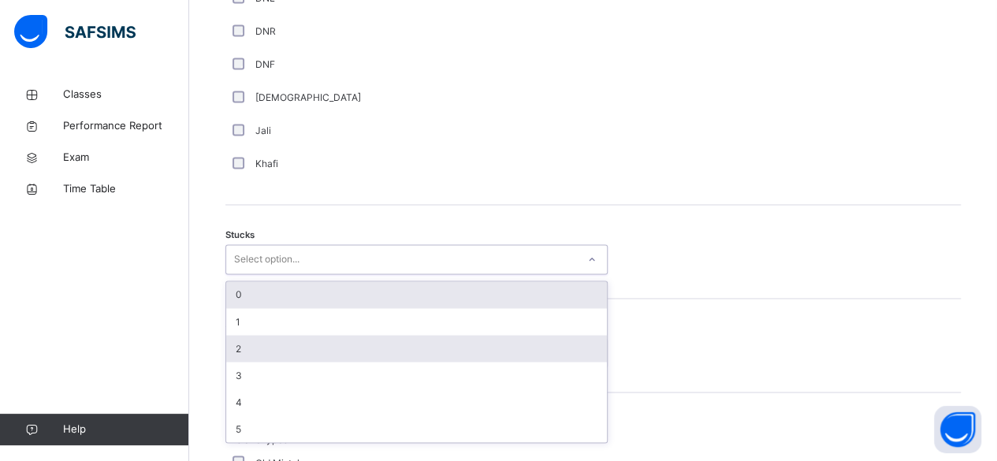
click at [347, 350] on div "2" at bounding box center [416, 348] width 381 height 27
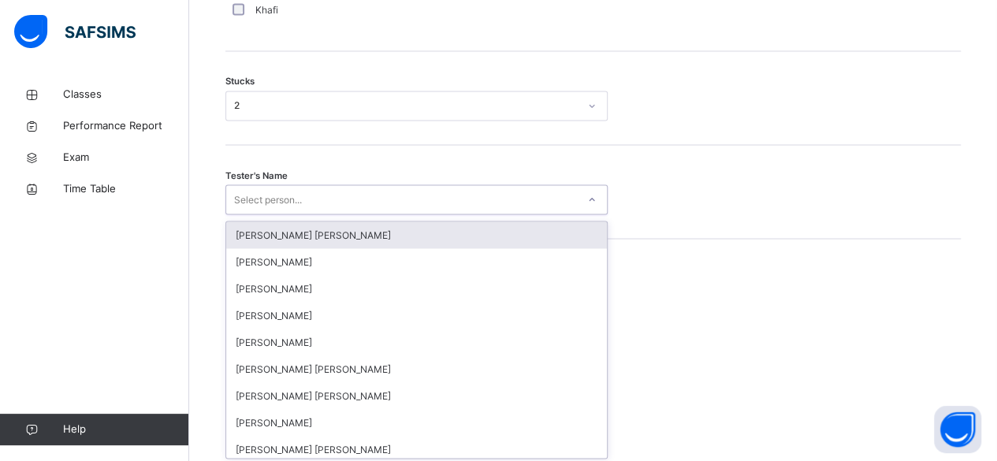
scroll to position [1342, 0]
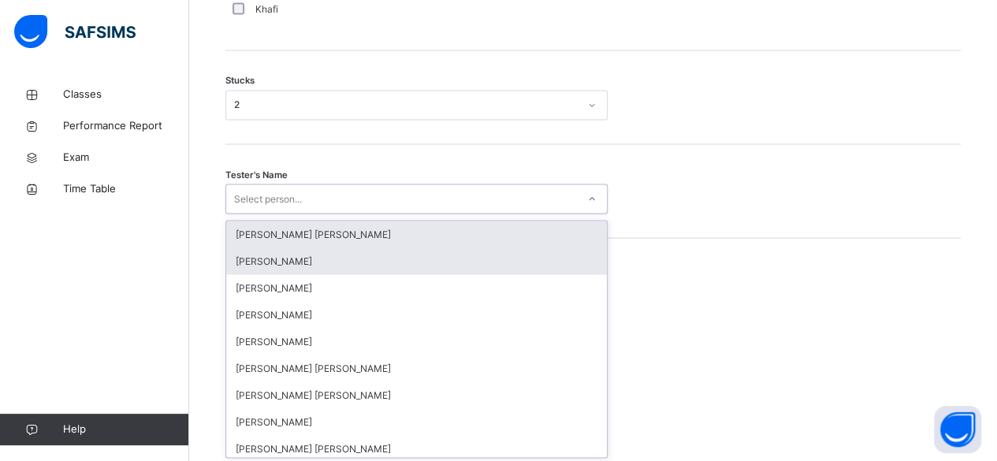
click at [397, 261] on div "[PERSON_NAME]" at bounding box center [416, 261] width 381 height 27
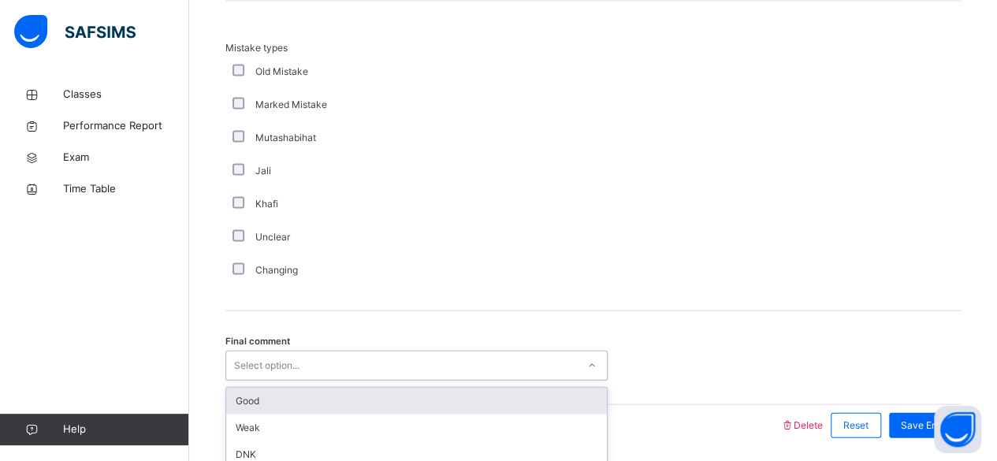
scroll to position [1630, 0]
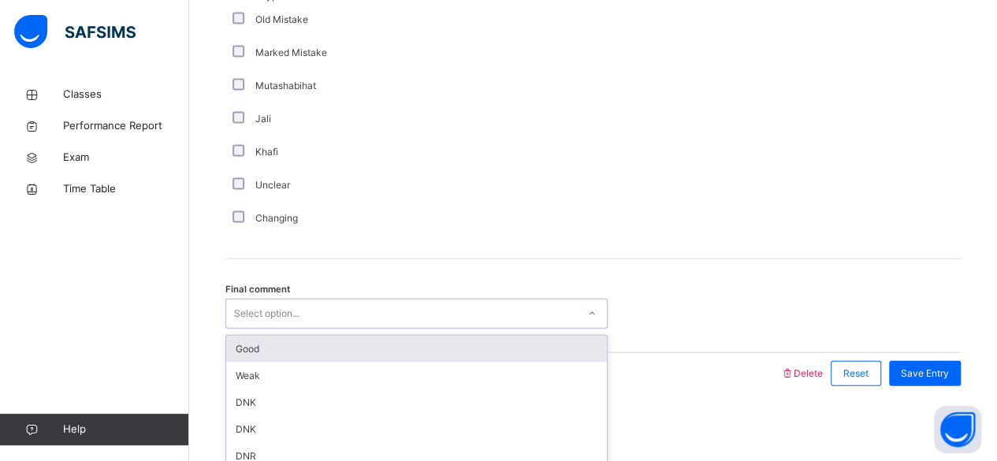
click at [386, 348] on div "Good" at bounding box center [416, 349] width 381 height 27
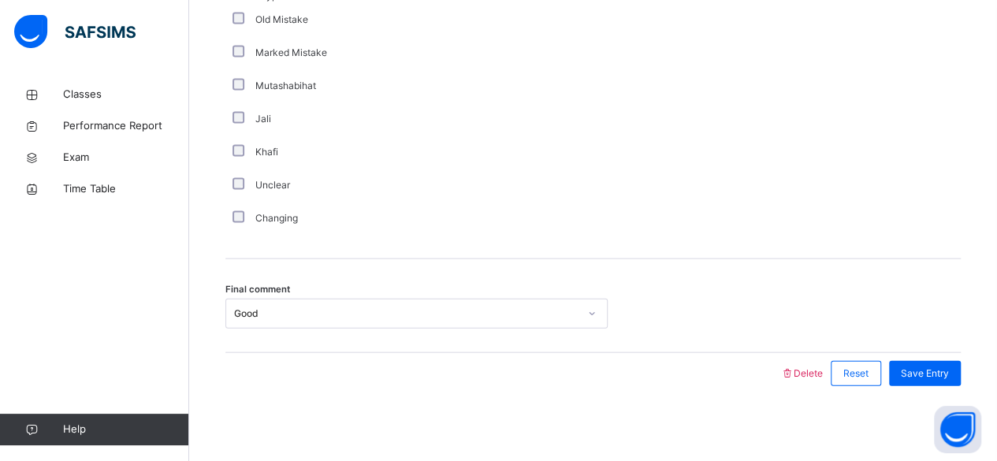
click at [961, 299] on div "Final comment Good" at bounding box center [593, 314] width 736 height 30
click at [959, 382] on div "Save Entry" at bounding box center [925, 373] width 72 height 25
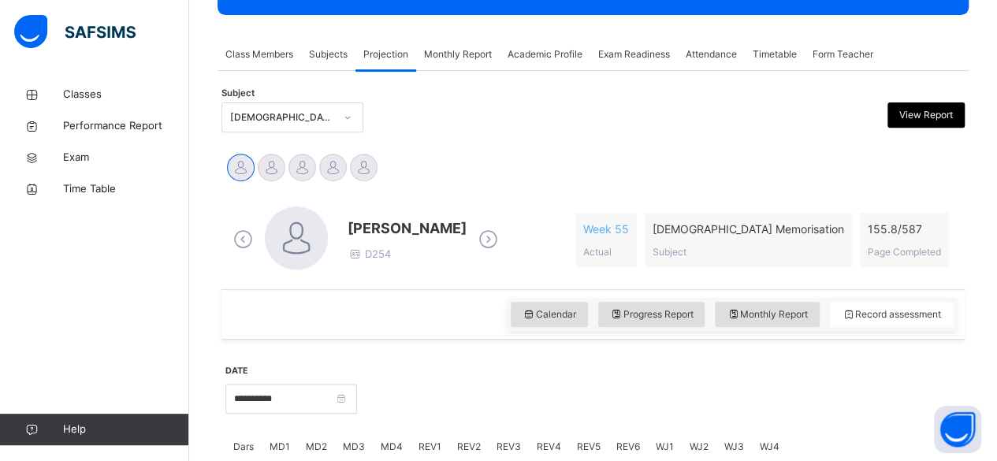
scroll to position [223, 0]
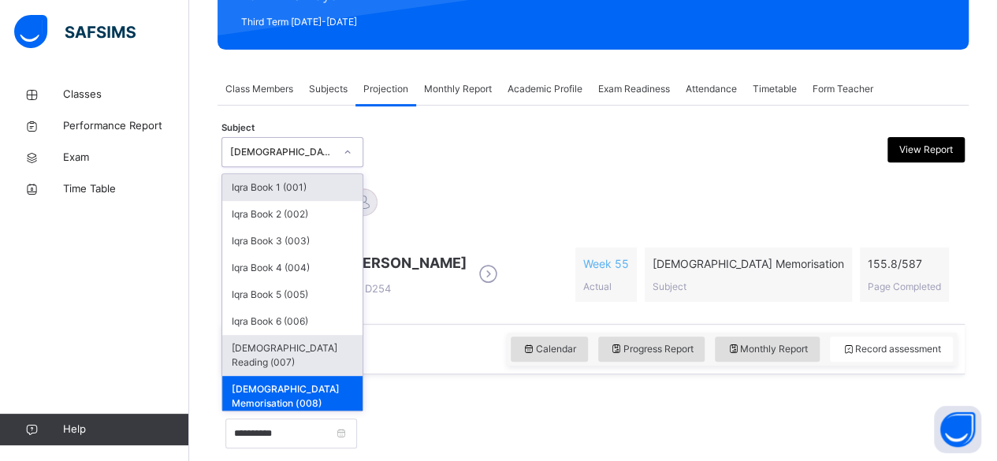
click at [311, 358] on div "[DEMOGRAPHIC_DATA] Reading (007)" at bounding box center [292, 355] width 140 height 41
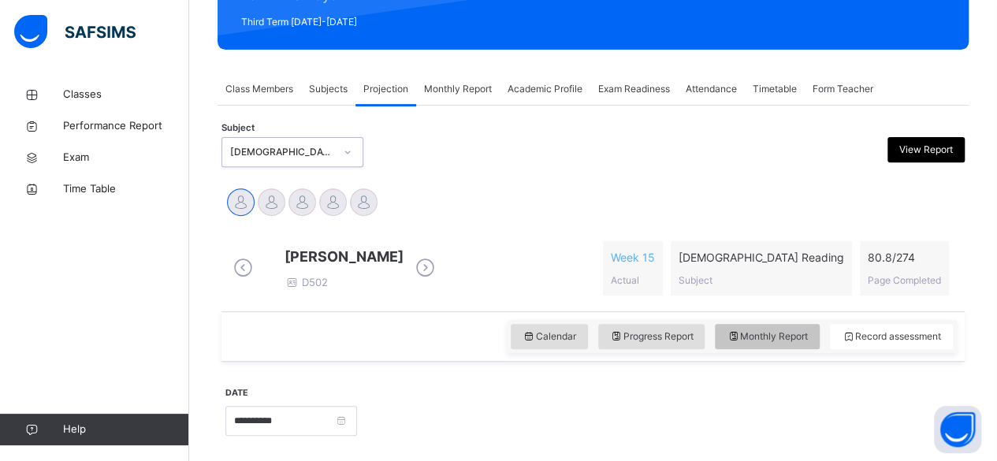
click at [740, 344] on icon at bounding box center [733, 337] width 13 height 14
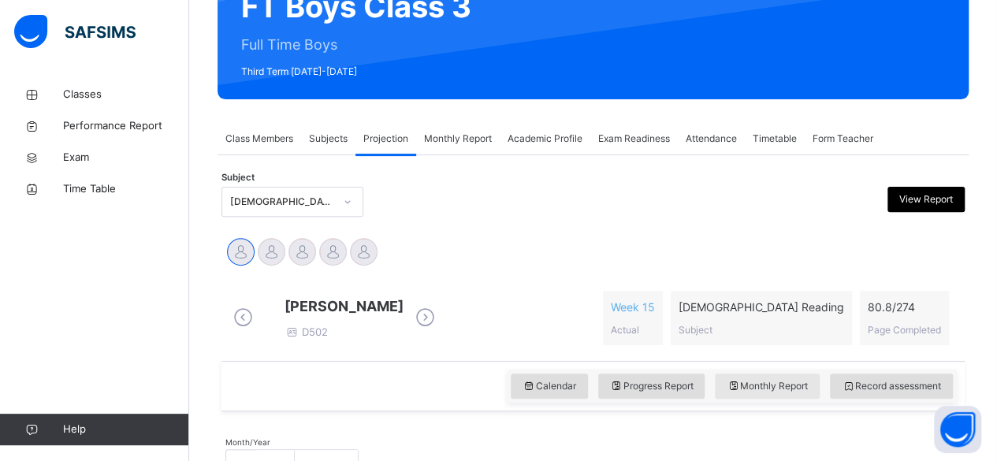
scroll to position [173, 0]
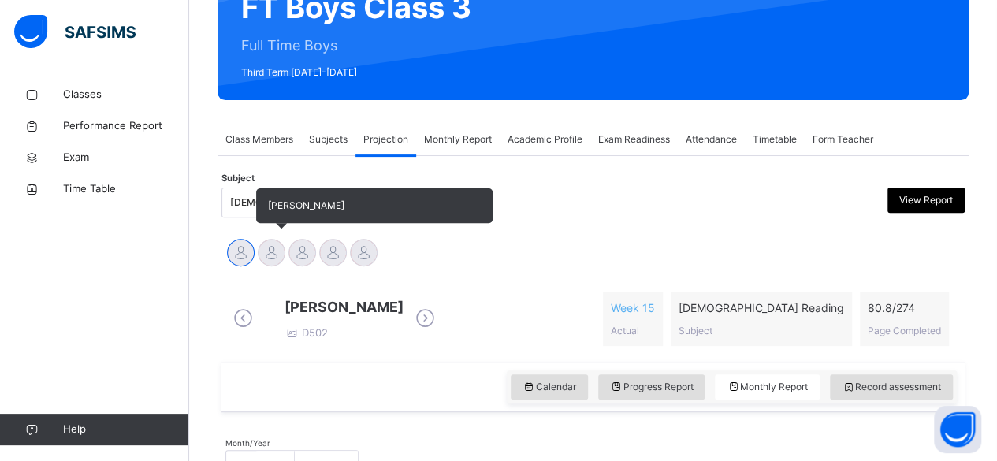
click at [260, 260] on div at bounding box center [272, 253] width 28 height 28
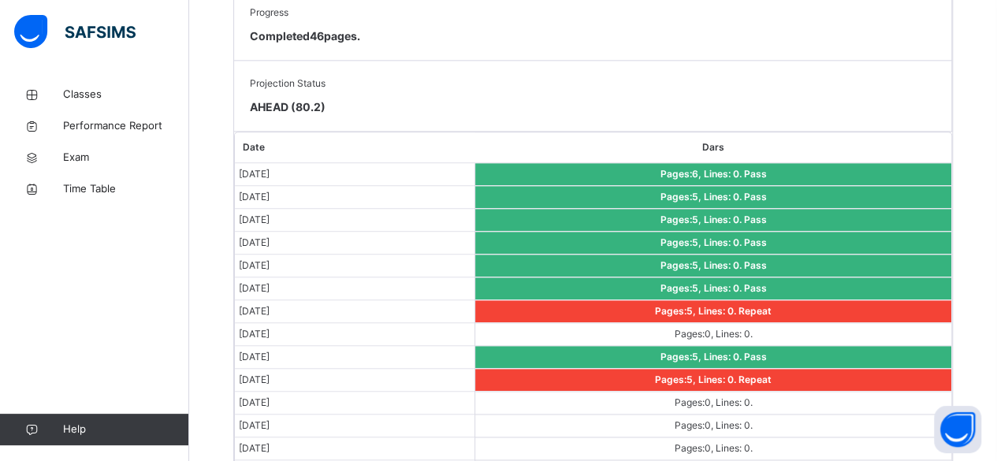
scroll to position [990, 0]
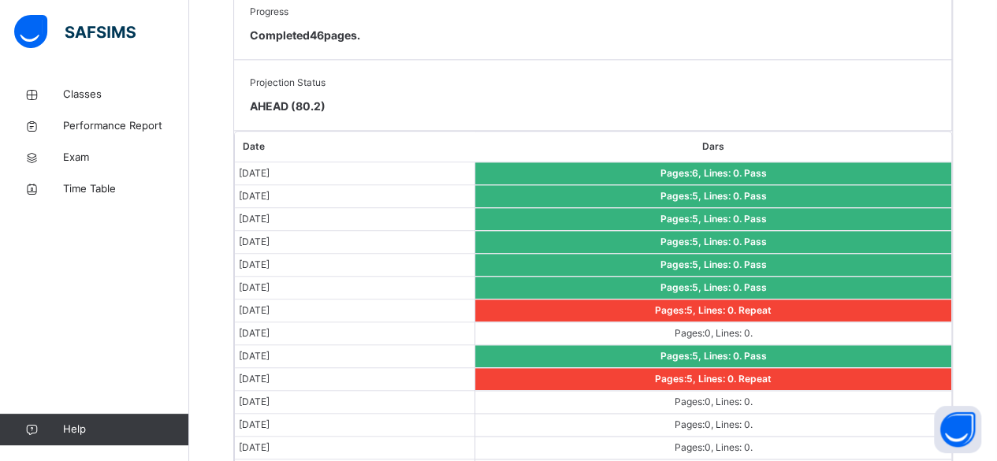
click at [646, 162] on td "Pages: 6 , Lines: 0 . Pass" at bounding box center [713, 173] width 476 height 23
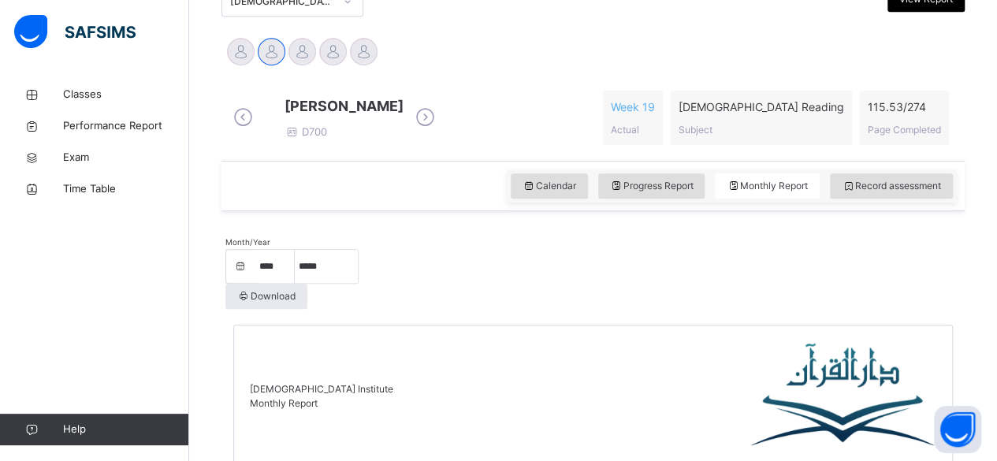
scroll to position [315, 0]
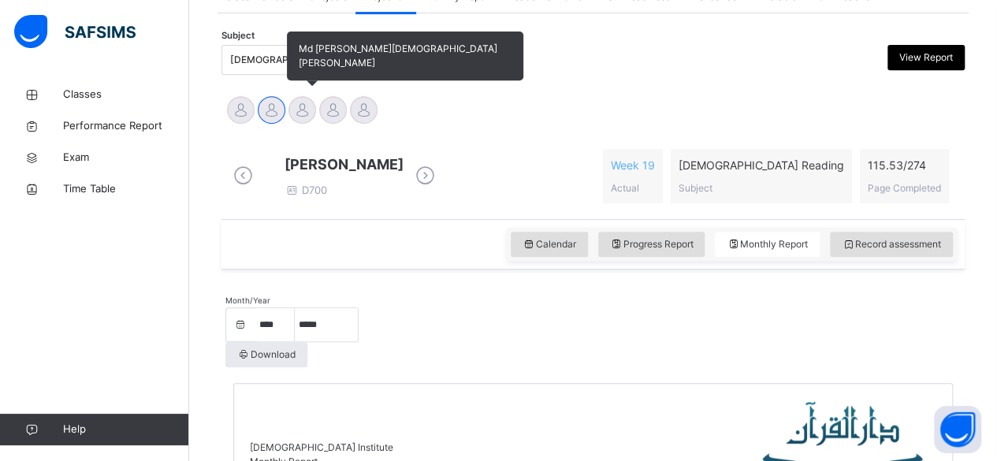
click at [290, 117] on div at bounding box center [303, 110] width 28 height 28
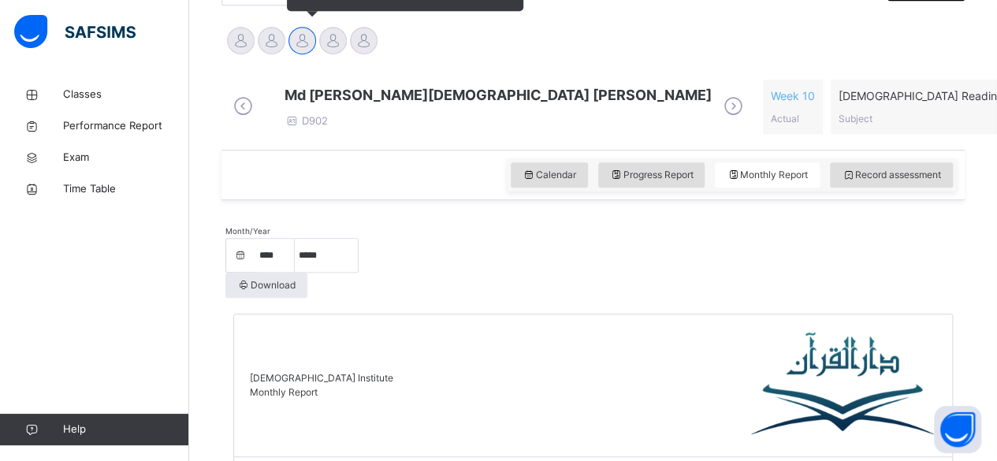
scroll to position [353, 0]
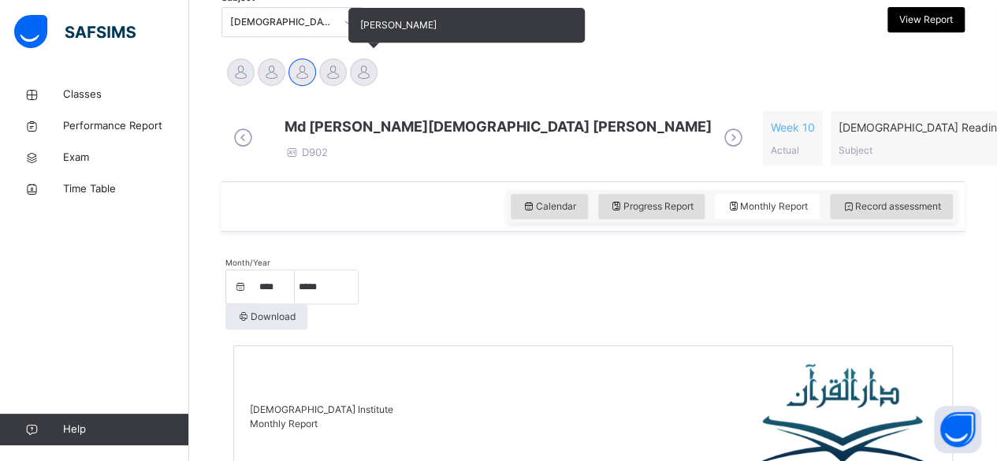
click at [351, 77] on div at bounding box center [364, 72] width 28 height 28
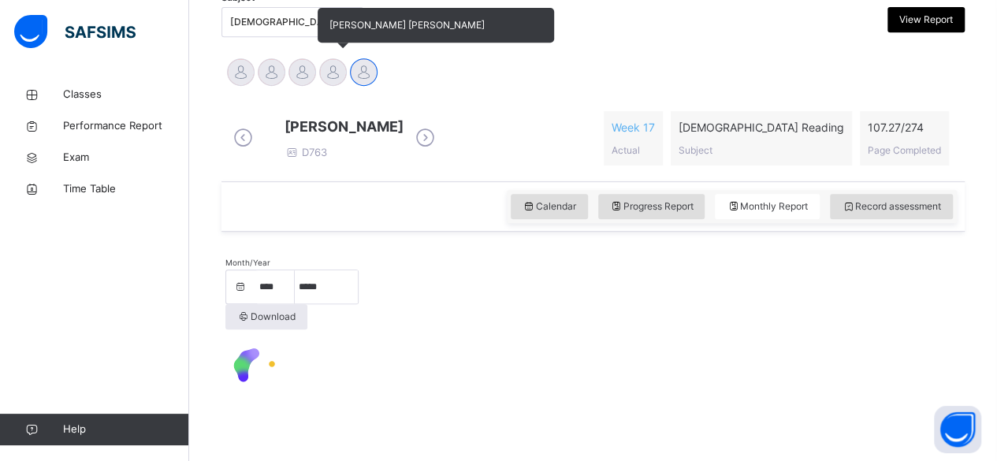
click at [334, 80] on div at bounding box center [333, 72] width 28 height 28
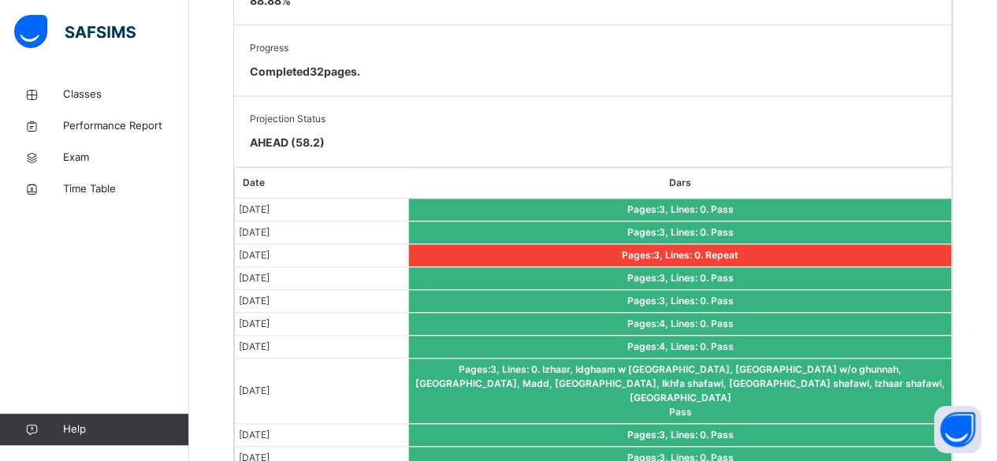
scroll to position [952, 0]
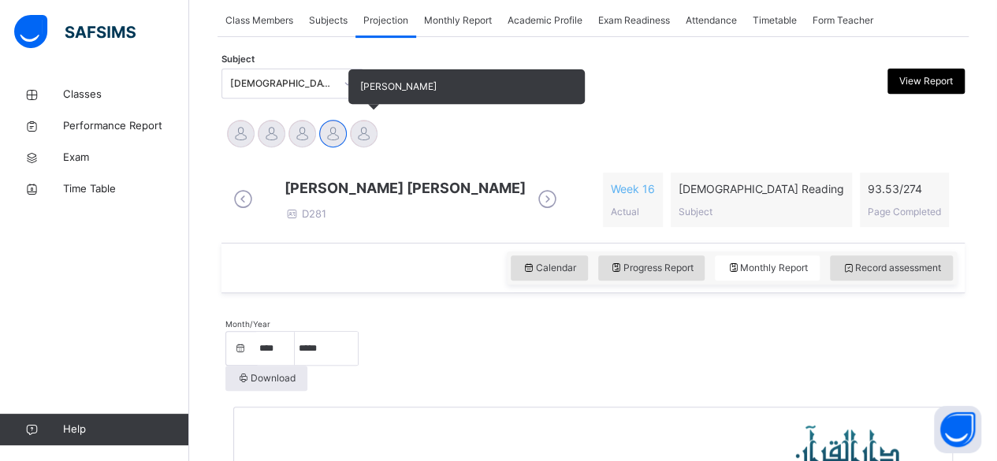
click at [366, 140] on div at bounding box center [364, 134] width 28 height 28
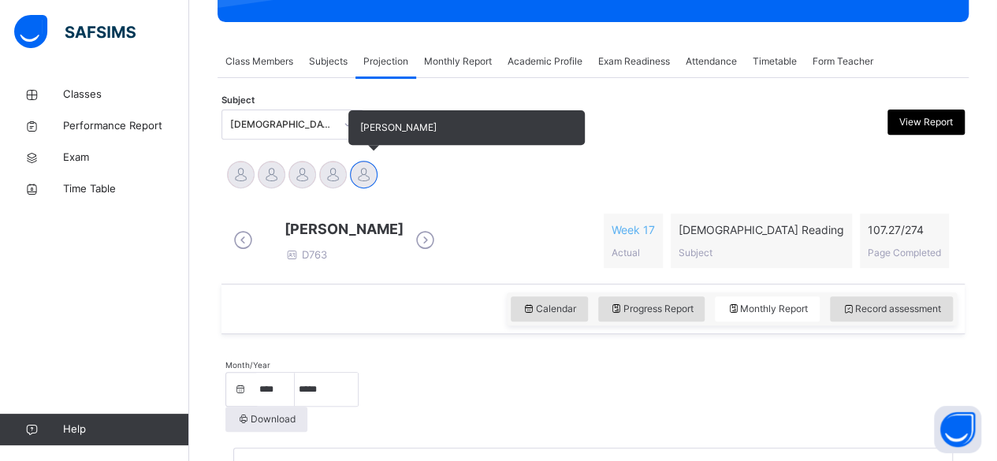
scroll to position [294, 0]
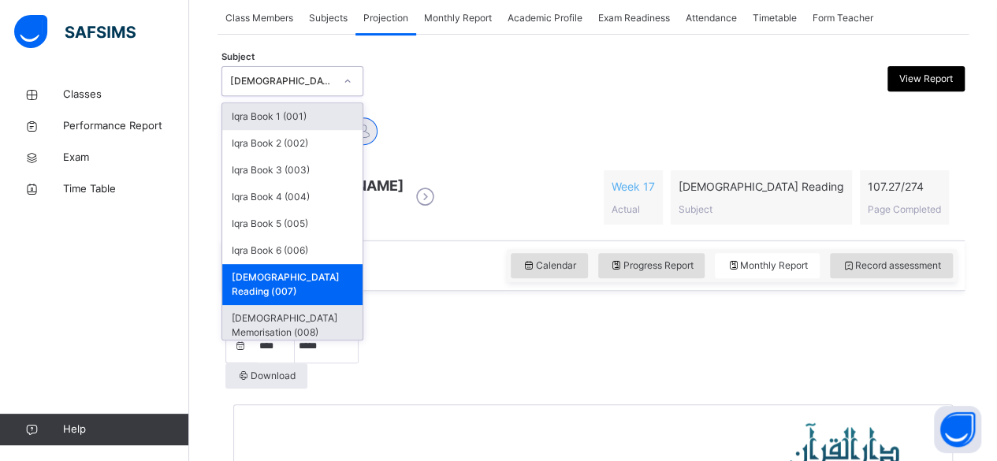
click at [323, 305] on div "[DEMOGRAPHIC_DATA] Memorisation (008)" at bounding box center [292, 325] width 140 height 41
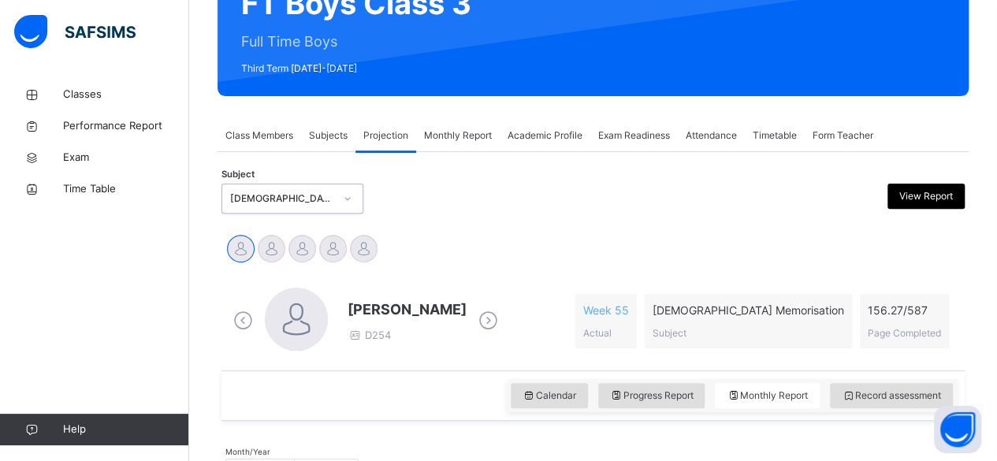
scroll to position [129, 0]
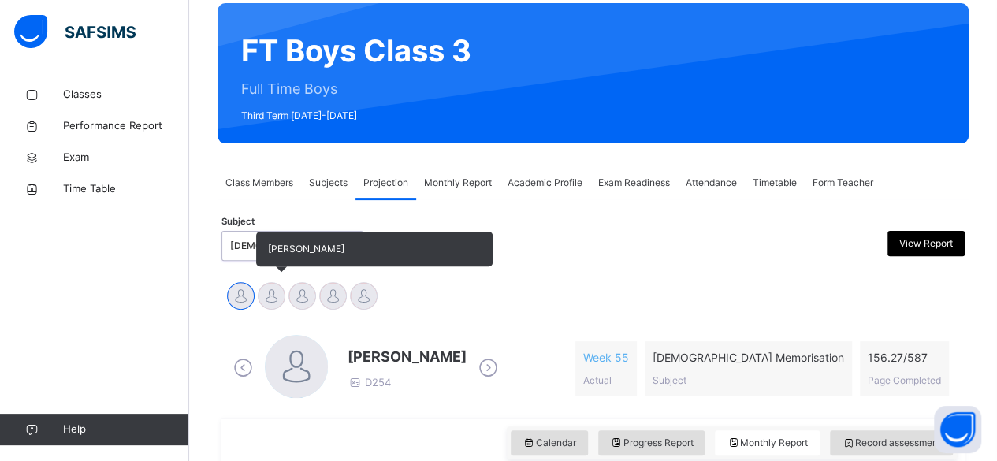
click at [274, 294] on div at bounding box center [272, 296] width 28 height 28
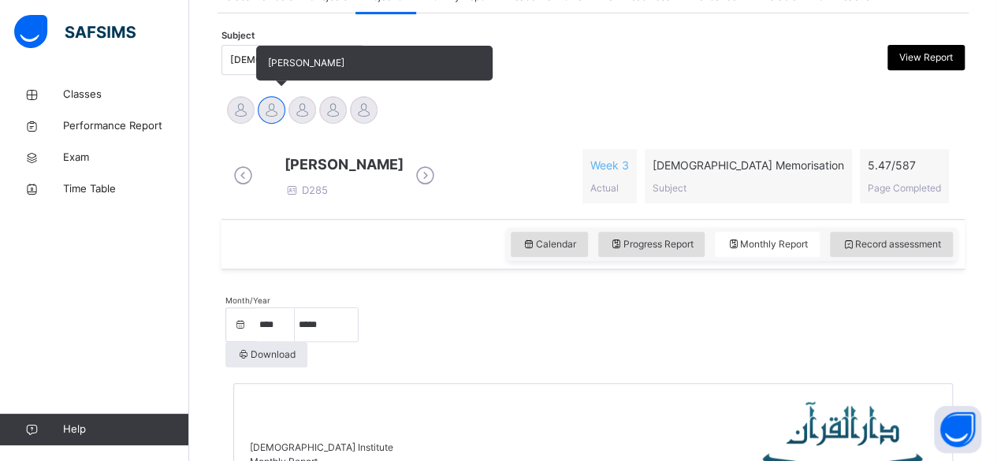
scroll to position [309, 0]
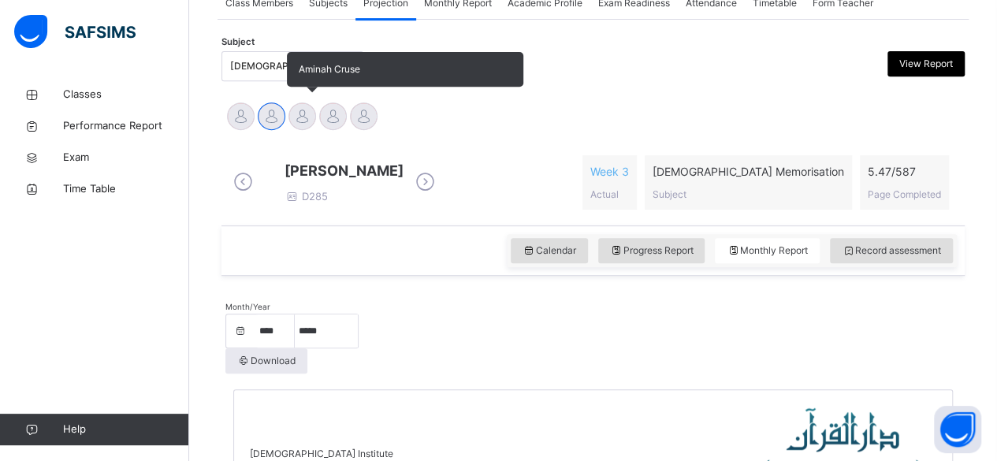
click at [297, 128] on div at bounding box center [303, 116] width 28 height 28
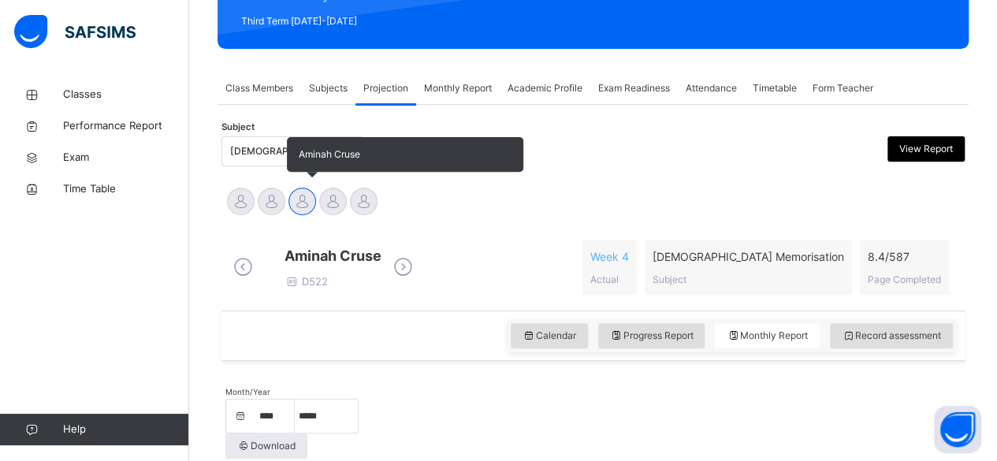
scroll to position [219, 0]
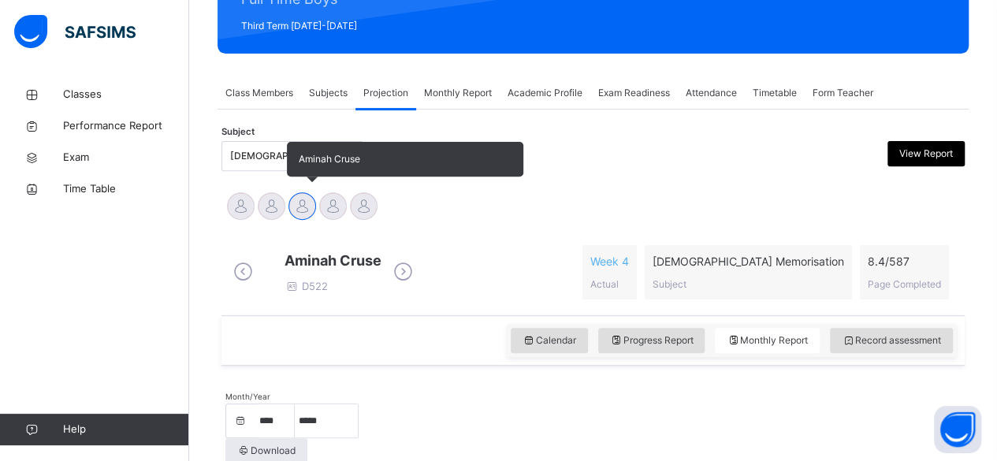
click at [313, 217] on div "Aminah Cruse" at bounding box center [302, 208] width 31 height 35
click at [341, 210] on div at bounding box center [333, 206] width 28 height 28
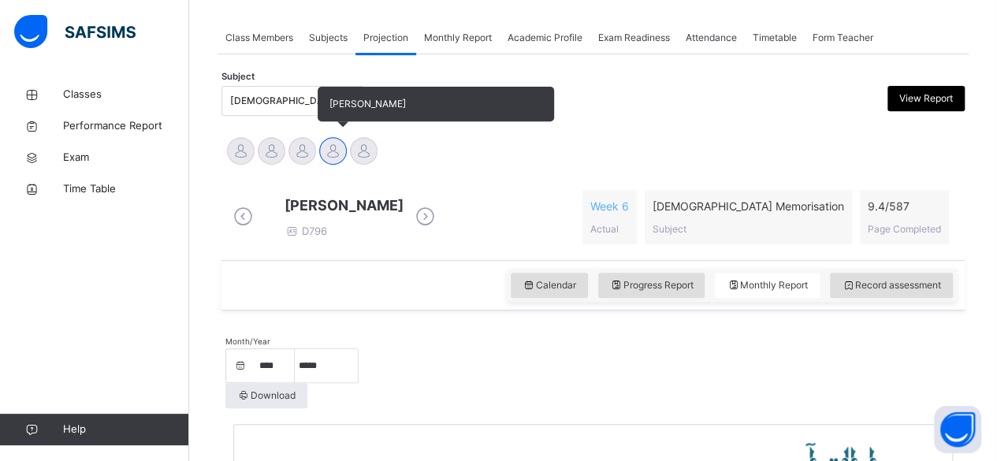
scroll to position [259, 0]
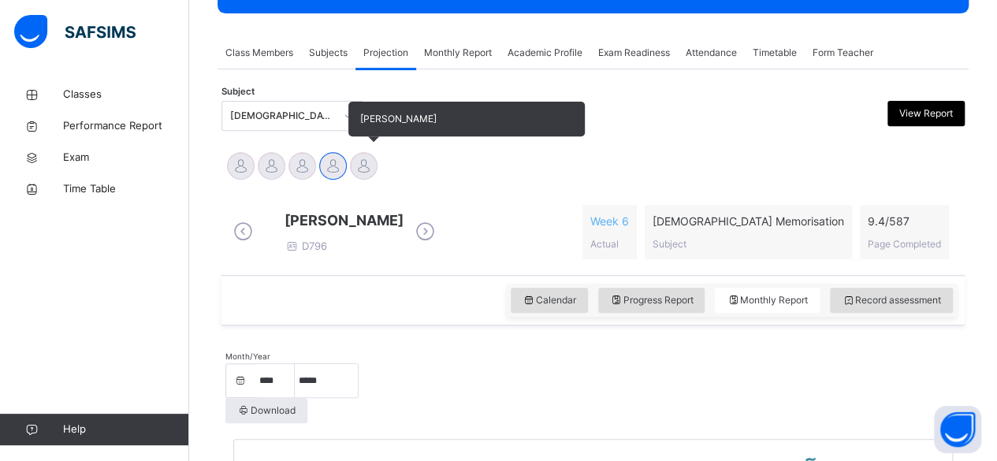
click at [374, 175] on div "[PERSON_NAME]" at bounding box center [363, 168] width 31 height 35
click at [361, 173] on div at bounding box center [364, 166] width 28 height 28
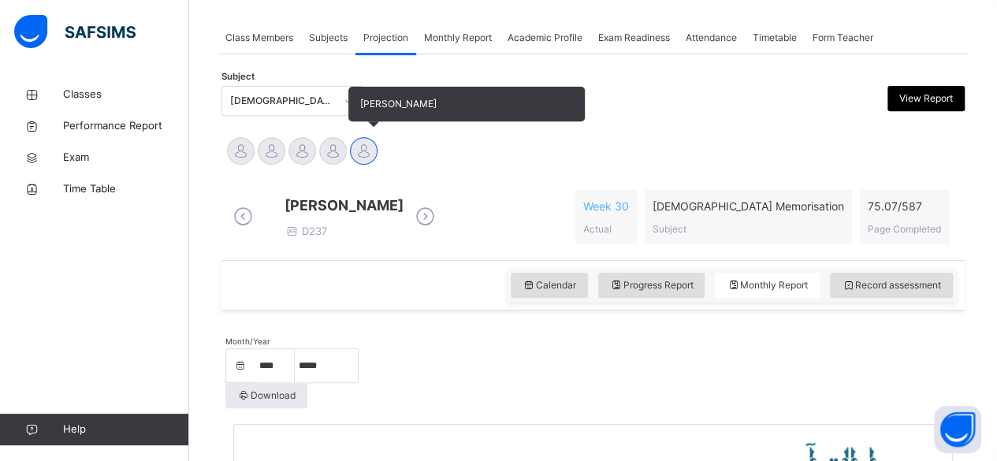
scroll to position [249, 0]
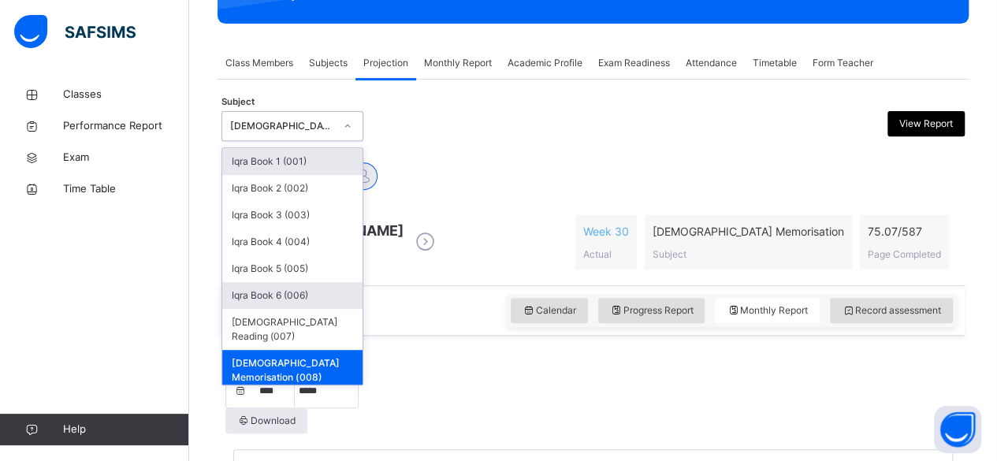
click at [330, 299] on div "Iqra Book 6 (006)" at bounding box center [292, 295] width 140 height 27
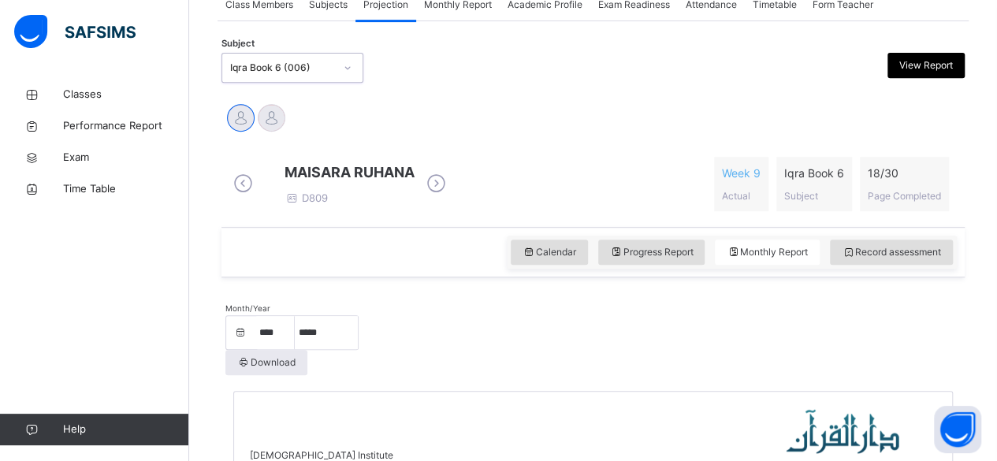
scroll to position [336, 0]
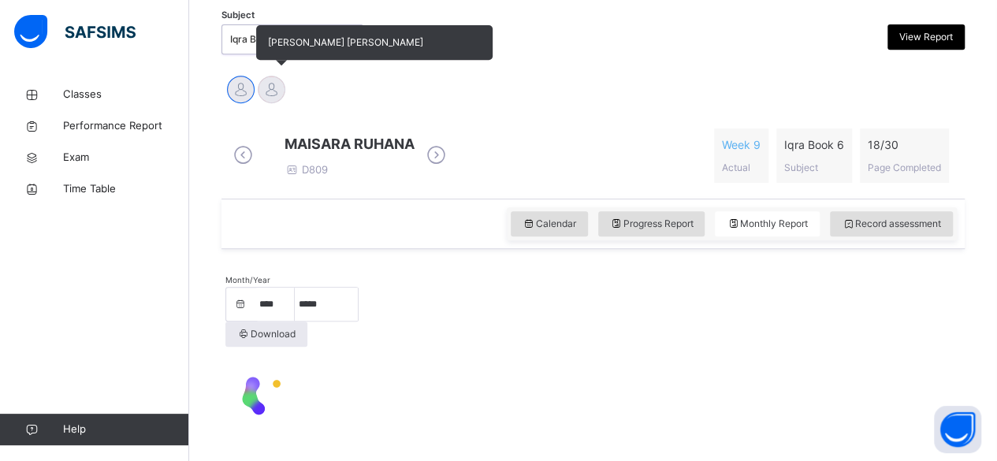
click at [272, 91] on div at bounding box center [272, 90] width 28 height 28
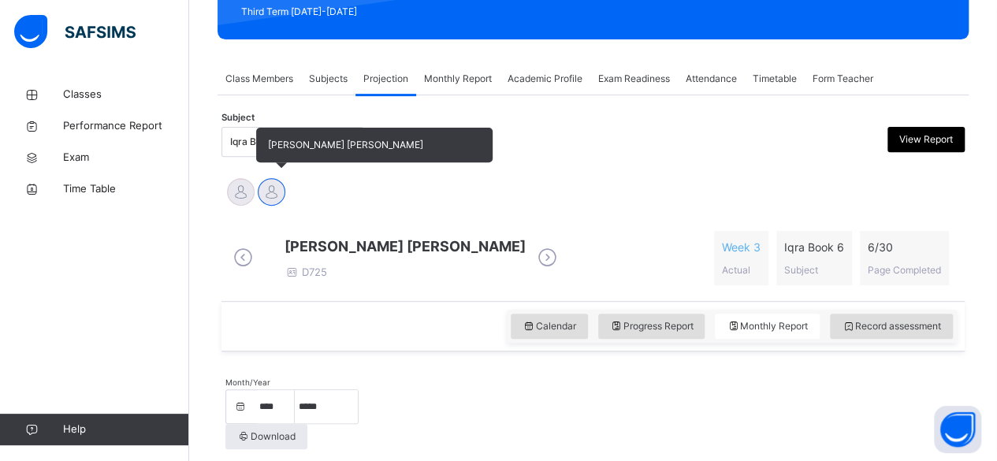
scroll to position [184, 0]
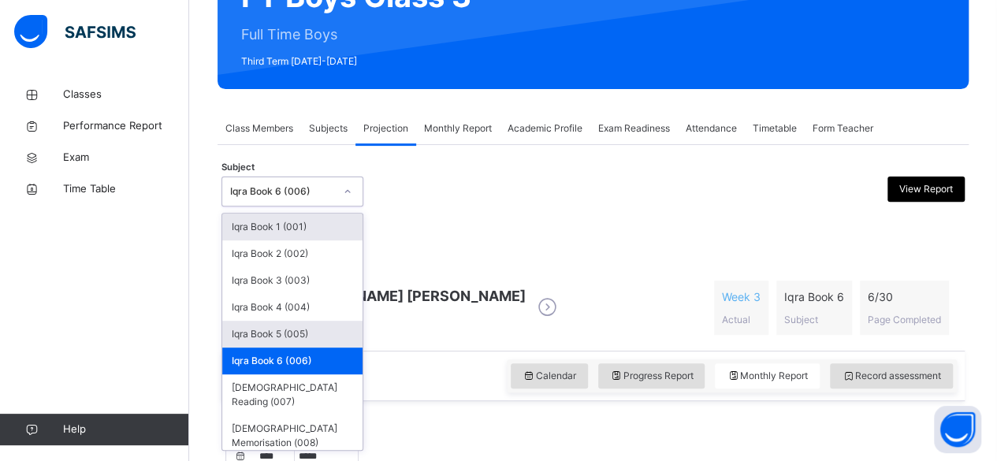
click at [328, 346] on div "Iqra Book 5 (005)" at bounding box center [292, 334] width 140 height 27
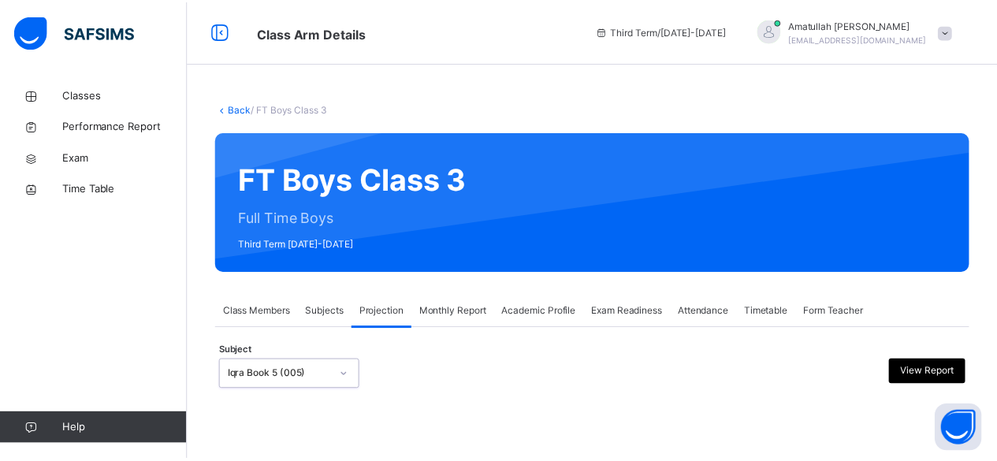
scroll to position [150, 0]
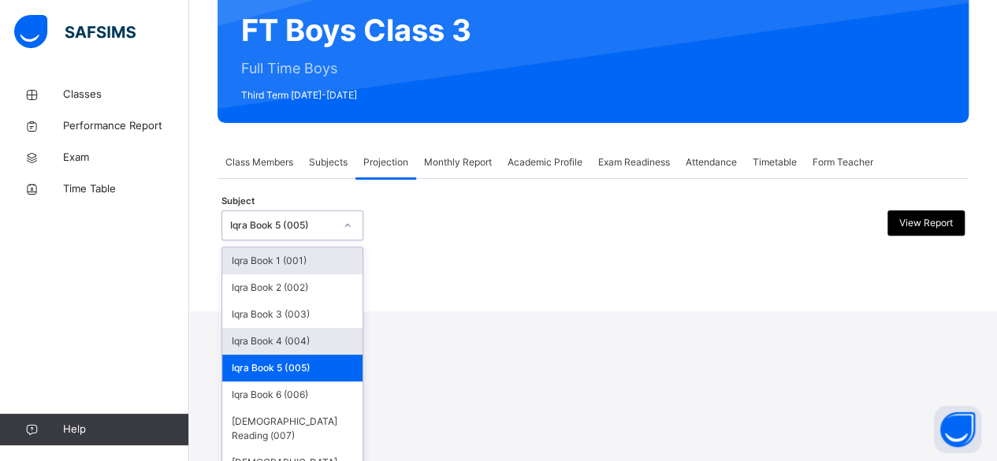
click at [312, 349] on div "Iqra Book 4 (004)" at bounding box center [292, 341] width 140 height 27
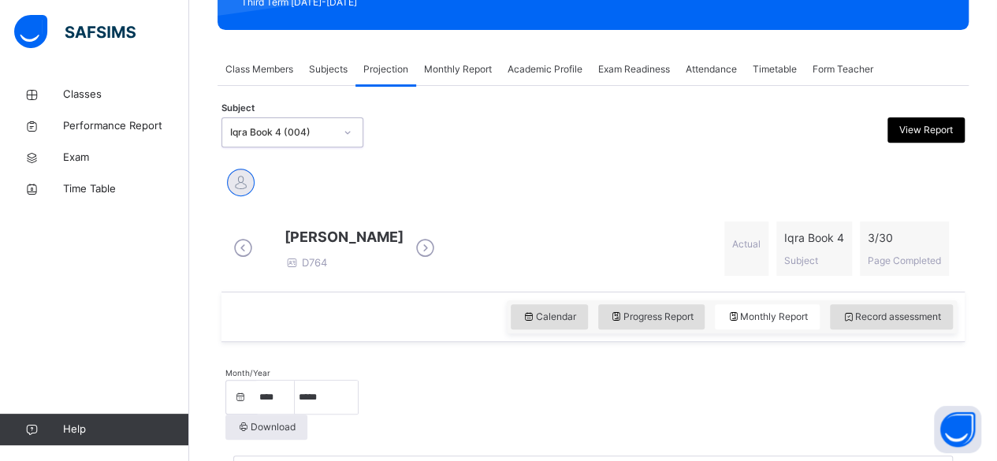
scroll to position [294, 0]
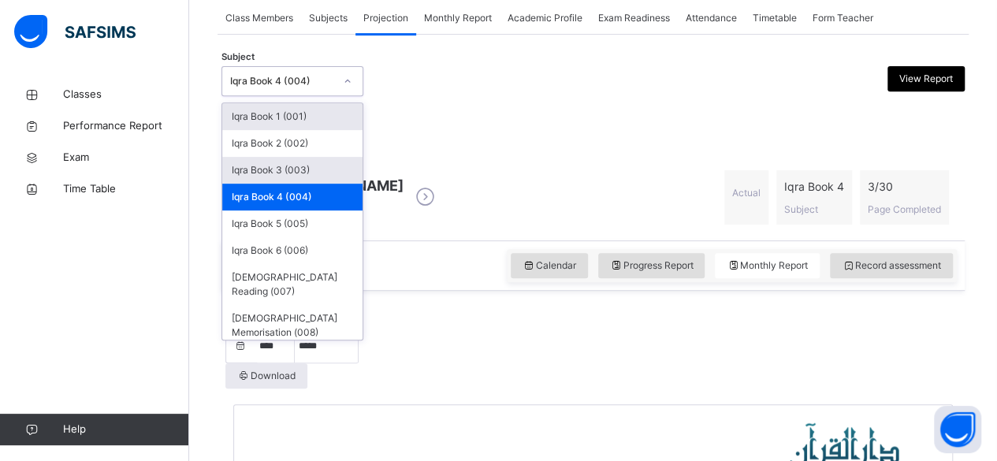
click at [304, 173] on div "Iqra Book 3 (003)" at bounding box center [292, 170] width 140 height 27
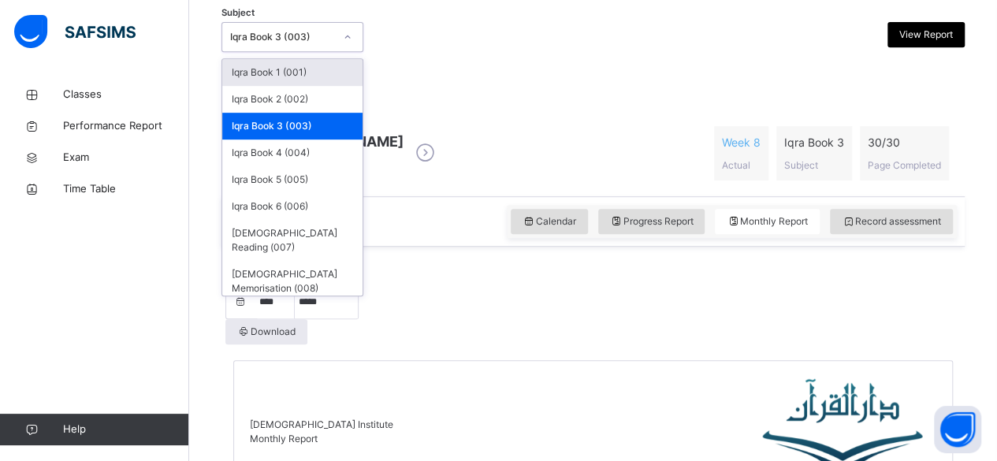
scroll to position [339, 0]
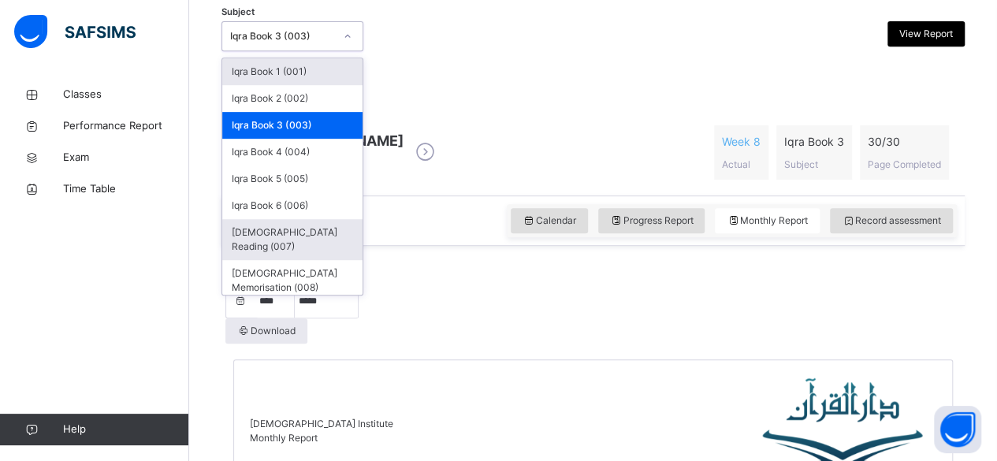
click at [315, 230] on div "[DEMOGRAPHIC_DATA] Reading (007)" at bounding box center [292, 239] width 140 height 41
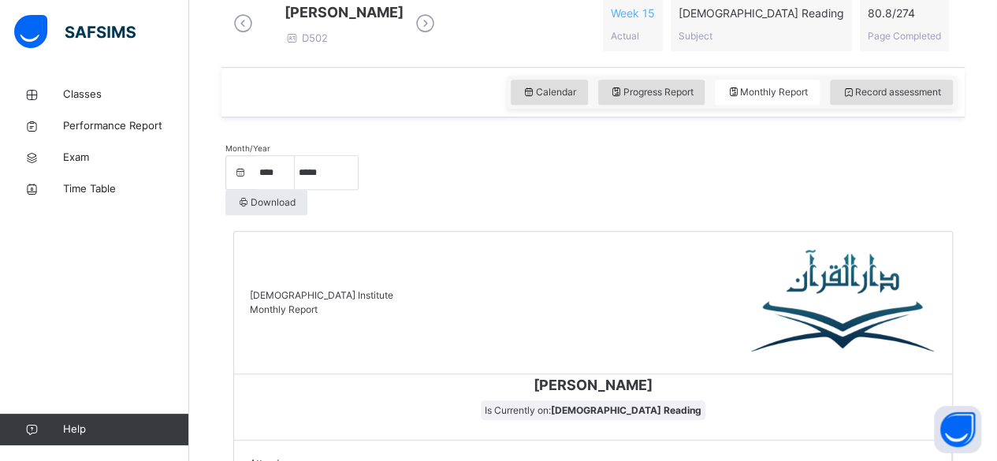
scroll to position [330, 0]
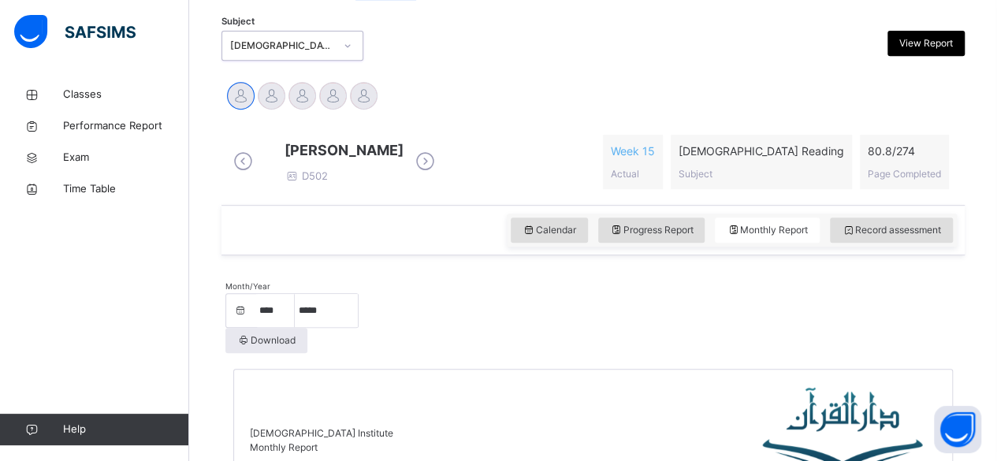
click at [439, 170] on icon at bounding box center [426, 162] width 28 height 24
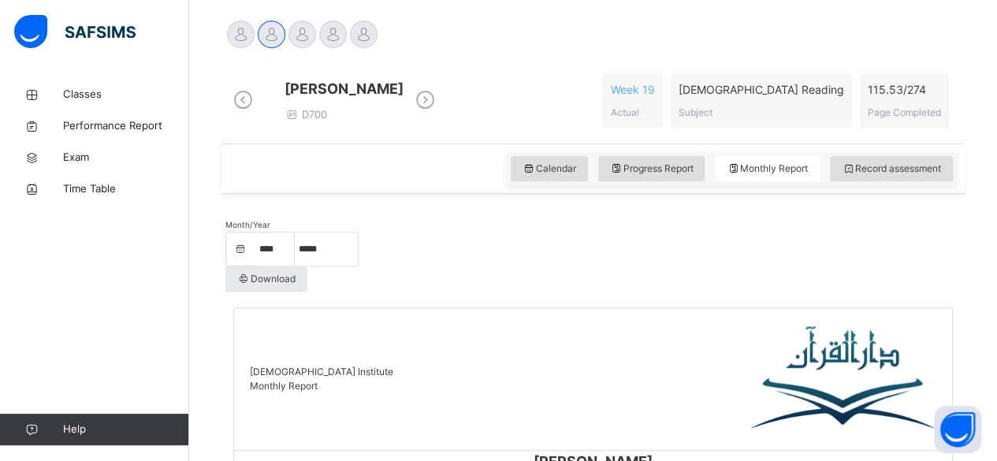
click at [439, 112] on icon at bounding box center [426, 100] width 28 height 24
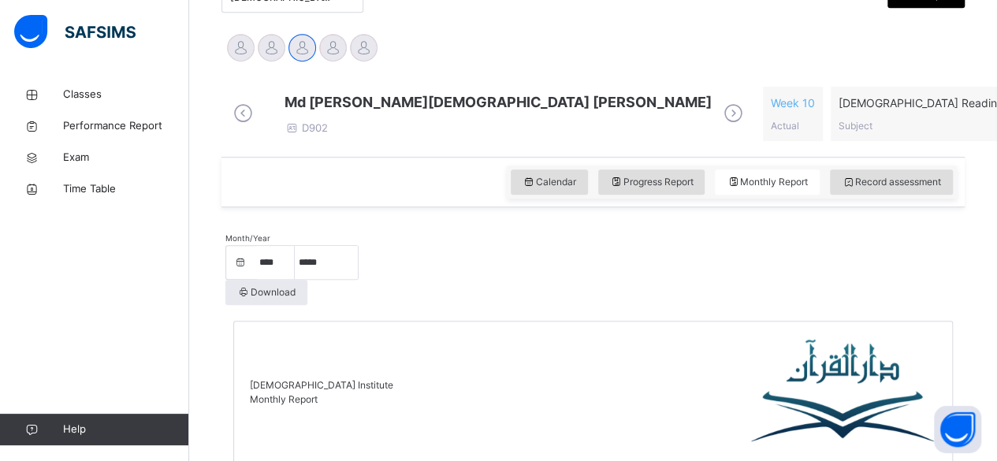
click at [720, 125] on icon at bounding box center [734, 114] width 28 height 24
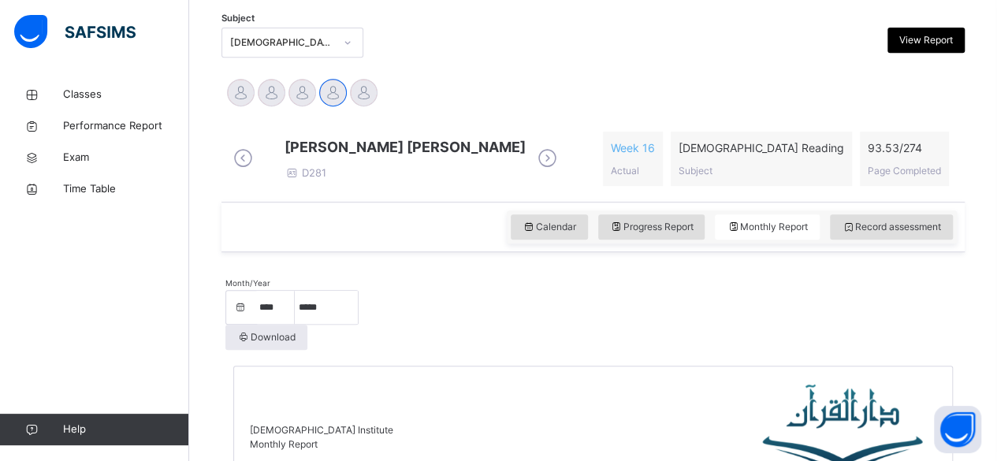
scroll to position [328, 0]
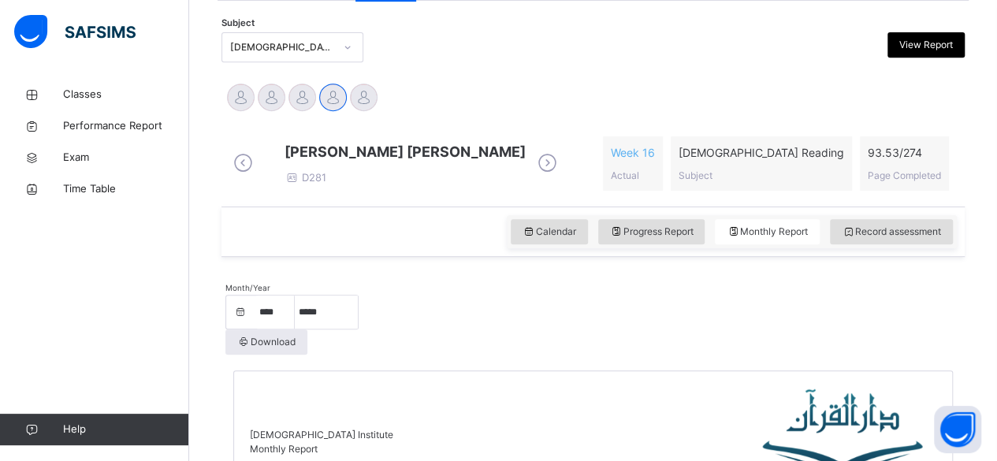
click at [526, 184] on div "Mohammad Hanzalah Siddiqui D281" at bounding box center [405, 163] width 241 height 45
click at [561, 162] on icon at bounding box center [548, 163] width 28 height 24
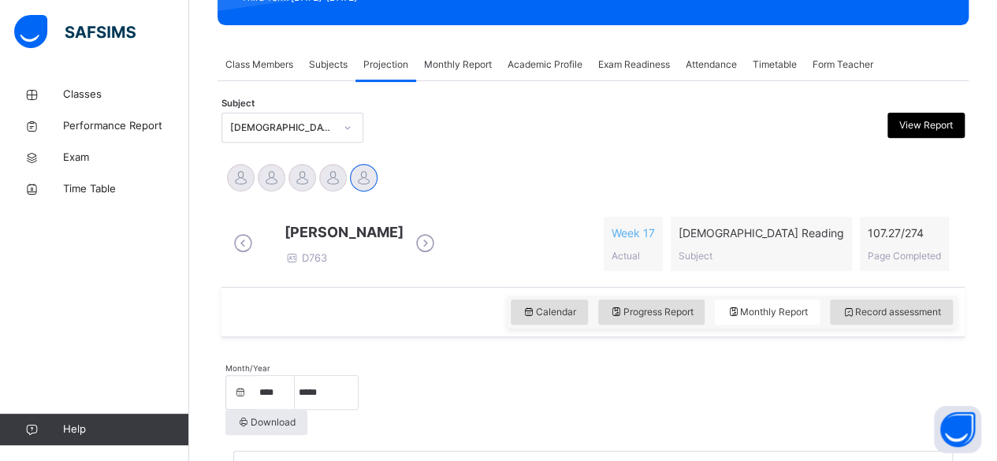
scroll to position [214, 0]
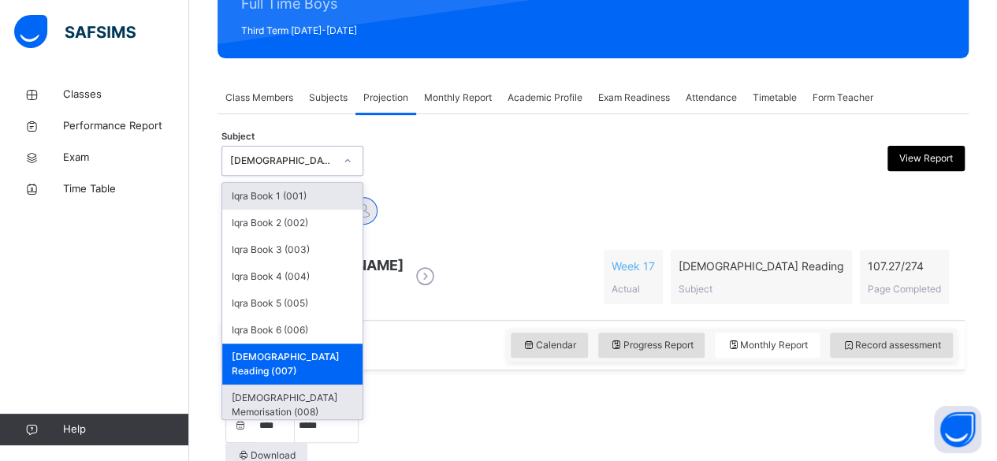
click at [328, 385] on div "[DEMOGRAPHIC_DATA] Memorisation (008)" at bounding box center [292, 405] width 140 height 41
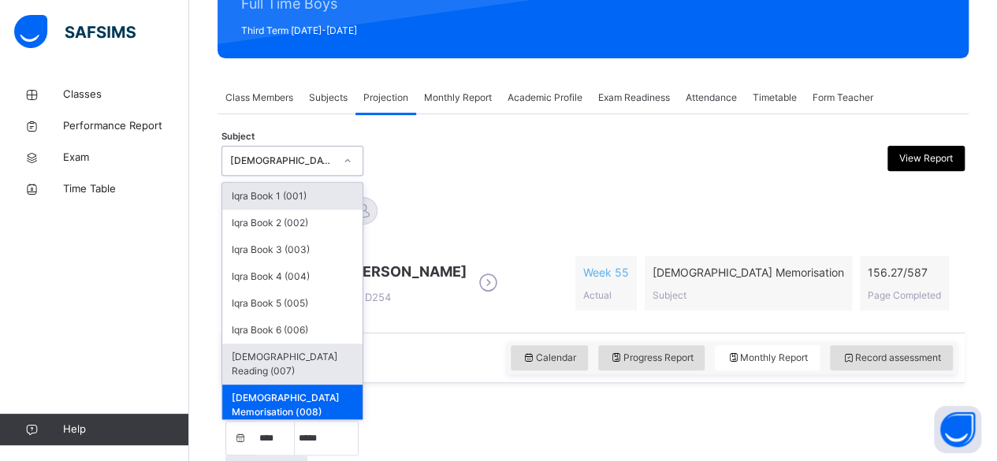
click at [335, 364] on div "[DEMOGRAPHIC_DATA] Reading (007)" at bounding box center [292, 364] width 140 height 41
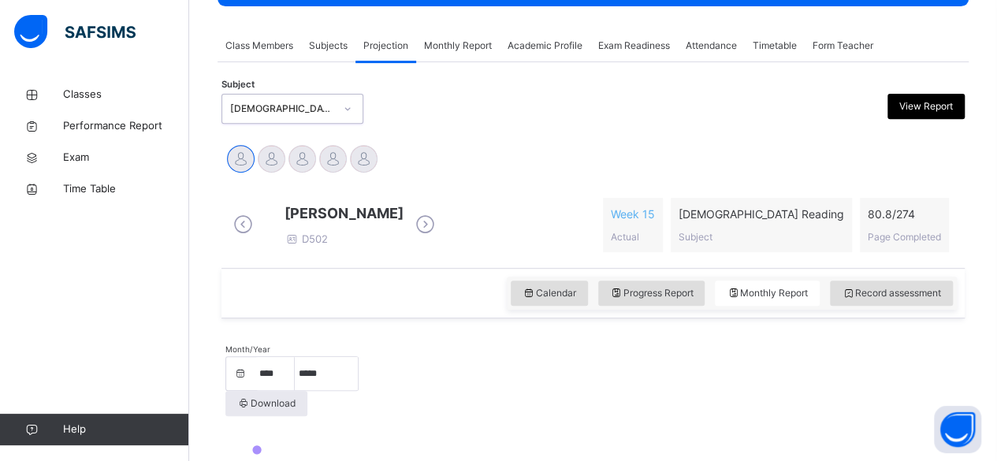
scroll to position [322, 0]
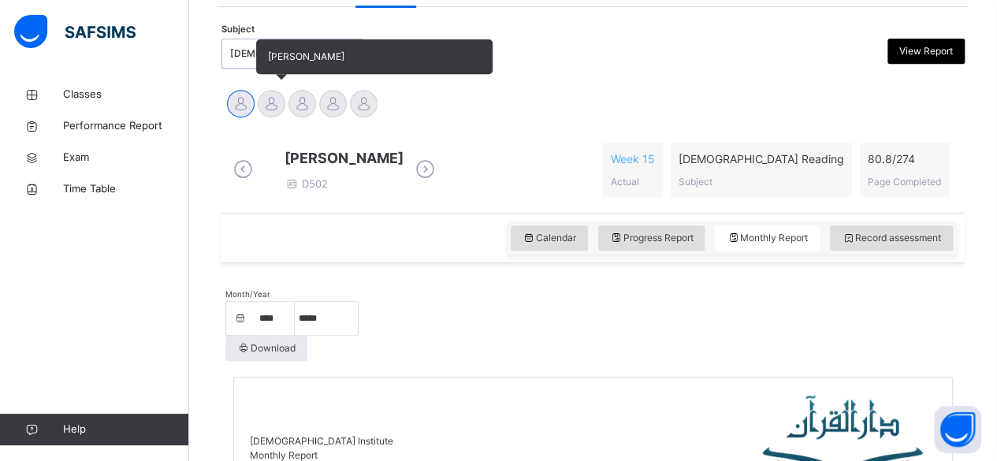
click at [284, 95] on div "[PERSON_NAME]" at bounding box center [271, 105] width 31 height 35
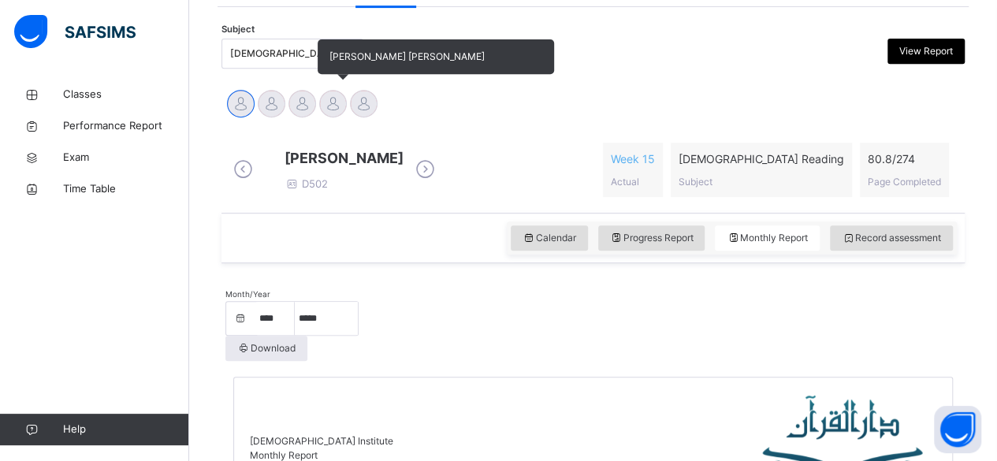
click at [325, 106] on div at bounding box center [333, 104] width 28 height 28
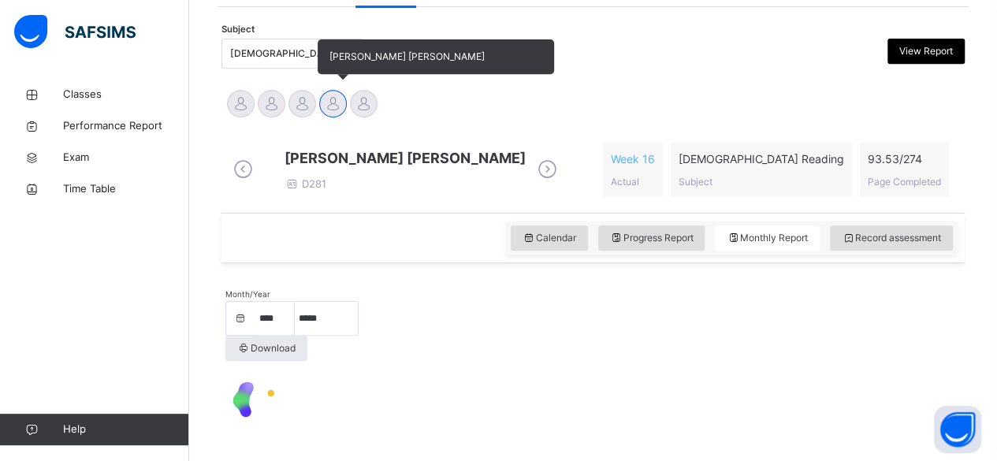
click at [331, 101] on div at bounding box center [333, 104] width 28 height 28
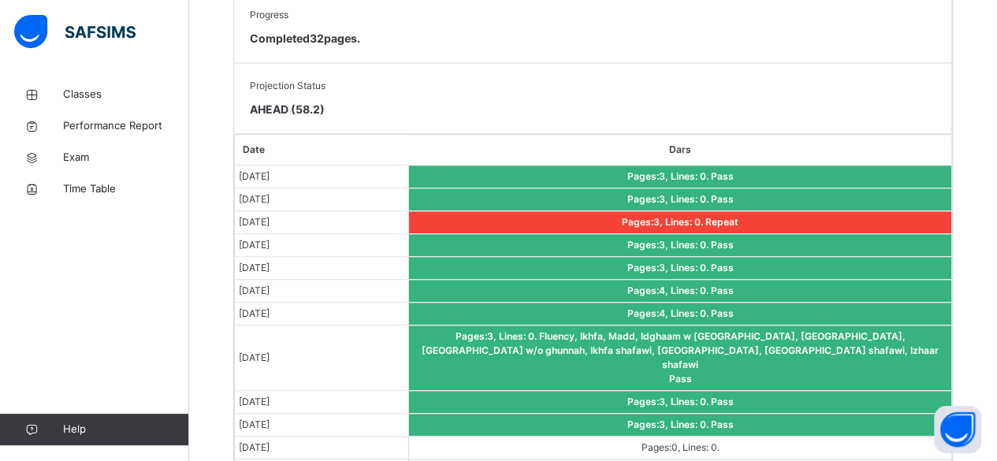
scroll to position [995, 0]
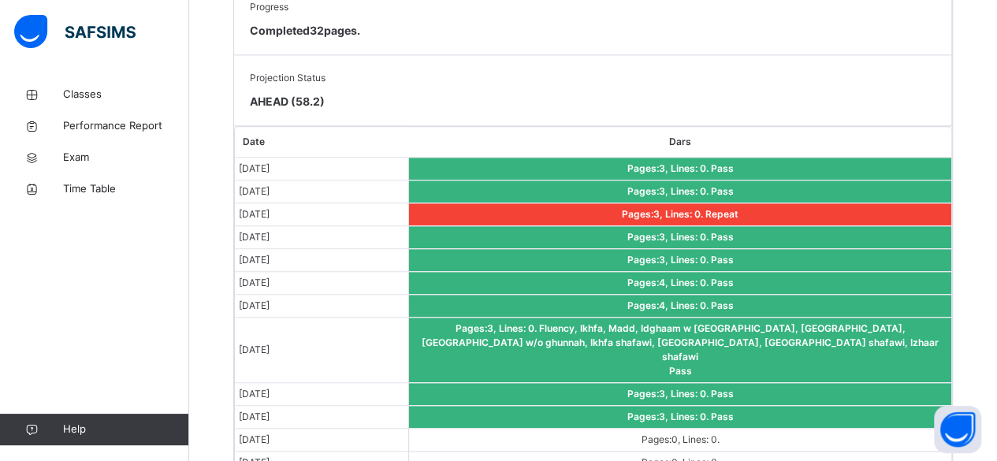
click at [650, 322] on span "Fluency, Ikhfa, Madd, Idghaam w ghunnah, Izhaar, Idghaam w/o ghunnah, Ikhfa sha…" at bounding box center [680, 342] width 517 height 40
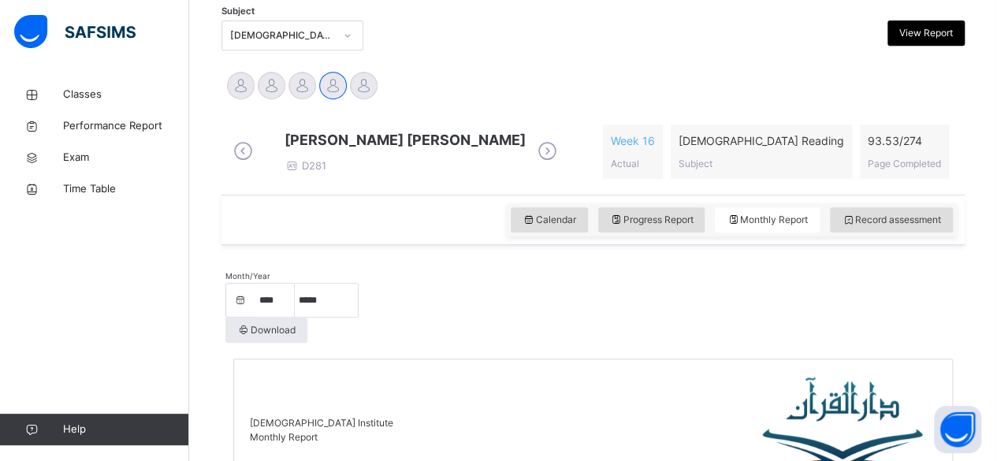
scroll to position [333, 0]
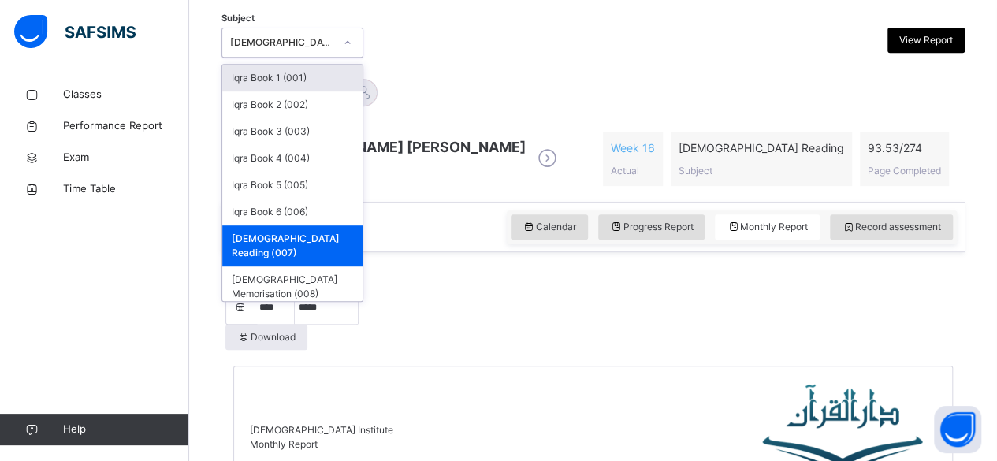
click at [393, 424] on span "[DEMOGRAPHIC_DATA] Institute" at bounding box center [321, 430] width 143 height 12
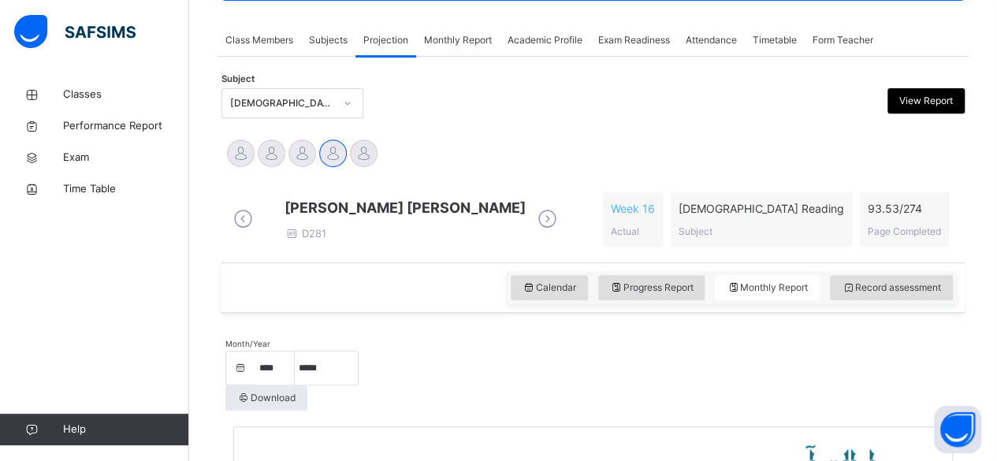
scroll to position [271, 0]
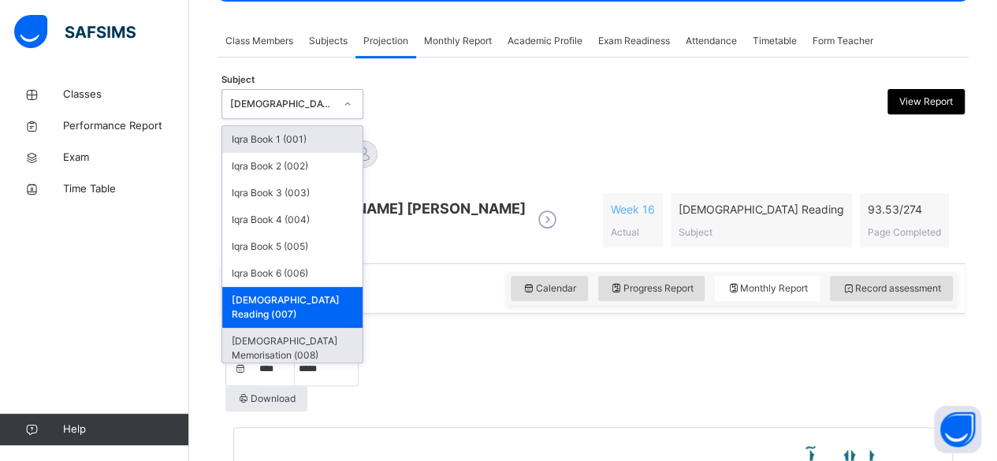
click at [343, 333] on div "[DEMOGRAPHIC_DATA] Memorisation (008)" at bounding box center [292, 348] width 140 height 41
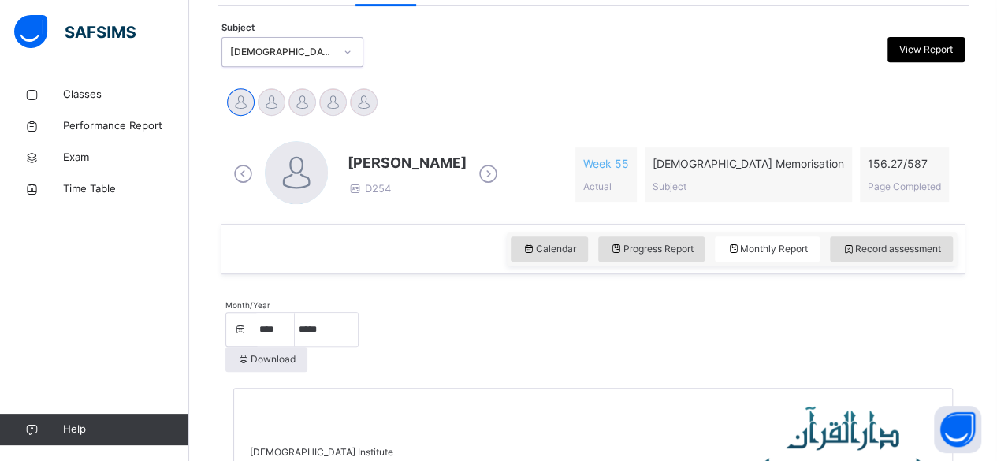
scroll to position [239, 0]
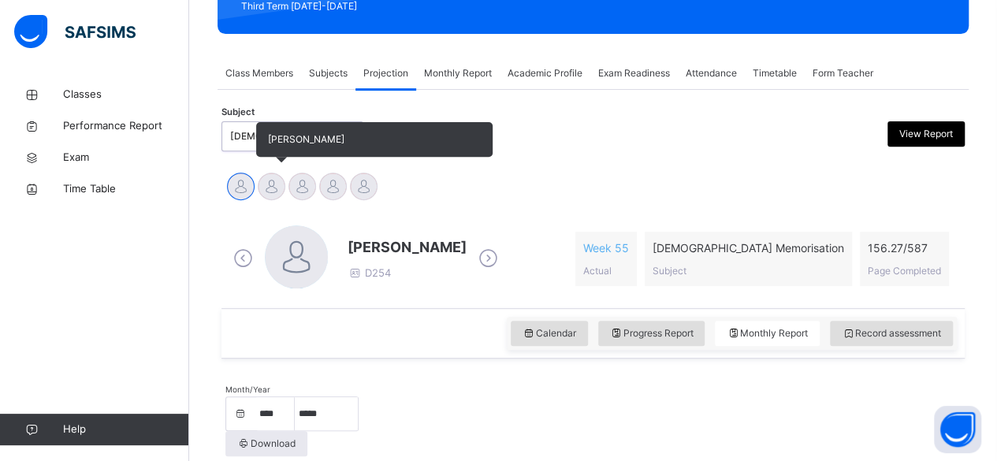
click at [278, 188] on div at bounding box center [272, 187] width 28 height 28
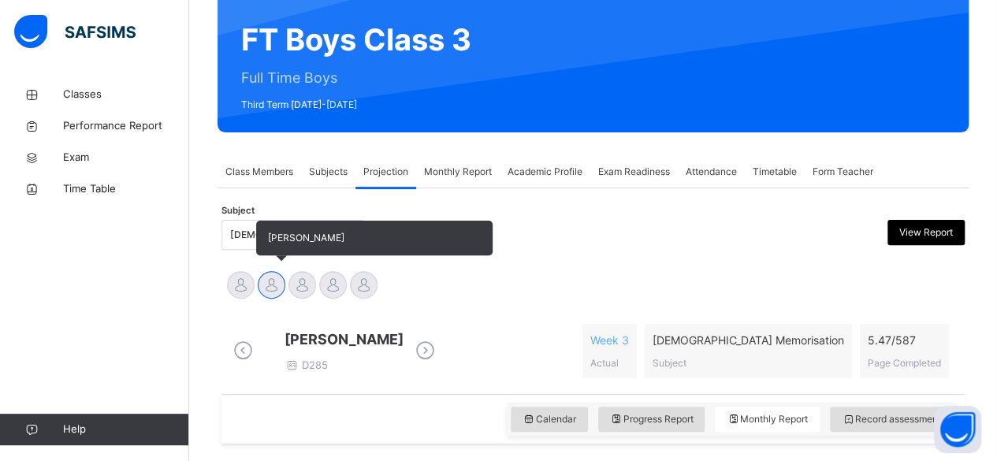
scroll to position [136, 0]
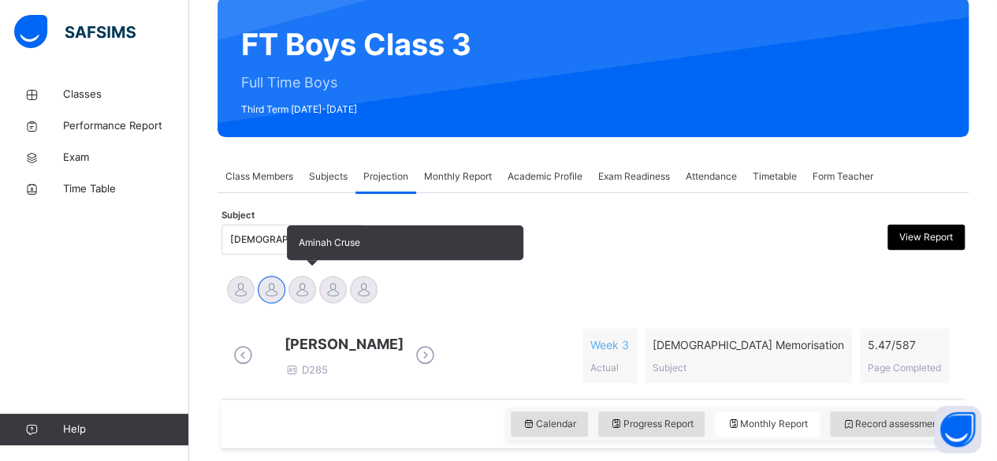
click at [302, 298] on div at bounding box center [303, 290] width 28 height 28
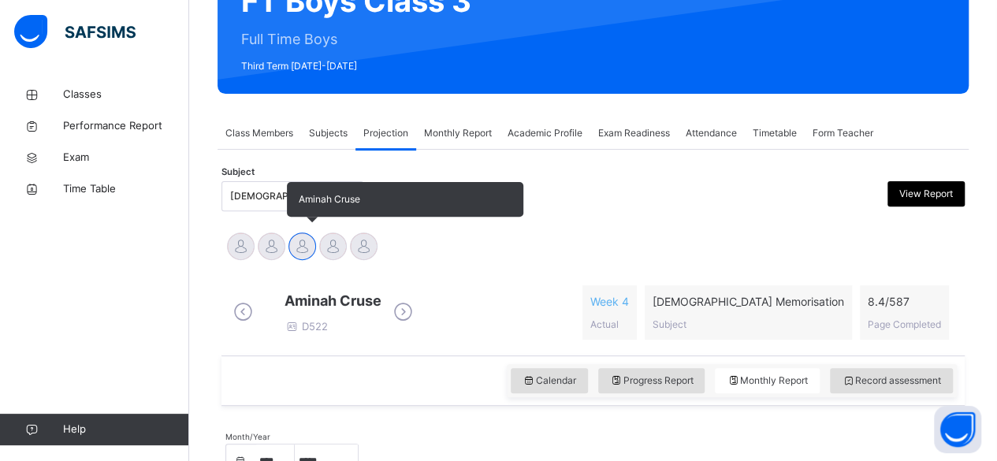
scroll to position [180, 0]
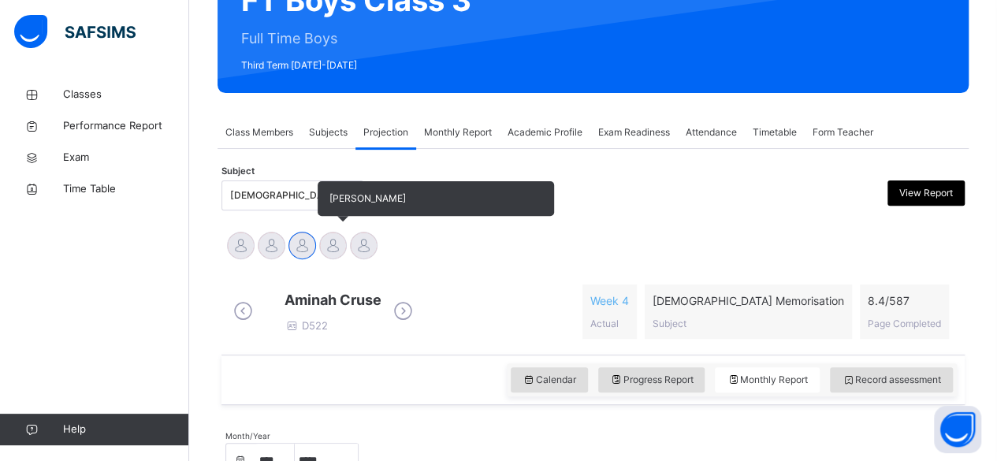
click at [341, 252] on div at bounding box center [333, 246] width 28 height 28
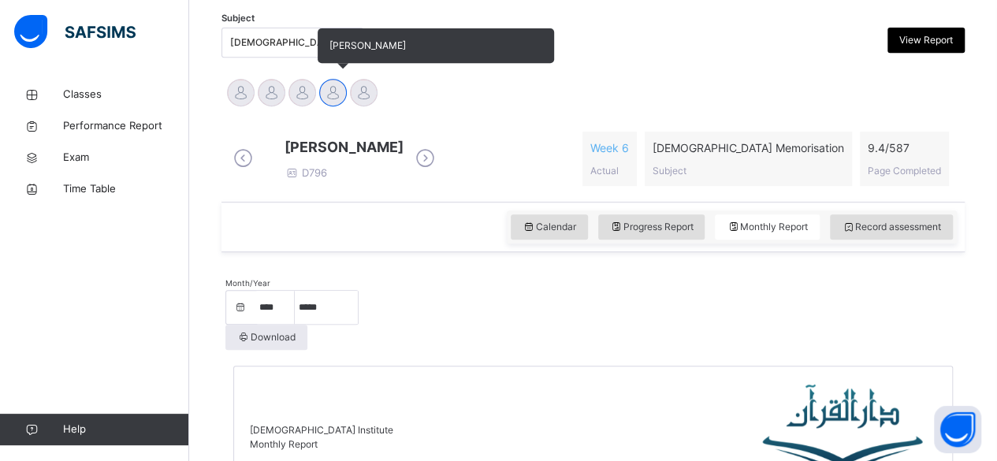
scroll to position [325, 0]
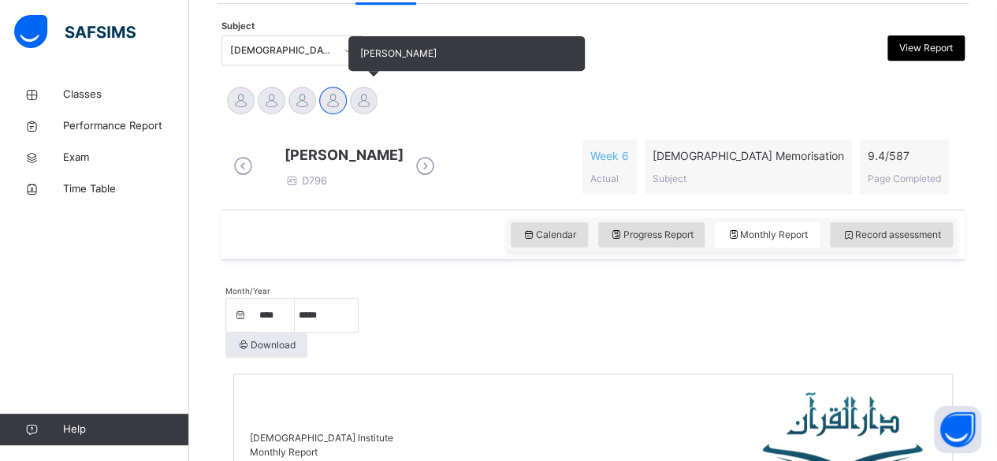
click at [372, 90] on div at bounding box center [364, 101] width 28 height 28
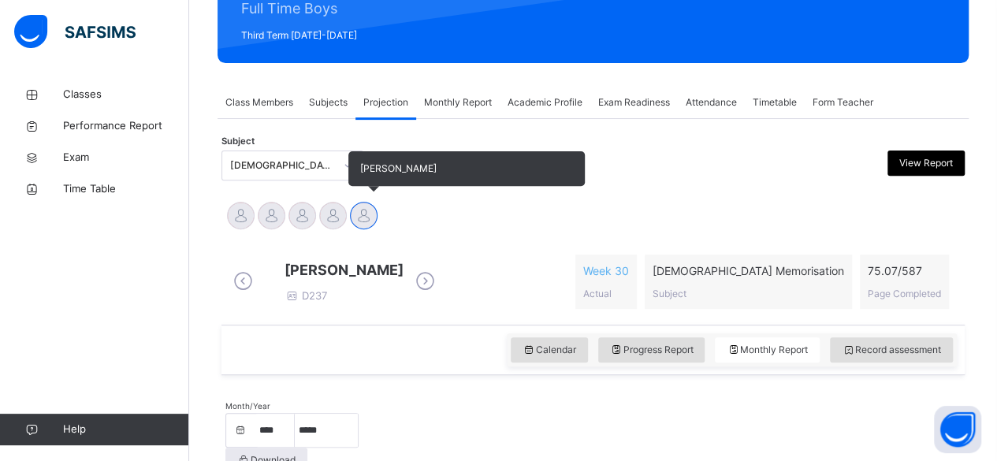
scroll to position [0, 0]
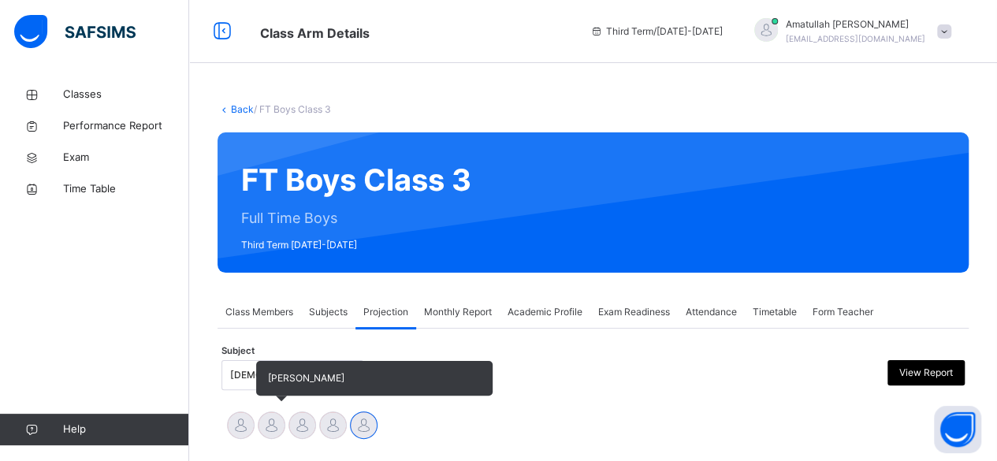
click at [270, 432] on div at bounding box center [272, 426] width 28 height 28
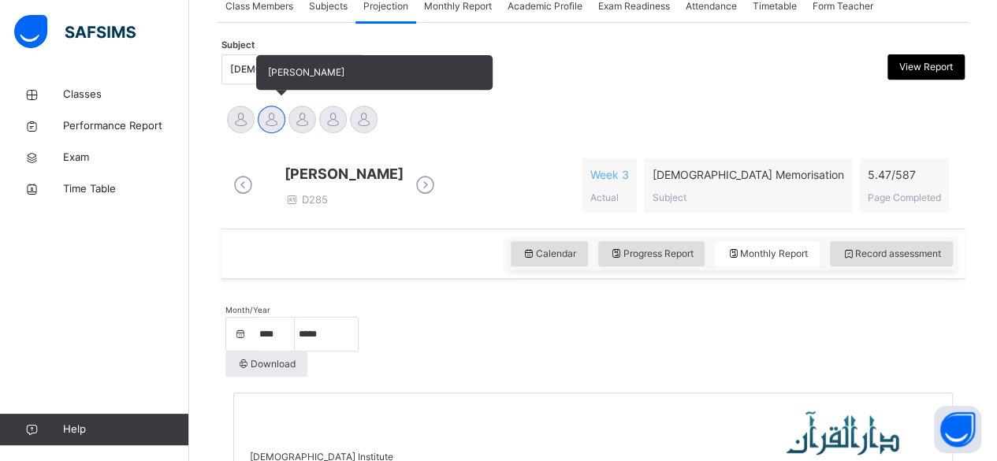
scroll to position [333, 0]
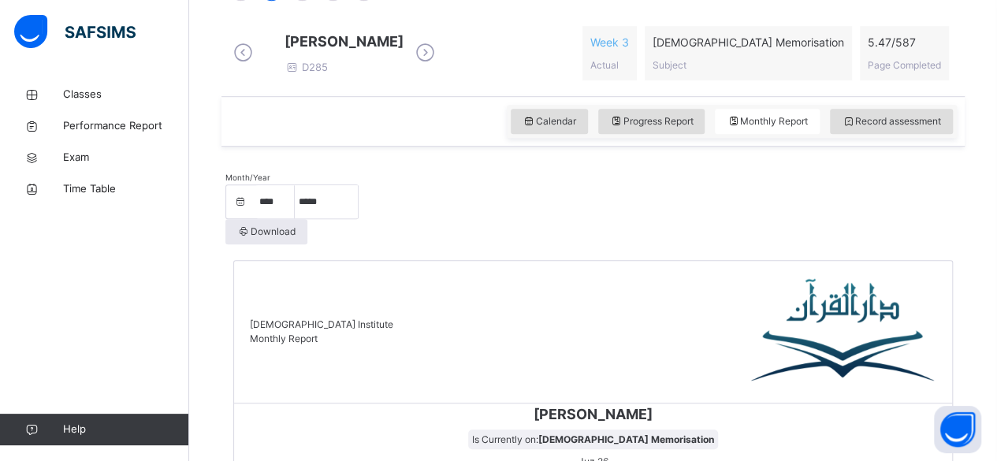
click at [920, 129] on span "Record assessment" at bounding box center [891, 122] width 99 height 14
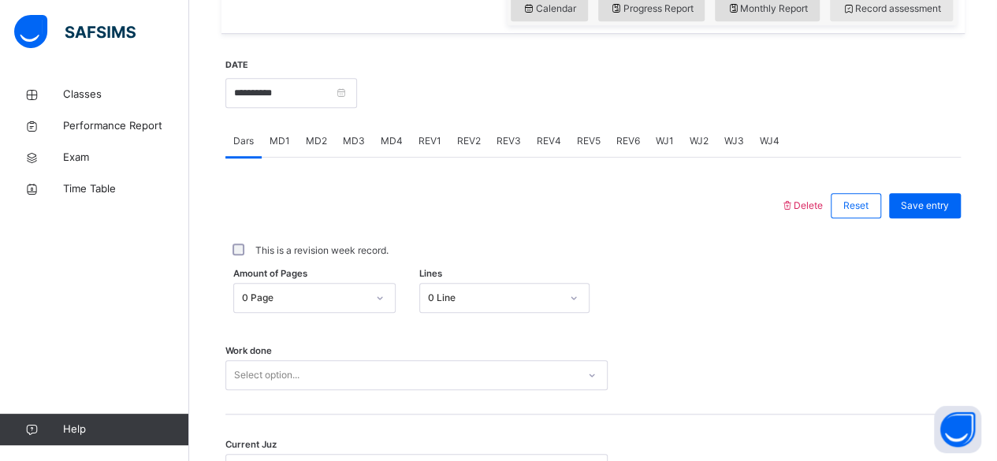
scroll to position [553, 0]
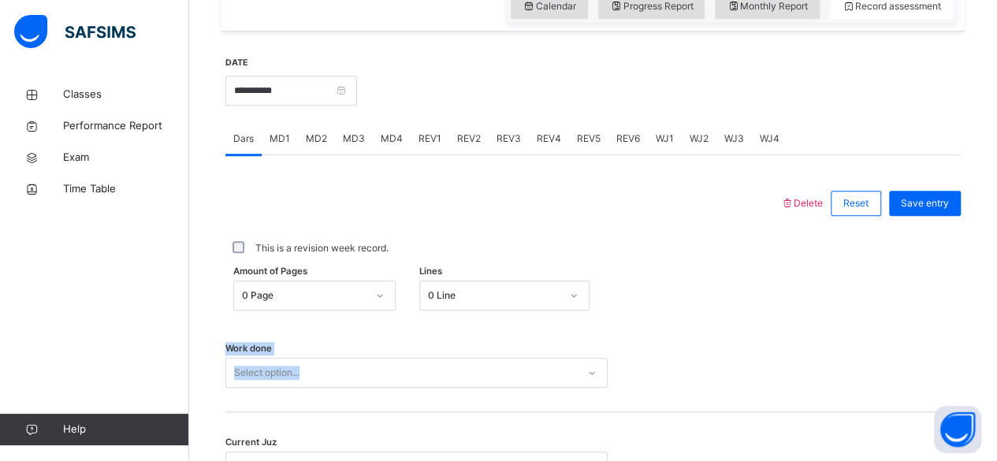
click at [546, 310] on div "Delete Reset Save entry This is a revision week record. Amount of Pages 0 Page …" at bounding box center [593, 365] width 736 height 364
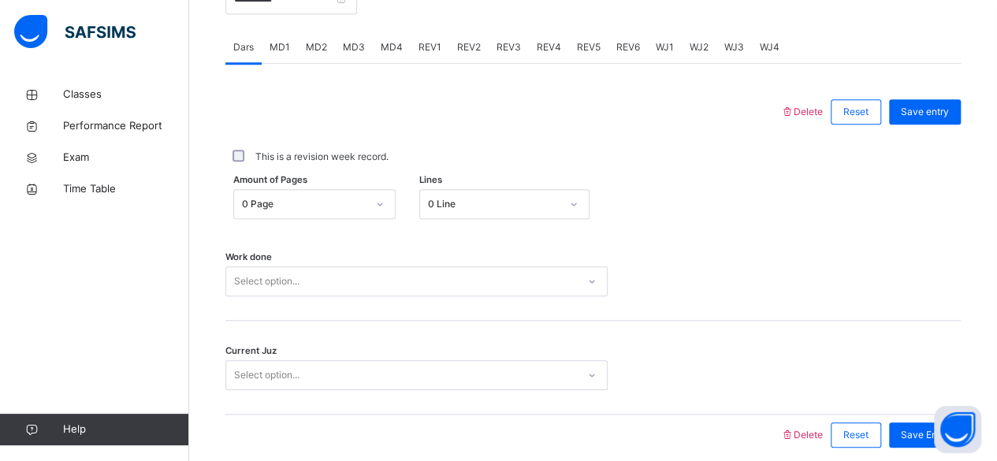
click at [544, 219] on div "0 Line" at bounding box center [504, 204] width 170 height 30
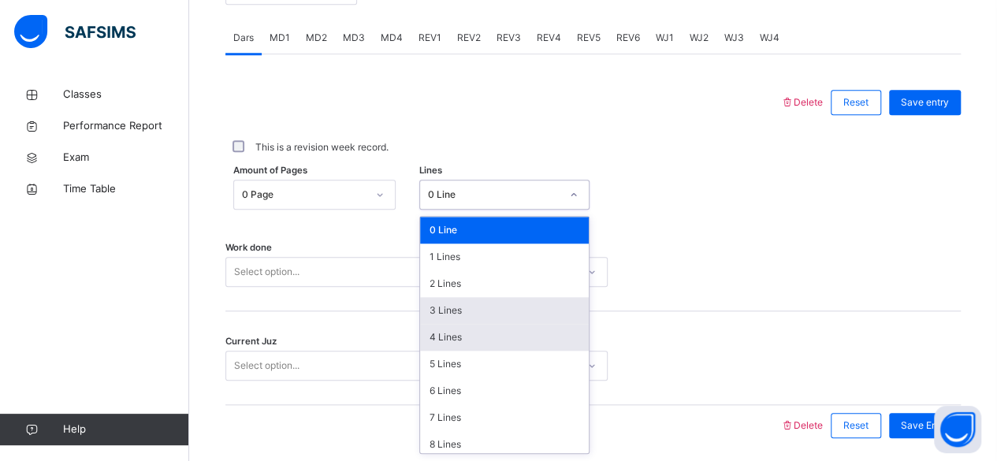
scroll to position [664, 0]
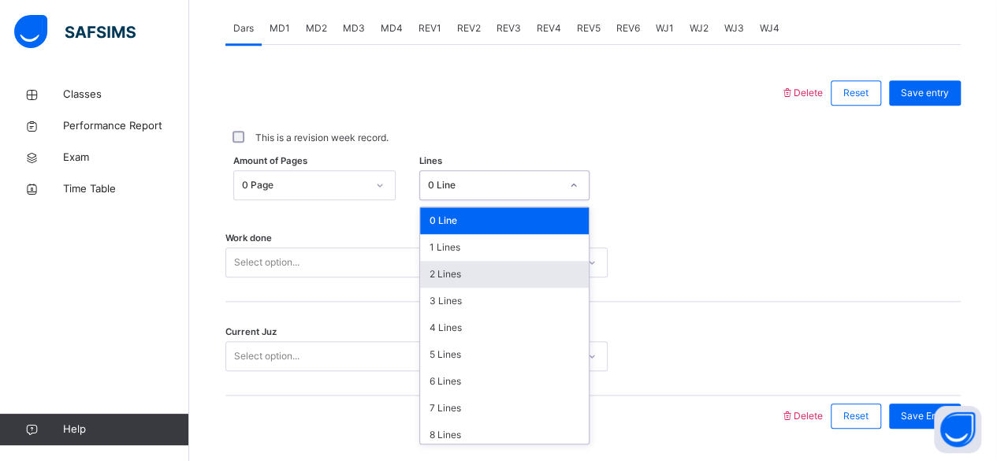
click at [450, 285] on div "2 Lines" at bounding box center [504, 274] width 169 height 27
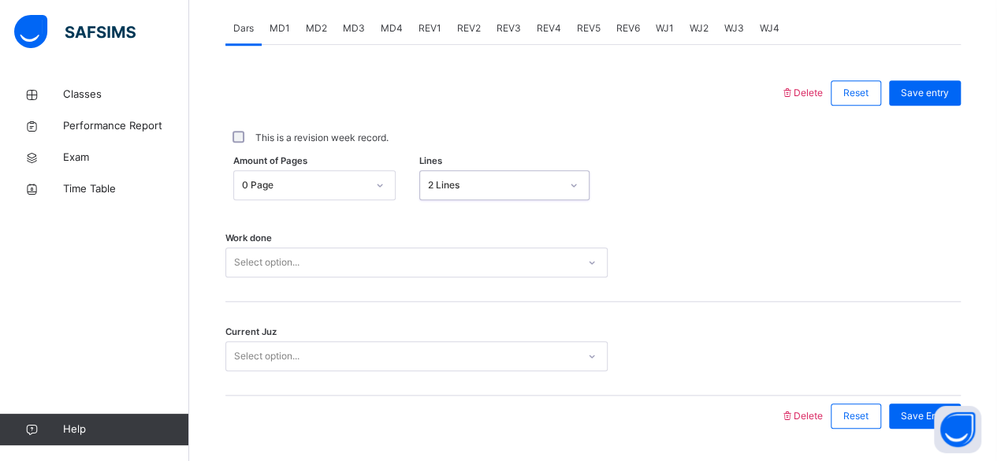
click at [416, 286] on div "Work done Select option..." at bounding box center [593, 255] width 736 height 94
click at [407, 252] on div "Work done Select option..." at bounding box center [593, 255] width 736 height 94
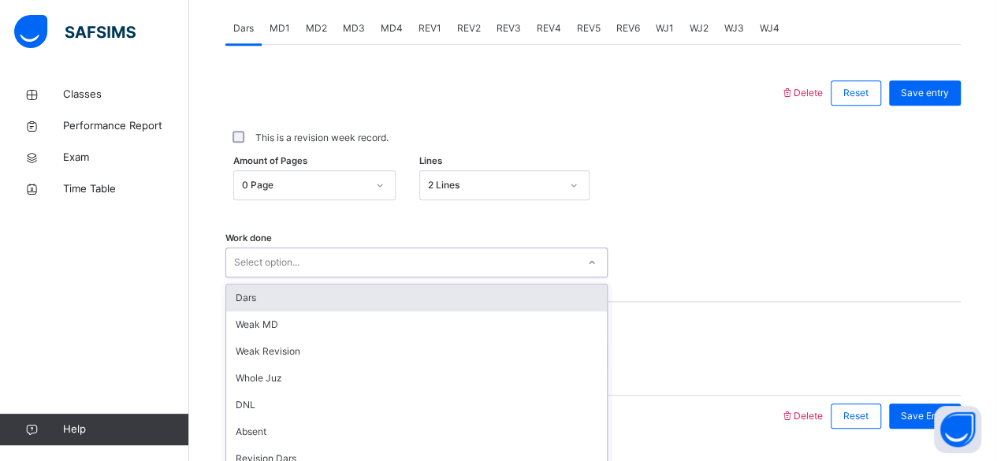
scroll to position [721, 0]
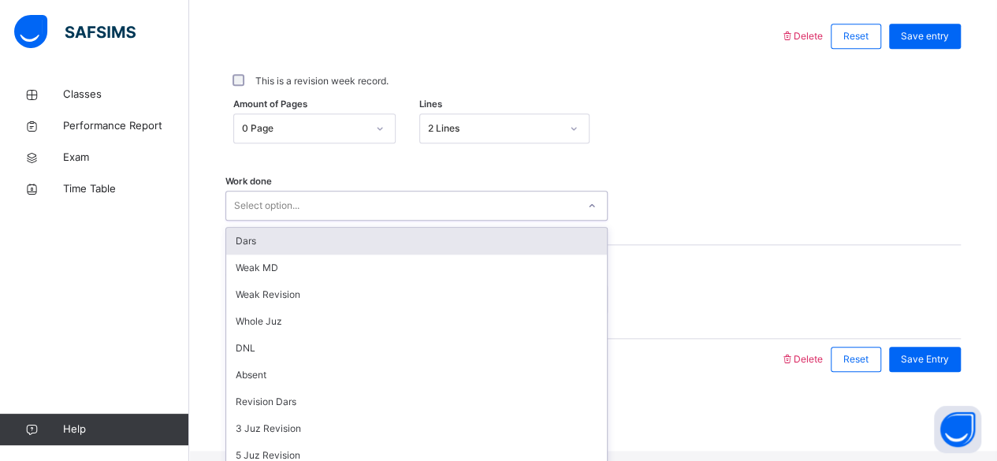
click at [404, 221] on div "option Dars focused, 1 of 16. 16 results available. Use Up and Down to choose o…" at bounding box center [416, 206] width 382 height 30
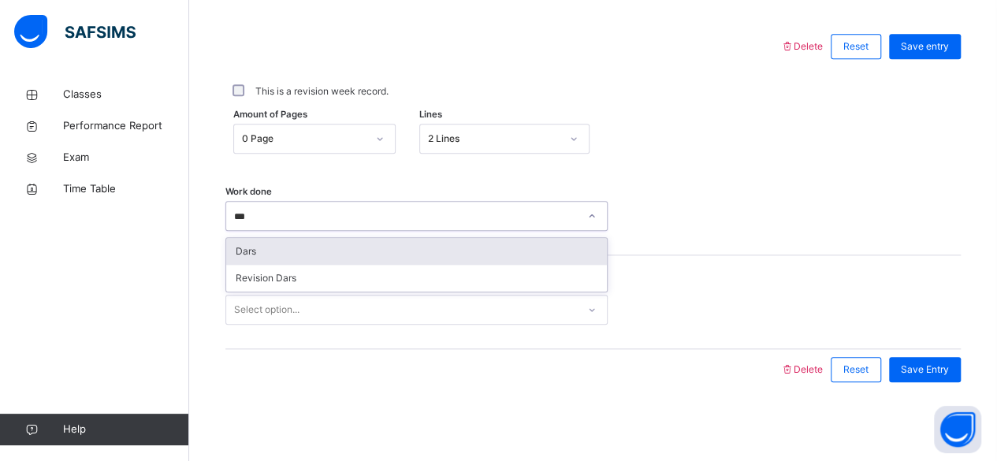
type input "****"
click at [345, 242] on div "Dars" at bounding box center [416, 251] width 381 height 27
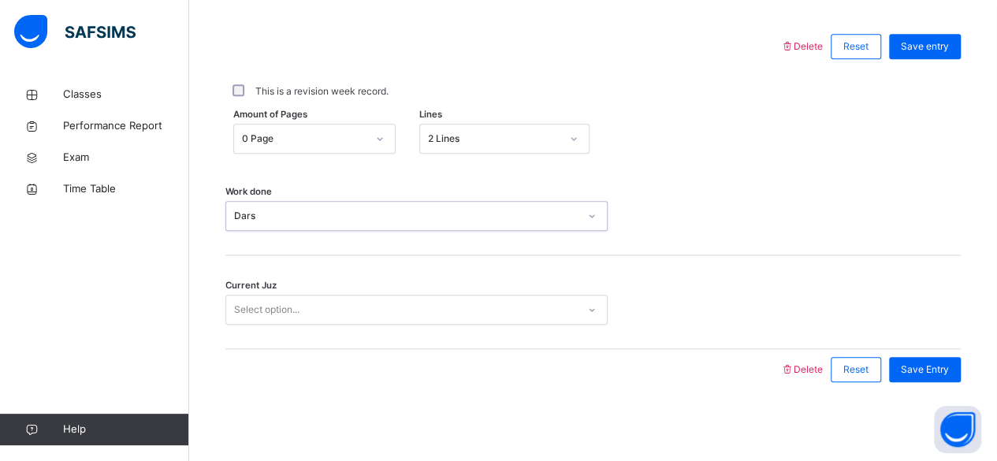
drag, startPoint x: 324, startPoint y: 340, endPoint x: 323, endPoint y: 330, distance: 9.5
click at [323, 332] on div "Current Juz Select option..." at bounding box center [593, 302] width 736 height 94
click at [325, 322] on div "Current Juz Select option..." at bounding box center [593, 302] width 736 height 94
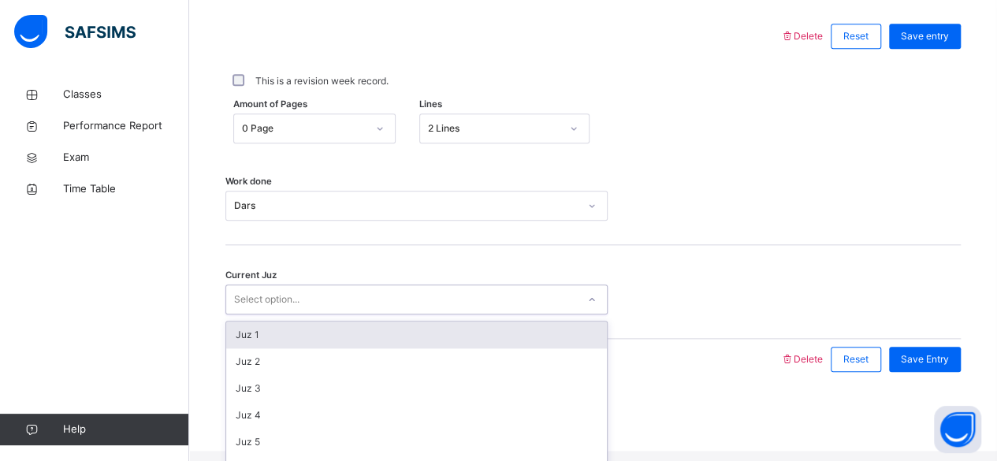
click at [328, 312] on div "Select option..." at bounding box center [401, 300] width 351 height 24
type input "******"
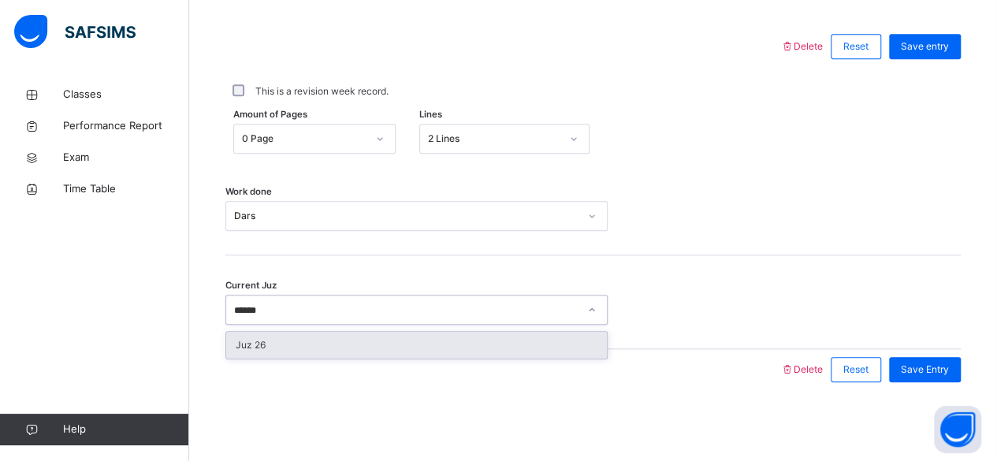
click at [317, 344] on div "Juz 26" at bounding box center [416, 345] width 381 height 27
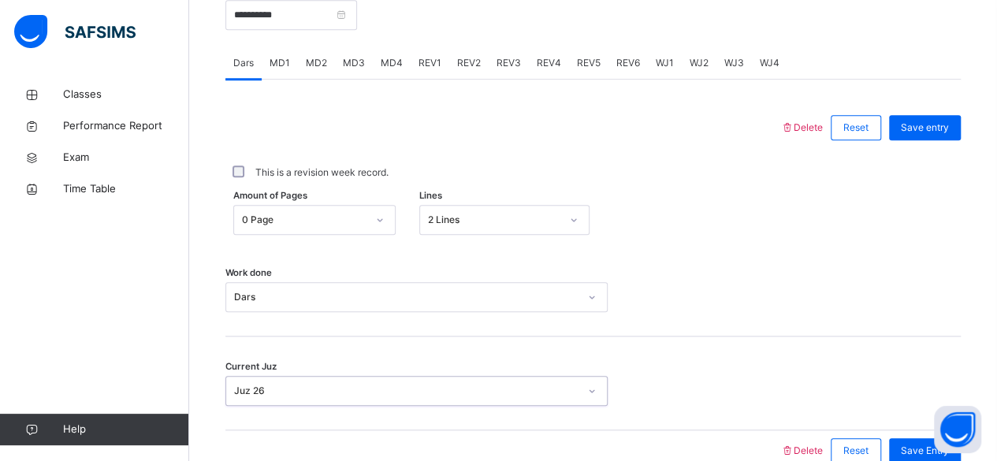
scroll to position [610, 0]
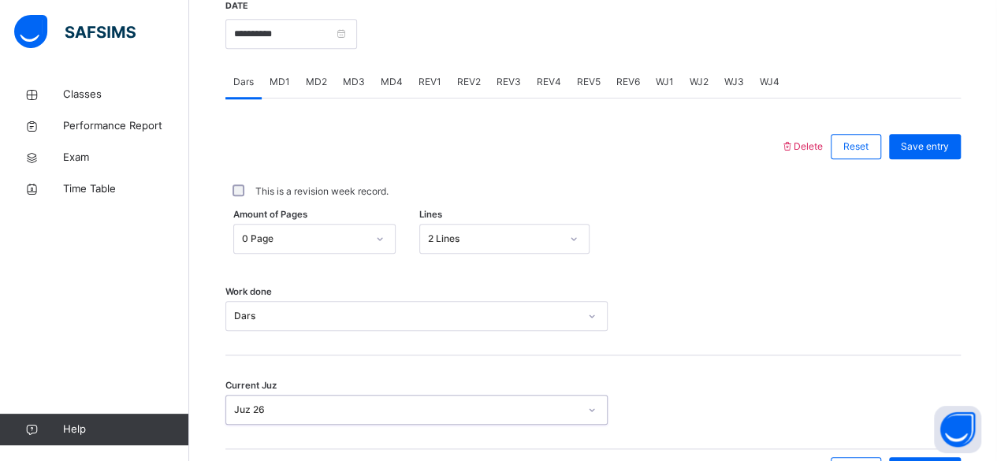
click at [814, 280] on div "Work done Dars" at bounding box center [593, 309] width 736 height 94
click at [948, 154] on span "Save entry" at bounding box center [925, 147] width 48 height 14
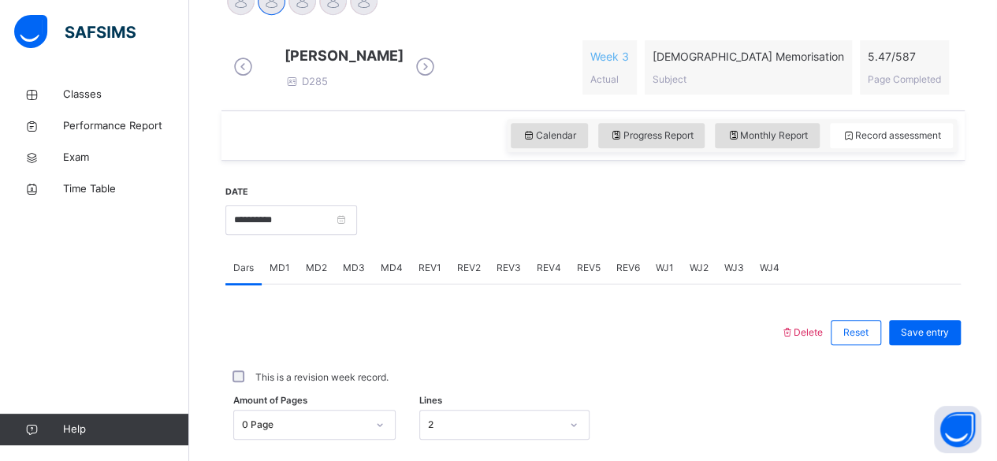
scroll to position [371, 0]
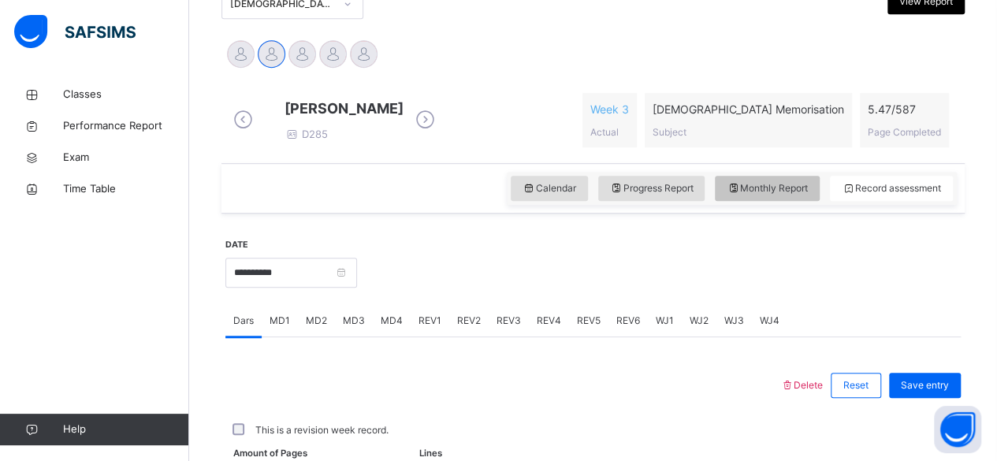
click at [765, 205] on div "Calendar Progress Report Monthly Report Record assessment" at bounding box center [732, 188] width 450 height 33
click at [770, 196] on span "Monthly Report" at bounding box center [767, 188] width 81 height 14
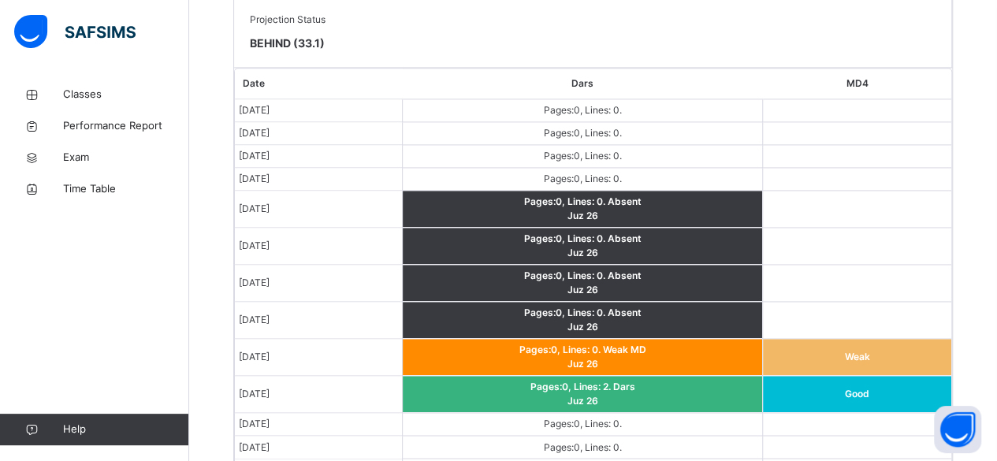
scroll to position [1067, 0]
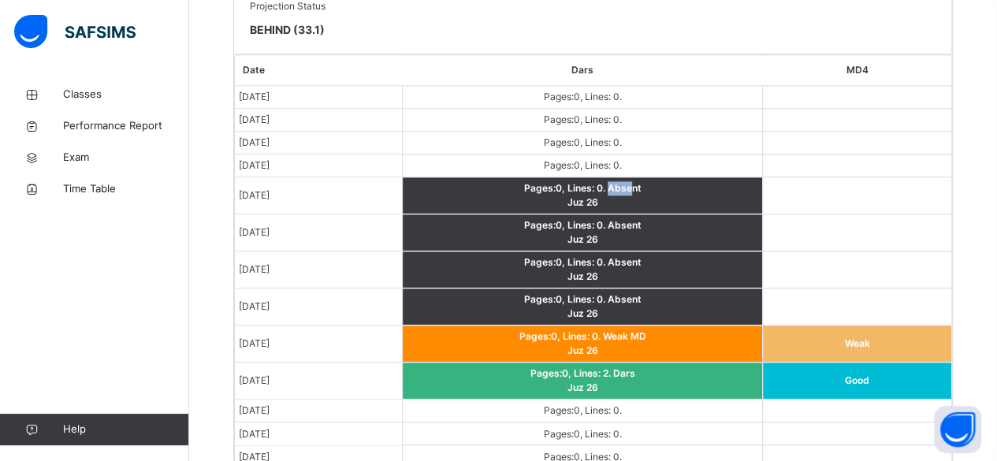
drag, startPoint x: 623, startPoint y: 48, endPoint x: 643, endPoint y: 42, distance: 20.7
click at [643, 177] on td "Pages: 0 , Lines: 0 . Absent Juz 26" at bounding box center [583, 195] width 360 height 37
click at [796, 214] on td at bounding box center [857, 232] width 188 height 37
click at [816, 214] on td at bounding box center [857, 232] width 188 height 37
drag, startPoint x: 993, startPoint y: 292, endPoint x: 1003, endPoint y: 294, distance: 9.6
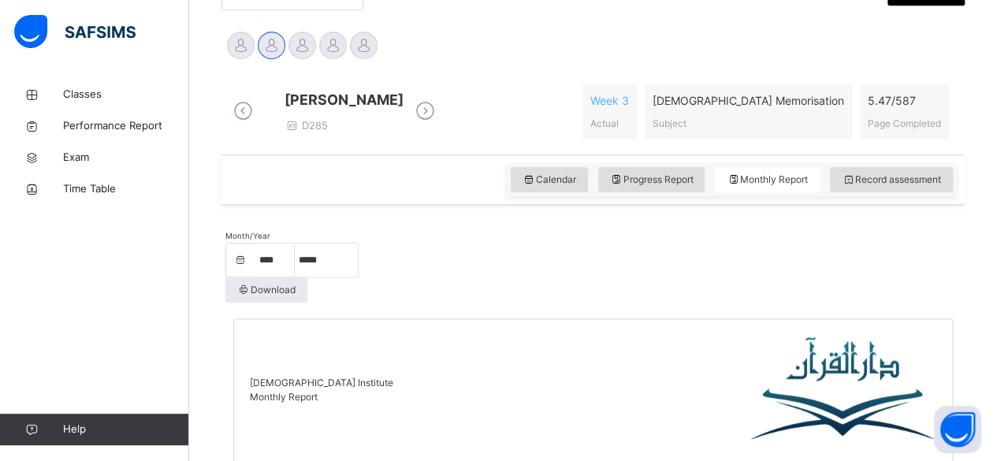
click at [953, 190] on div "Record assessment" at bounding box center [891, 179] width 123 height 25
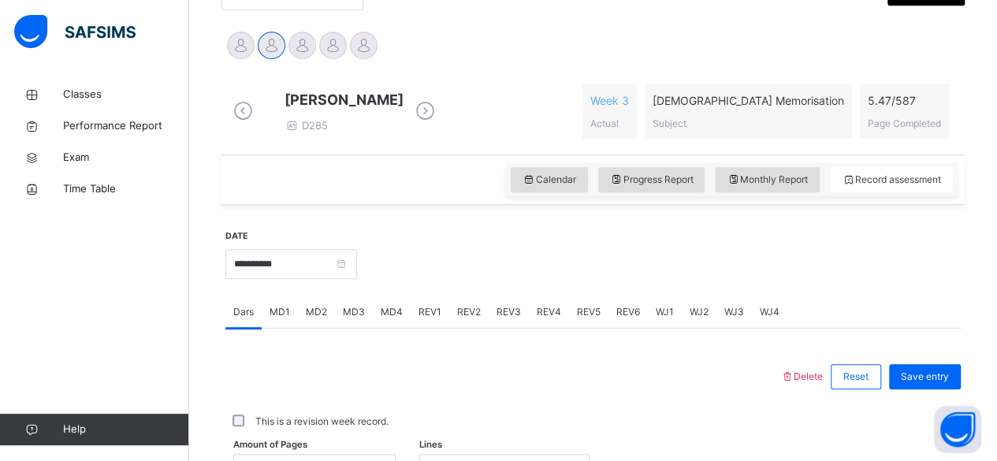
scroll to position [225, 0]
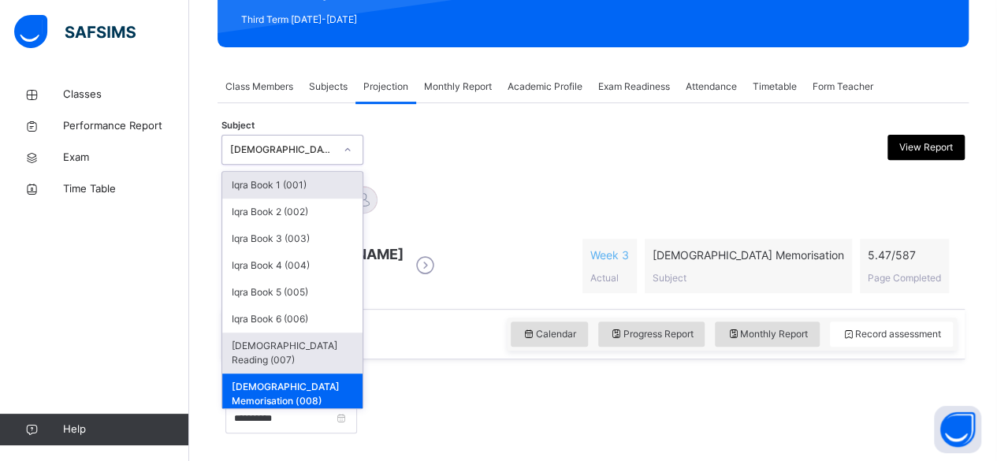
click at [315, 342] on div "[DEMOGRAPHIC_DATA] Reading (007)" at bounding box center [292, 353] width 140 height 41
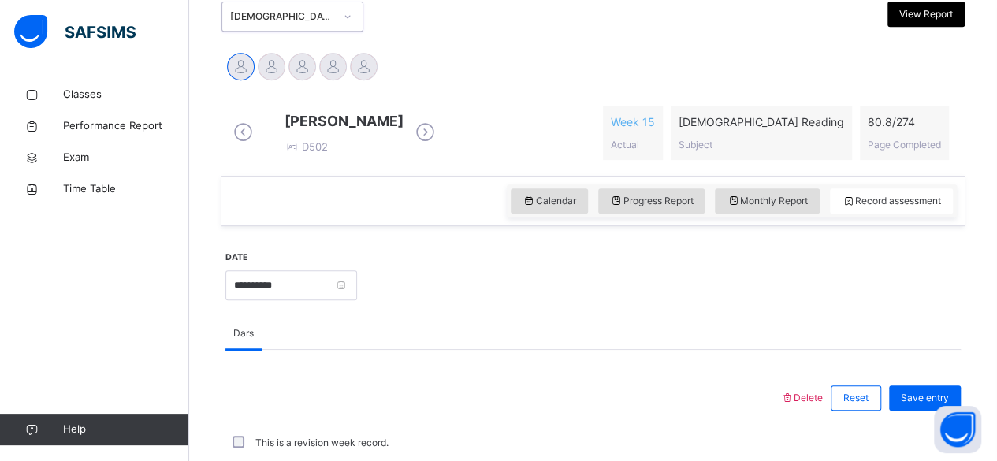
scroll to position [363, 0]
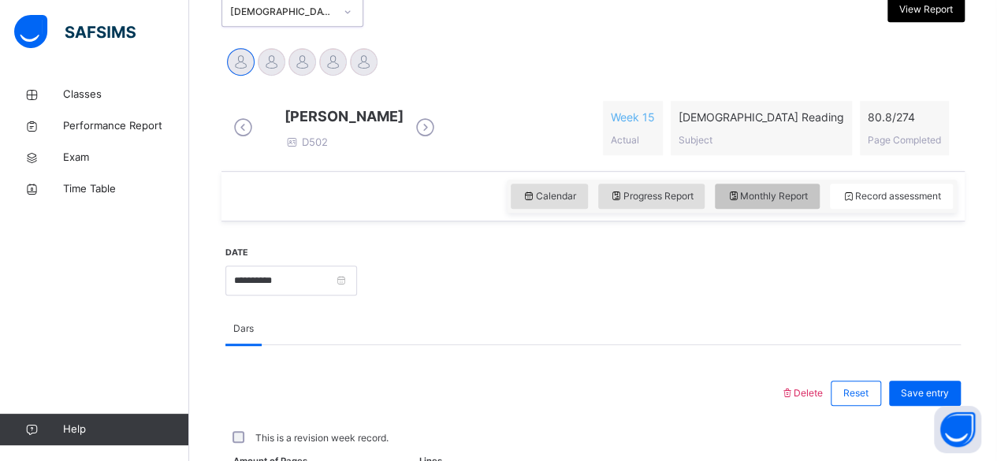
click at [784, 203] on span "Monthly Report" at bounding box center [767, 196] width 81 height 14
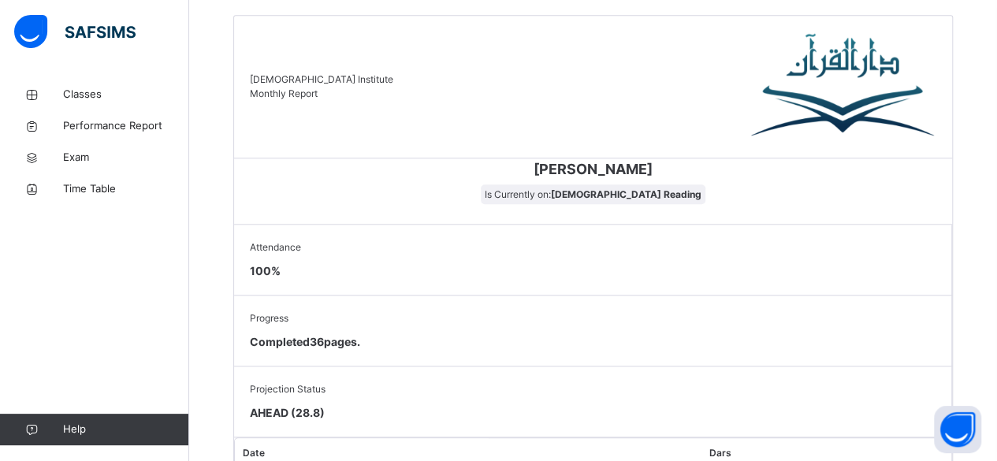
scroll to position [684, 0]
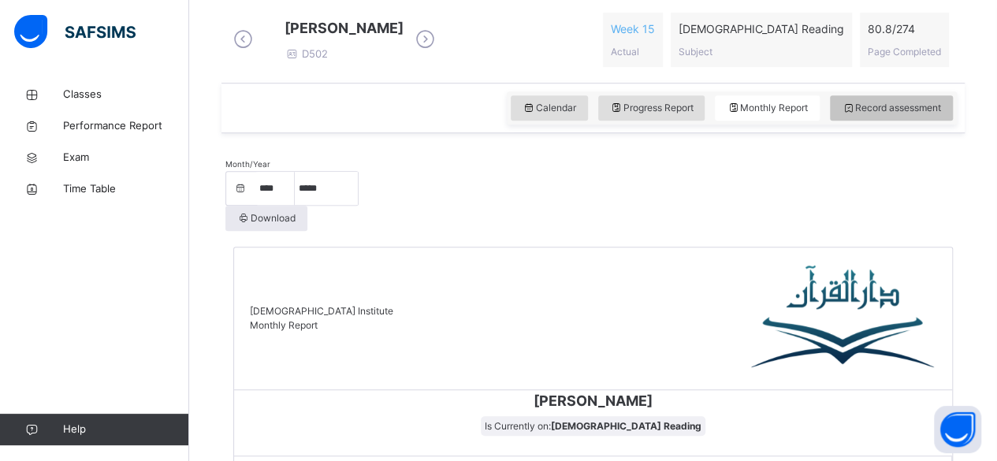
click at [953, 121] on div "Record assessment" at bounding box center [891, 107] width 123 height 25
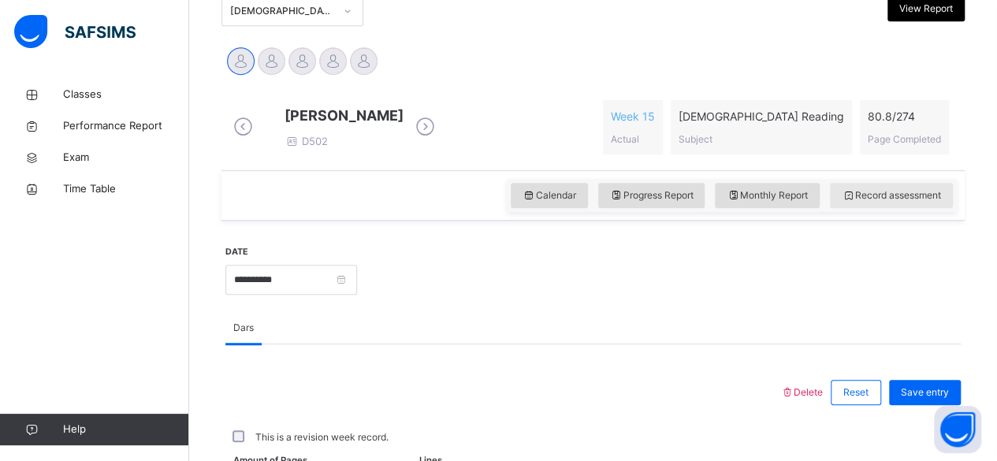
scroll to position [452, 0]
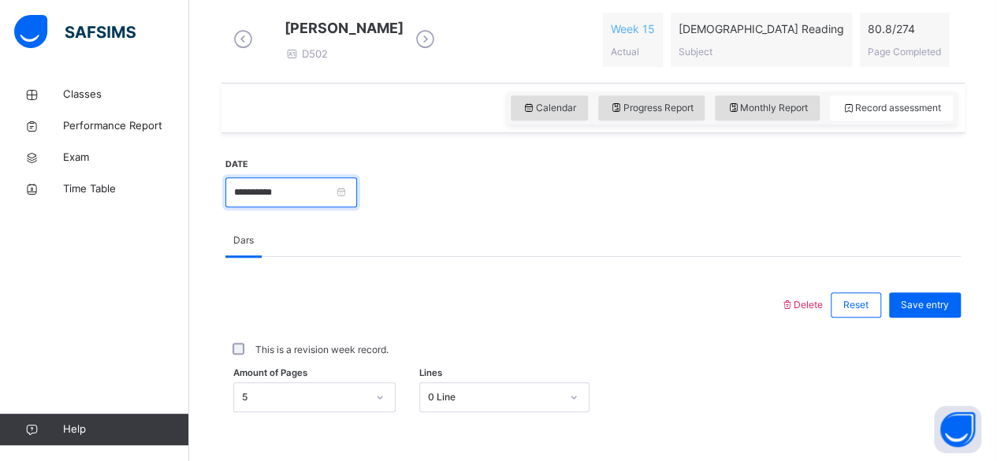
click at [357, 207] on input "**********" at bounding box center [291, 192] width 132 height 30
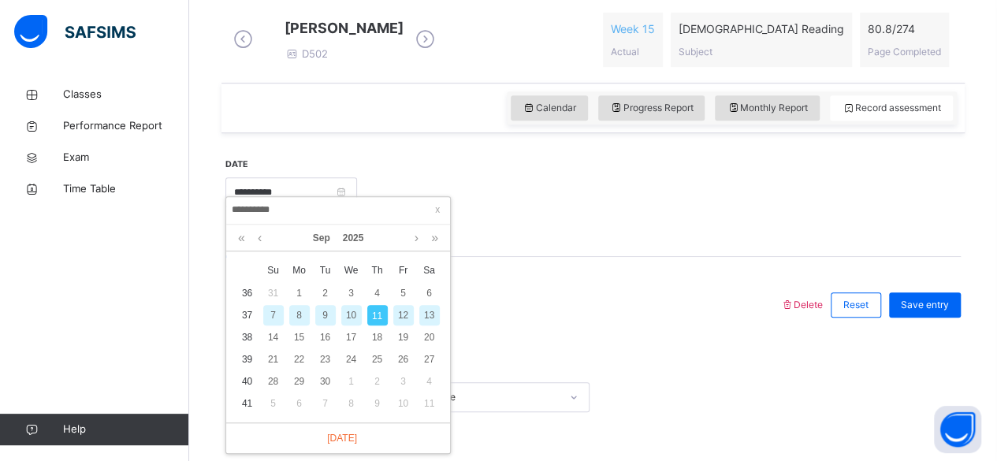
click at [353, 310] on div "10" at bounding box center [351, 315] width 20 height 20
type input "**********"
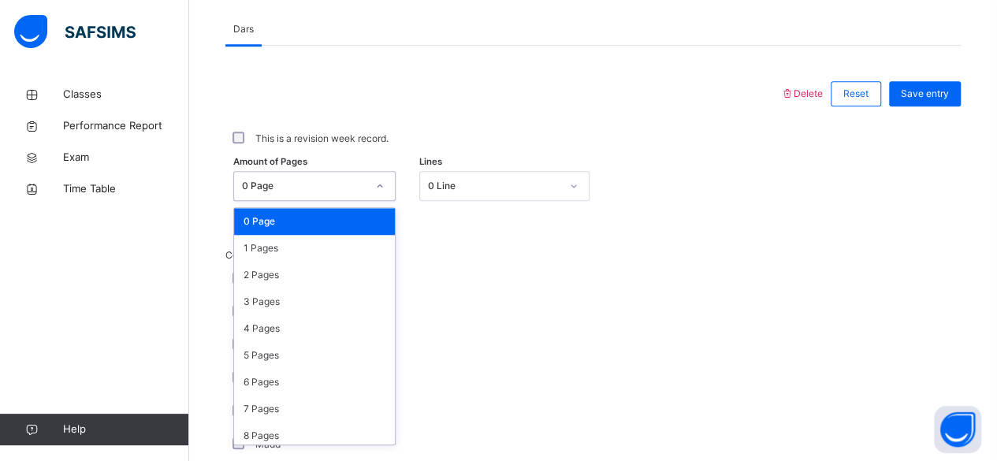
scroll to position [664, 0]
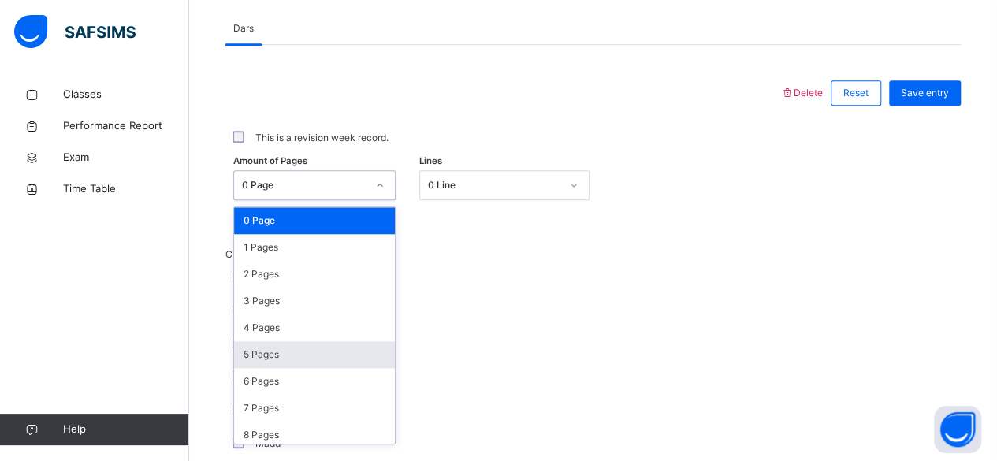
click at [270, 368] on div "5 Pages" at bounding box center [314, 354] width 161 height 27
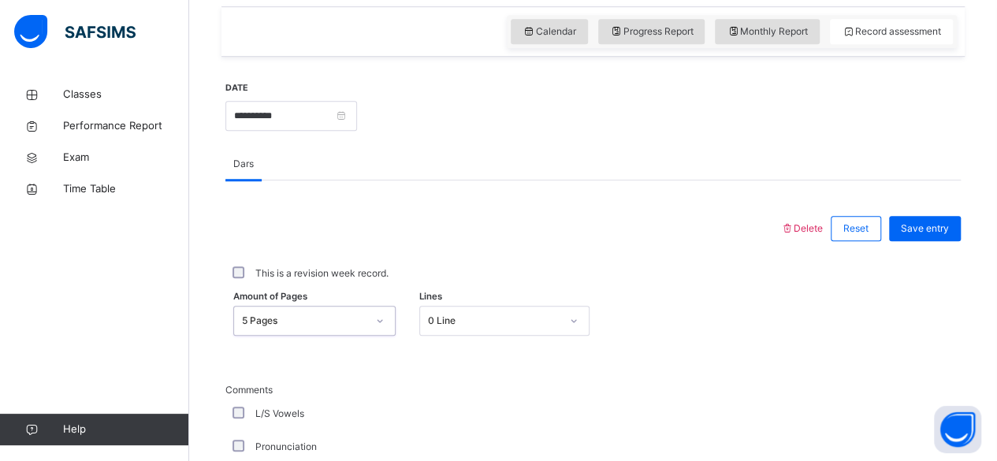
scroll to position [527, 0]
click at [935, 237] on span "Save entry" at bounding box center [925, 229] width 48 height 14
click at [943, 242] on div "Save entry" at bounding box center [925, 229] width 72 height 25
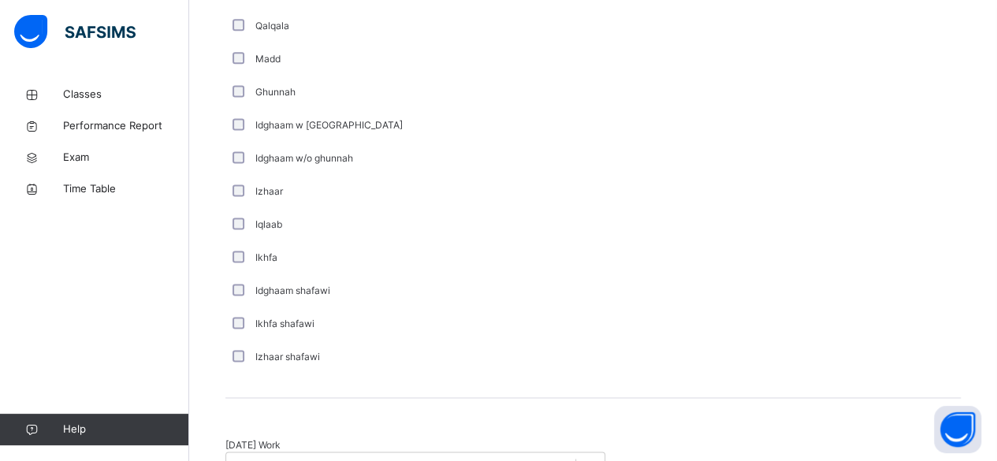
scroll to position [1313, 0]
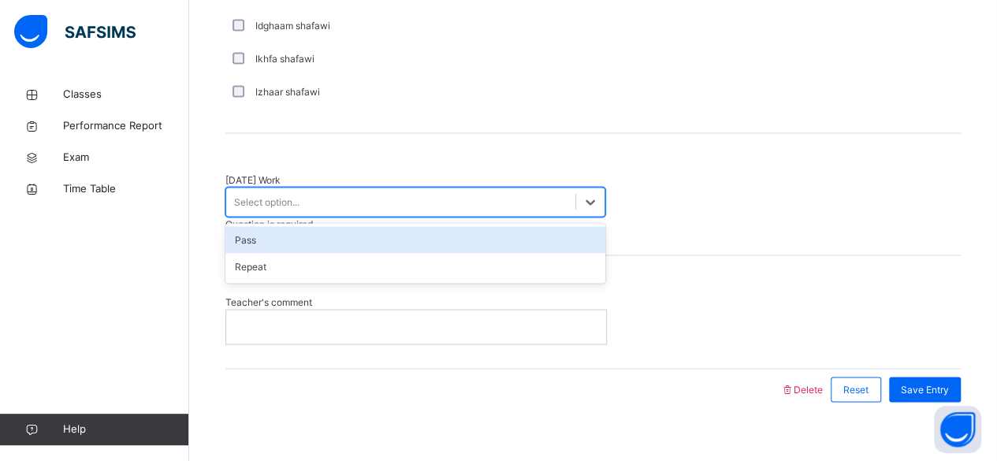
click at [403, 229] on div "Pass" at bounding box center [415, 239] width 380 height 27
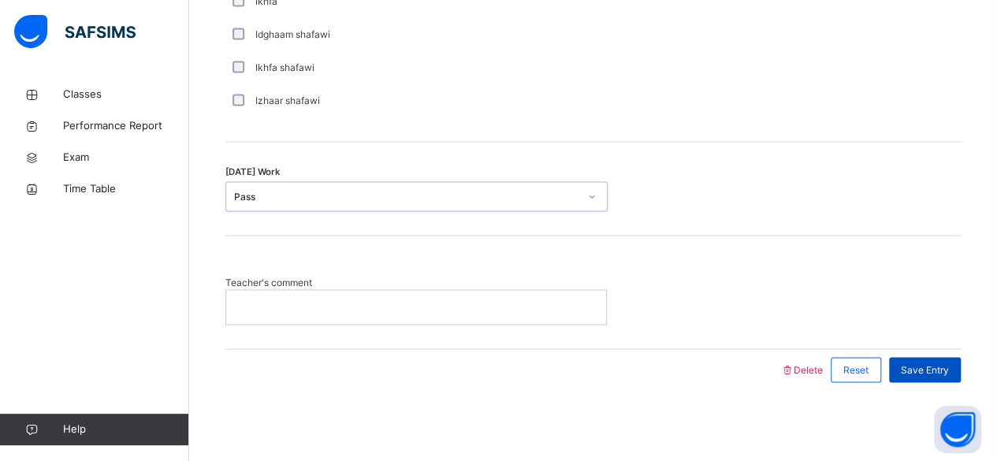
click at [943, 367] on span "Save Entry" at bounding box center [925, 370] width 48 height 14
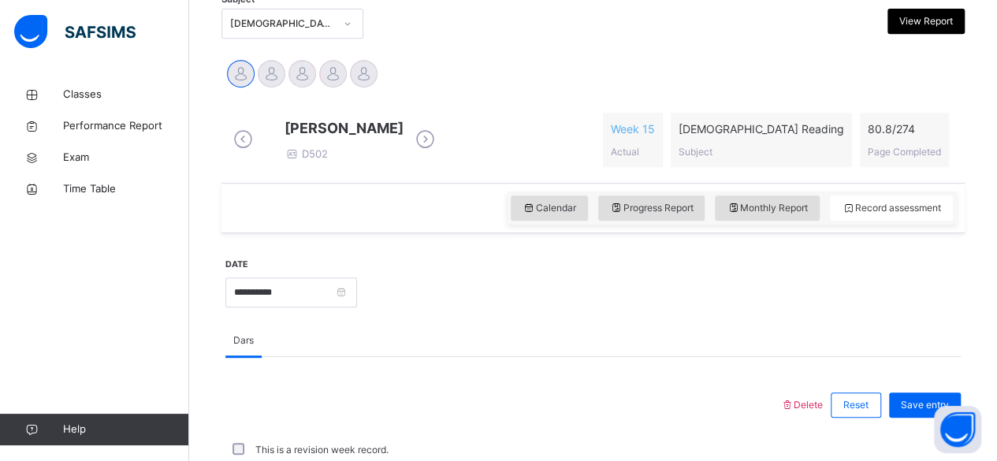
scroll to position [350, 0]
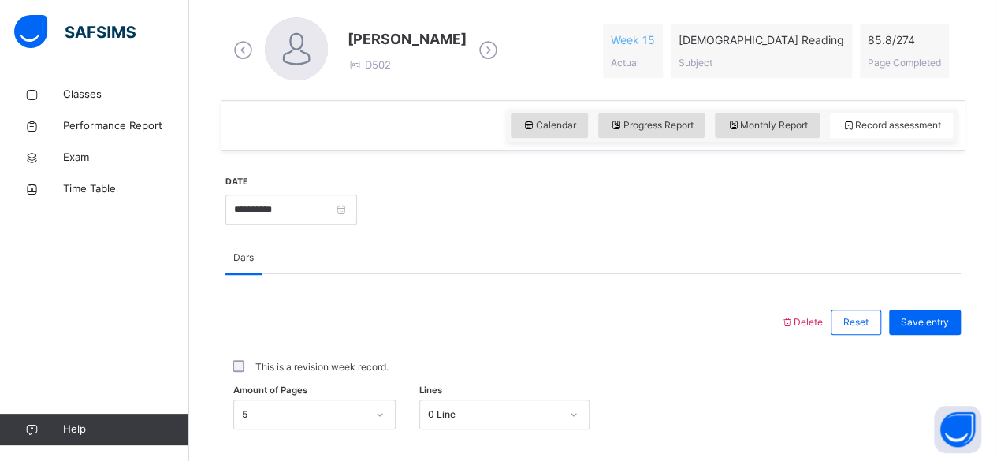
scroll to position [449, 0]
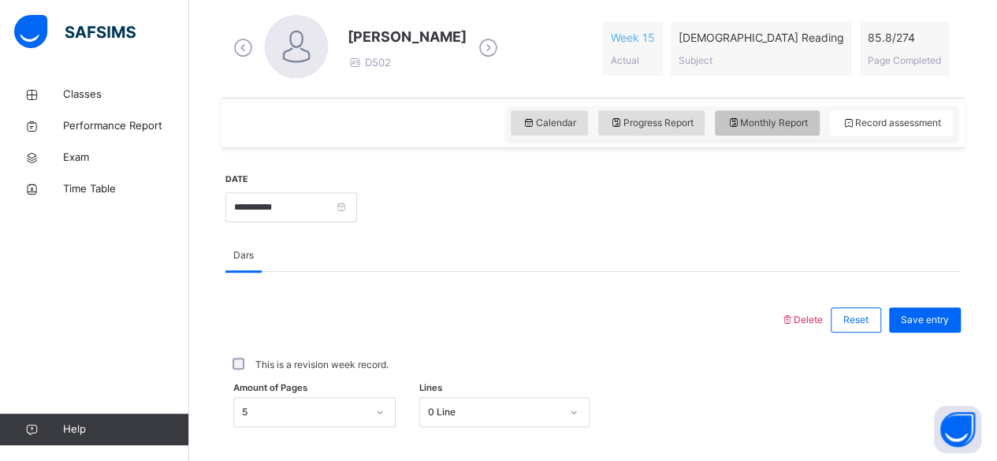
click at [785, 122] on span "Monthly Report" at bounding box center [767, 123] width 81 height 14
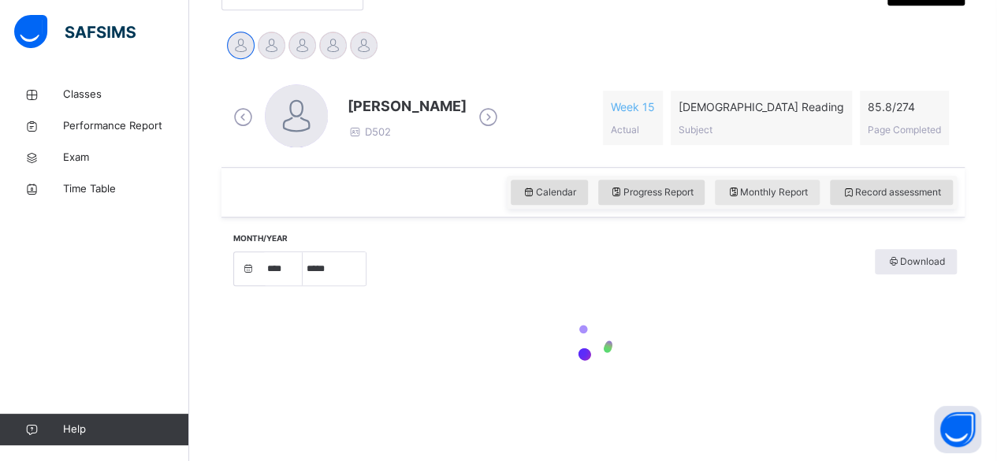
select select "****"
select select "*"
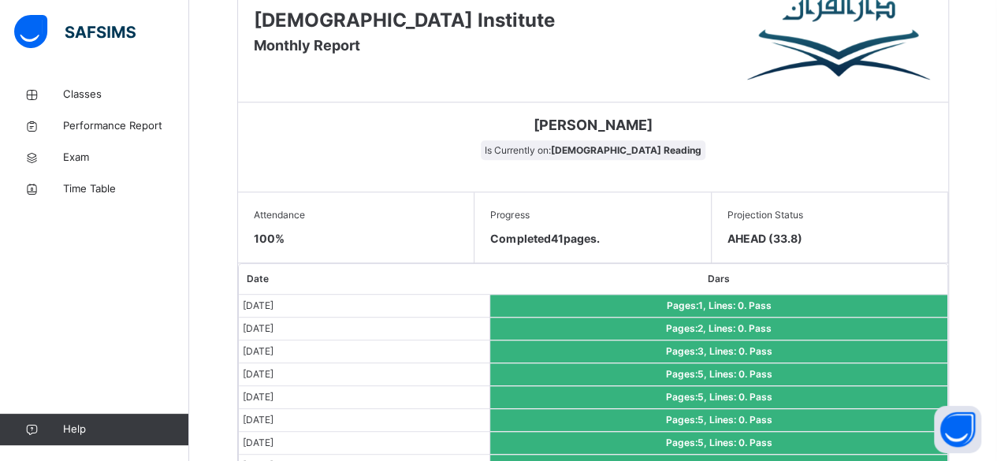
scroll to position [710, 0]
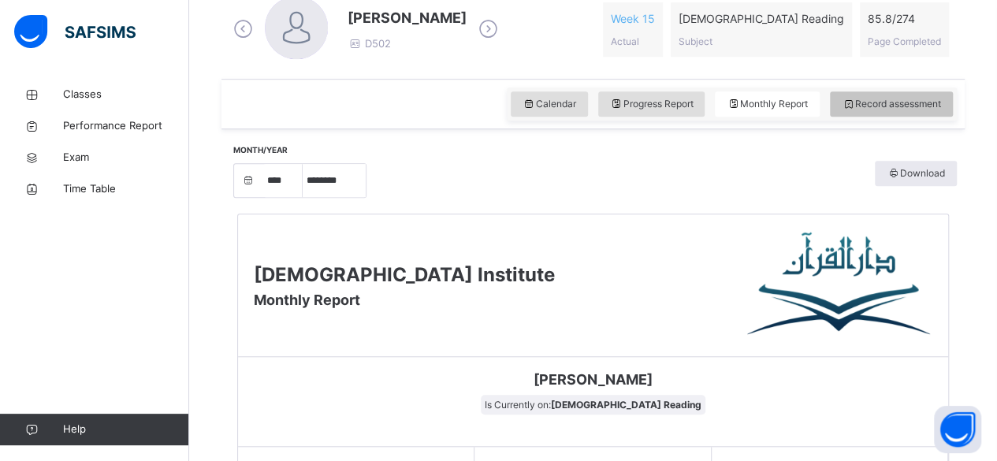
click at [909, 102] on span "Record assessment" at bounding box center [891, 104] width 99 height 14
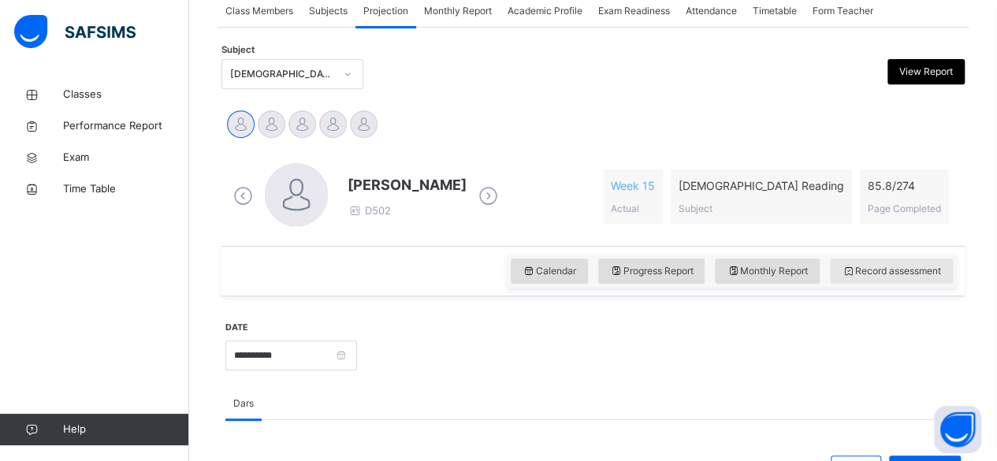
scroll to position [296, 0]
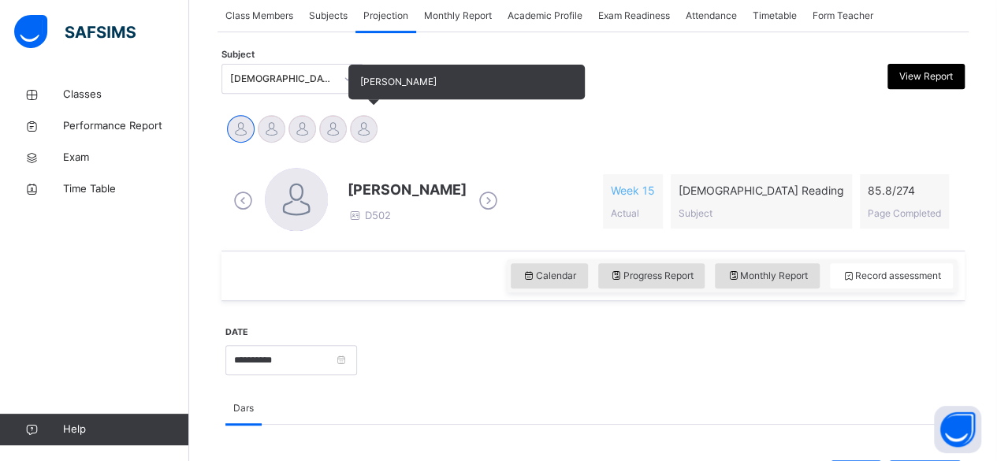
click at [361, 146] on div "[PERSON_NAME]" at bounding box center [363, 131] width 31 height 35
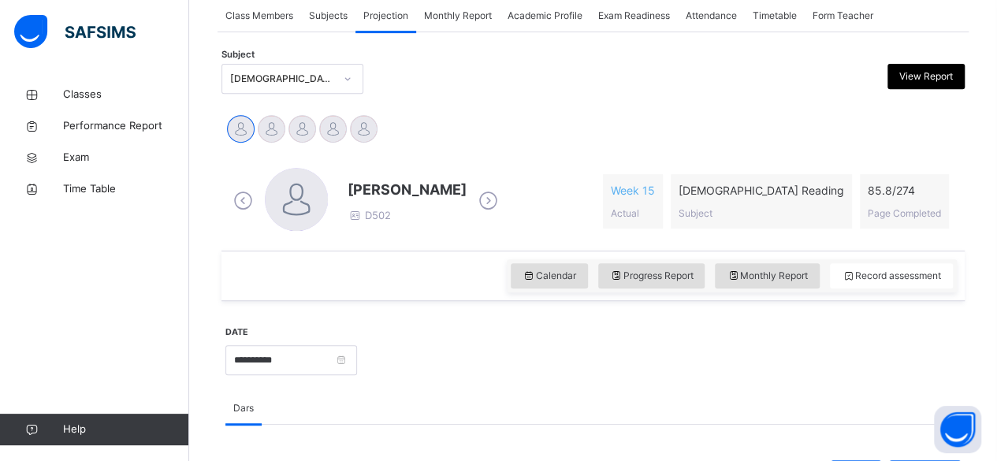
click at [360, 198] on span "[PERSON_NAME]" at bounding box center [407, 189] width 119 height 21
click at [389, 191] on span "[PERSON_NAME]" at bounding box center [407, 189] width 119 height 21
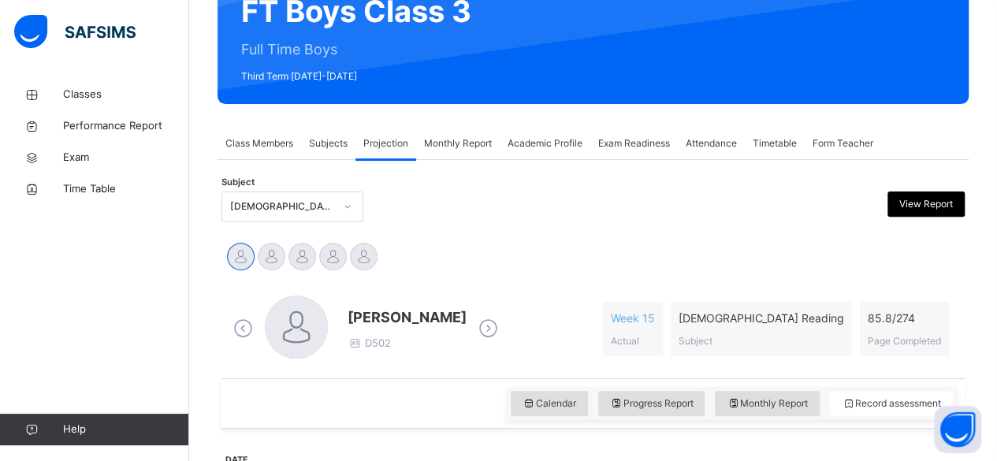
scroll to position [159, 0]
